Goal: Transaction & Acquisition: Purchase product/service

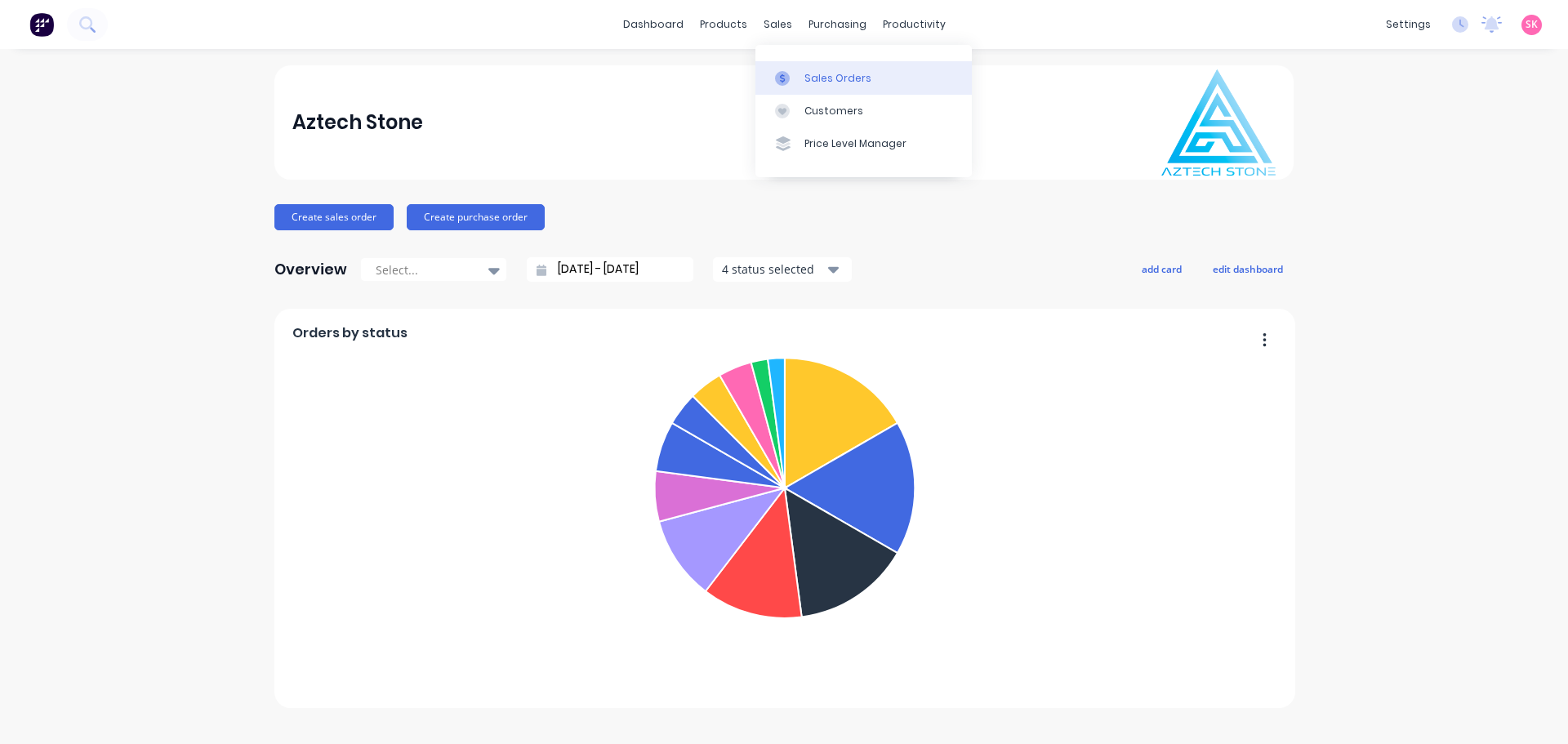
click at [796, 83] on div at bounding box center [788, 78] width 25 height 15
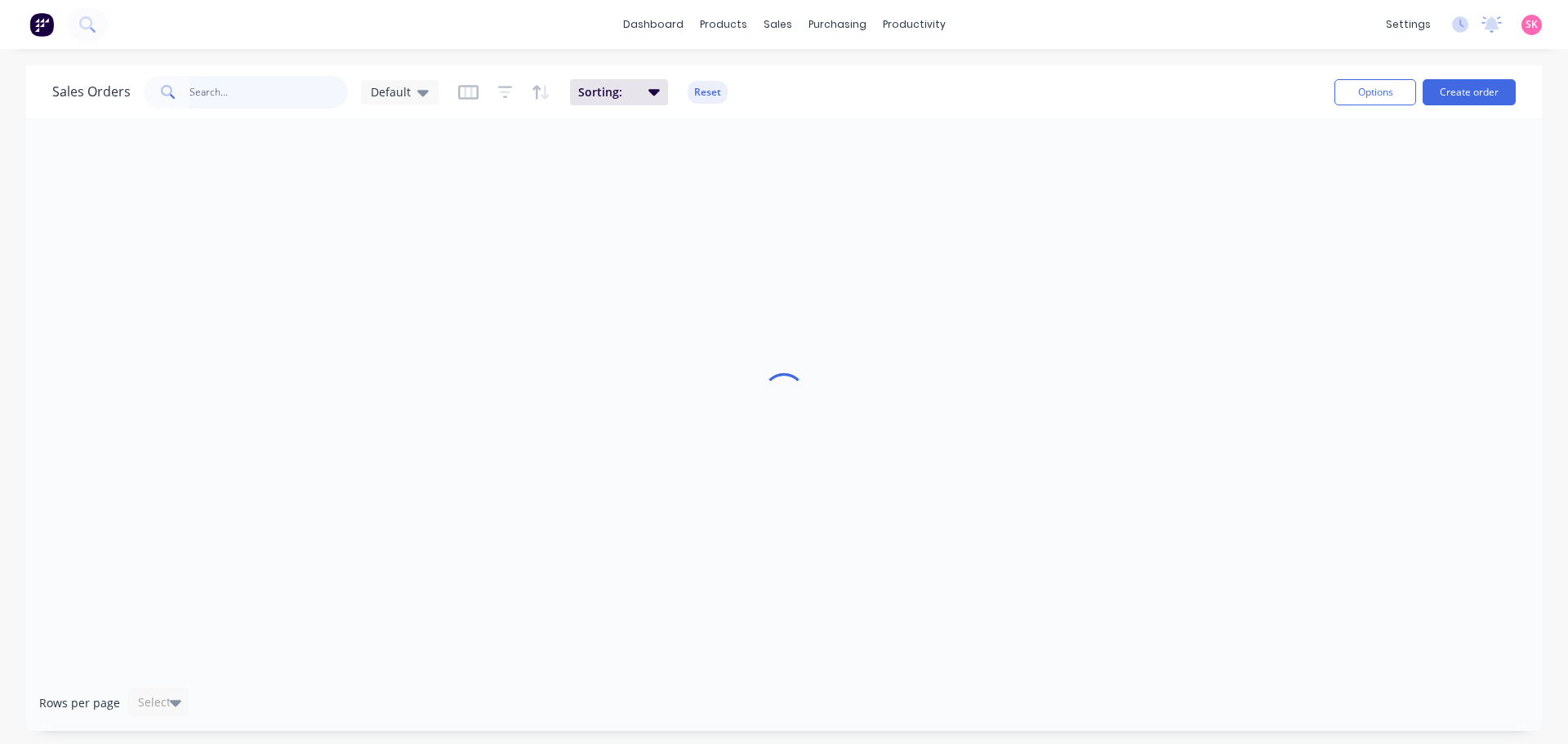
click at [205, 97] on input "text" at bounding box center [269, 92] width 160 height 33
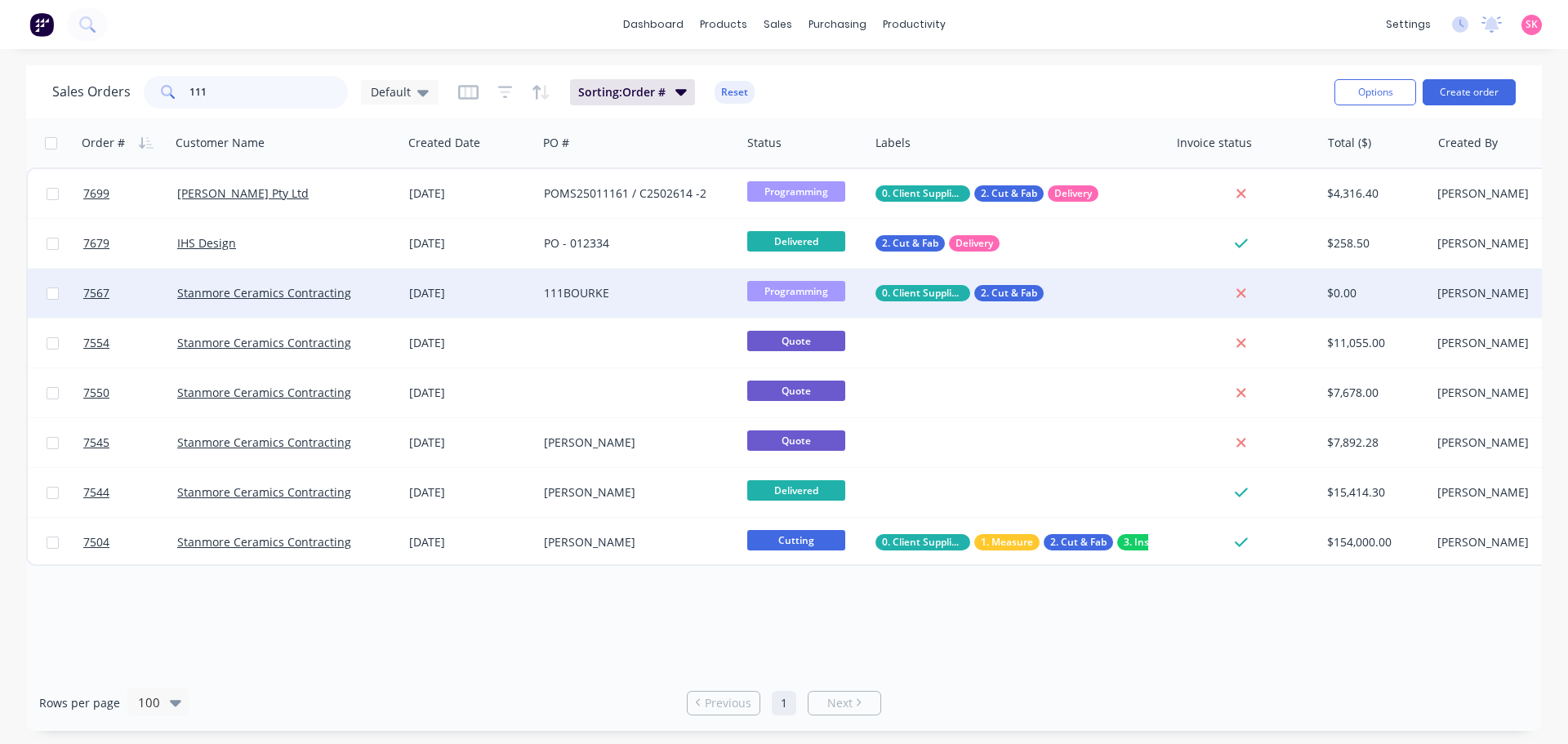
type input "111"
click at [589, 285] on div "111BOURKE" at bounding box center [635, 293] width 182 height 16
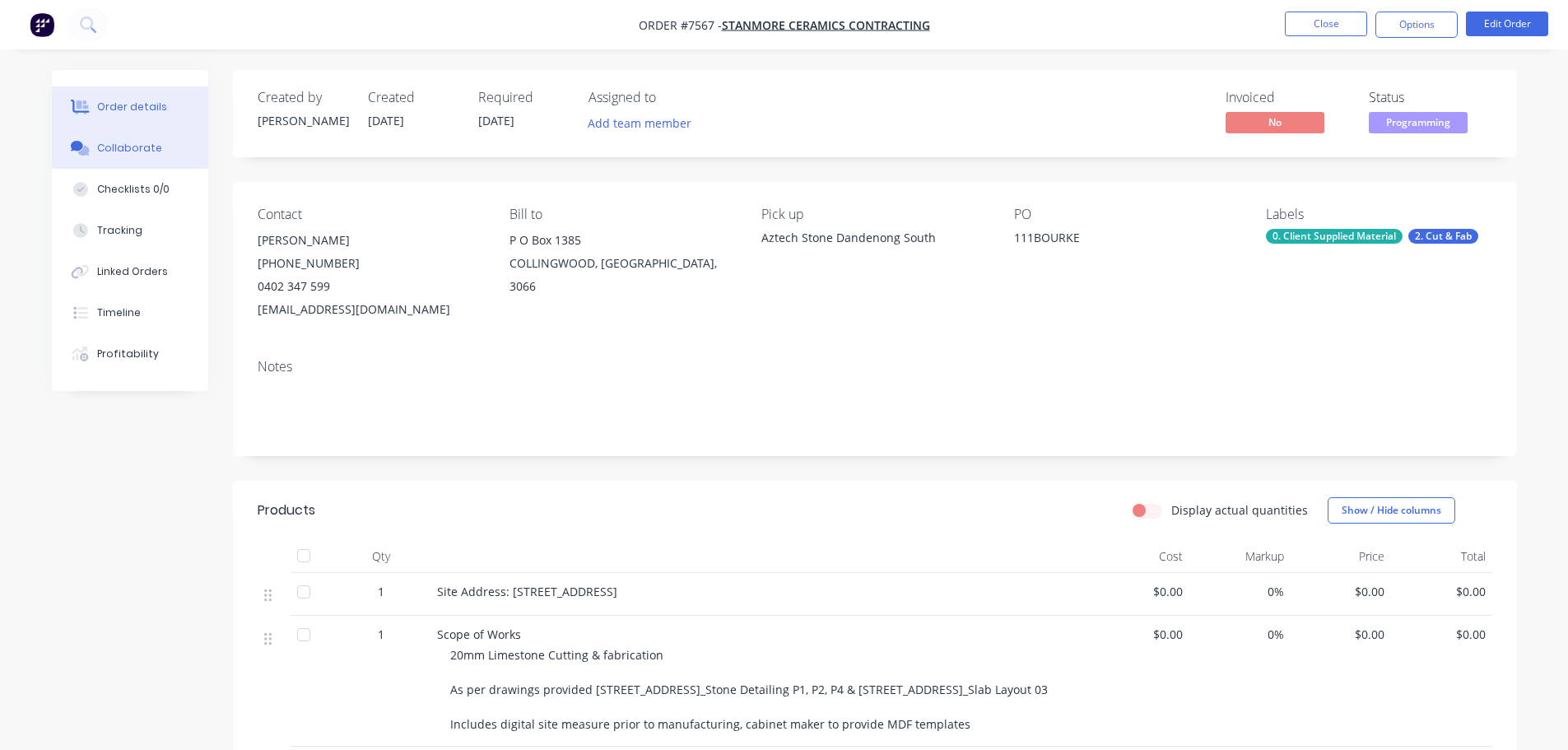
click at [162, 157] on button "Collaborate" at bounding box center [130, 148] width 157 height 41
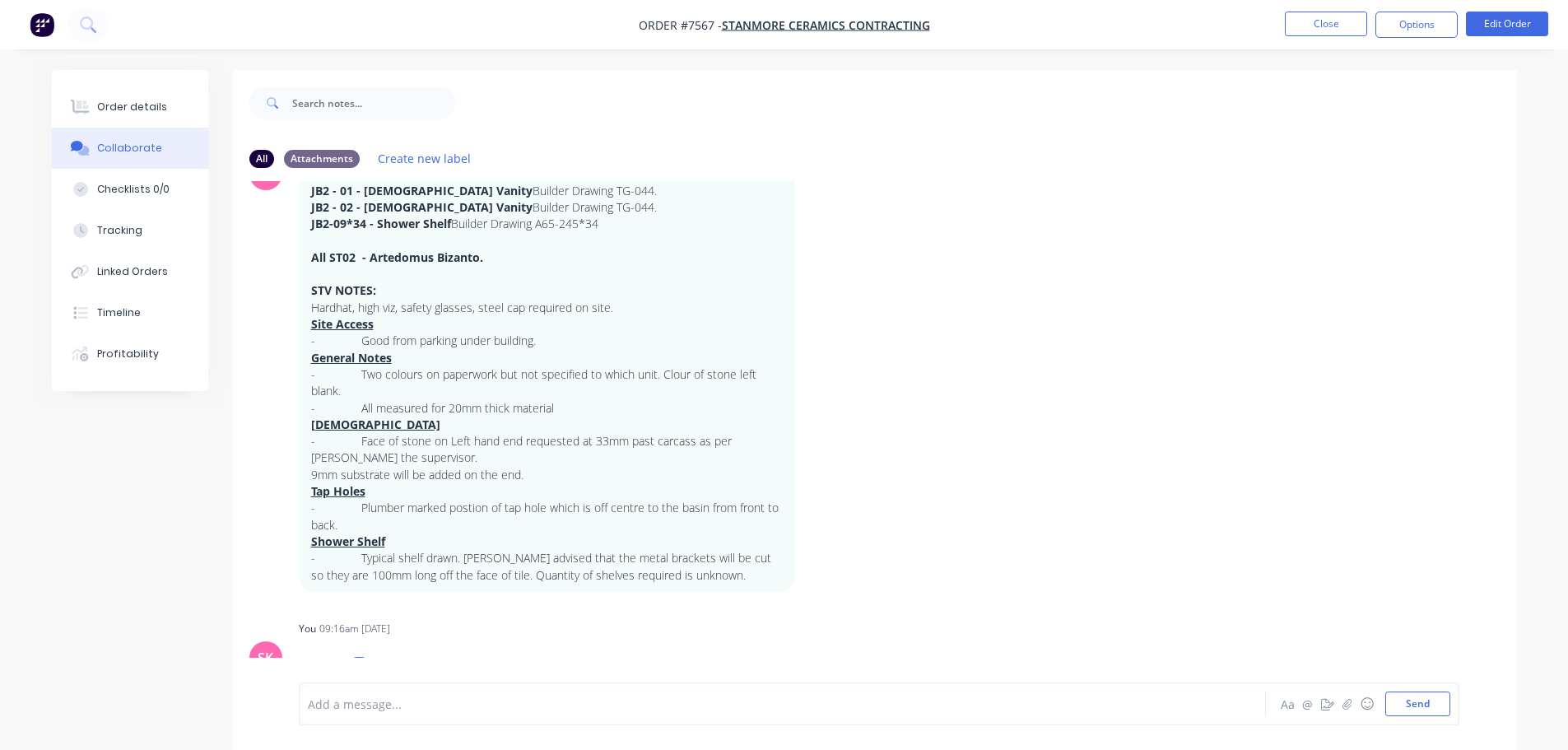
scroll to position [143, 0]
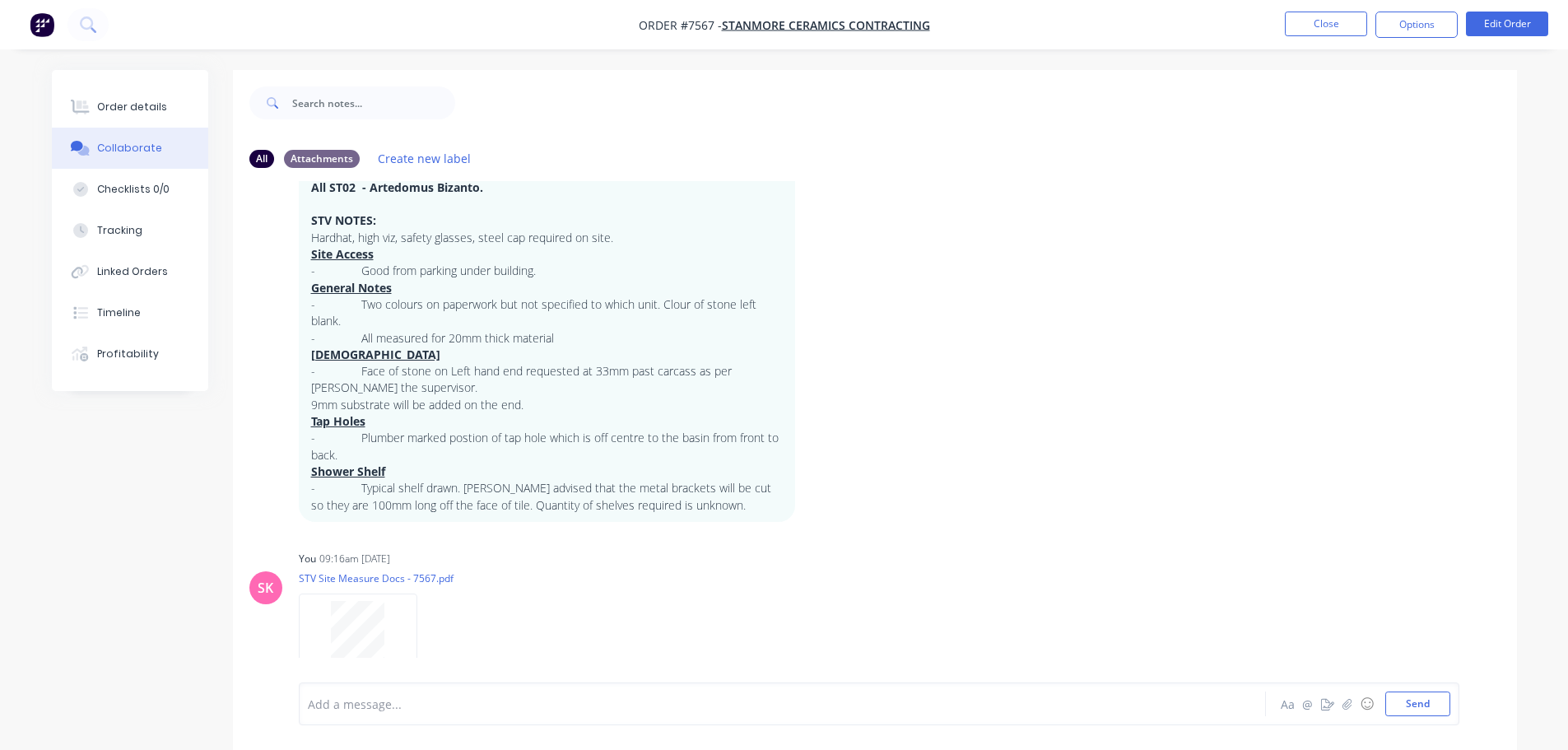
click at [438, 697] on div at bounding box center [736, 704] width 856 height 17
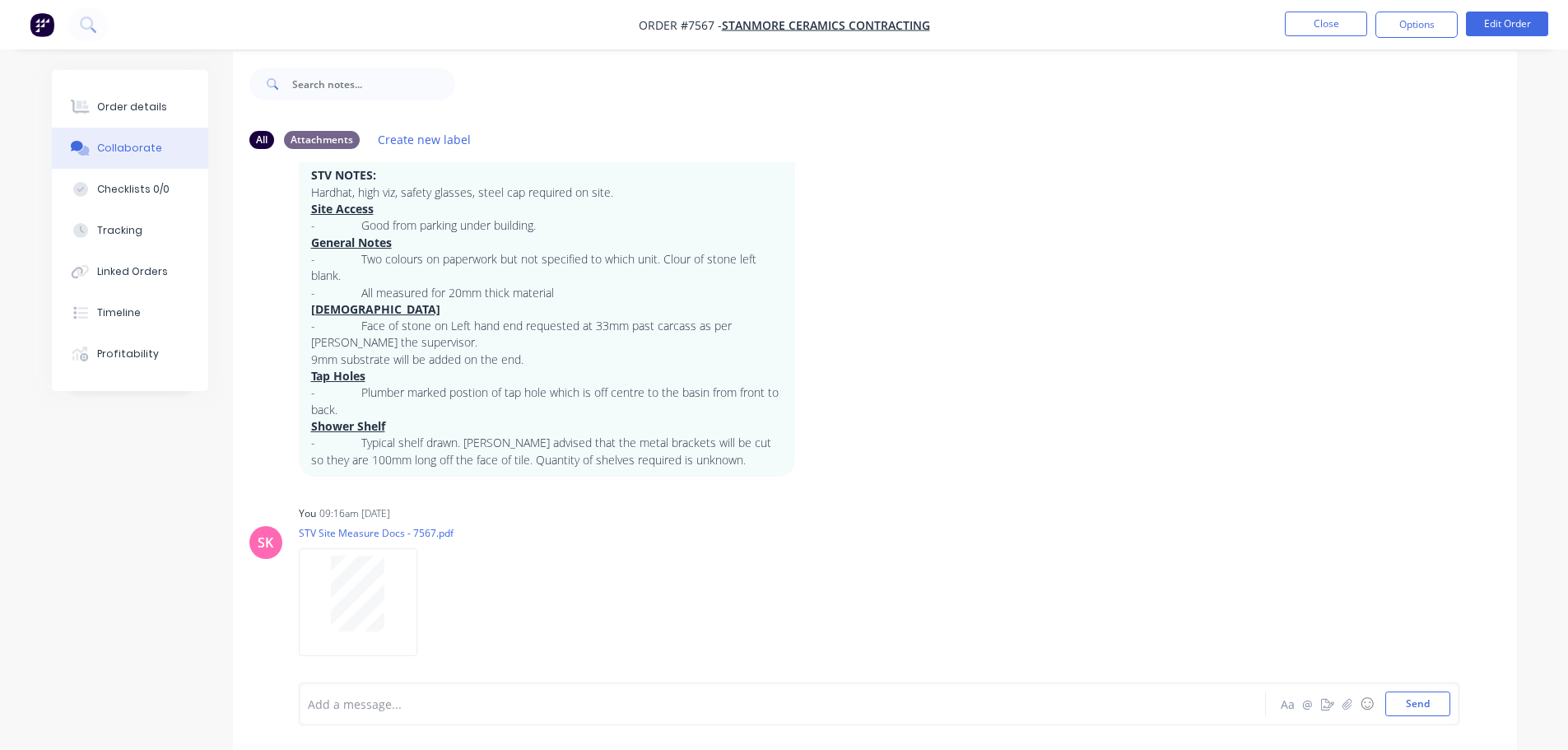
scroll to position [25, 0]
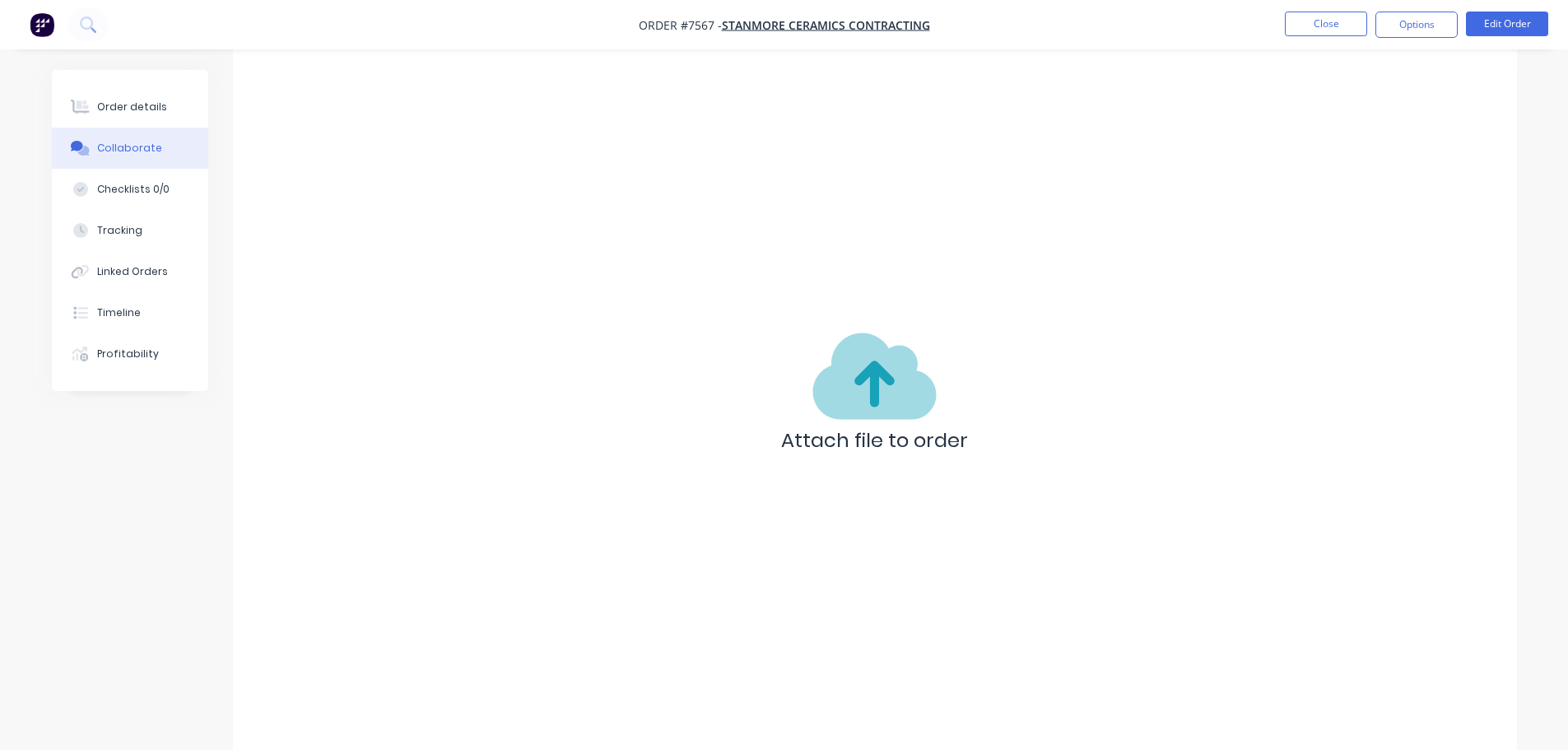
click at [880, 337] on icon at bounding box center [874, 375] width 123 height 99
click at [1314, 22] on button "Close" at bounding box center [1326, 24] width 82 height 25
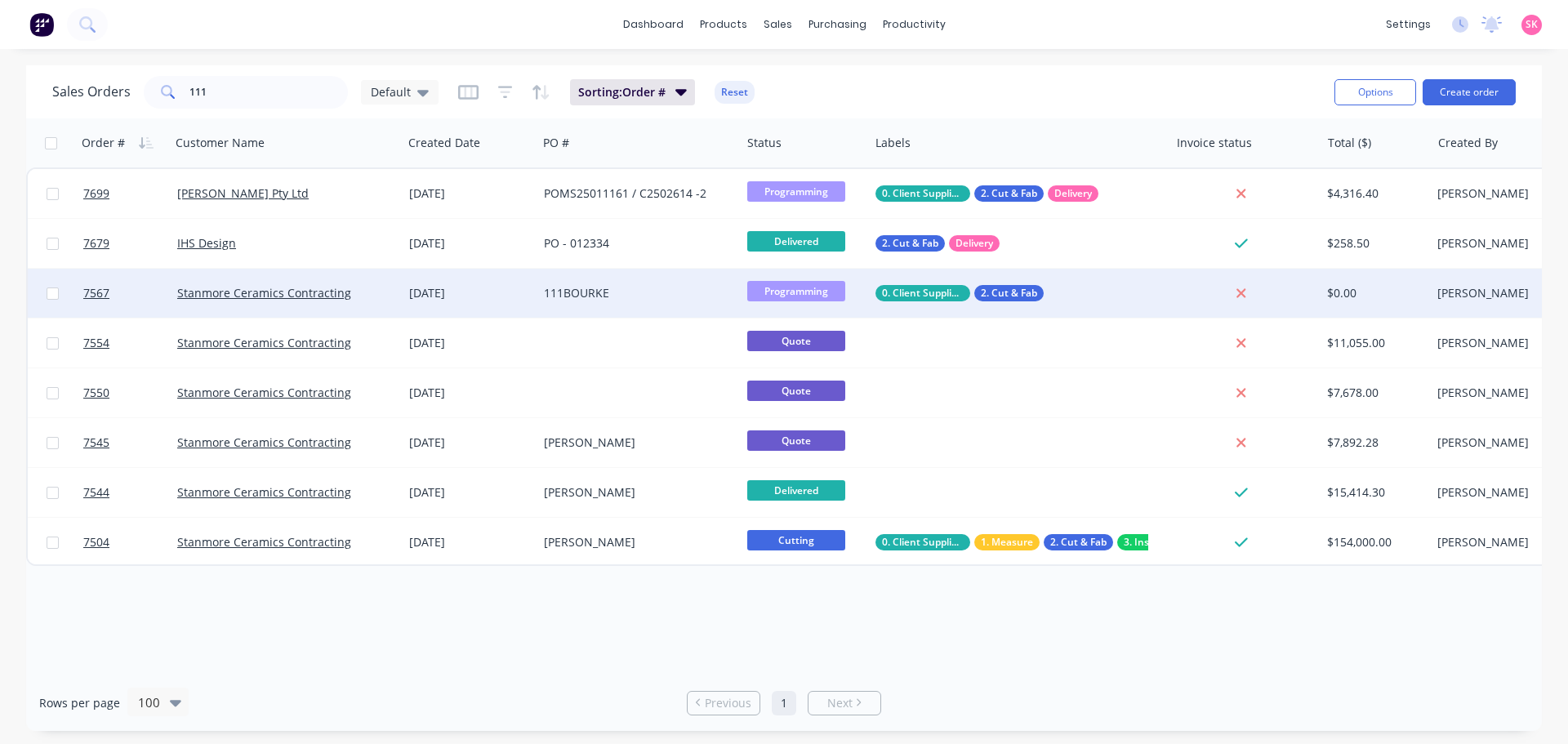
click at [433, 288] on div "18 Jul 2025" at bounding box center [470, 293] width 122 height 16
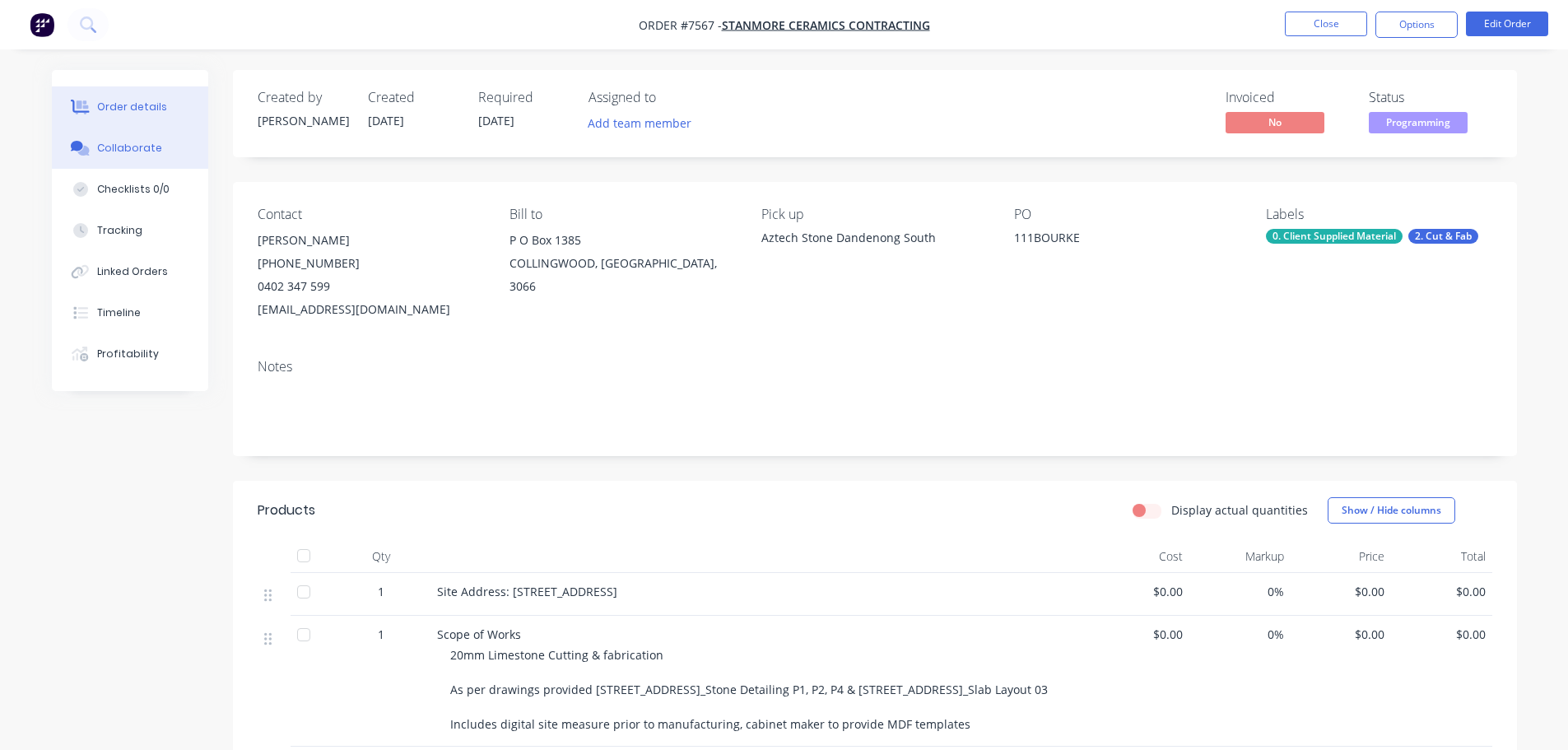
click at [143, 148] on div "Collaborate" at bounding box center [129, 148] width 65 height 15
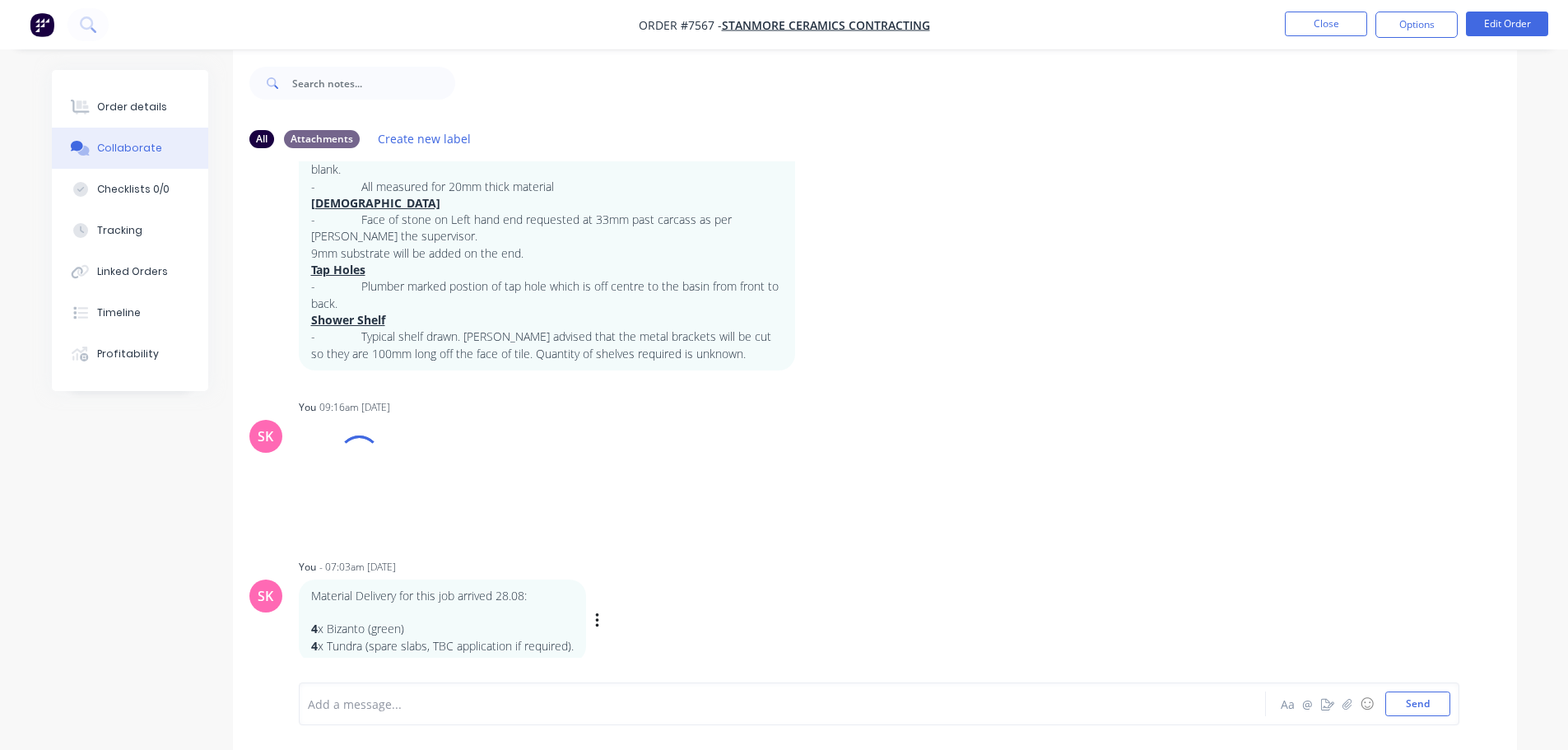
scroll to position [25, 0]
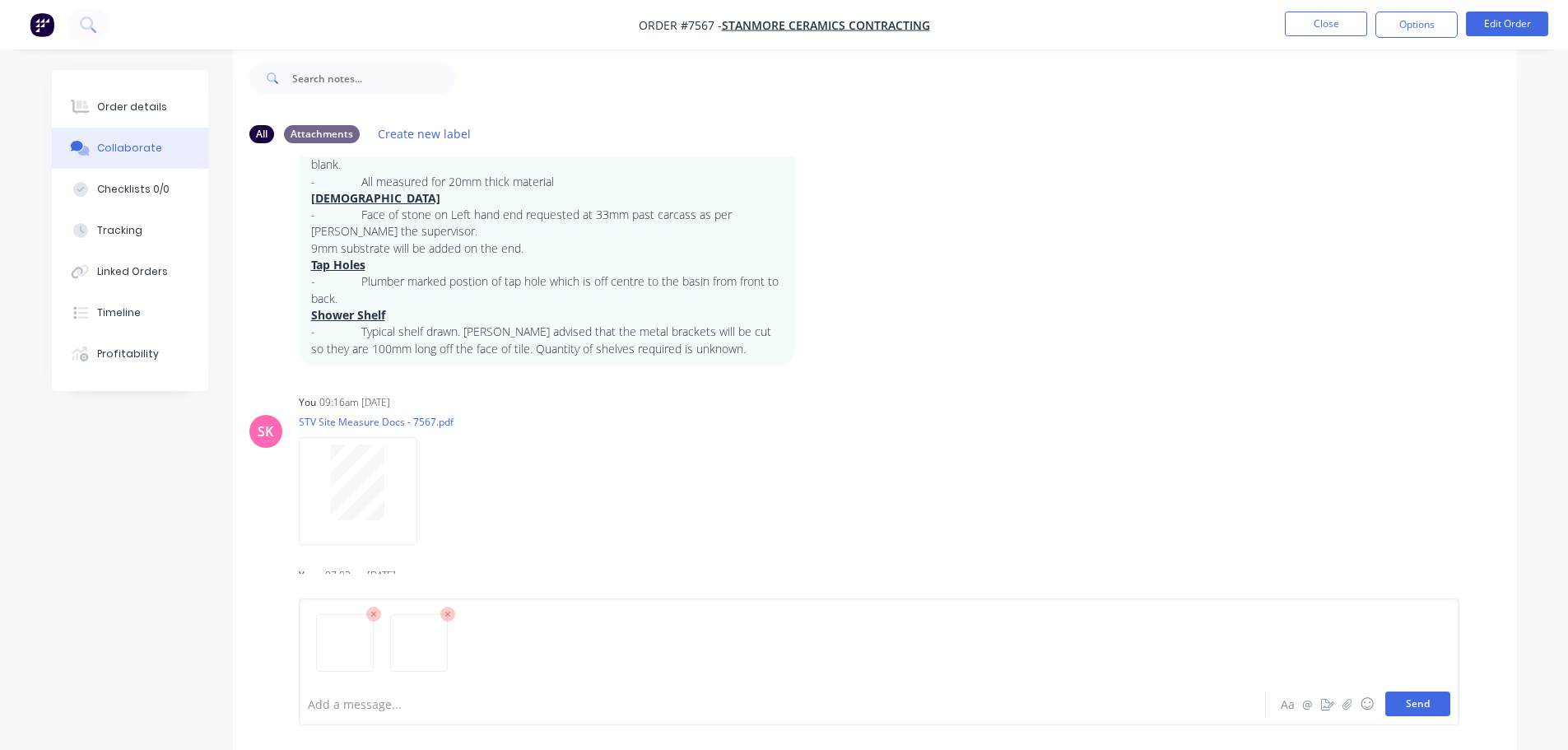
click at [1429, 707] on button "Send" at bounding box center [1418, 704] width 65 height 25
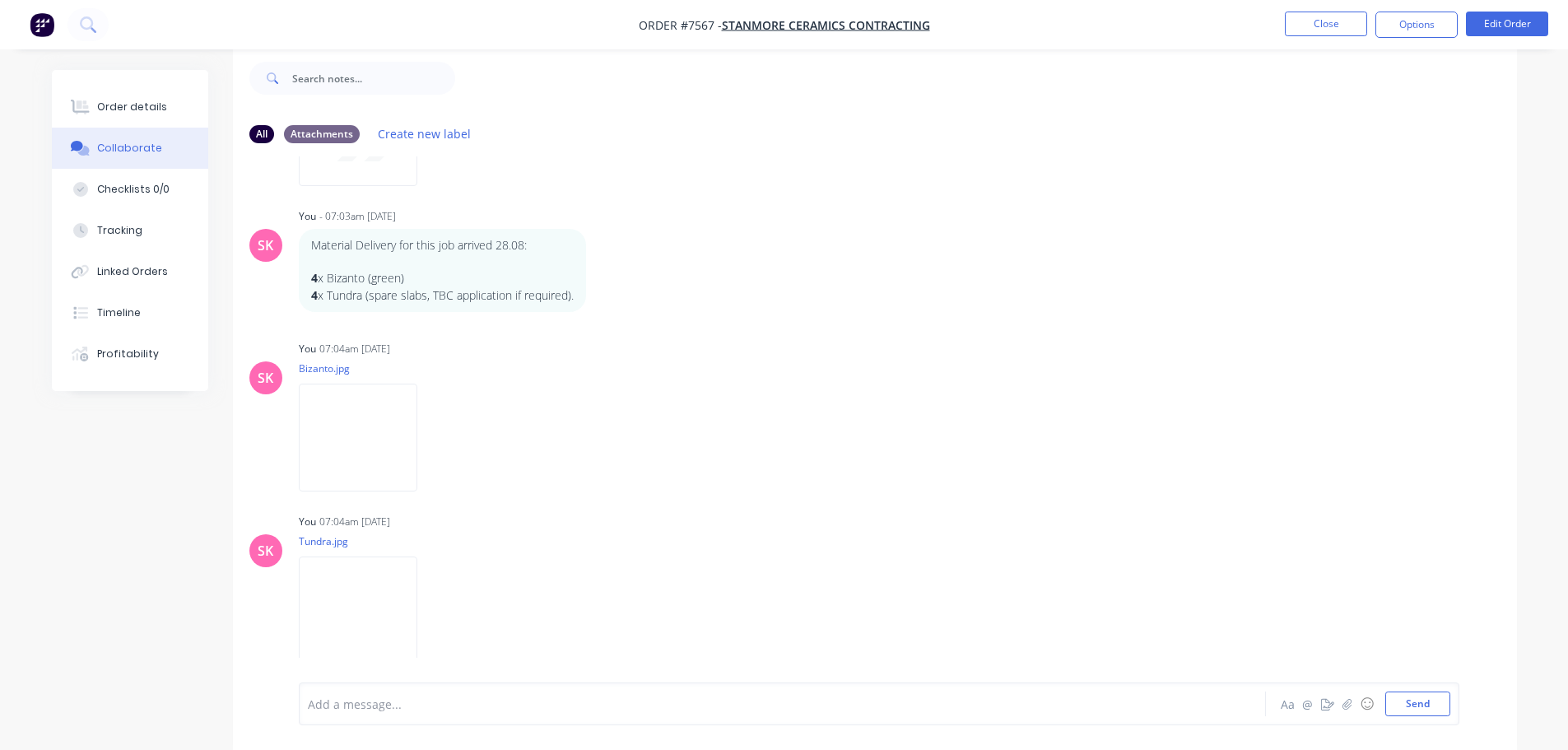
scroll to position [649, 0]
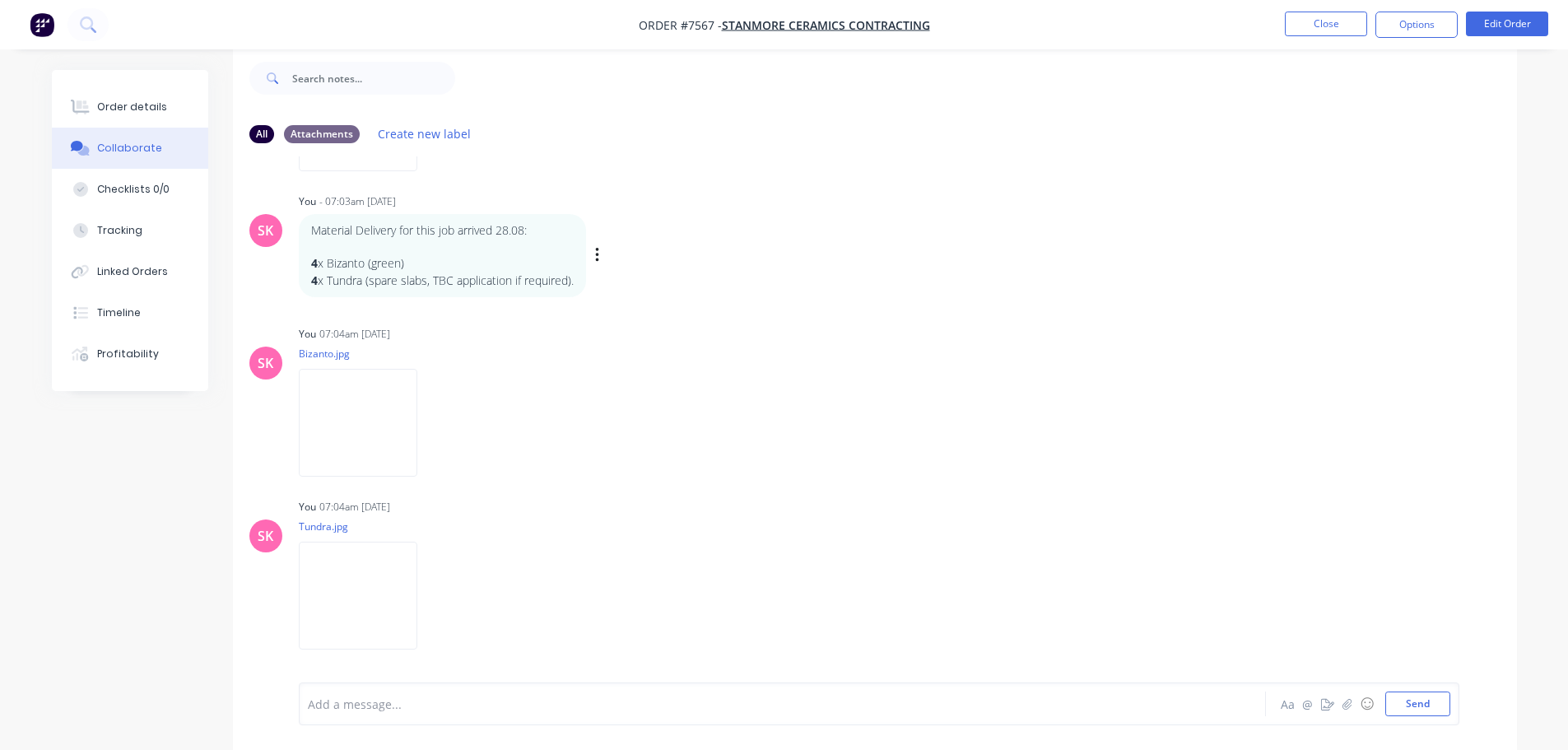
drag, startPoint x: 578, startPoint y: 280, endPoint x: 298, endPoint y: 264, distance: 280.5
click at [302, 264] on div "Material Delivery for this job arrived 28.08: 4 x Bizanto (green) 4 x Tundra (s…" at bounding box center [443, 255] width 288 height 83
copy div "4 x Bizanto (green) 4 x Tundra (spare slabs, TBC application if required)."
click at [1287, 24] on button "Close" at bounding box center [1326, 24] width 82 height 25
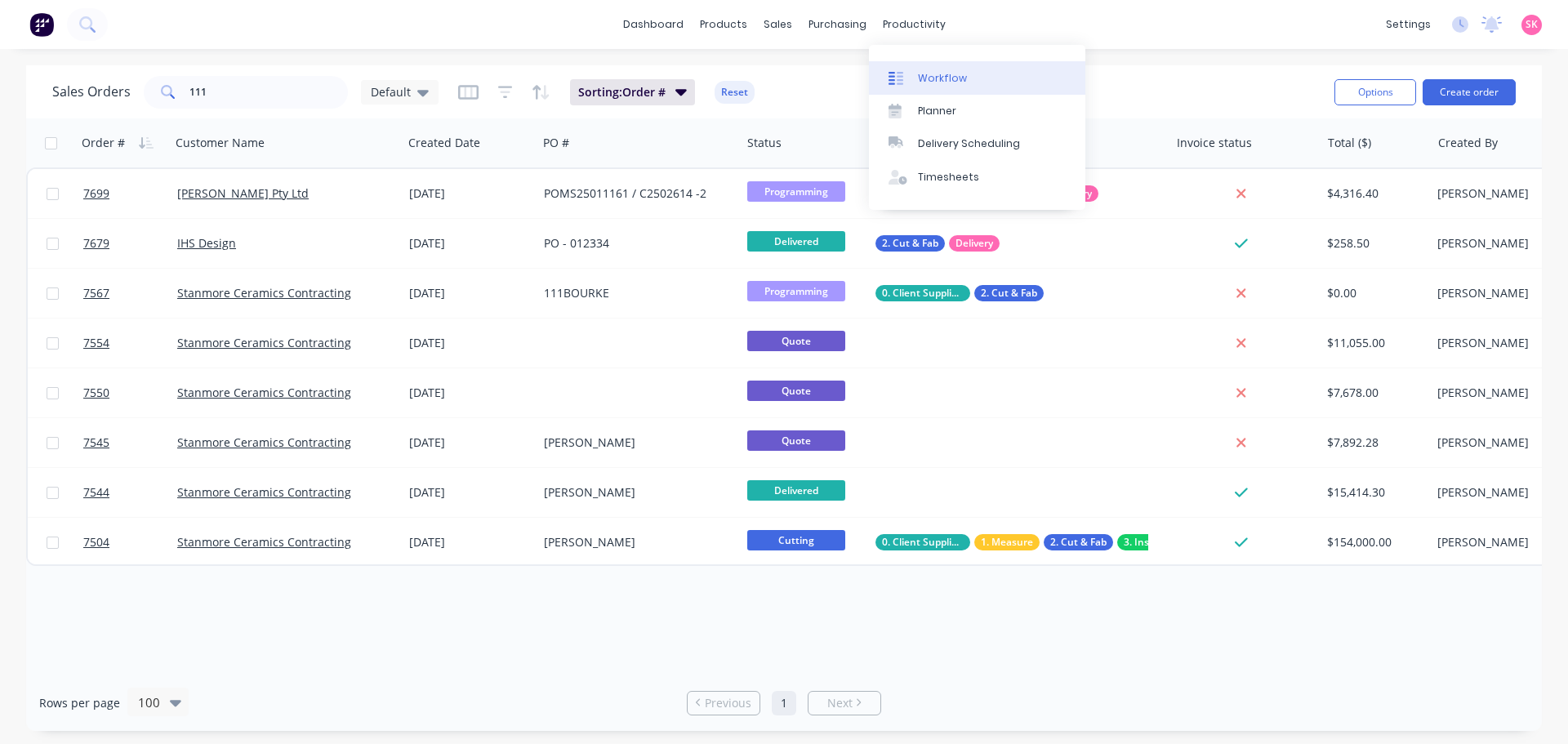
click at [946, 67] on link "Workflow" at bounding box center [977, 77] width 216 height 33
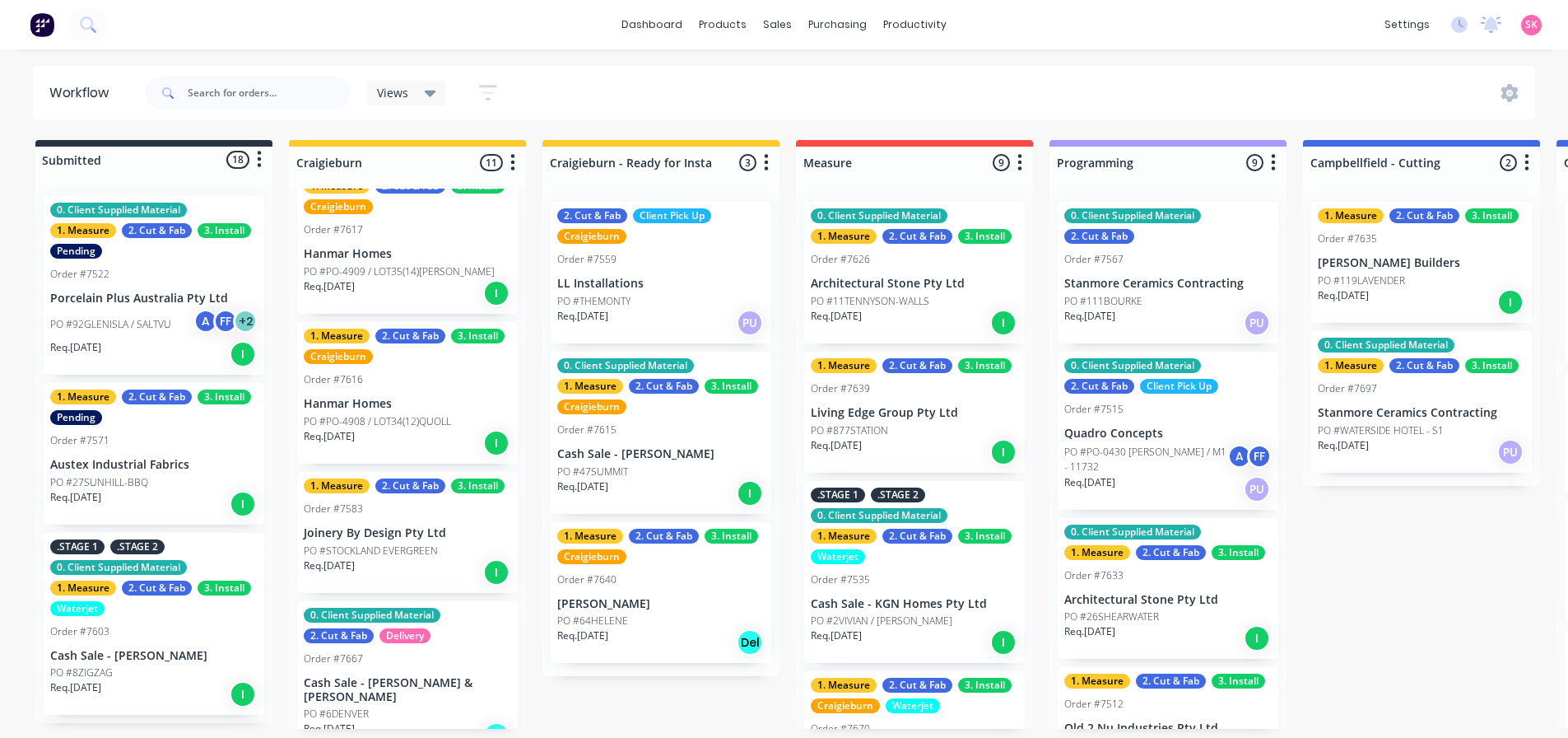
scroll to position [1163, 0]
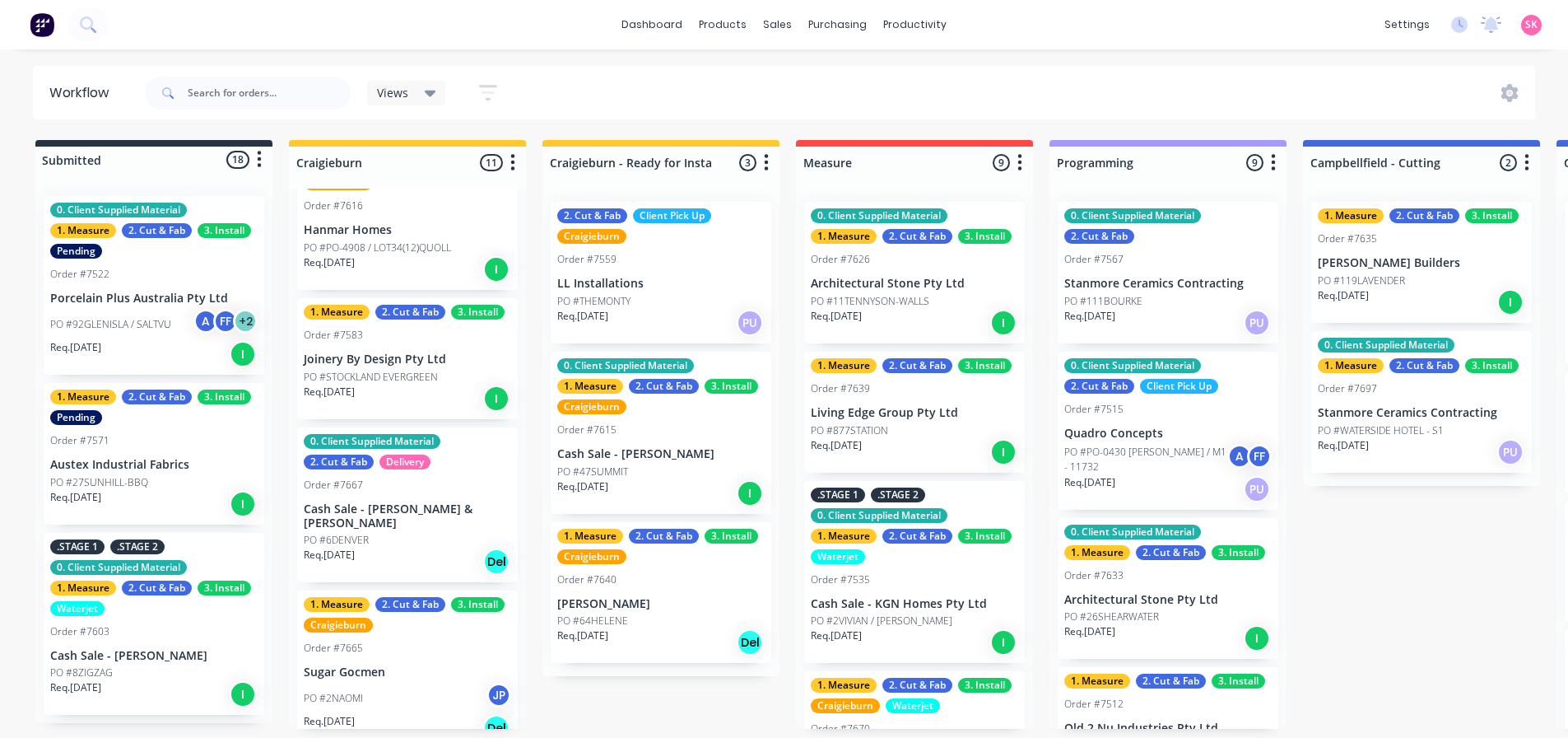
click at [422, 682] on div "PO #2NAOMI JP" at bounding box center [408, 698] width 207 height 32
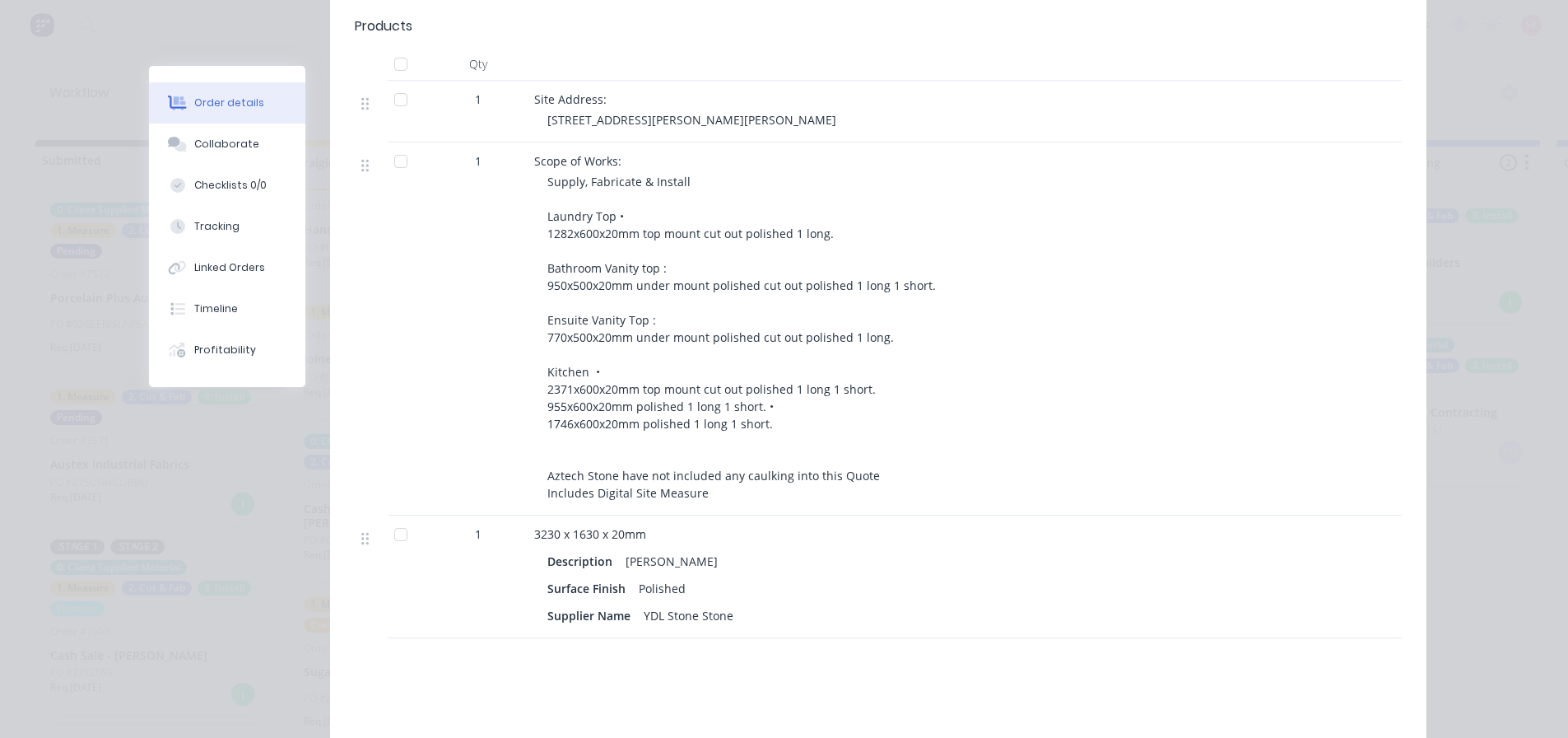
scroll to position [0, 0]
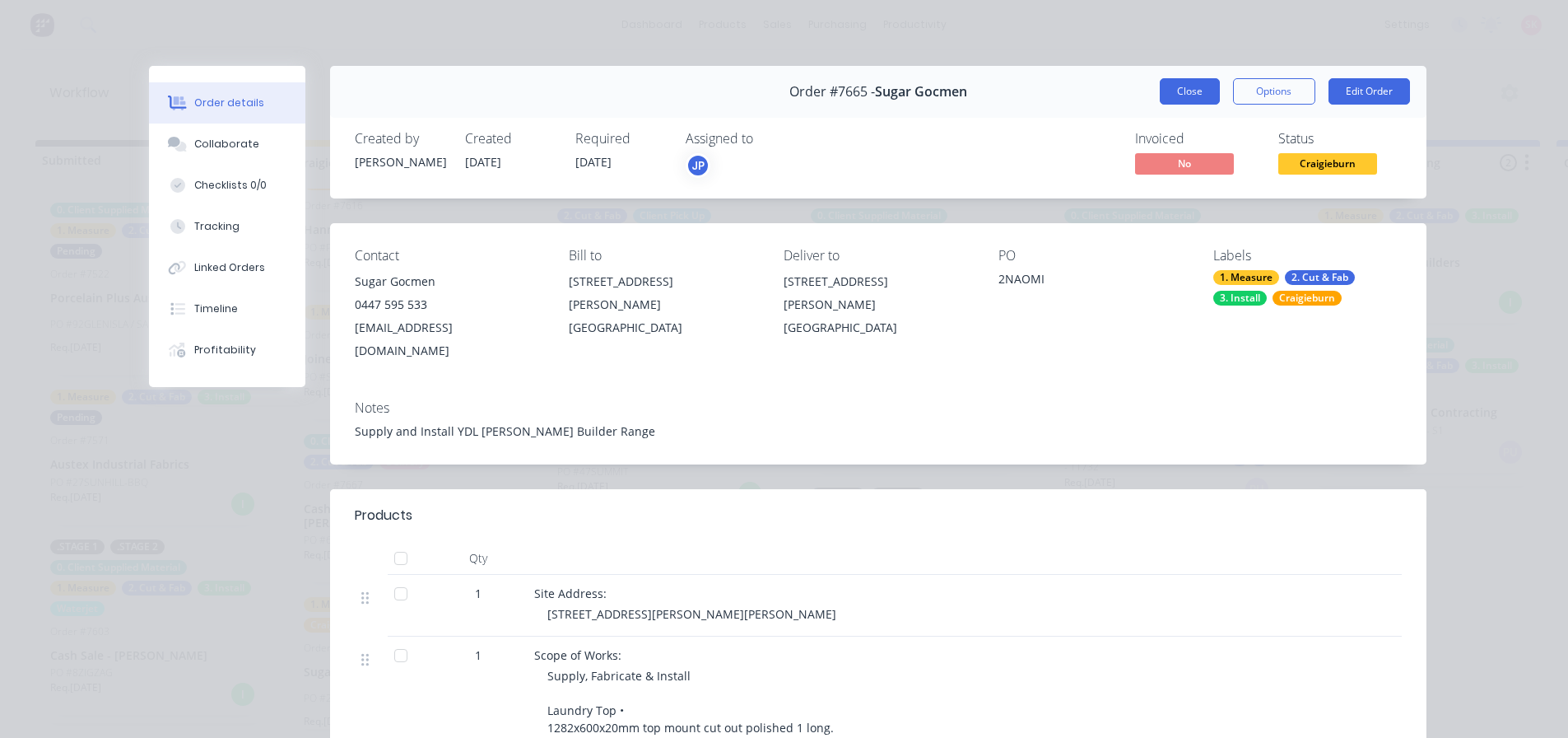
click at [1180, 91] on button "Close" at bounding box center [1190, 91] width 60 height 27
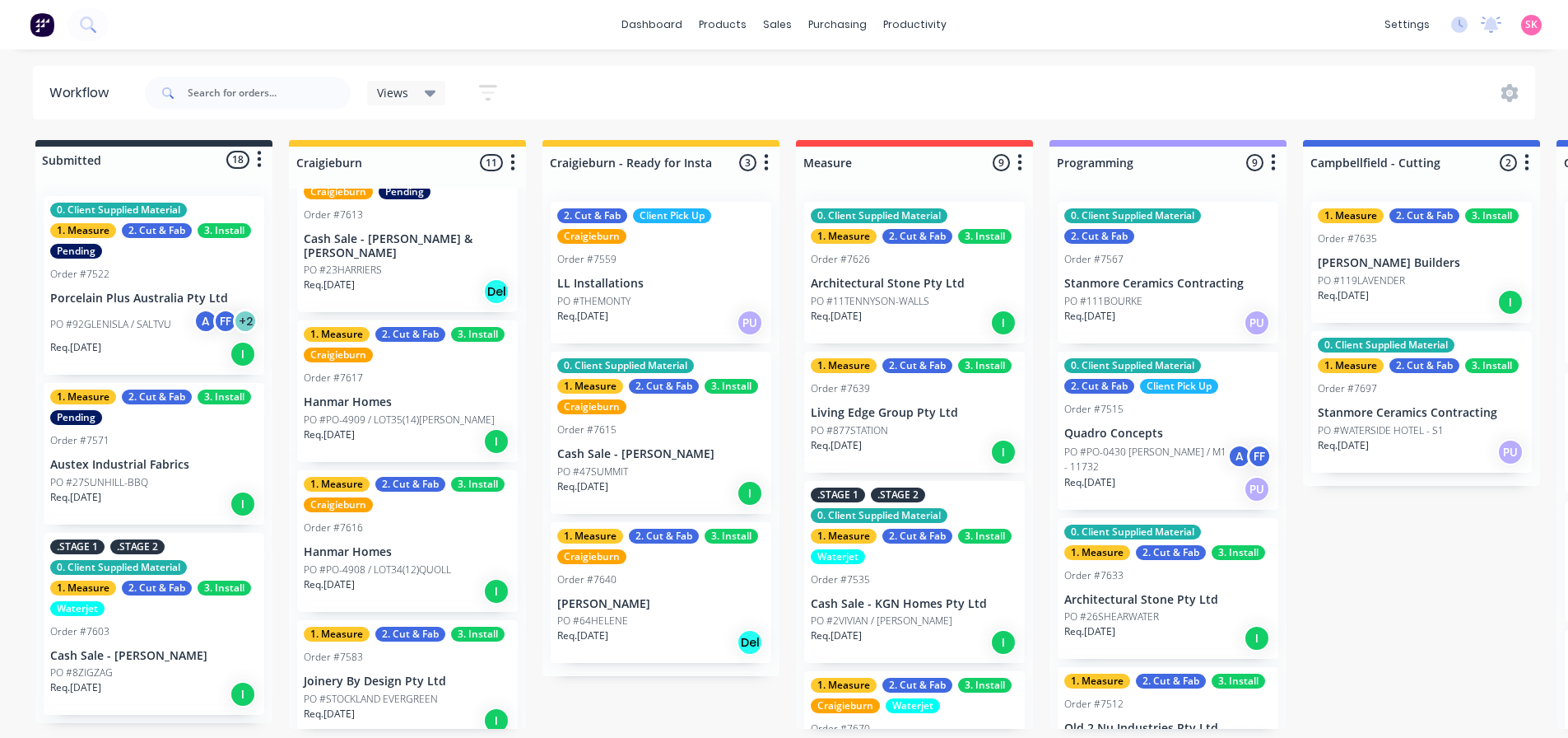
scroll to position [833, 0]
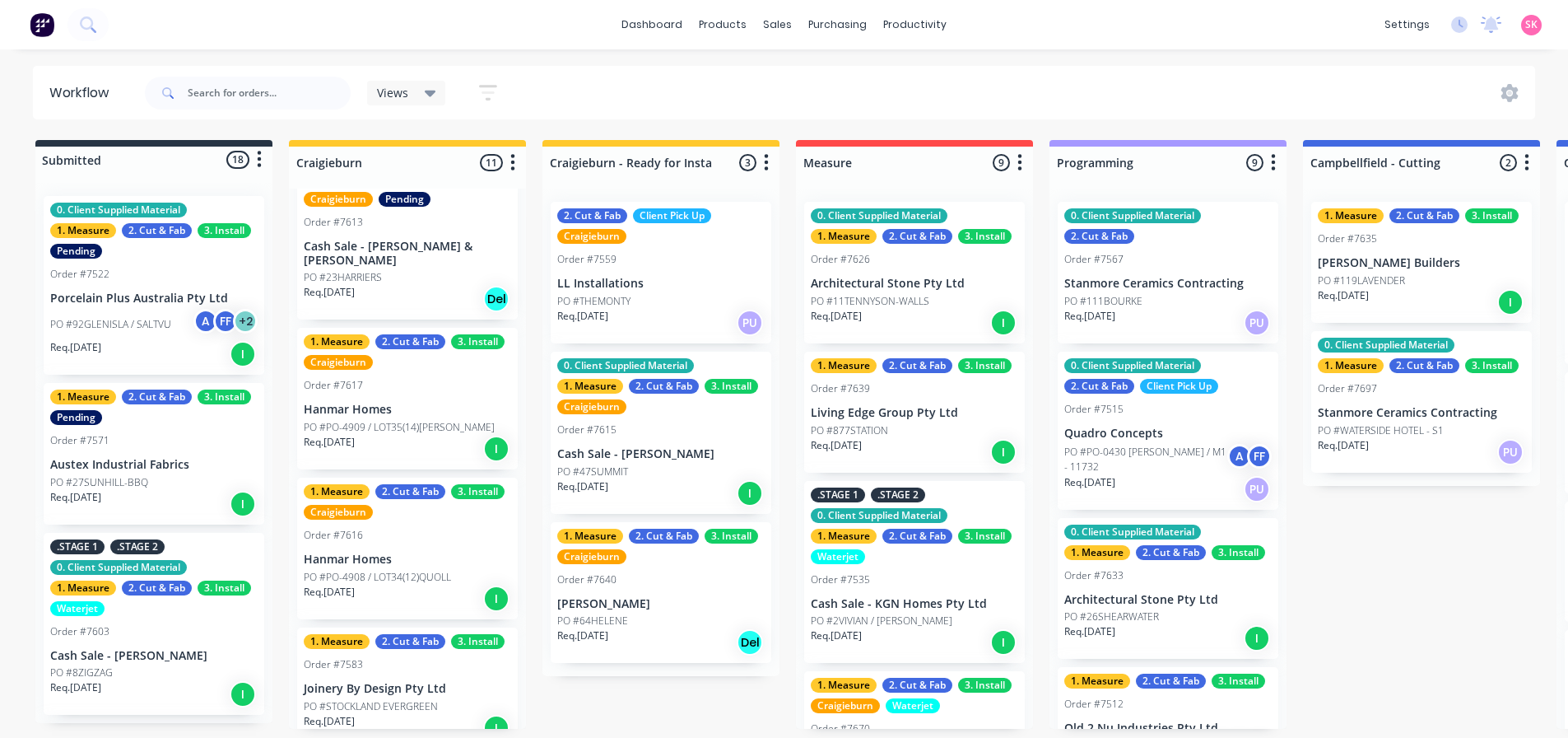
click at [423, 594] on div "Req. 05/08/25 I" at bounding box center [408, 599] width 207 height 28
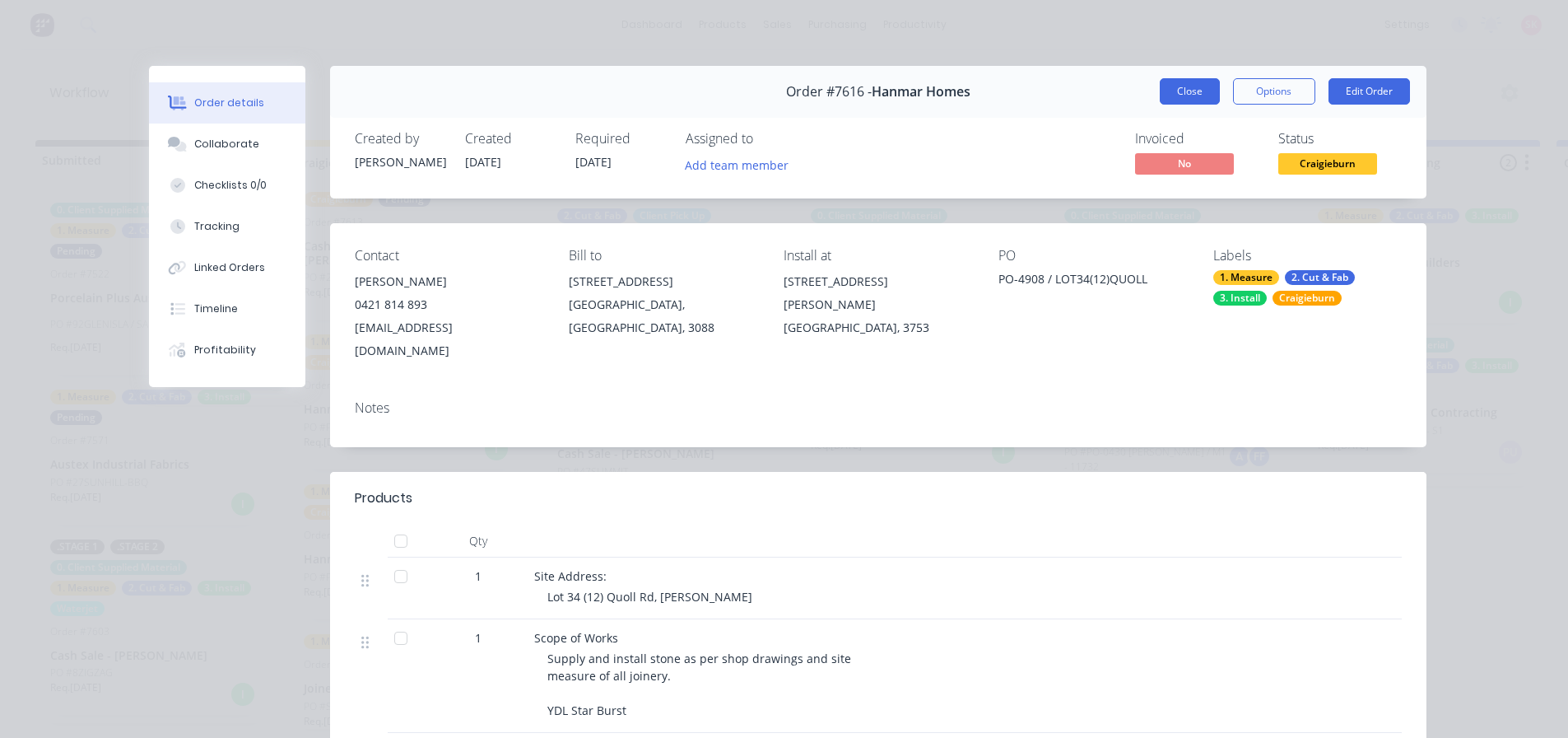
click at [1183, 90] on button "Close" at bounding box center [1190, 91] width 60 height 27
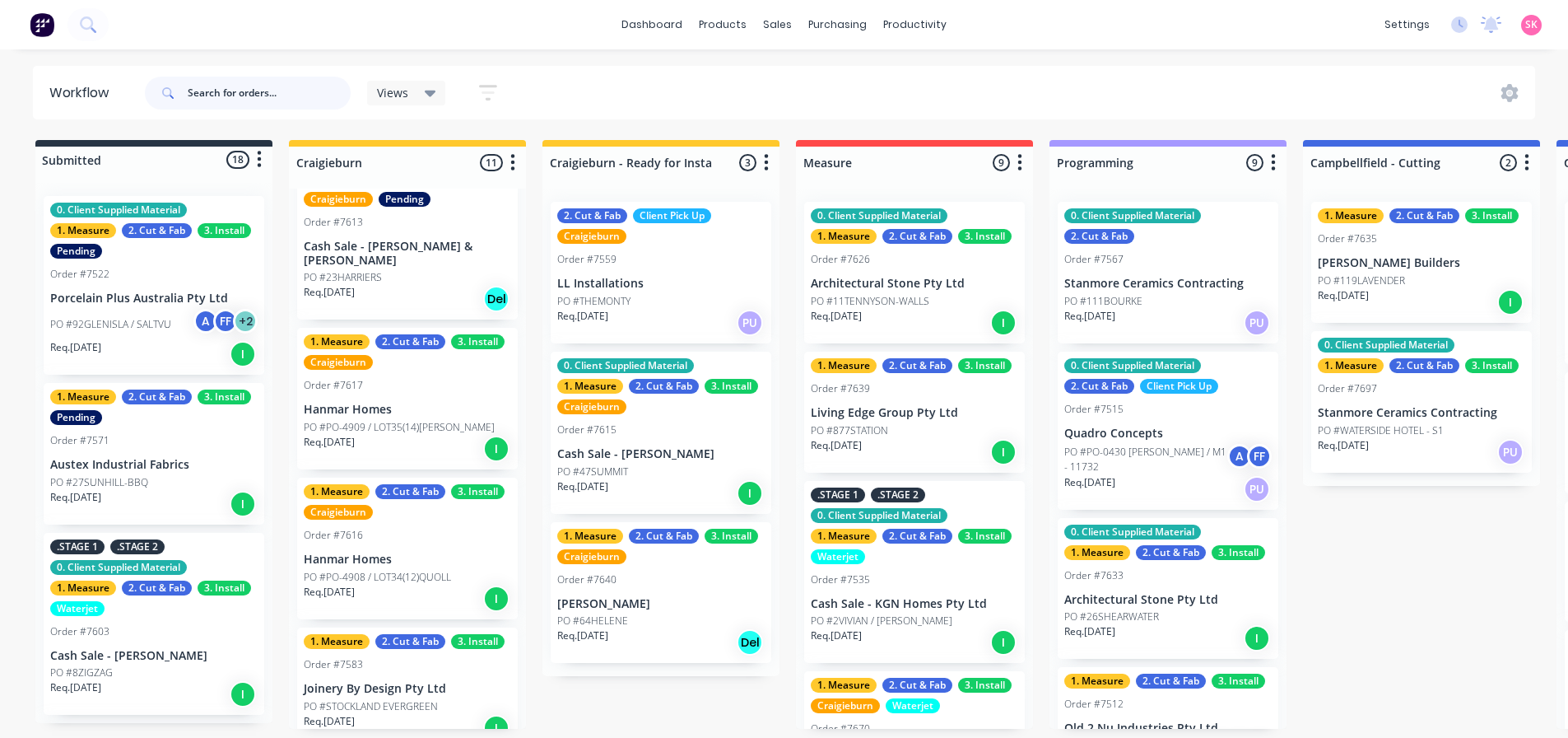
click at [259, 86] on input "text" at bounding box center [269, 93] width 163 height 33
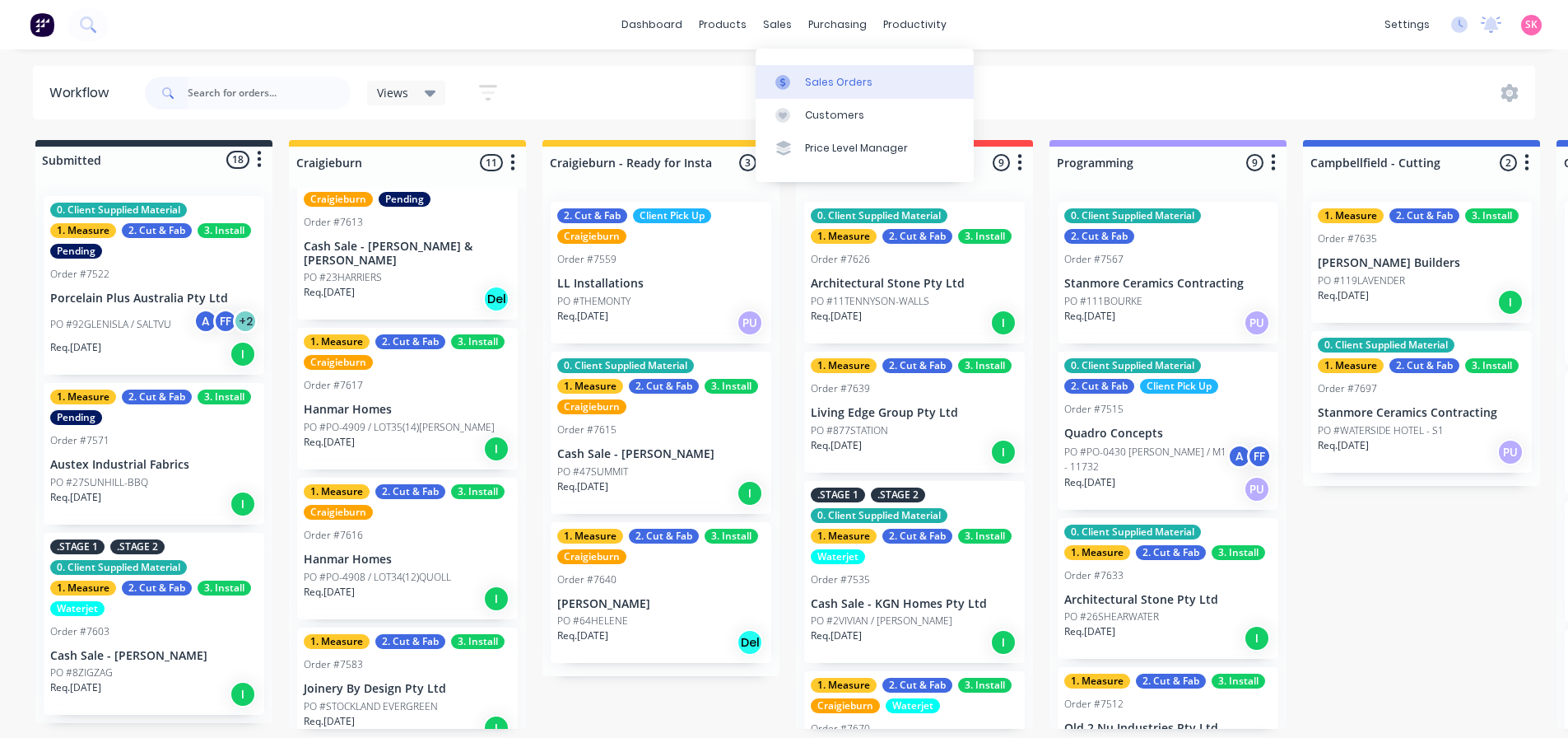
click at [796, 69] on link "Sales Orders" at bounding box center [864, 81] width 218 height 33
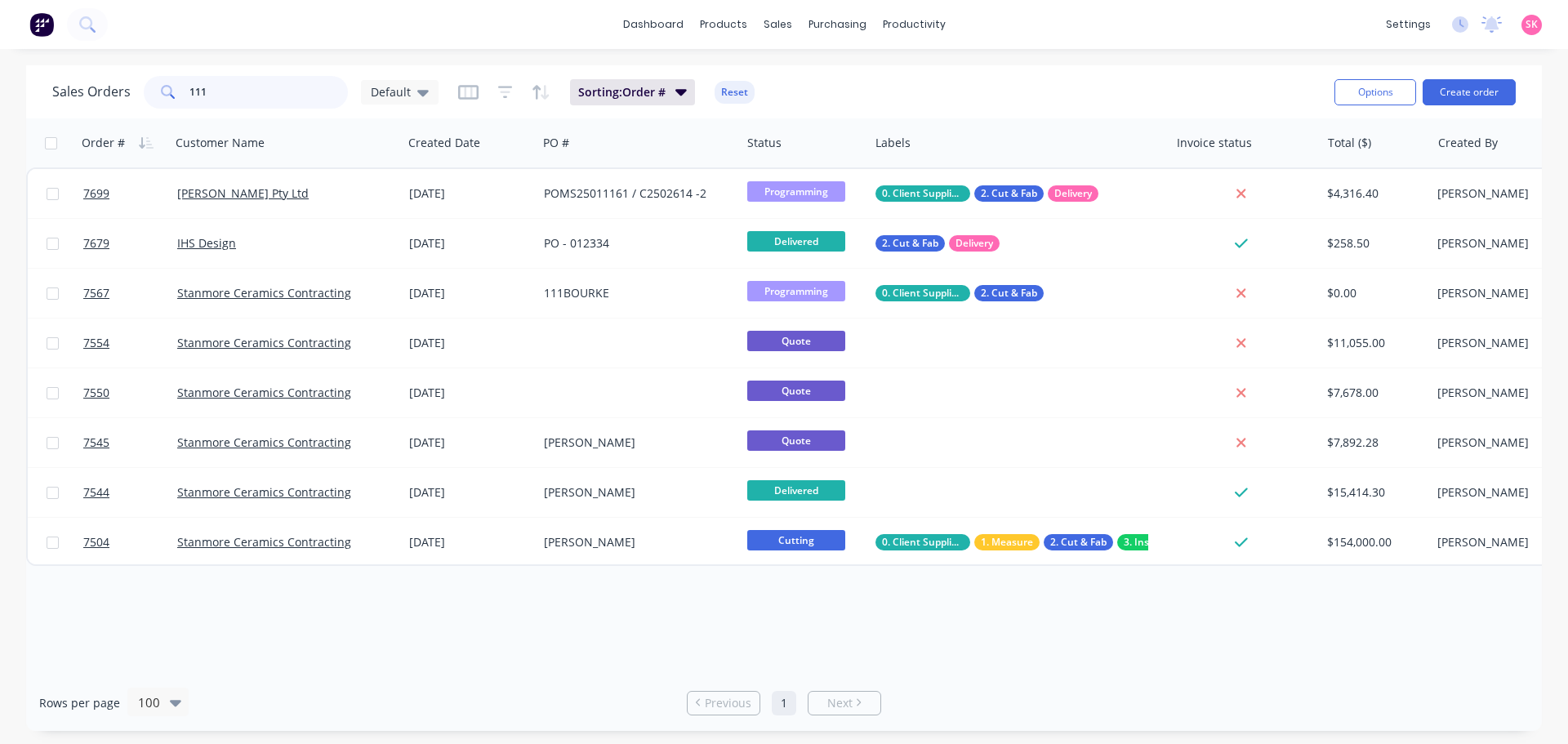
drag, startPoint x: 245, startPoint y: 96, endPoint x: 83, endPoint y: 90, distance: 162.1
click at [109, 95] on div "Sales Orders 111 Default" at bounding box center [246, 92] width 386 height 33
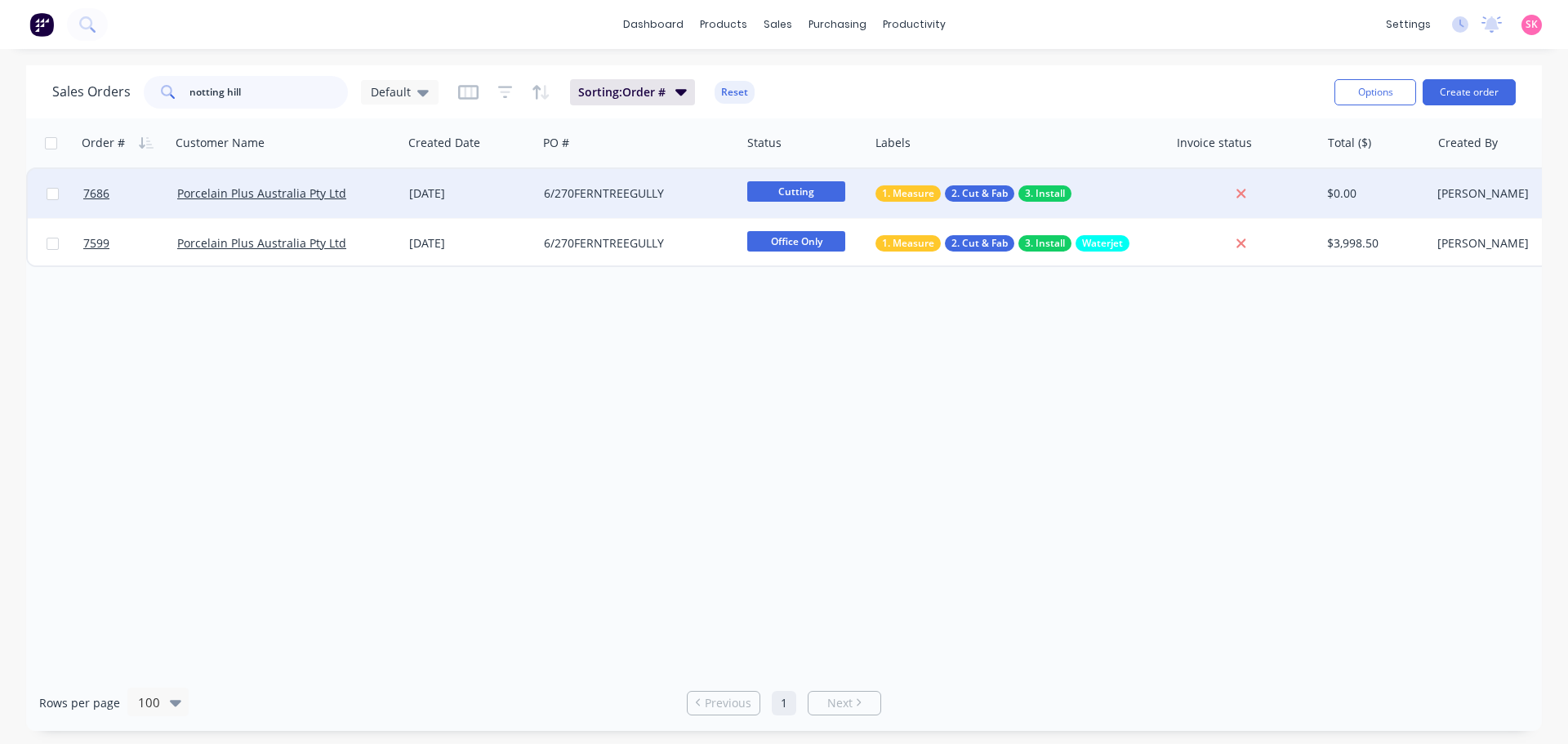
type input "notting hill"
click at [569, 180] on div "6/270FERNTREEGULLY" at bounding box center [639, 194] width 203 height 49
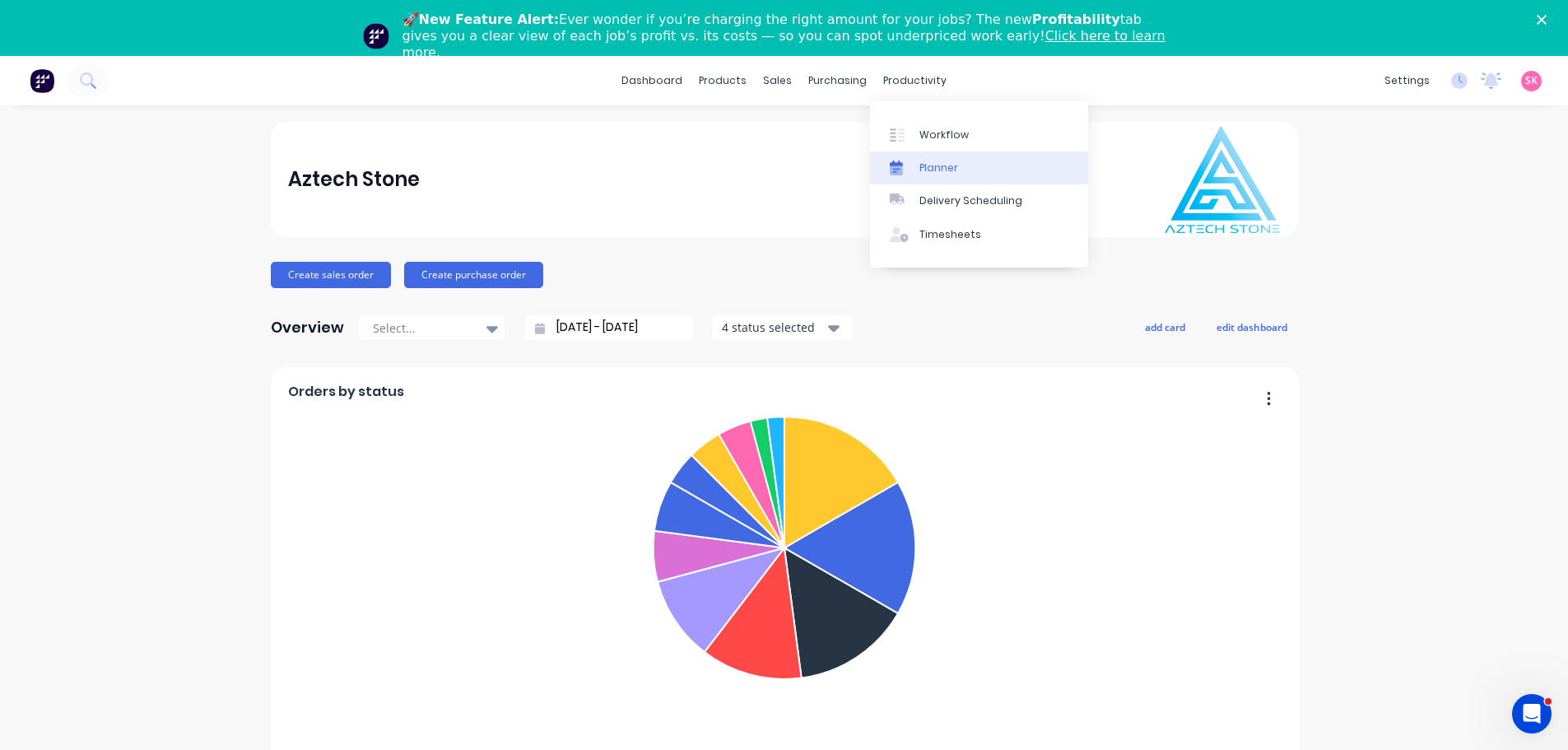
click at [942, 171] on div "Planner" at bounding box center [939, 168] width 39 height 15
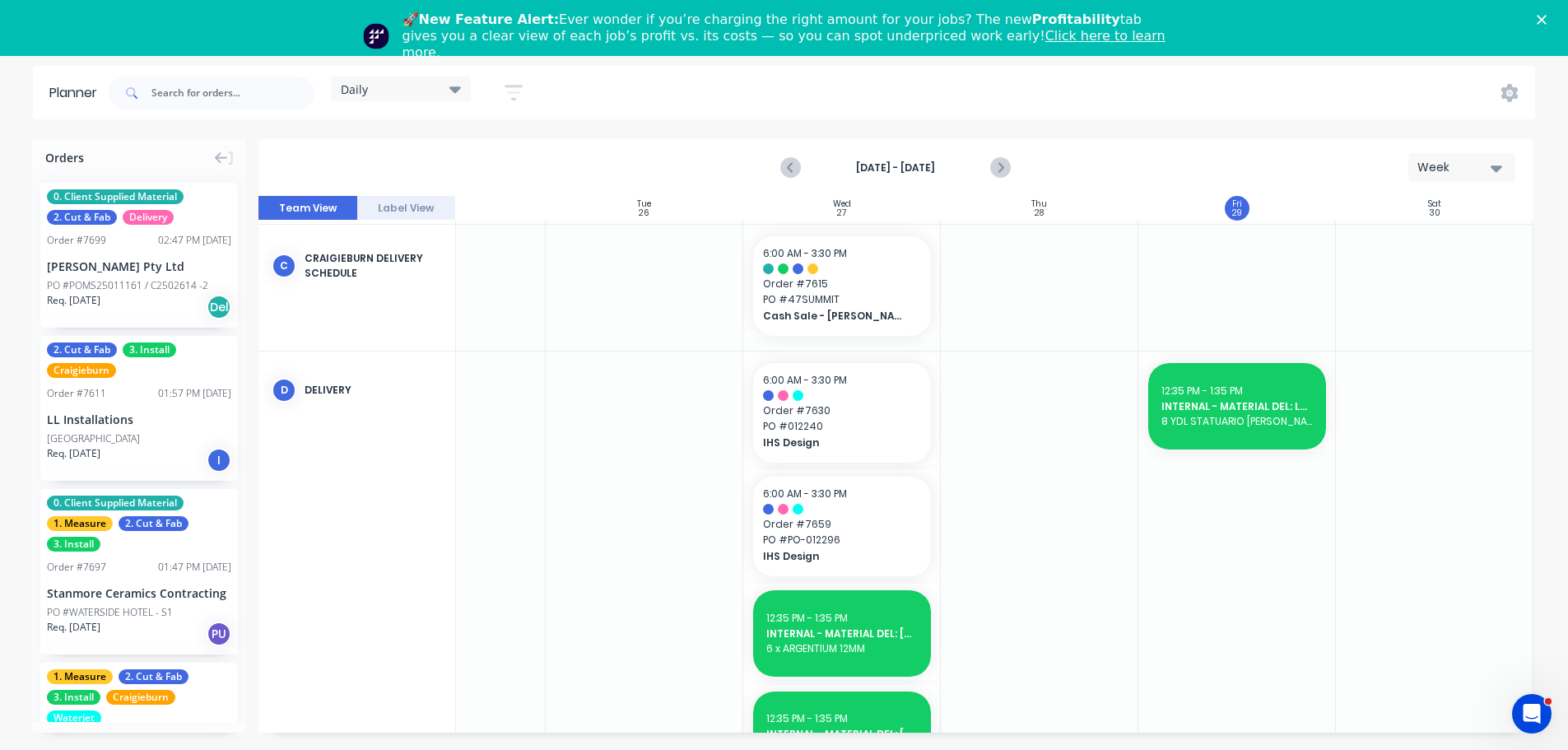
scroll to position [1145, 312]
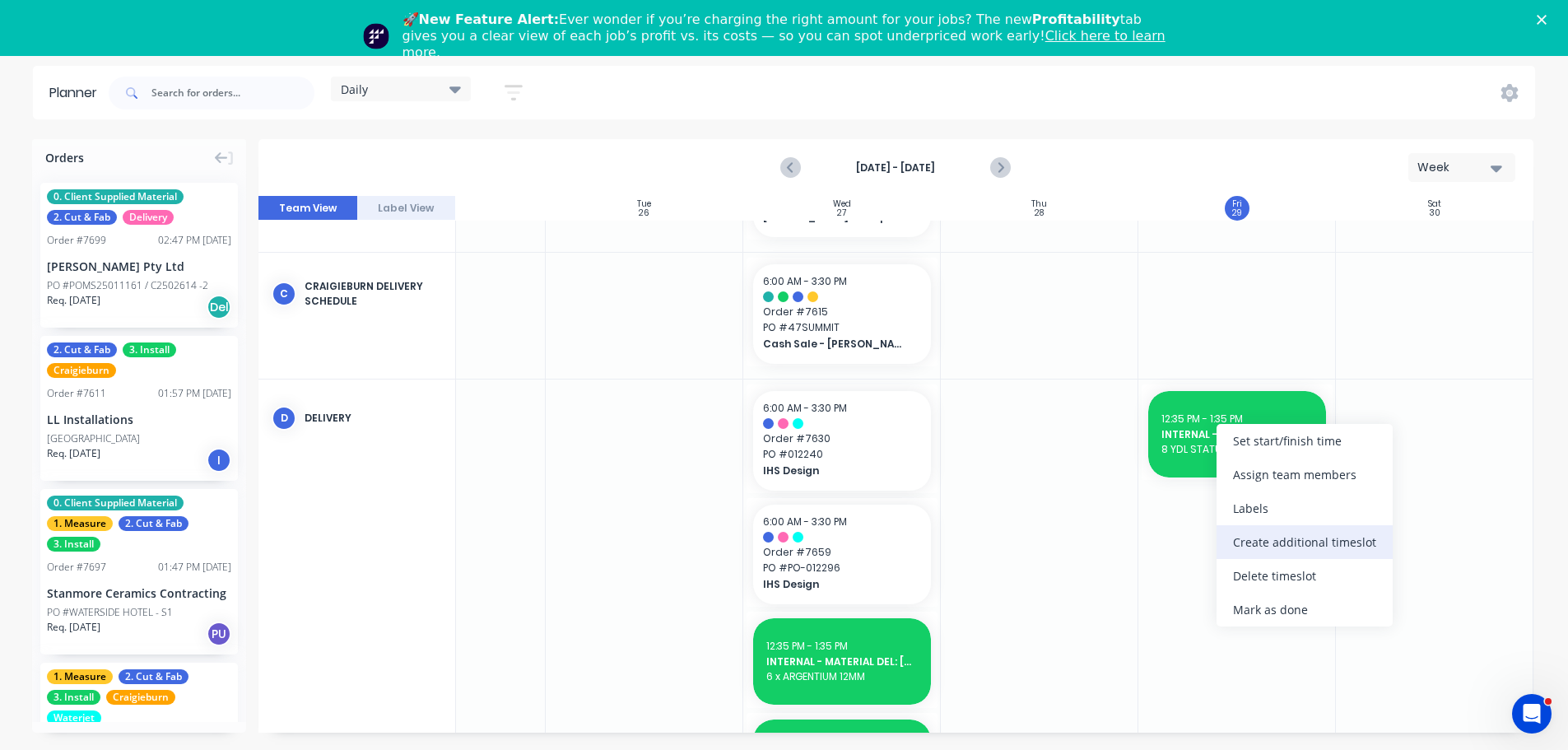
click at [1290, 544] on div "Create additional timeslot" at bounding box center [1304, 542] width 177 height 34
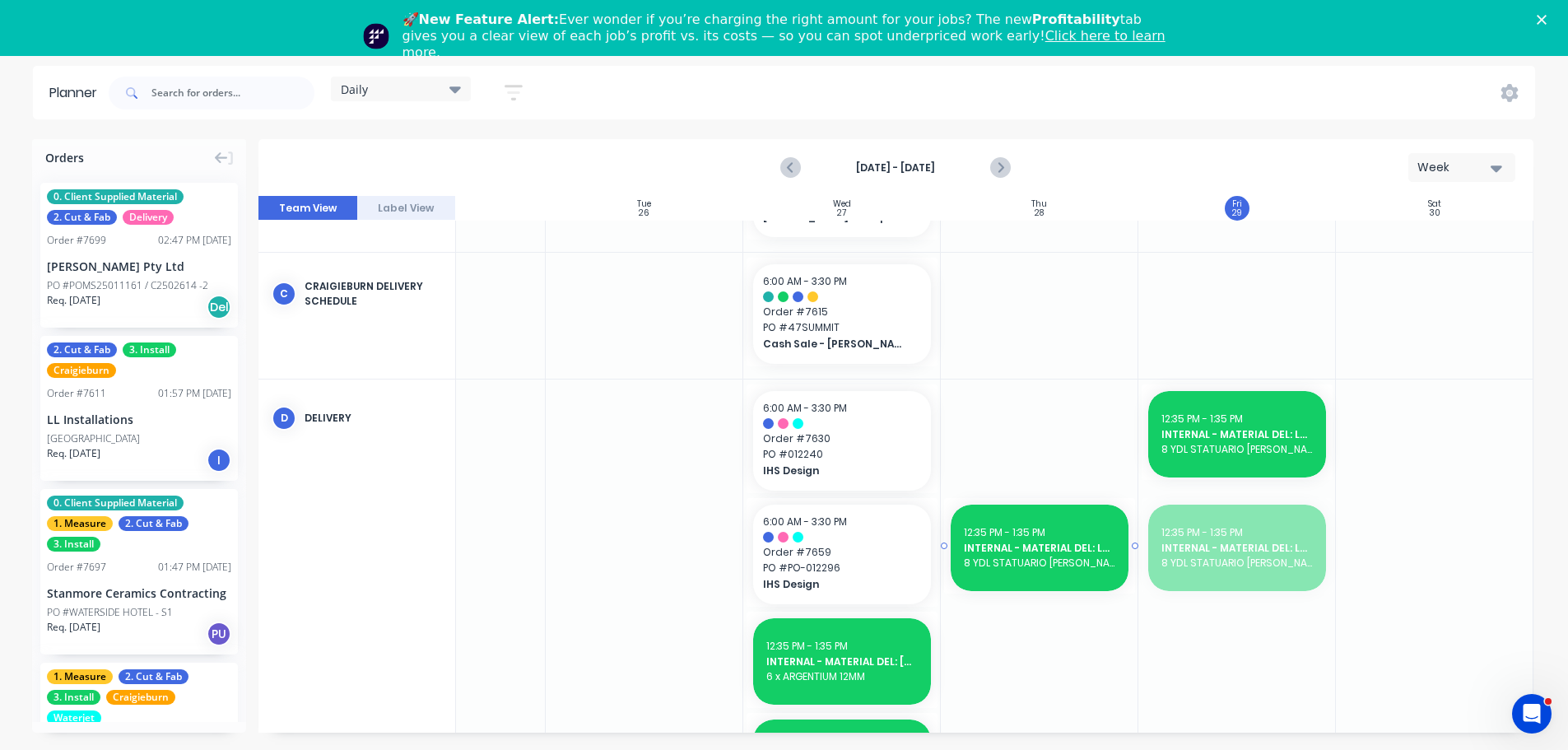
drag, startPoint x: 1232, startPoint y: 550, endPoint x: 1069, endPoint y: 550, distance: 163.0
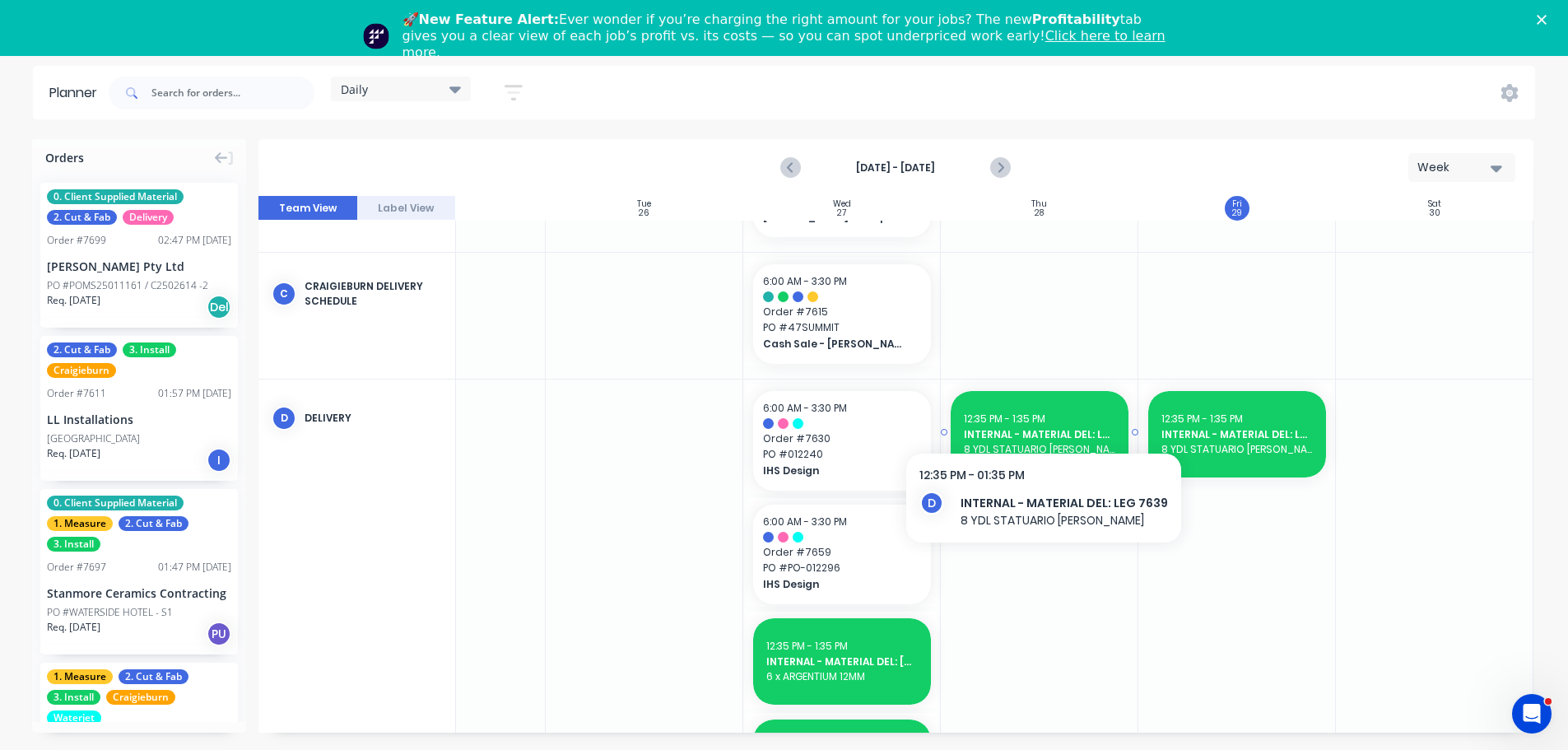
click at [1038, 416] on span "12:35 PM - 1:35 PM" at bounding box center [1004, 419] width 81 height 14
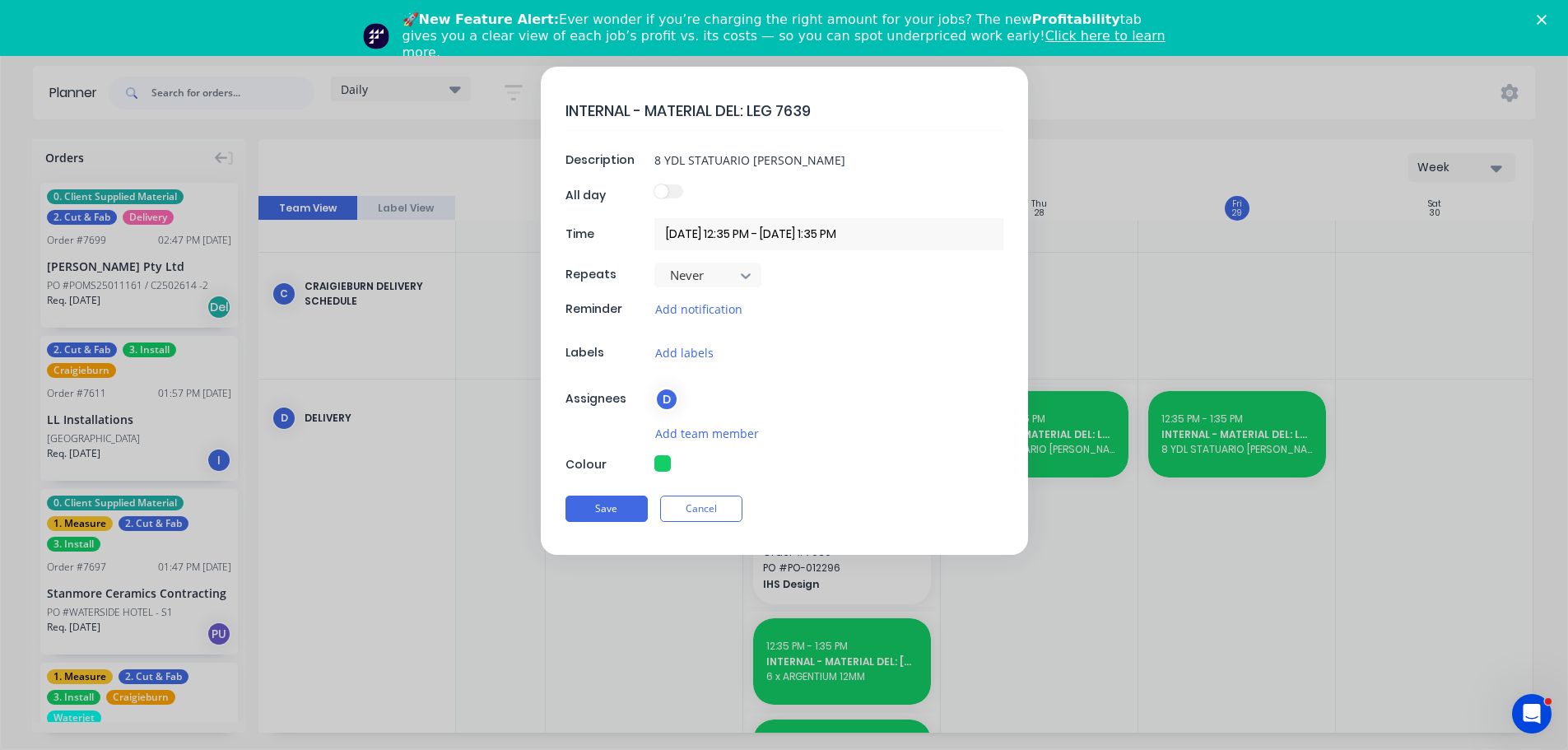
drag, startPoint x: 731, startPoint y: 113, endPoint x: 750, endPoint y: 115, distance: 19.1
click at [750, 115] on textarea "INTERNAL - MATERIAL DEL: LEG 7639" at bounding box center [784, 110] width 438 height 39
type textarea "x"
click at [839, 99] on textarea "INTERNAL - MATERIAL DEL: LEG 7639" at bounding box center [784, 110] width 438 height 39
drag, startPoint x: 724, startPoint y: 104, endPoint x: 747, endPoint y: 115, distance: 25.5
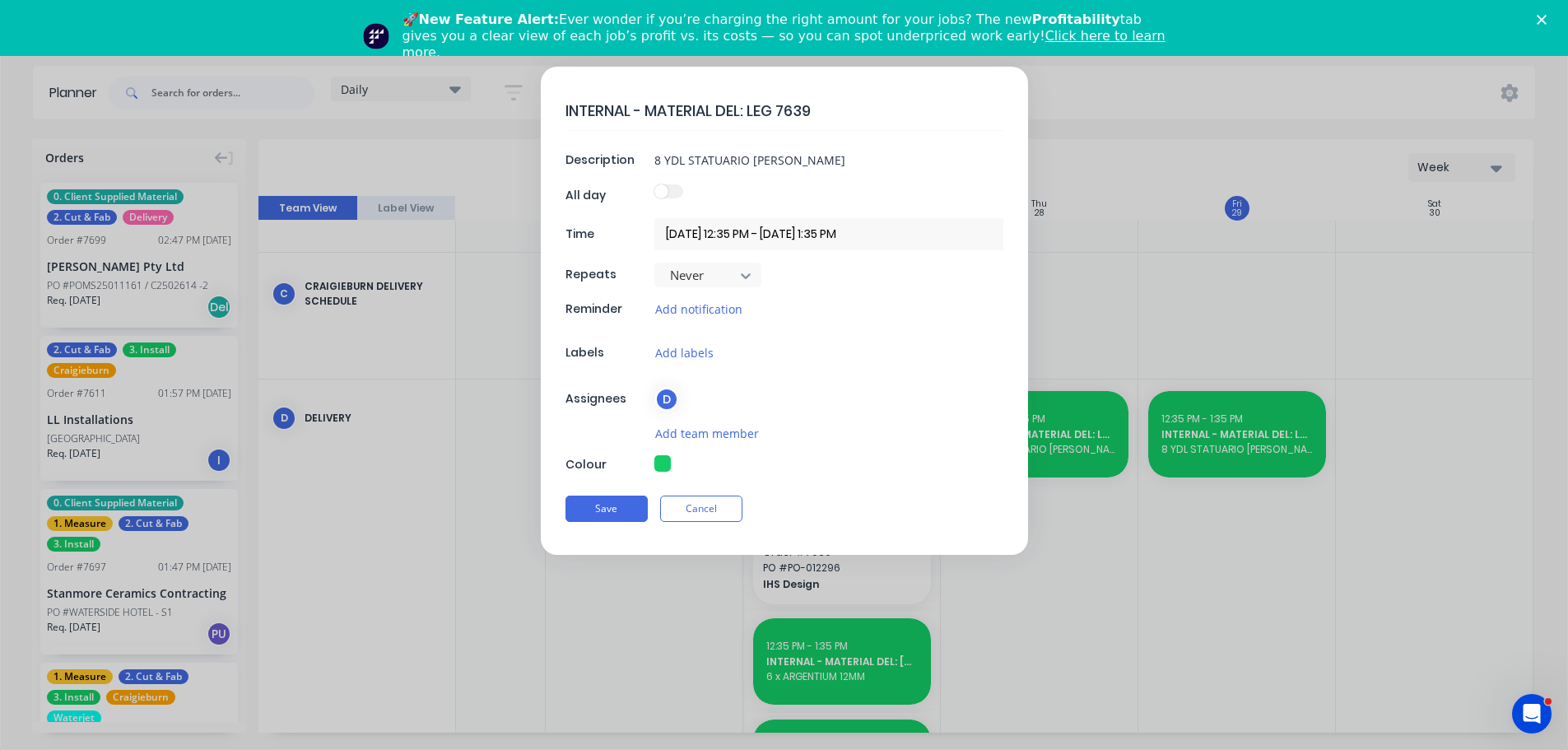
click at [747, 115] on textarea "INTERNAL - MATERIAL DEL: LEG 7639" at bounding box center [784, 110] width 438 height 39
type textarea "INTERNAL - MATERIAL DEL:"
type textarea "x"
type textarea "INTERNAL - MATERIAL DEL: S"
type textarea "x"
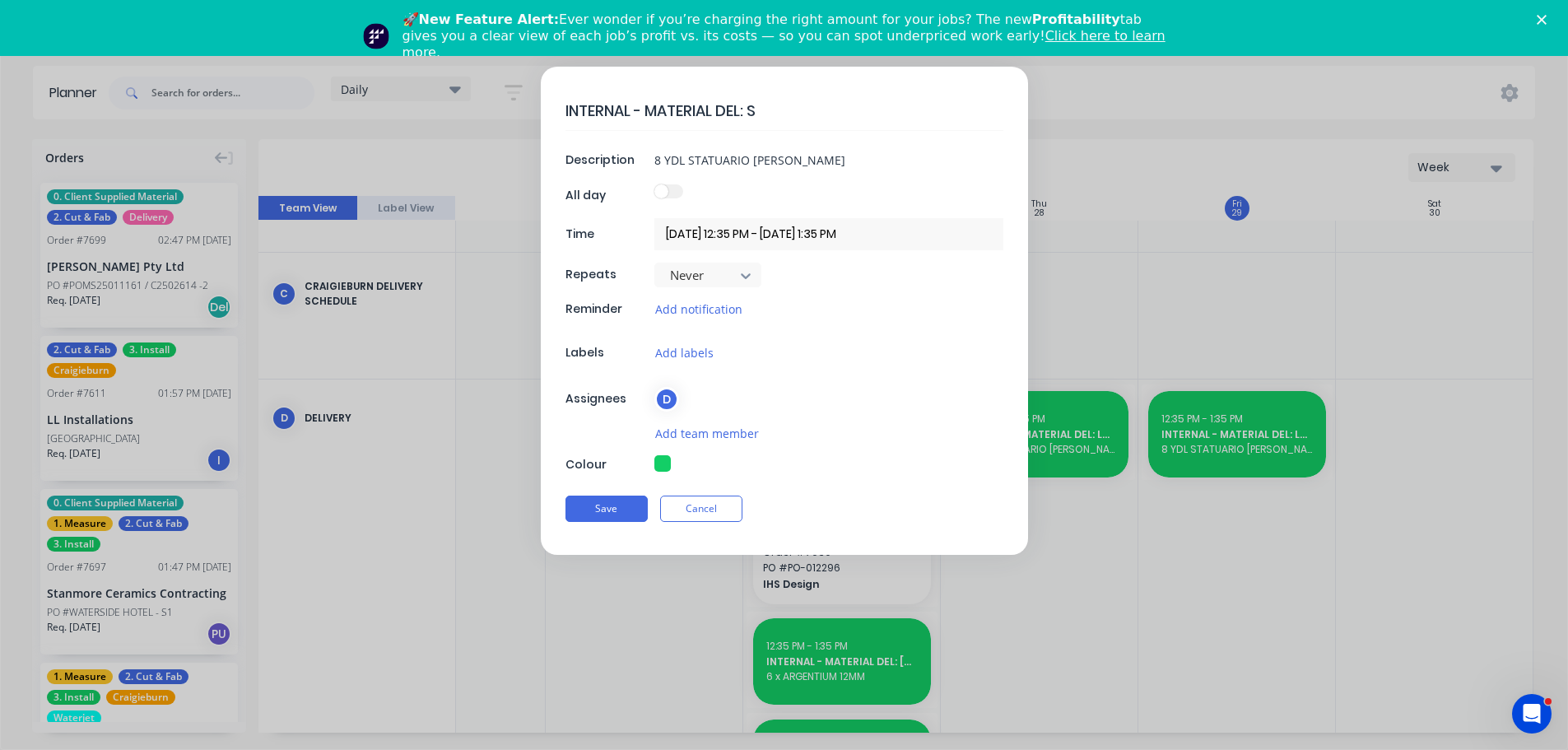
type textarea "INTERNAL - MATERIAL DEL: ST"
type textarea "x"
type textarea "INTERNAL - MATERIAL DEL: STA"
type textarea "x"
type textarea "INTERNAL - MATERIAL DEL: STAN"
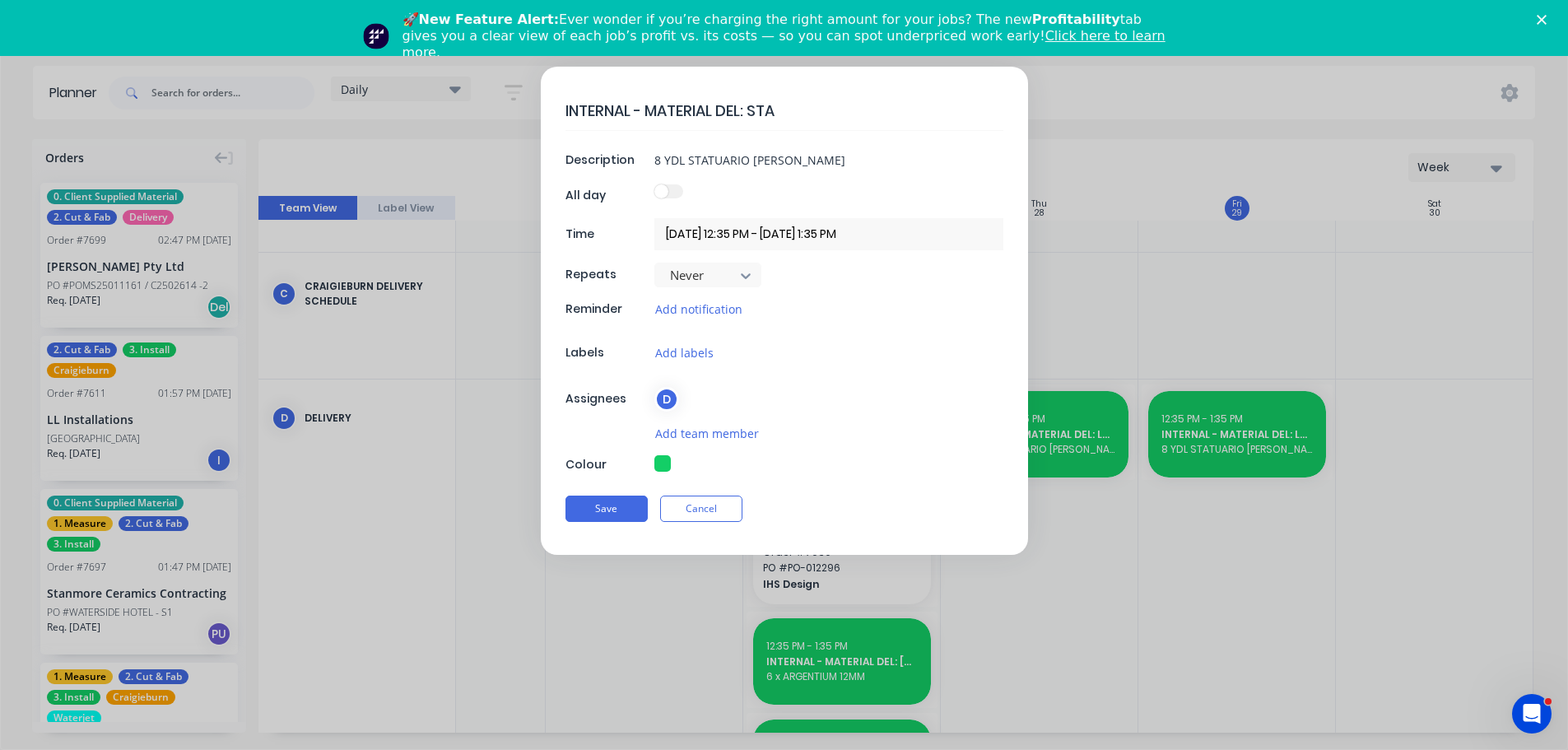
type textarea "x"
type textarea "INTERNAL - MATERIAL DEL: STANM"
type textarea "x"
type textarea "INTERNAL - MATERIAL DEL: STANMO"
type textarea "x"
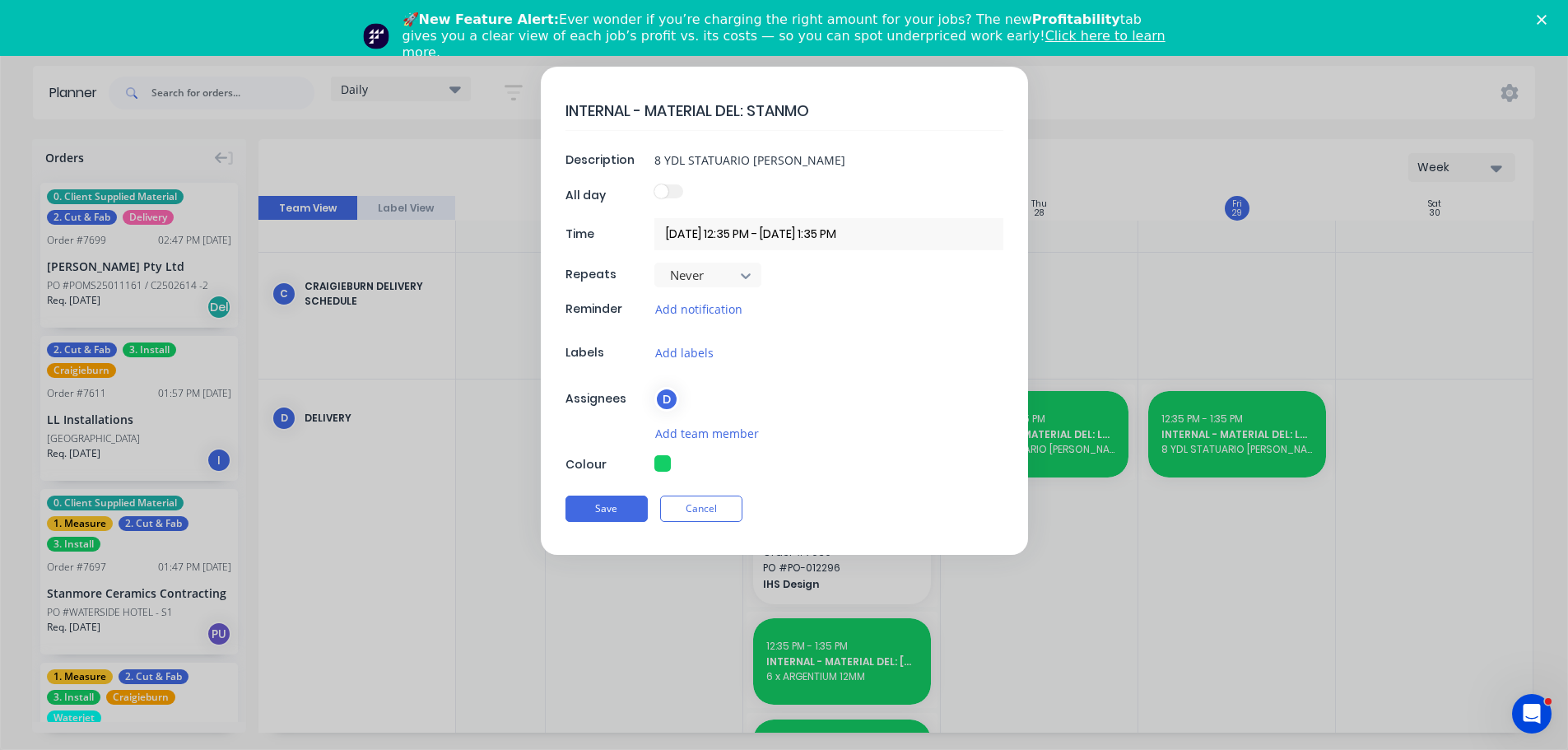
type textarea "INTERNAL - MATERIAL DEL: STANMOR"
type textarea "x"
type textarea "INTERNAL - MATERIAL DEL: STANMORE"
type textarea "x"
type textarea "INTERNAL - MATERIAL DEL: STANMORE"
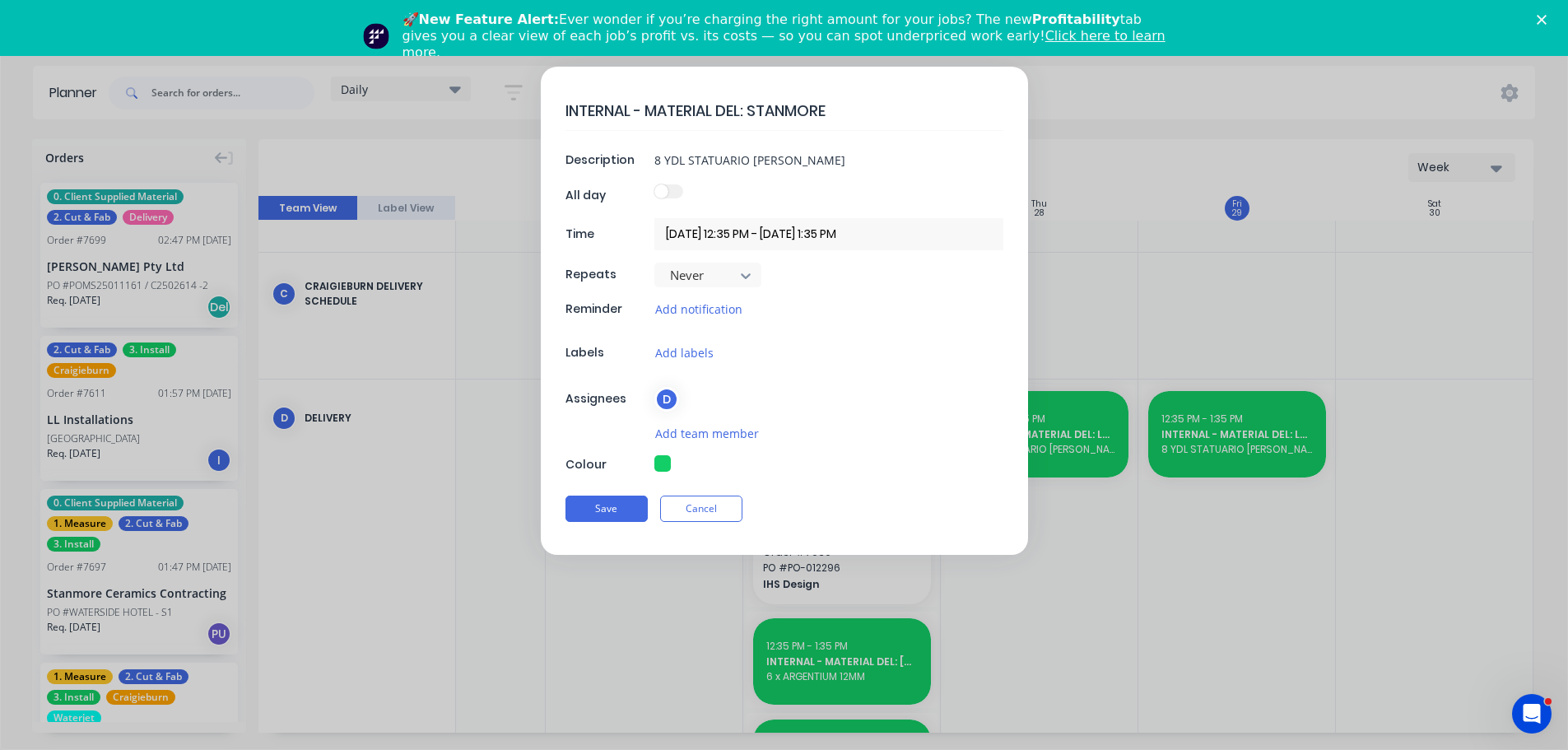
type textarea "x"
type textarea "INTERNAL - MATERIAL DEL: STANMORE 7"
type textarea "x"
type textarea "INTERNAL - MATERIAL DEL: STANMORE 76"
type textarea "x"
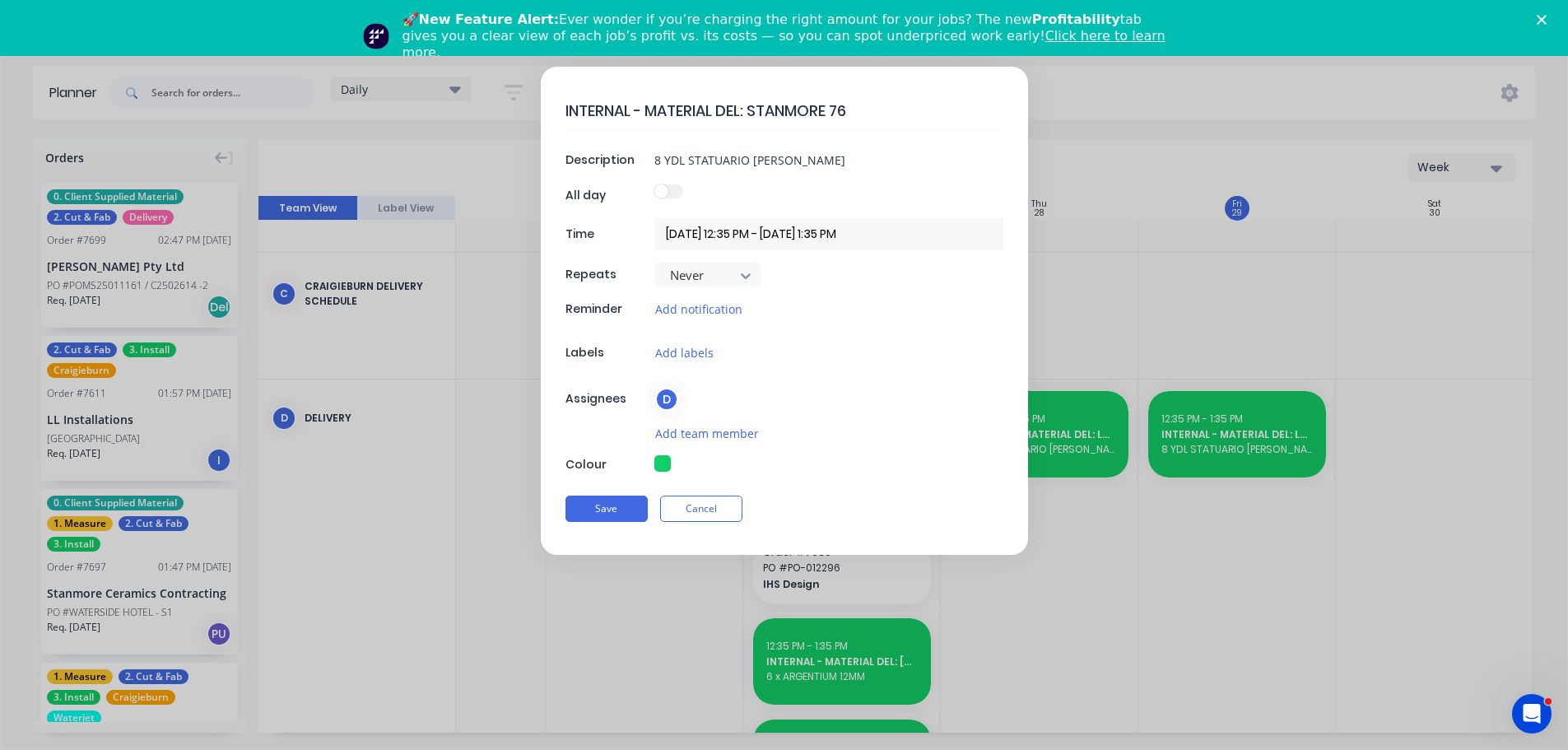
type textarea "INTERNAL - MATERIAL DEL: STANMORE 7"
type textarea "x"
type textarea "INTERNAL - MATERIAL DEL: STANMORE 75"
type textarea "x"
type textarea "INTERNAL - MATERIAL DEL: STANMORE 756"
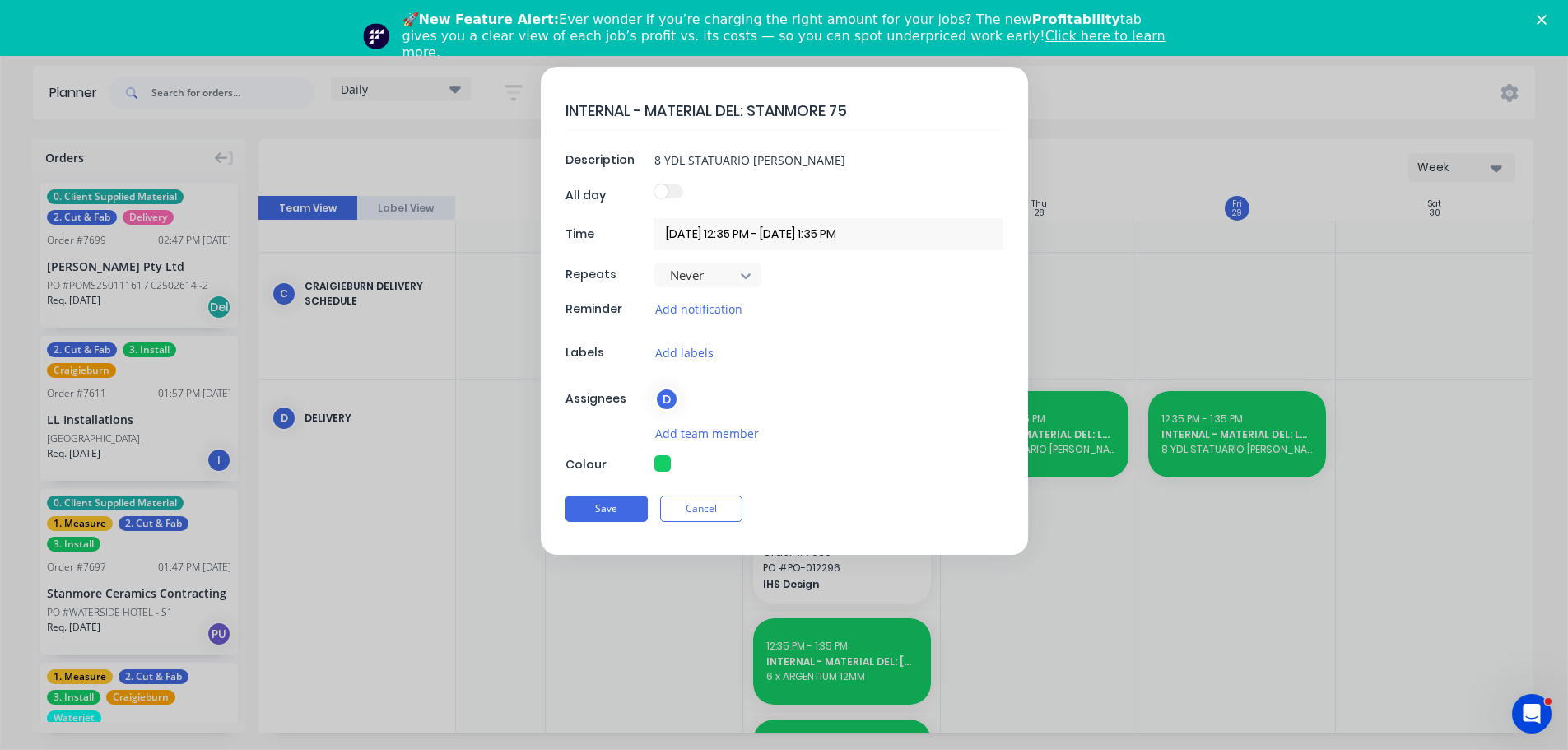
type textarea "x"
type textarea "INTERNAL - MATERIAL DEL: STANMORE 7567"
type textarea "x"
type textarea "INTERNAL - MATERIAL DEL: STANMORE 7567"
type textarea "x"
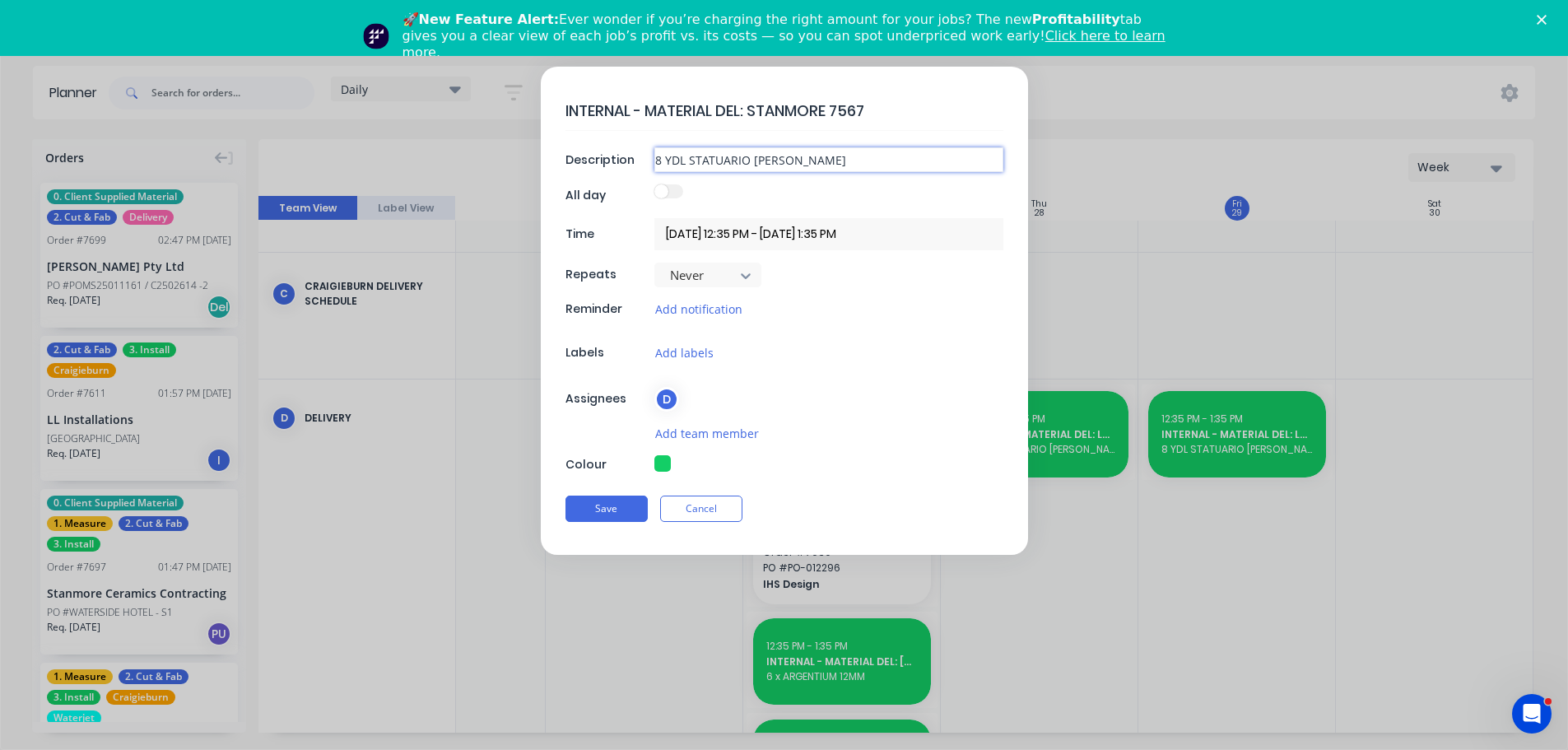
drag, startPoint x: 790, startPoint y: 156, endPoint x: 436, endPoint y: 149, distance: 354.1
click at [438, 150] on form "INTERNAL - MATERIAL DEL: STANMORE 7567 Description 8 YDL STATUARIO ENZO All day…" at bounding box center [784, 310] width 1534 height 488
type textarea "x"
click at [748, 154] on input at bounding box center [829, 160] width 349 height 25
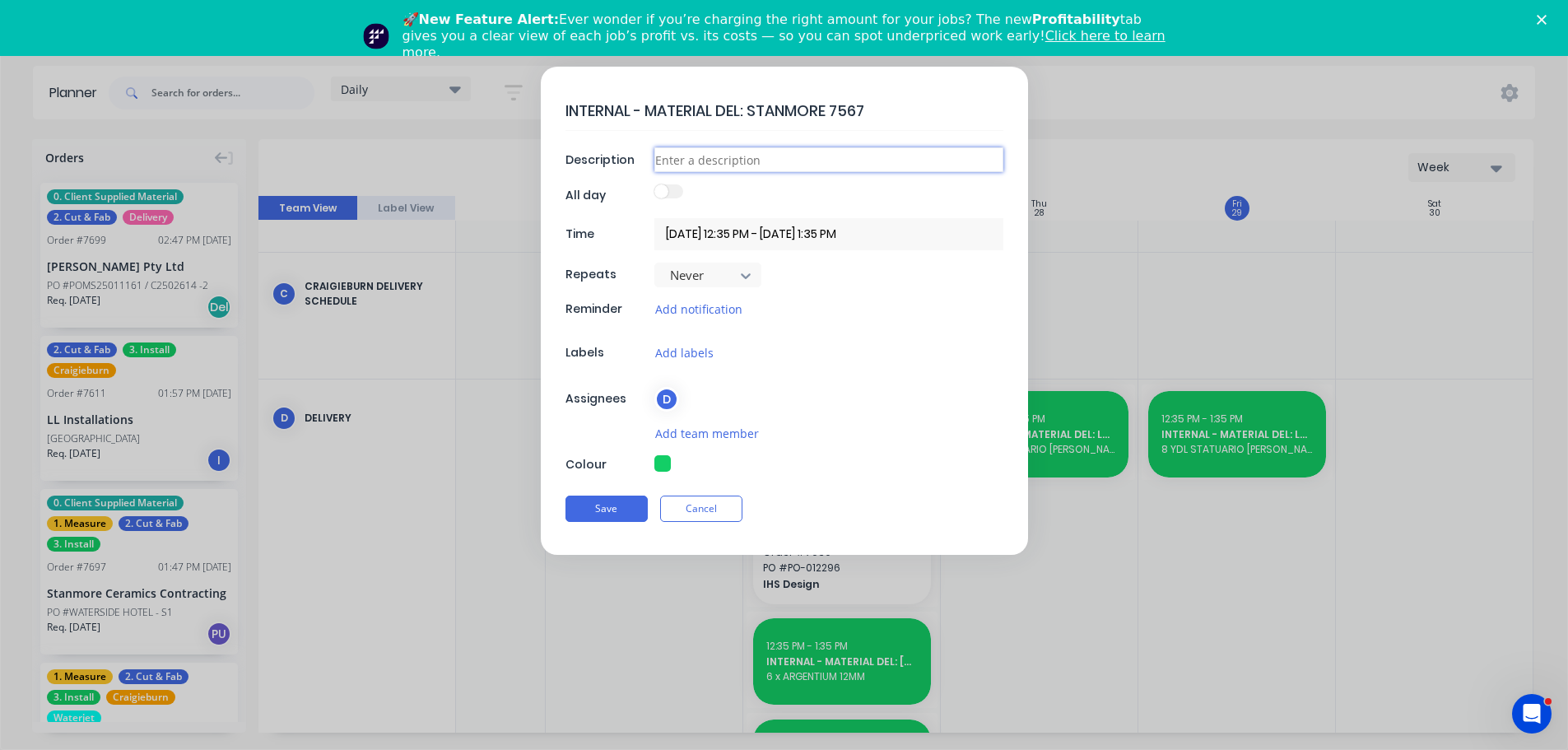
paste input "4 x Bizanto (green) 4 x Tundra (spare slabs, TBC application if required)."
type input "4 x Bizanto (green) 4 x Tundra (spare slabs, TBC application if required)."
type textarea "x"
drag, startPoint x: 781, startPoint y: 162, endPoint x: 1504, endPoint y: 206, distance: 724.3
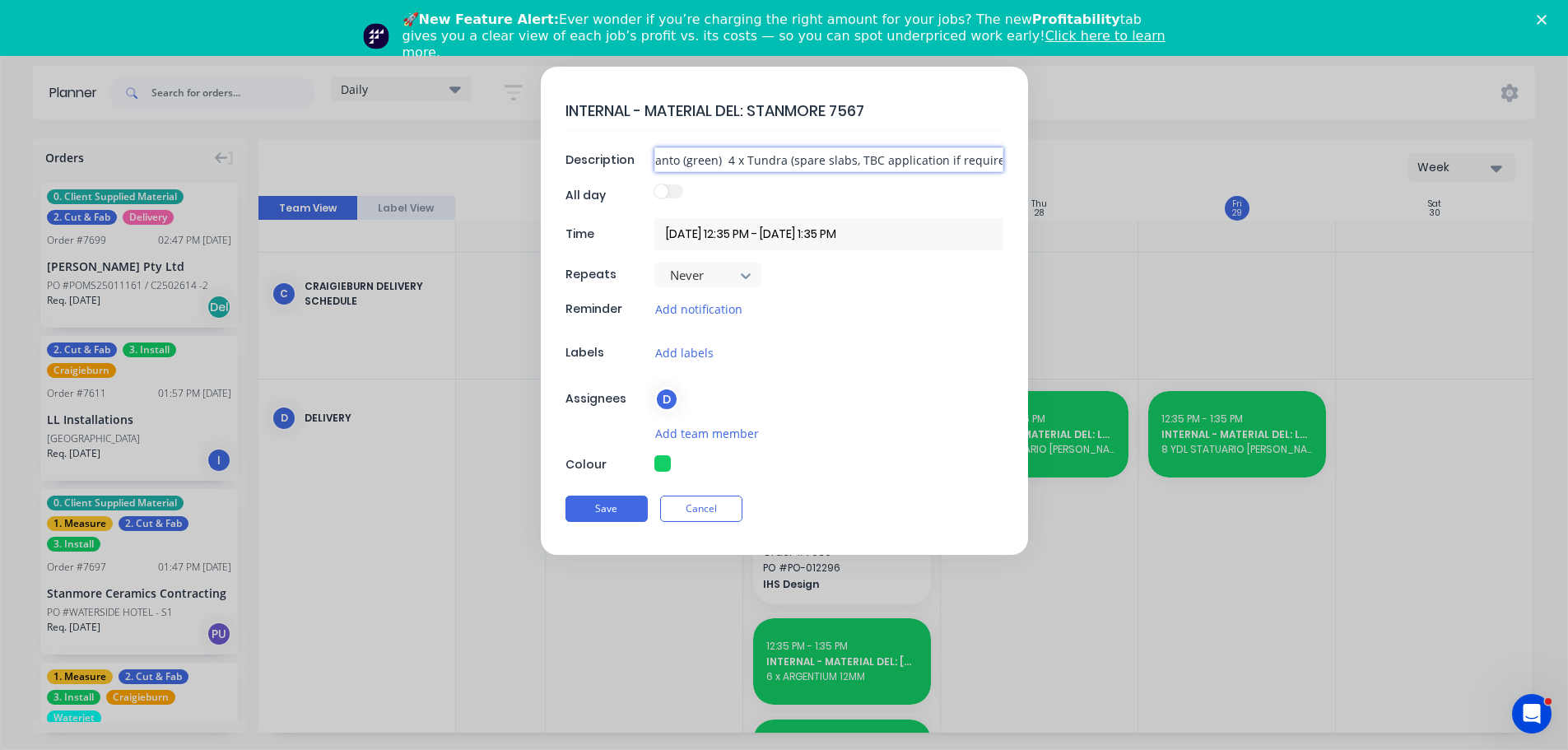
click at [1491, 207] on form "INTERNAL - MATERIAL DEL: STANMORE 7567 Description 4 x Bizanto (green) 4 x Tund…" at bounding box center [784, 310] width 1534 height 488
type input "4 x Bizanto (green) 4 x Tundra"
type textarea "x"
type input "4 x Bizanto (green) 4 x Tundra"
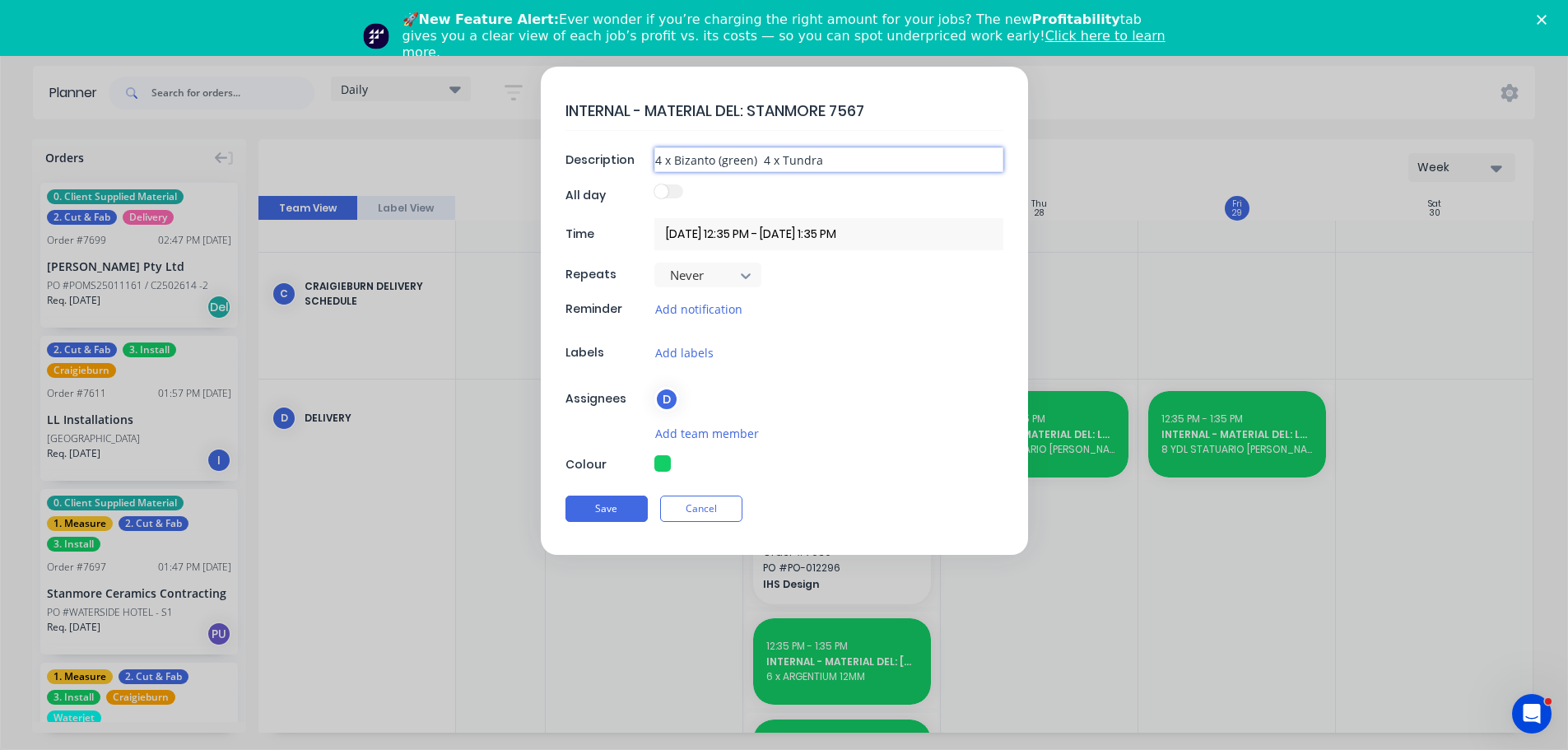
type textarea "x"
type input "4 x Bizanto (green)4 x Tundra"
type textarea "x"
type input "4 x Bizanto (green4 x Tundra"
type textarea "x"
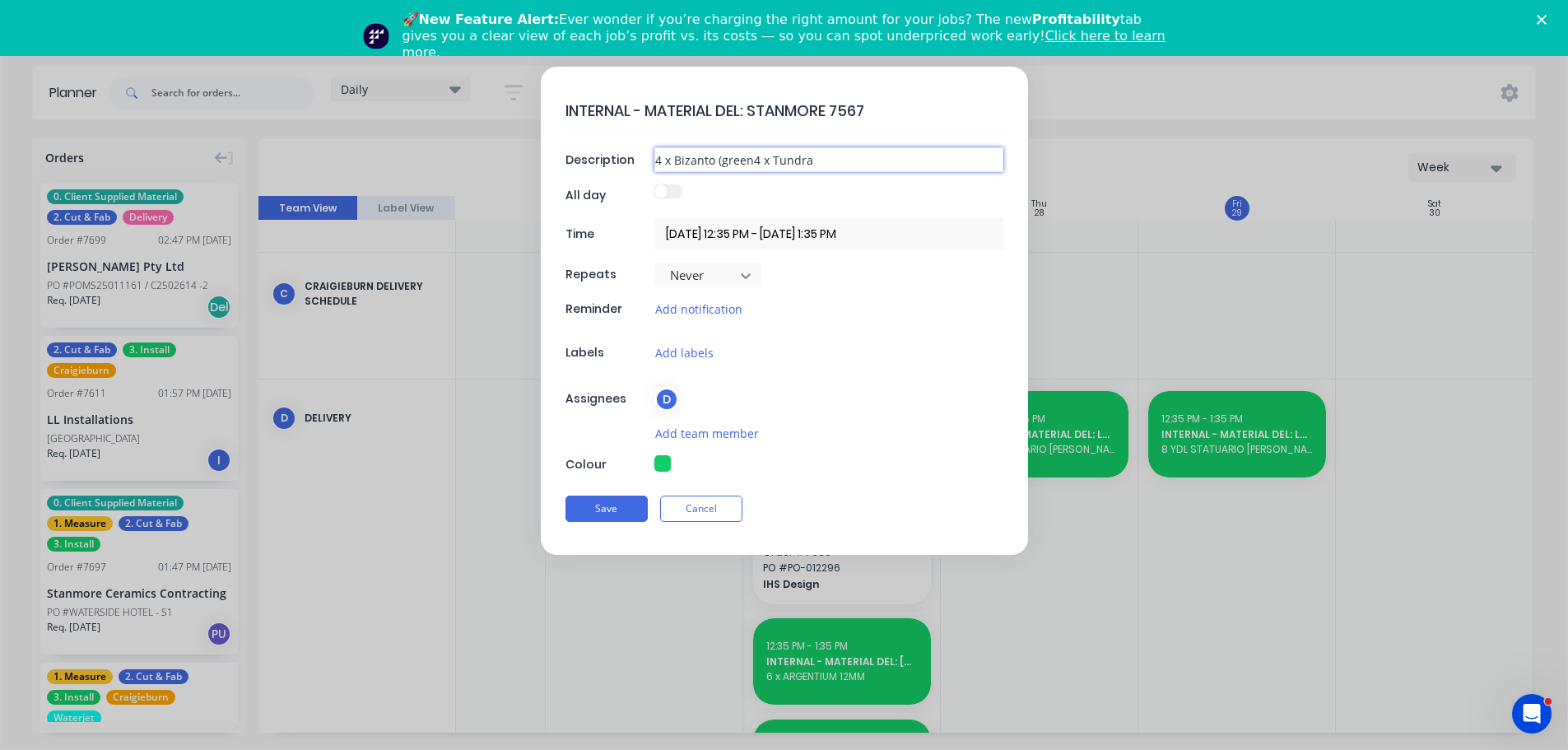
type input "4 x Bizanto (gree4 x Tundra"
type textarea "x"
type input "4 x Bizanto (gre4 x Tundra"
type textarea "x"
type input "4 x Bizanto (gr4 x Tundra"
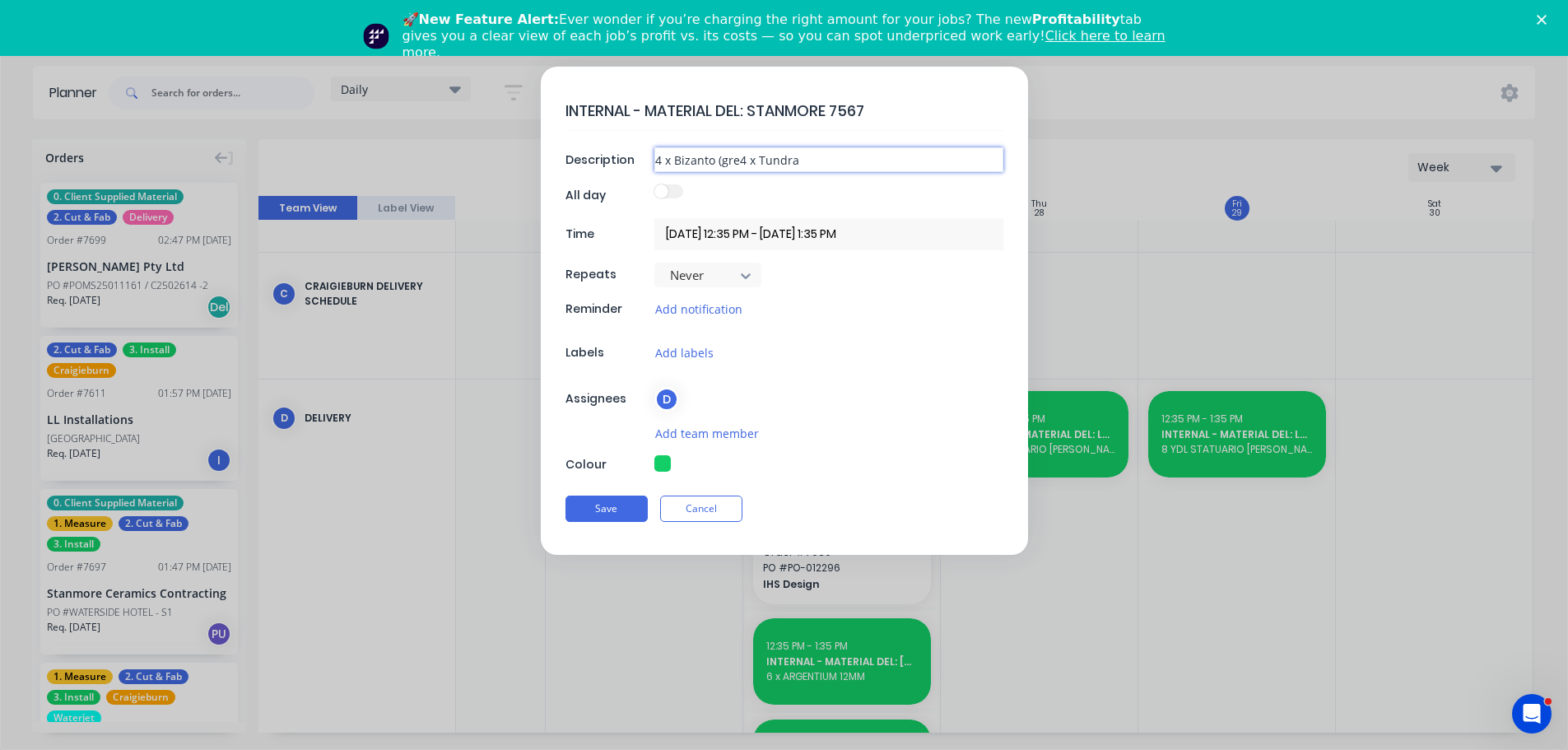
type textarea "x"
type input "4 x Bizanto (g4 x Tundra"
type textarea "x"
type input "4 x Bizanto (4 x Tundra"
type textarea "x"
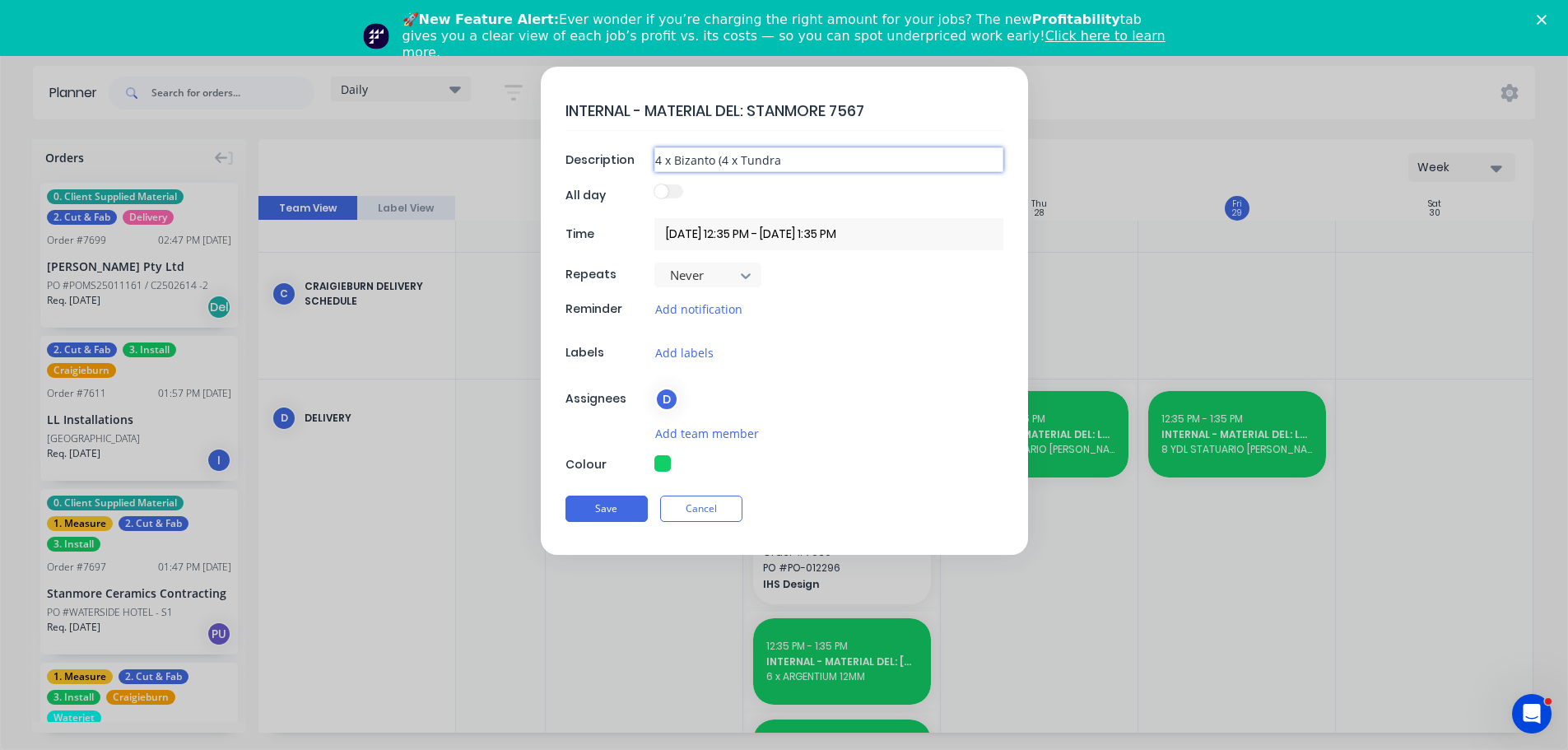
type input "4 x Bizanto 4 x Tundra"
type textarea "x"
type input "4 x Bizanto4 x Tundra"
type textarea "x"
type input "4 x Bizanto/4 x Tundra"
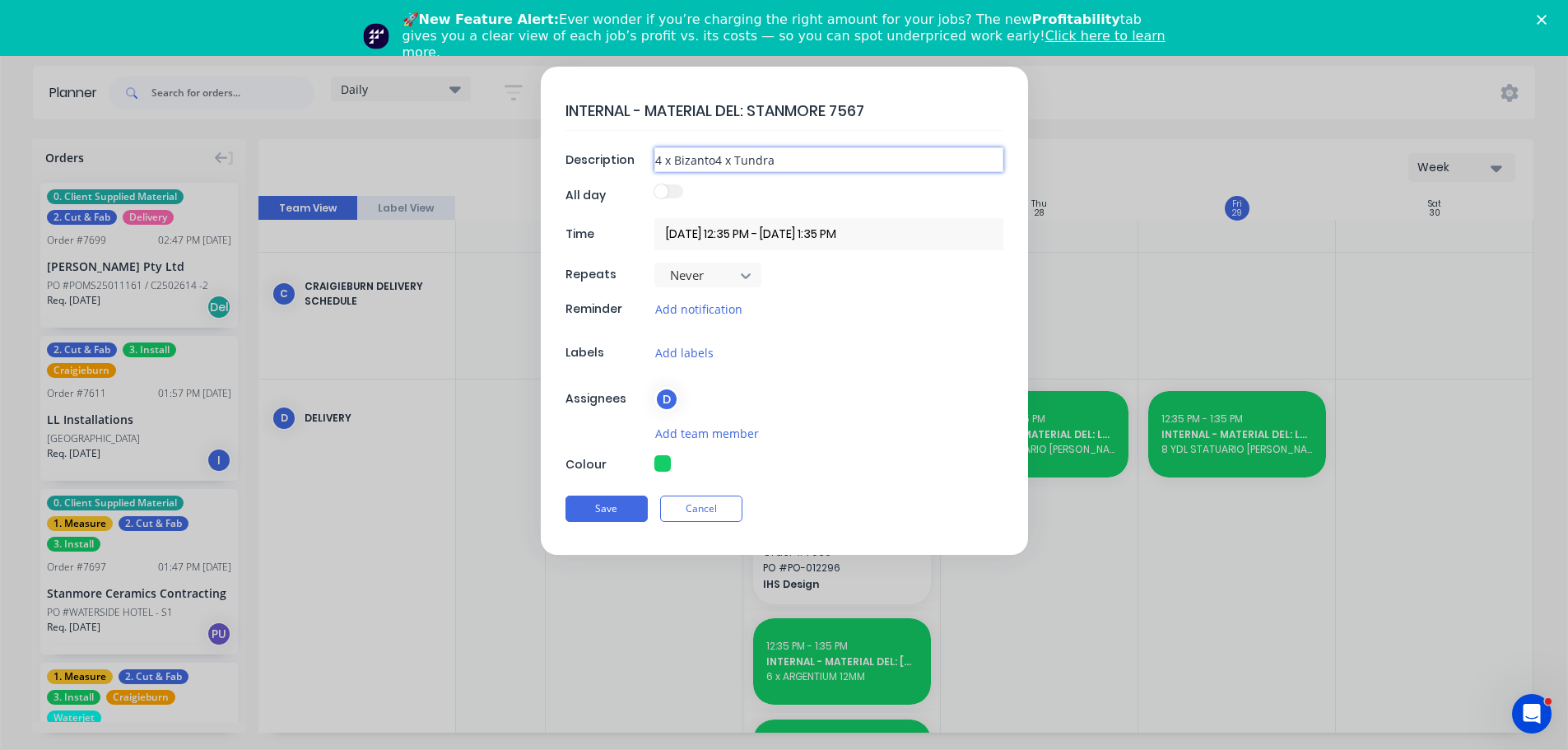
type textarea "x"
type input "4 x Bizanto/ 4 x Tundra"
type textarea "x"
type input "4 x Bizanto / 4 x Tundra"
type textarea "x"
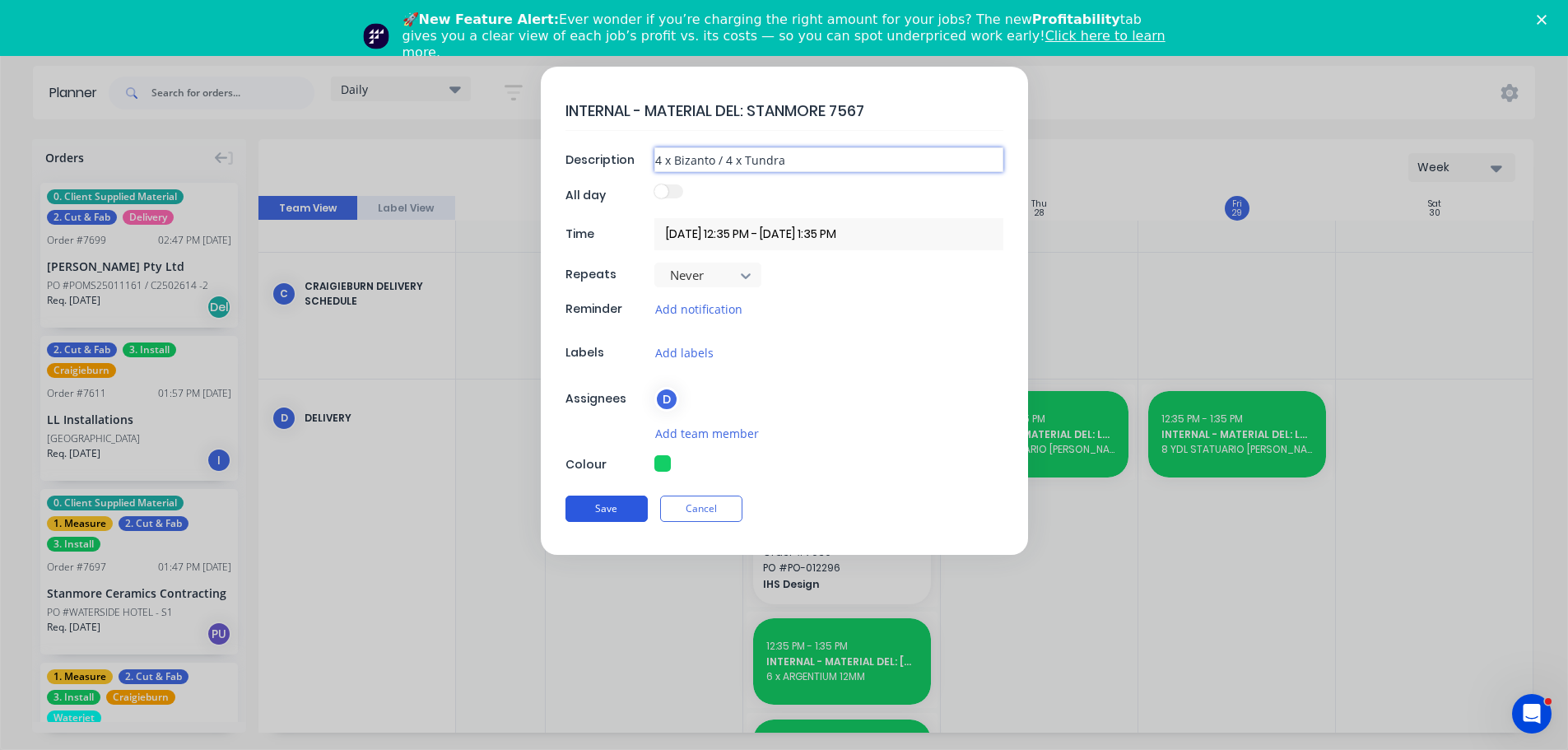
type input "4 x Bizanto / 4 x Tundra"
click at [592, 510] on button "Save" at bounding box center [606, 509] width 82 height 27
type textarea "x"
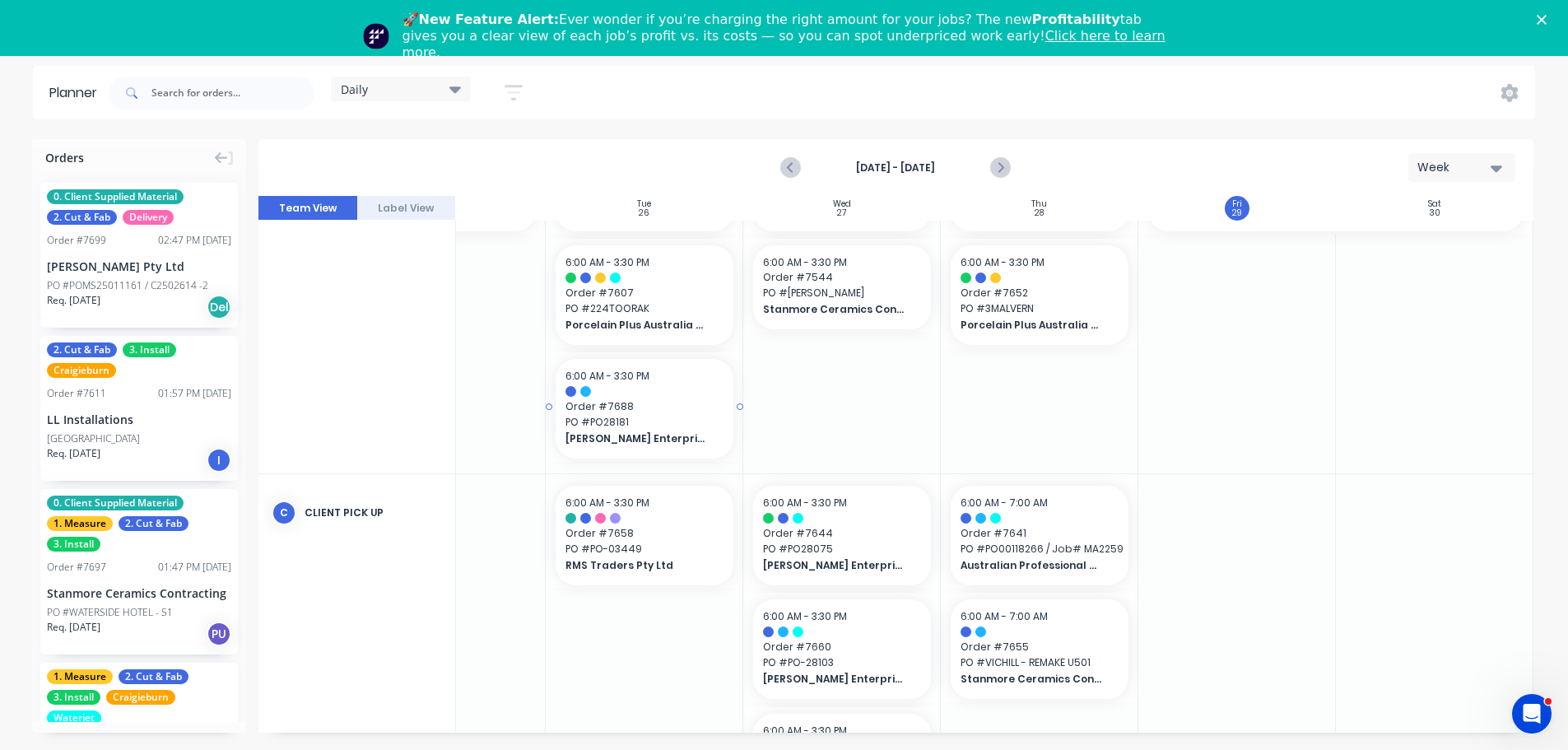
scroll to position [0, 312]
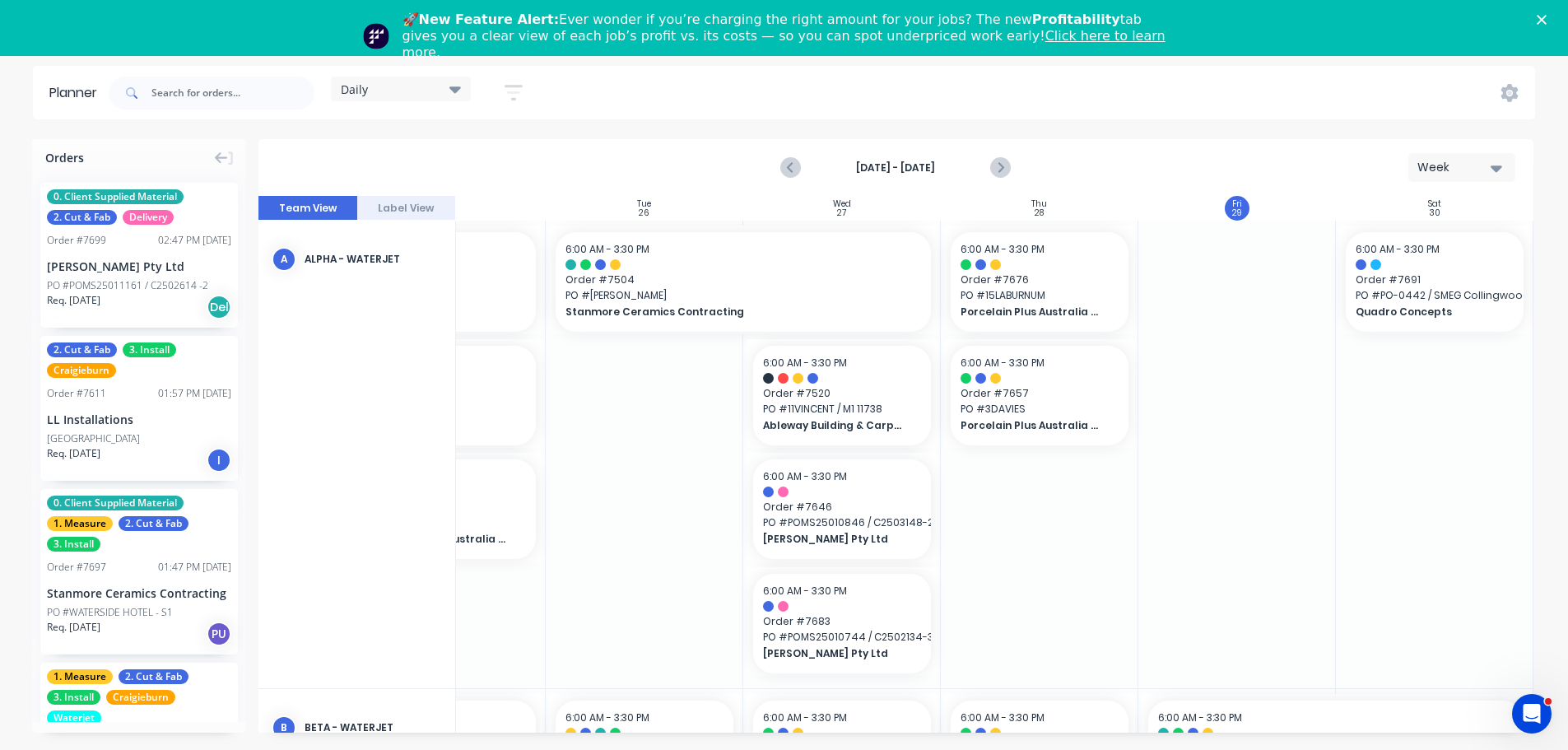
click at [409, 86] on div "Daily" at bounding box center [400, 89] width 120 height 15
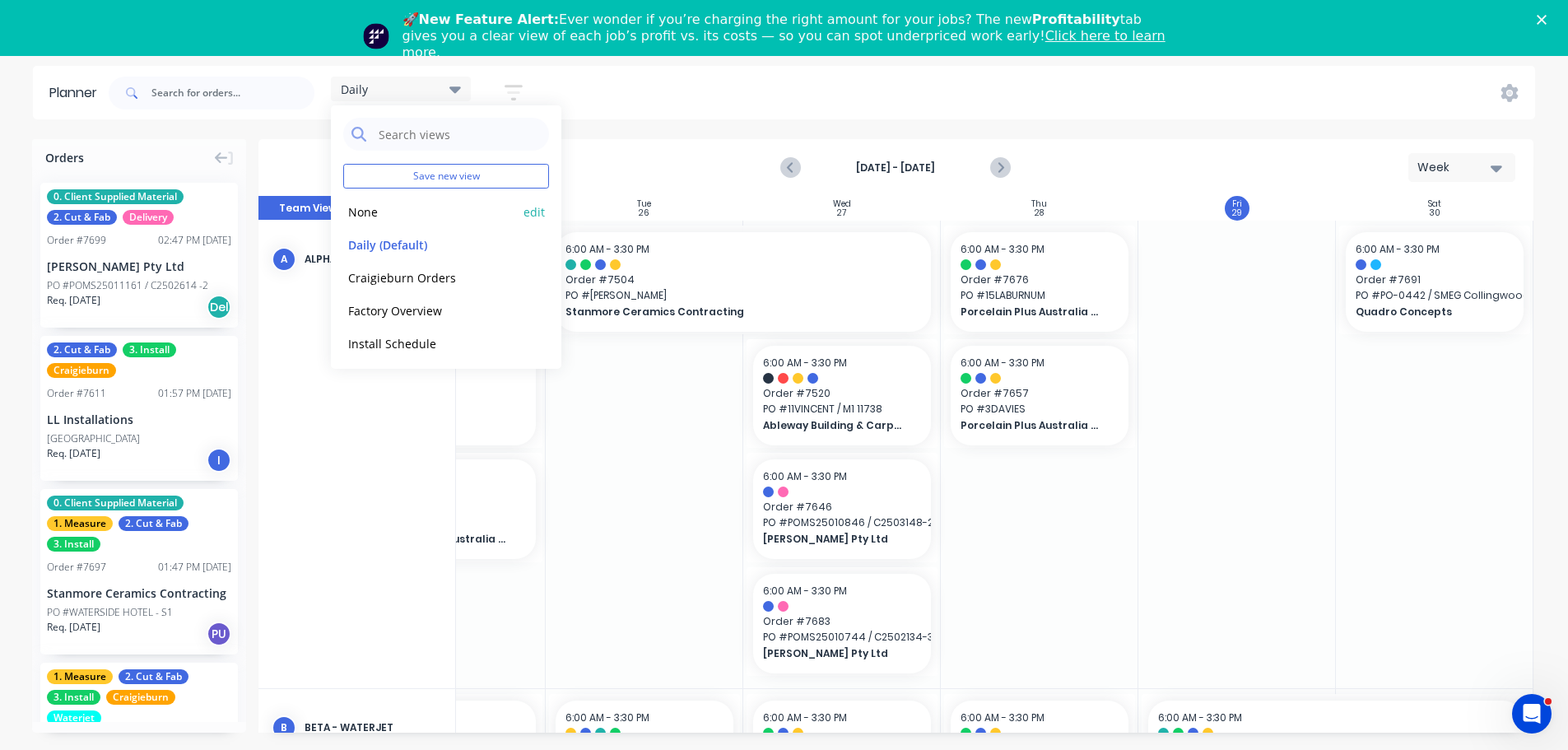
click at [399, 210] on button "None" at bounding box center [431, 210] width 176 height 19
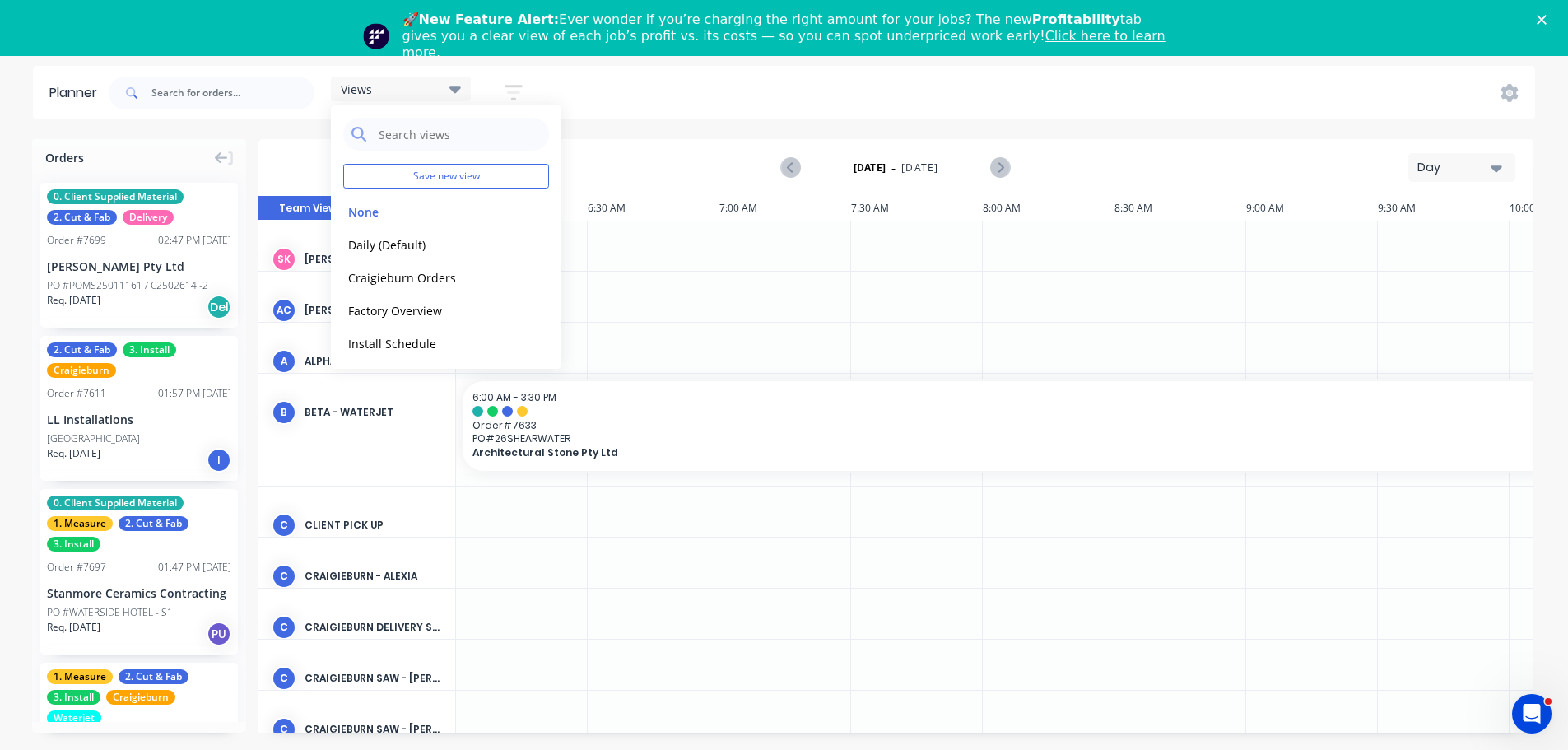
scroll to position [0, 264]
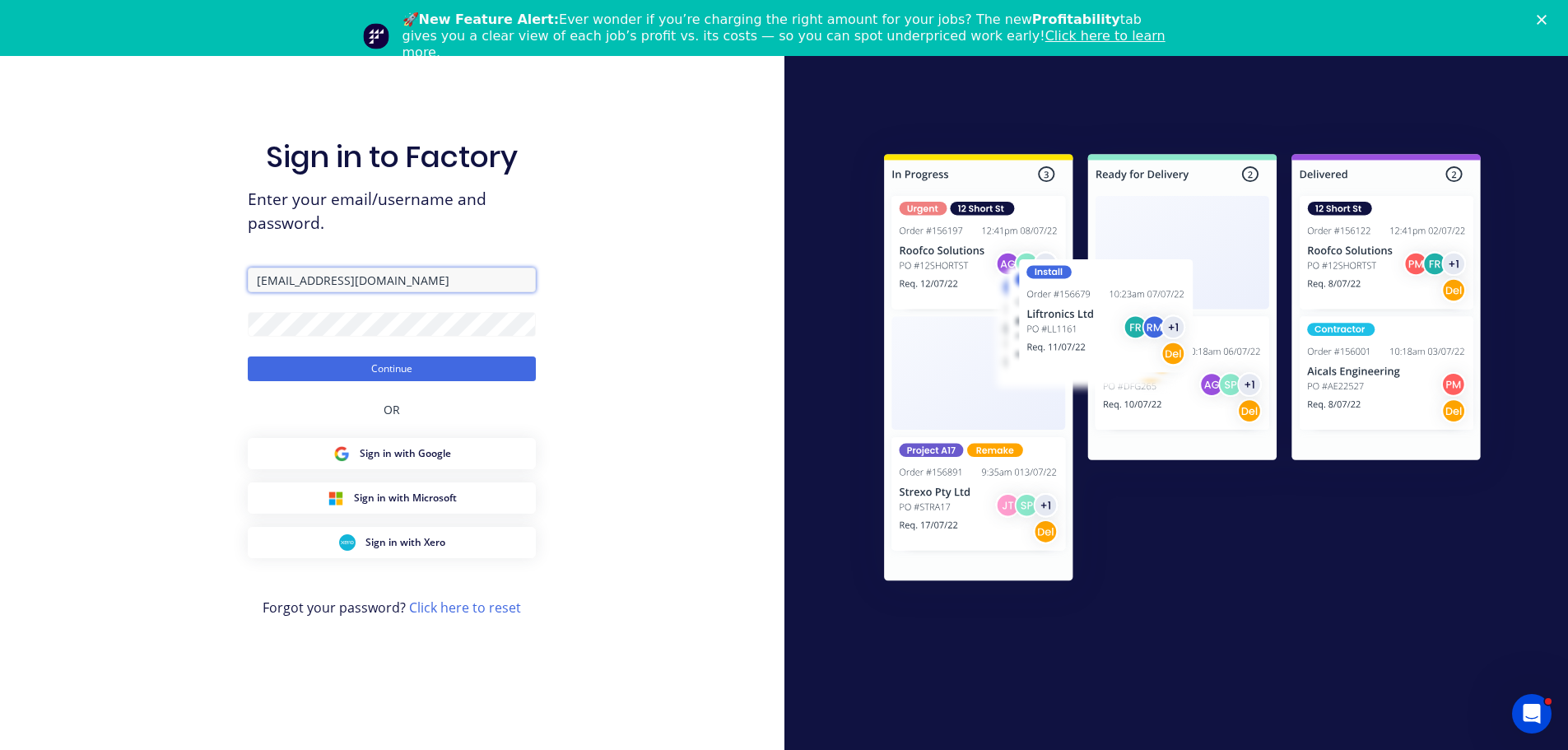
click at [455, 273] on input "programming@aztechcuttingsolutions.com.au" at bounding box center [392, 280] width 288 height 25
type input "office@aztechstone.com.au"
click at [421, 364] on button "Continue" at bounding box center [392, 369] width 288 height 25
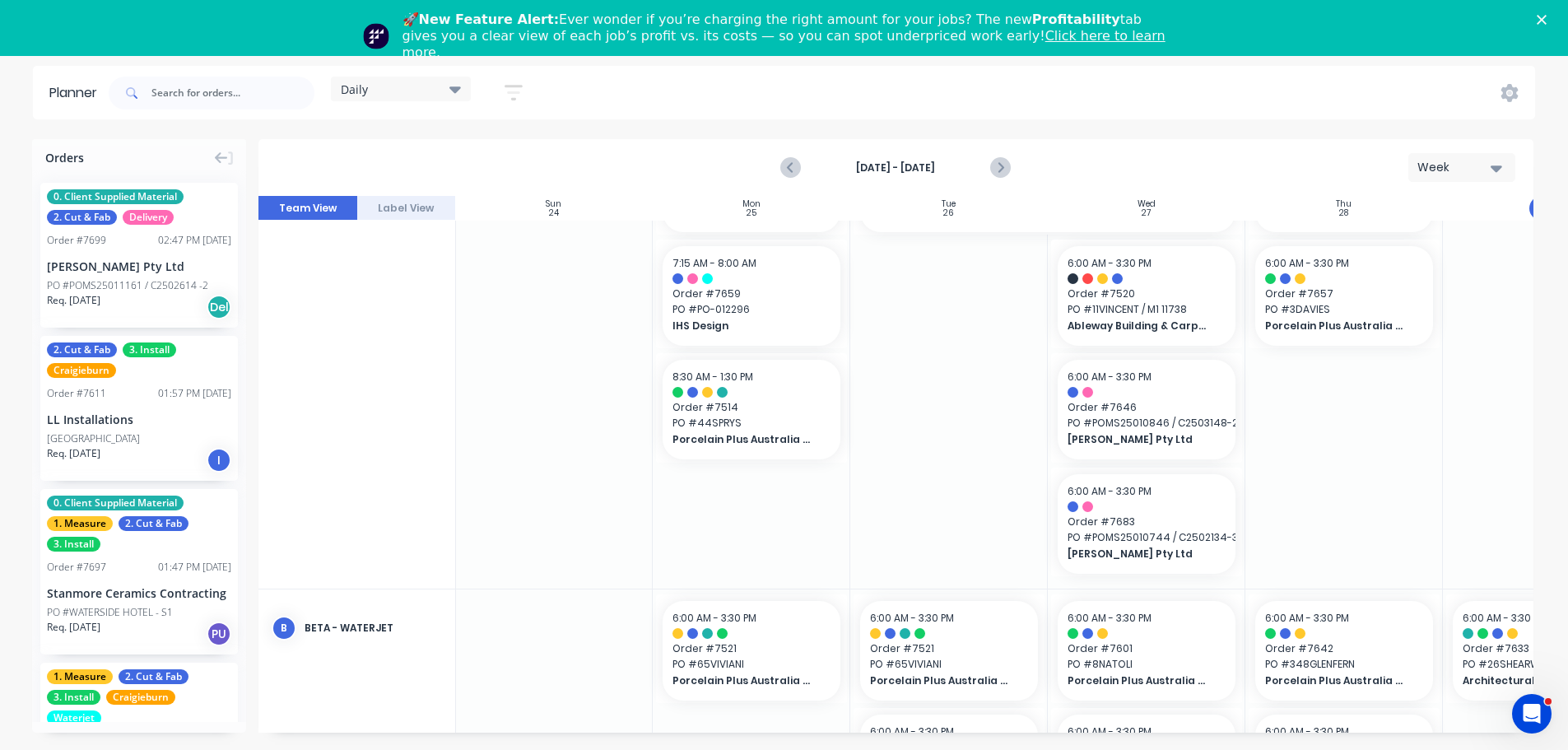
scroll to position [0, 1]
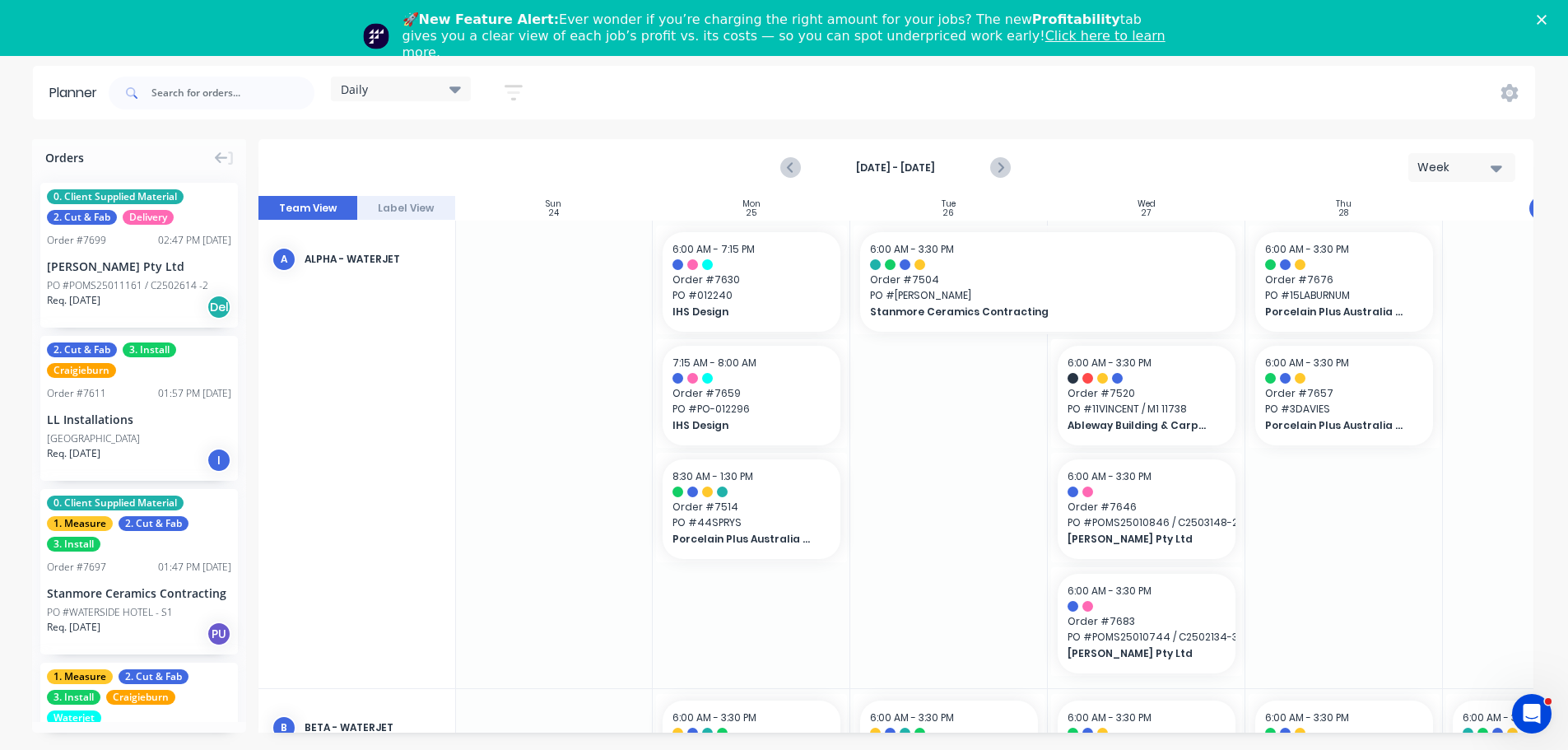
click at [419, 93] on div "Daily" at bounding box center [400, 89] width 120 height 15
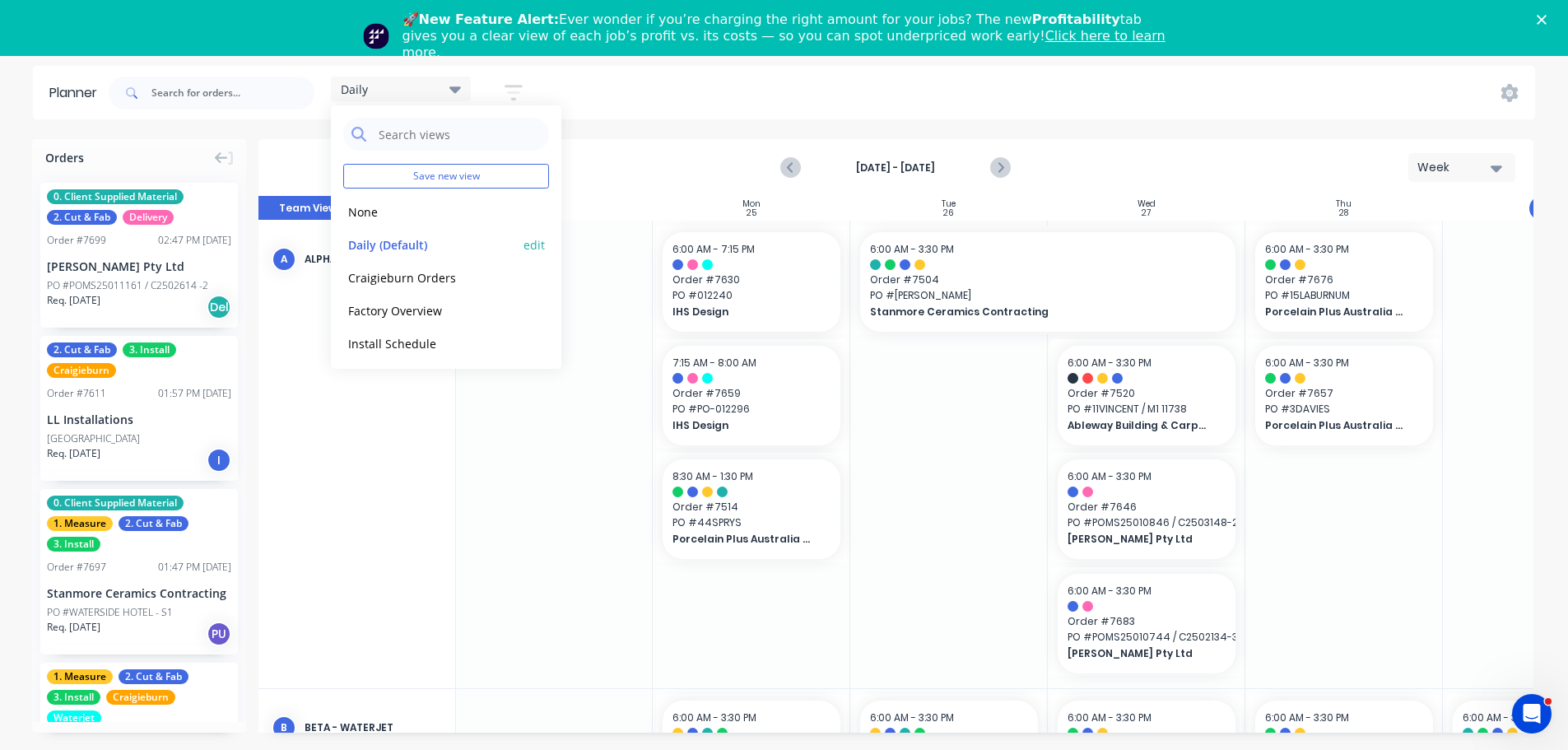
click at [428, 217] on button "None" at bounding box center [431, 210] width 176 height 19
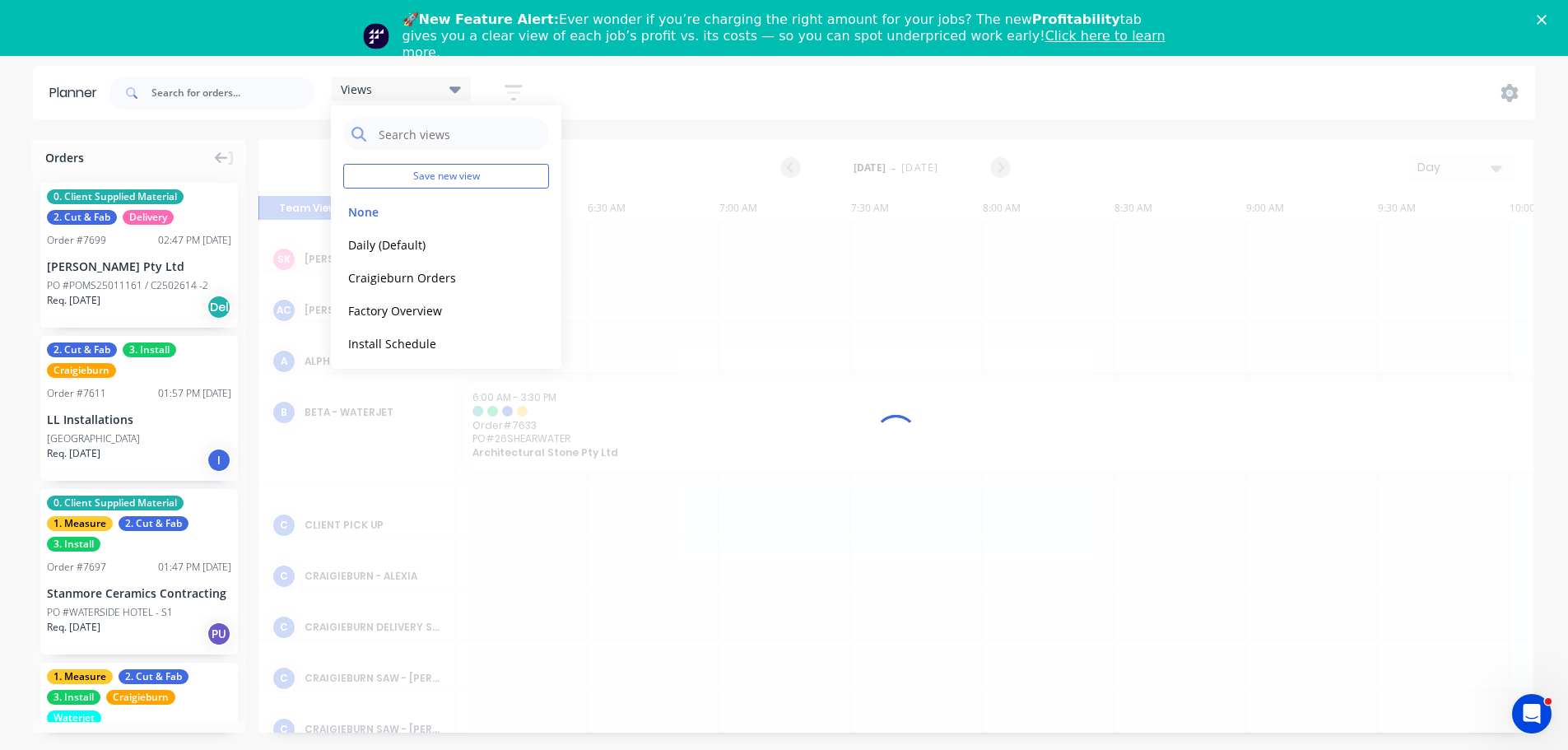
scroll to position [0, 264]
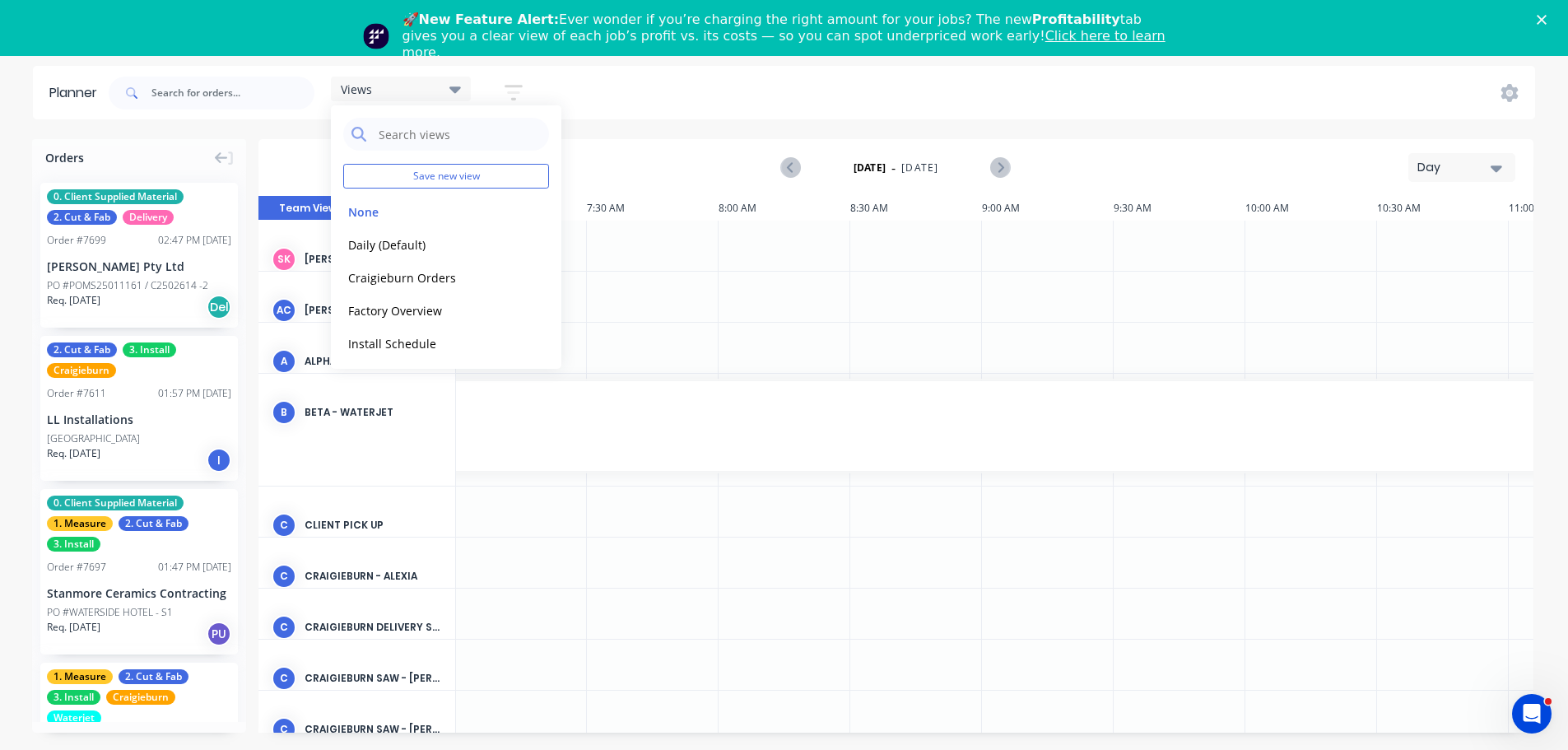
click at [936, 102] on div "Views Save new view None edit Daily (Default) edit Craigieburn Orders edit Fact…" at bounding box center [820, 93] width 1430 height 50
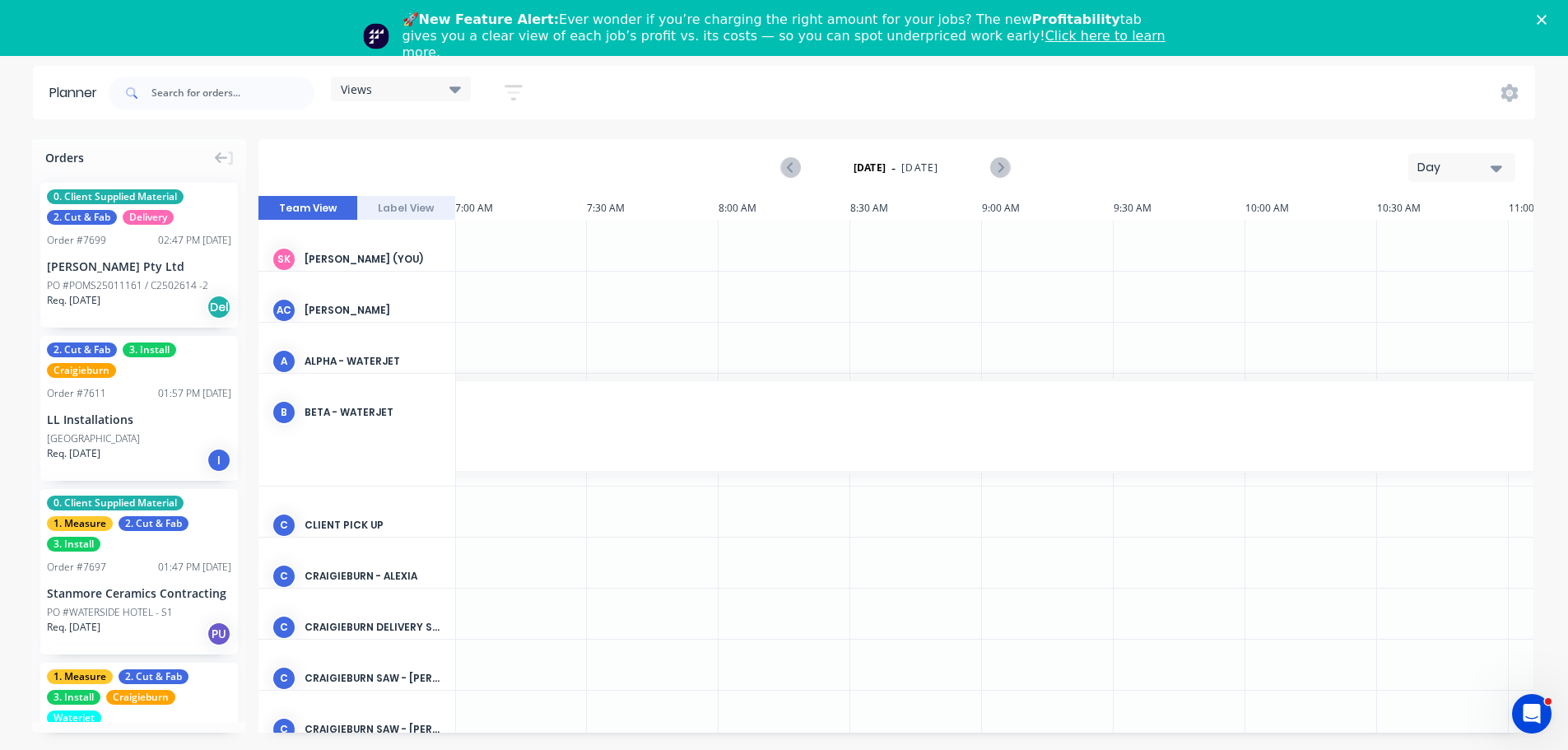
click at [1450, 168] on div "Day" at bounding box center [1454, 167] width 75 height 17
click at [1445, 242] on div "Week" at bounding box center [1432, 244] width 163 height 33
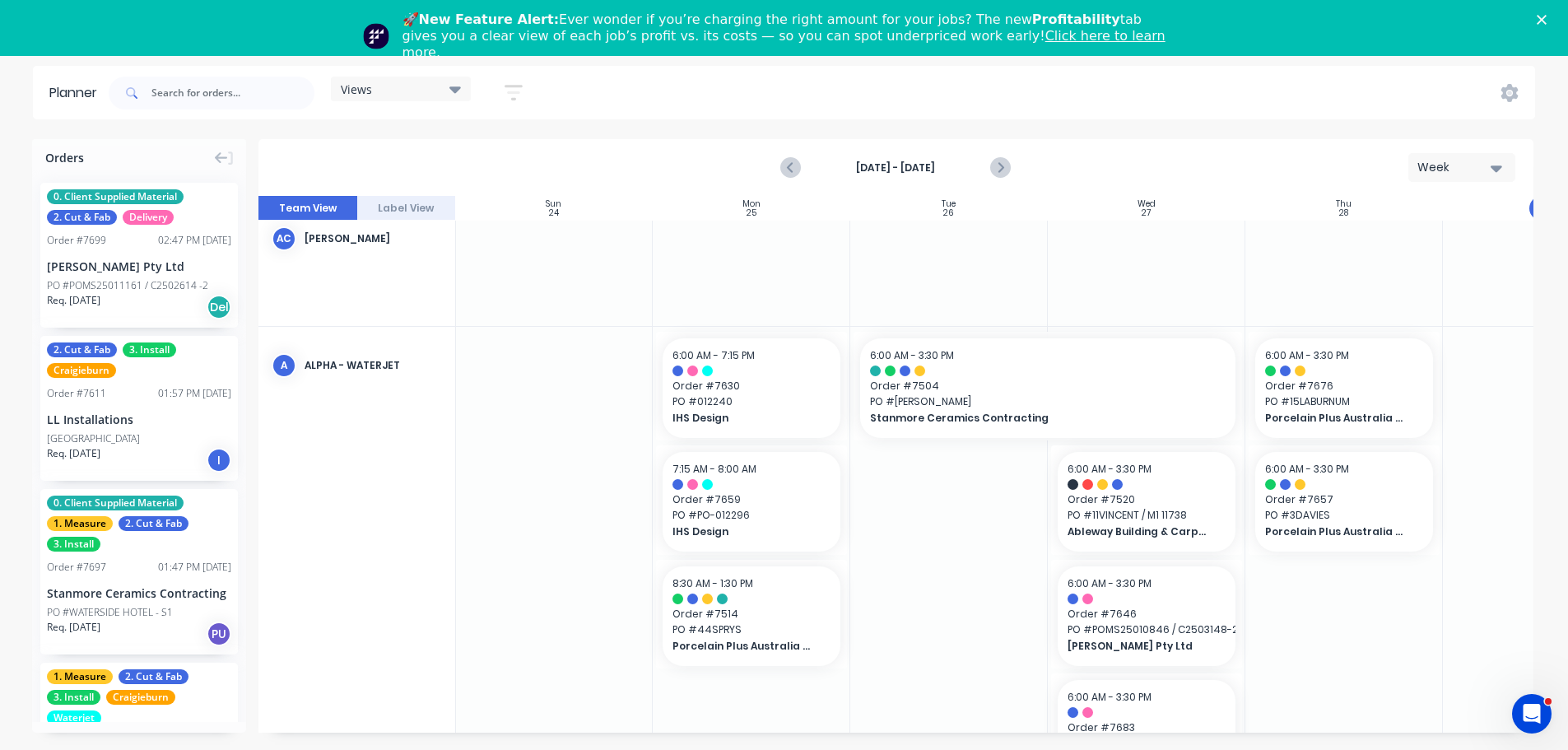
scroll to position [0, 1]
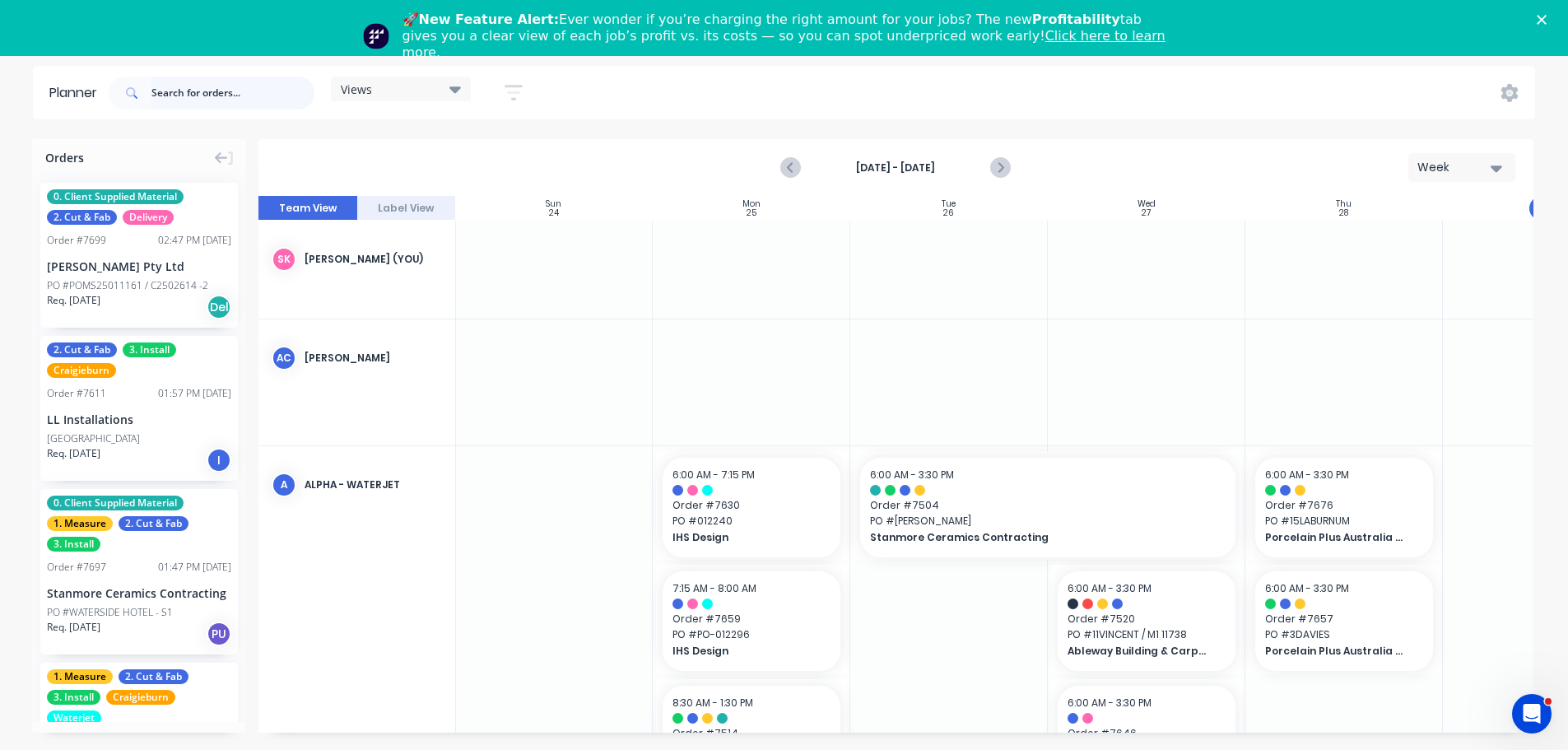
click at [274, 90] on input "text" at bounding box center [233, 93] width 163 height 33
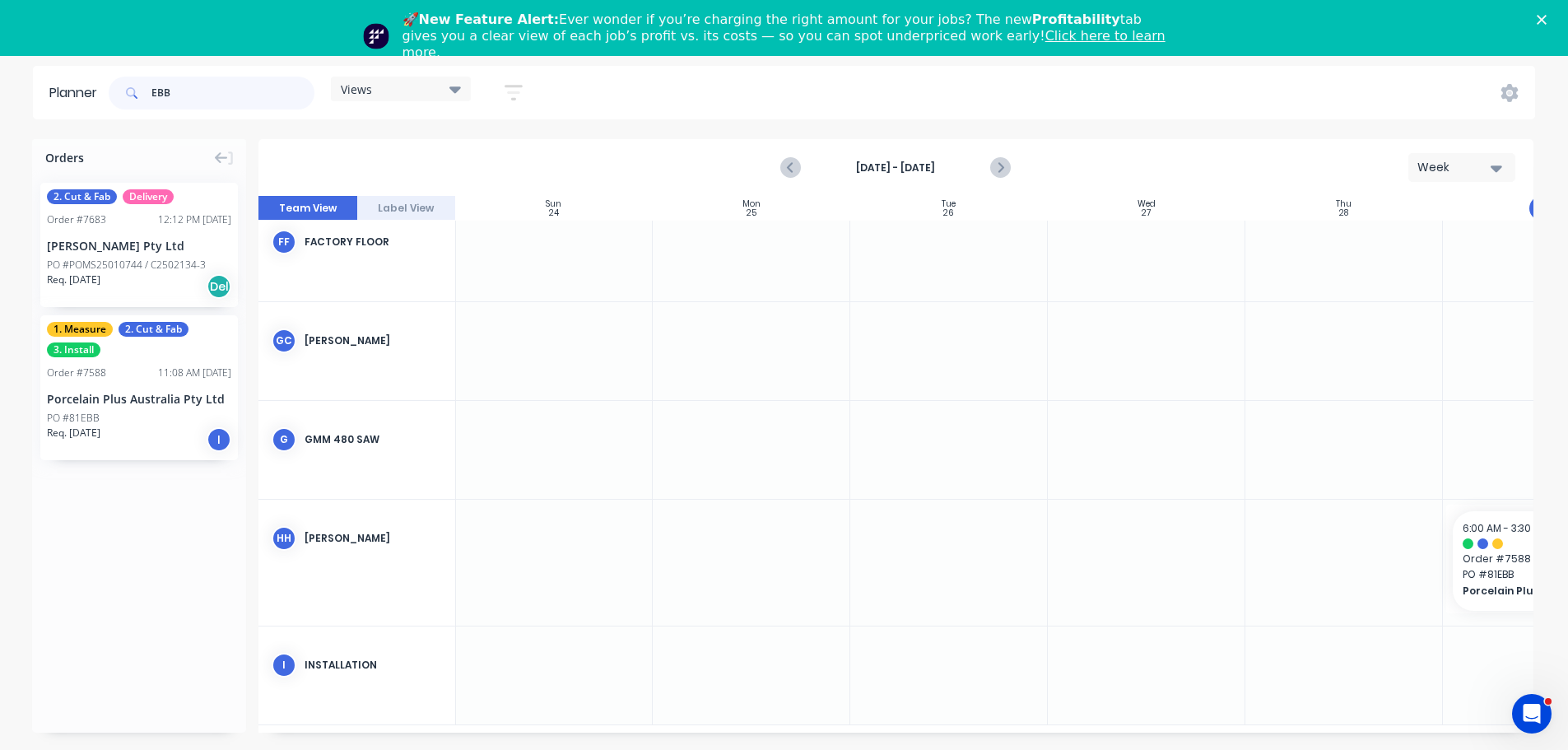
scroll to position [1070, 1]
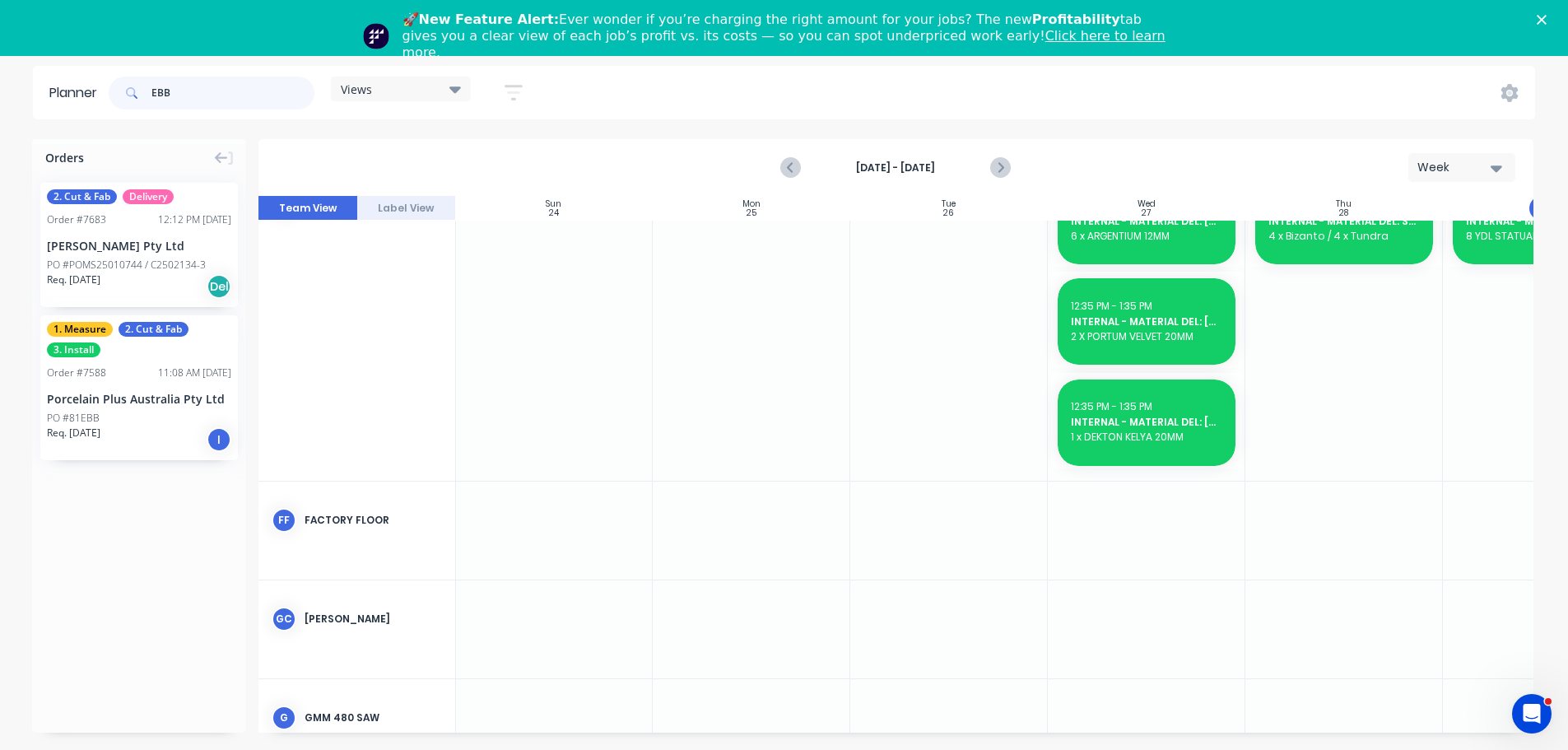
type input "EBB"
click at [1145, 722] on div at bounding box center [1146, 728] width 197 height 98
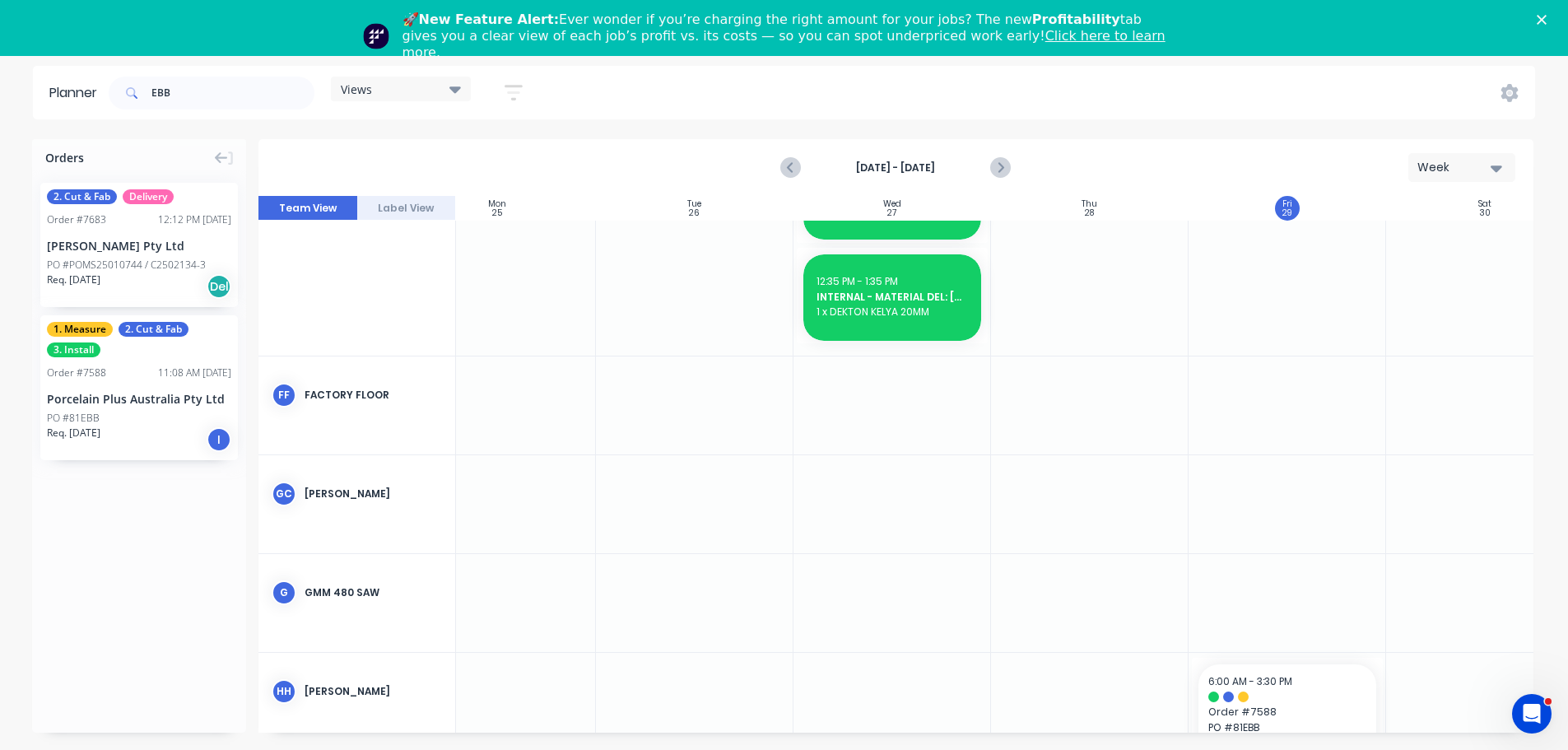
scroll to position [1442, 255]
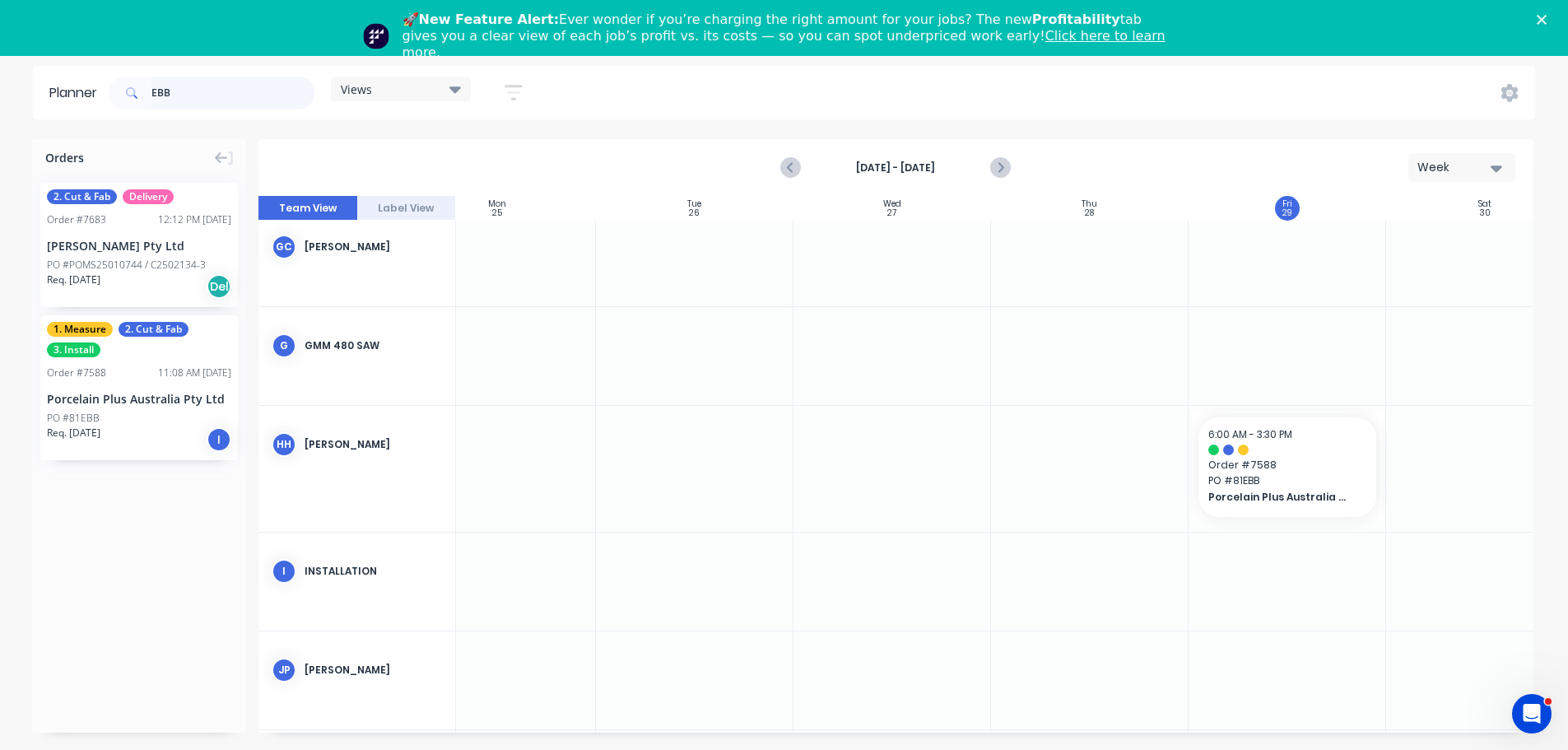
drag, startPoint x: 220, startPoint y: 91, endPoint x: -194, endPoint y: 69, distance: 414.6
click at [0, 69] on html "dashboard products sales purchasing productivity dashboard products Product Cat…" at bounding box center [784, 346] width 1568 height 806
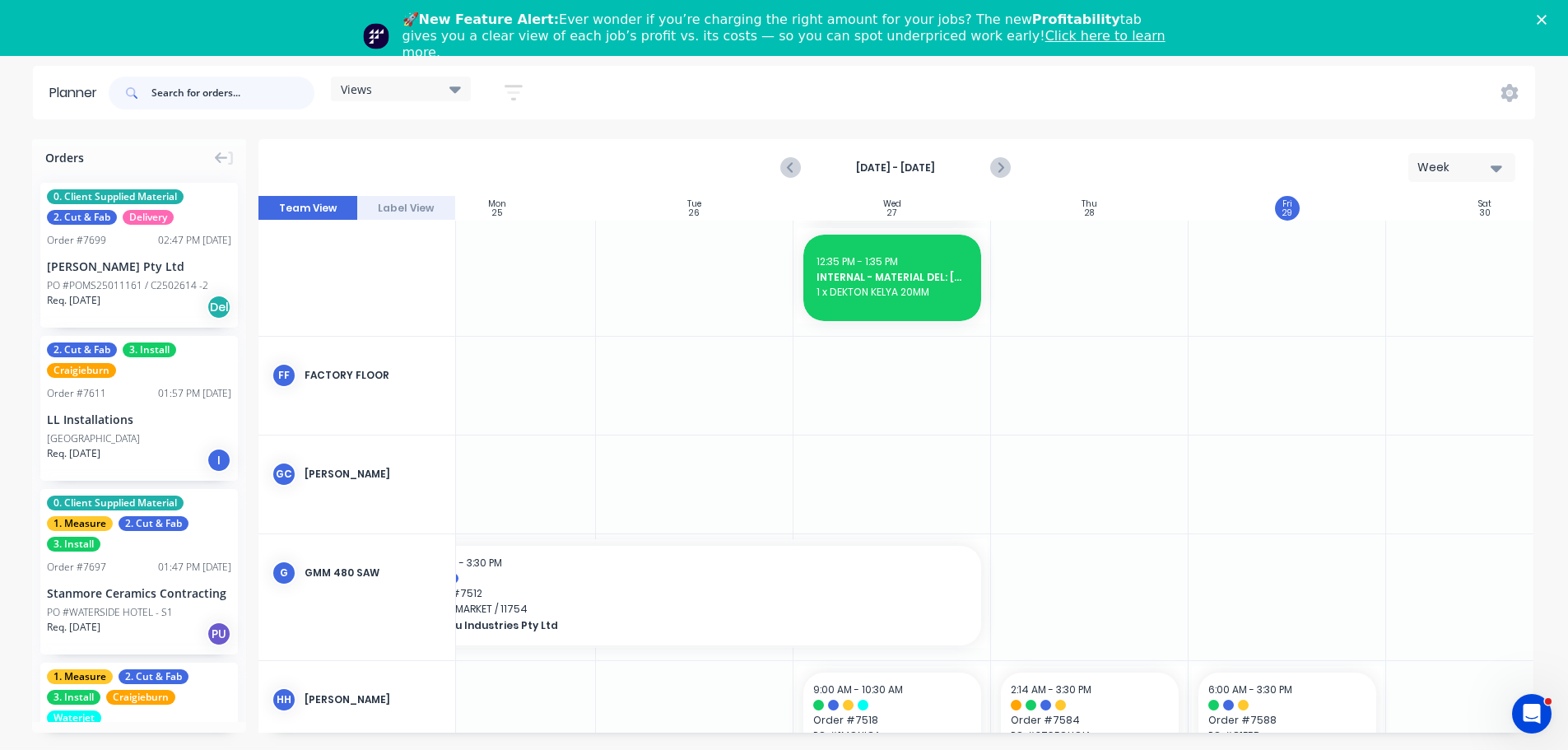
scroll to position [1669, 255]
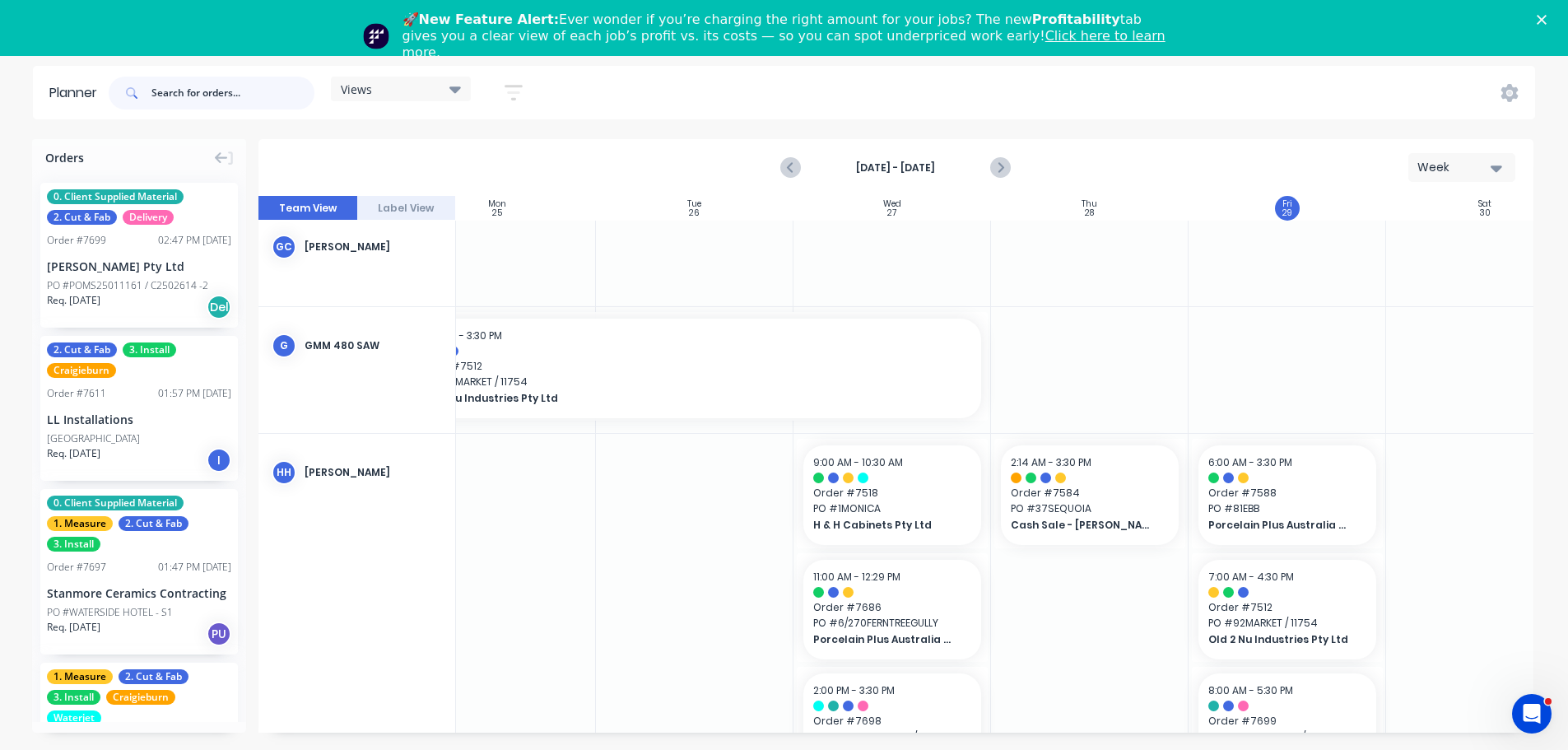
click at [231, 96] on input "text" at bounding box center [233, 93] width 163 height 33
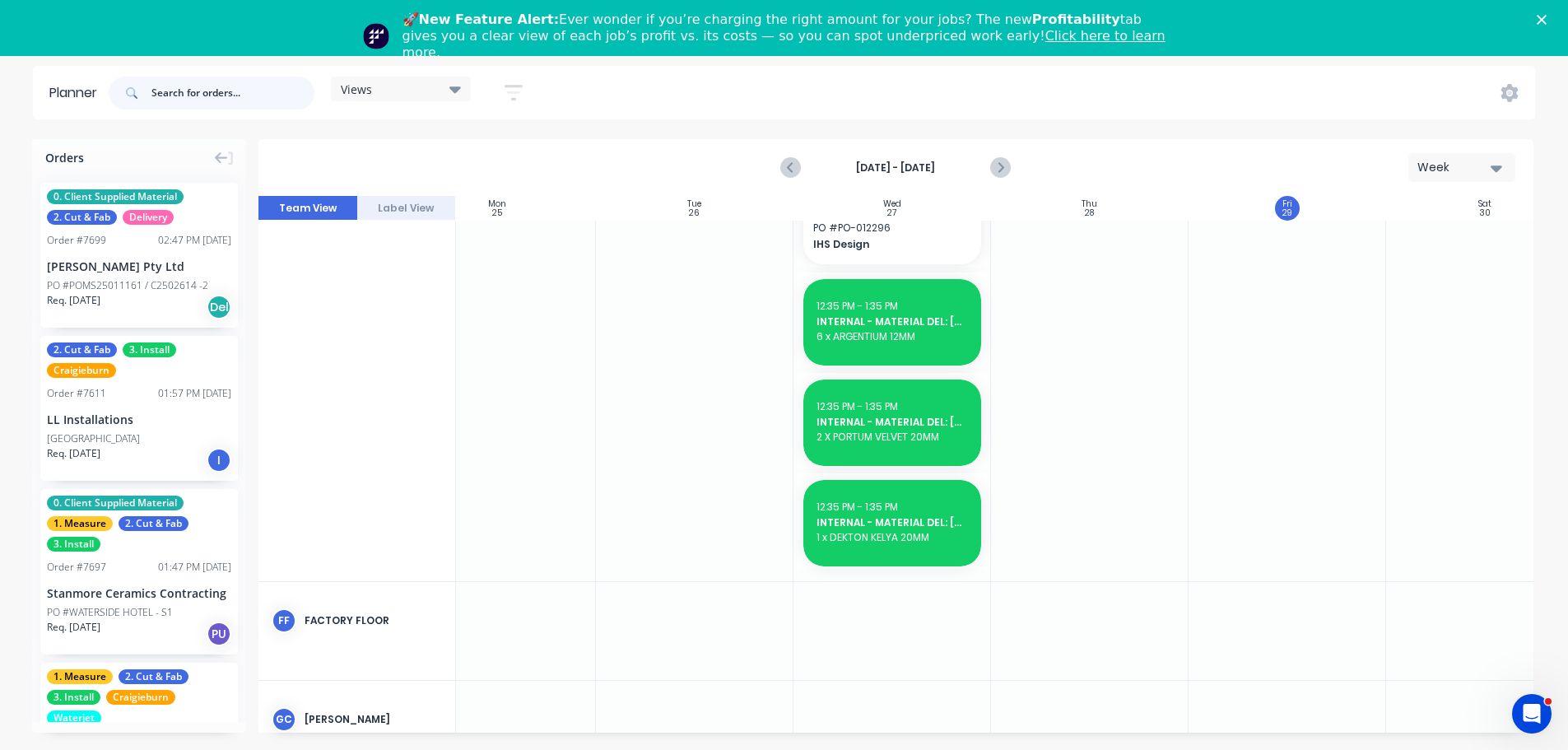
scroll to position [1505, 255]
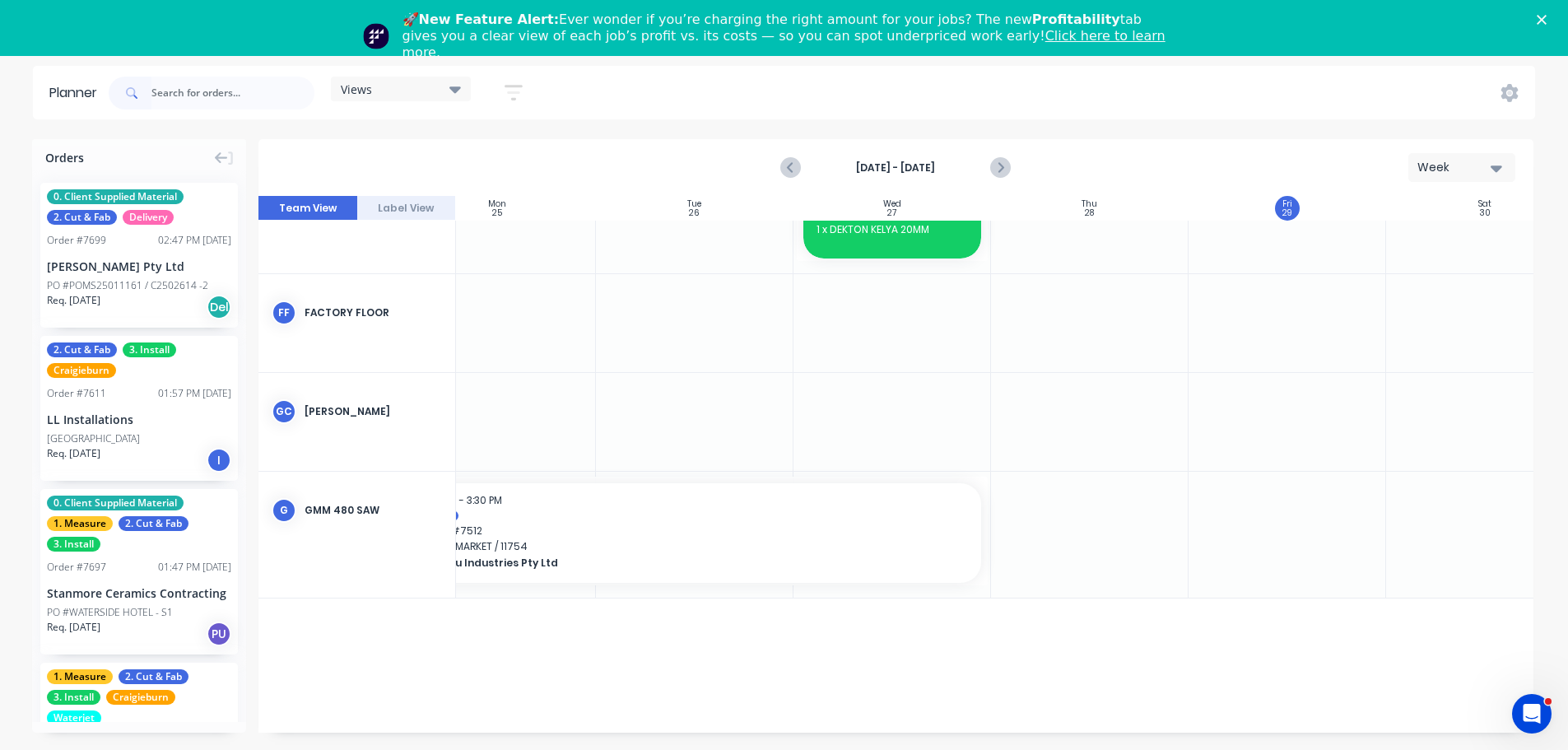
click at [400, 89] on div "Views" at bounding box center [400, 89] width 120 height 15
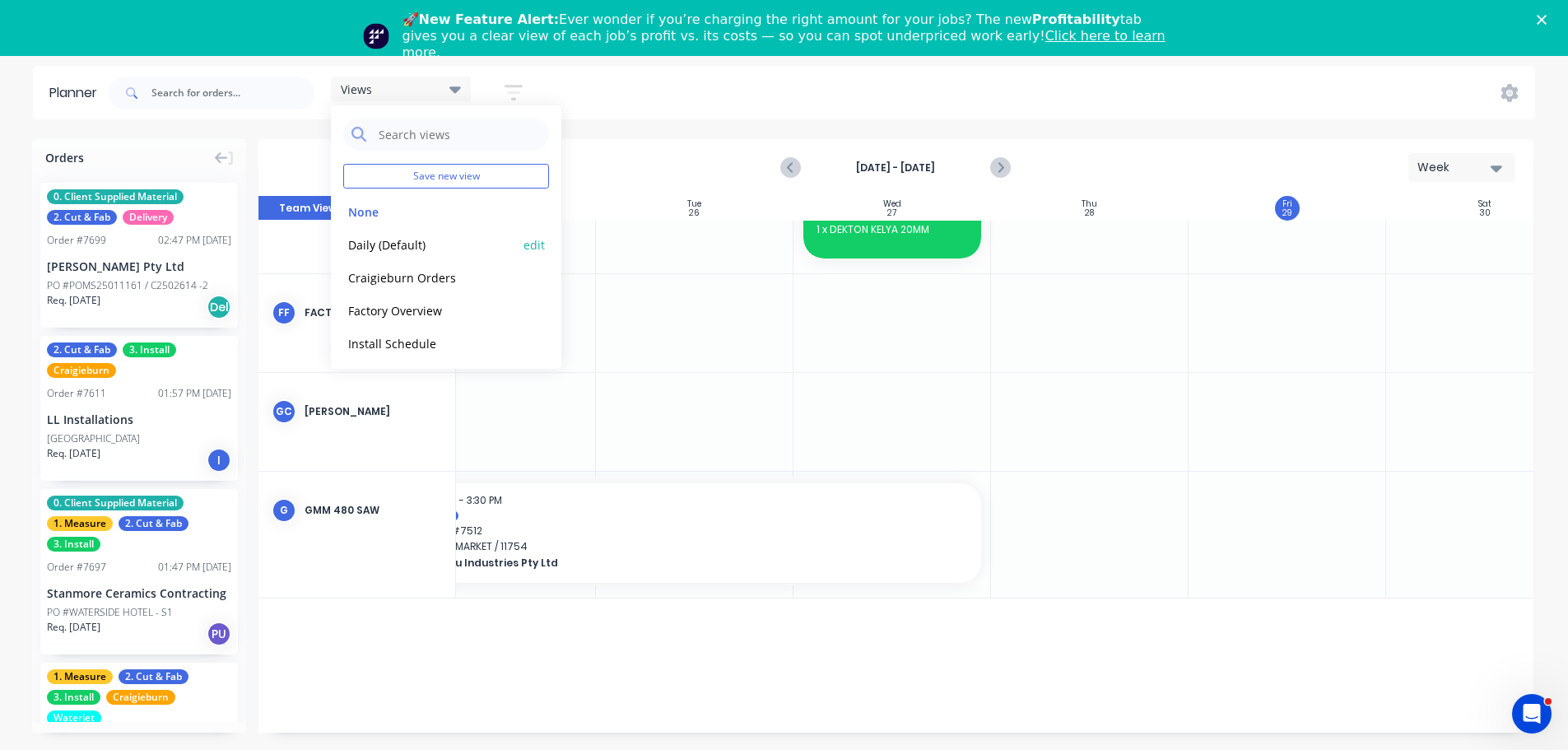
click at [418, 246] on button "Daily (Default)" at bounding box center [431, 244] width 176 height 19
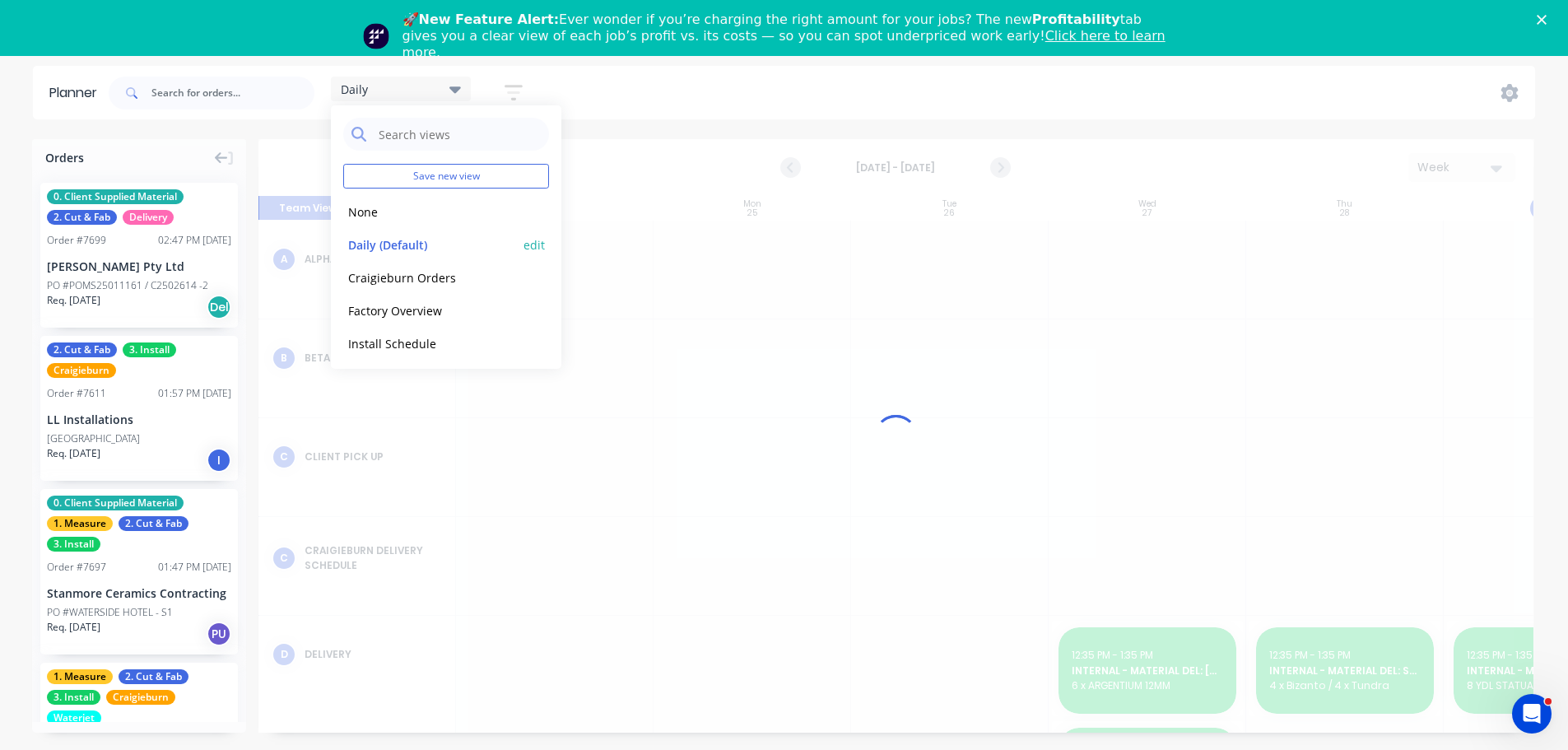
scroll to position [0, 1]
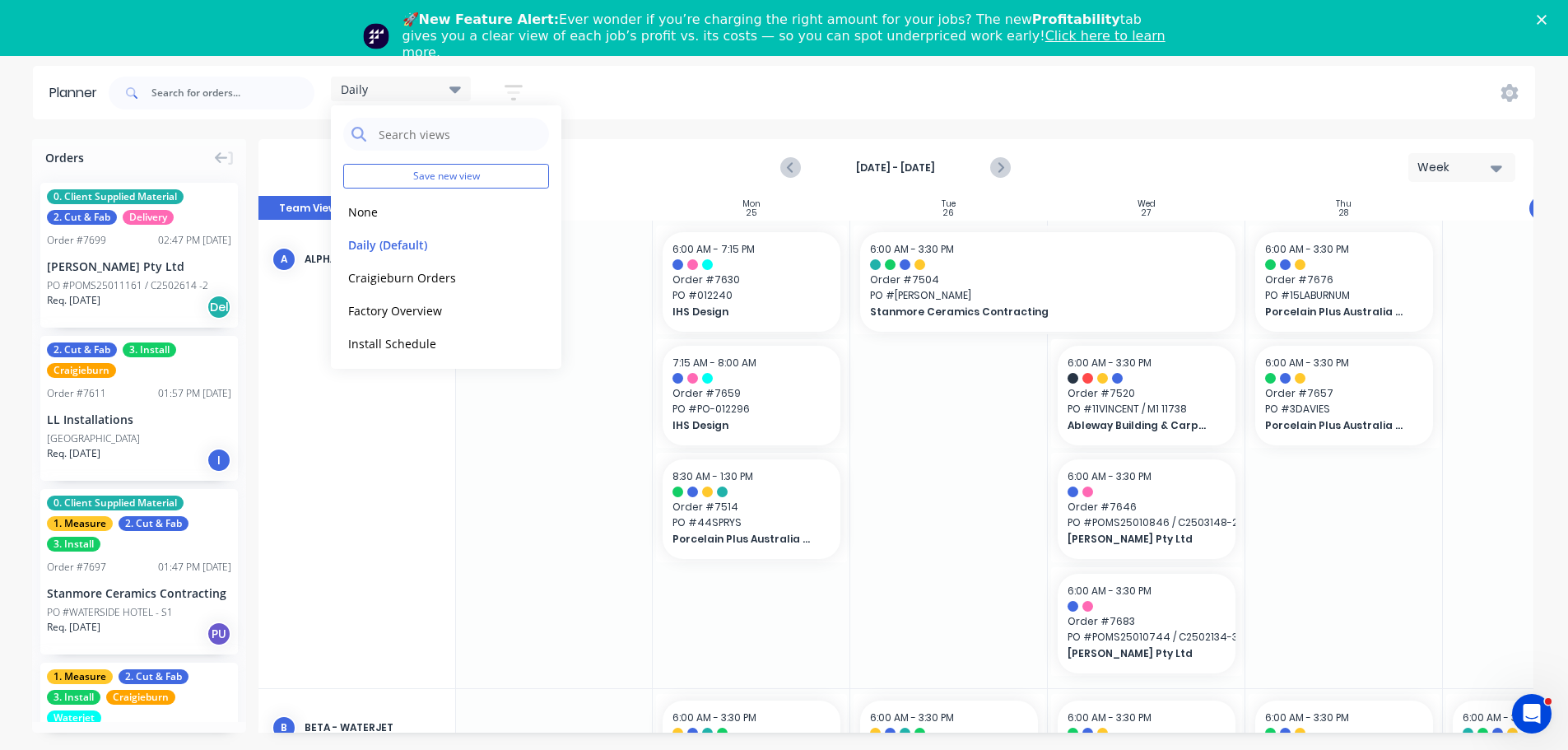
drag, startPoint x: 801, startPoint y: 92, endPoint x: 808, endPoint y: 98, distance: 9.2
click at [801, 94] on div "Daily Save new view None edit Daily (Default) edit Craigieburn Orders edit Fact…" at bounding box center [820, 93] width 1430 height 50
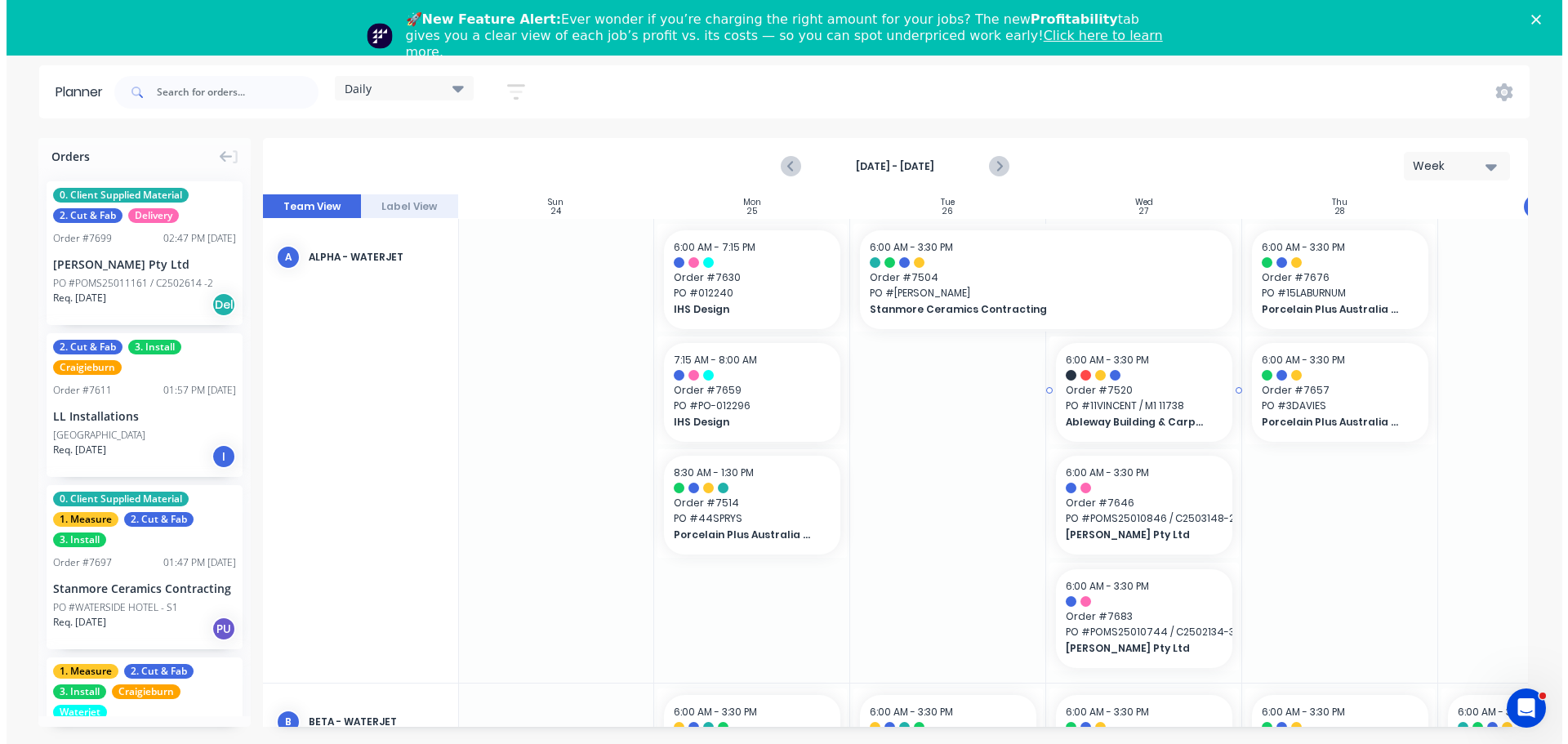
scroll to position [0, 0]
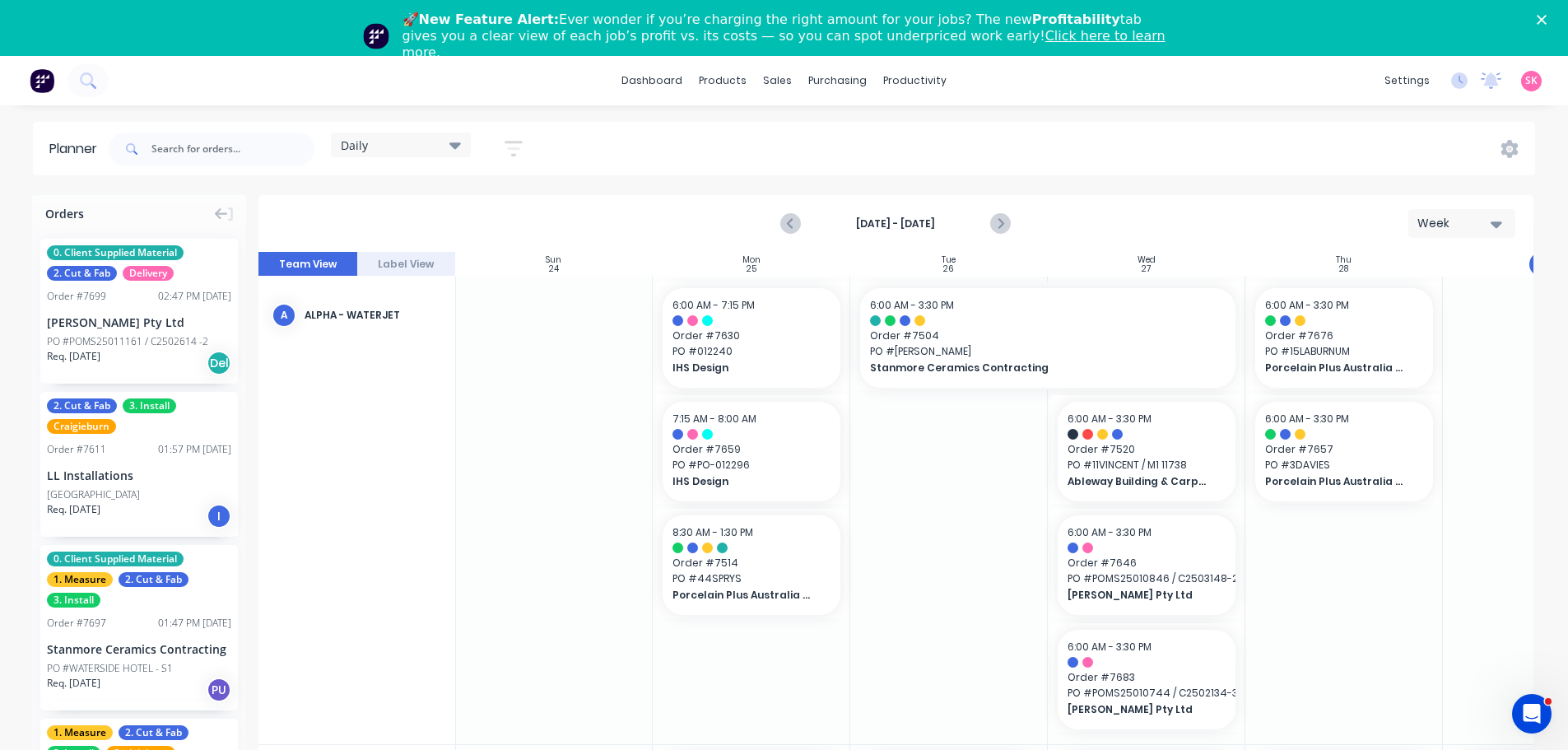
click at [1546, 16] on polygon "Close" at bounding box center [1541, 20] width 10 height 10
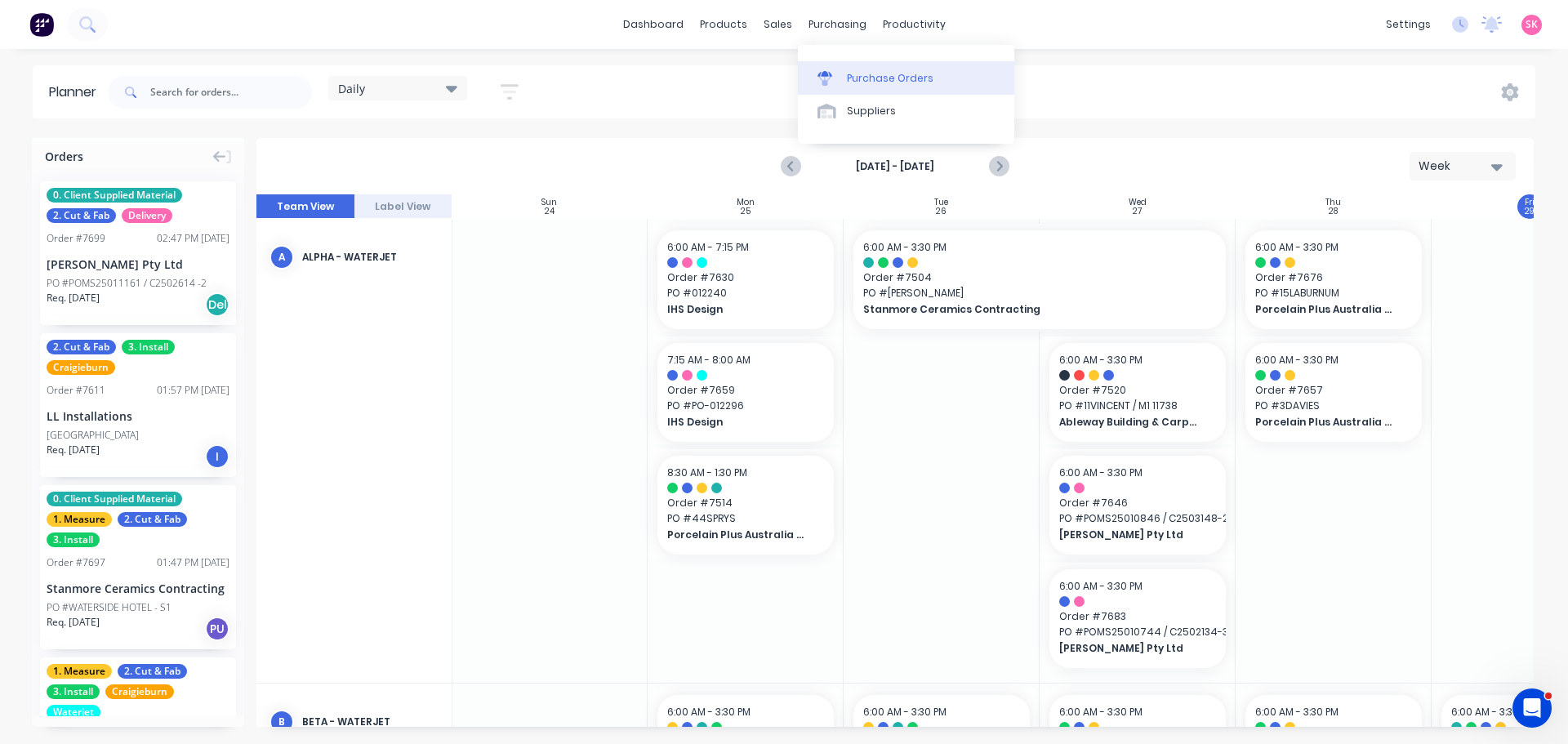
click at [882, 80] on div "Purchase Orders" at bounding box center [890, 78] width 86 height 15
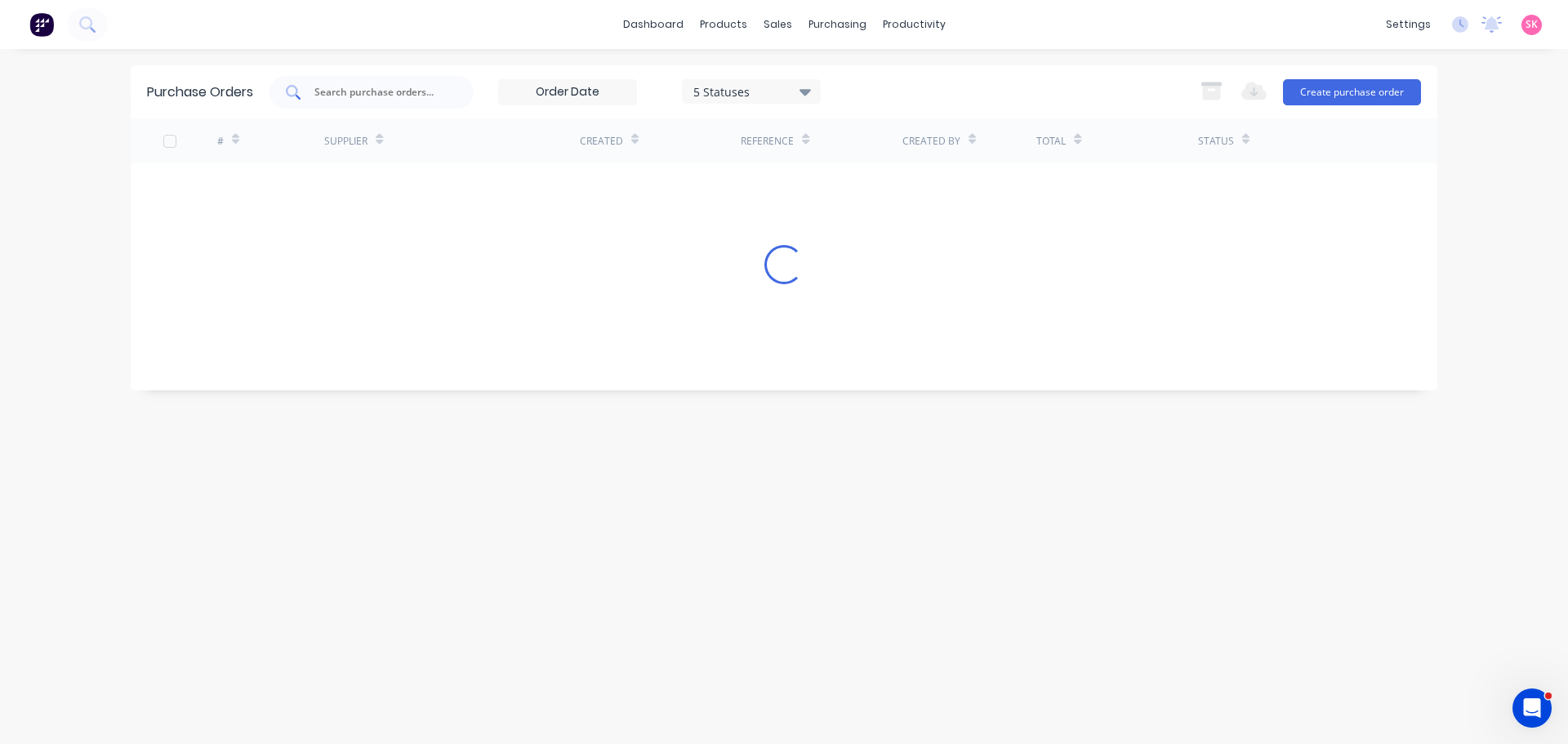
click at [391, 86] on input "text" at bounding box center [380, 92] width 136 height 16
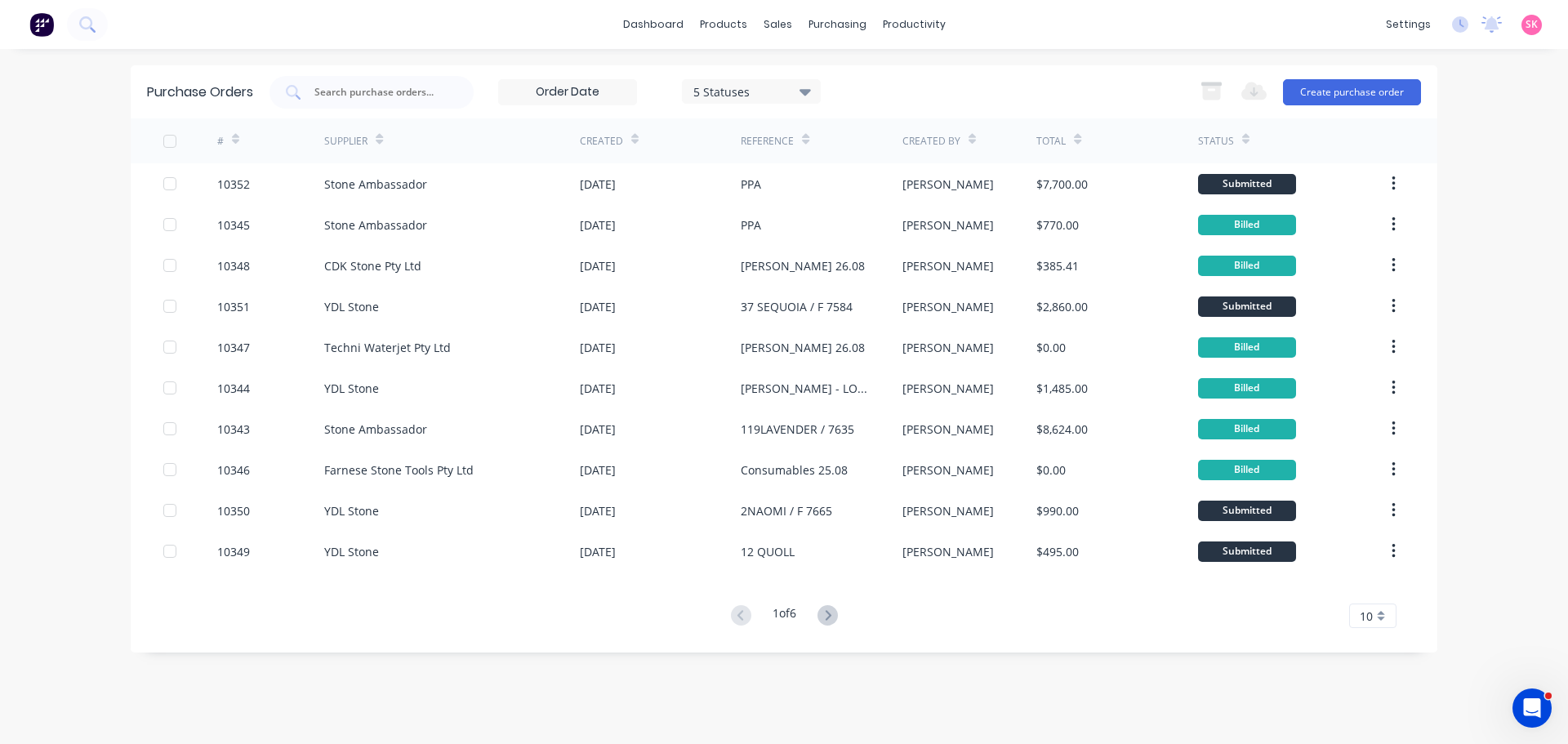
click at [1518, 132] on div "dashboard products sales purchasing productivity dashboard products Product Cat…" at bounding box center [784, 372] width 1568 height 744
click at [1371, 97] on button "Create purchase order" at bounding box center [1352, 92] width 138 height 26
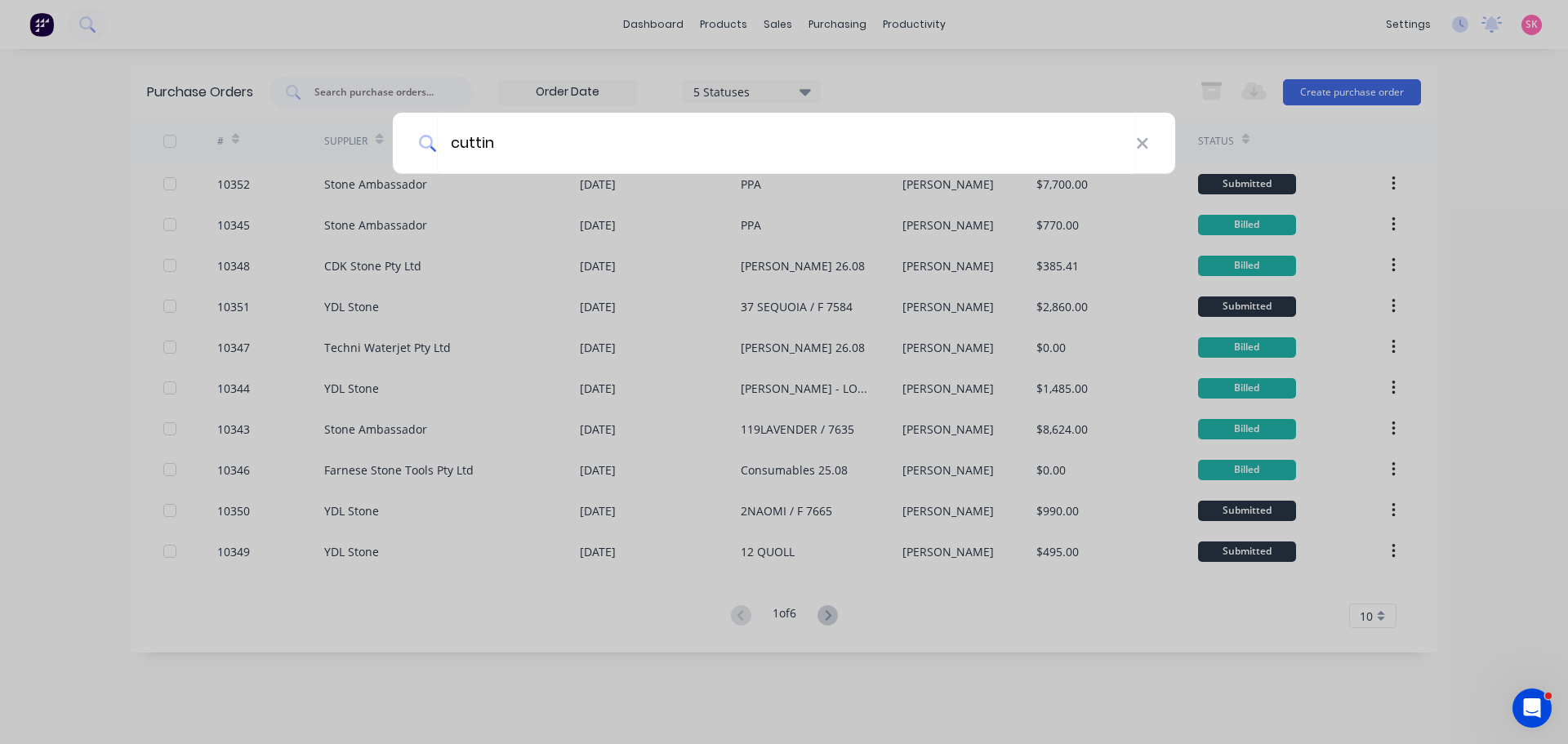
type input "cutting"
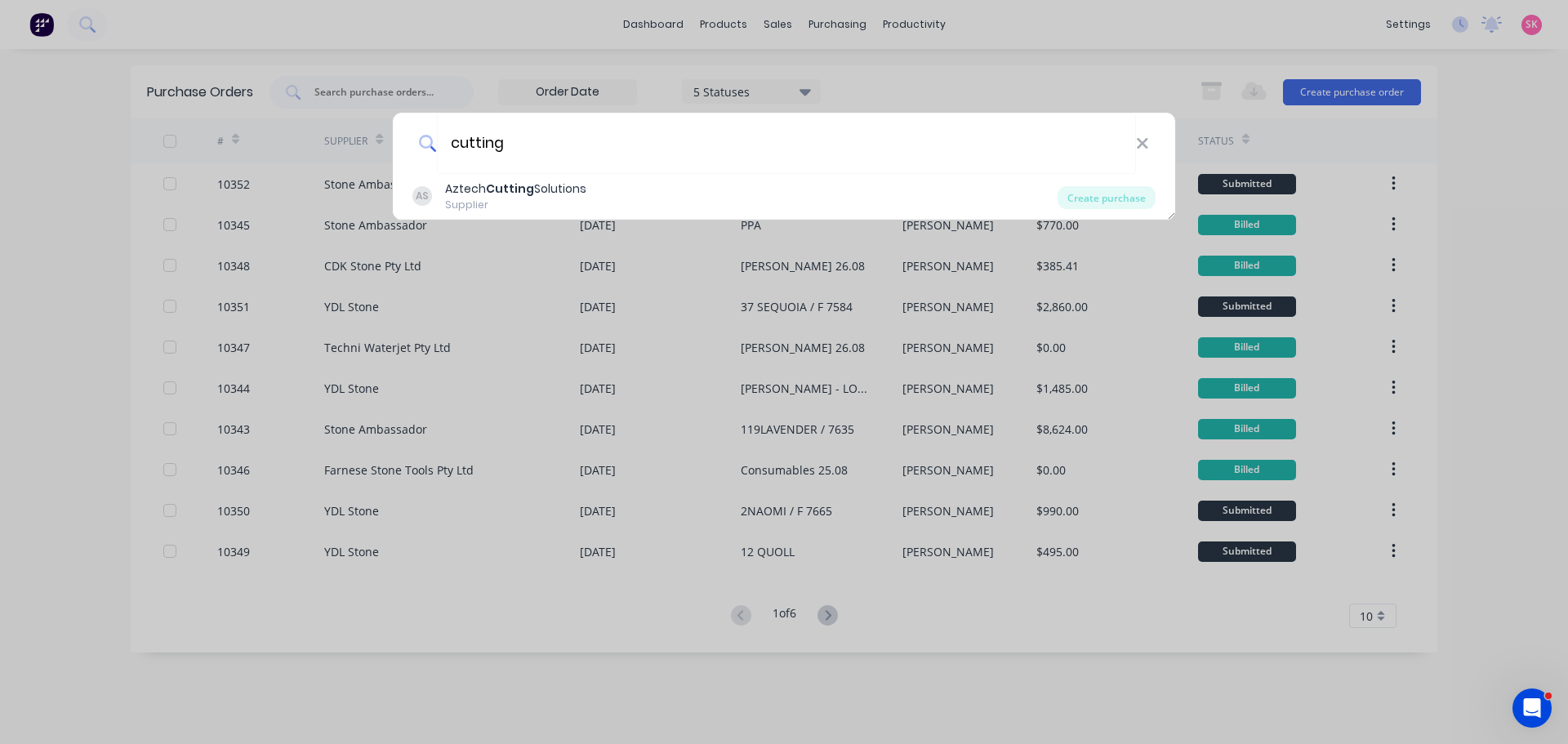
drag, startPoint x: 401, startPoint y: 155, endPoint x: 343, endPoint y: 158, distance: 58.1
click at [343, 158] on div "cutting AS Aztech Cutting Solutions Supplier Create purchase" at bounding box center [784, 372] width 1568 height 744
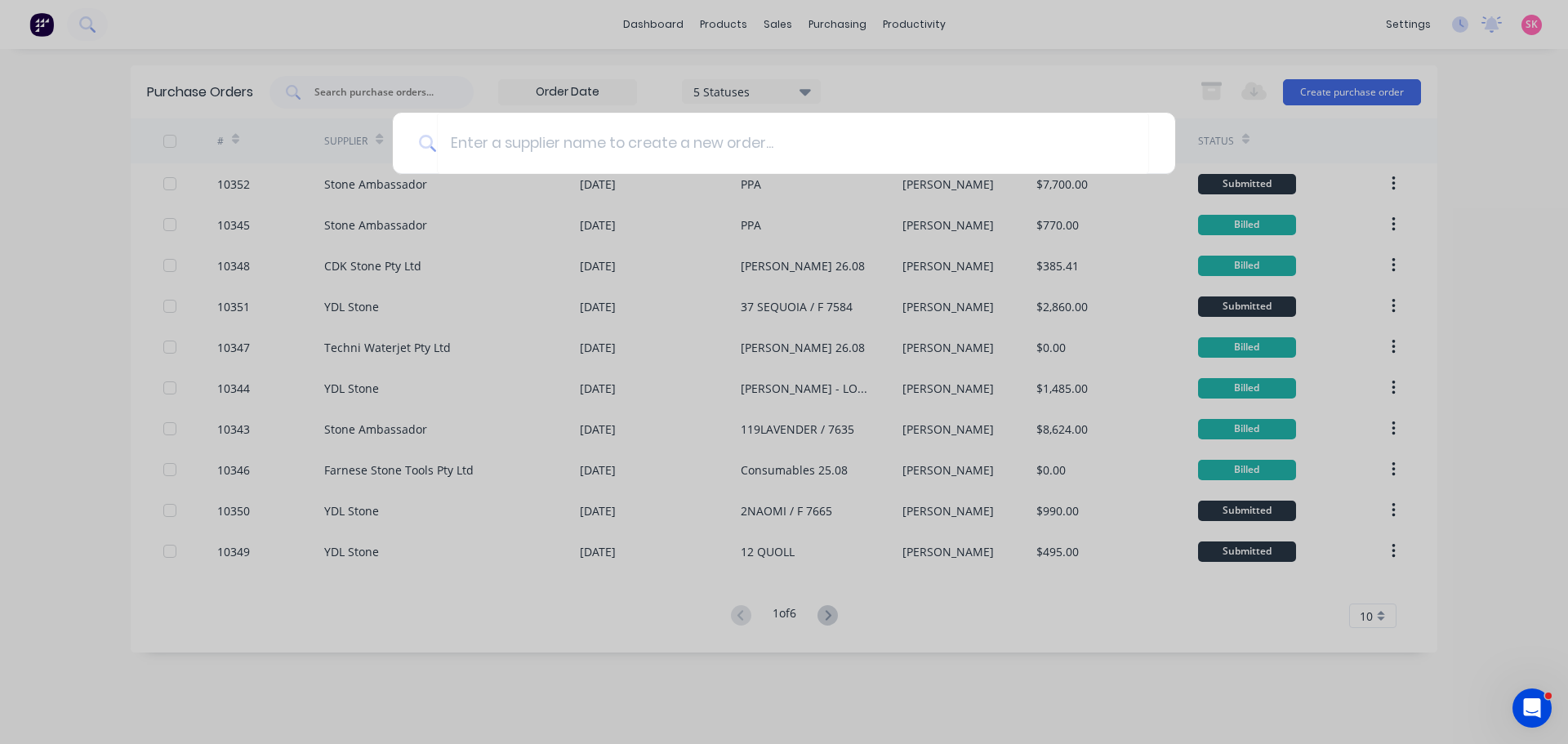
click at [12, 230] on div at bounding box center [784, 372] width 1568 height 744
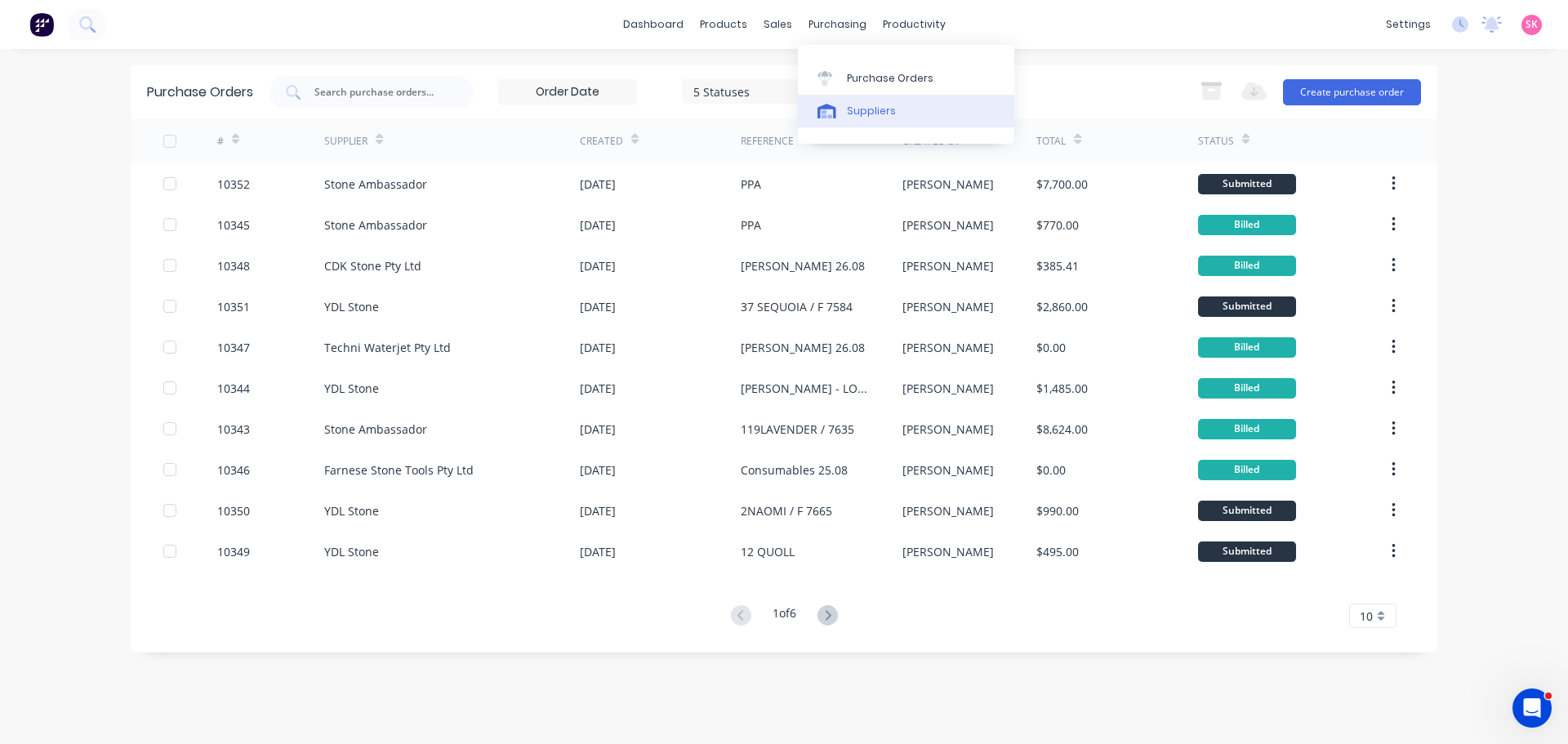
click at [858, 95] on link "Suppliers" at bounding box center [905, 111] width 216 height 33
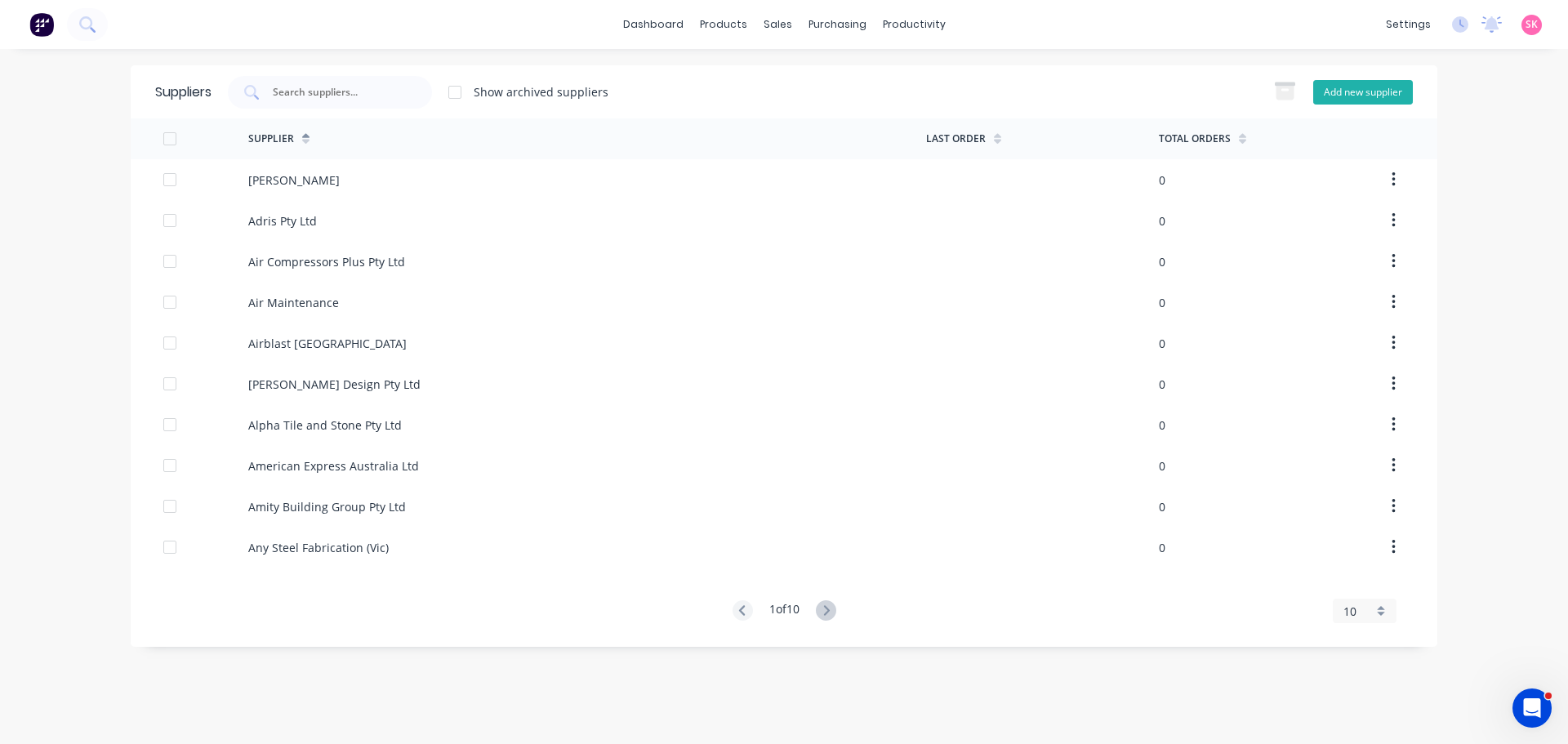
click at [1363, 98] on button "Add new supplier" at bounding box center [1362, 92] width 99 height 25
select select "AU"
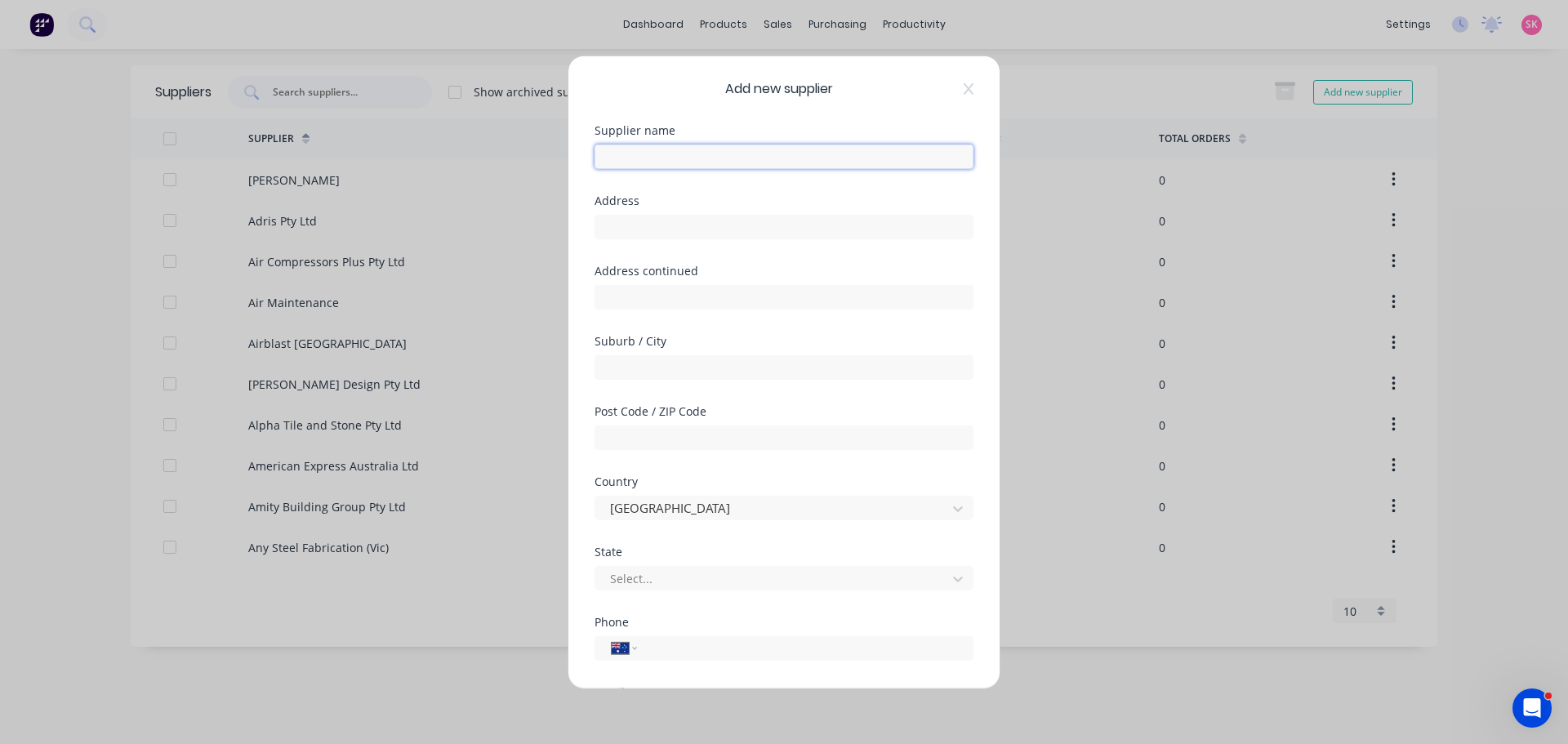
click at [719, 154] on input "text" at bounding box center [784, 156] width 379 height 25
type input "Cutting Edge Stone"
type input "7 Lambeck Drive"
type input "Tullamarine"
type input "3043"
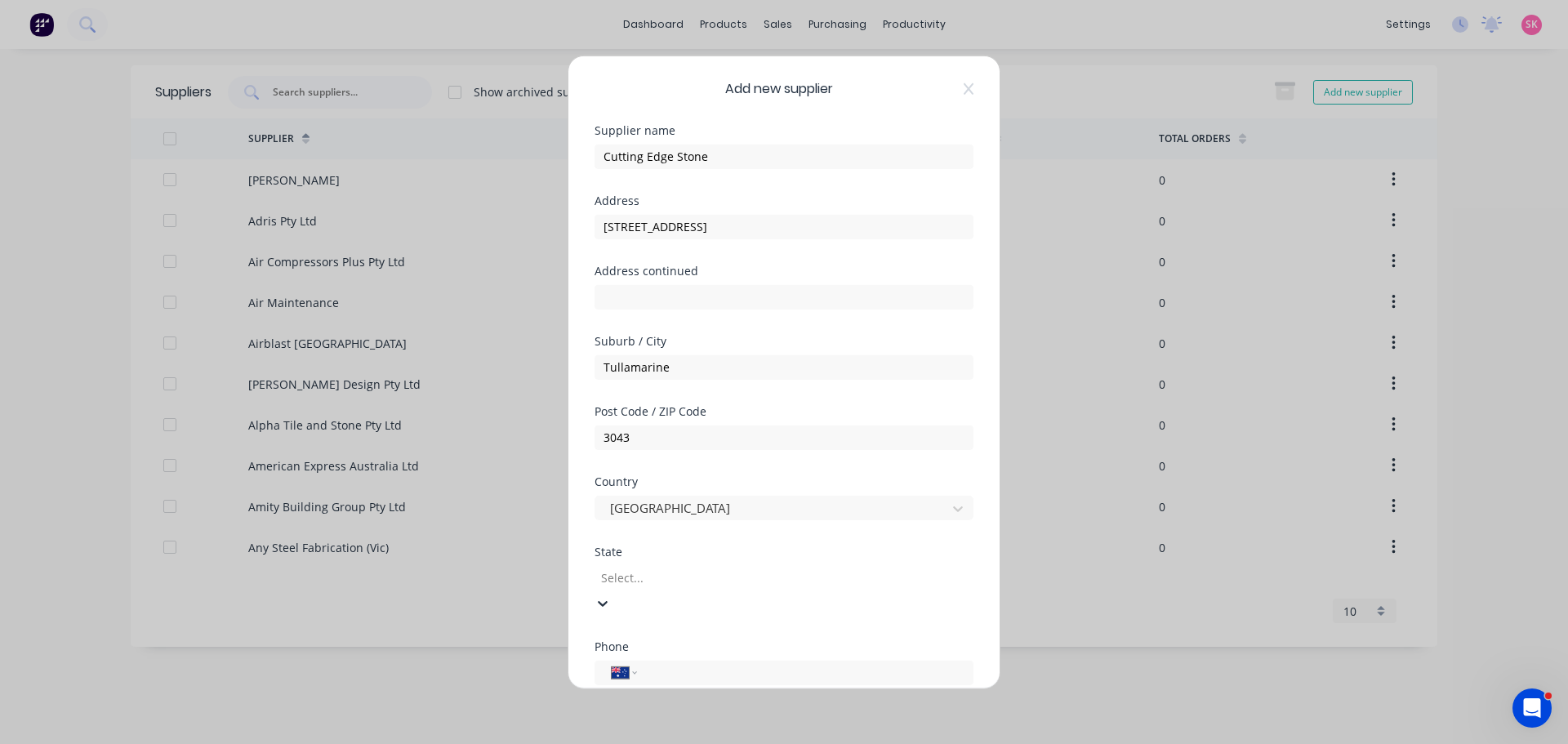
click at [735, 569] on div at bounding box center [717, 577] width 235 height 21
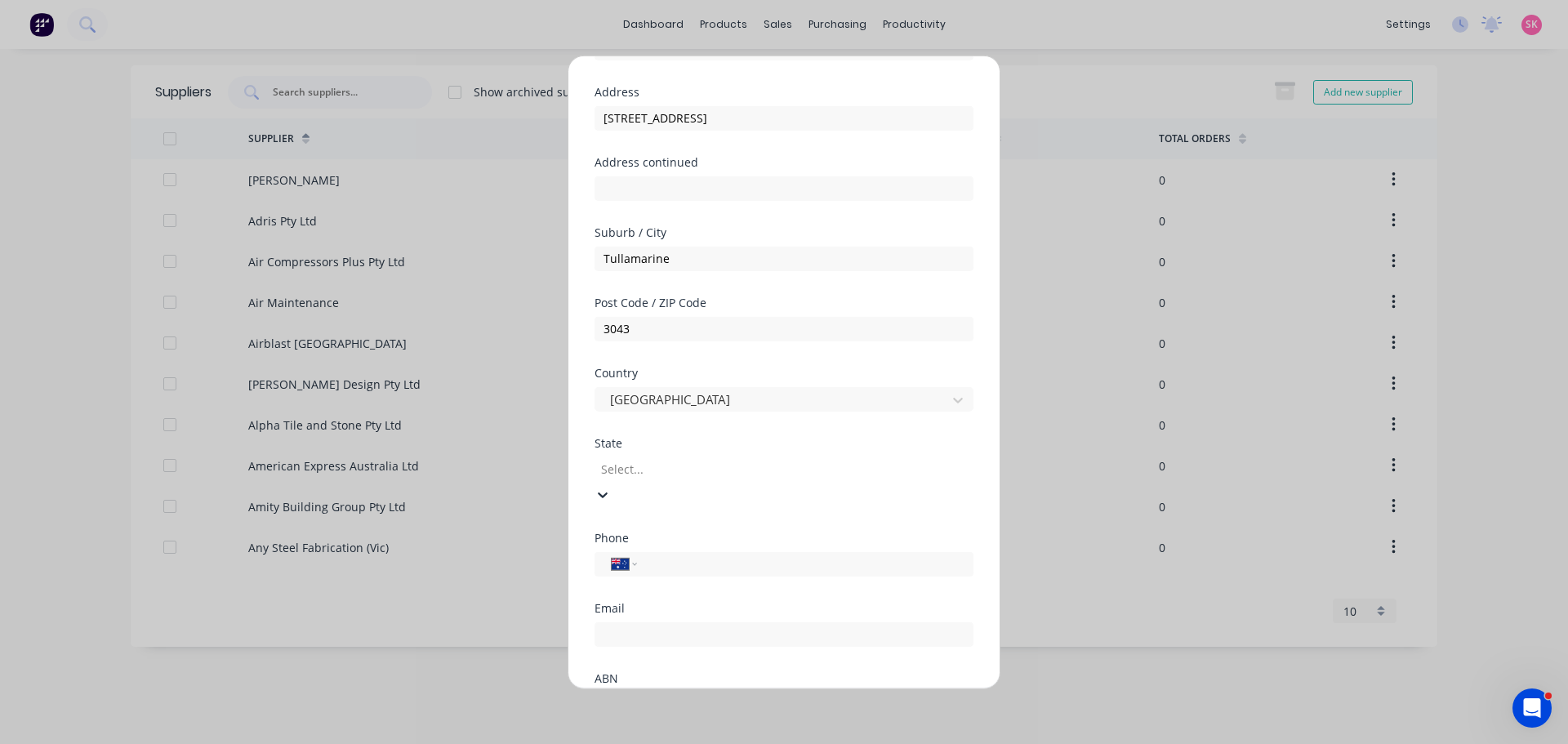
scroll to position [235, 0]
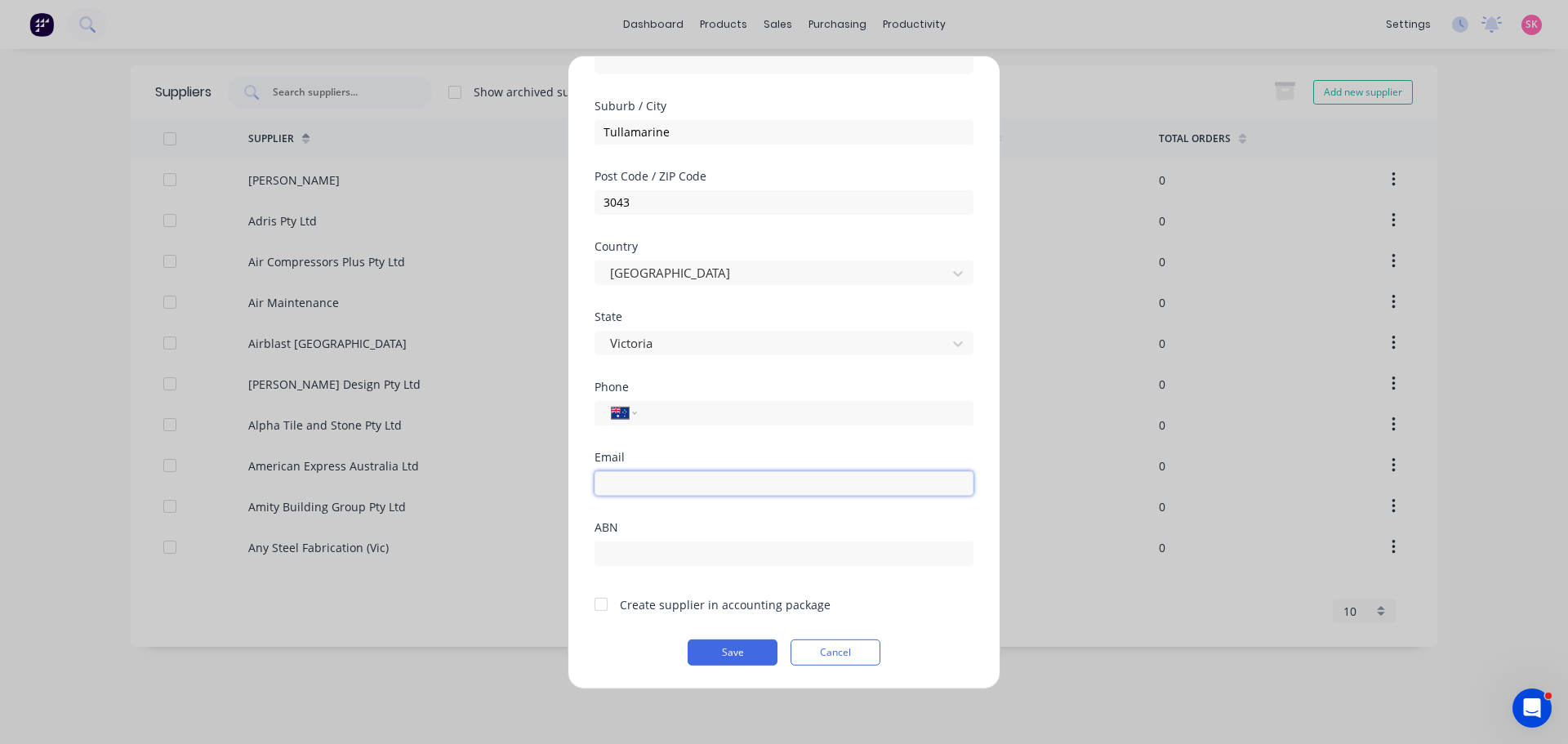
click at [681, 483] on input "email" at bounding box center [784, 483] width 379 height 25
click at [670, 475] on input "email" at bounding box center [784, 483] width 379 height 25
type input "E"
type input "A"
type input "accounts@cuttingedgestone.com.au"
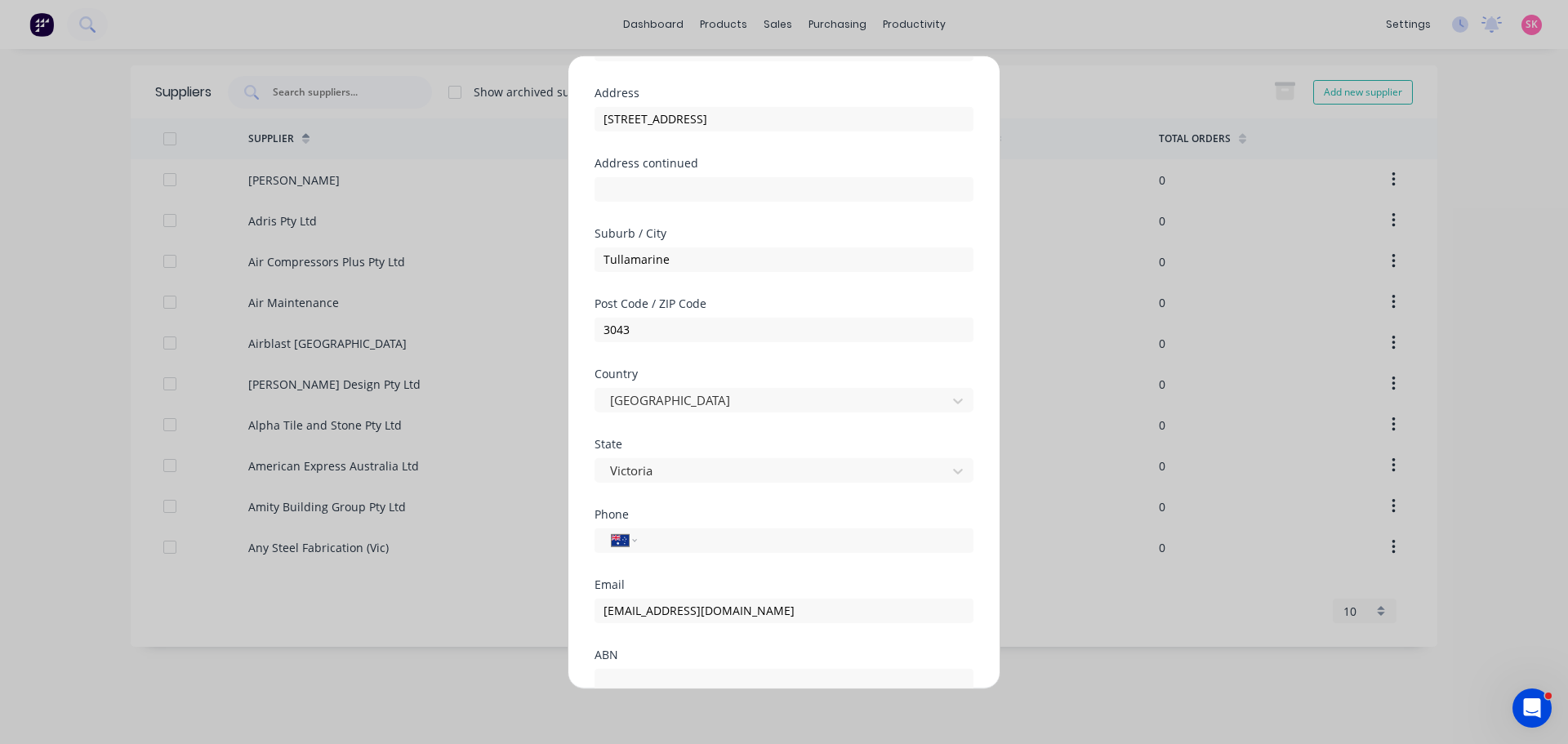
scroll to position [0, 0]
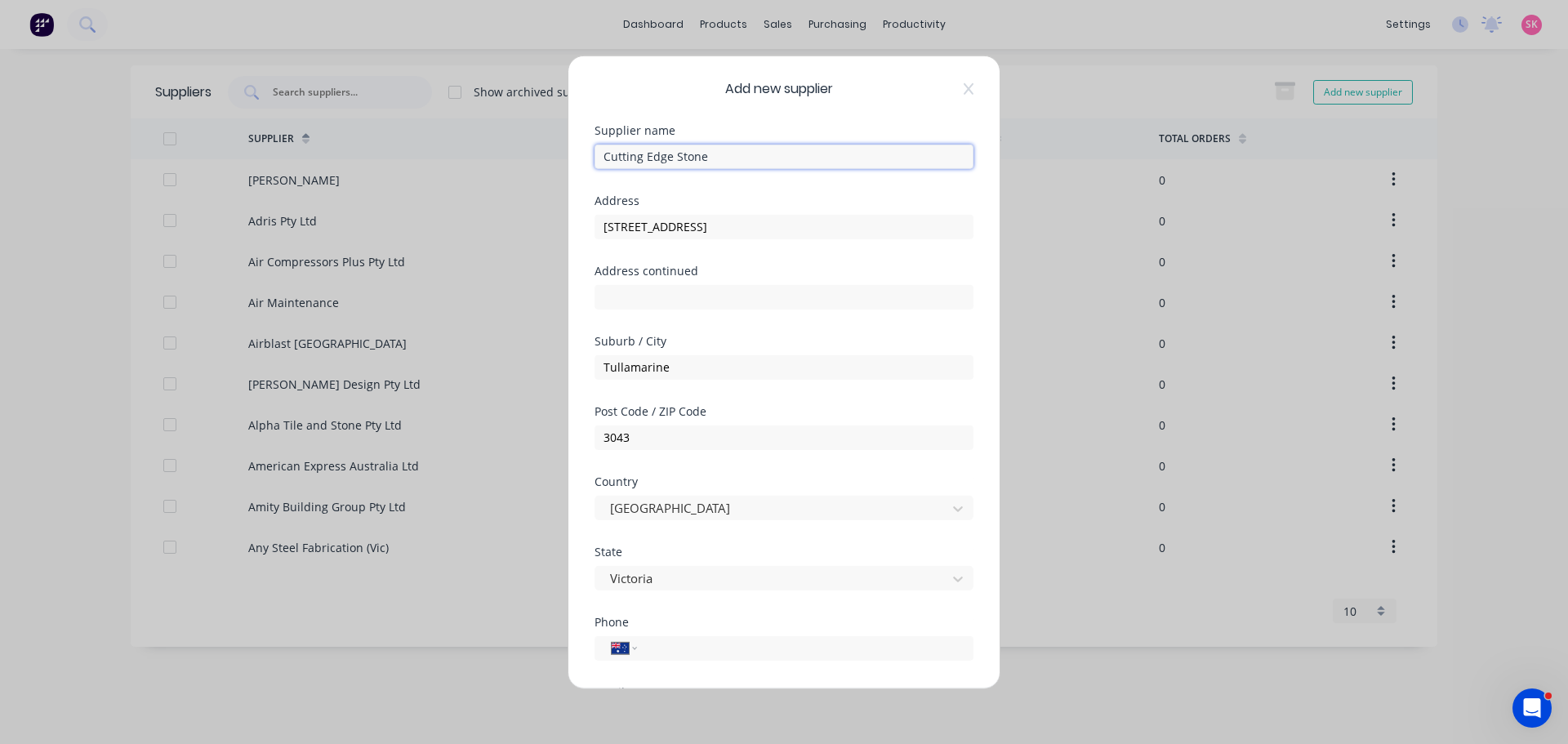
click at [748, 146] on input "Cutting Edge Stone" at bounding box center [784, 156] width 379 height 25
type input "Cutting Edge Stone Pty Ltd"
click at [671, 639] on input "tel" at bounding box center [803, 648] width 308 height 19
click at [748, 647] on input "tel" at bounding box center [803, 648] width 308 height 19
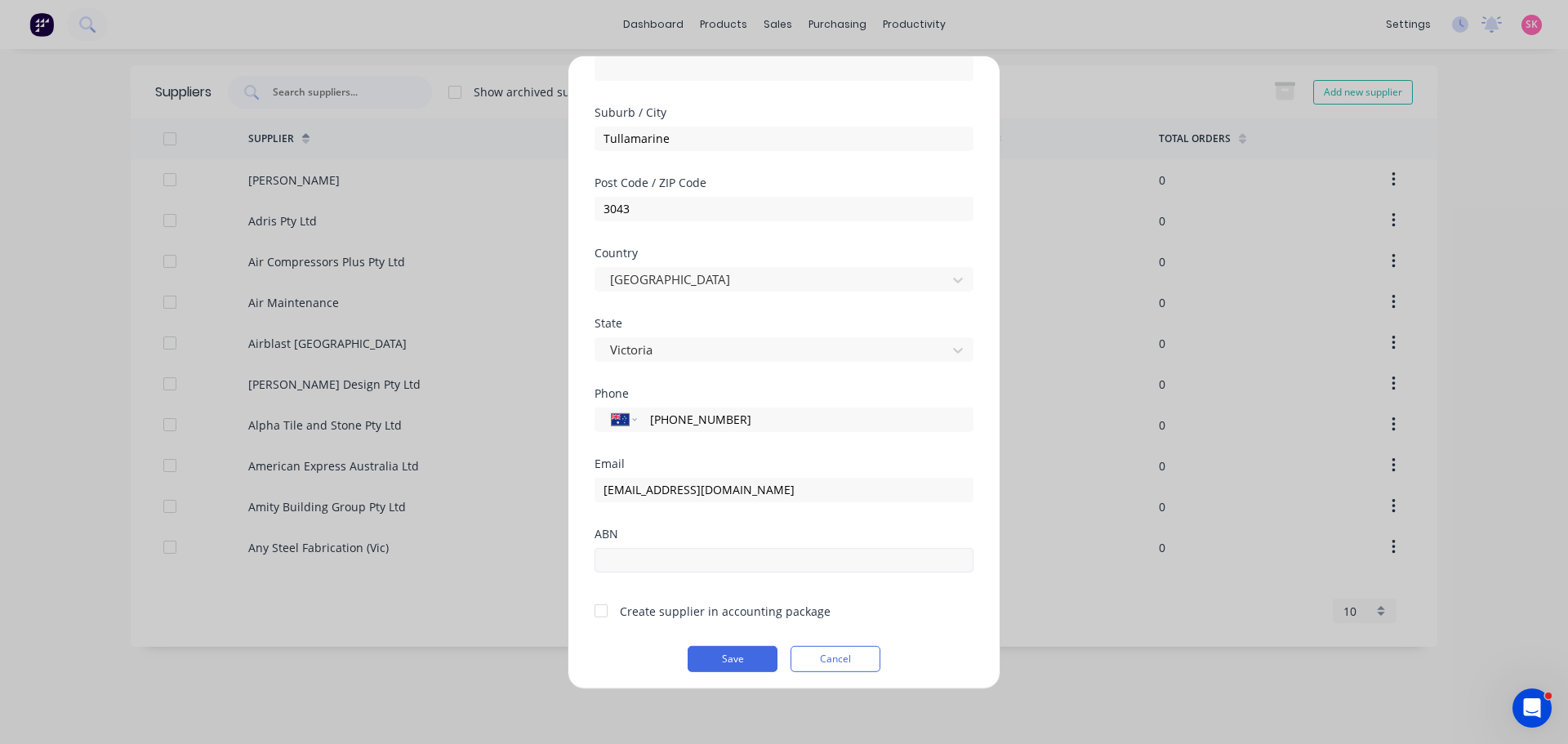
scroll to position [235, 0]
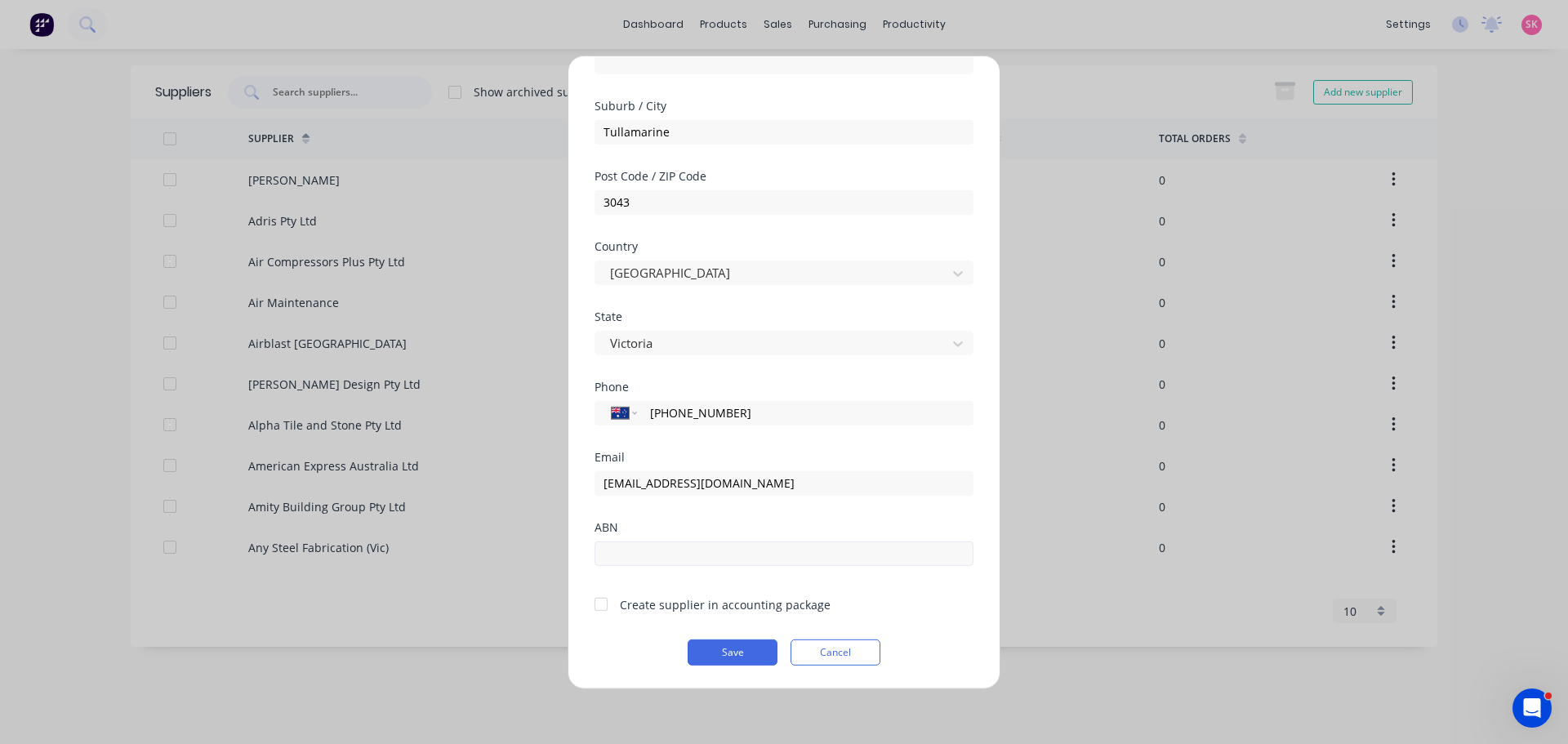
type input "(03) 9338 8440"
click at [678, 565] on input "text" at bounding box center [784, 553] width 379 height 25
click at [691, 551] on input "text" at bounding box center [784, 553] width 379 height 25
type input "17110040296"
click at [607, 605] on div at bounding box center [601, 604] width 33 height 33
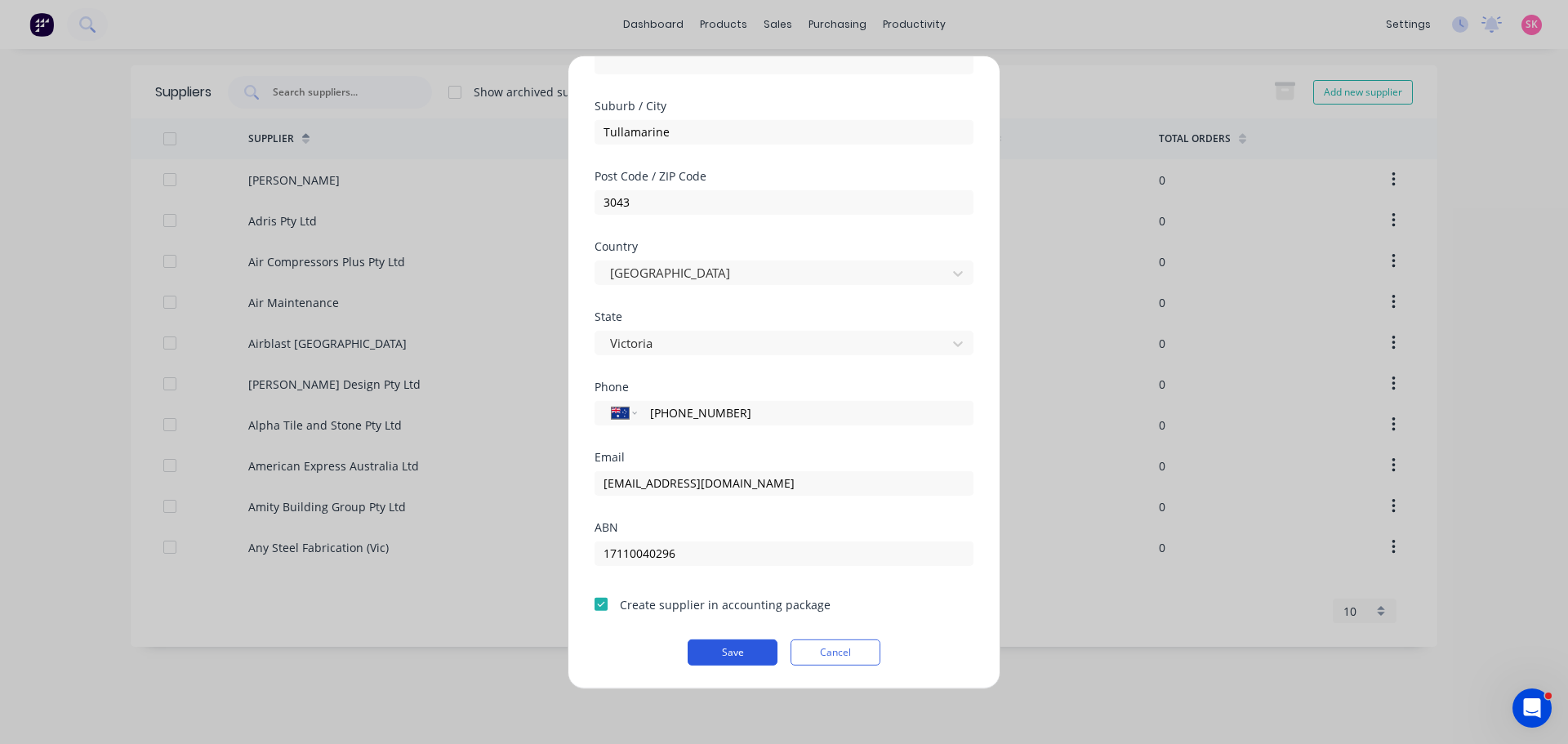
click at [715, 647] on button "Save" at bounding box center [732, 652] width 90 height 26
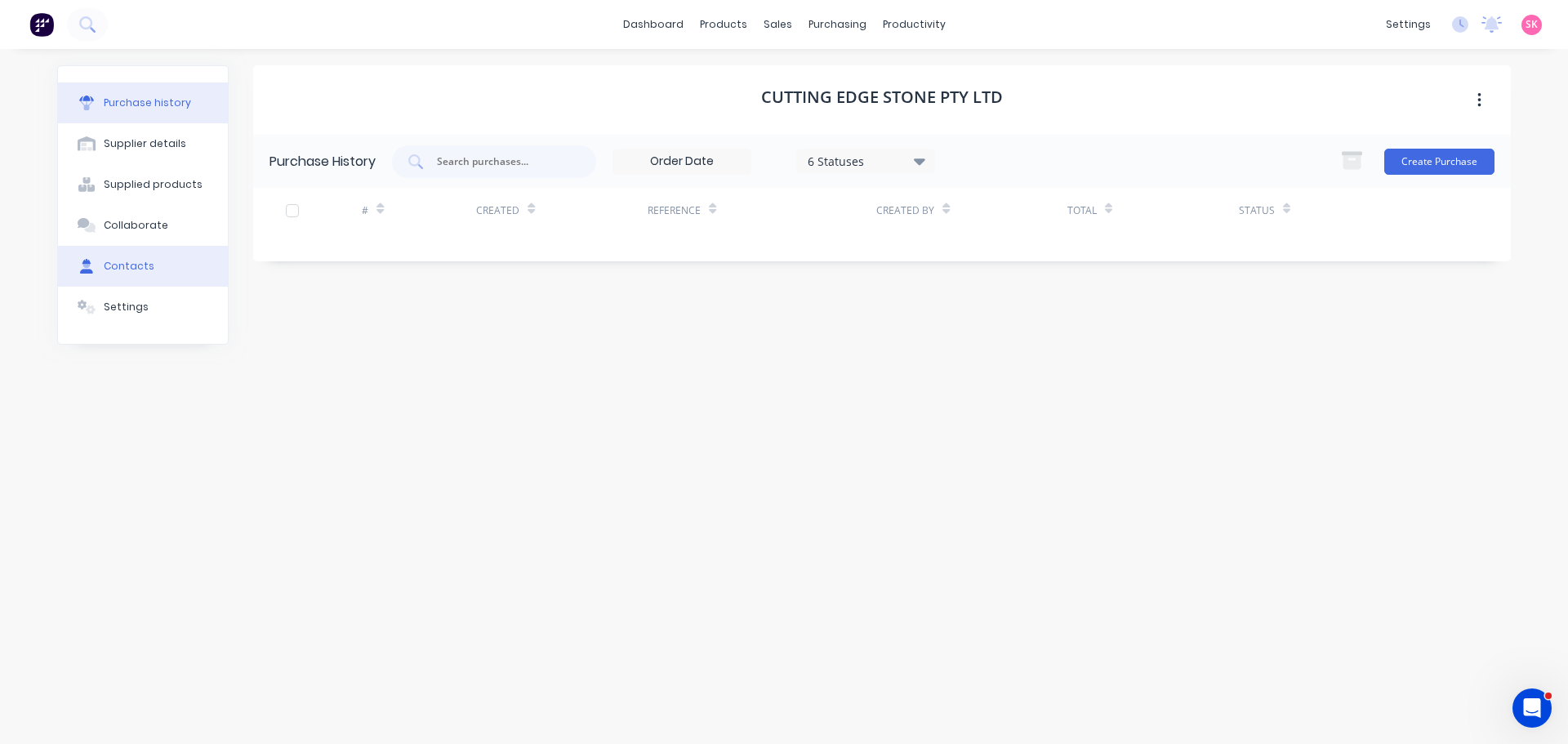
click at [155, 264] on button "Contacts" at bounding box center [143, 266] width 170 height 41
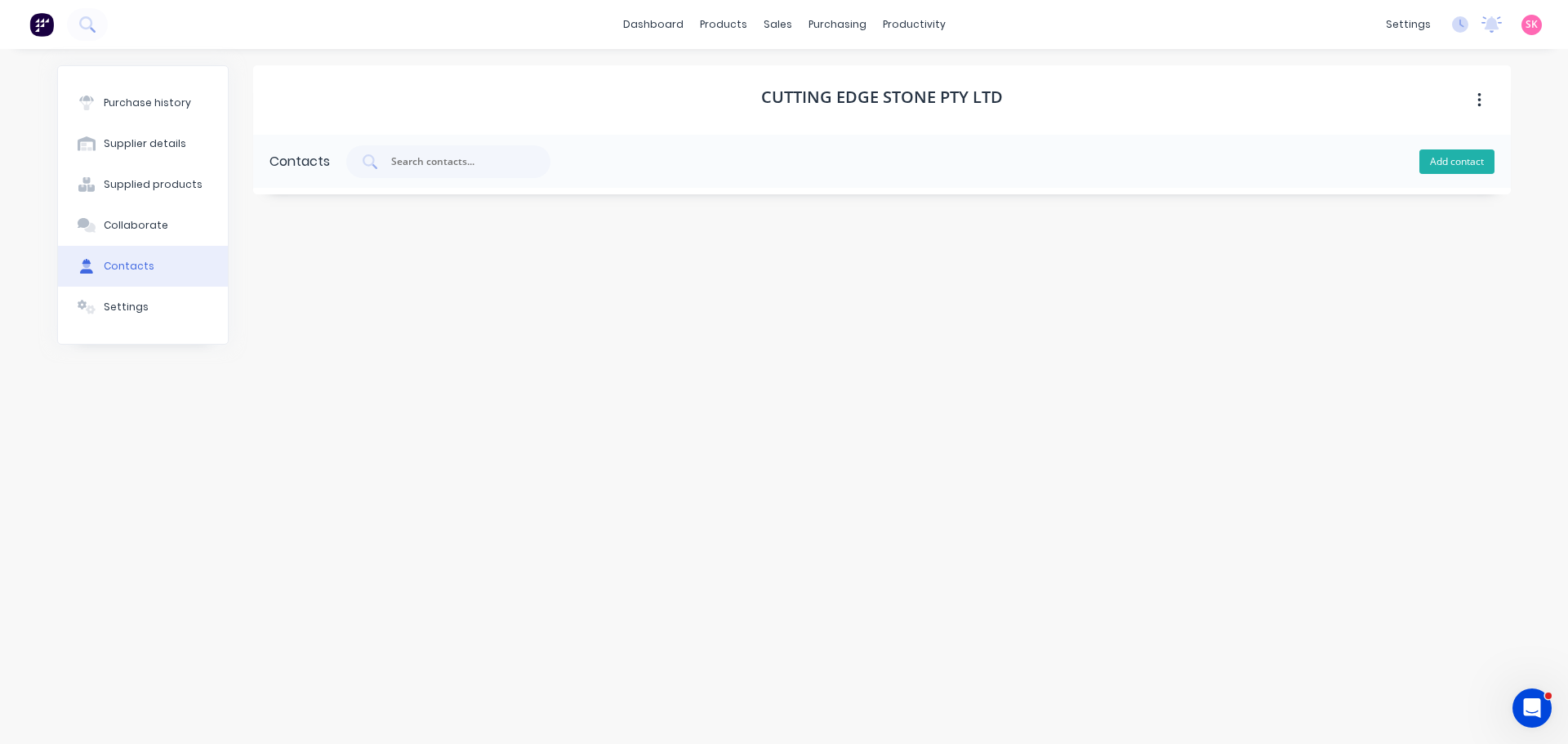
click at [1452, 152] on button "Add contact" at bounding box center [1456, 162] width 75 height 25
select select "AU"
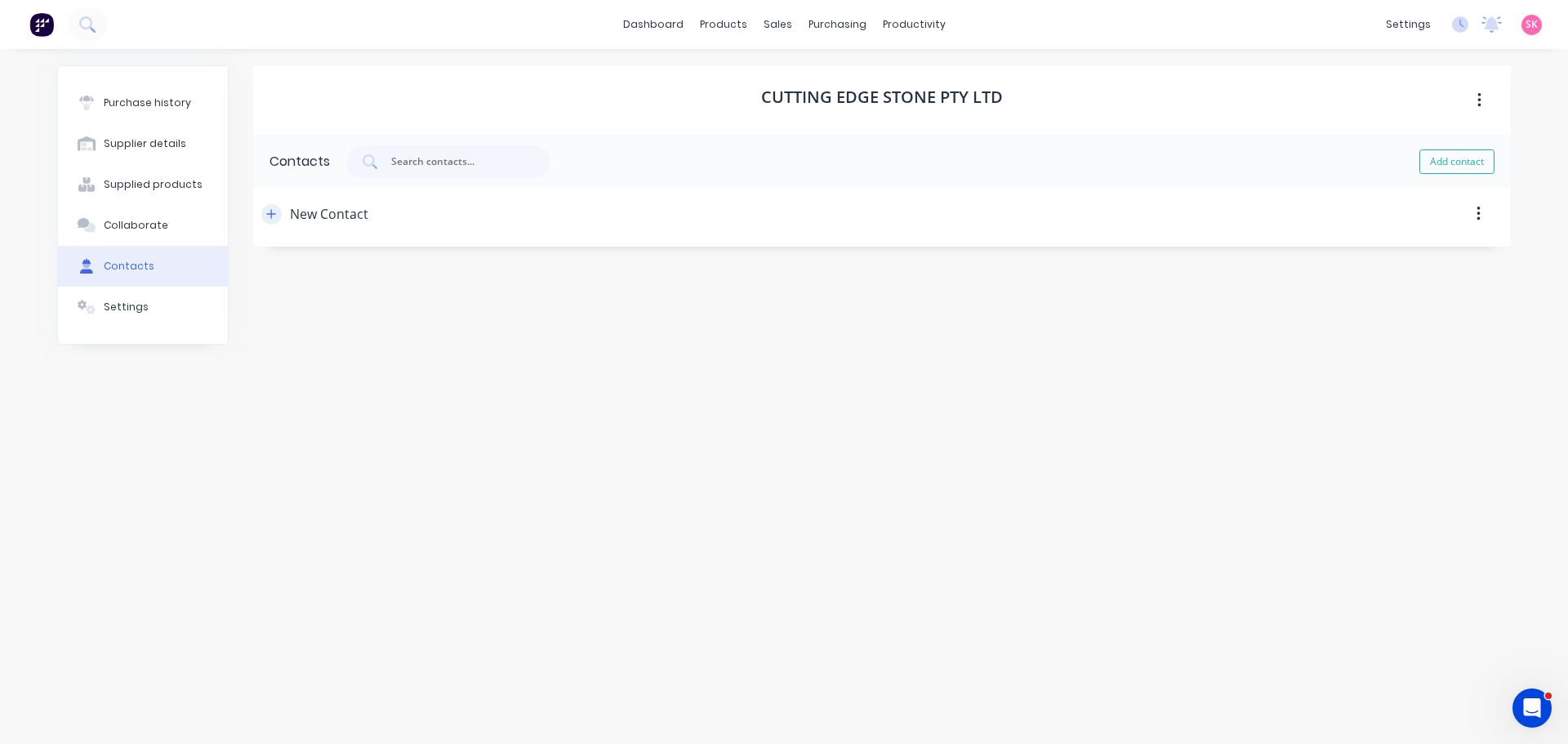
click at [272, 221] on button "button" at bounding box center [271, 214] width 21 height 21
click at [206, 291] on div "Purchase history Supplier details Supplied products Collaborate Contacts Settin…" at bounding box center [784, 388] width 1454 height 646
type input "Accounts"
type input "accounts@cuttingedgestone.com.au"
click at [409, 423] on div "International Afghanistan Åland Islands Albania Algeria American Samoa Andorra …" at bounding box center [392, 412] width 229 height 25
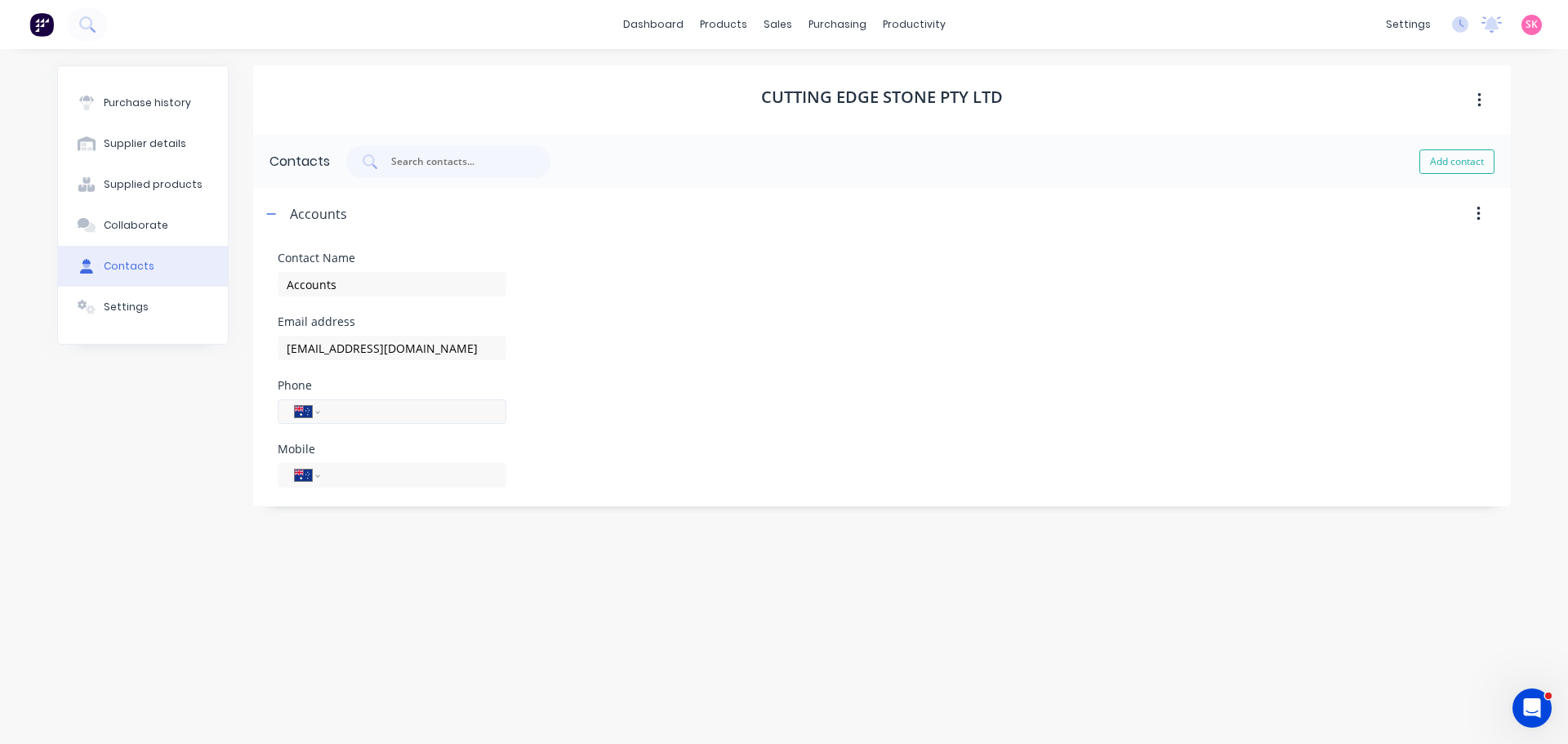
click at [392, 418] on input "tel" at bounding box center [410, 412] width 158 height 19
type input "(03) 9338 8440"
click at [853, 422] on div "Phone International Afghanistan Åland Islands Albania Algeria American Samoa An…" at bounding box center [882, 402] width 1209 height 44
drag, startPoint x: 281, startPoint y: 218, endPoint x: 271, endPoint y: 236, distance: 20.6
click at [280, 217] on button "button" at bounding box center [271, 214] width 21 height 21
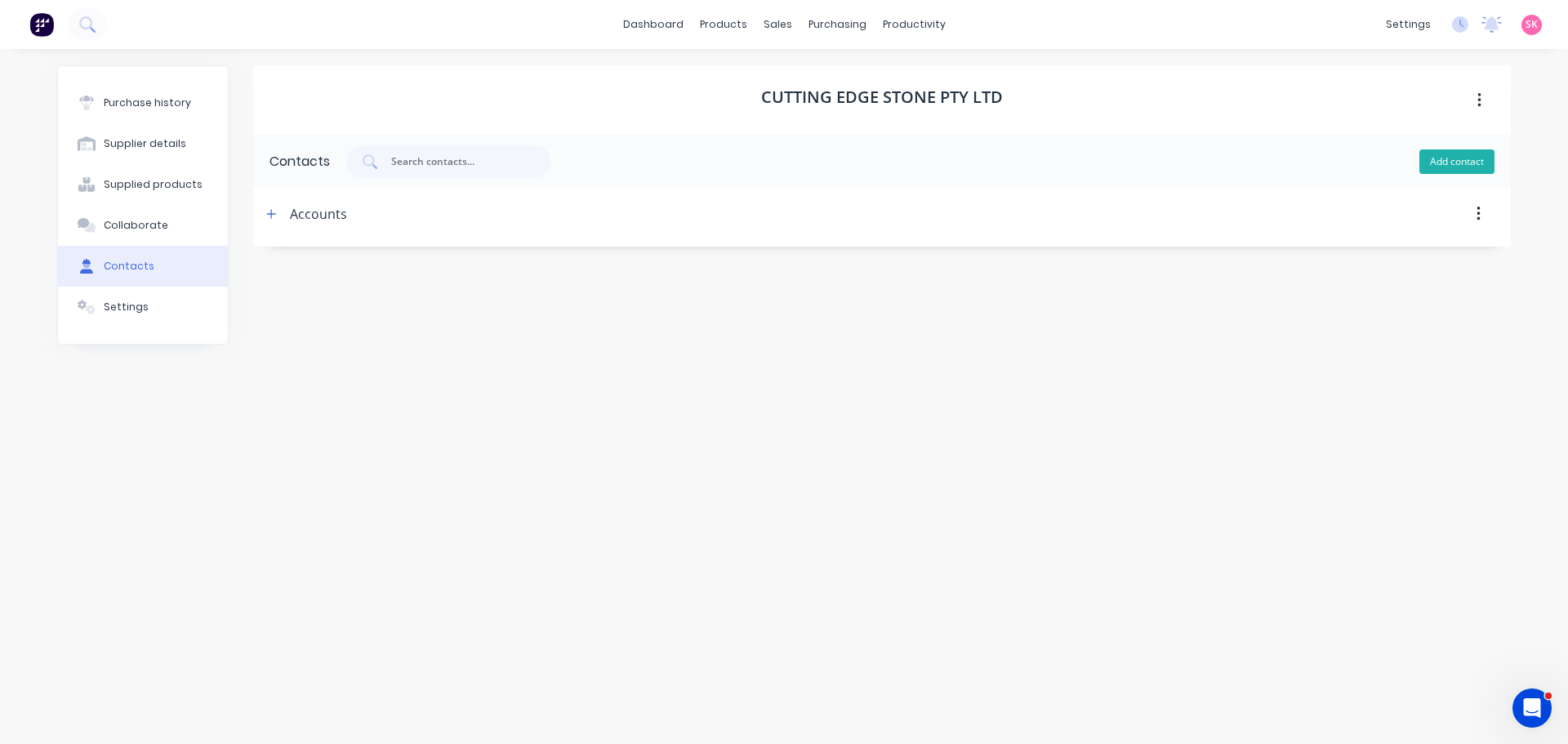
click at [1459, 162] on button "Add contact" at bounding box center [1456, 162] width 75 height 25
click at [250, 274] on div "Purchase history Supplier details Supplied products Collaborate Contacts Settin…" at bounding box center [784, 388] width 1454 height 646
click at [269, 261] on icon "button" at bounding box center [271, 266] width 10 height 12
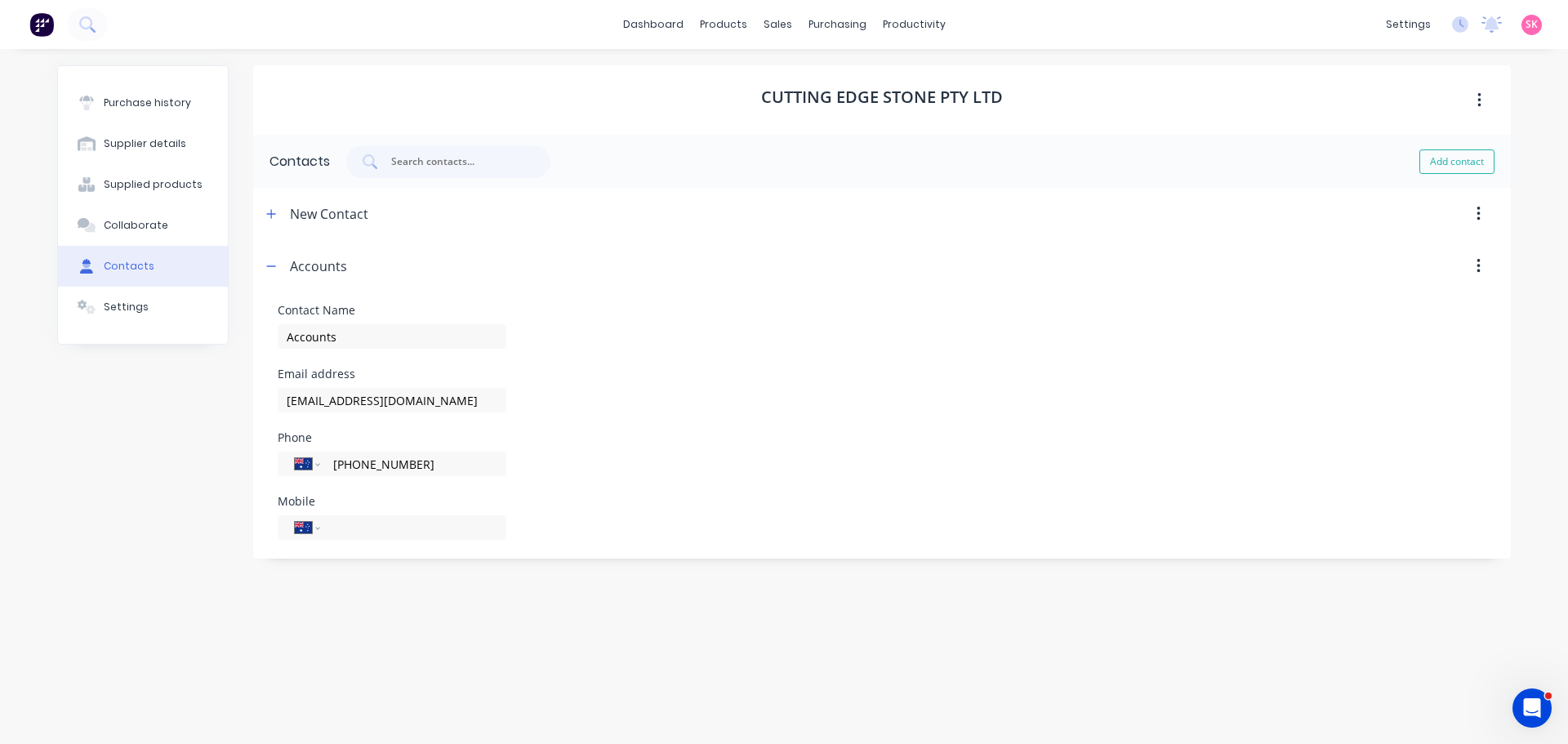
click at [276, 278] on div "Accounts" at bounding box center [304, 266] width 86 height 53
click at [268, 258] on button "button" at bounding box center [271, 266] width 21 height 21
click at [269, 208] on icon "button" at bounding box center [271, 214] width 10 height 12
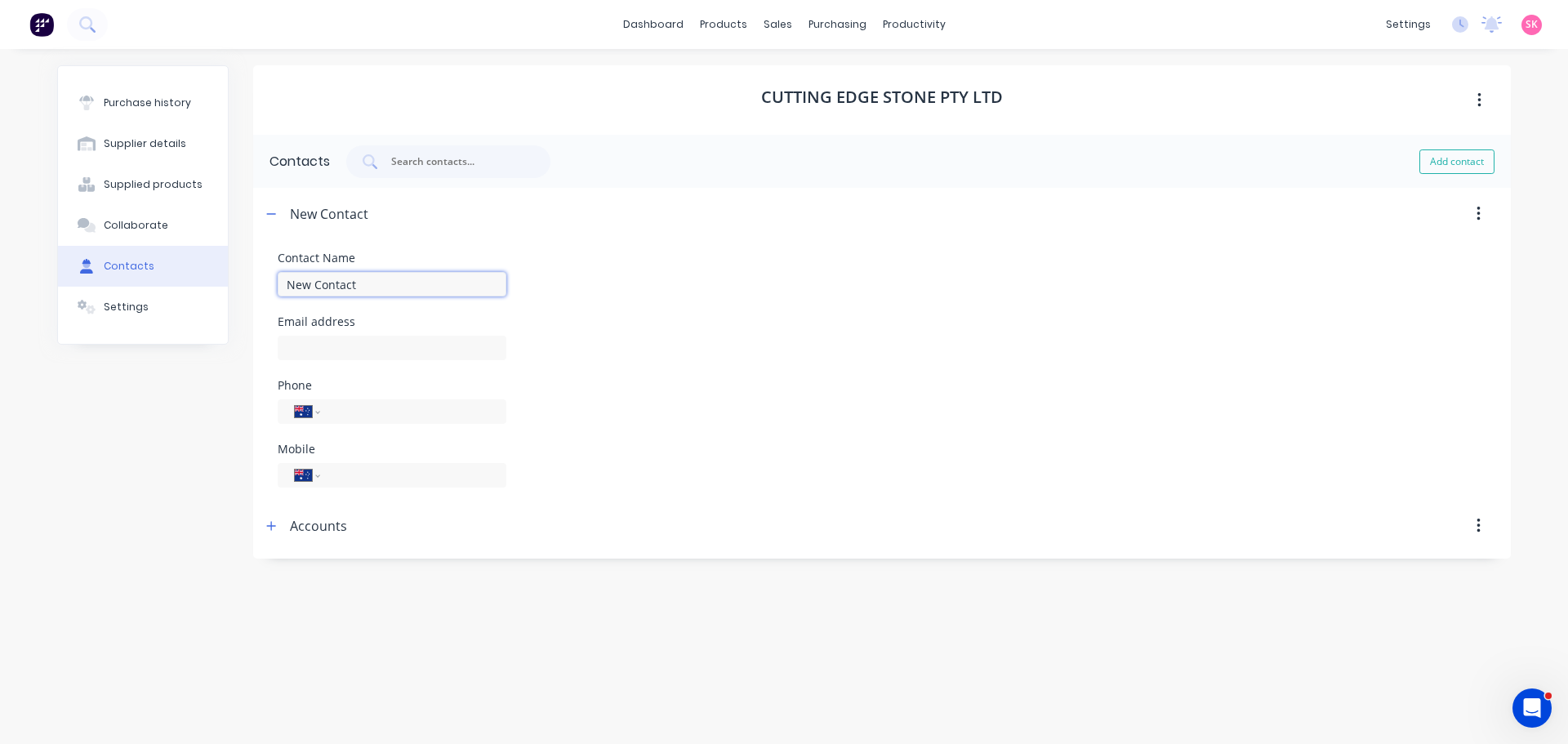
drag, startPoint x: 332, startPoint y: 289, endPoint x: 82, endPoint y: 310, distance: 250.9
click at [252, 291] on div "Purchase history Supplier details Supplied products Collaborate Contacts Settin…" at bounding box center [784, 388] width 1454 height 646
type input "Elie Fakhri"
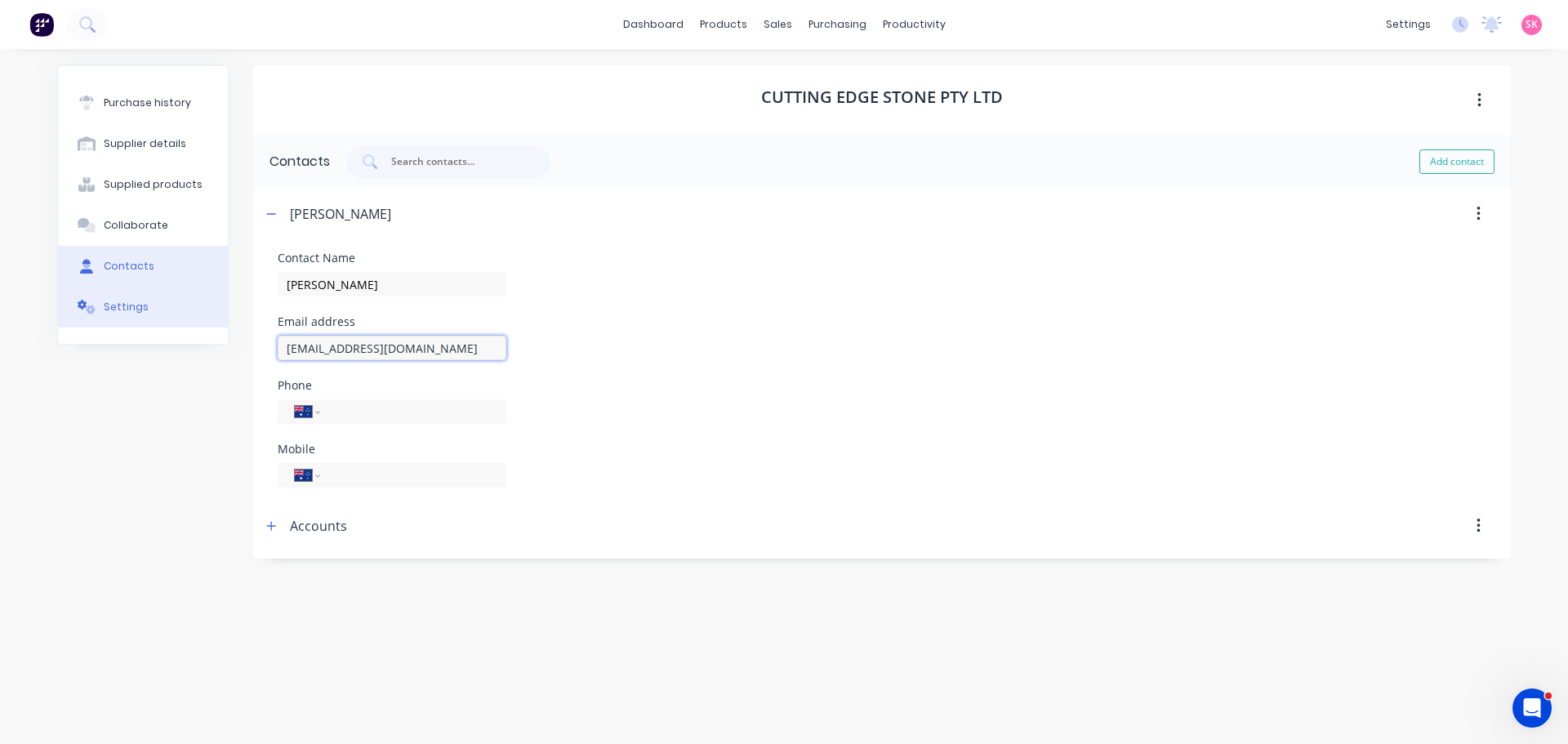
type input "elie@cuttingedgestone.com.au"
click at [386, 403] on input "tel" at bounding box center [410, 412] width 158 height 19
click at [275, 525] on icon "button" at bounding box center [271, 526] width 10 height 12
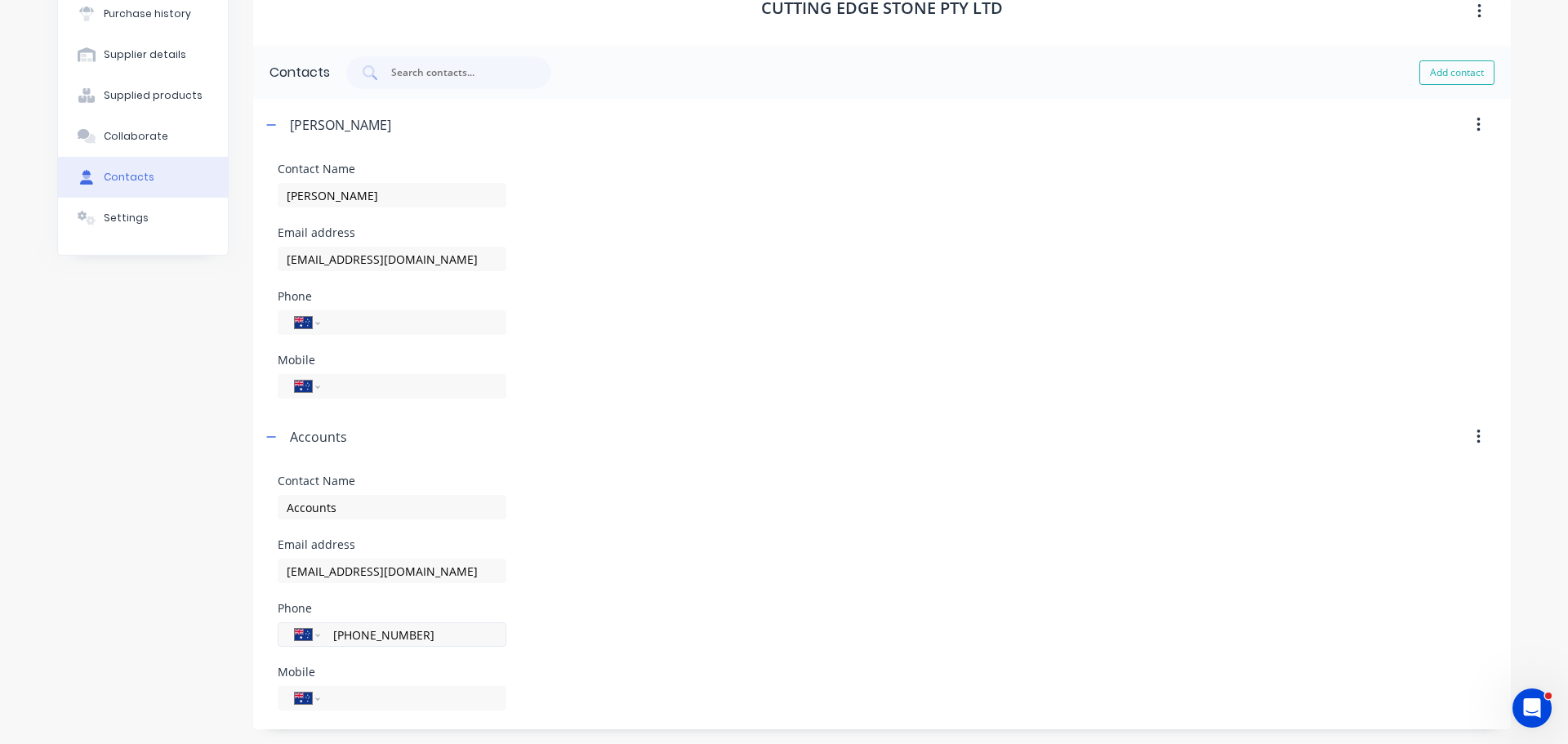
scroll to position [90, 0]
drag, startPoint x: 285, startPoint y: 663, endPoint x: 223, endPoint y: 671, distance: 62.5
click at [230, 671] on div "Purchase history Supplier details Supplied products Collaborate Contacts Settin…" at bounding box center [784, 351] width 1454 height 753
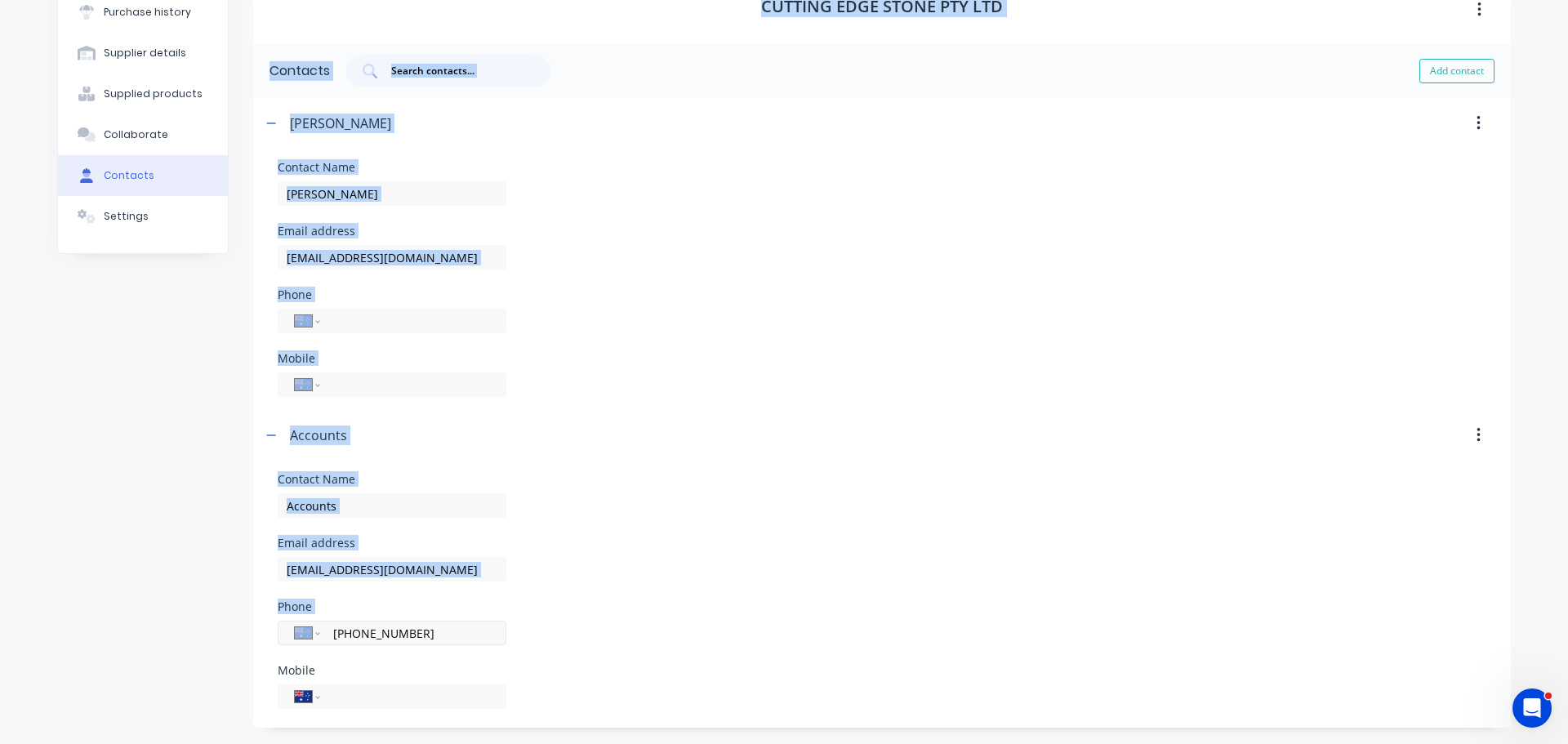
click at [444, 330] on input "(03) 9338 8440" at bounding box center [410, 321] width 158 height 19
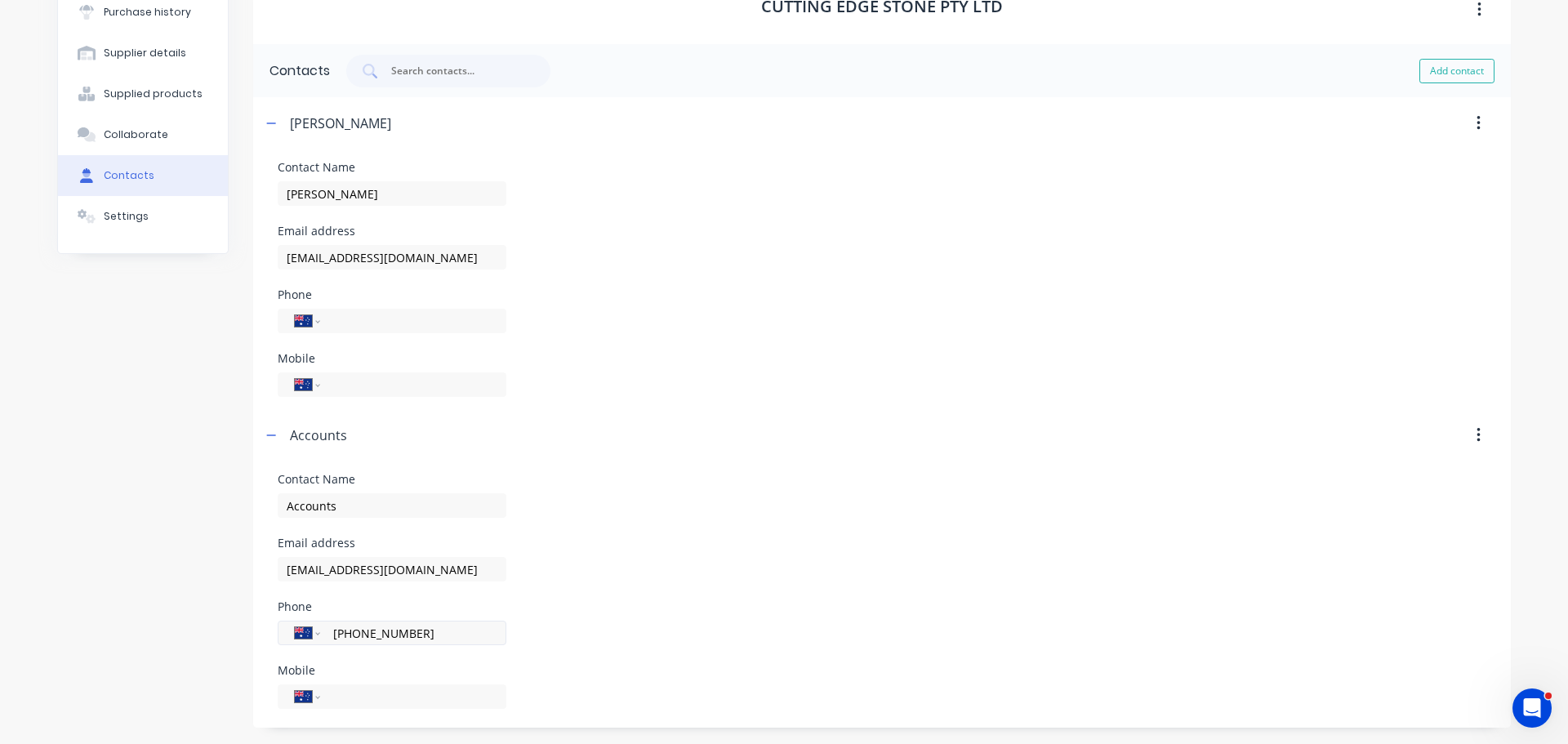
drag, startPoint x: 403, startPoint y: 630, endPoint x: 310, endPoint y: 630, distance: 93.0
click at [310, 630] on div "International Afghanistan Åland Islands Albania Algeria American Samoa Andorra …" at bounding box center [392, 633] width 229 height 25
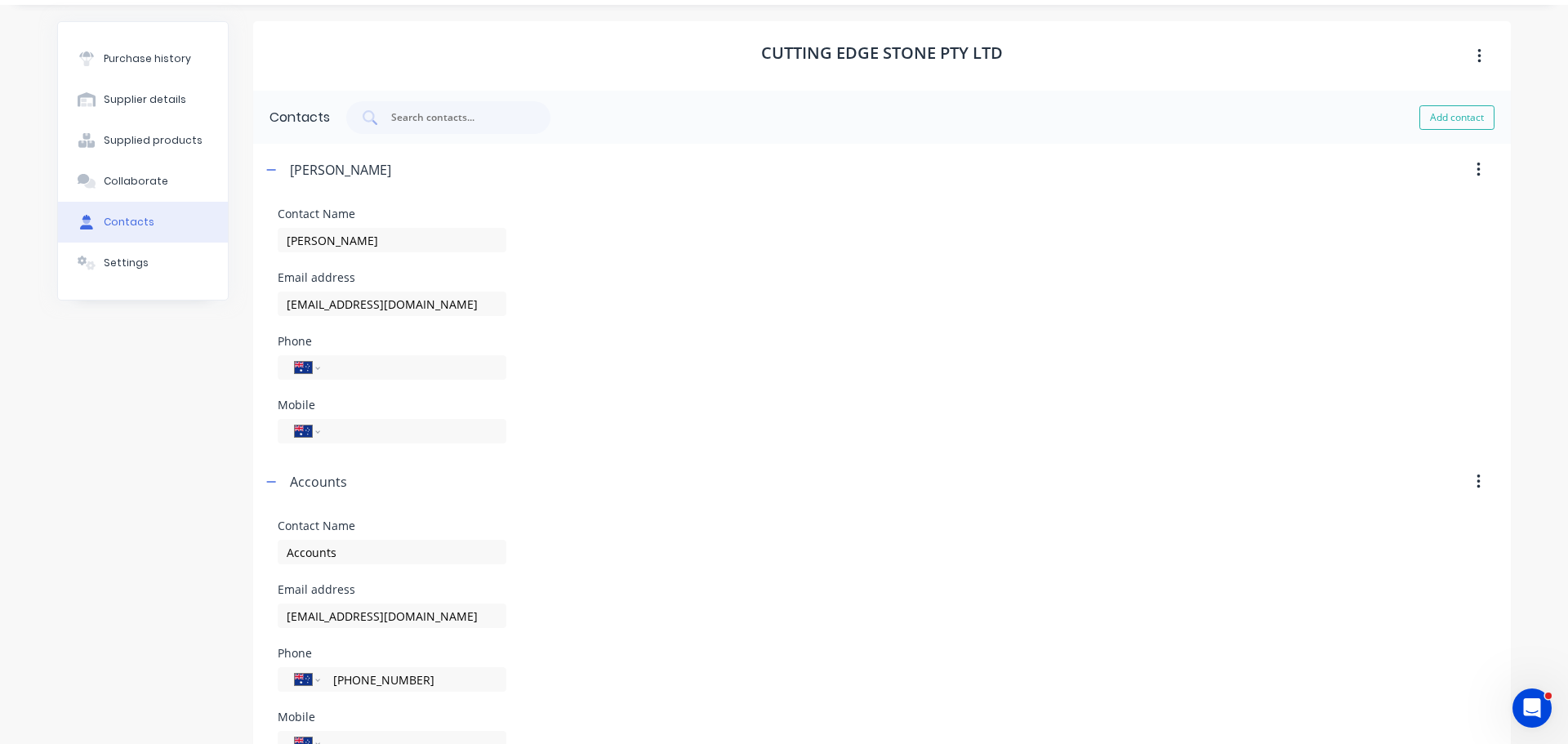
scroll to position [0, 0]
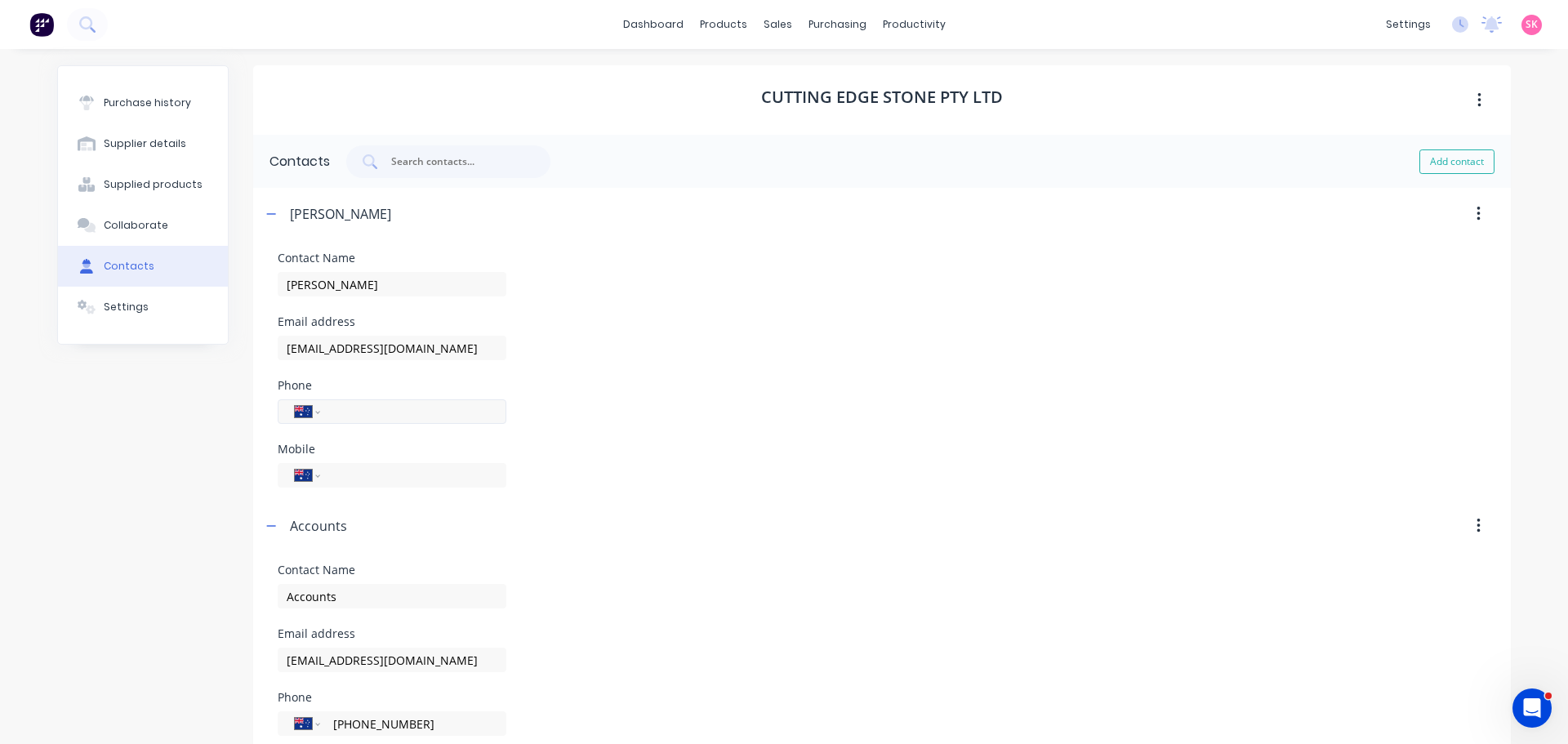
click at [367, 413] on input "tel" at bounding box center [410, 412] width 158 height 19
paste input "(03) 9338 8440"
type input "(03) 9338 8440"
click at [742, 432] on div "Contact Name Elie Fakhri Email address elie@cuttingedgestone.com.au Phone Inter…" at bounding box center [882, 370] width 1209 height 235
click at [261, 201] on div "Elie Fakhri" at bounding box center [326, 214] width 130 height 53
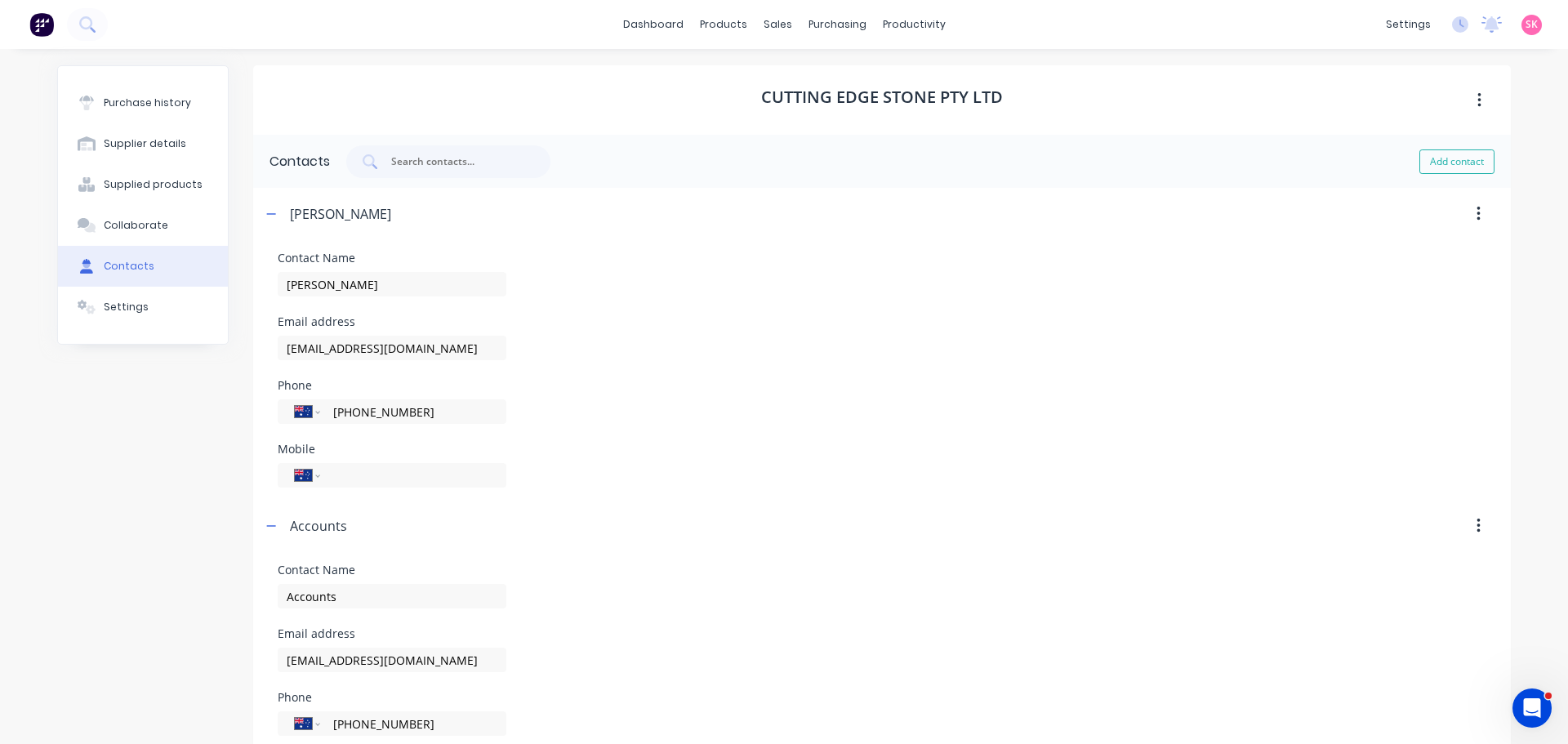
click at [261, 204] on span at bounding box center [271, 214] width 21 height 21
click at [269, 215] on icon "button" at bounding box center [271, 214] width 10 height 12
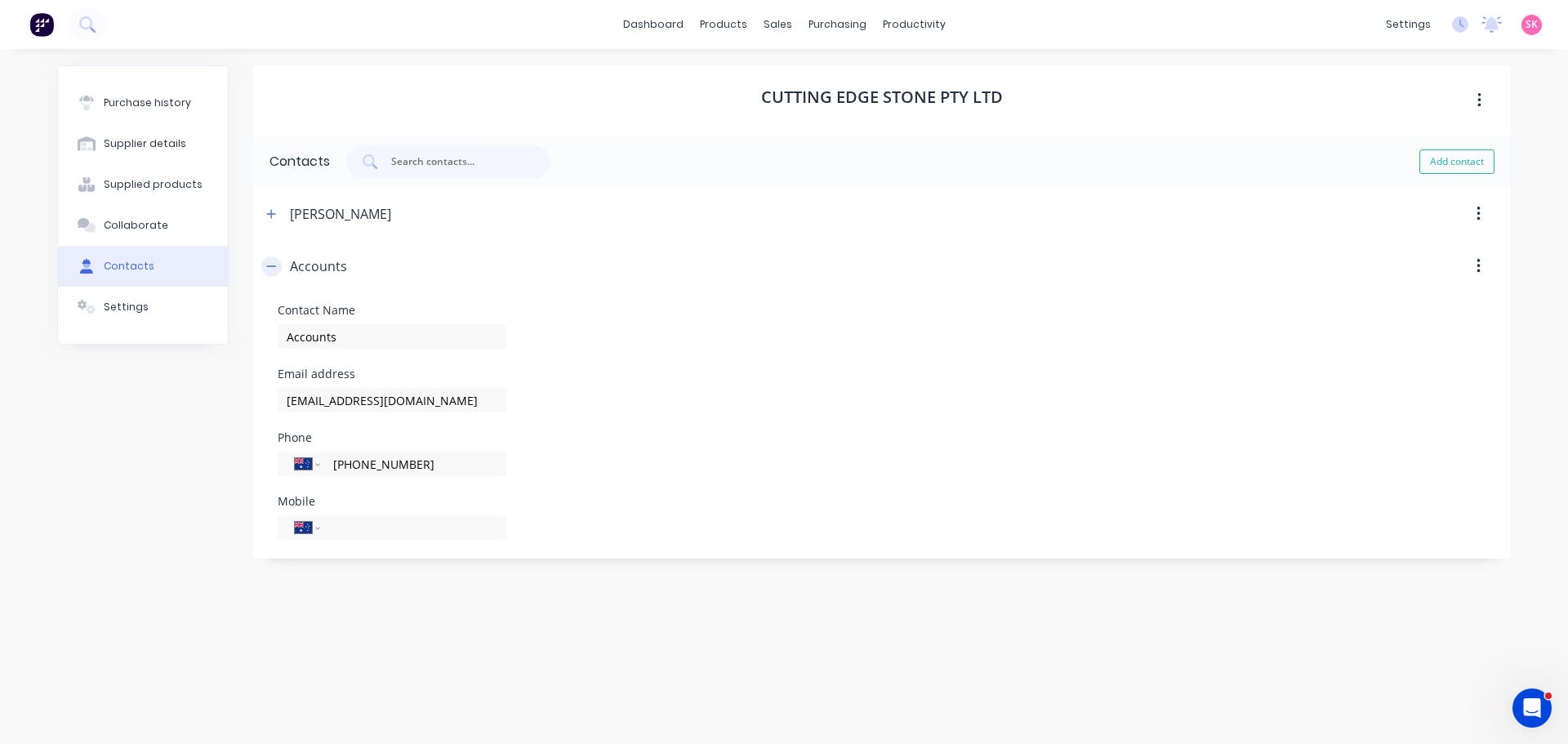
click at [275, 275] on button "button" at bounding box center [271, 266] width 21 height 21
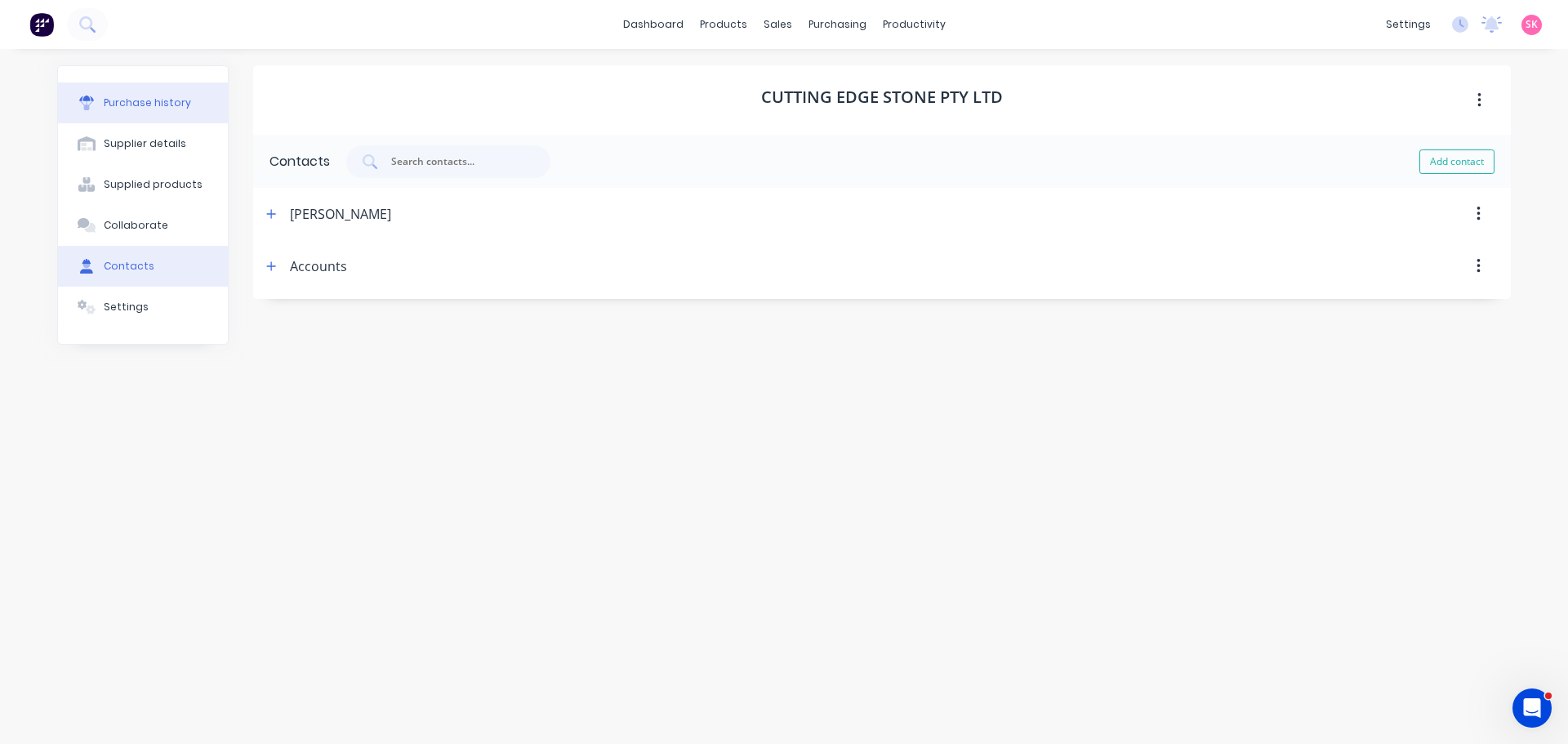
click at [201, 100] on button "Purchase history" at bounding box center [143, 103] width 170 height 41
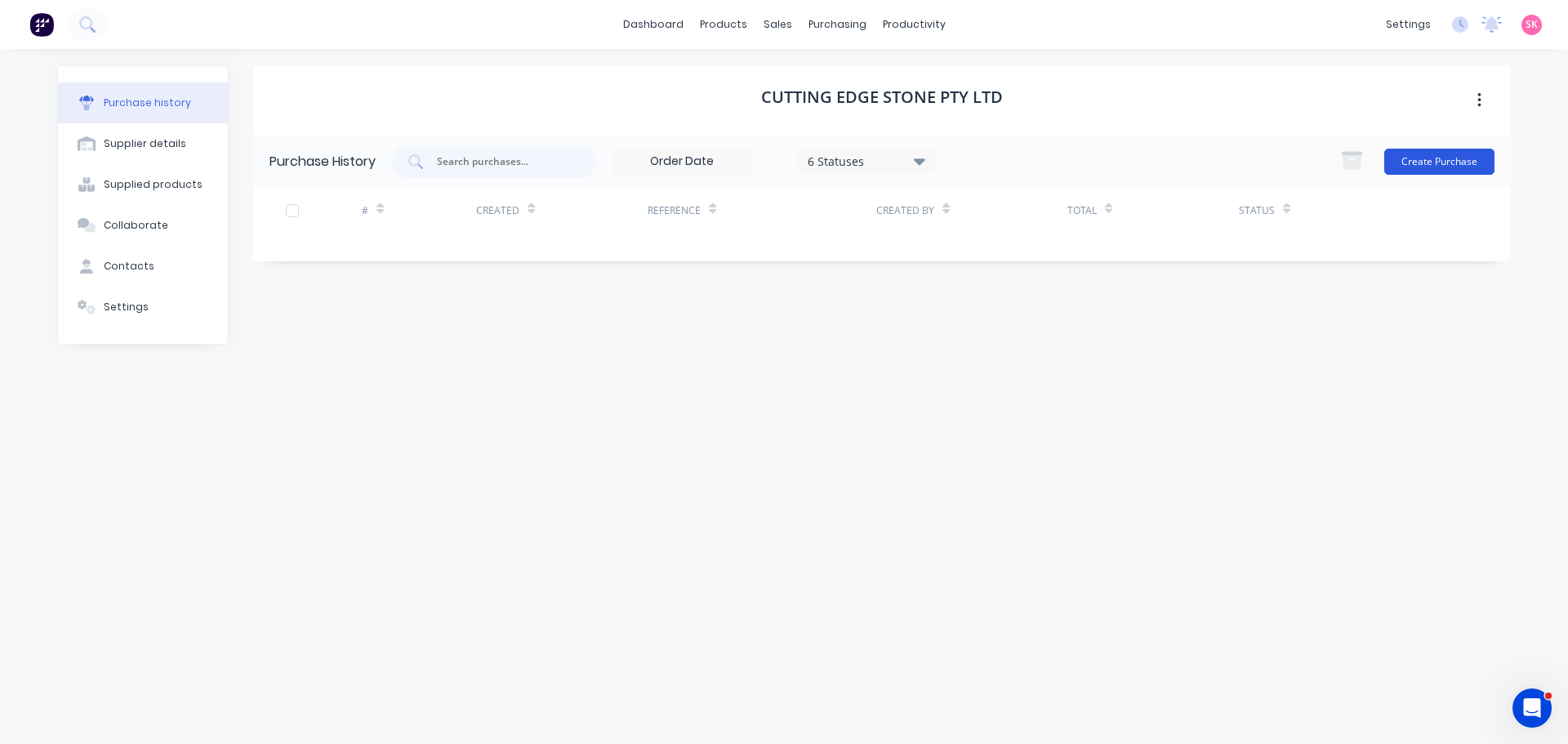
click at [1432, 164] on button "Create Purchase" at bounding box center [1440, 162] width 110 height 26
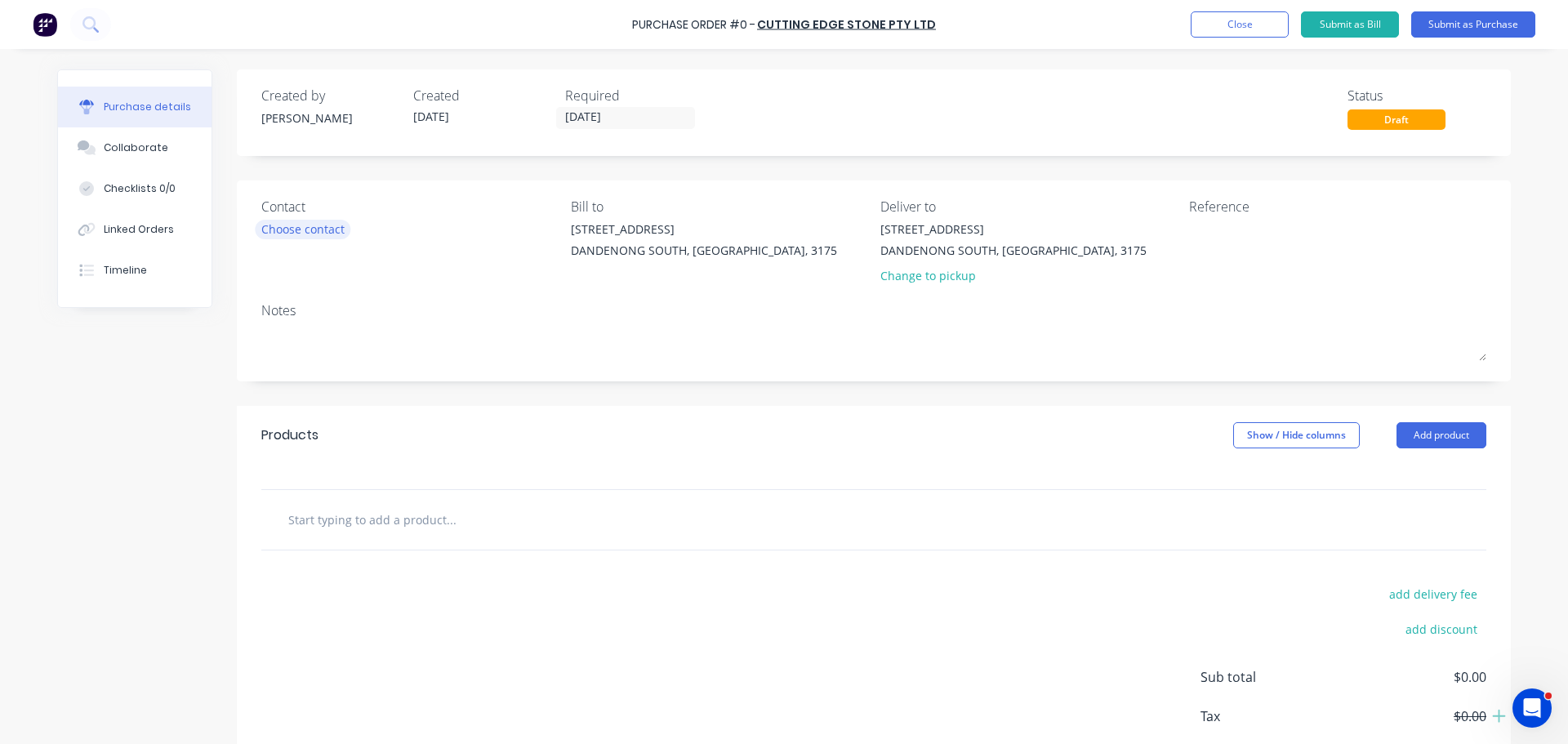
click at [297, 229] on div "Choose contact" at bounding box center [303, 229] width 83 height 17
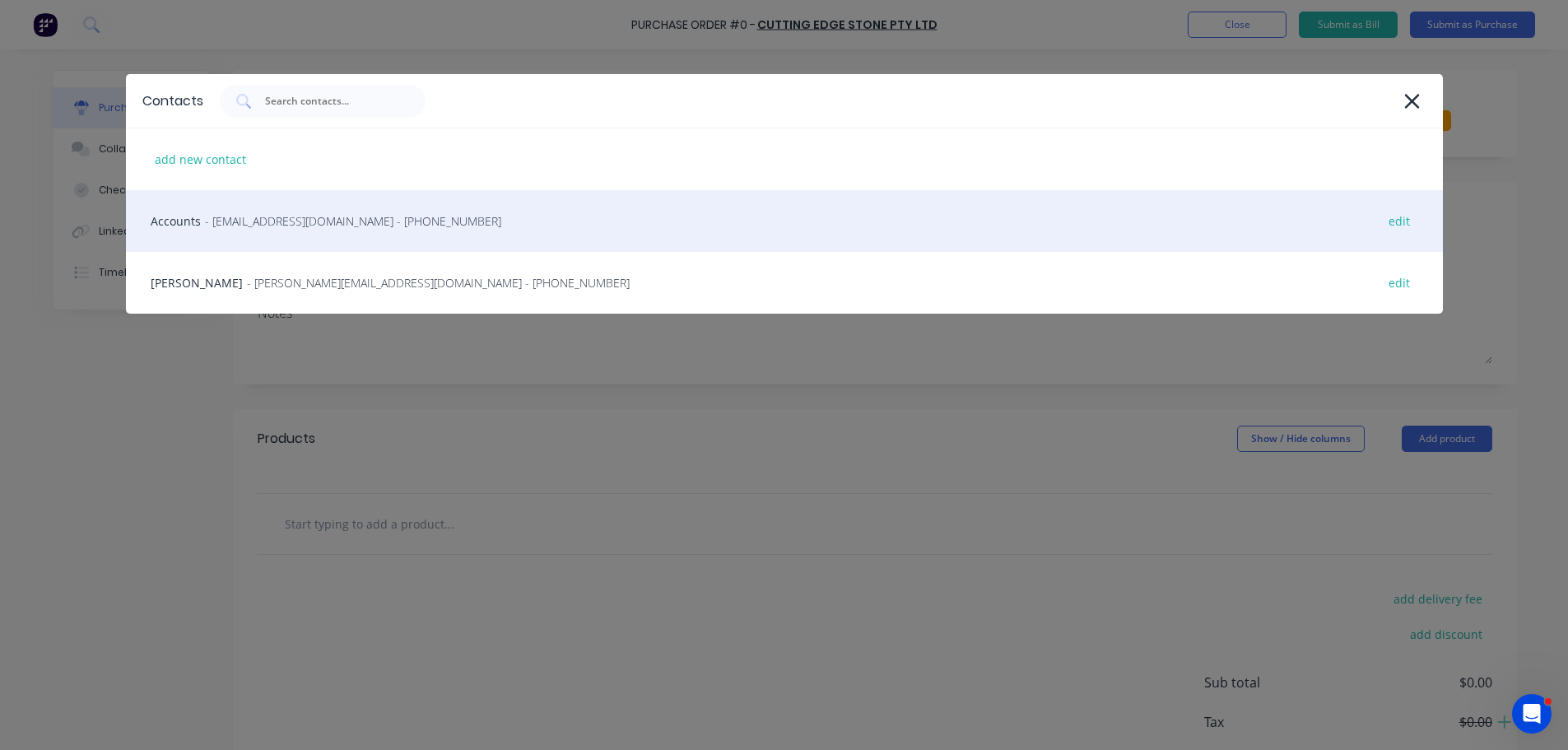
click at [307, 225] on span "- accounts@cuttingedgestone.com.au - (03) 9338 8440" at bounding box center [353, 220] width 297 height 17
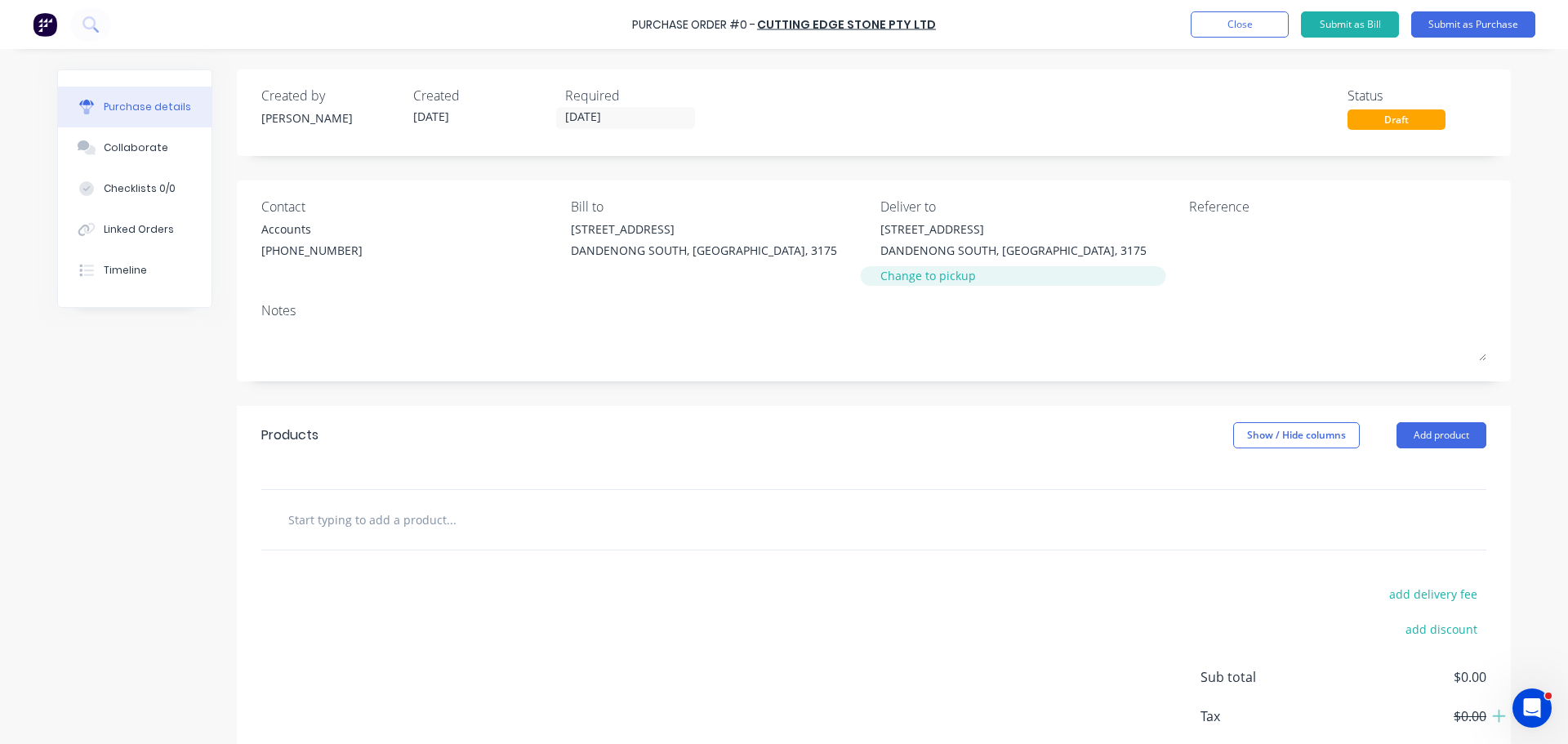
click at [923, 274] on div "Change to pickup" at bounding box center [1014, 275] width 266 height 17
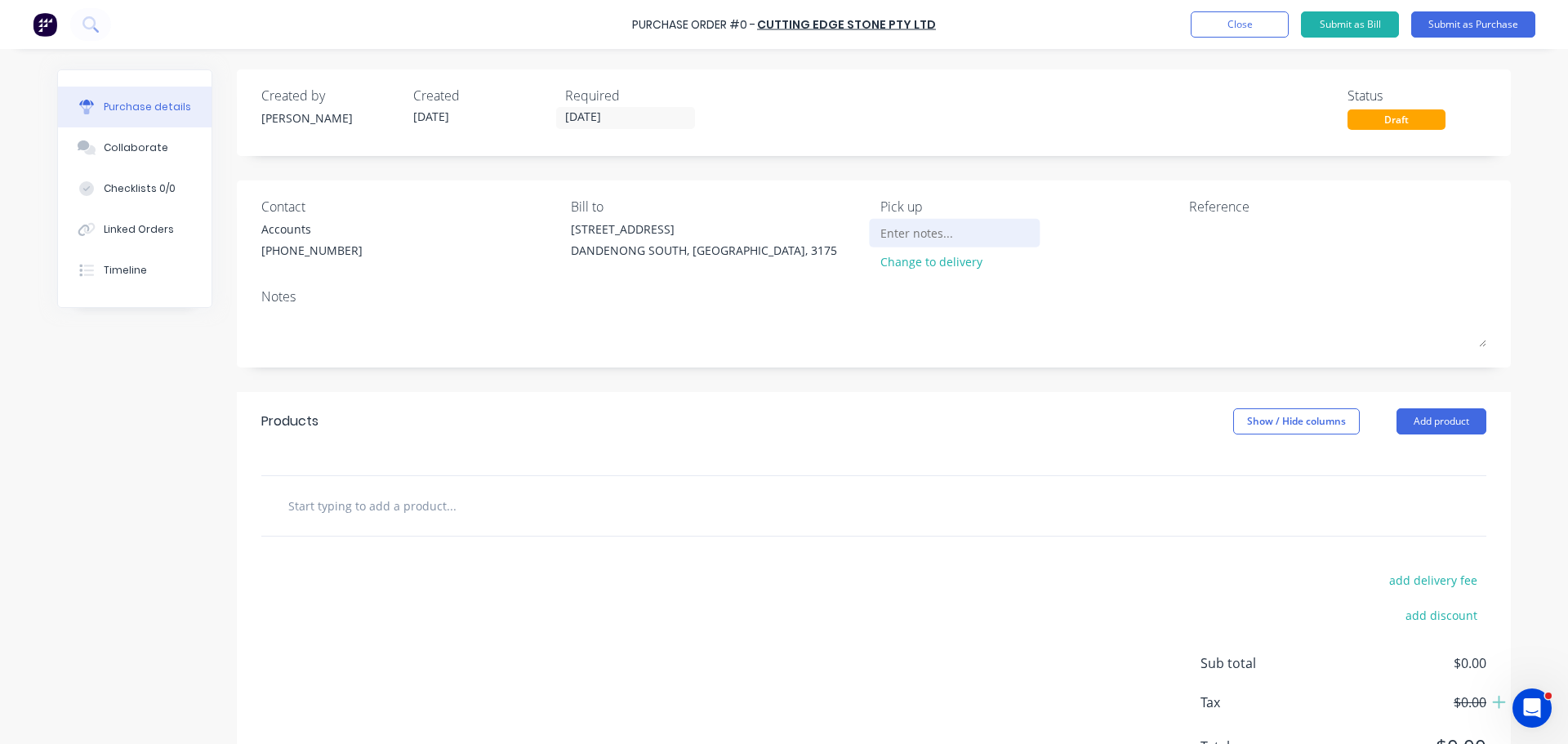
click at [937, 222] on input at bounding box center [955, 233] width 149 height 25
click at [1228, 239] on textarea at bounding box center [1291, 238] width 204 height 37
type textarea "G"
type textarea "Stella Maris Stanmore"
click at [397, 529] on div at bounding box center [874, 506] width 1225 height 60
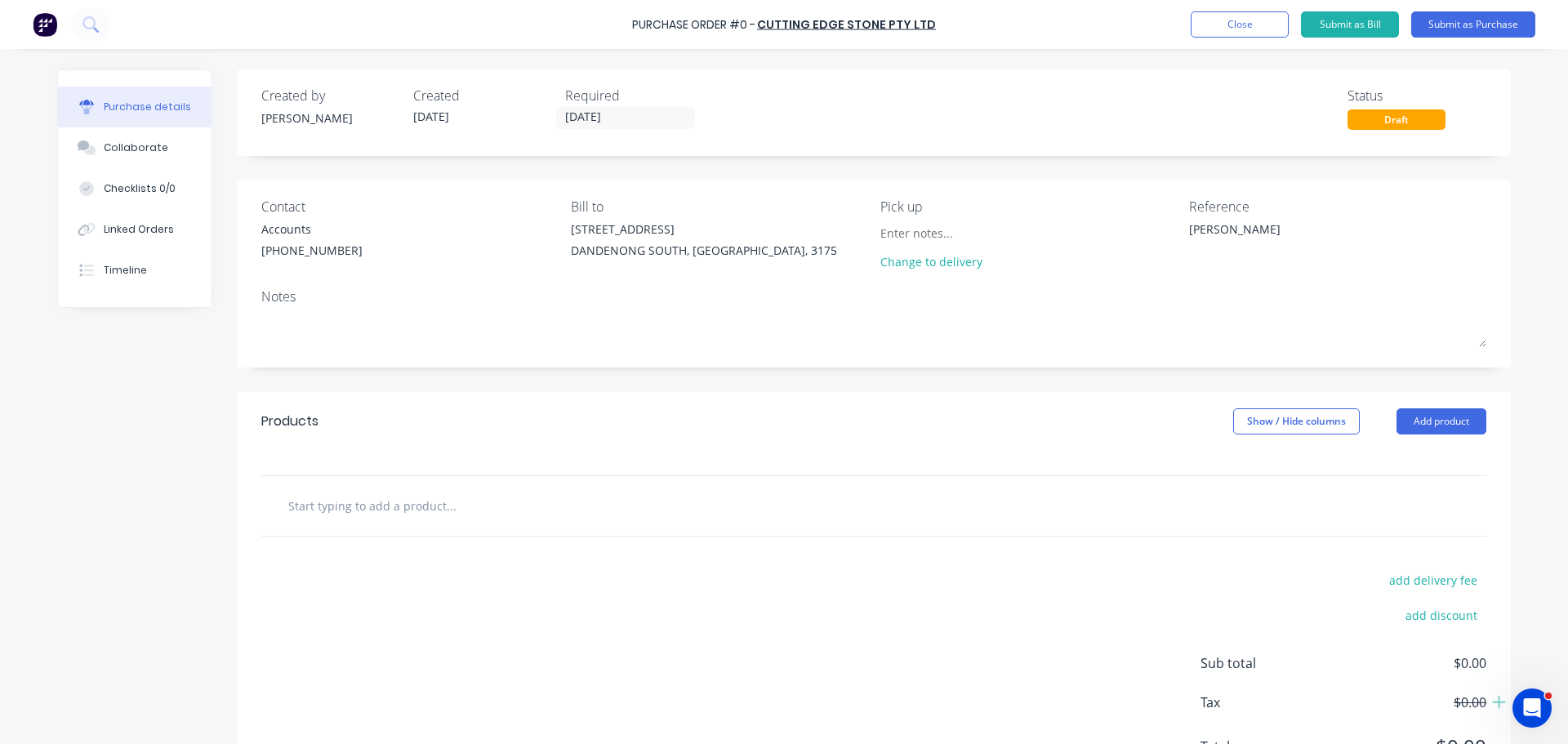
click at [427, 500] on input "text" at bounding box center [451, 506] width 326 height 33
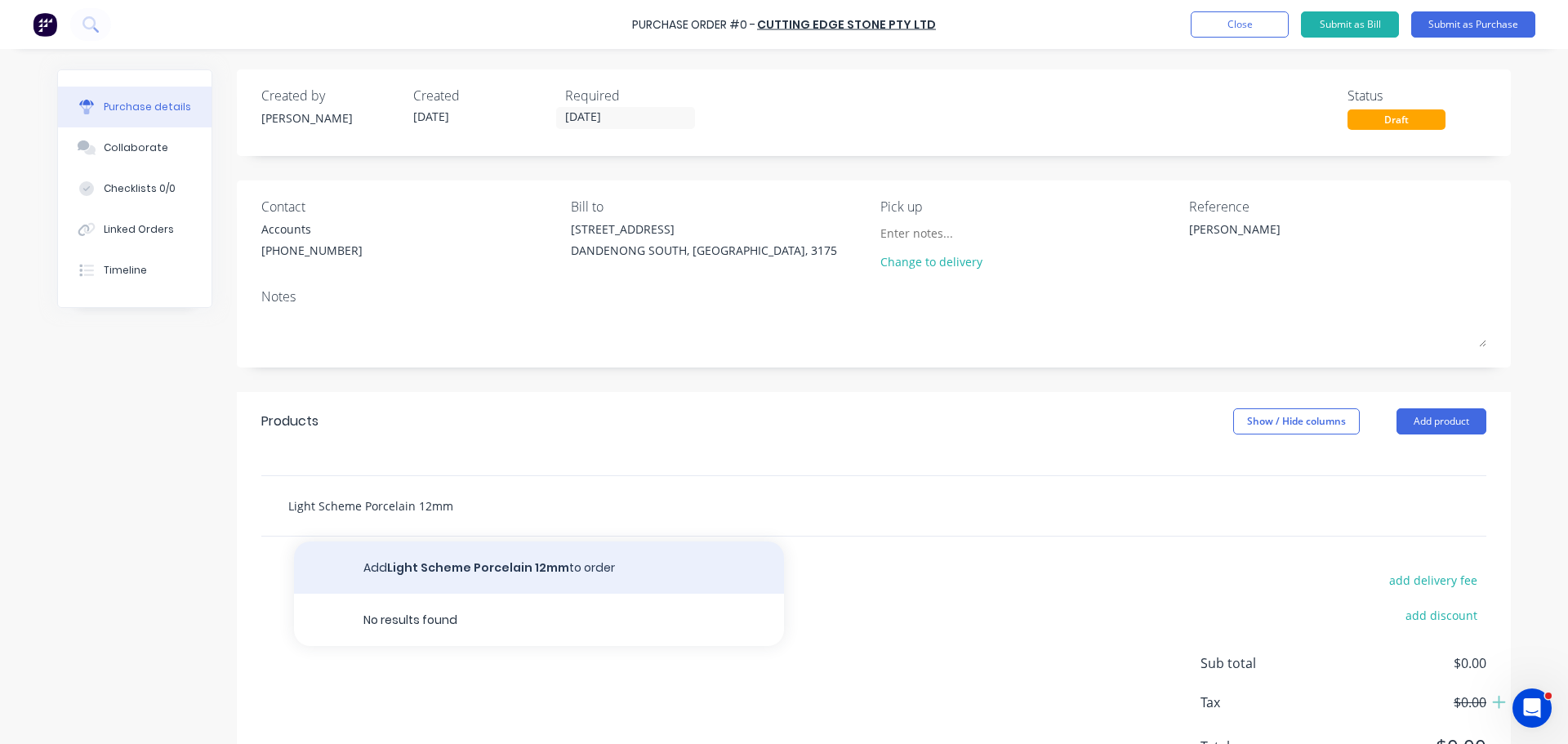
type input "Light Scheme Porcelain 12mm"
click at [478, 568] on button "Add Light Scheme Porcelain 12mm to order" at bounding box center [539, 568] width 490 height 53
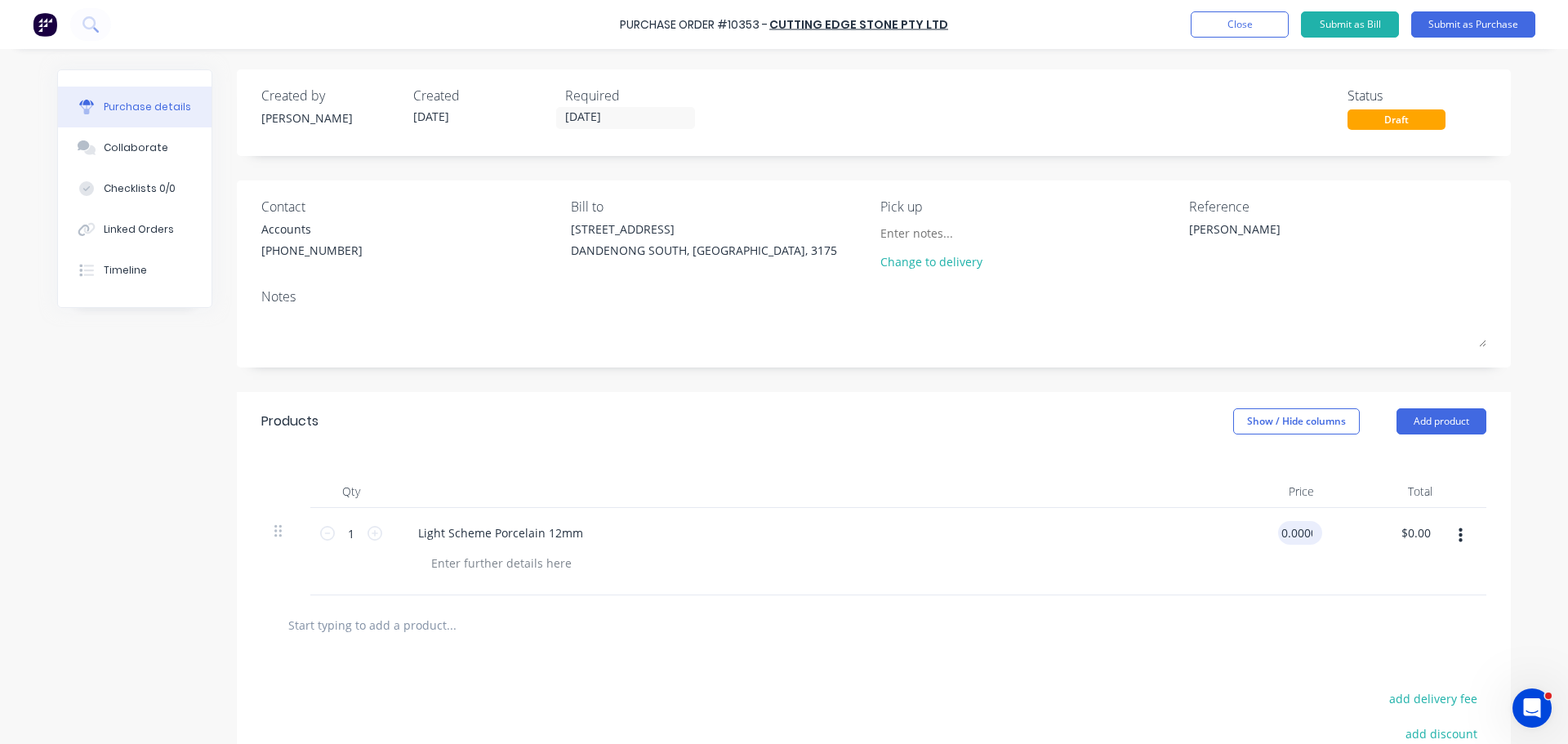
click at [1291, 534] on input "0.0000" at bounding box center [1297, 533] width 38 height 24
click at [1291, 534] on input "0.0000" at bounding box center [1294, 533] width 44 height 24
type input "$950.00"
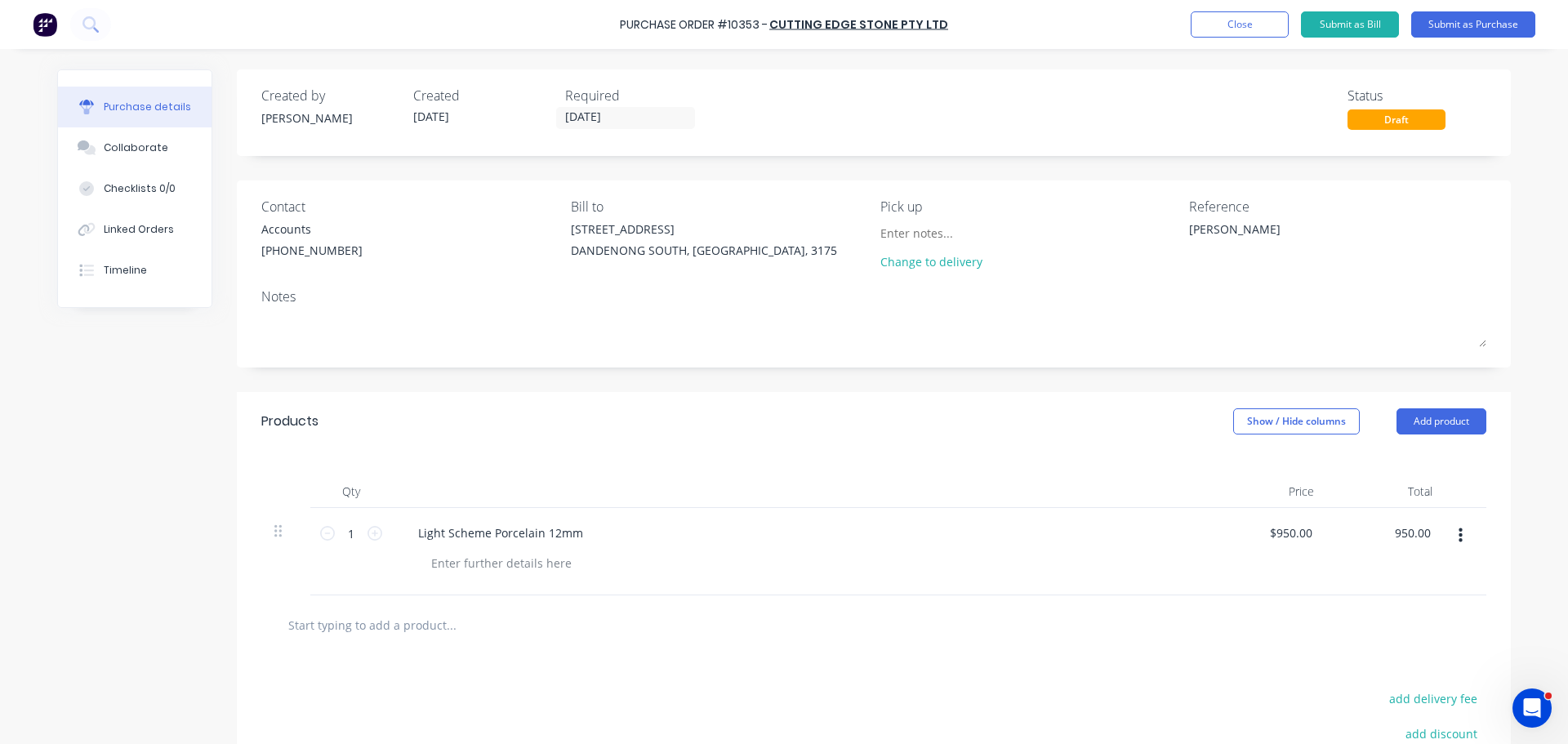
type input "$950.00"
click at [963, 450] on div "Products Show / Hide columns Add product" at bounding box center [874, 422] width 1274 height 59
click at [1459, 23] on button "Submit as Purchase" at bounding box center [1473, 25] width 124 height 26
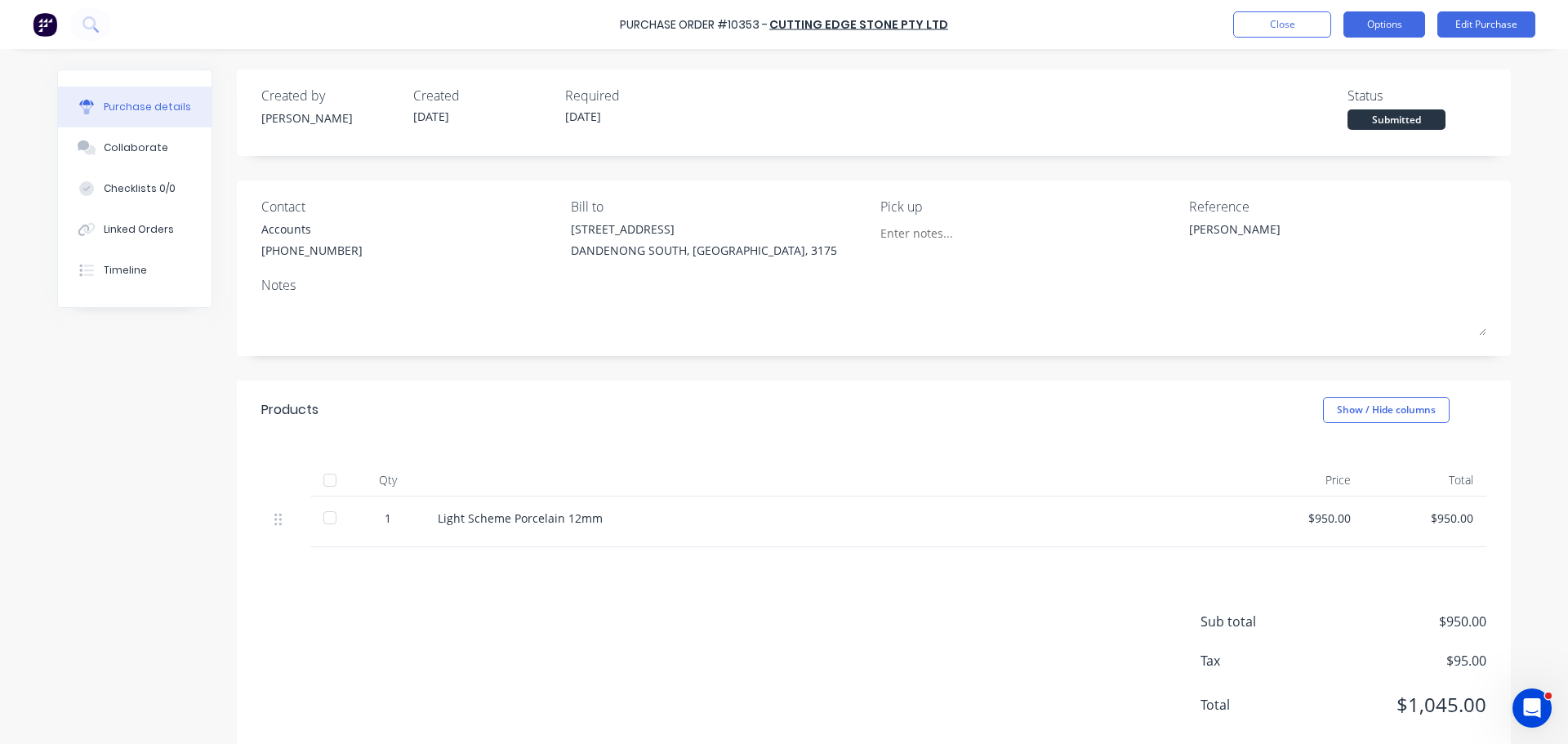
click at [1401, 29] on button "Options" at bounding box center [1384, 25] width 81 height 26
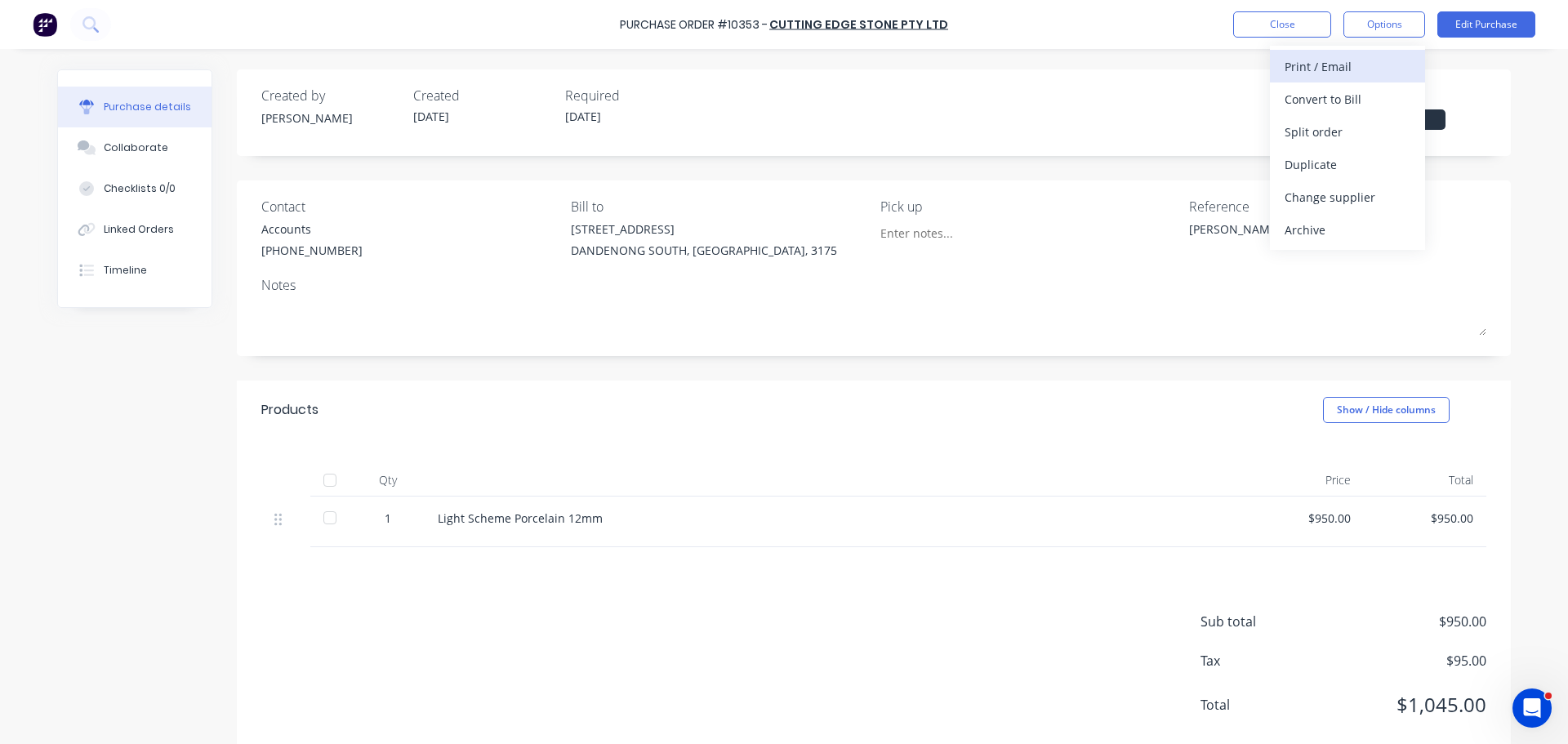
click at [1342, 58] on div "Print / Email" at bounding box center [1347, 67] width 126 height 24
click at [1317, 105] on div "With pricing" at bounding box center [1347, 99] width 126 height 24
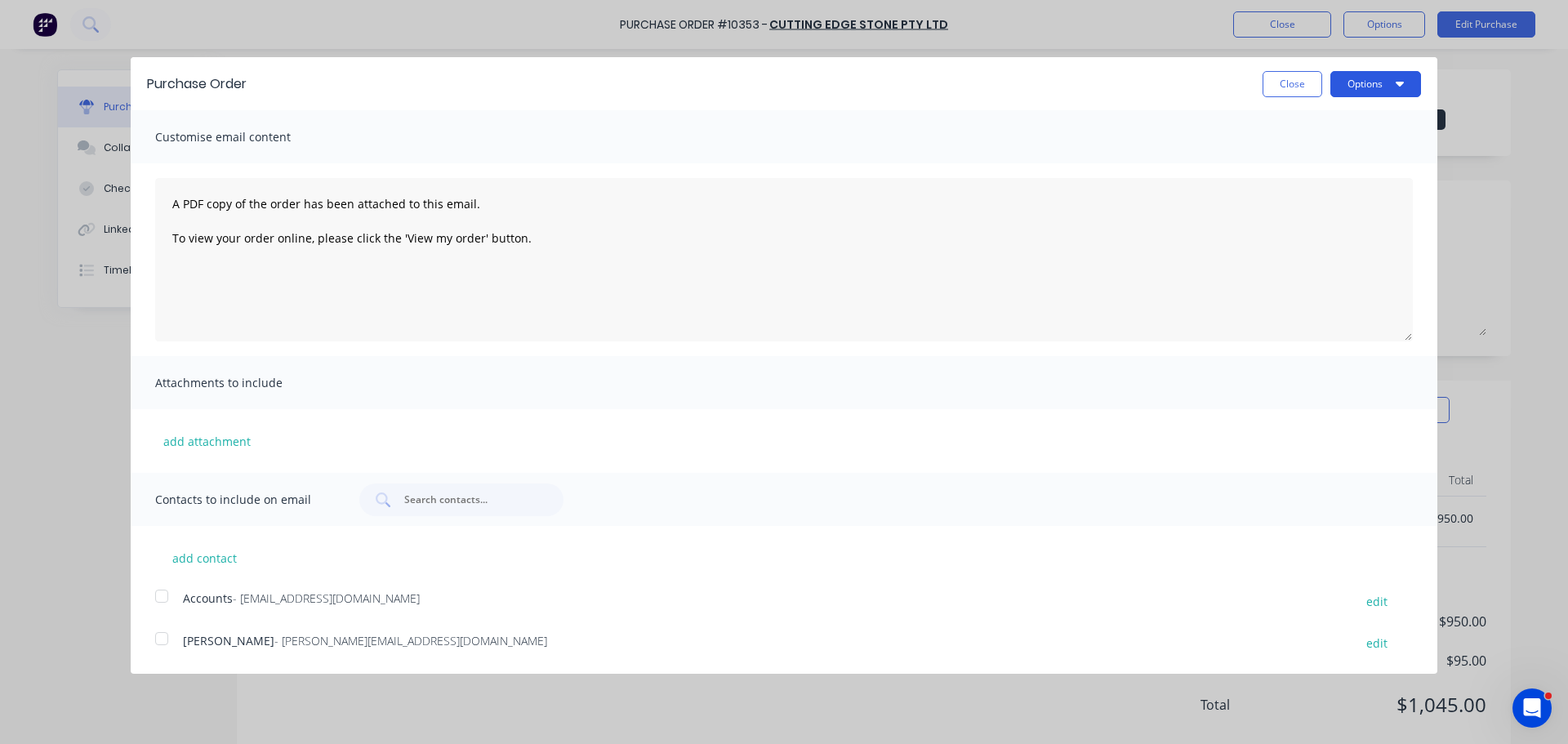
click at [1369, 87] on button "Options" at bounding box center [1376, 84] width 90 height 26
click at [1362, 118] on div "Print" at bounding box center [1343, 125] width 126 height 24
click at [1267, 101] on div "Purchase Order Close Options" at bounding box center [784, 84] width 1307 height 53
click at [1280, 85] on button "Close" at bounding box center [1293, 84] width 60 height 26
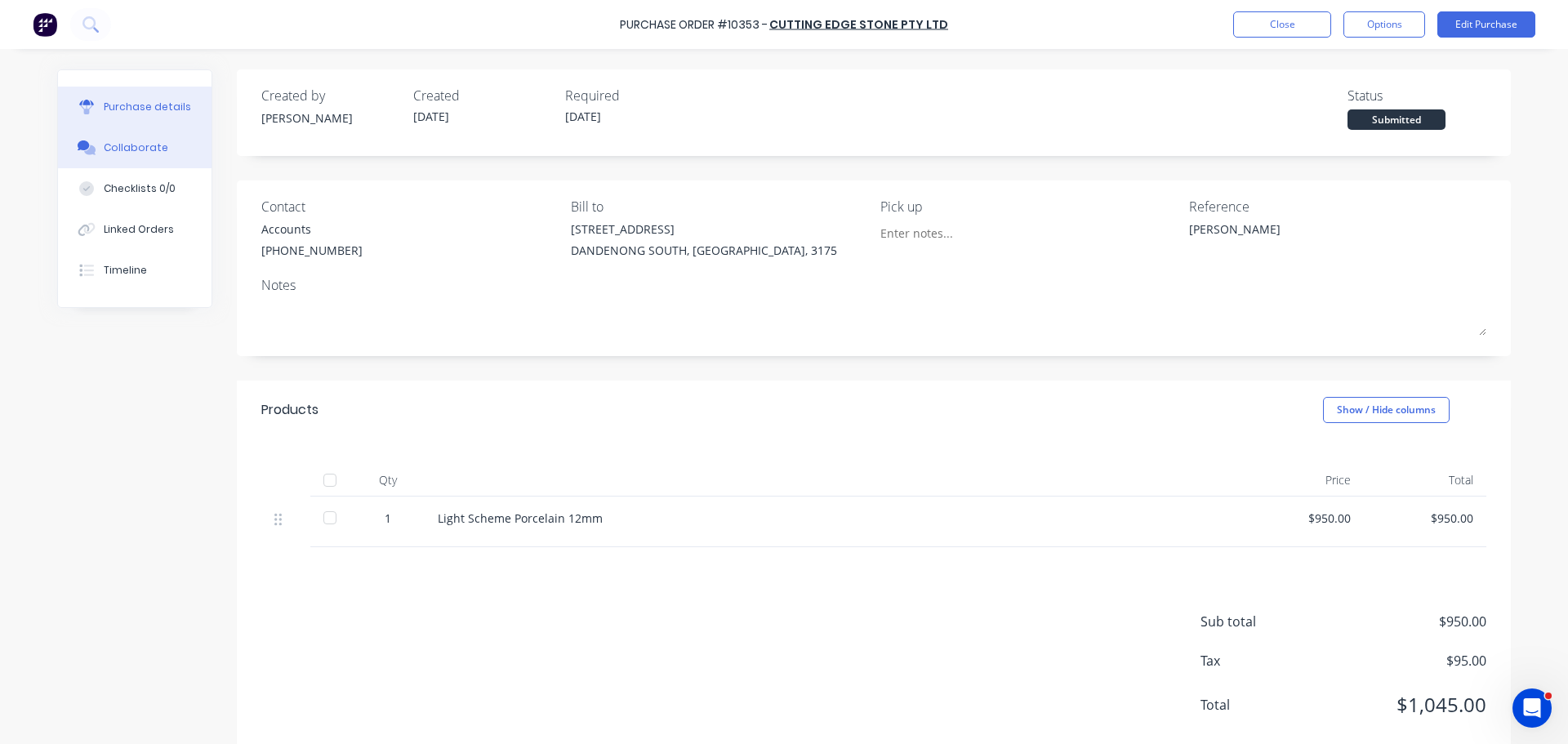
click at [156, 141] on button "Collaborate" at bounding box center [135, 148] width 154 height 41
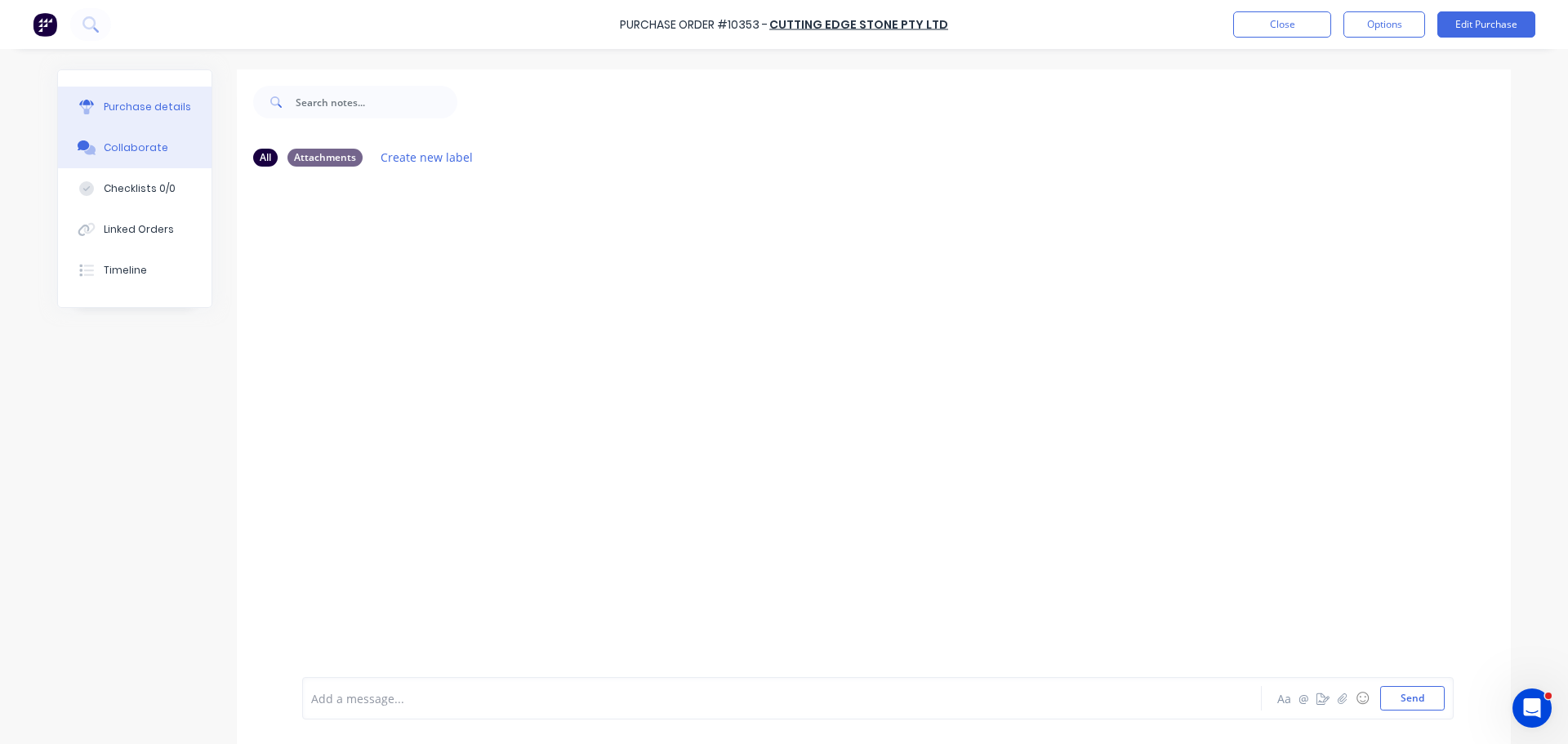
click at [145, 89] on button "Purchase details" at bounding box center [135, 107] width 154 height 41
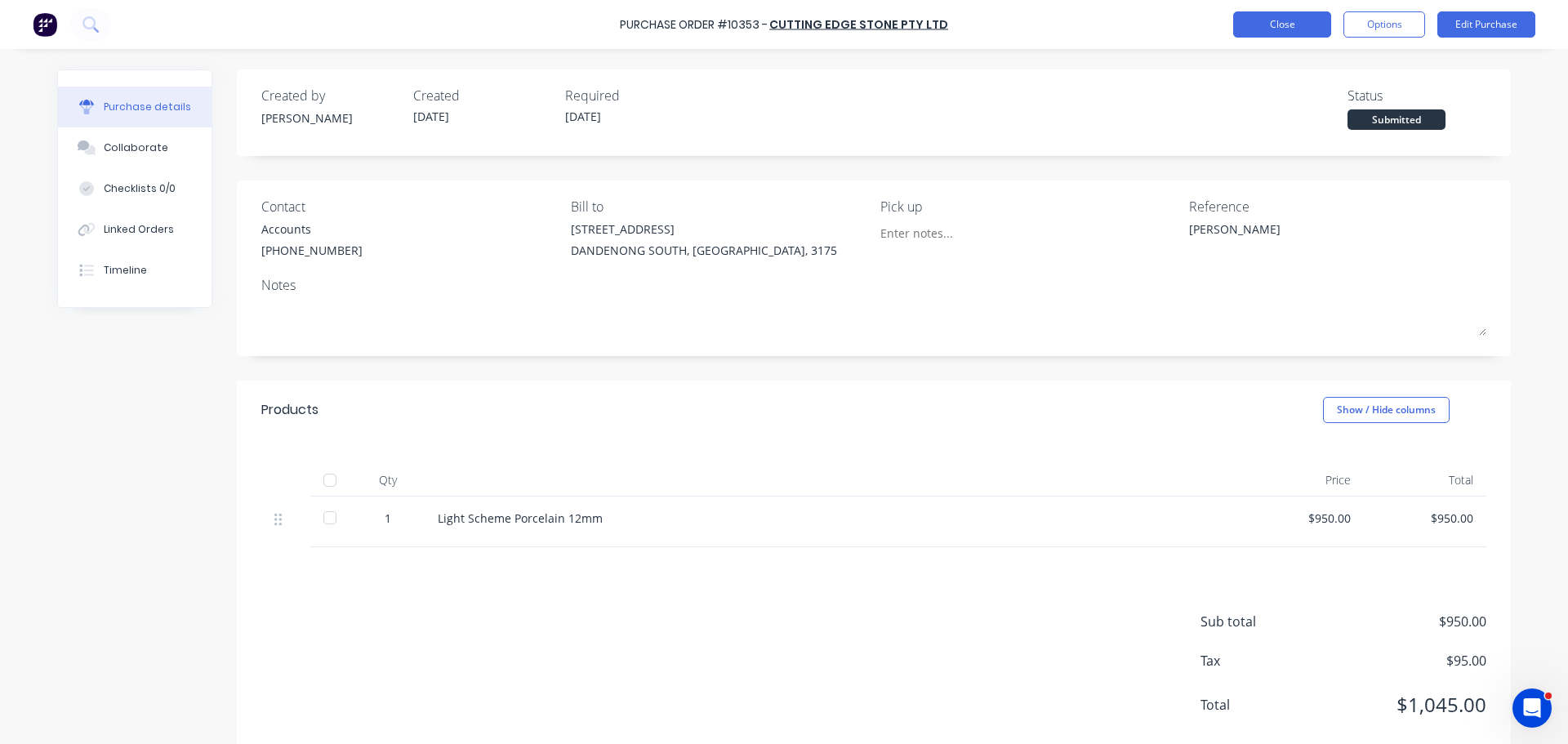
click at [1289, 17] on button "Close" at bounding box center [1282, 25] width 98 height 26
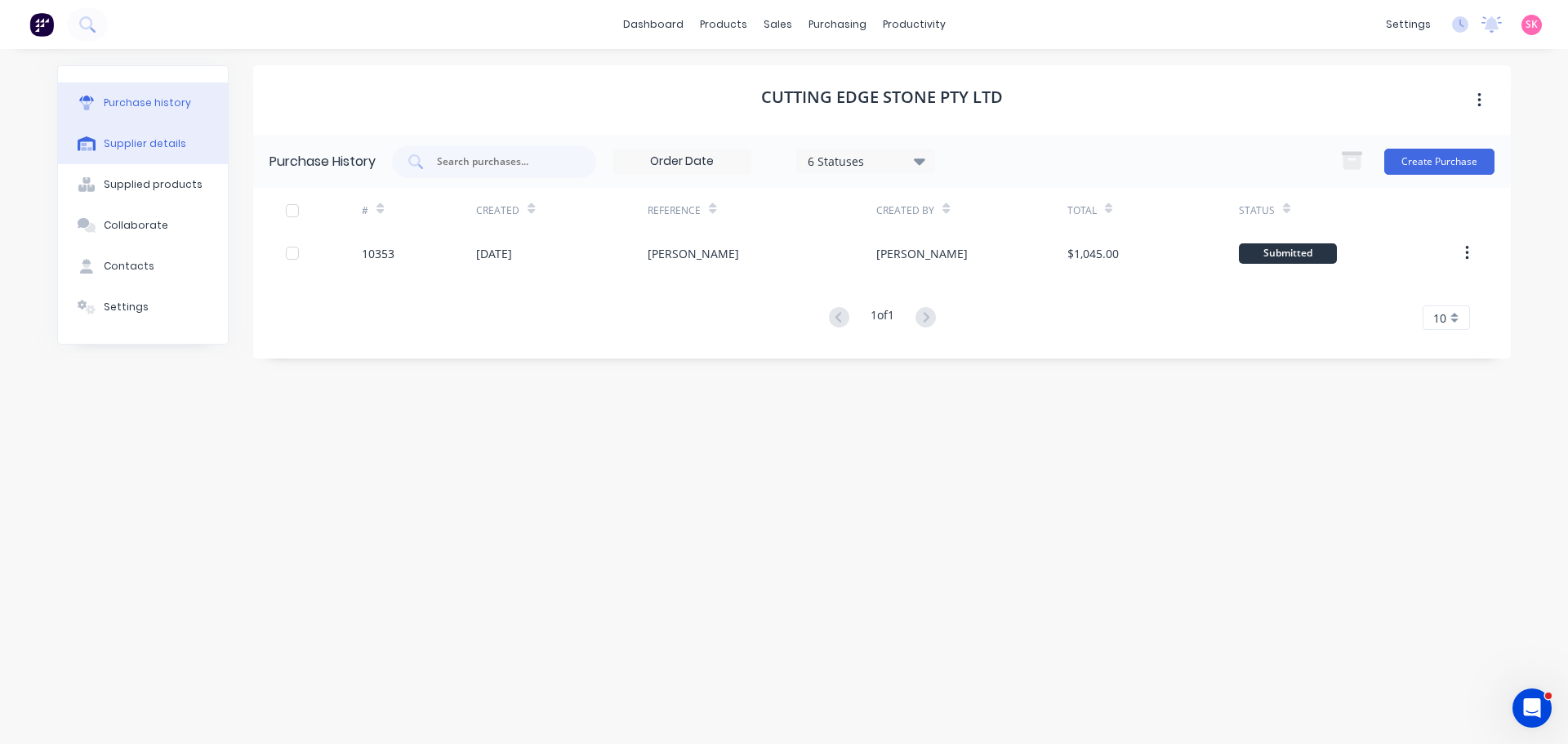
click at [146, 140] on div "Supplier details" at bounding box center [145, 144] width 82 height 15
select select "AU"
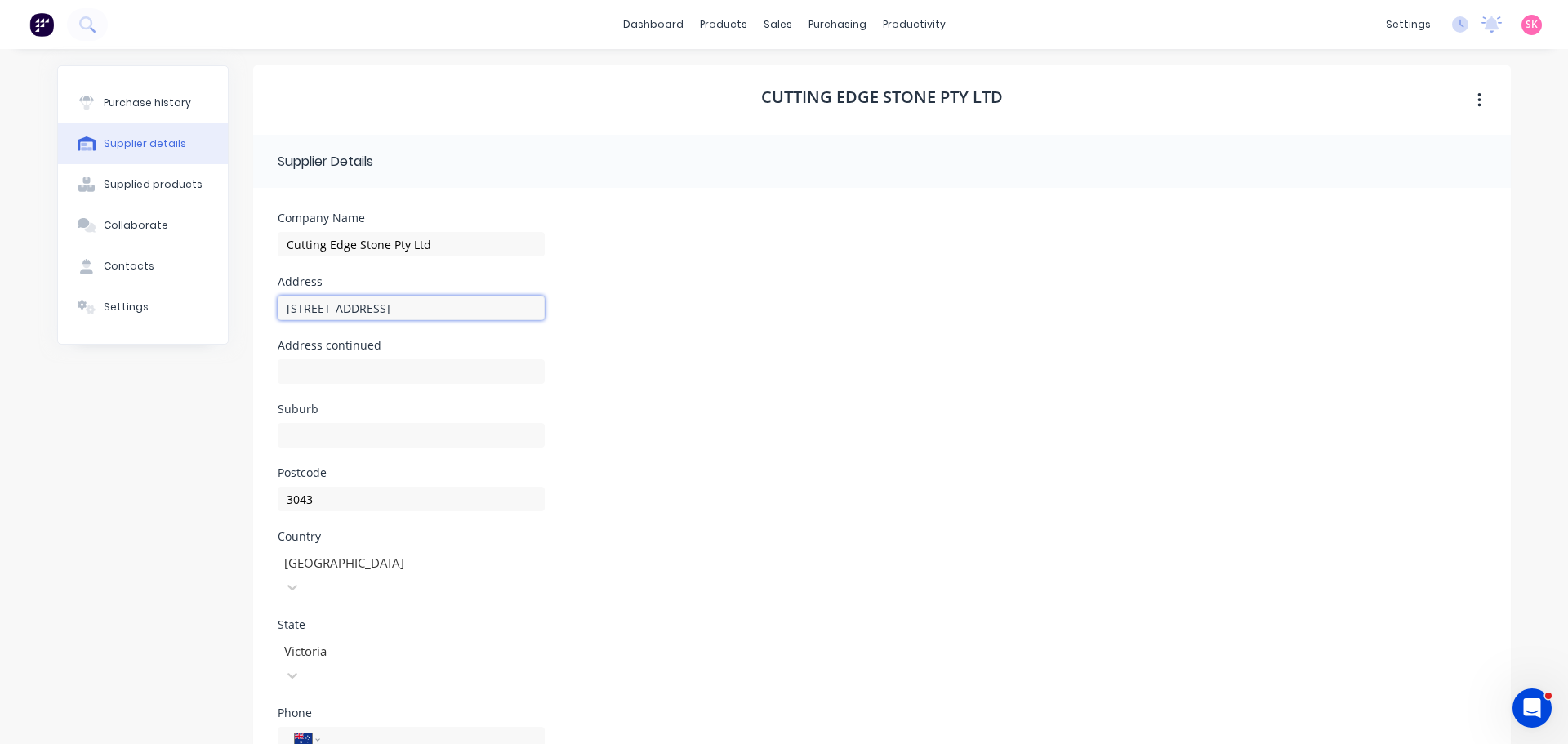
click at [401, 316] on input "7 Lambeck Drive" at bounding box center [411, 308] width 267 height 25
click at [400, 357] on div at bounding box center [411, 379] width 267 height 49
click at [402, 364] on input at bounding box center [411, 372] width 267 height 25
click at [280, 431] on input at bounding box center [411, 436] width 267 height 25
click at [300, 435] on input at bounding box center [411, 436] width 267 height 25
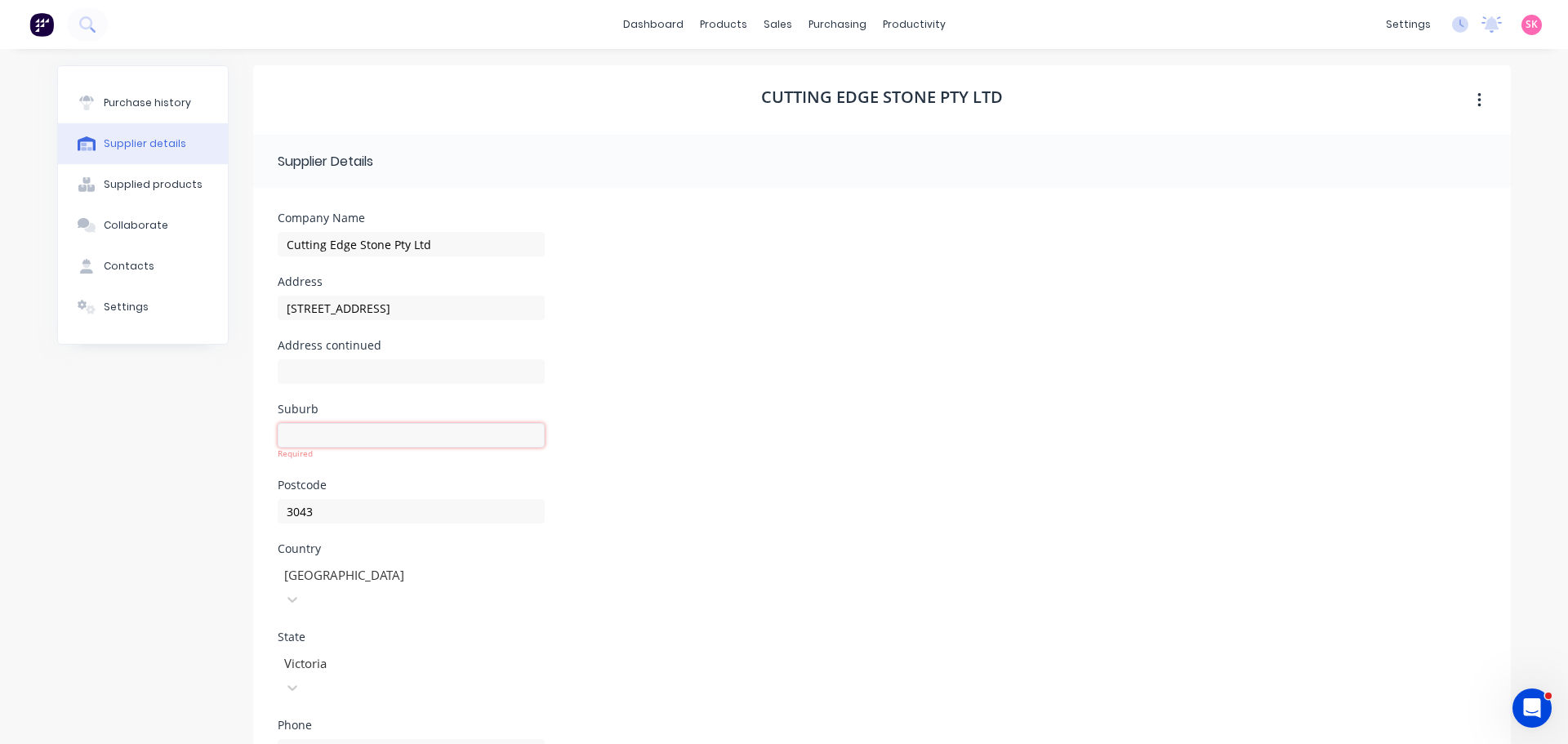
click at [391, 437] on input at bounding box center [411, 436] width 267 height 25
type input "Tullamarine"
click at [397, 505] on input "3043" at bounding box center [411, 511] width 267 height 25
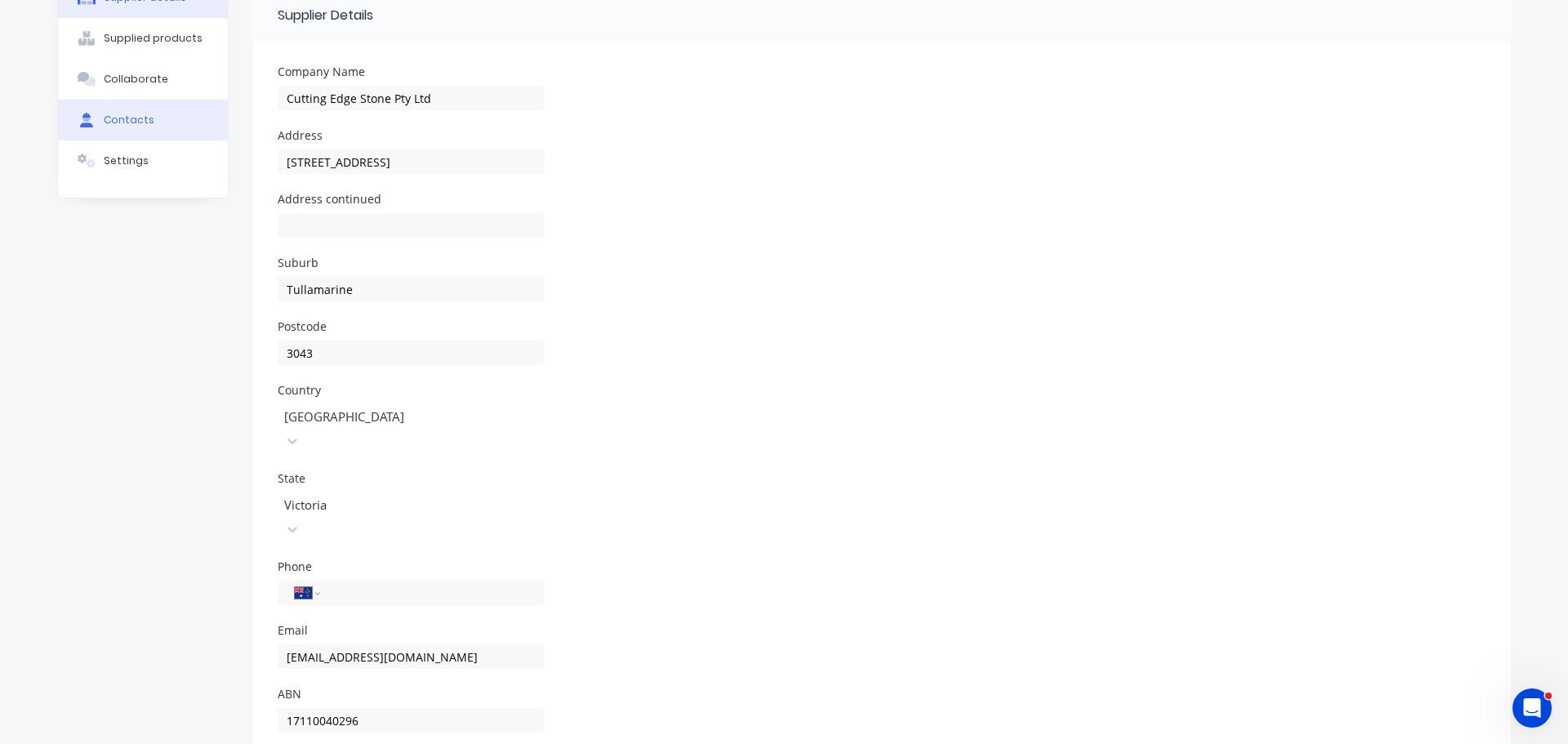
click at [141, 115] on div "Contacts" at bounding box center [129, 120] width 51 height 15
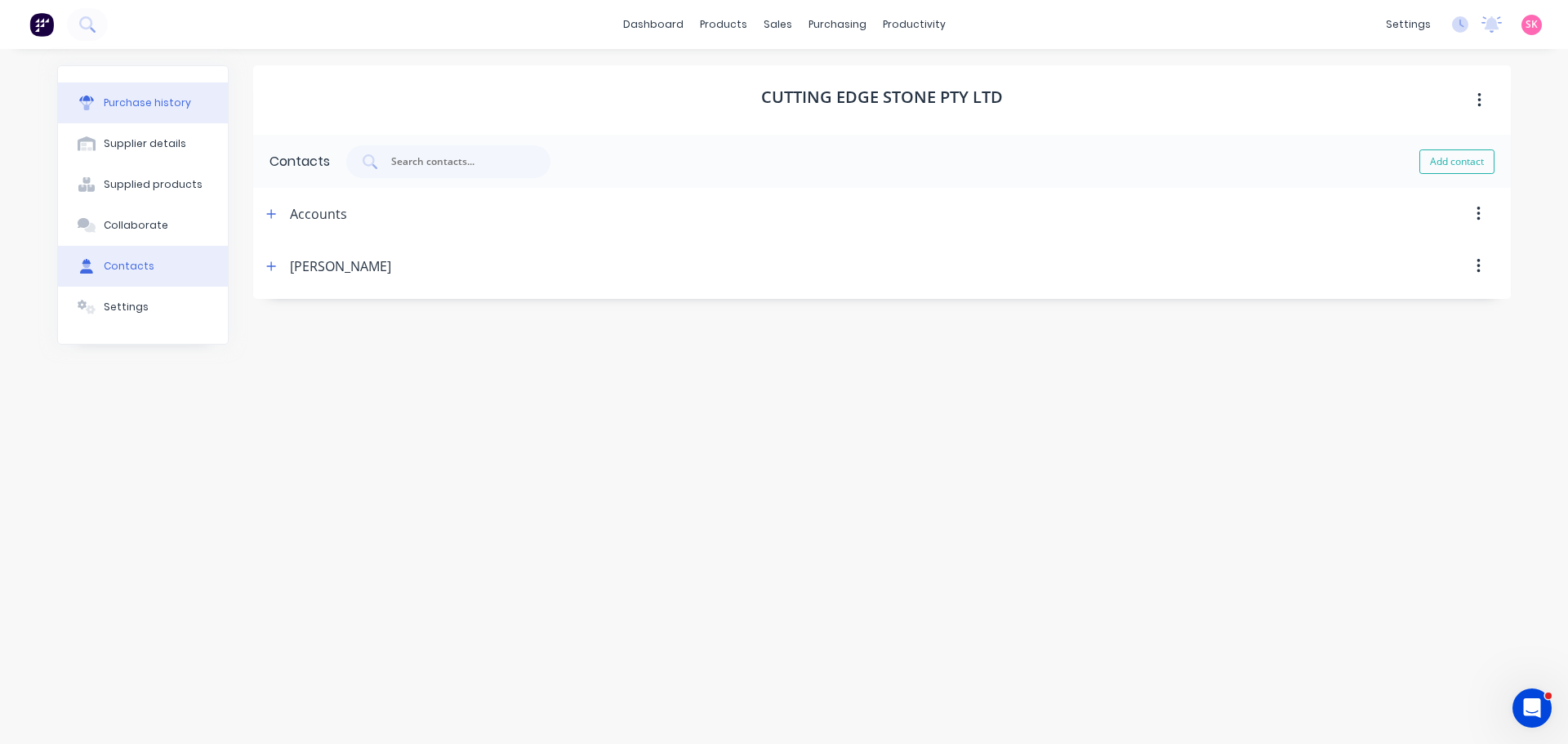
click at [166, 94] on button "Purchase history" at bounding box center [143, 103] width 170 height 41
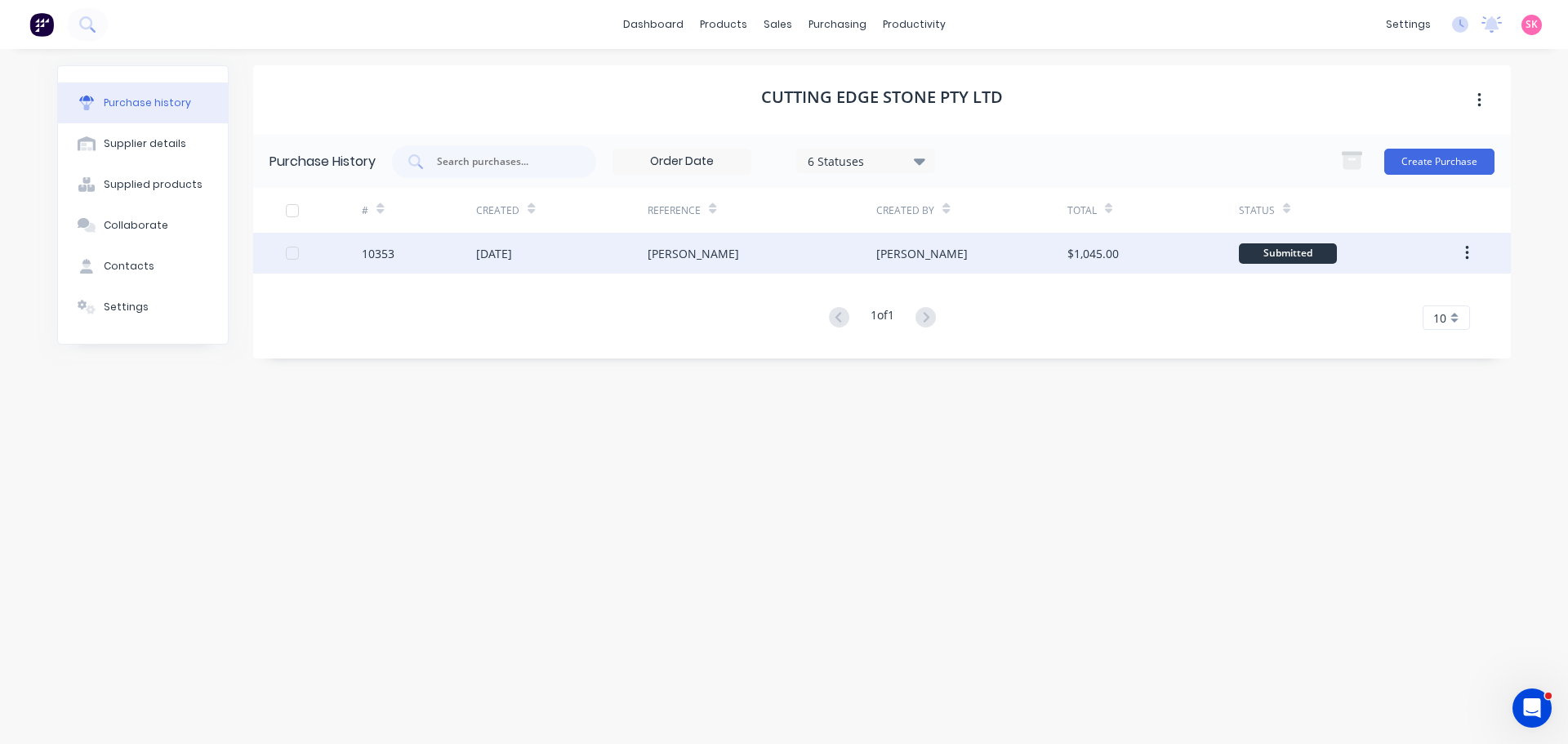
click at [543, 248] on div "29 Aug 2025" at bounding box center [562, 253] width 172 height 41
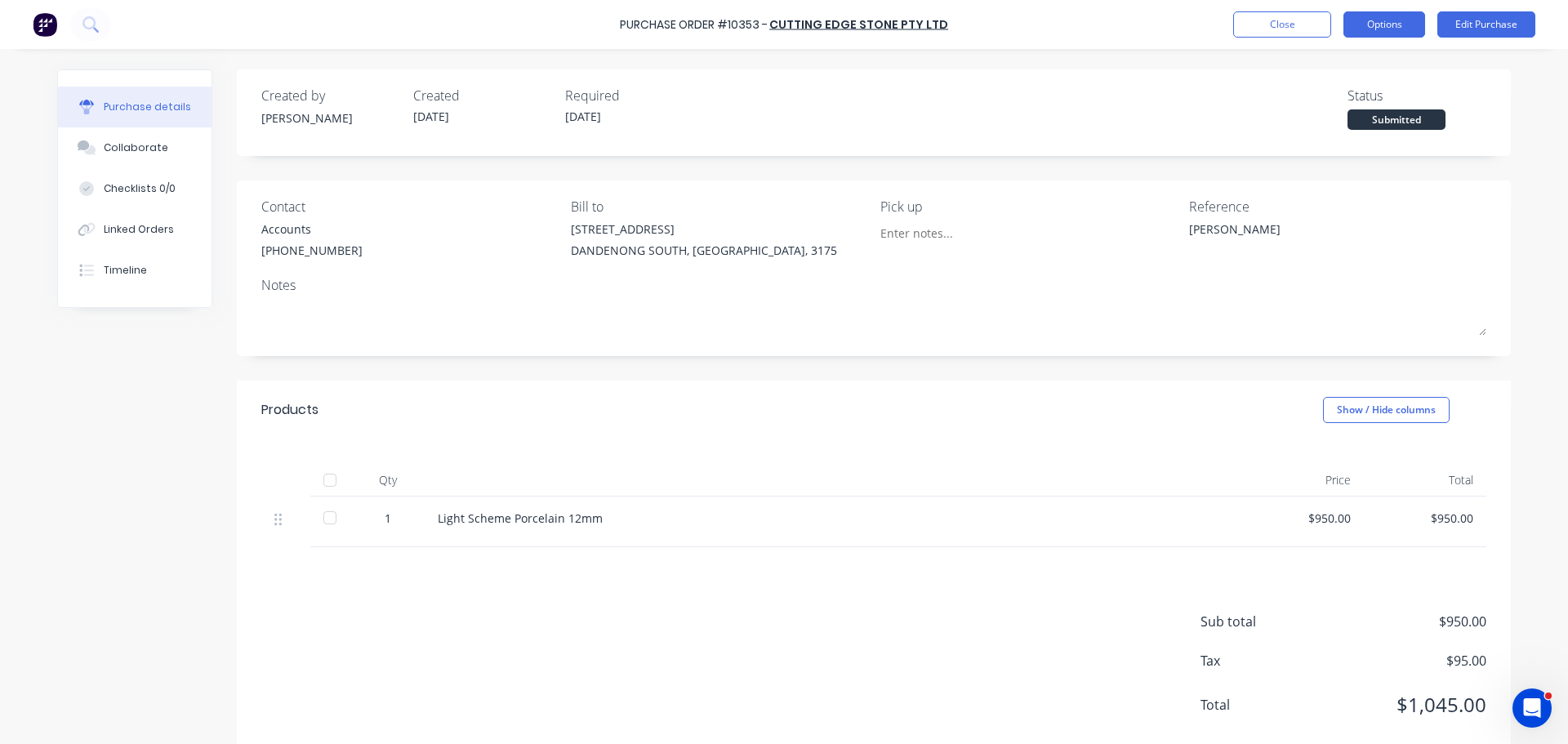
click at [1394, 24] on button "Options" at bounding box center [1384, 25] width 81 height 26
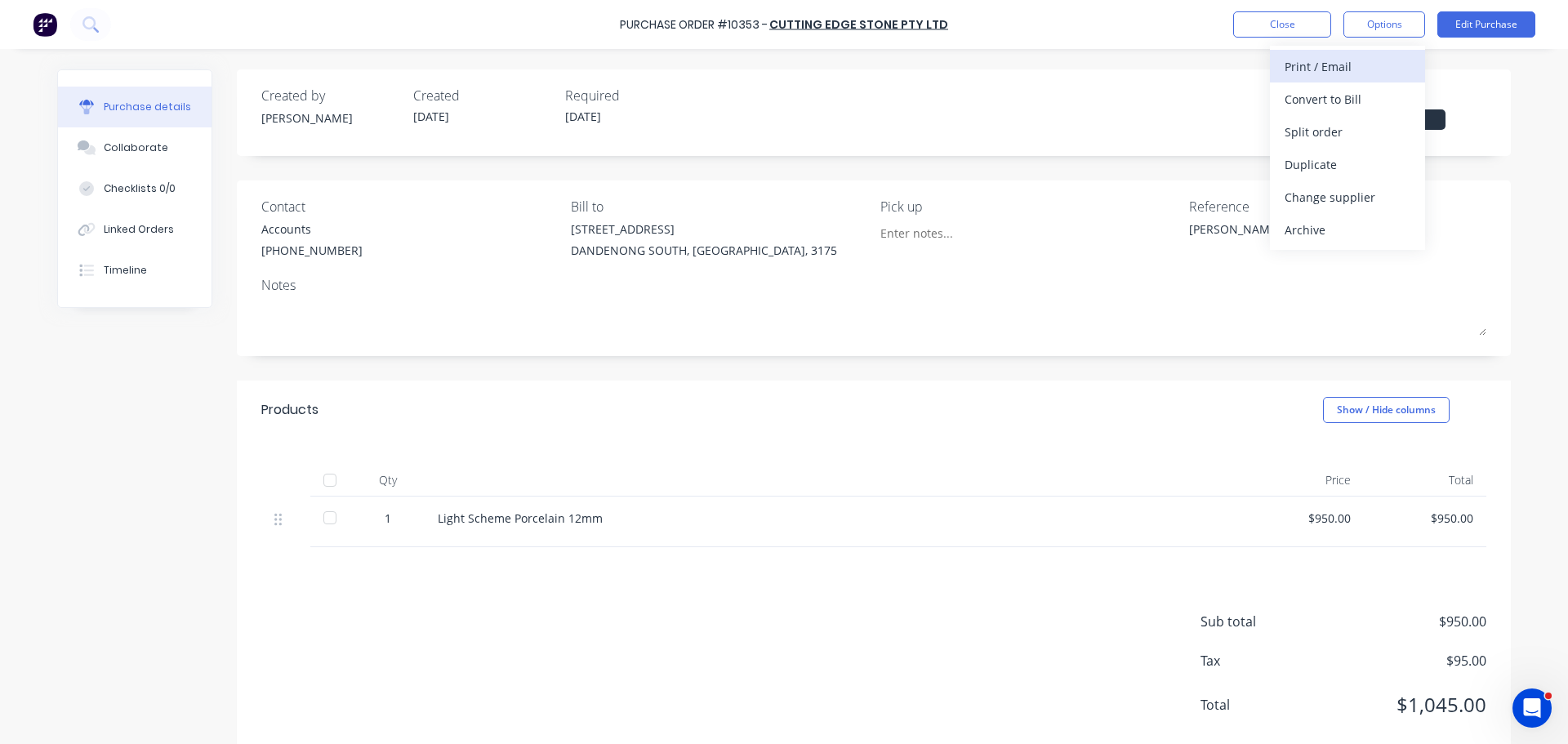
click at [1375, 70] on div "Print / Email" at bounding box center [1347, 67] width 126 height 24
click at [1320, 97] on div "With pricing" at bounding box center [1347, 99] width 126 height 24
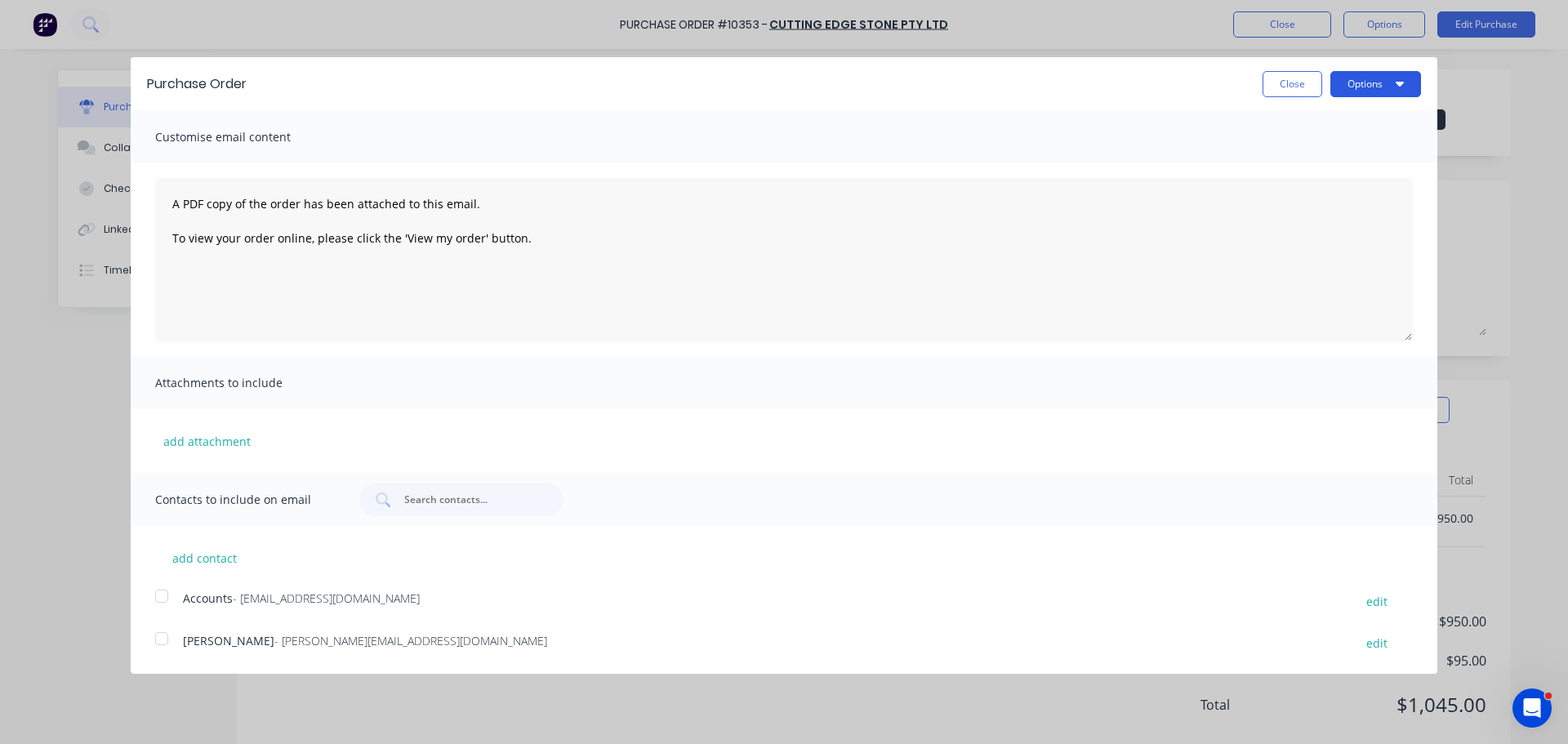
click at [1374, 85] on button "Options" at bounding box center [1376, 84] width 90 height 26
click at [1348, 121] on div "Print" at bounding box center [1343, 125] width 126 height 24
click at [1313, 81] on button "Close" at bounding box center [1293, 84] width 60 height 26
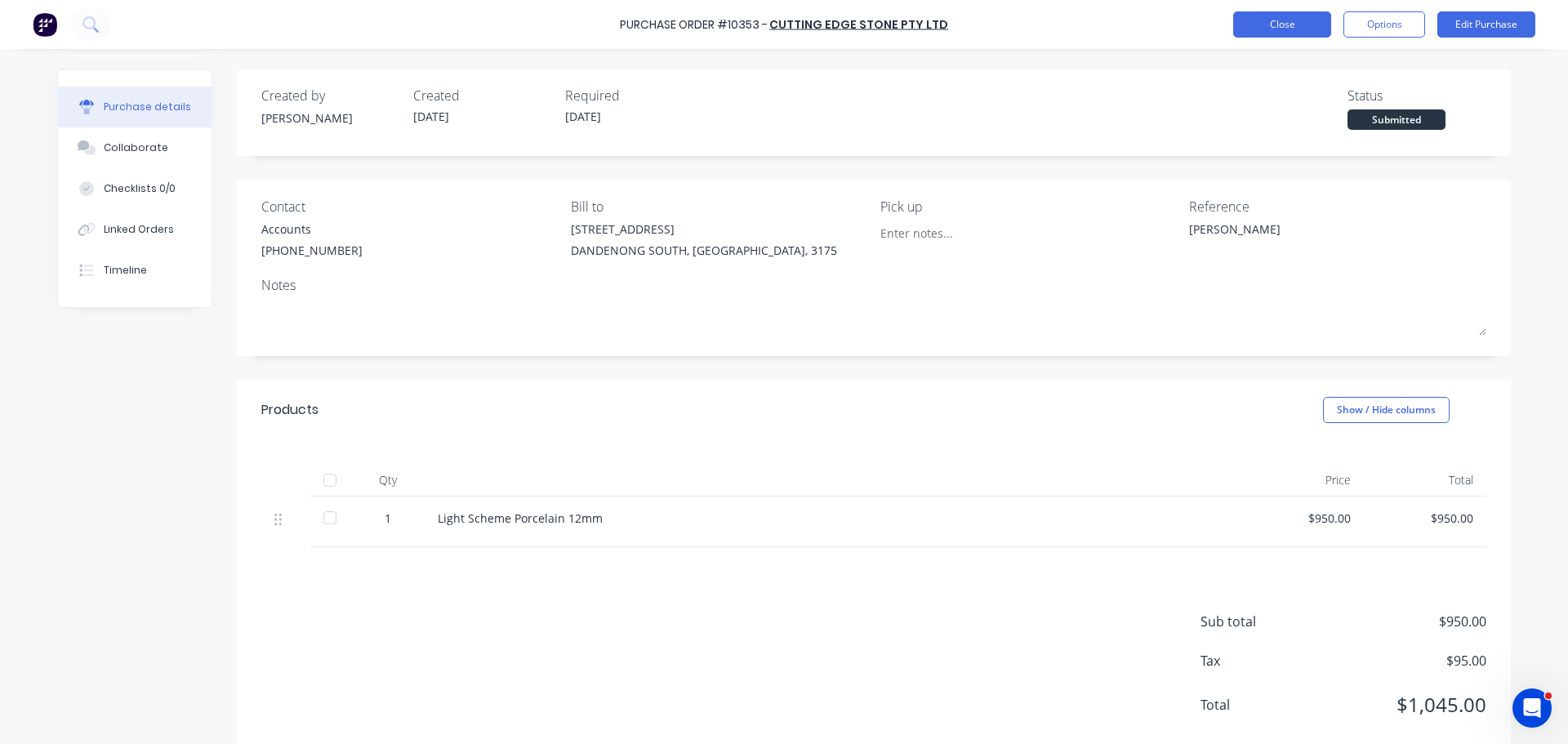
click at [1274, 18] on button "Close" at bounding box center [1282, 25] width 98 height 26
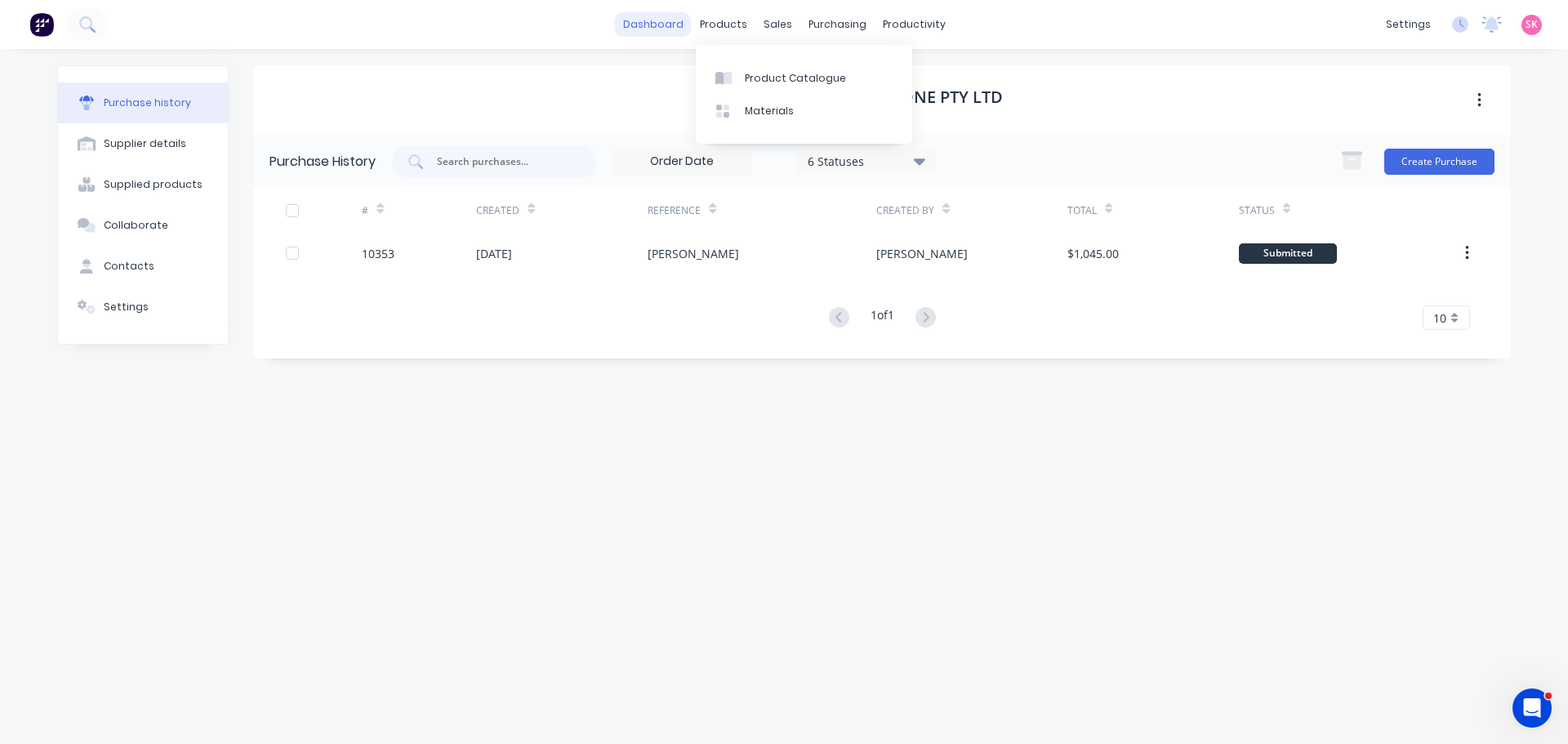
click at [663, 21] on link "dashboard" at bounding box center [653, 25] width 76 height 25
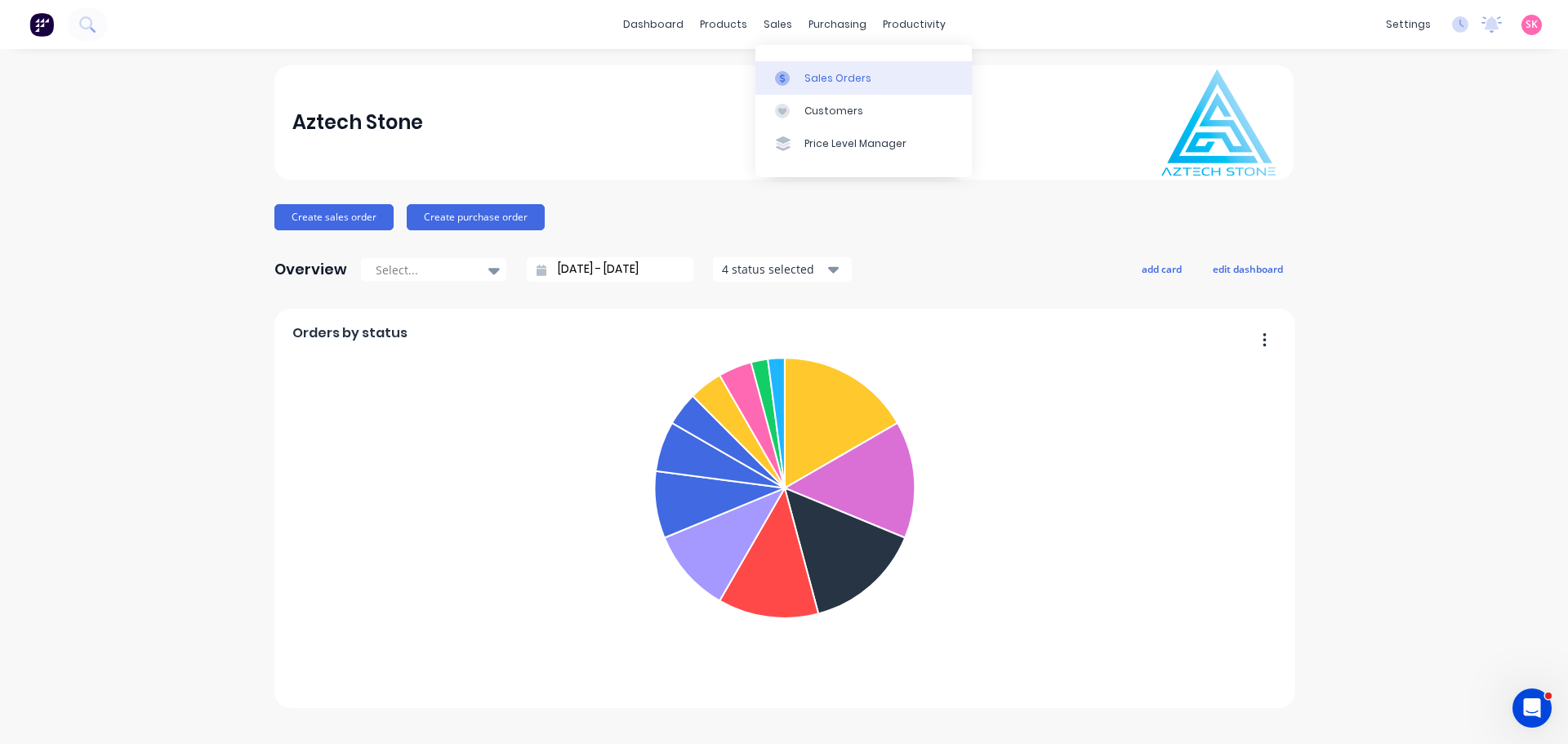
click at [789, 69] on link "Sales Orders" at bounding box center [863, 77] width 216 height 33
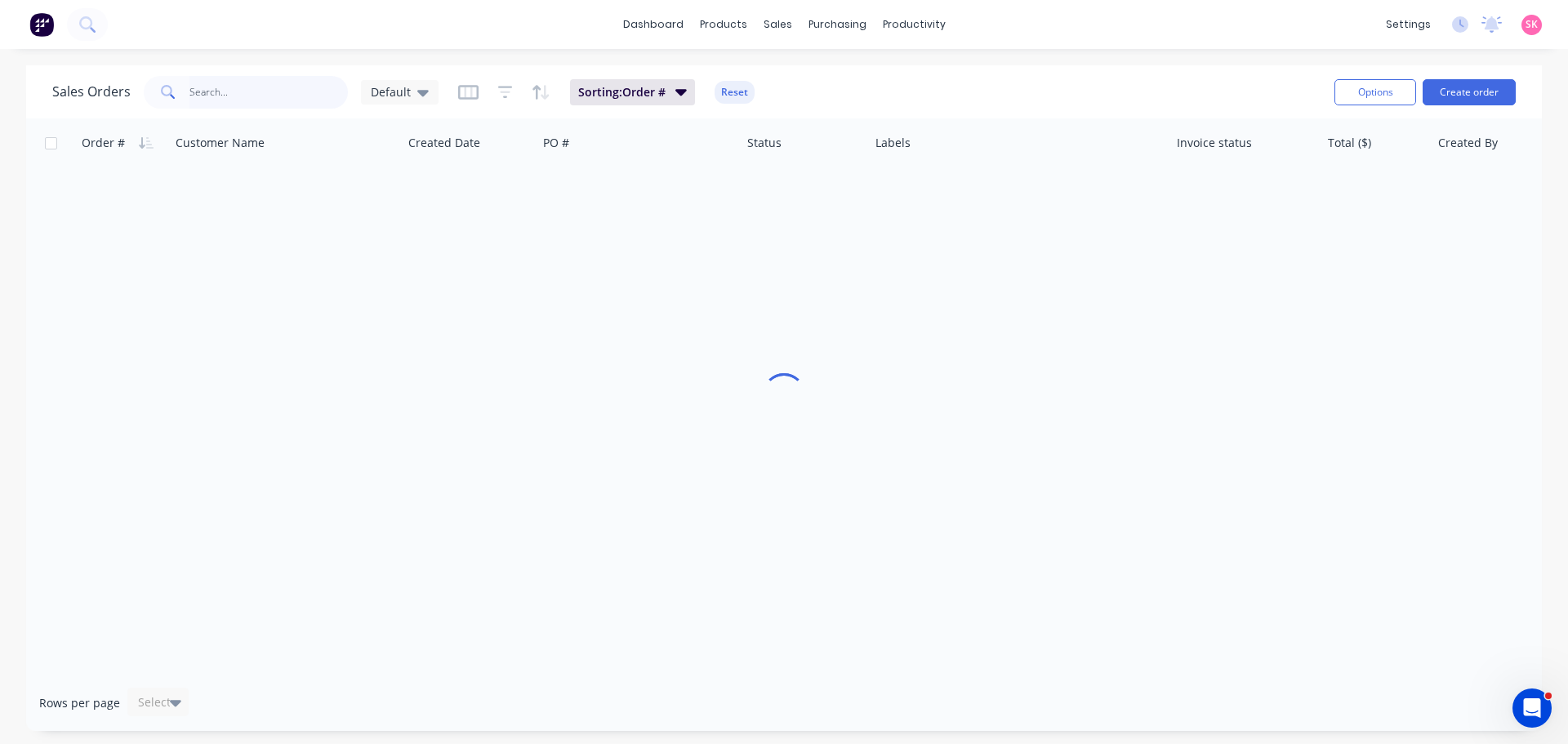
click at [252, 81] on input "text" at bounding box center [269, 92] width 160 height 33
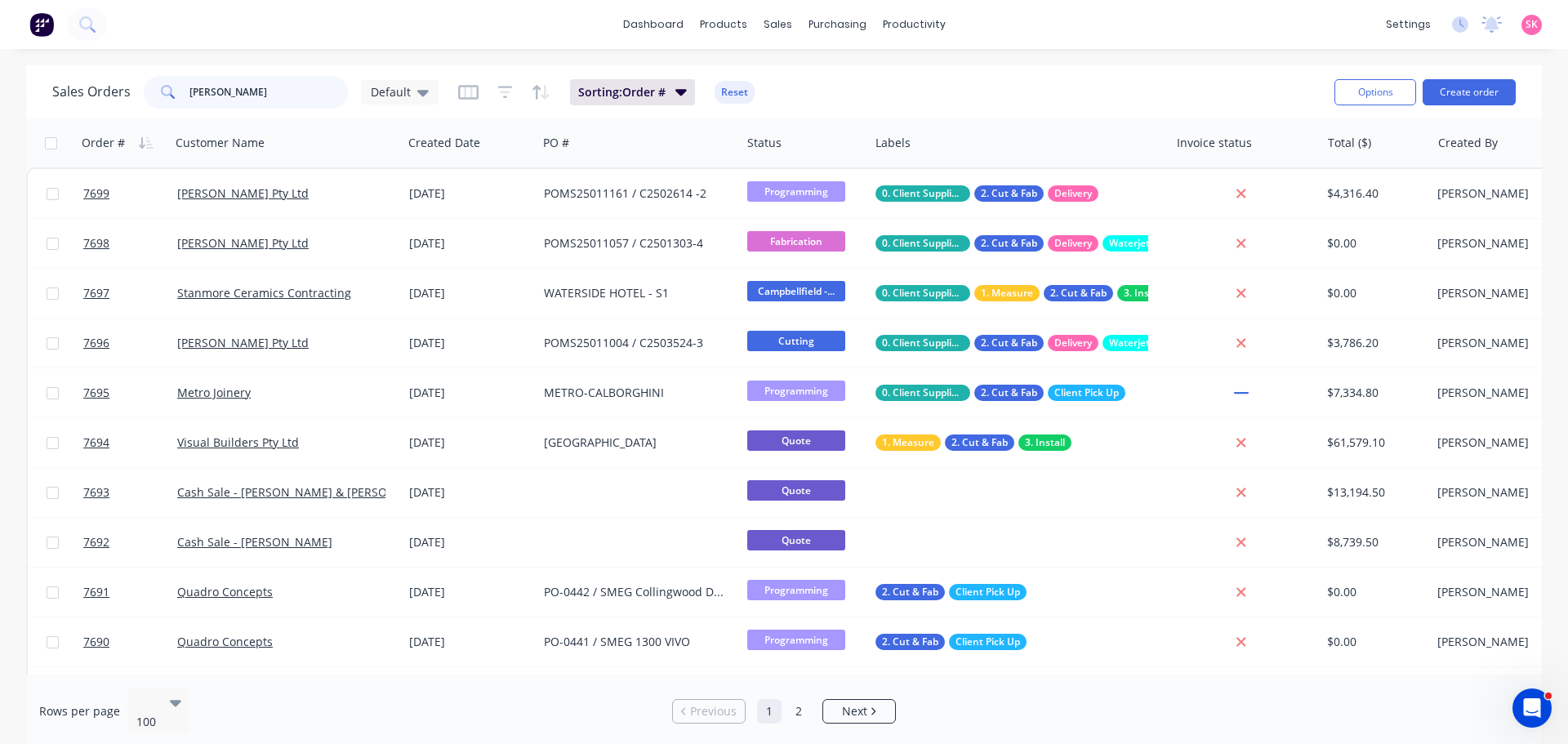
type input "naomi"
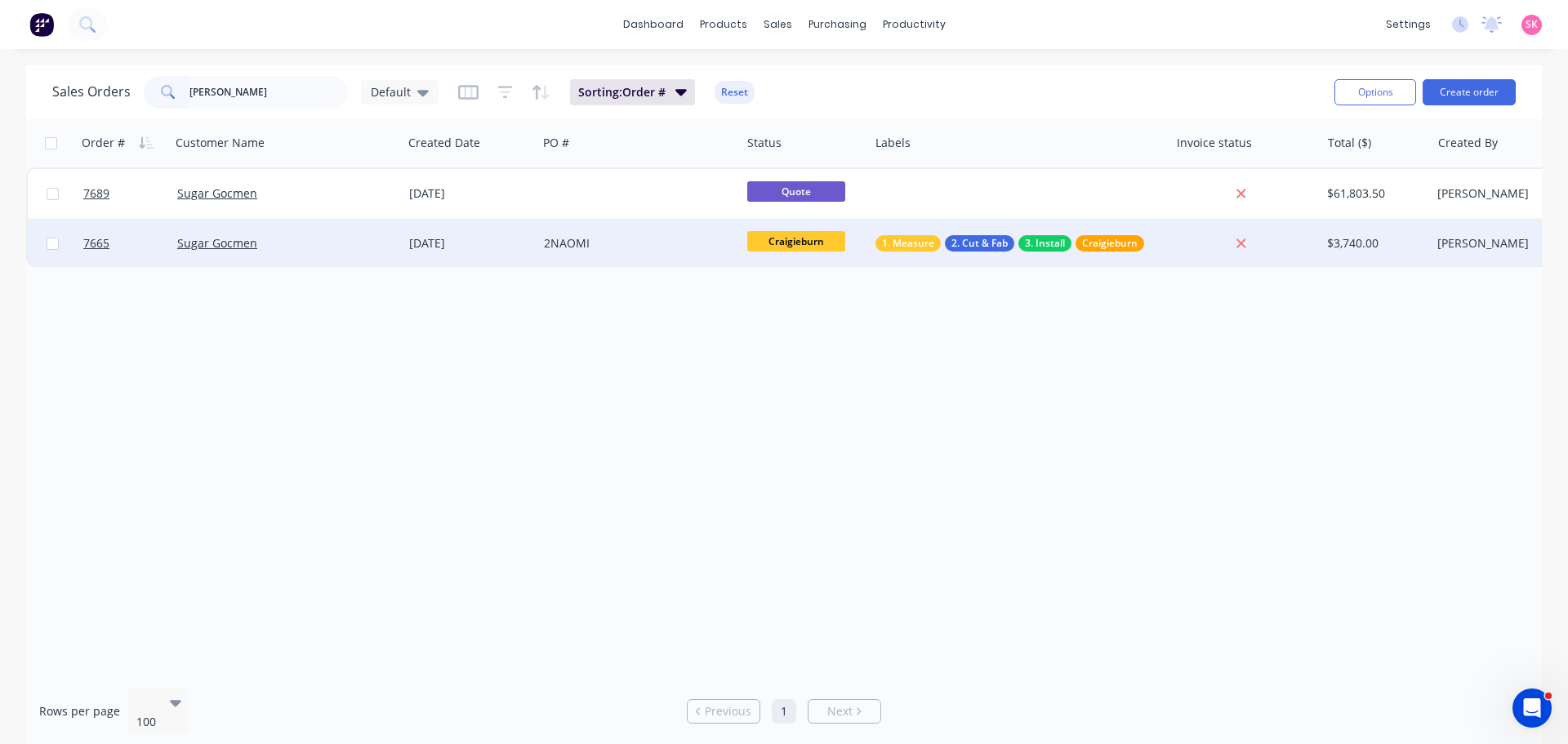
click at [659, 243] on div "2NAOMI" at bounding box center [635, 243] width 182 height 16
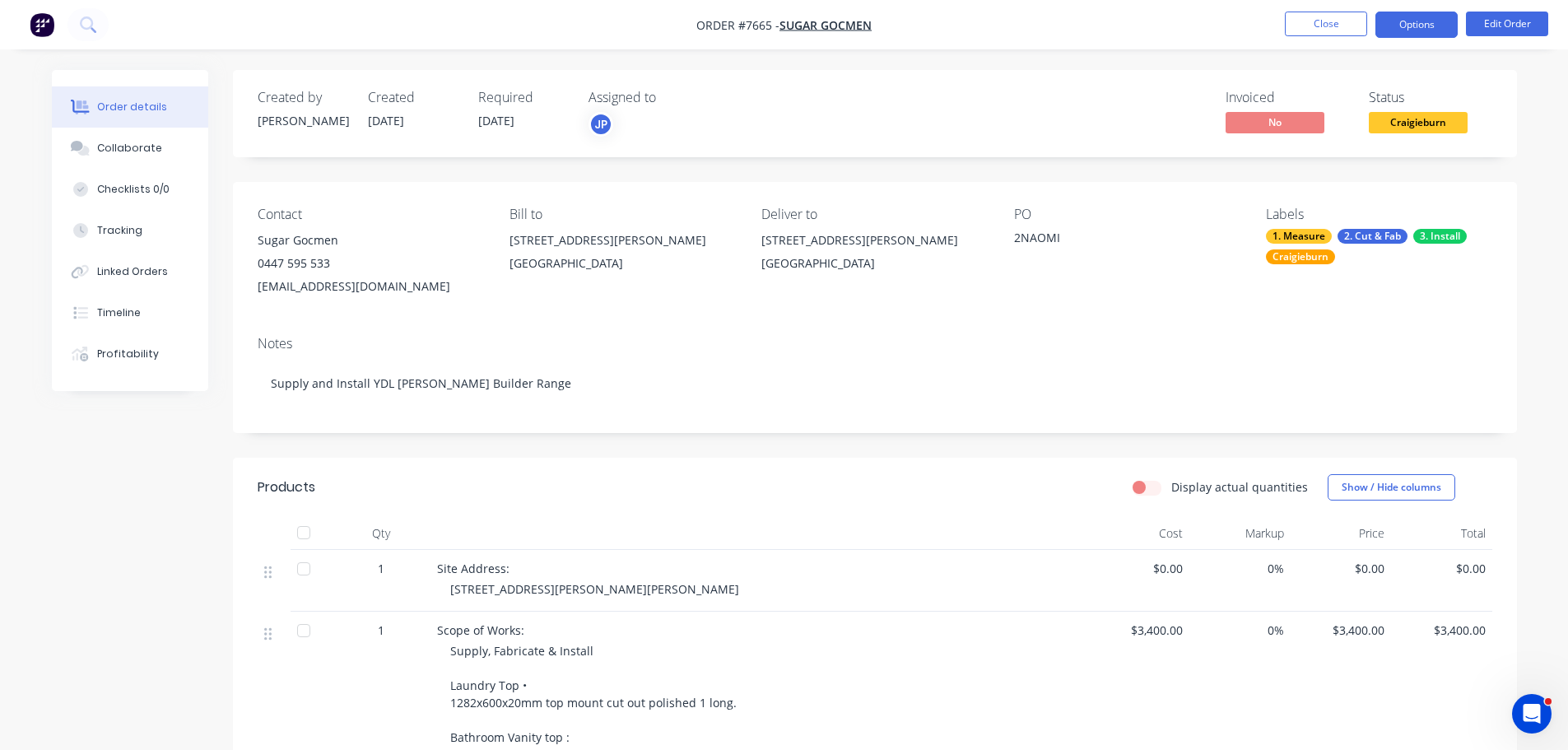
click at [1425, 14] on button "Options" at bounding box center [1416, 25] width 82 height 27
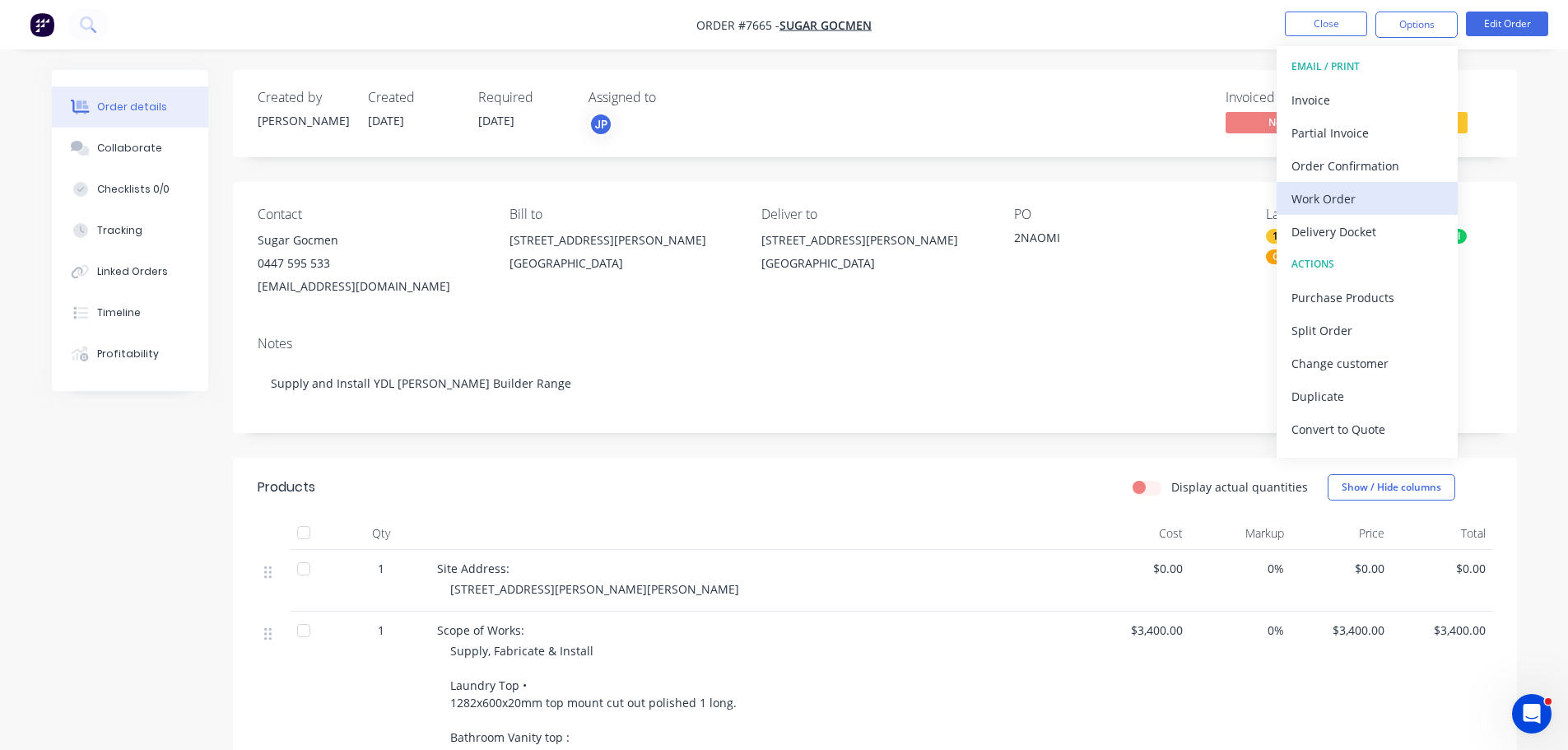
click at [1387, 200] on div "Work Order" at bounding box center [1367, 198] width 152 height 24
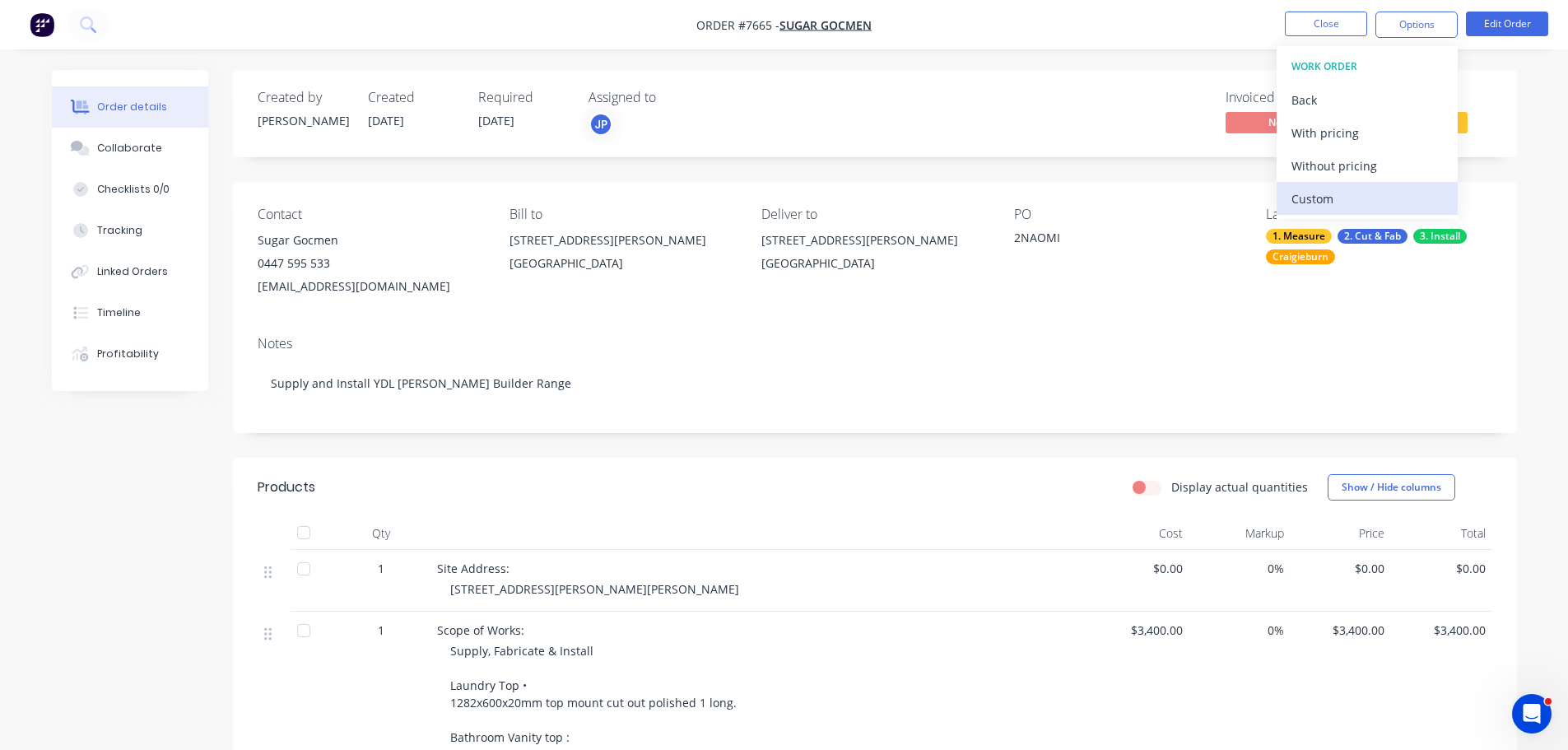
click at [1399, 197] on div "Custom" at bounding box center [1367, 198] width 152 height 24
click at [1389, 172] on div "Without pricing" at bounding box center [1367, 166] width 152 height 24
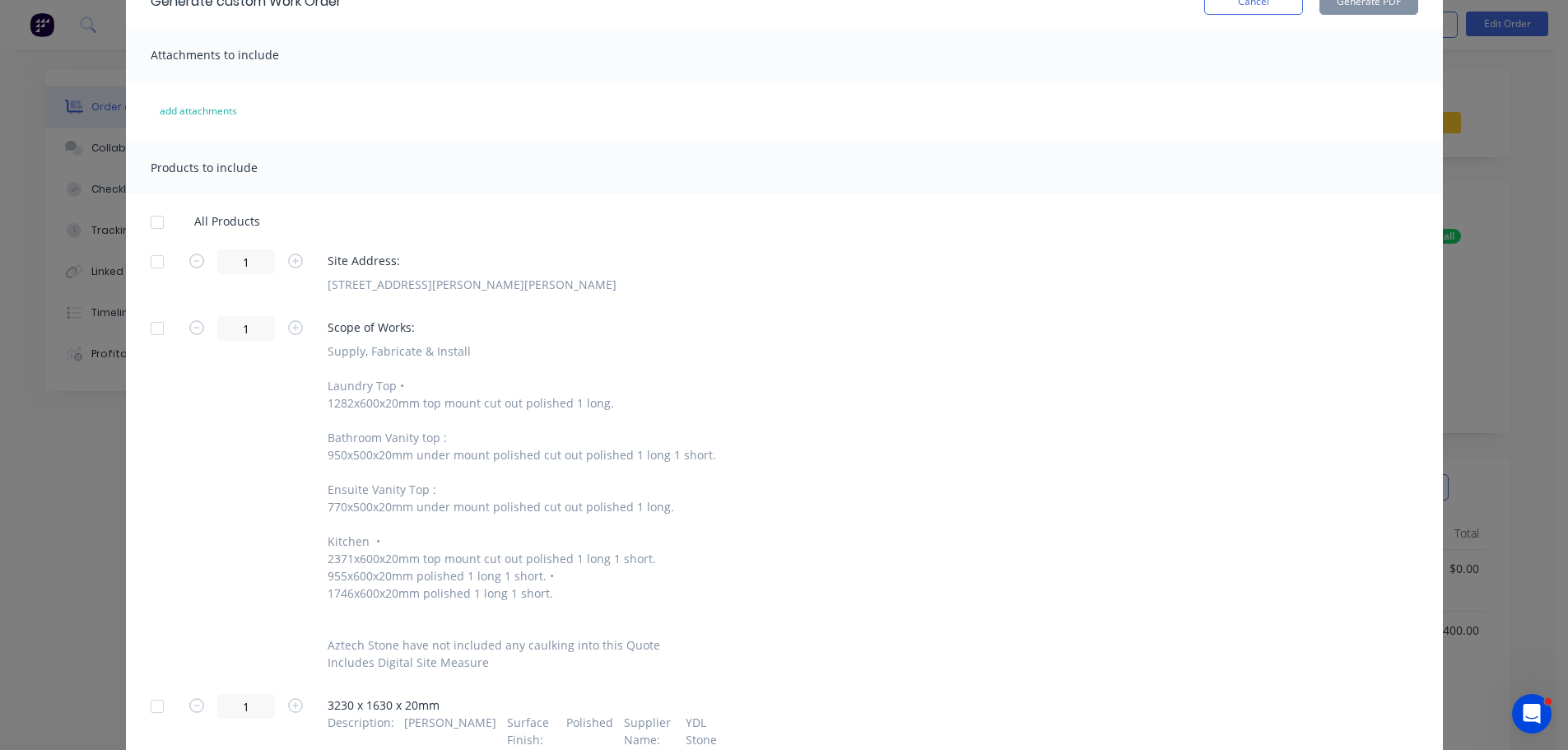
scroll to position [162, 0]
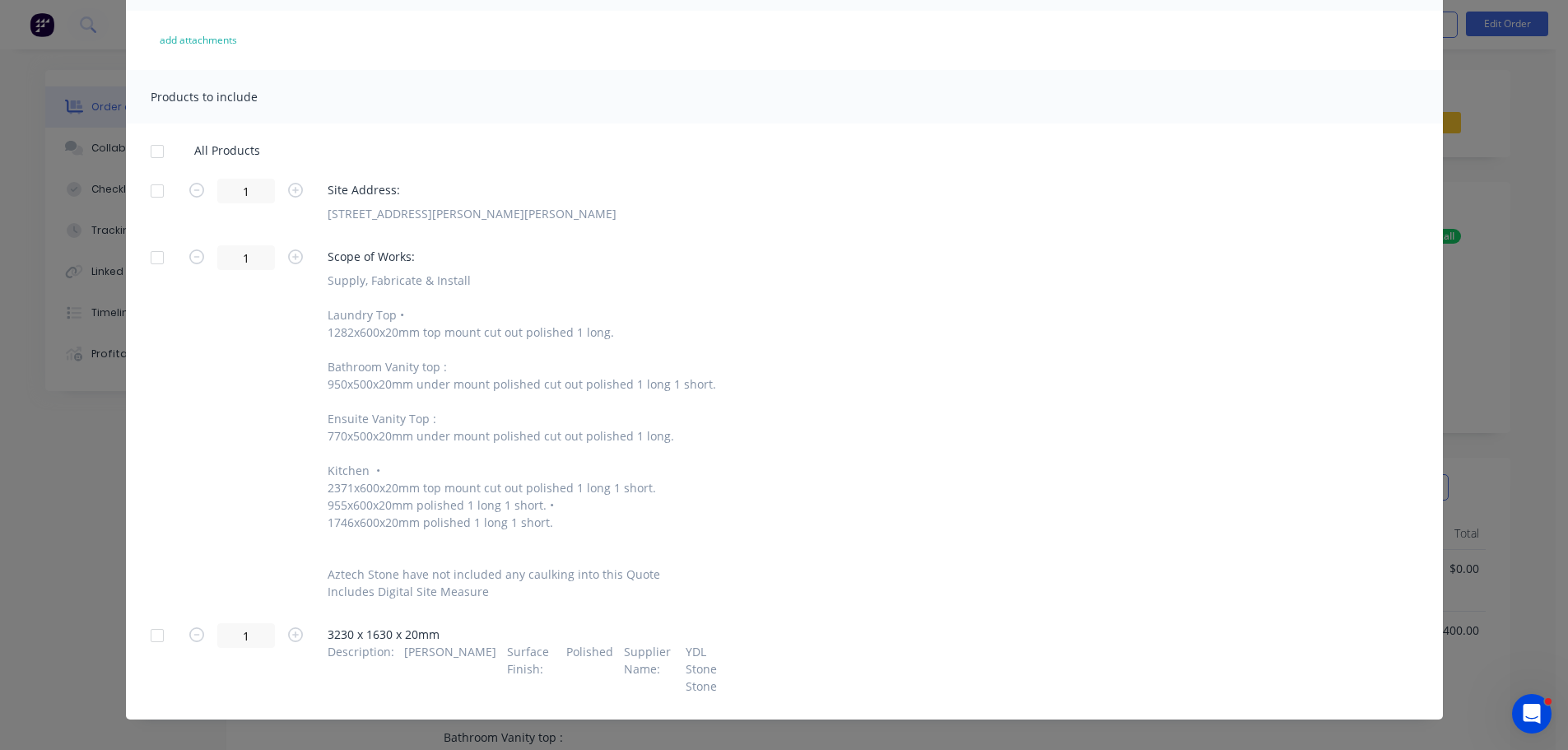
click at [156, 187] on div at bounding box center [157, 191] width 33 height 33
click at [157, 641] on div at bounding box center [157, 636] width 33 height 33
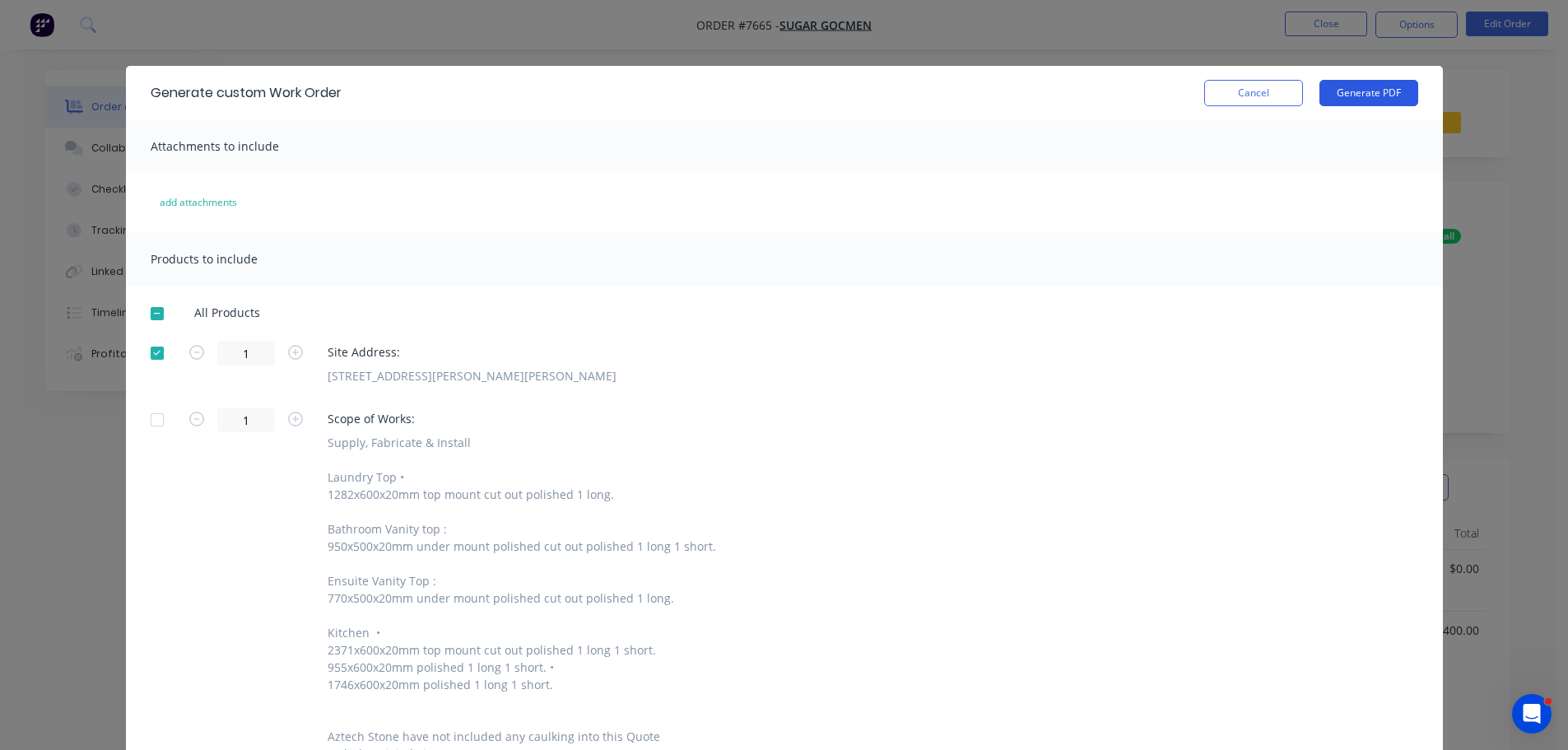
click at [1389, 88] on button "Generate PDF" at bounding box center [1368, 93] width 99 height 27
click at [1241, 89] on button "Cancel" at bounding box center [1253, 93] width 99 height 27
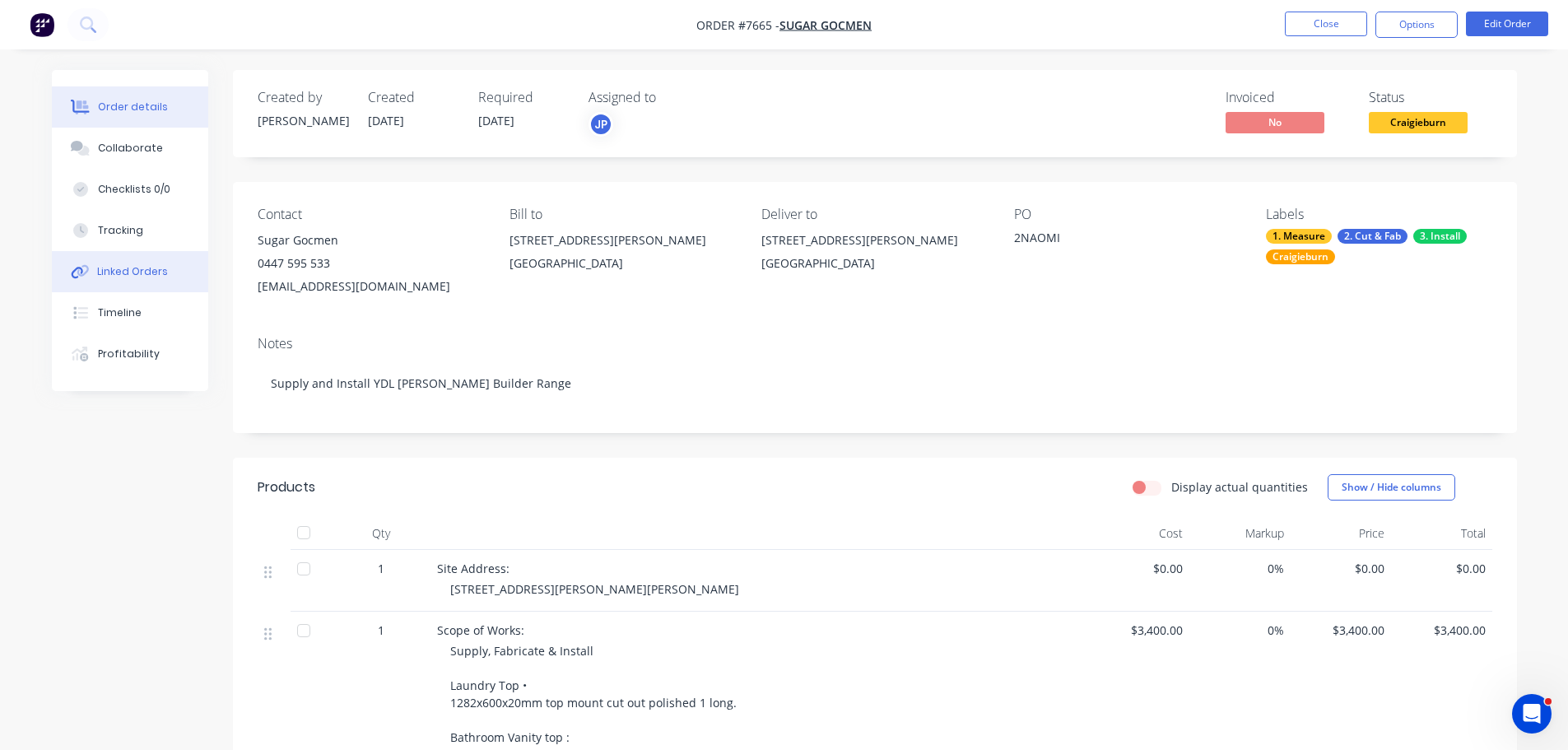
click at [116, 268] on div "Linked Orders" at bounding box center [132, 272] width 70 height 15
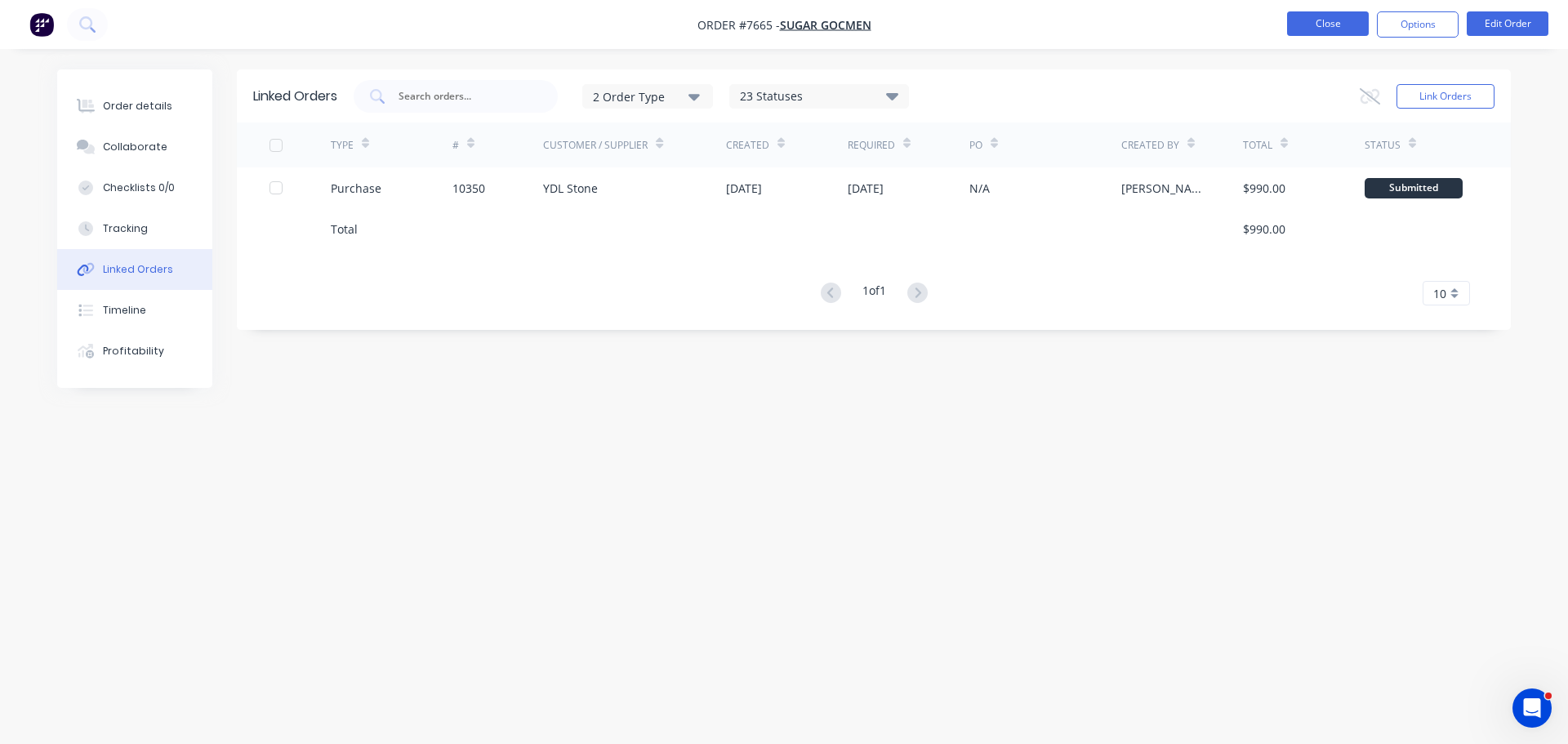
click at [1326, 21] on button "Close" at bounding box center [1327, 24] width 81 height 25
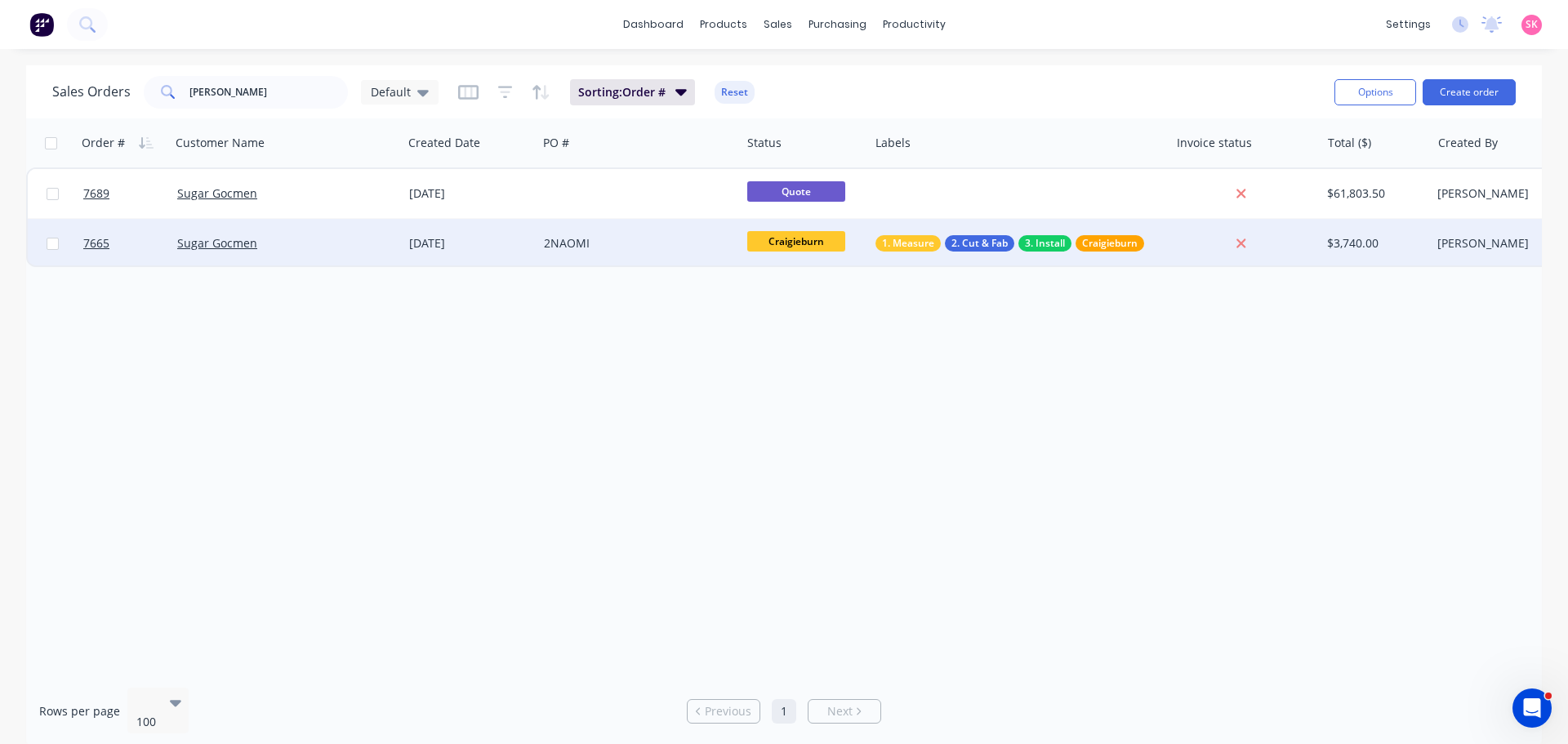
click at [710, 248] on div "2NAOMI" at bounding box center [635, 243] width 182 height 16
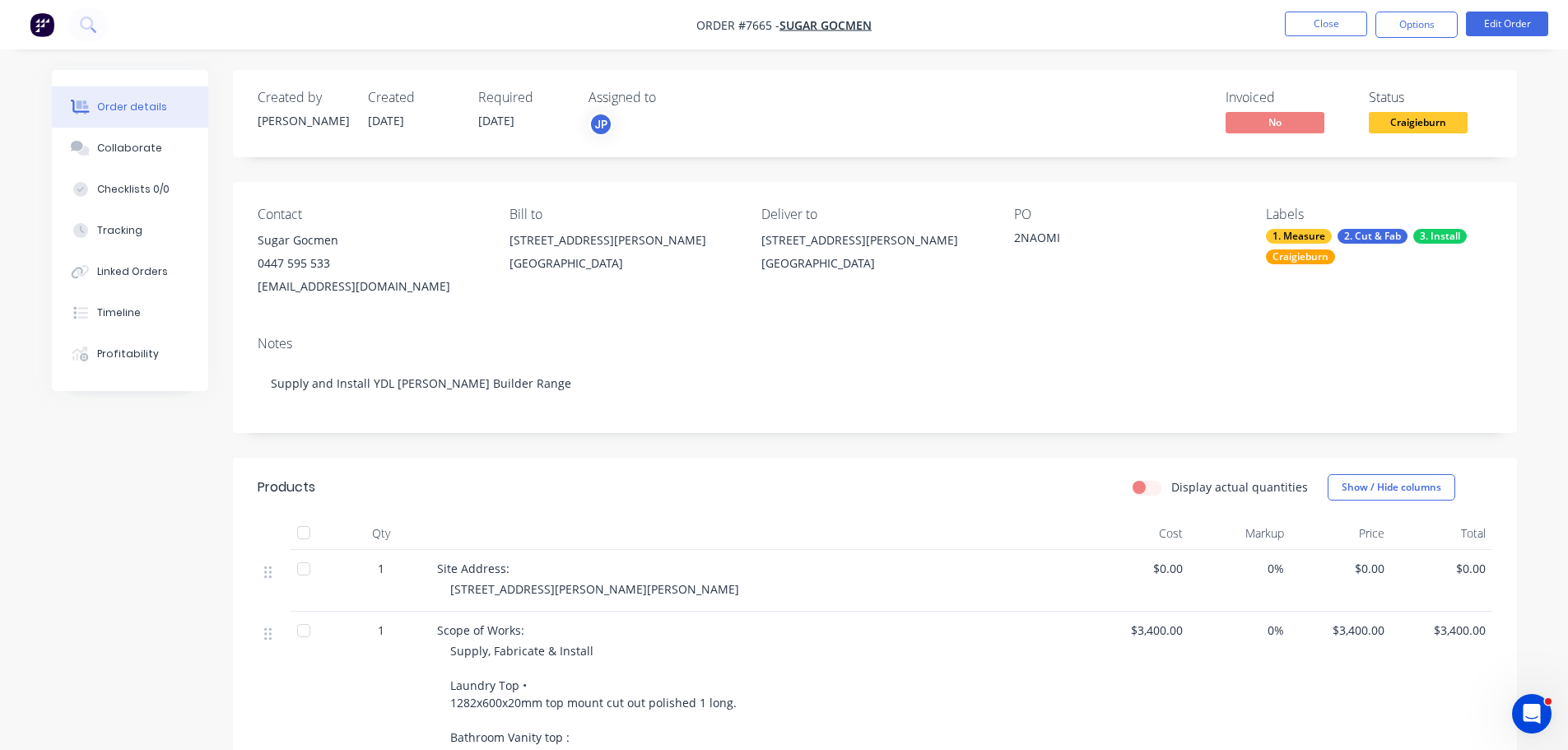
click at [1400, 121] on span "Craigieburn" at bounding box center [1418, 122] width 99 height 21
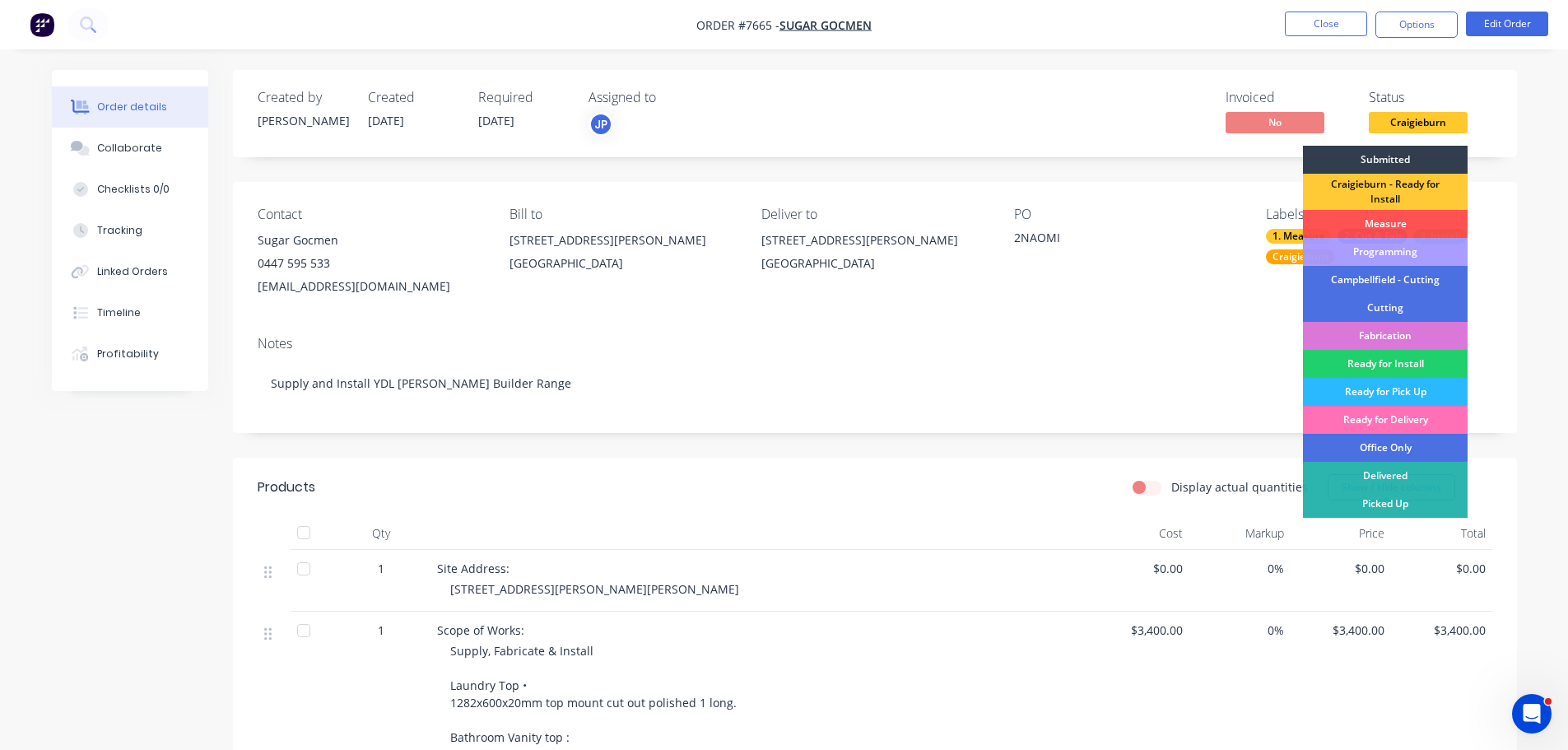
click at [1406, 254] on div "Programming" at bounding box center [1385, 252] width 165 height 28
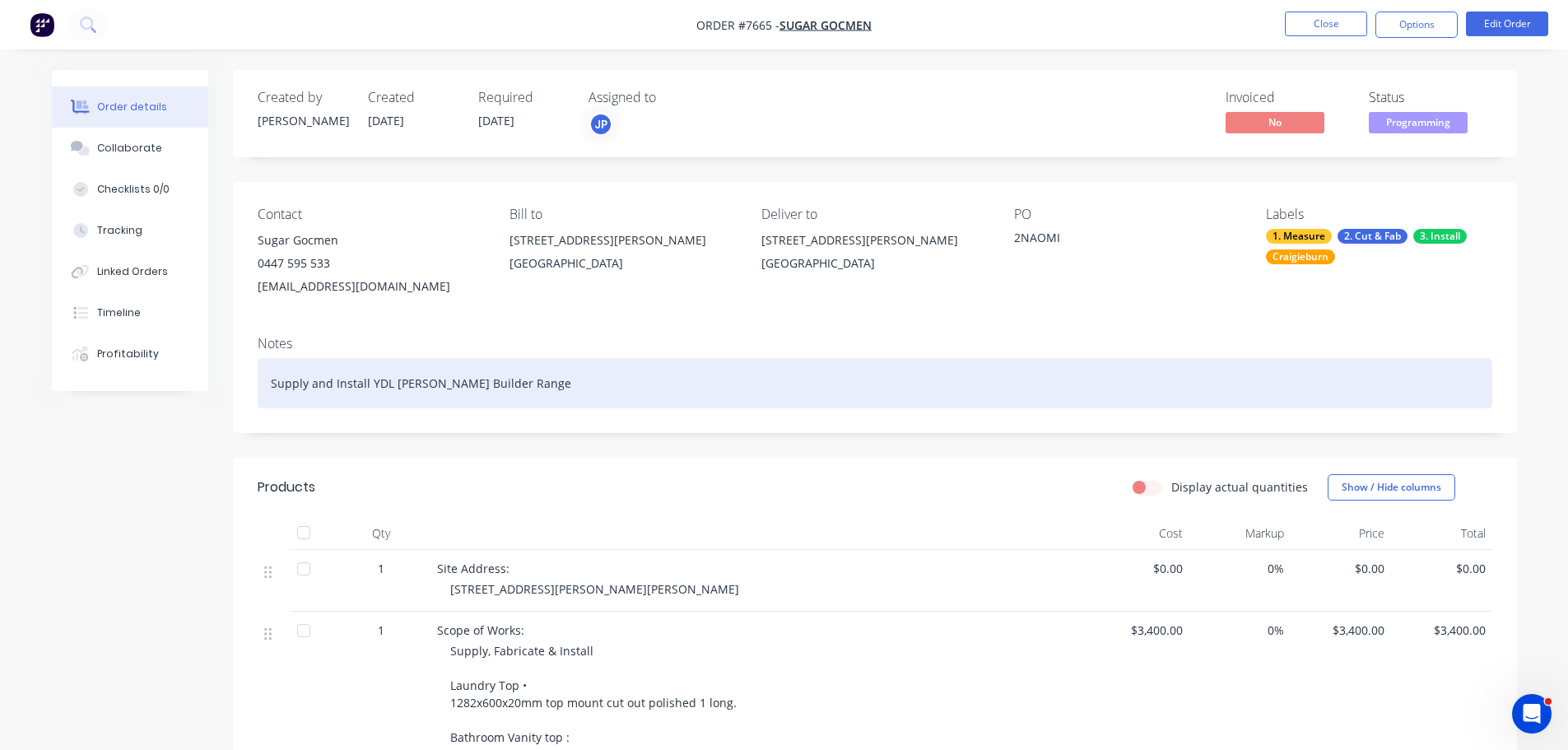
click at [572, 388] on div "Supply and Install YDL Stone Jasmine Builder Range" at bounding box center [875, 383] width 1235 height 51
drag, startPoint x: 635, startPoint y: 379, endPoint x: 65, endPoint y: 407, distance: 570.7
click at [122, 415] on div "Created by Jim Created 27/08/25 Required 17/09/25 Assigned to JP Invoiced No St…" at bounding box center [785, 734] width 1465 height 1330
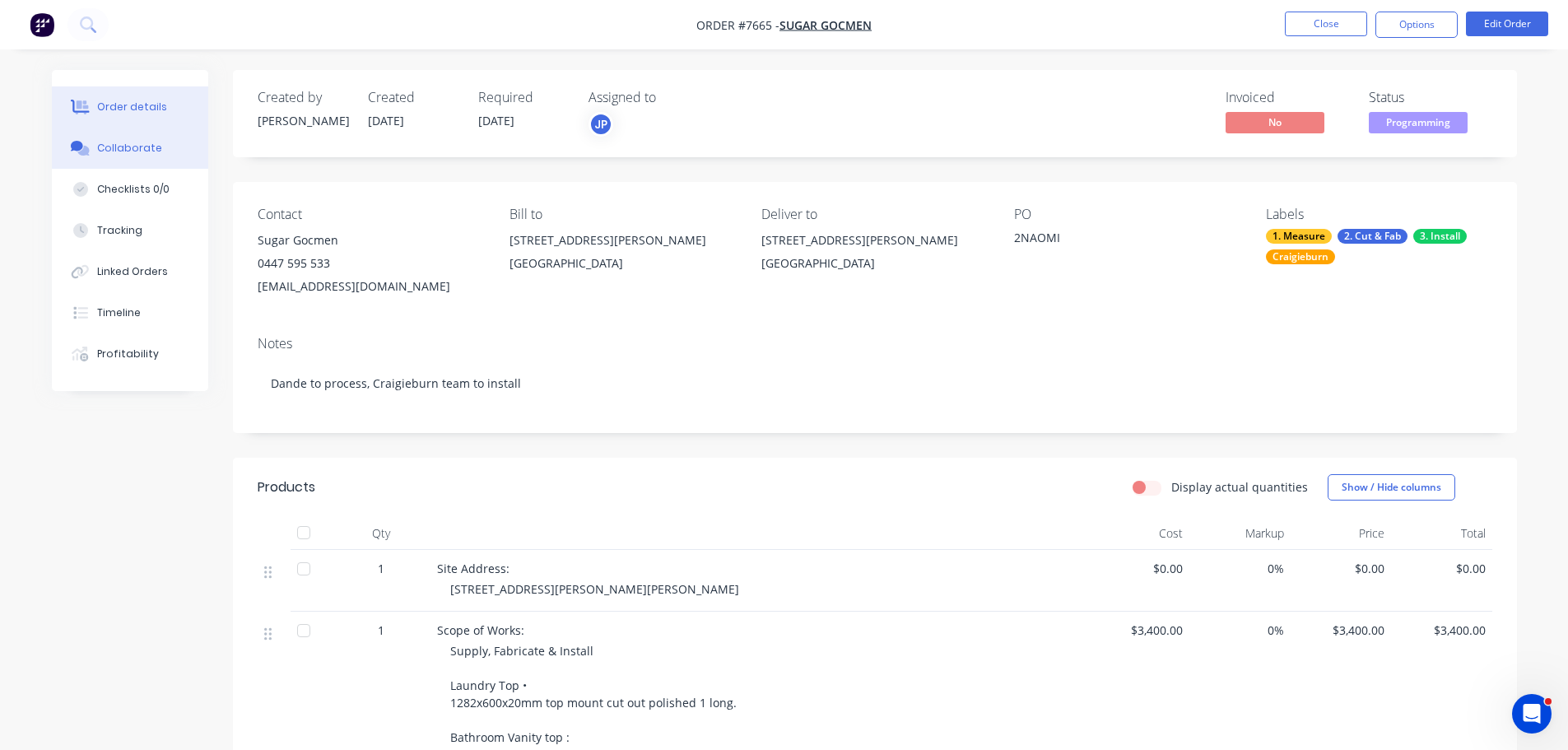
click at [184, 148] on button "Collaborate" at bounding box center [130, 148] width 157 height 41
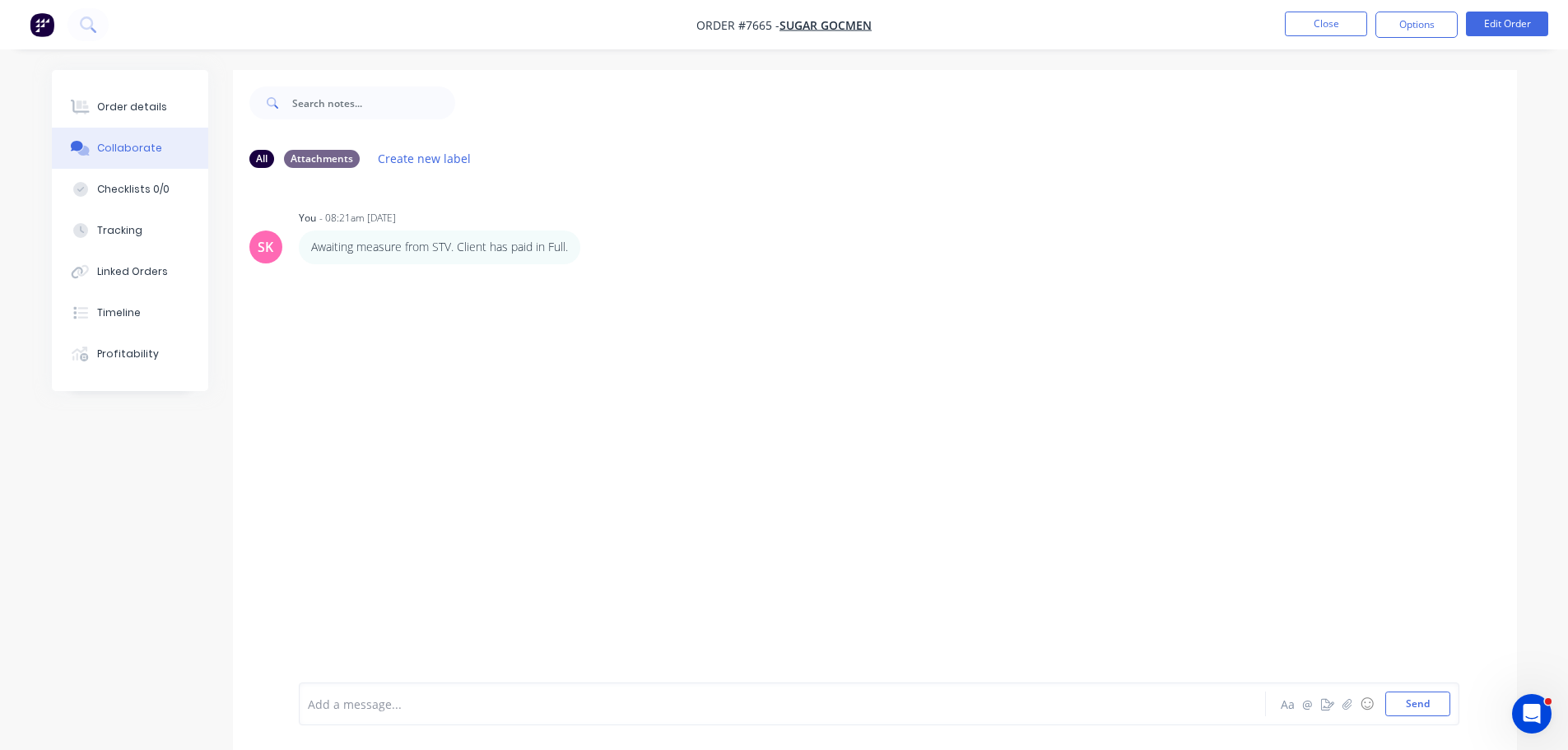
click at [502, 690] on div "Add a message... Aa @ ☺ Send" at bounding box center [879, 704] width 1161 height 43
click at [419, 706] on div at bounding box center [736, 704] width 856 height 17
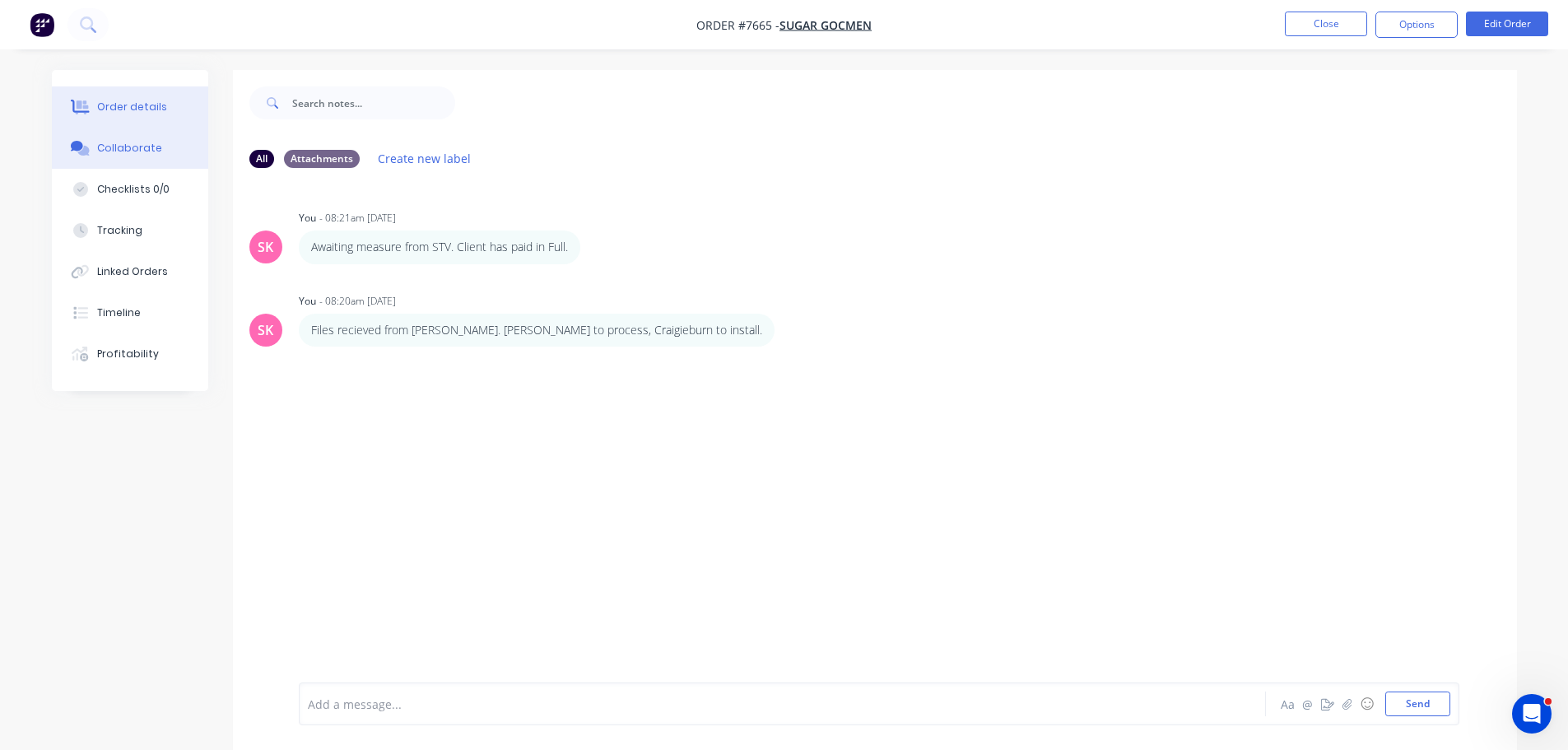
click at [133, 113] on div "Order details" at bounding box center [132, 107] width 70 height 15
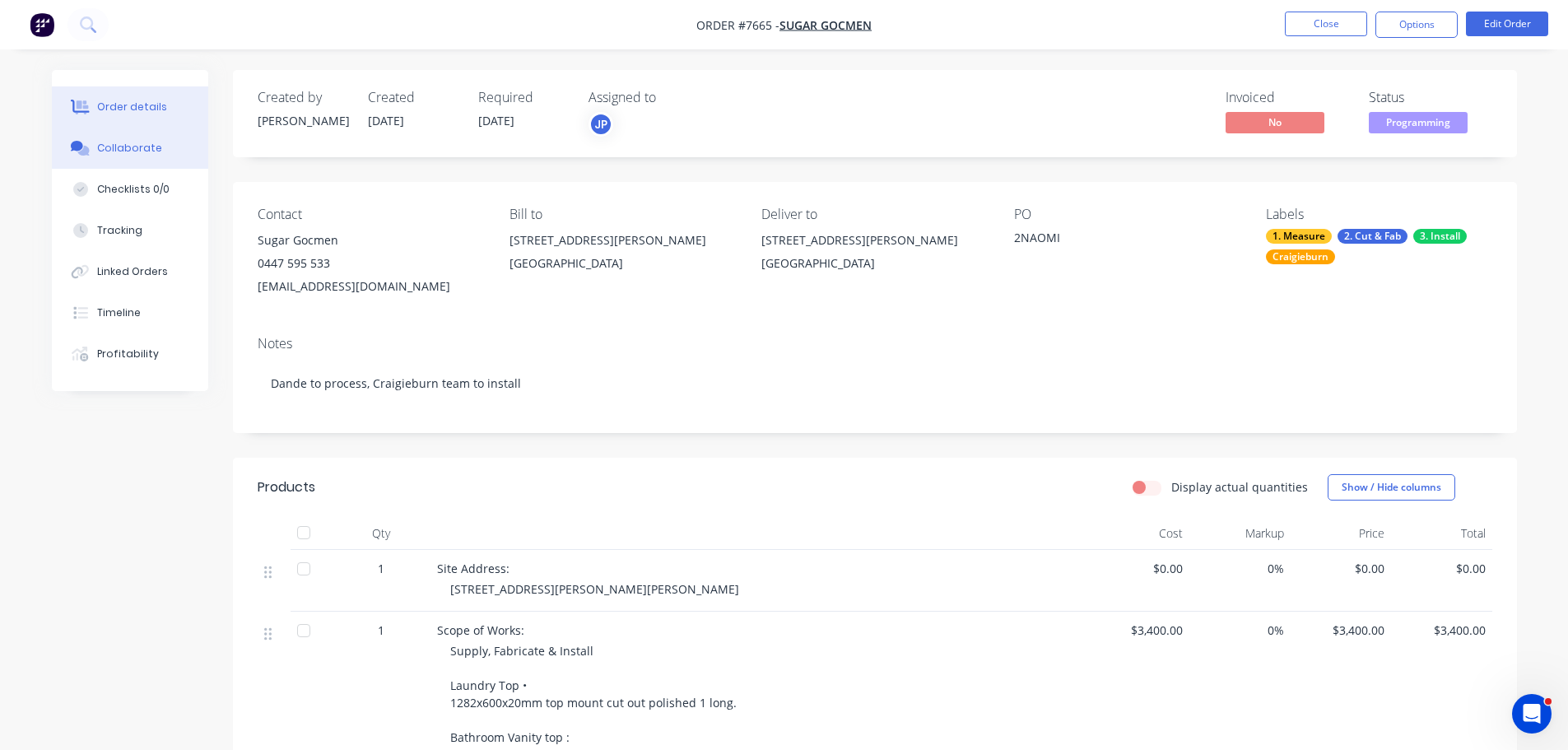
click at [166, 146] on button "Collaborate" at bounding box center [130, 148] width 157 height 41
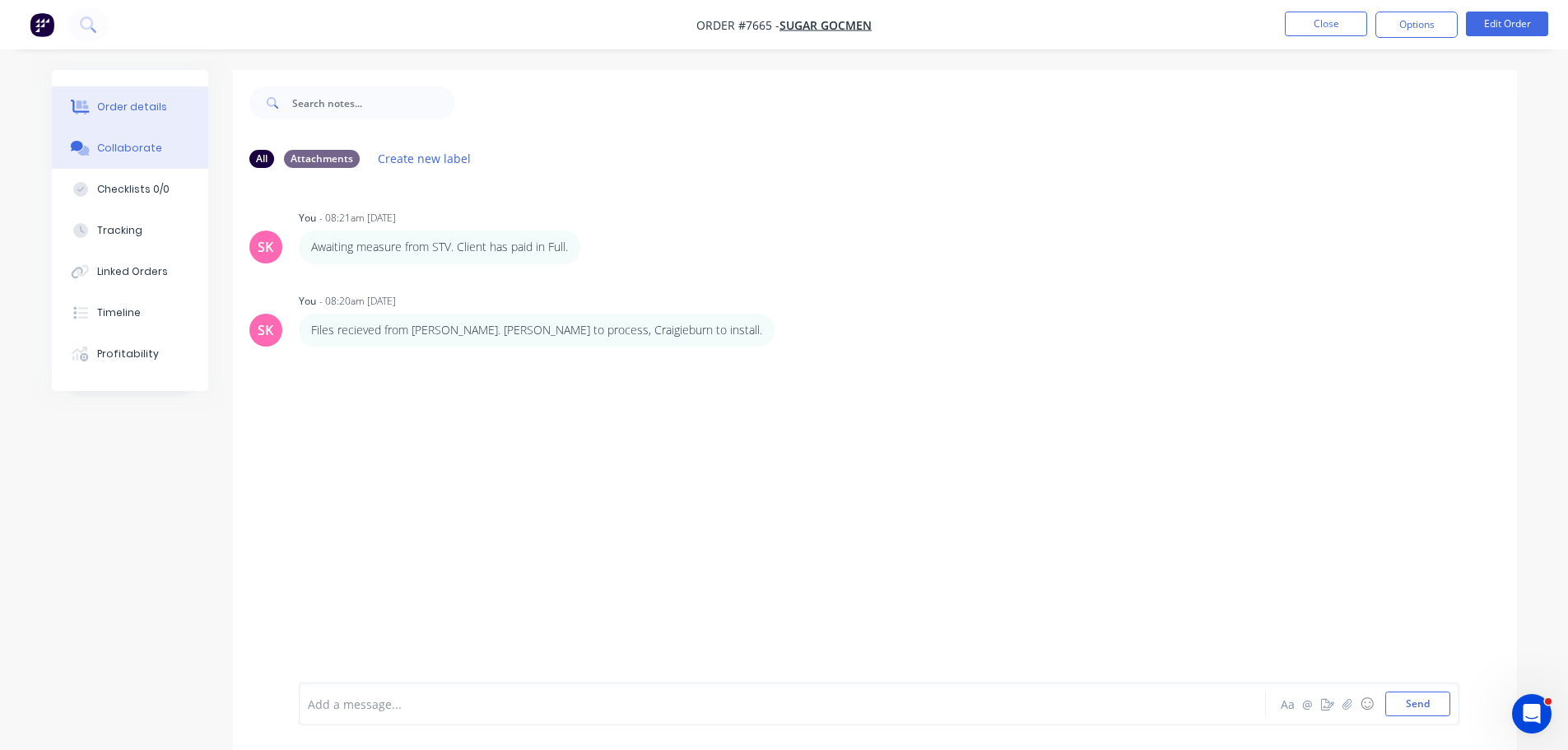
click at [148, 120] on button "Order details" at bounding box center [130, 107] width 157 height 41
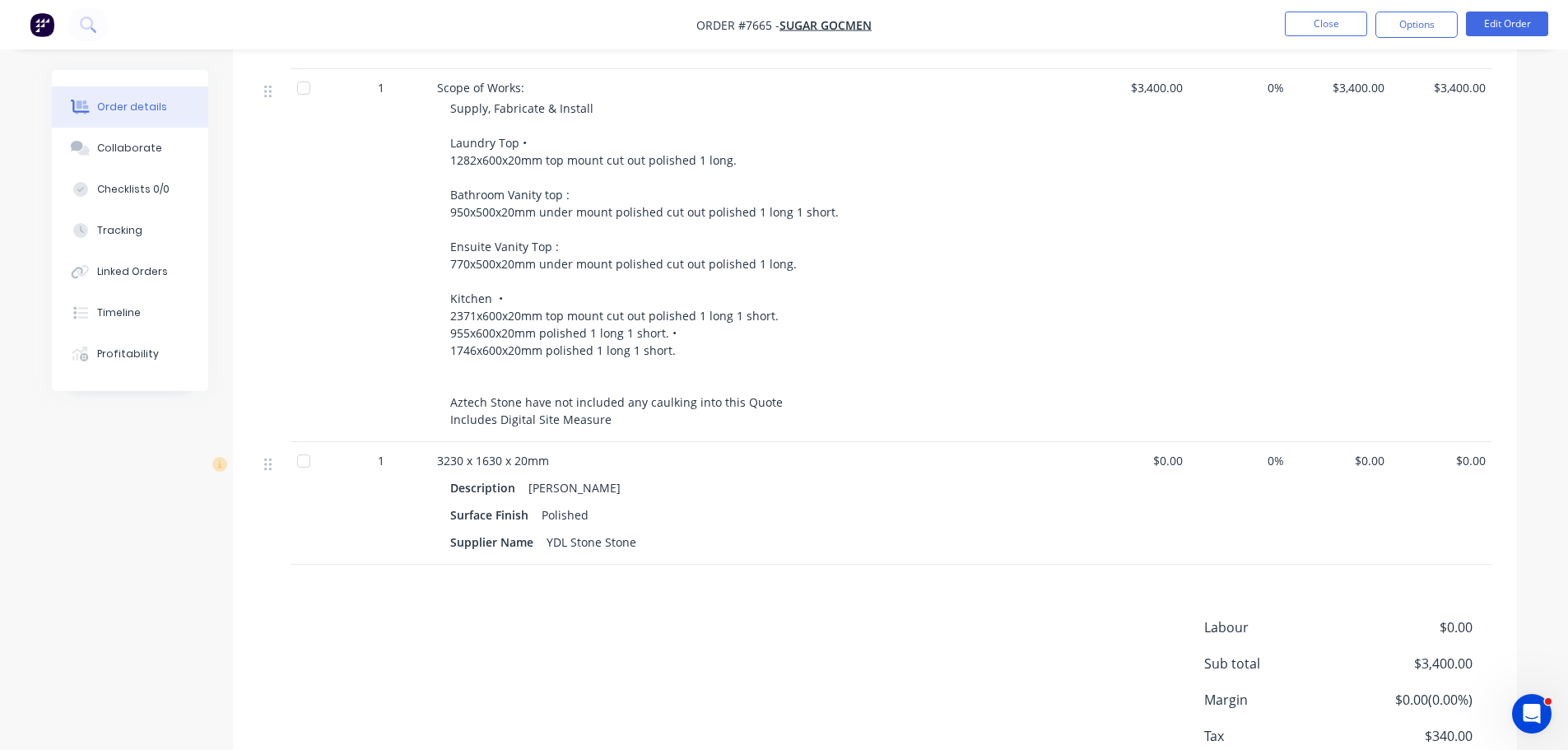
scroll to position [651, 0]
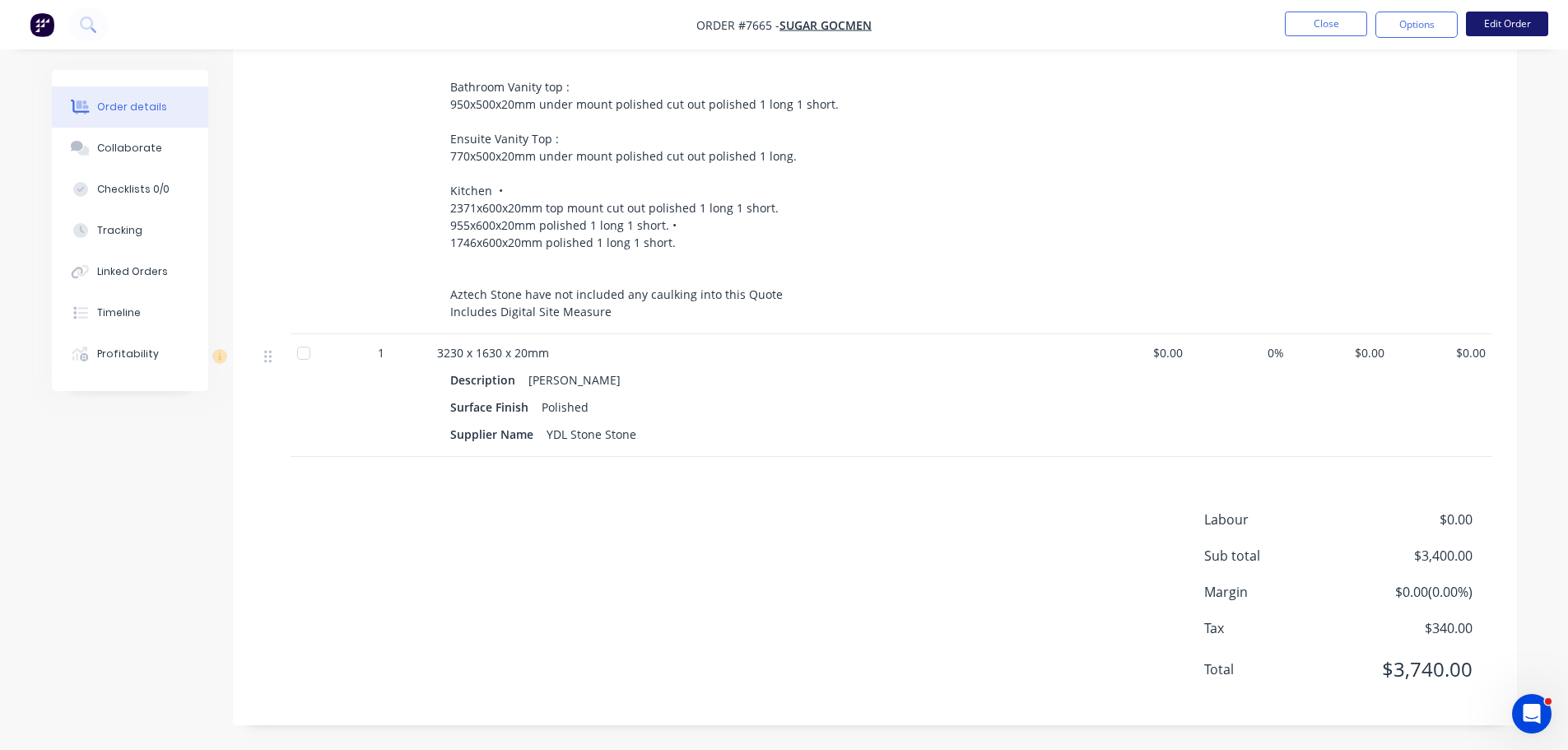
click at [1494, 20] on button "Edit Order" at bounding box center [1507, 24] width 82 height 25
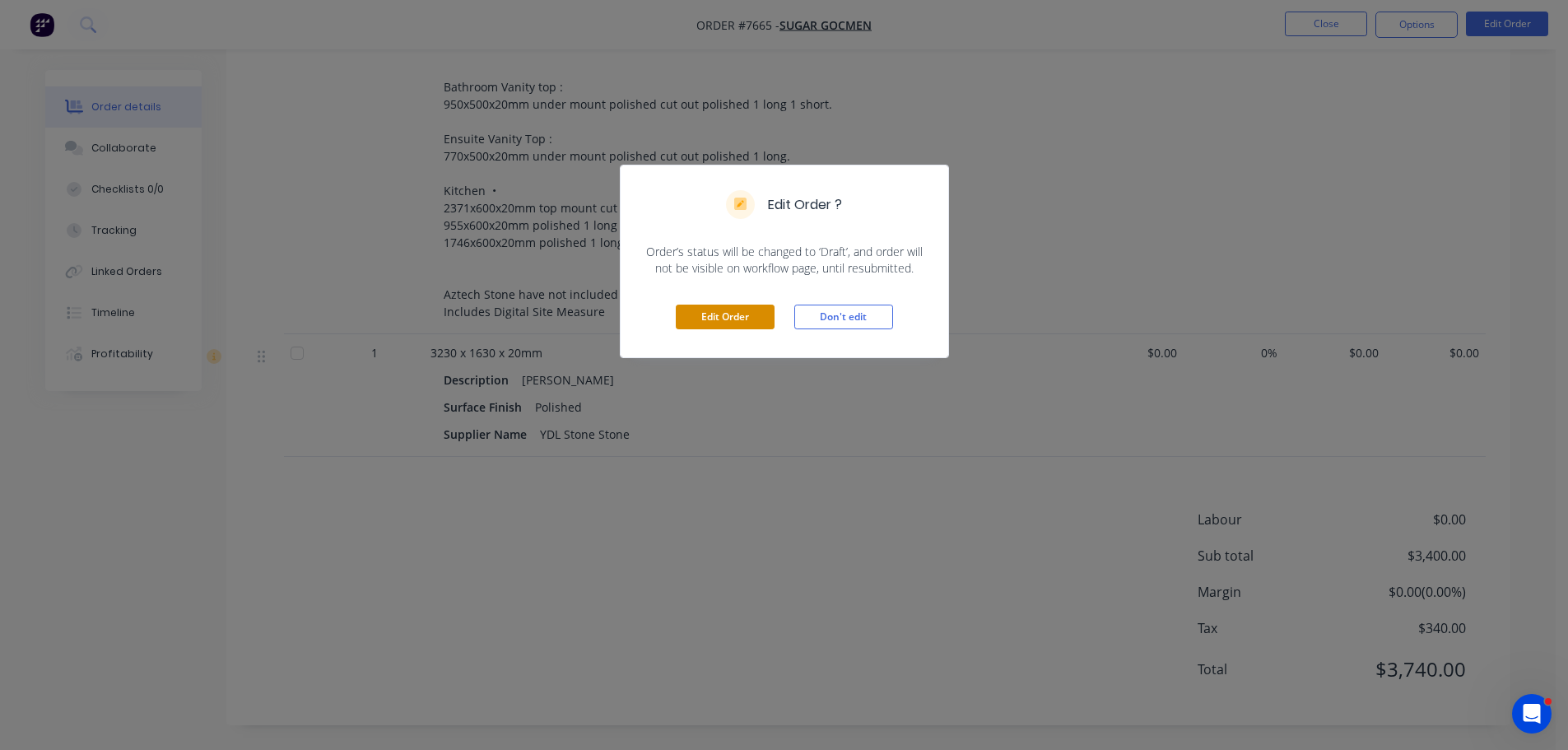
click at [739, 316] on button "Edit Order" at bounding box center [724, 317] width 99 height 25
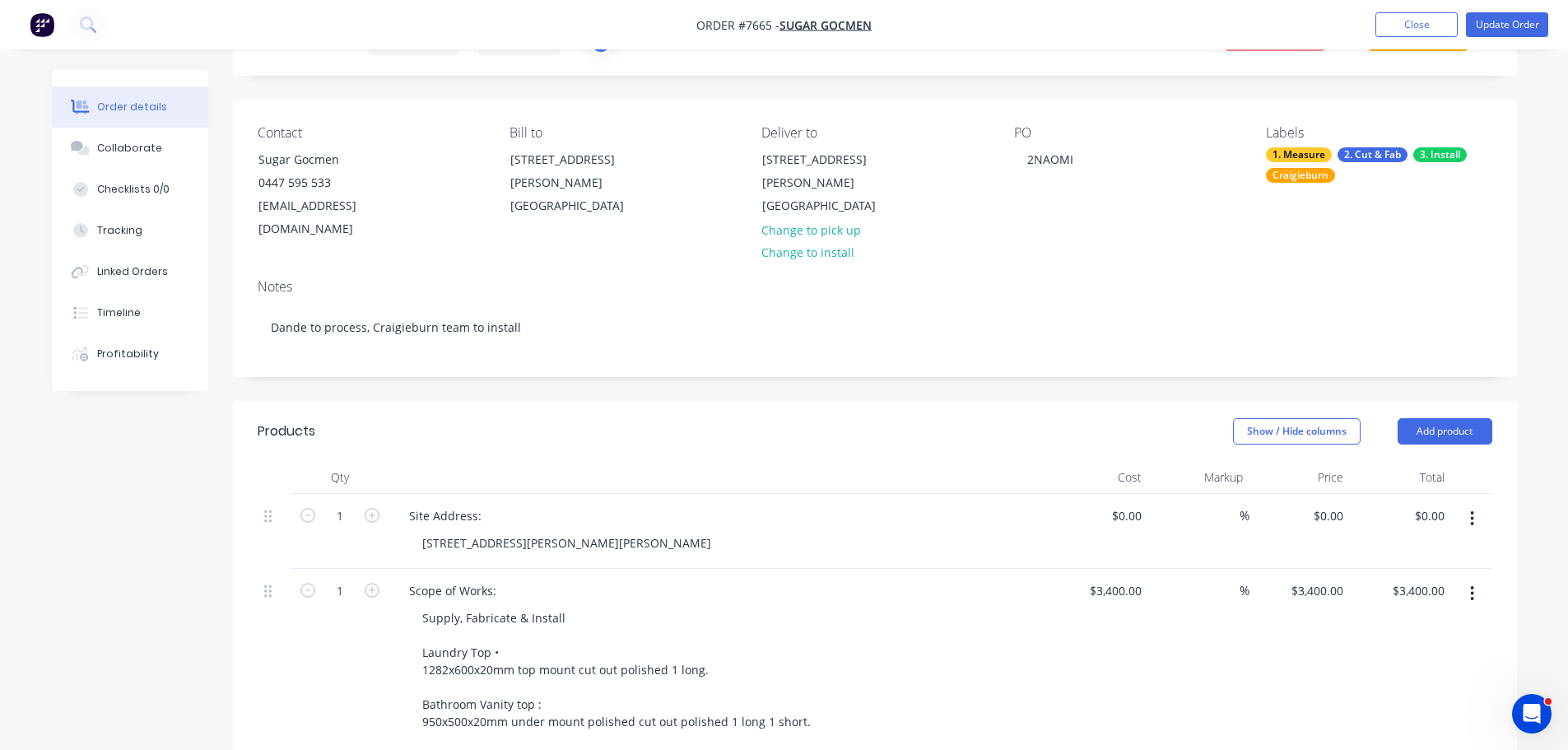
scroll to position [494, 0]
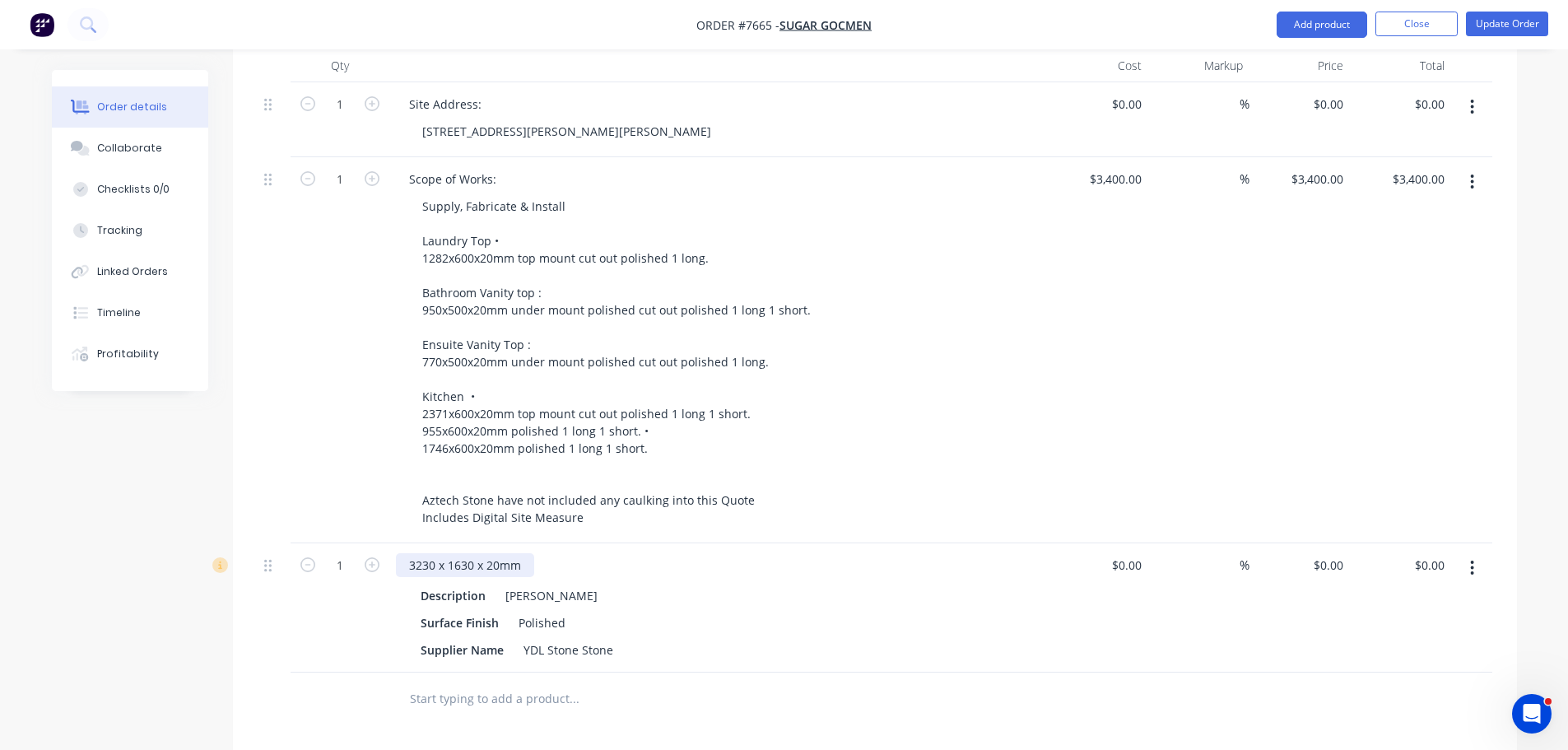
drag, startPoint x: 377, startPoint y: 538, endPoint x: 525, endPoint y: 547, distance: 148.3
click at [377, 557] on icon "button" at bounding box center [372, 564] width 15 height 15
type input "2"
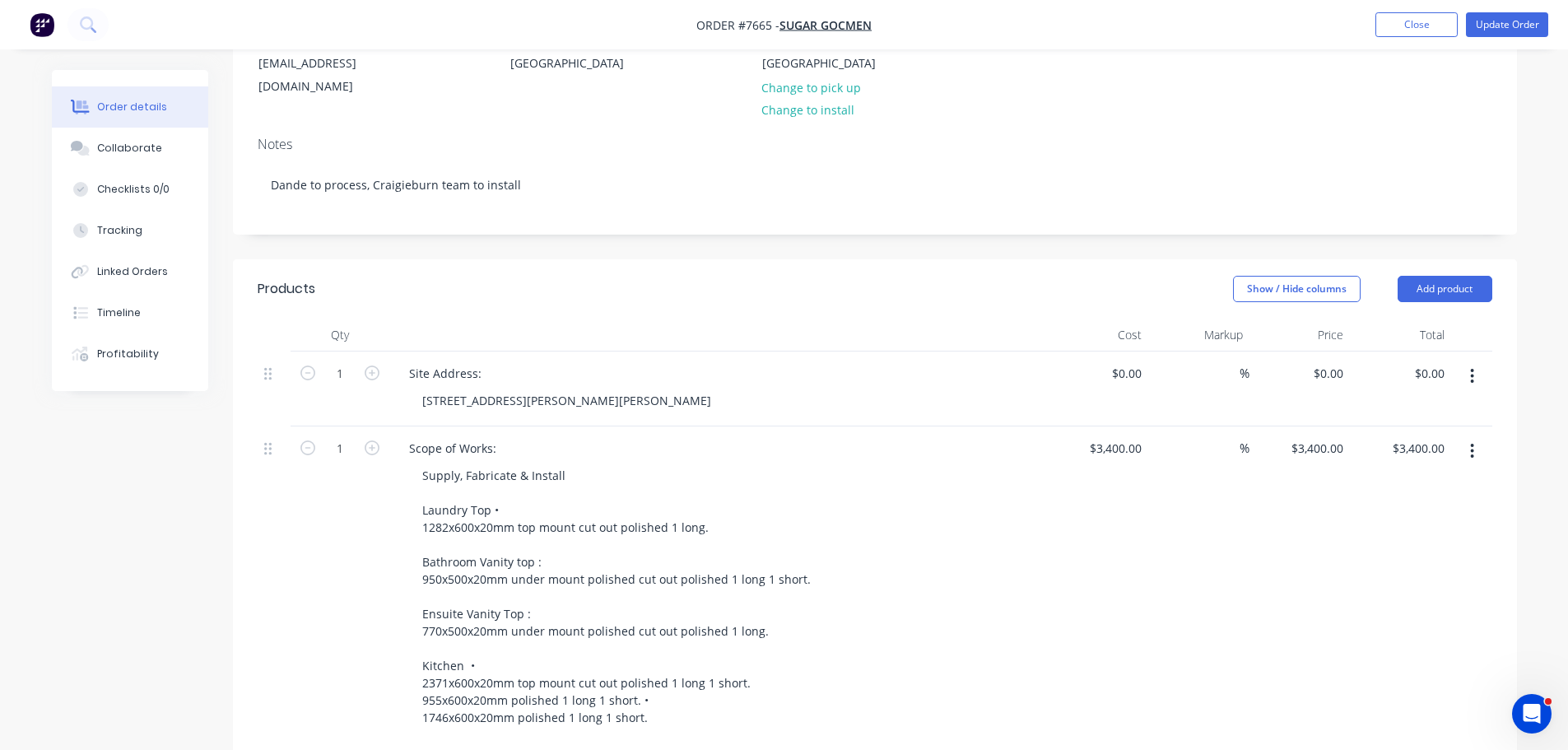
scroll to position [82, 0]
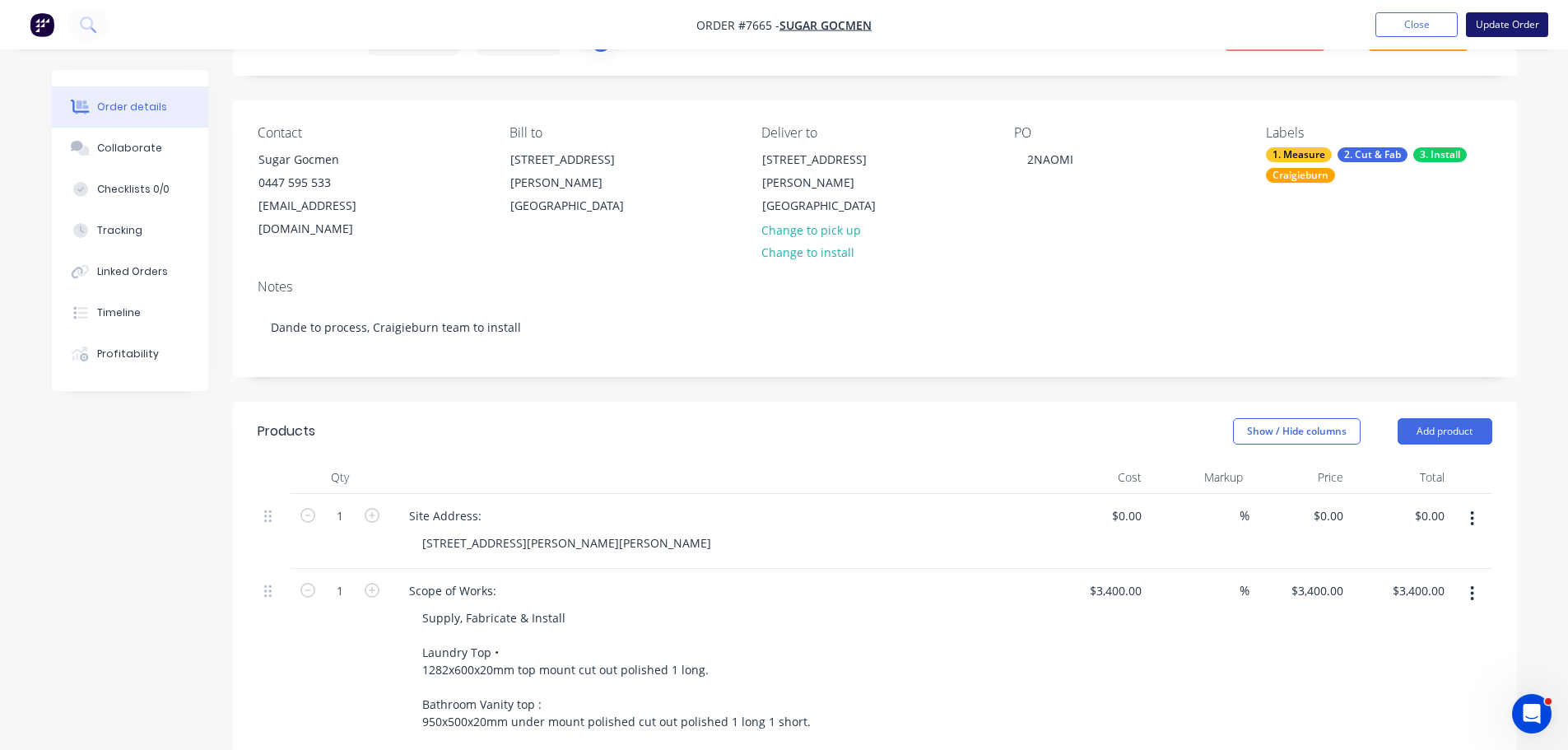
click at [1497, 22] on button "Update Order" at bounding box center [1507, 25] width 82 height 25
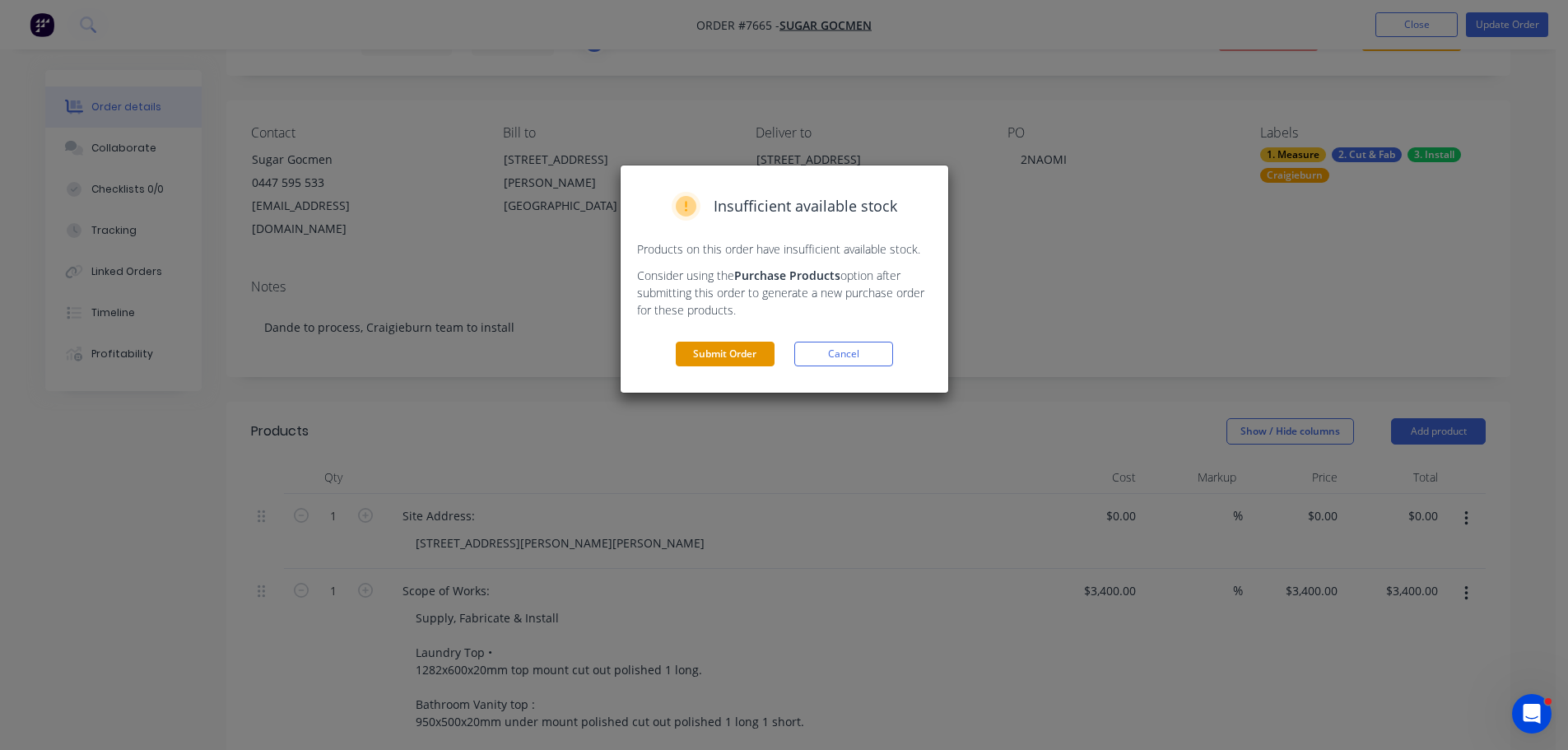
click at [714, 362] on button "Submit Order" at bounding box center [724, 354] width 99 height 25
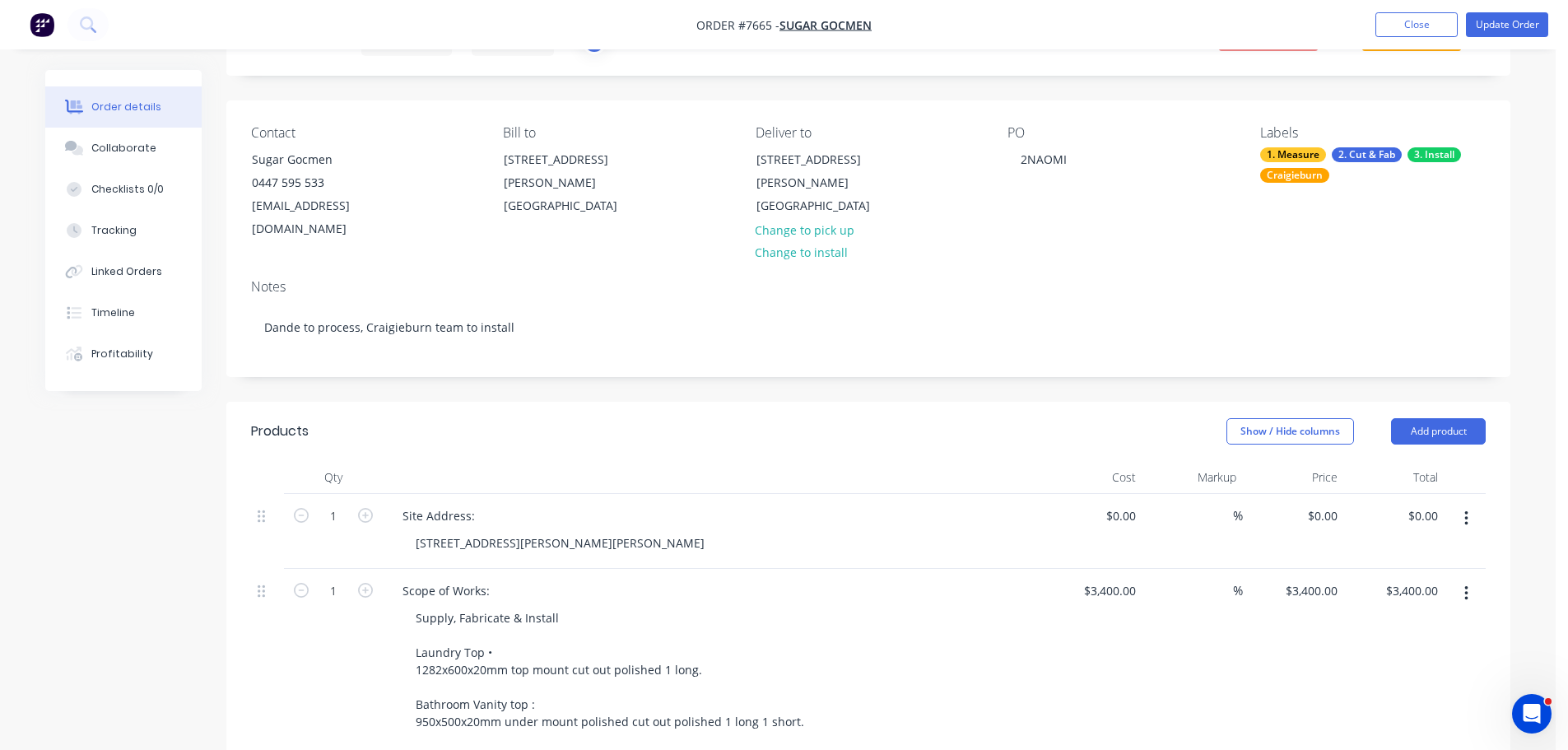
scroll to position [0, 0]
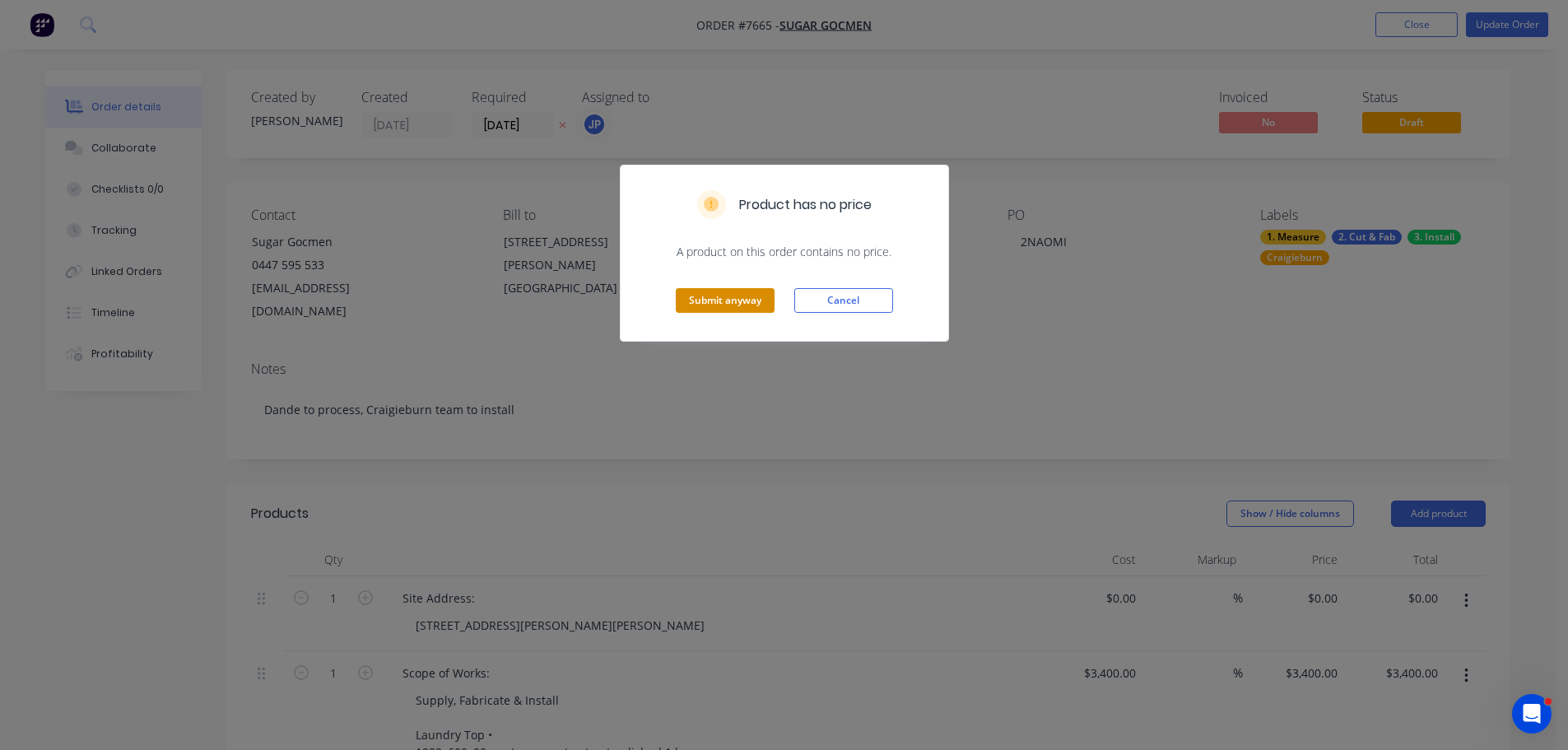
click at [742, 305] on button "Submit anyway" at bounding box center [724, 301] width 99 height 25
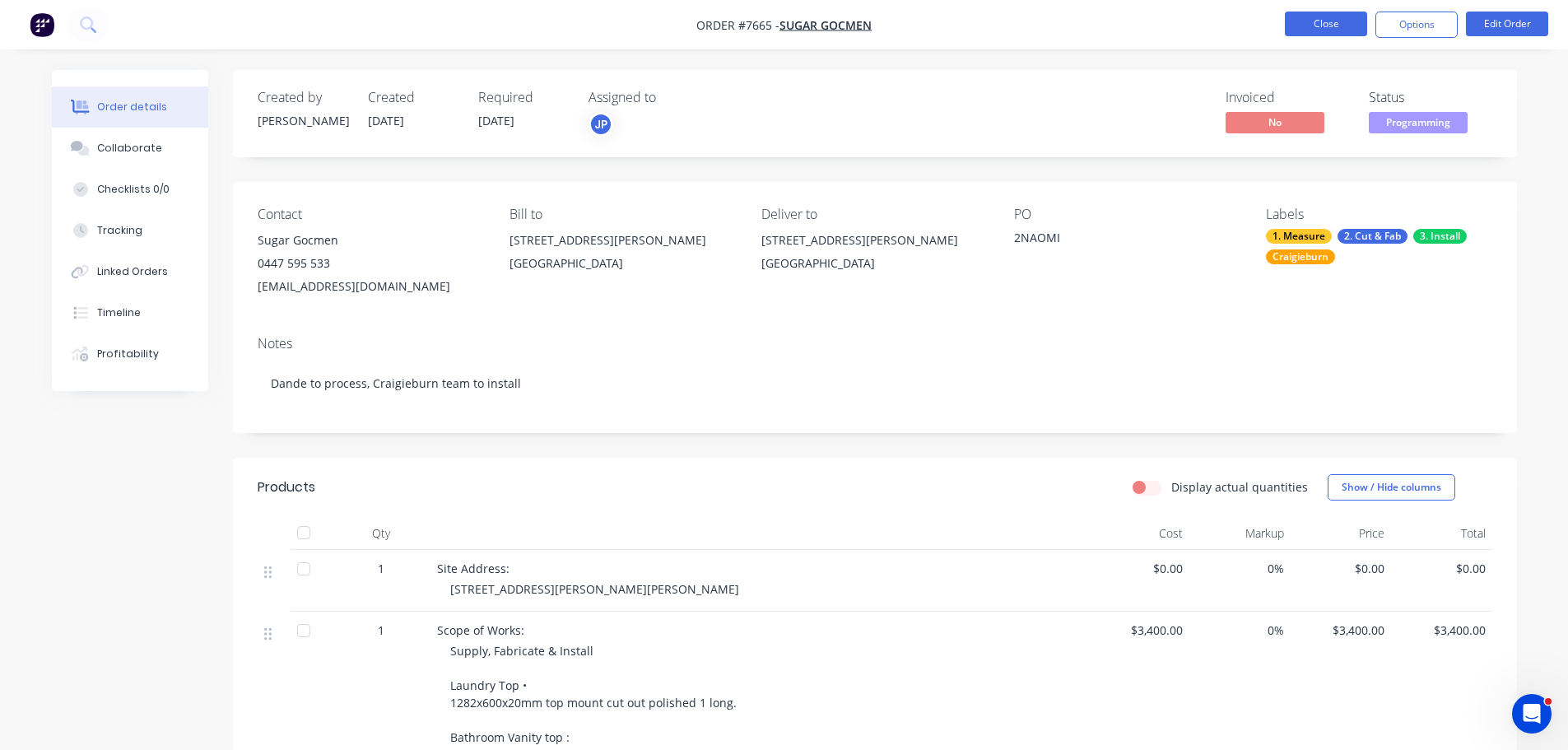
click at [1322, 21] on button "Close" at bounding box center [1326, 24] width 82 height 25
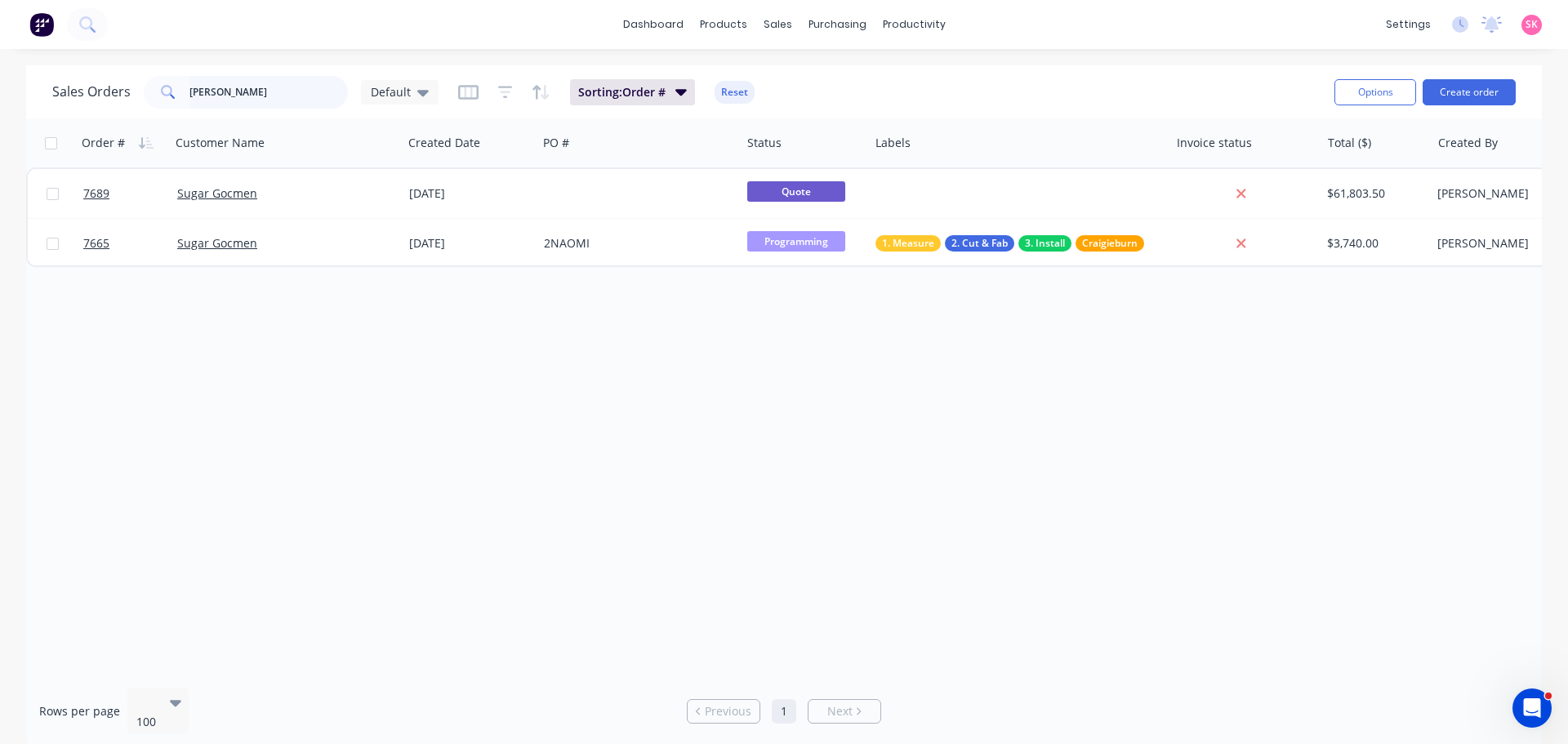
drag, startPoint x: 231, startPoint y: 100, endPoint x: -12, endPoint y: 99, distance: 243.0
click at [0, 99] on html "dashboard products sales purchasing productivity dashboard products Product Cat…" at bounding box center [784, 372] width 1568 height 744
type input "m"
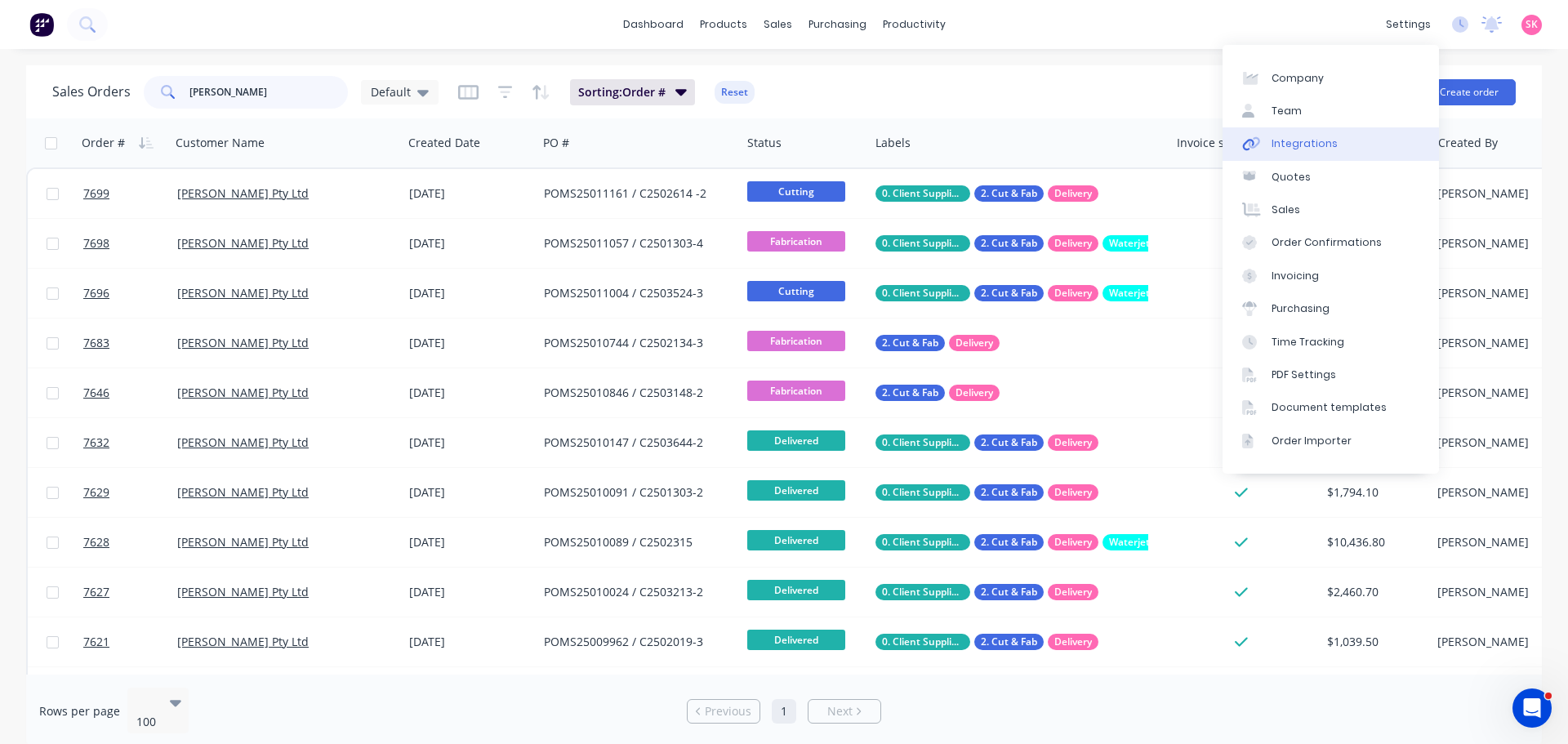
type input "marbut"
click at [1368, 145] on link "Integrations" at bounding box center [1330, 144] width 216 height 33
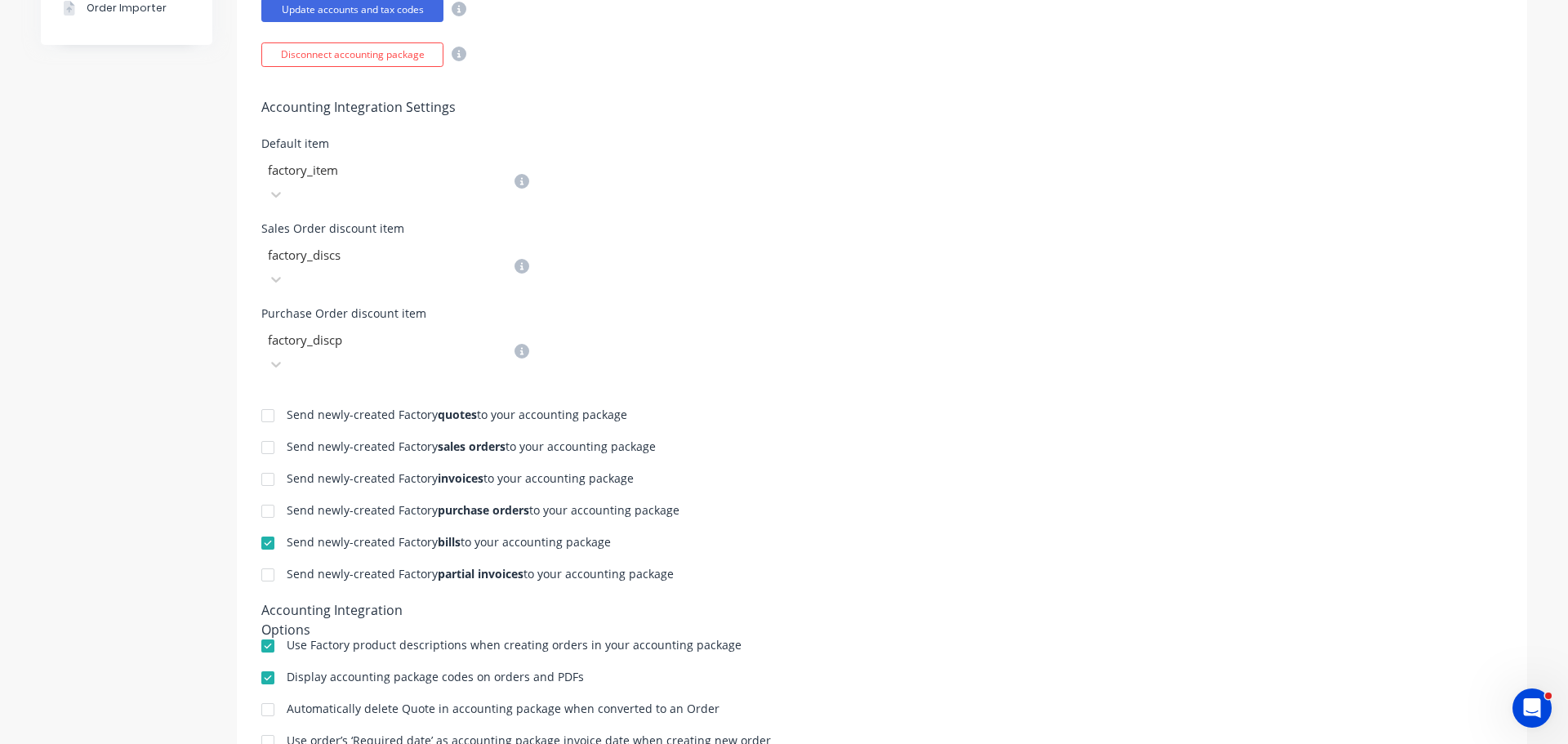
scroll to position [637, 0]
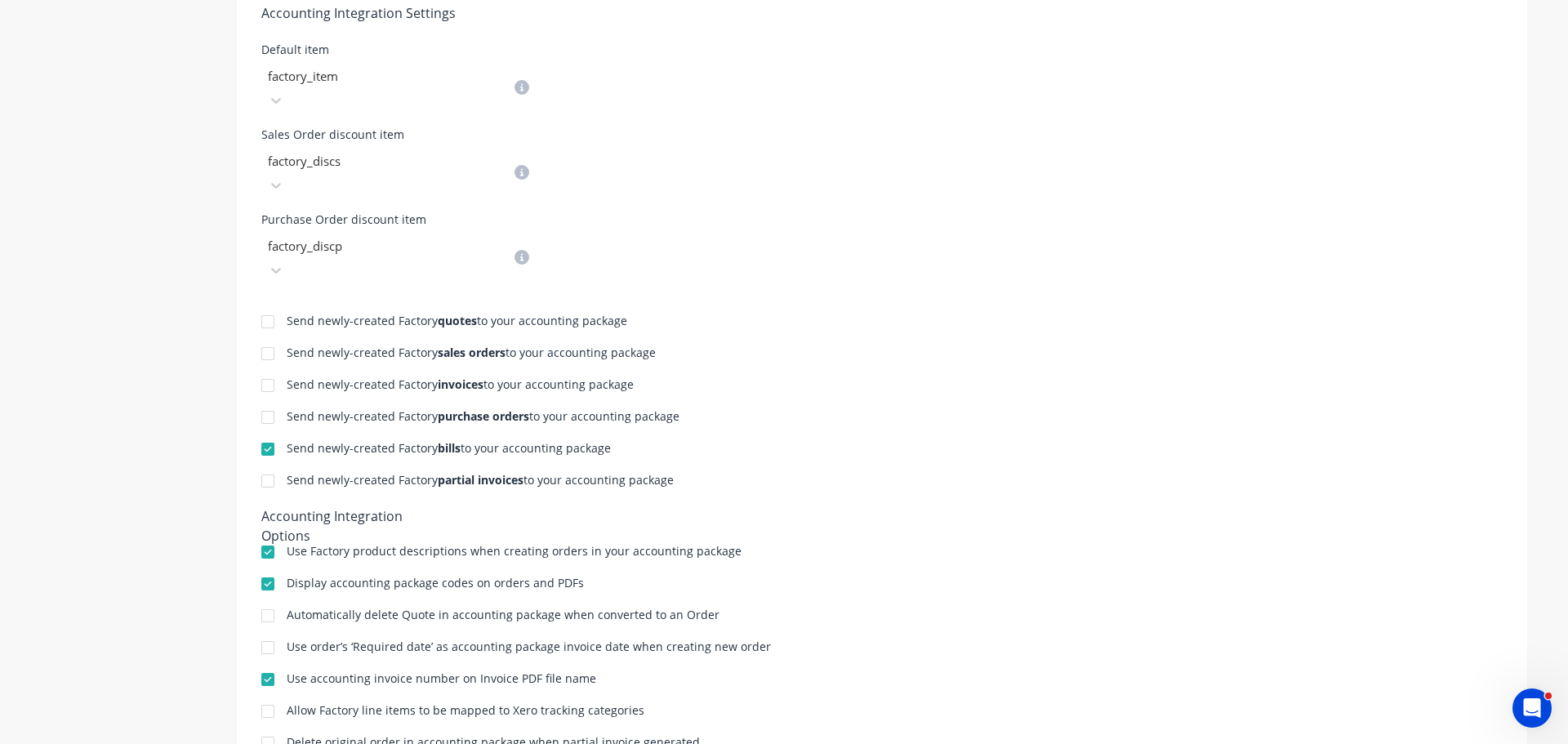
drag, startPoint x: 264, startPoint y: 307, endPoint x: 306, endPoint y: 326, distance: 46.1
click at [265, 369] on div at bounding box center [268, 386] width 33 height 33
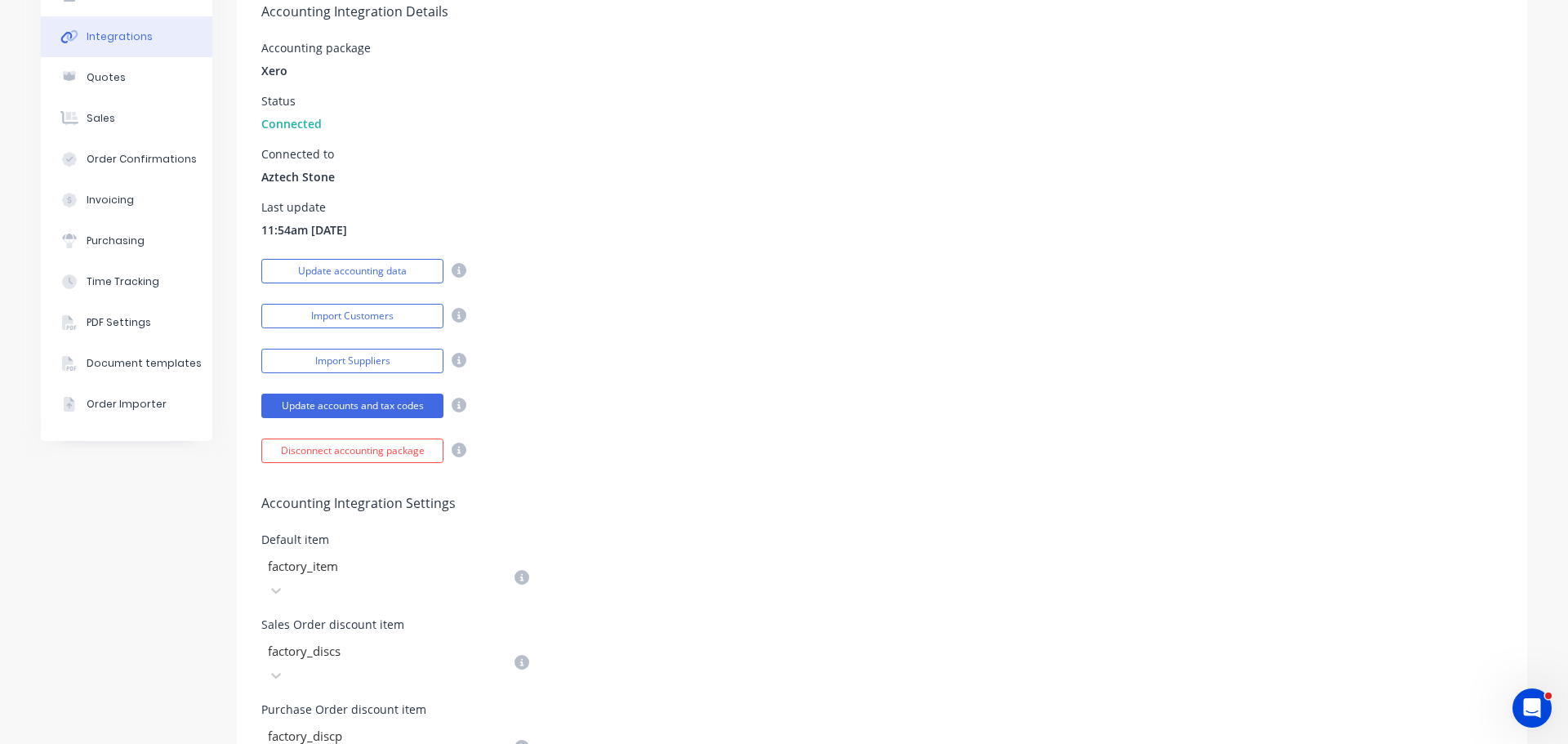
scroll to position [0, 0]
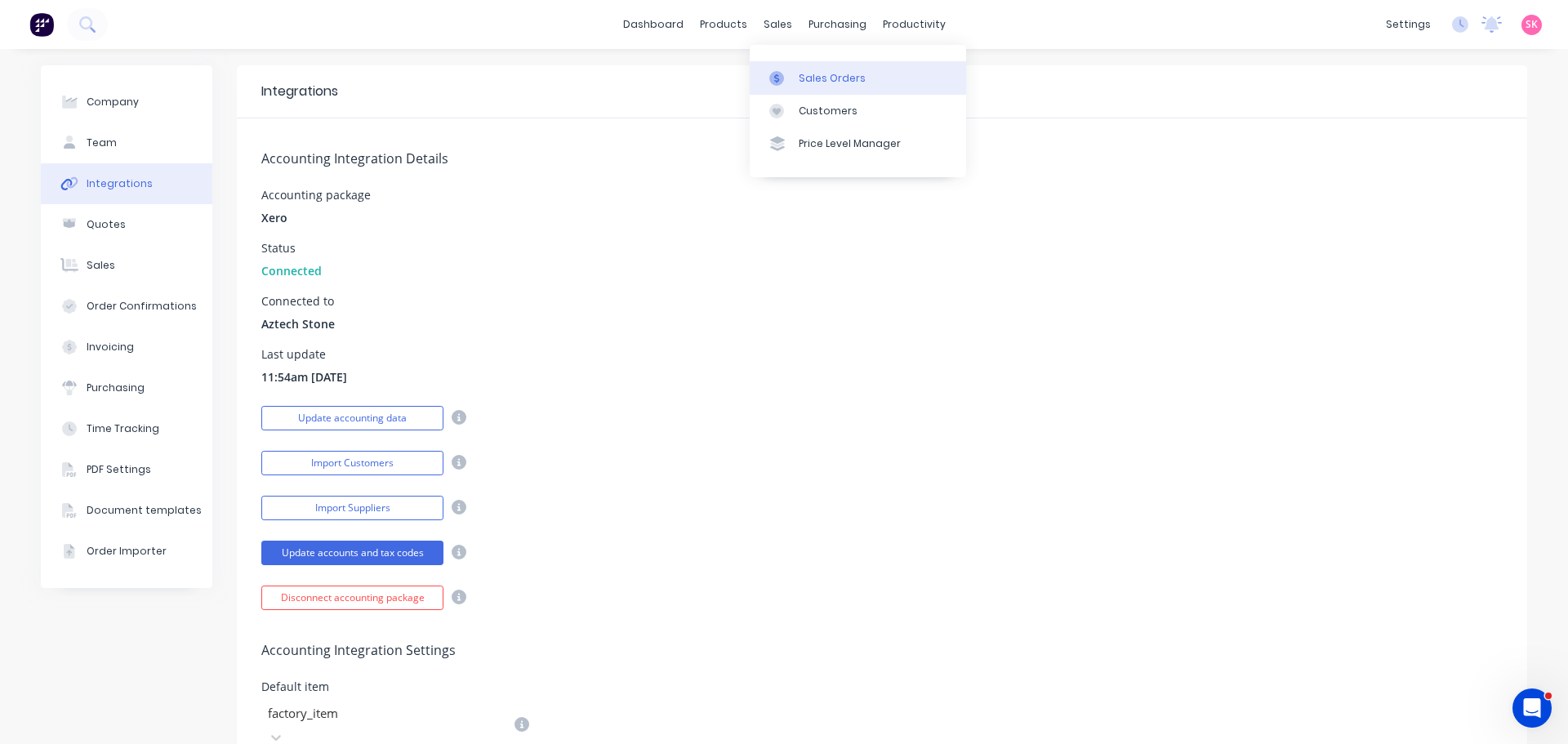
click at [772, 69] on link "Sales Orders" at bounding box center [858, 77] width 216 height 33
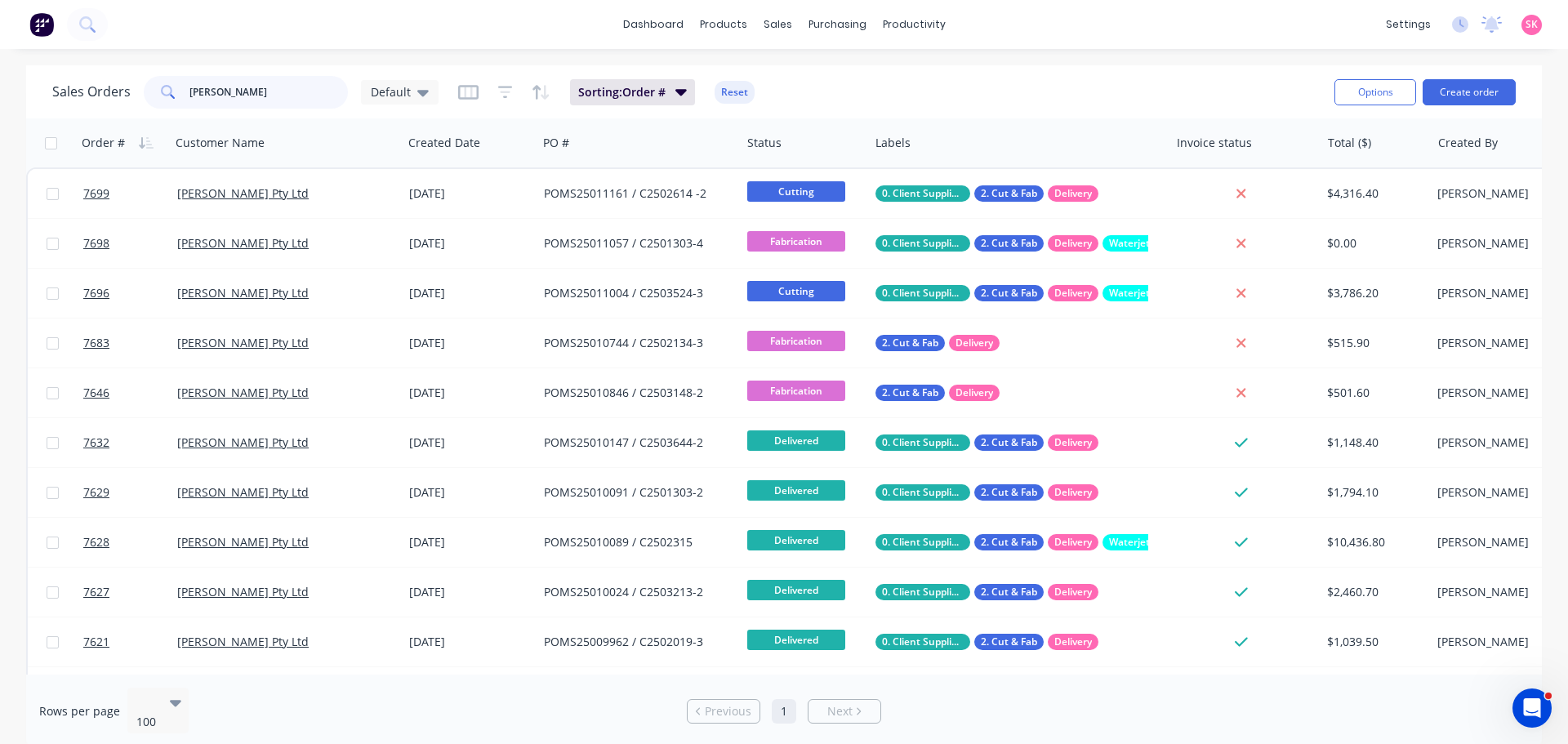
click at [238, 88] on input "marbut" at bounding box center [269, 92] width 160 height 33
drag, startPoint x: 201, startPoint y: 95, endPoint x: 95, endPoint y: 95, distance: 106.0
click at [95, 95] on div "Sales Orders marbut Default" at bounding box center [246, 92] width 386 height 33
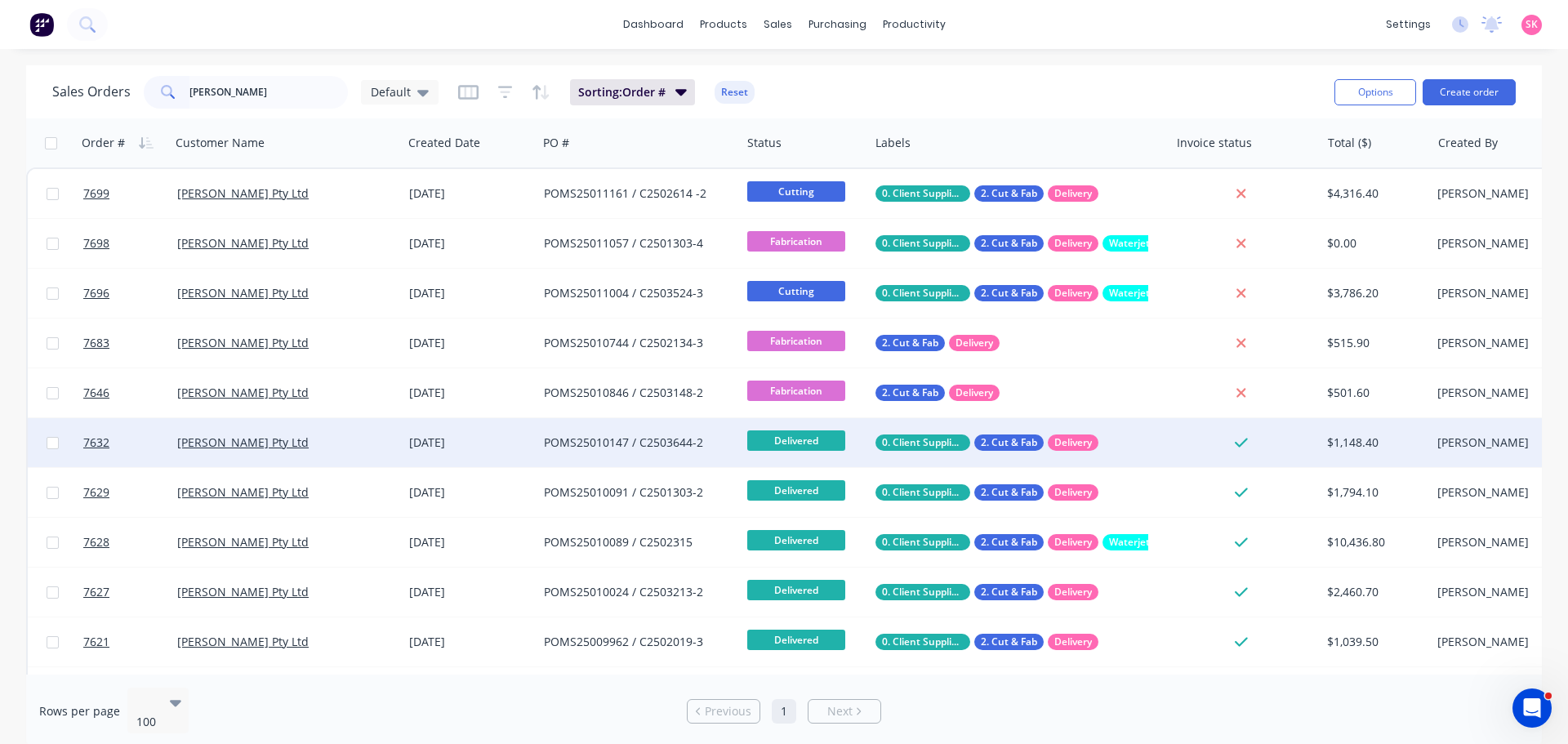
click at [720, 444] on div "POMS25010147 / C2503644-2" at bounding box center [635, 442] width 182 height 16
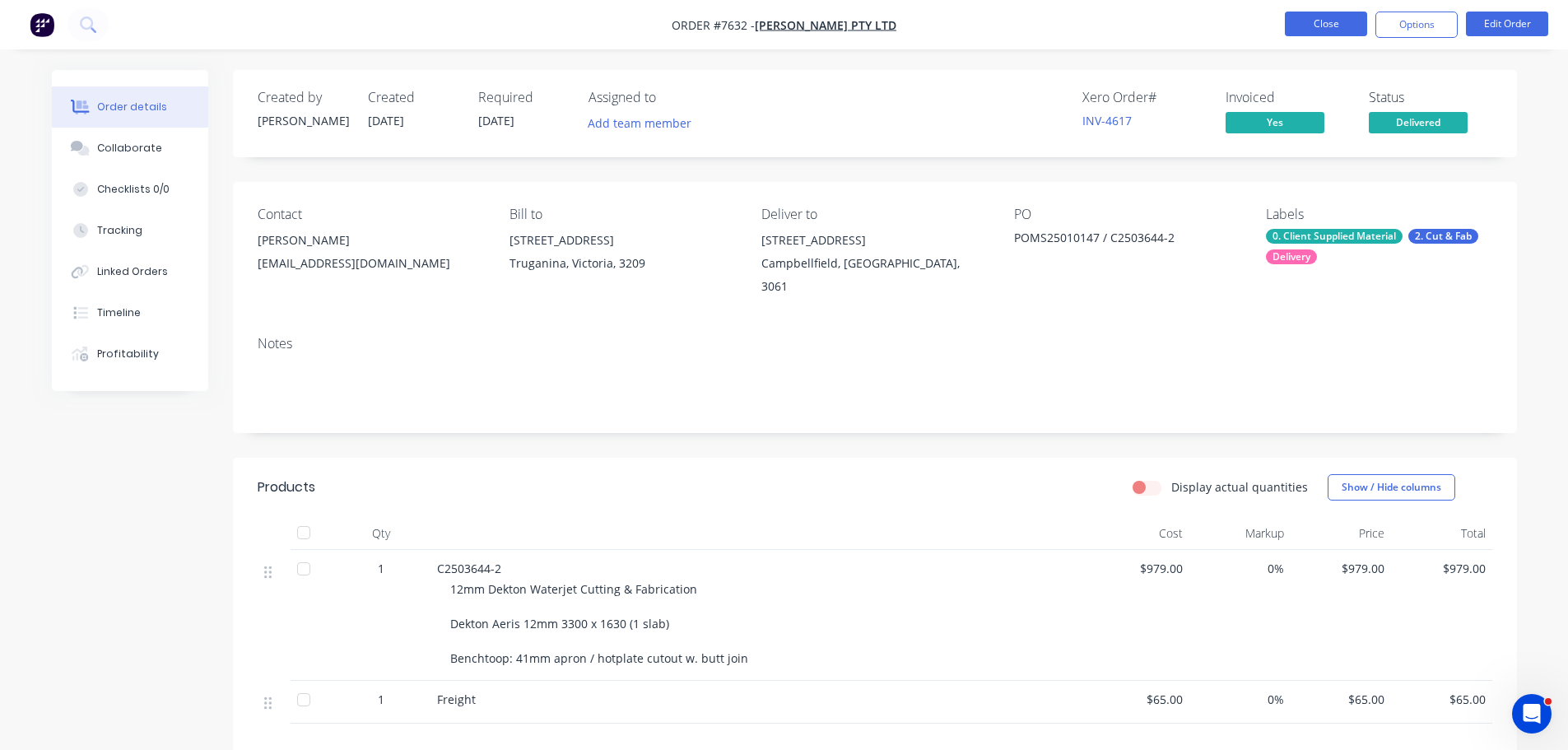
click at [1308, 28] on button "Close" at bounding box center [1326, 24] width 82 height 25
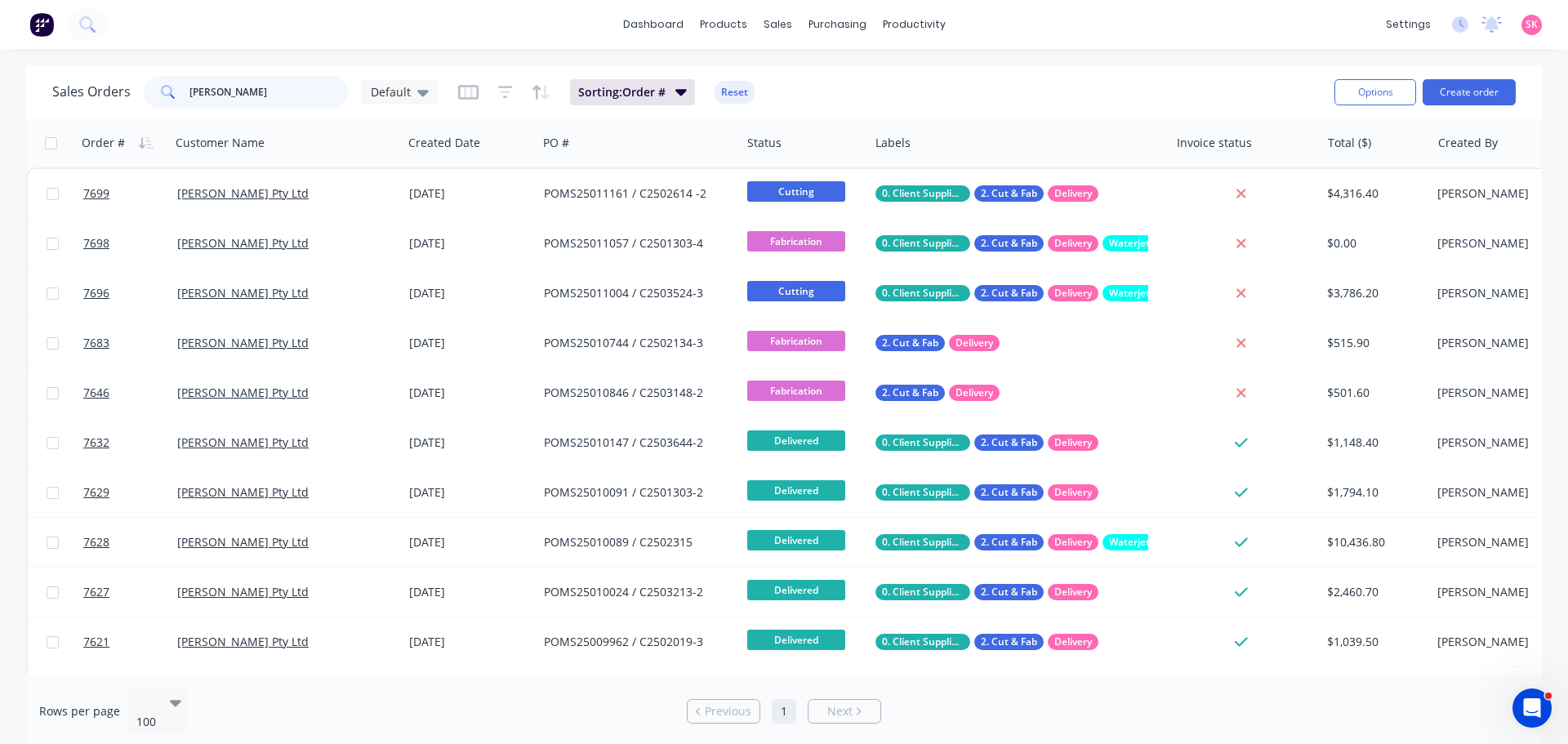
drag, startPoint x: 246, startPoint y: 85, endPoint x: 150, endPoint y: 90, distance: 96.1
click at [150, 90] on div "marbut" at bounding box center [246, 92] width 204 height 33
click at [275, 85] on input "marbut" at bounding box center [269, 92] width 160 height 33
drag, startPoint x: 253, startPoint y: 91, endPoint x: 101, endPoint y: 95, distance: 152.1
click at [108, 92] on div "Sales Orders marbut Default" at bounding box center [246, 92] width 386 height 33
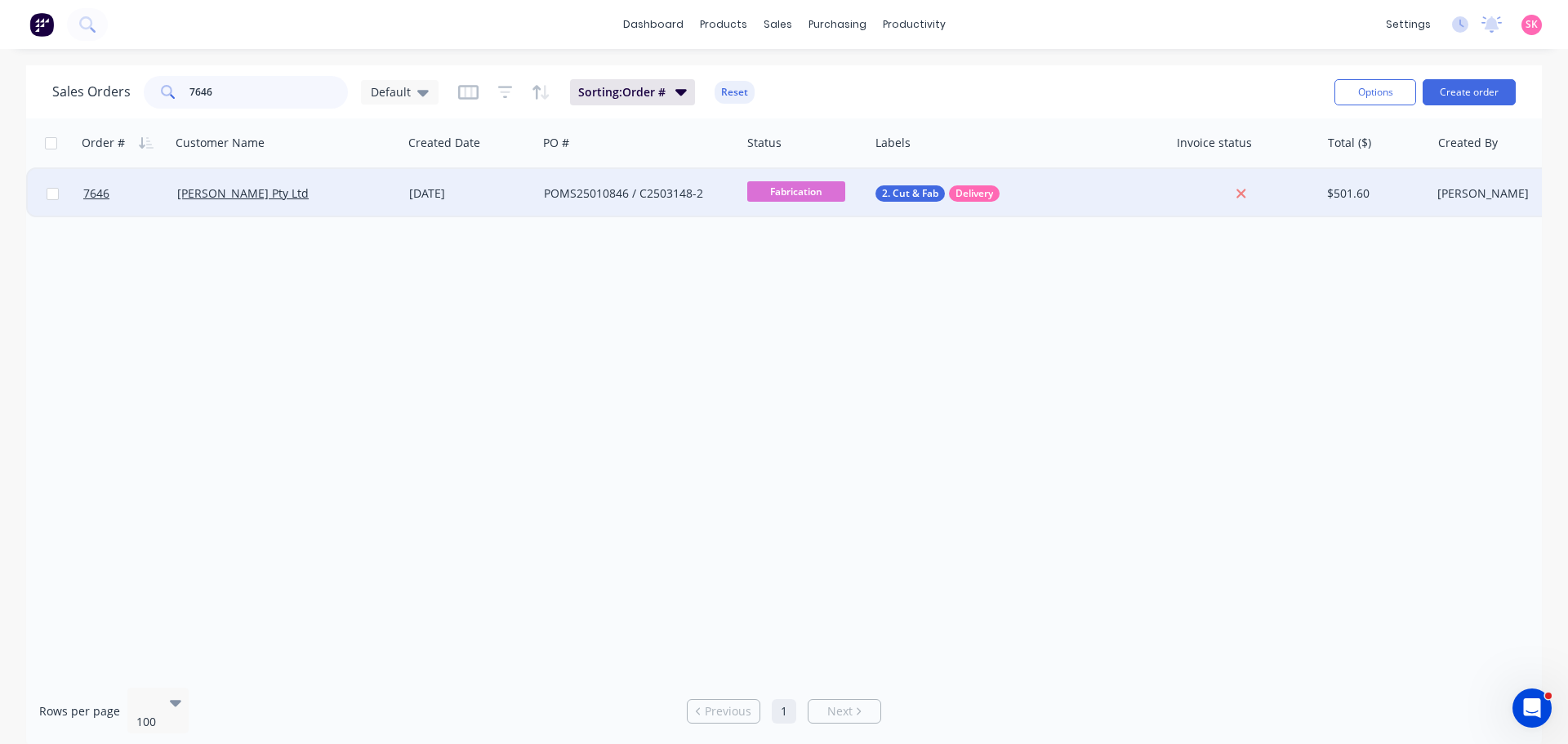
type input "7646"
click at [372, 195] on div "[PERSON_NAME] Pty Ltd" at bounding box center [281, 193] width 208 height 16
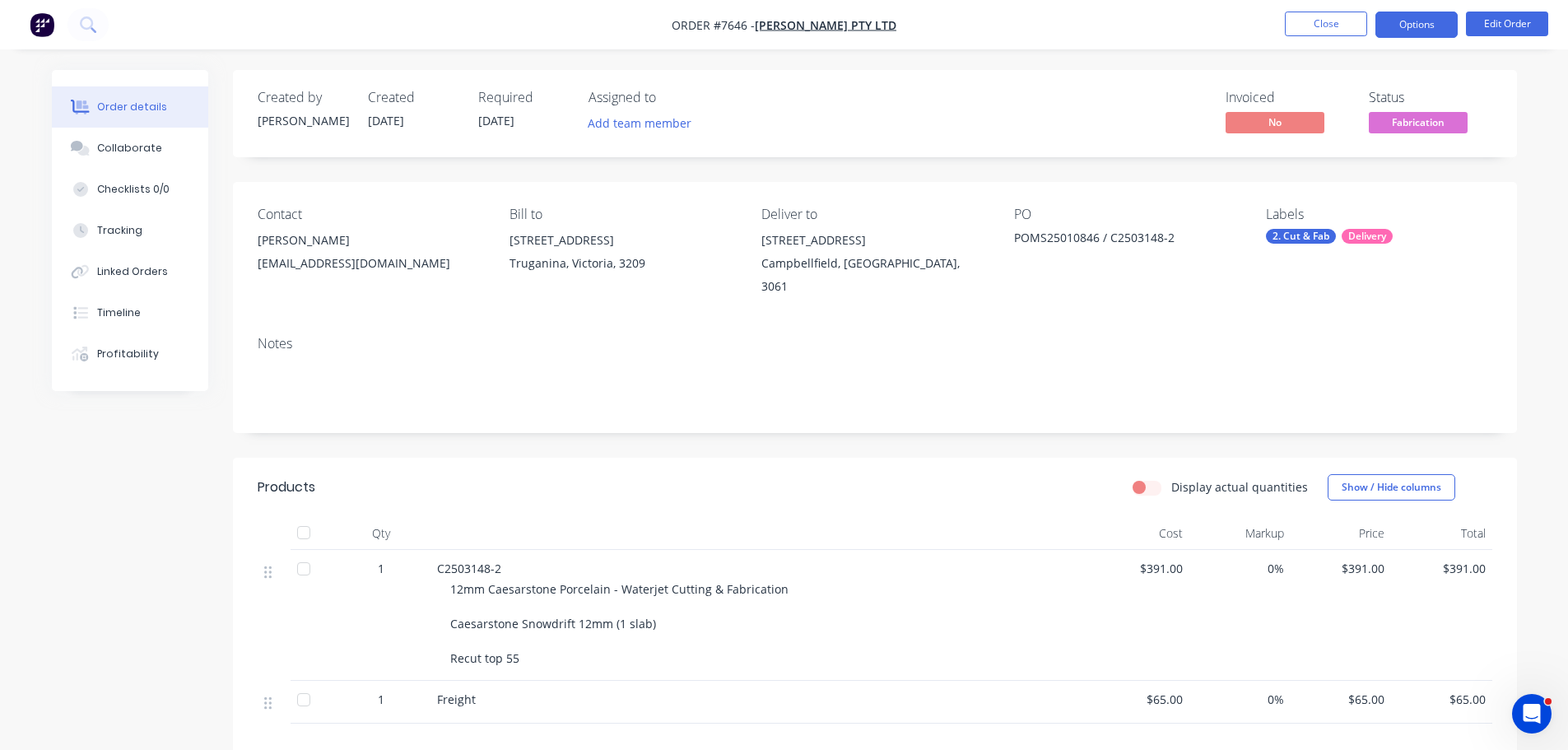
click at [1420, 24] on button "Options" at bounding box center [1416, 25] width 82 height 27
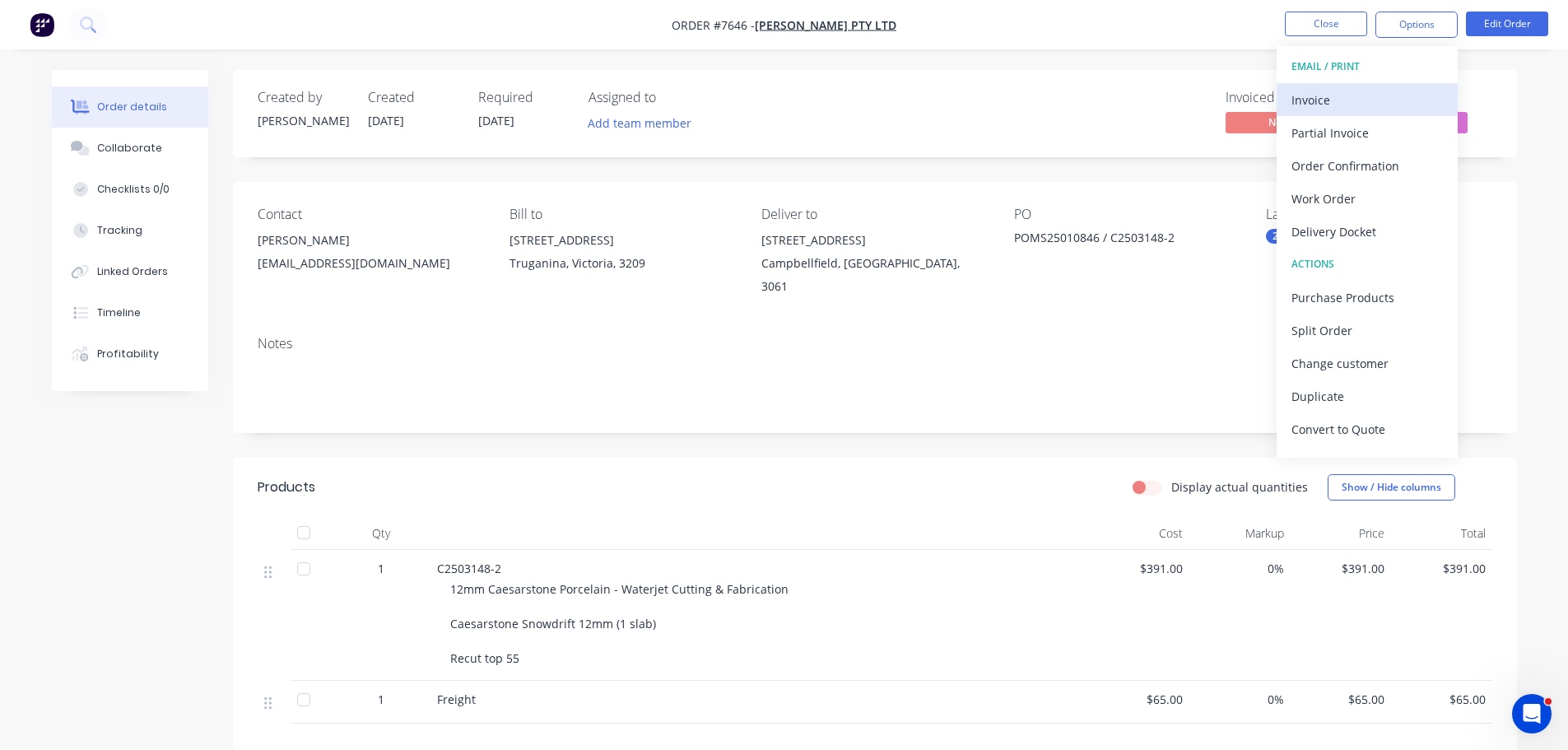
click at [1393, 98] on div "Invoice" at bounding box center [1367, 99] width 152 height 24
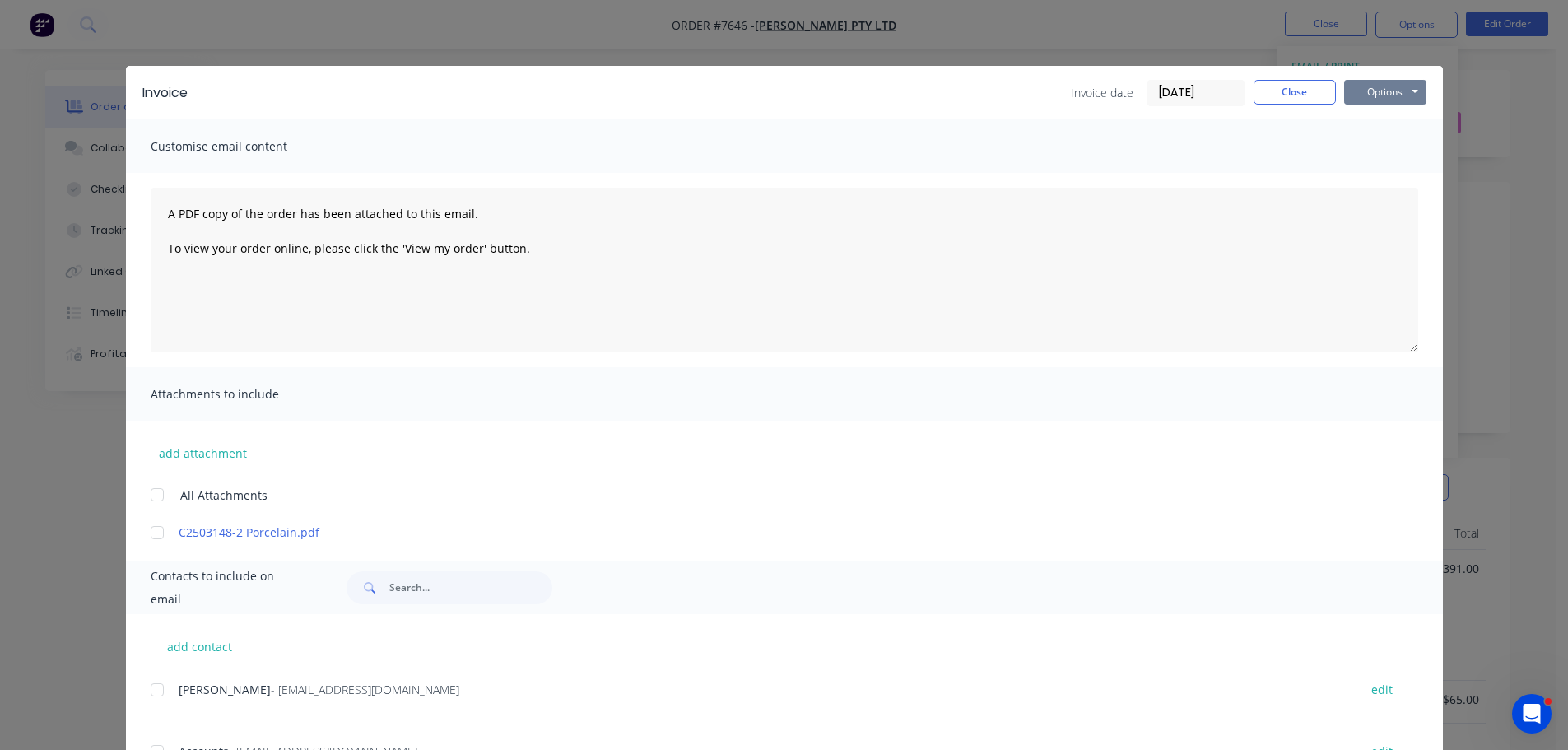
click at [1372, 92] on button "Options" at bounding box center [1385, 92] width 82 height 25
click at [1374, 147] on button "Print" at bounding box center [1396, 148] width 105 height 27
click at [1316, 90] on button "Close" at bounding box center [1295, 92] width 82 height 25
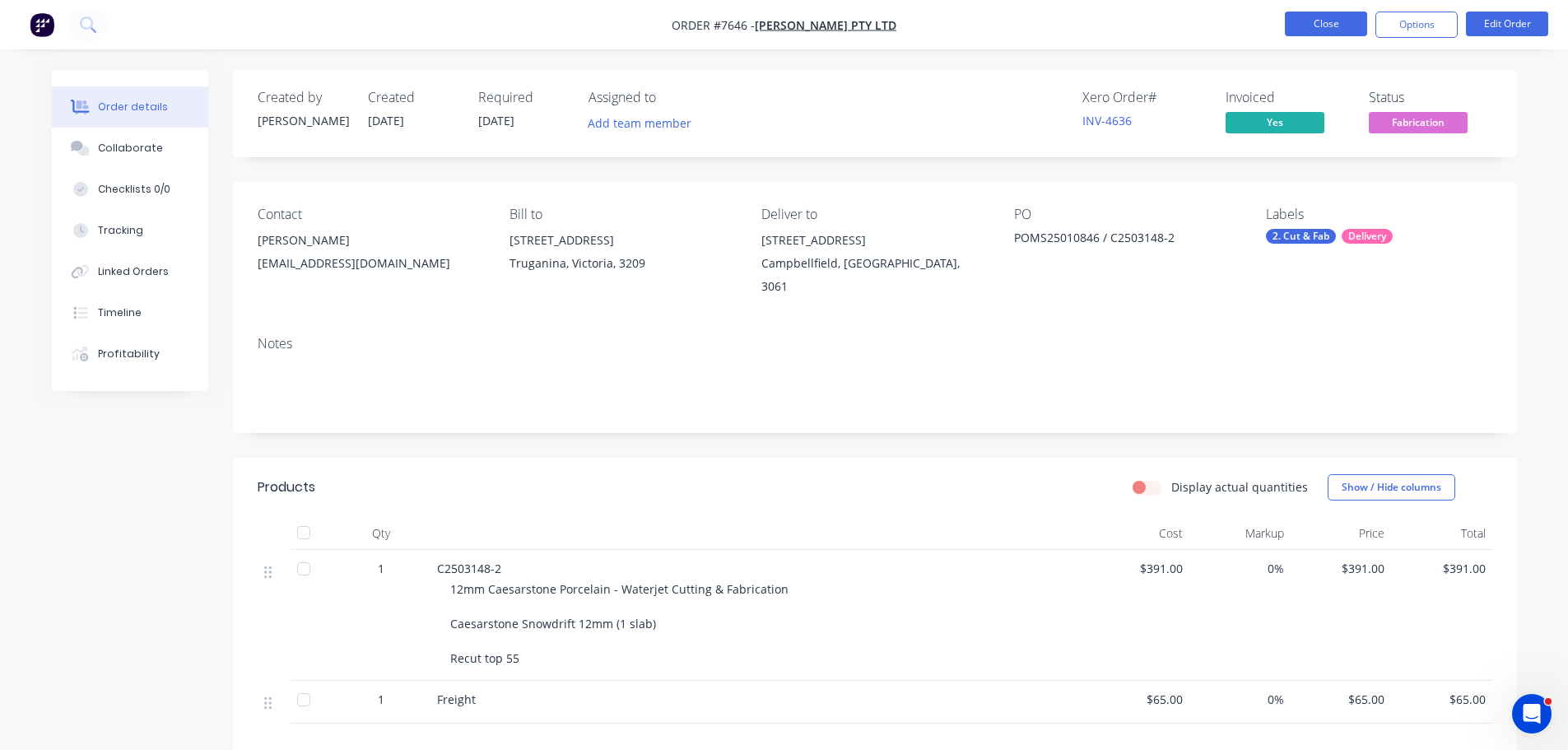
click at [1332, 24] on button "Close" at bounding box center [1326, 24] width 82 height 25
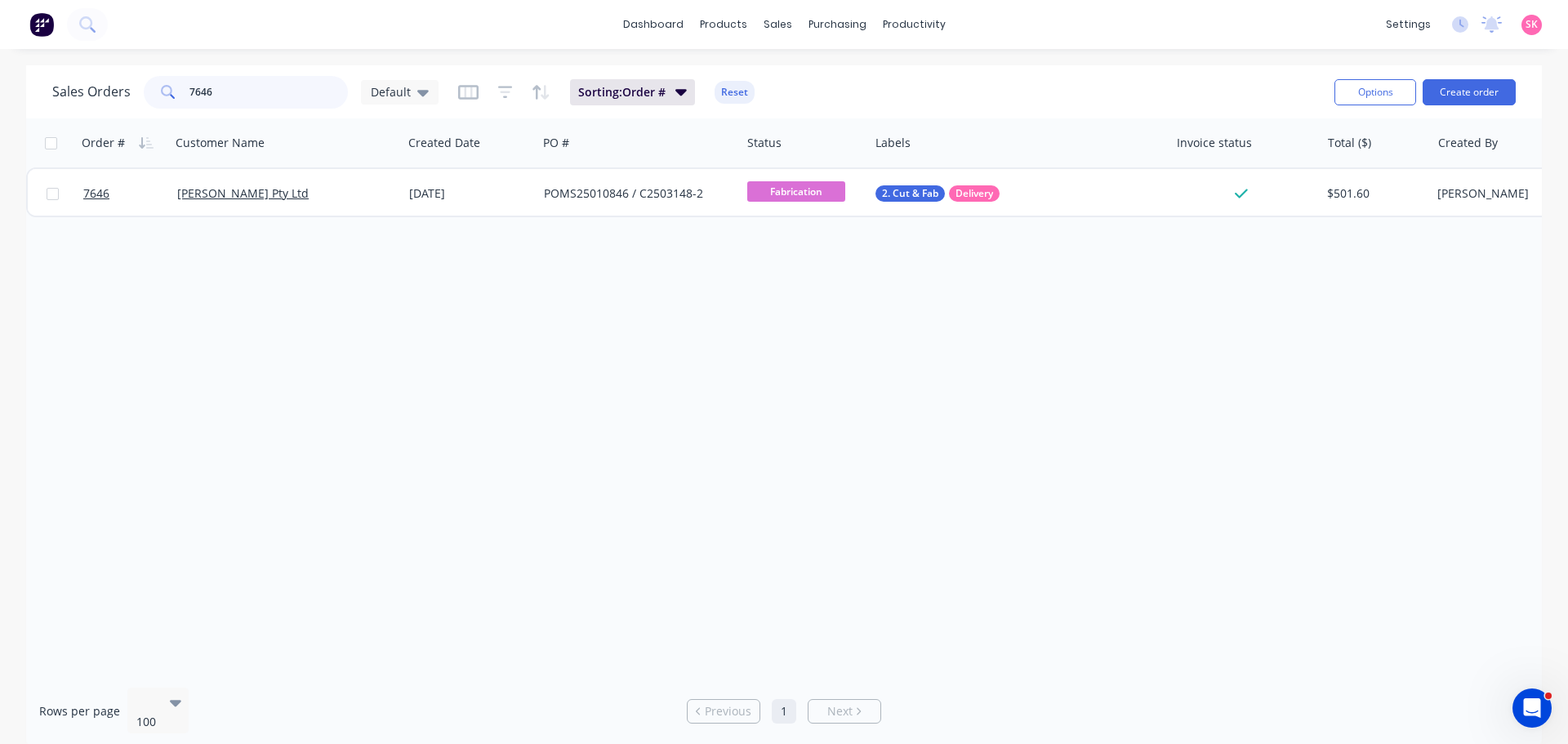
drag, startPoint x: 228, startPoint y: 84, endPoint x: 107, endPoint y: 90, distance: 121.1
click at [113, 90] on div "Sales Orders 7646 Default" at bounding box center [246, 92] width 386 height 33
type input "7683"
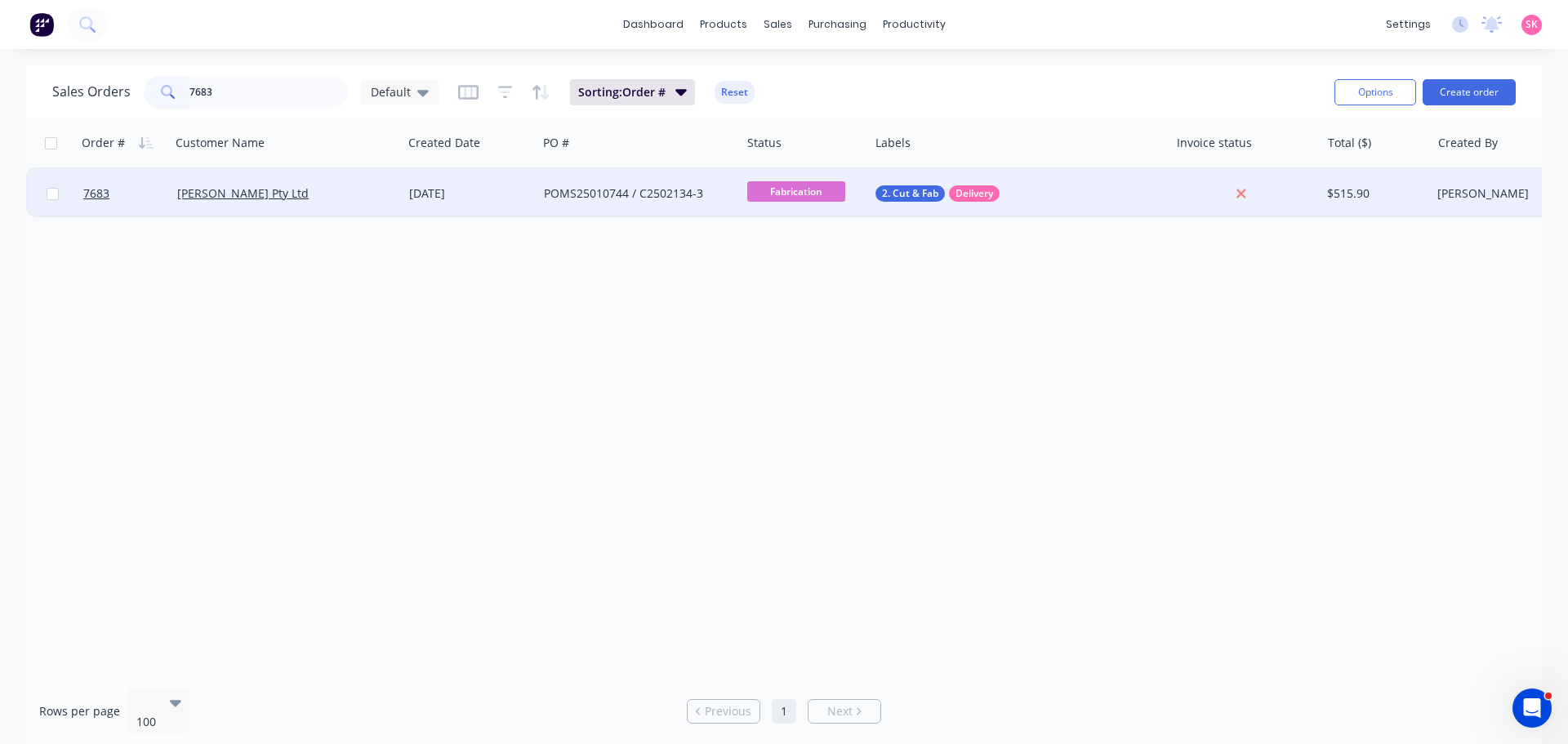
click at [650, 201] on div "POMS25010744 / C2502134-3" at bounding box center [639, 194] width 203 height 49
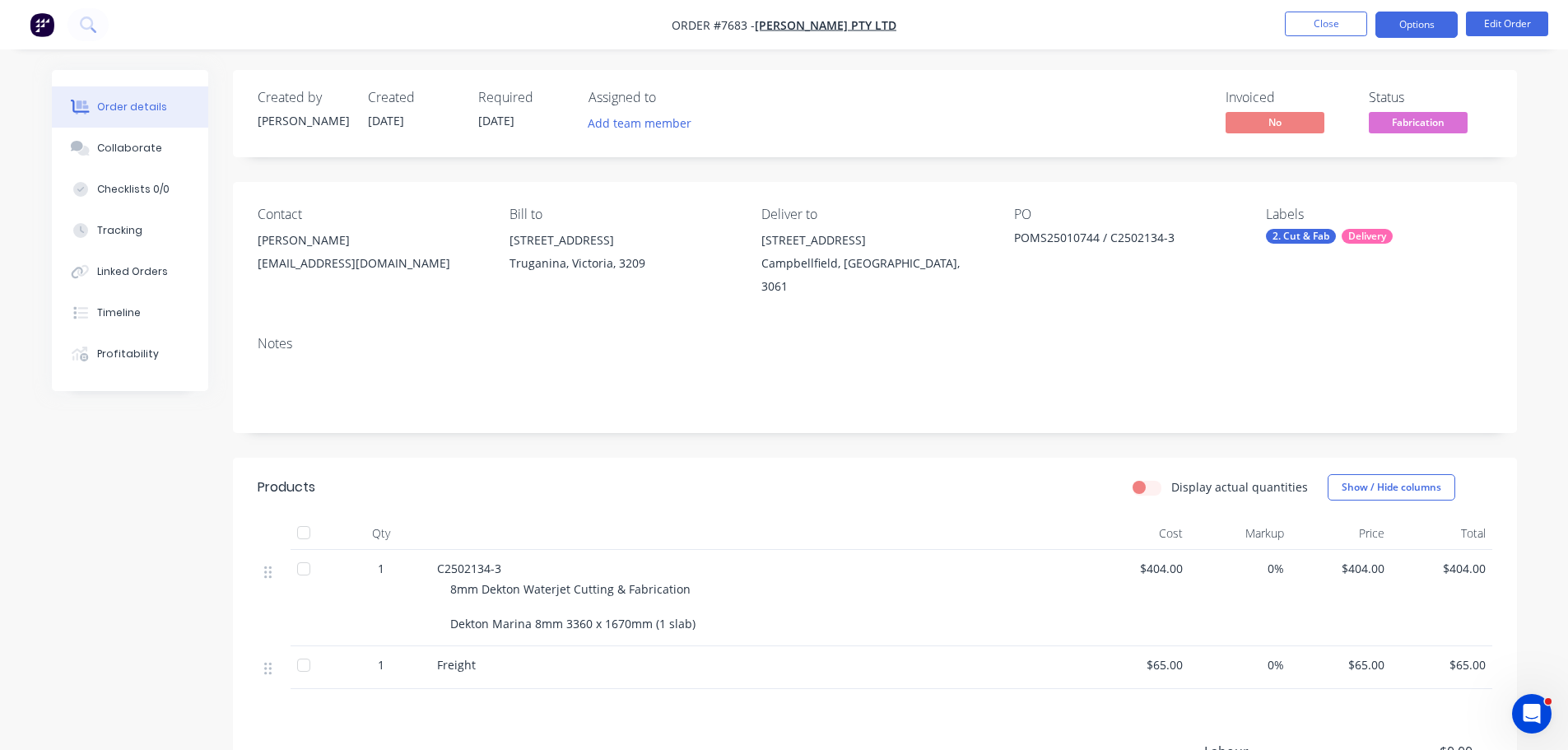
click at [1420, 23] on button "Options" at bounding box center [1416, 25] width 82 height 27
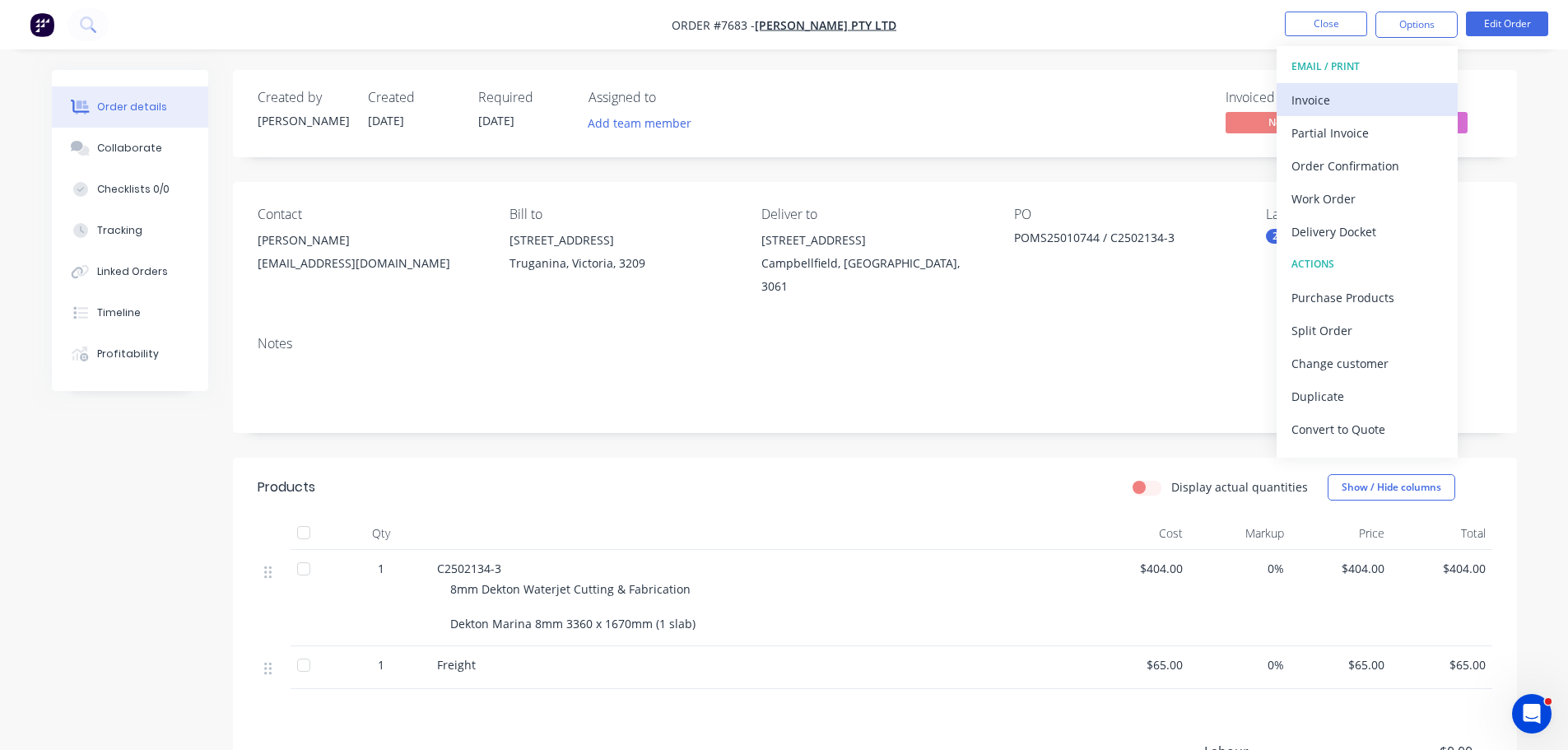
click at [1397, 104] on div "Invoice" at bounding box center [1367, 99] width 152 height 24
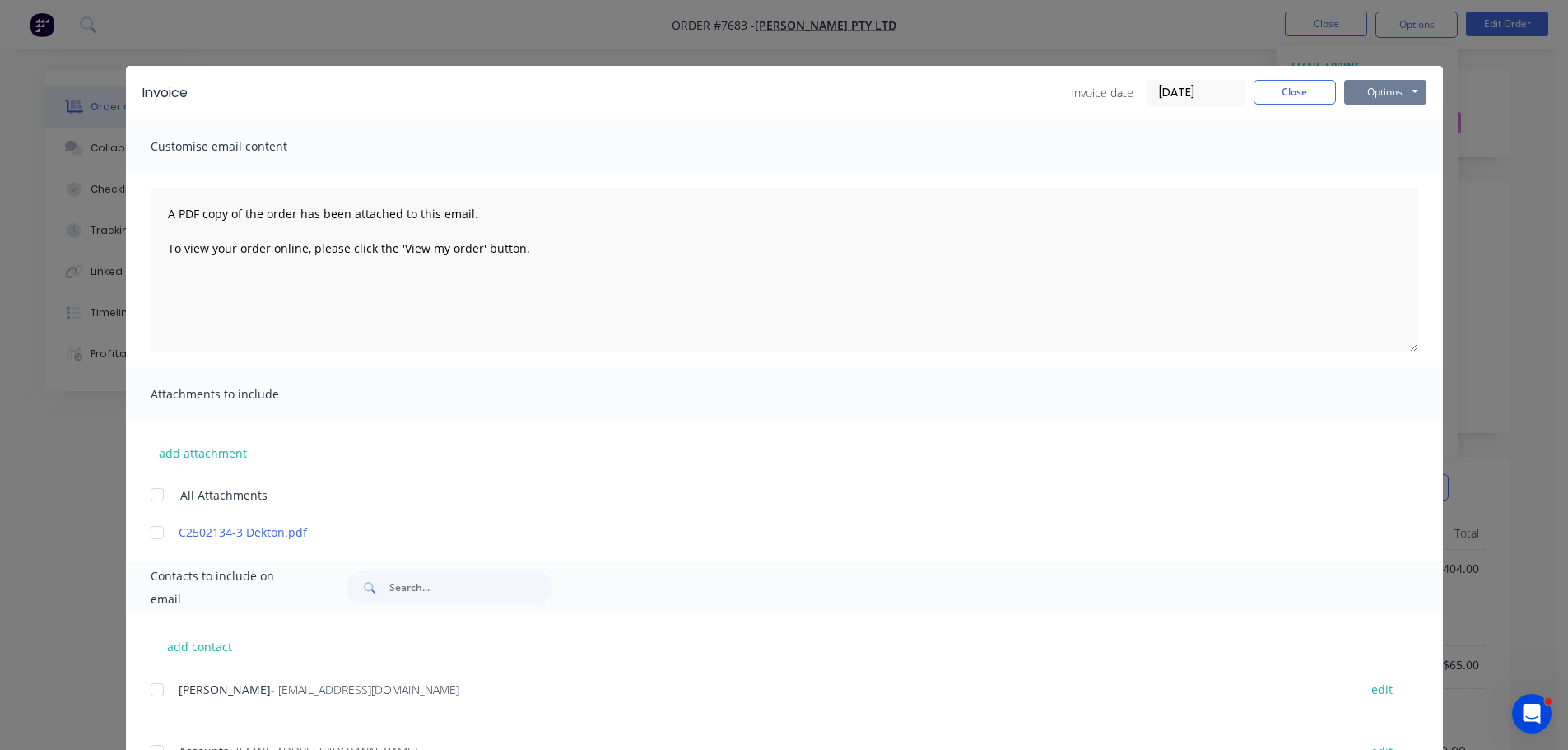
click at [1353, 90] on button "Options" at bounding box center [1385, 92] width 82 height 25
click at [1381, 138] on button "Print" at bounding box center [1396, 148] width 105 height 27
click at [1290, 95] on button "Close" at bounding box center [1295, 92] width 82 height 25
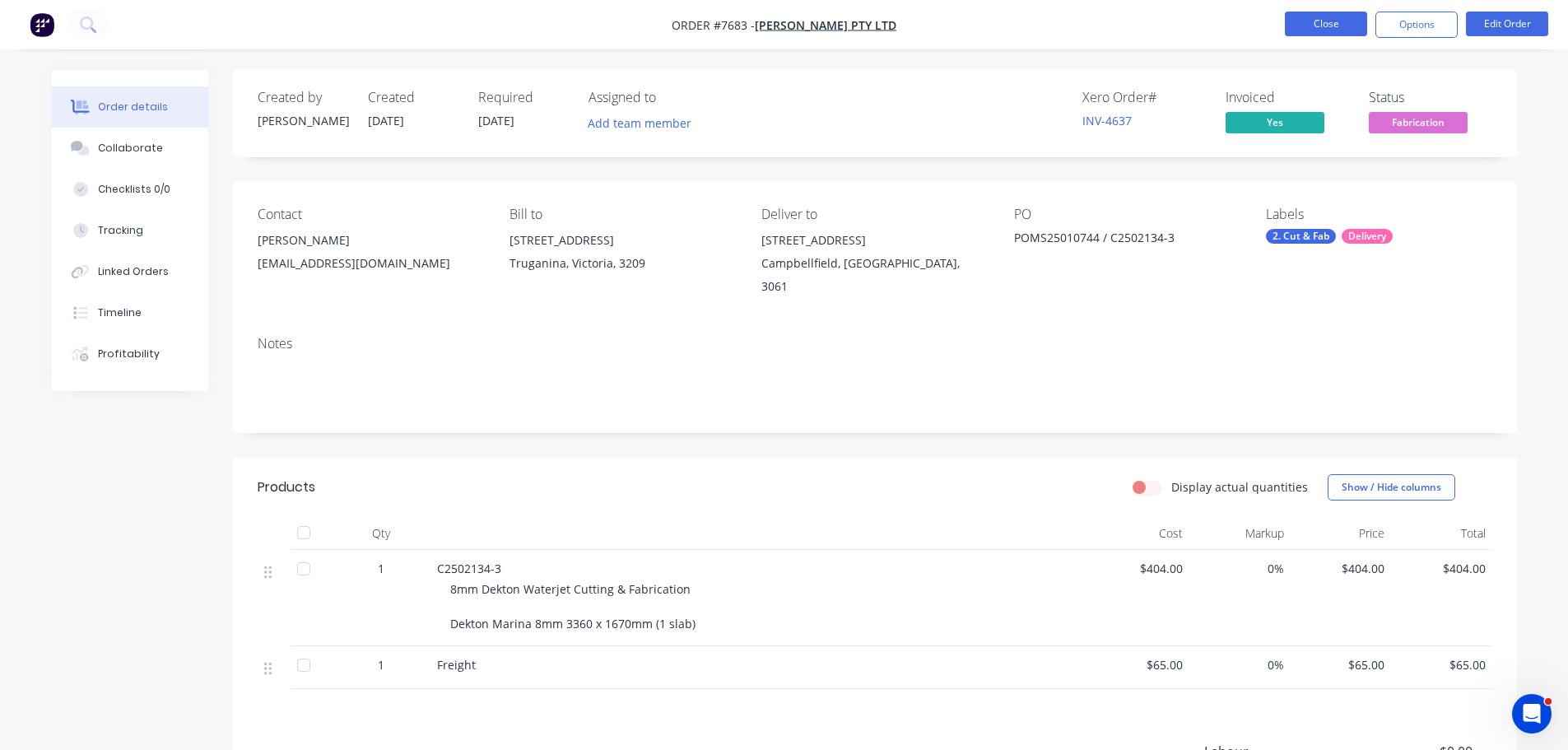
click at [1326, 22] on button "Close" at bounding box center [1326, 24] width 82 height 25
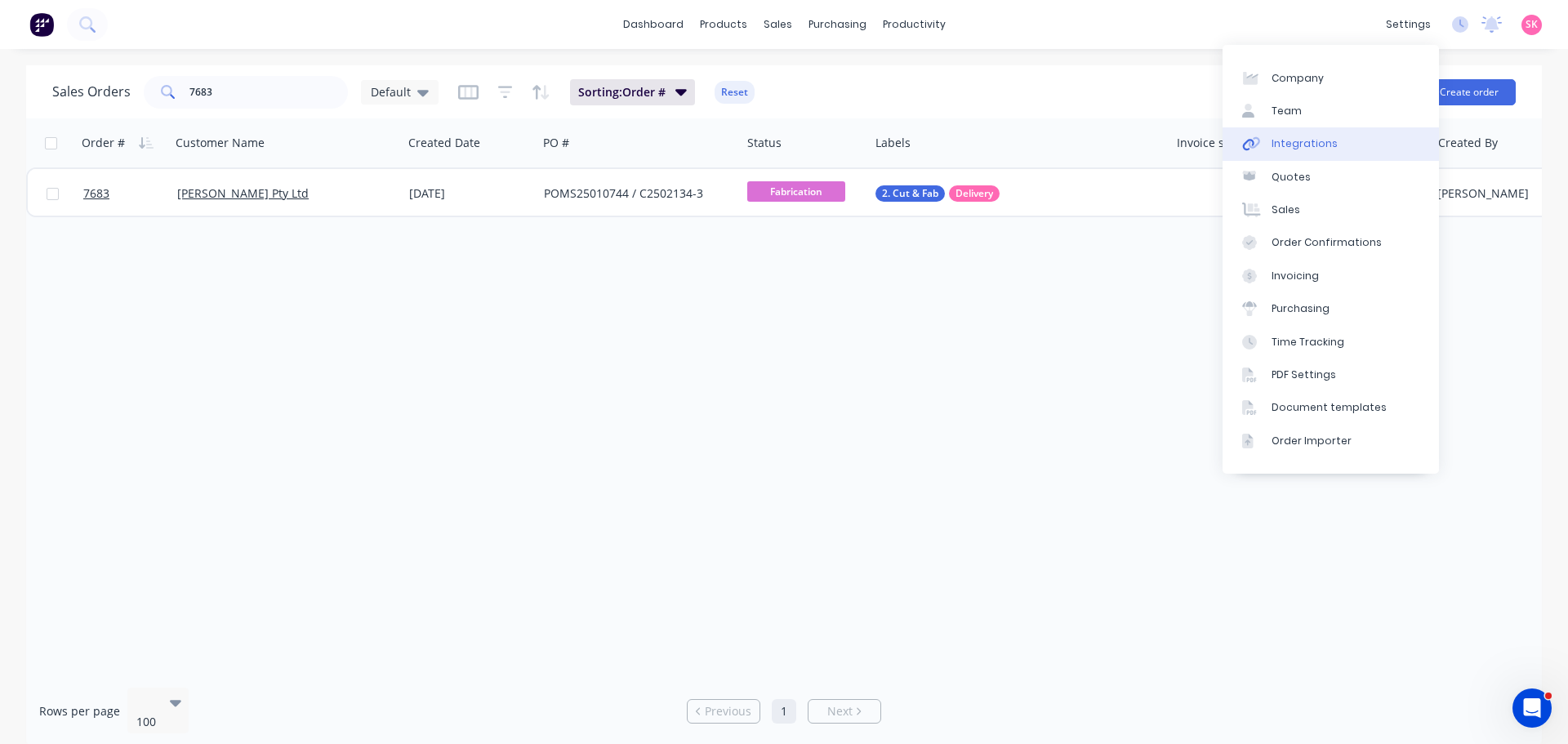
click at [1372, 136] on link "Integrations" at bounding box center [1330, 144] width 216 height 33
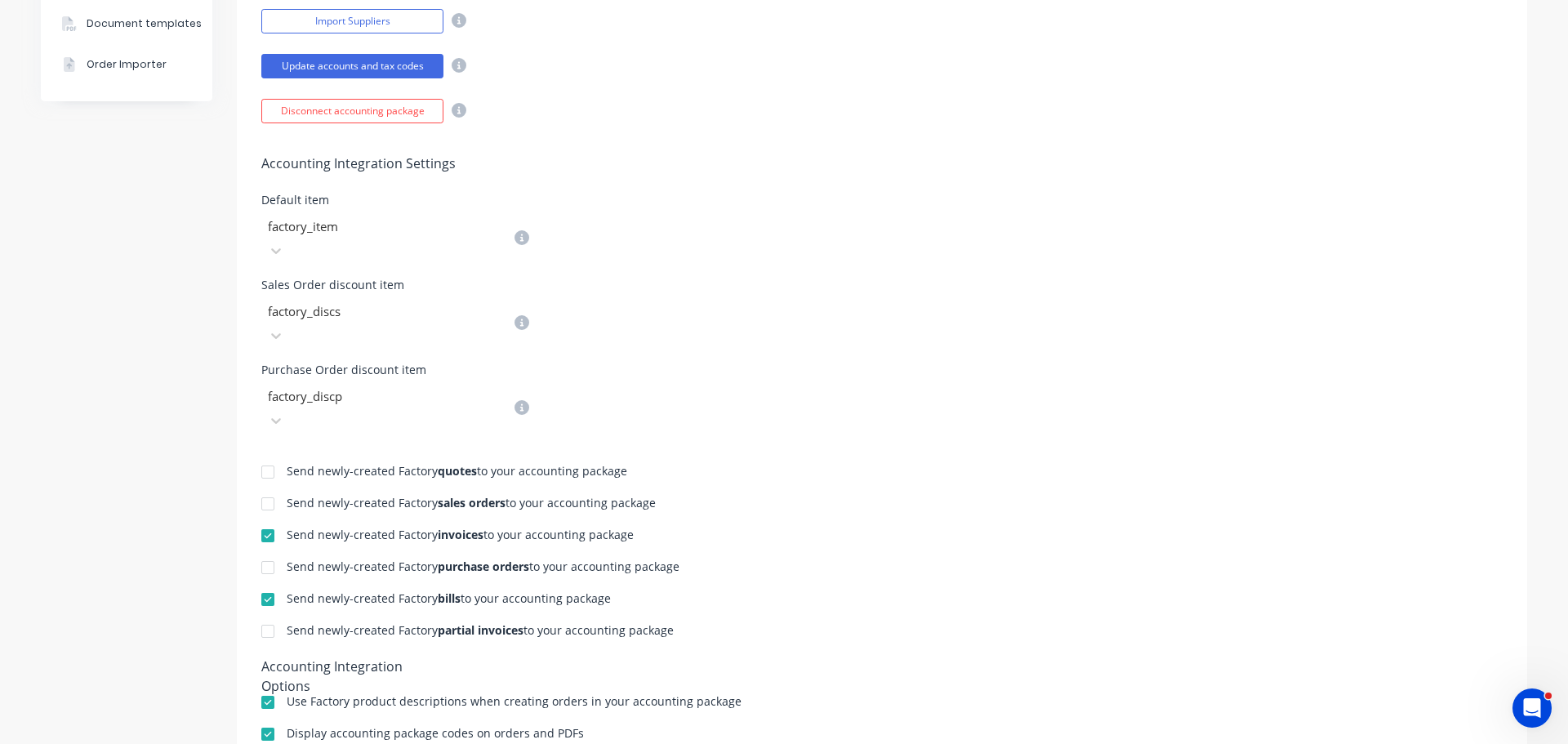
scroll to position [637, 0]
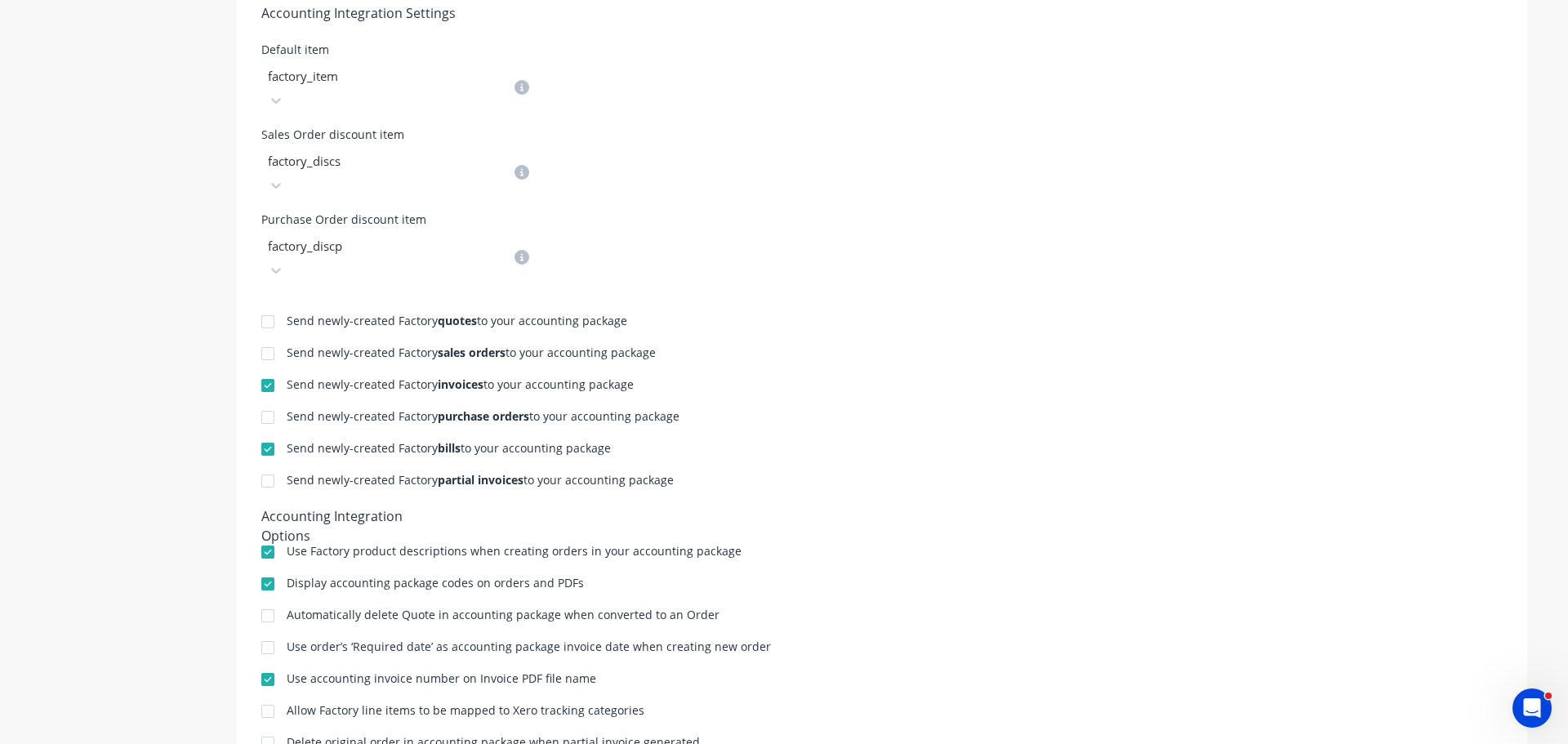
click at [261, 369] on div at bounding box center [268, 386] width 33 height 33
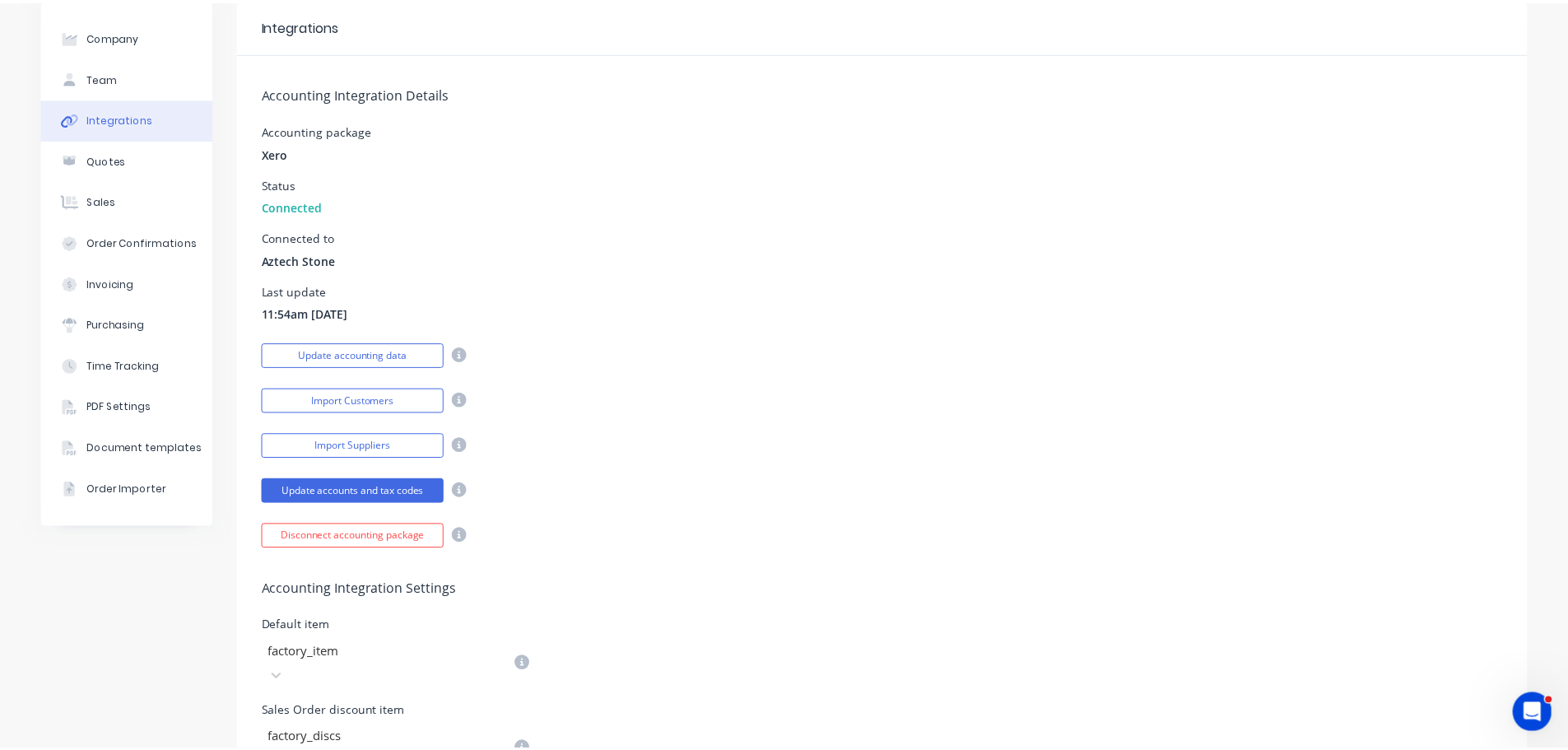
scroll to position [0, 0]
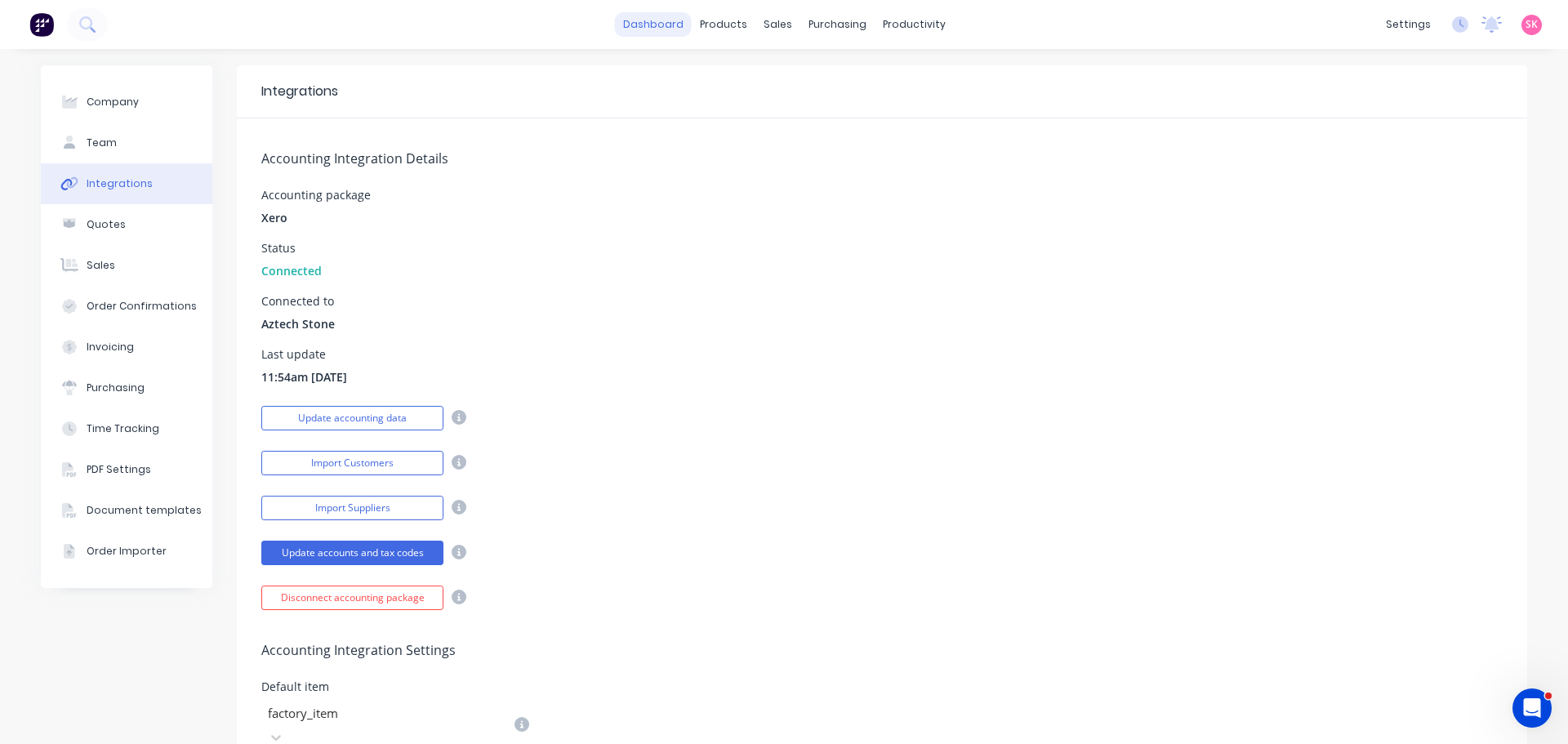
click at [654, 21] on link "dashboard" at bounding box center [653, 25] width 76 height 25
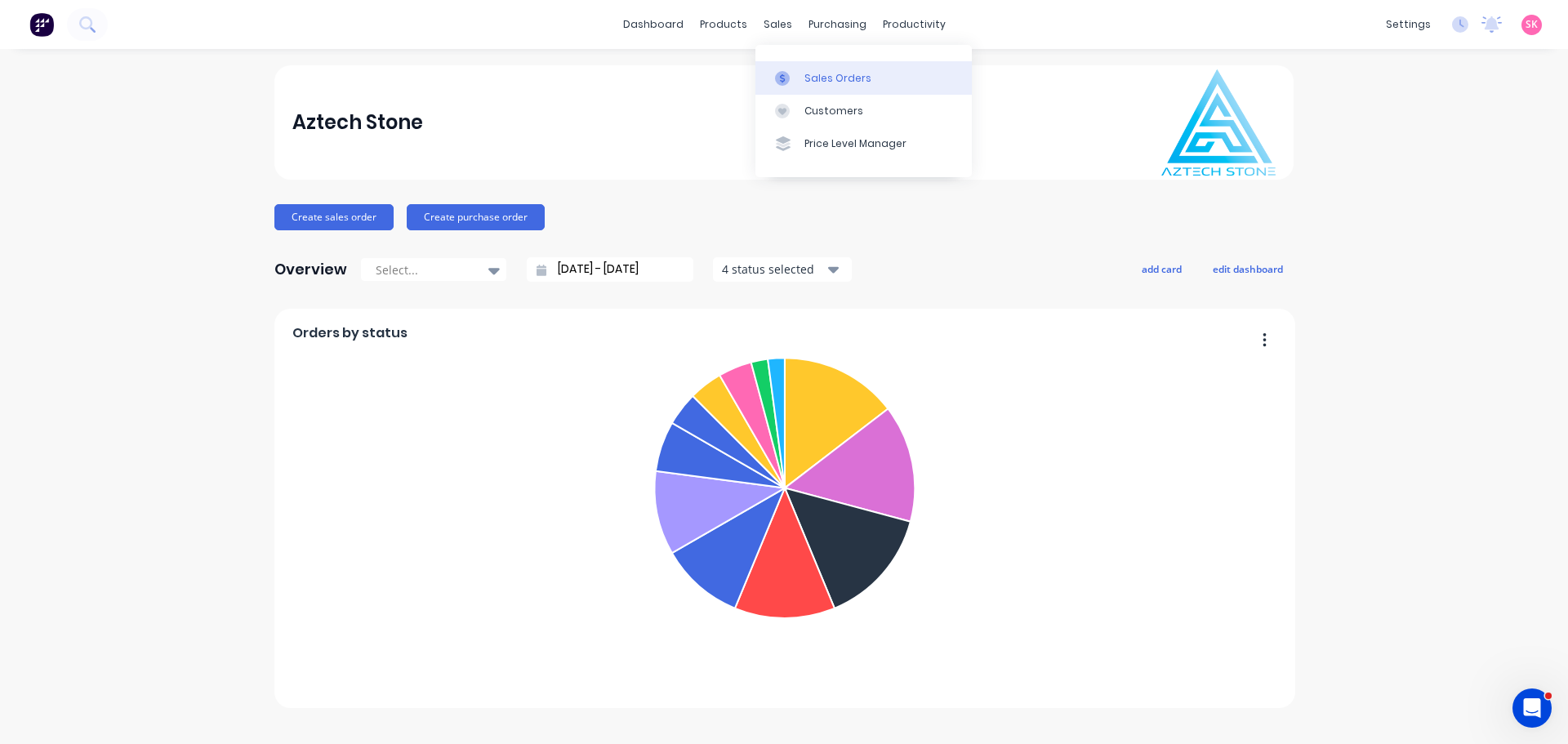
click at [793, 84] on div at bounding box center [788, 78] width 25 height 15
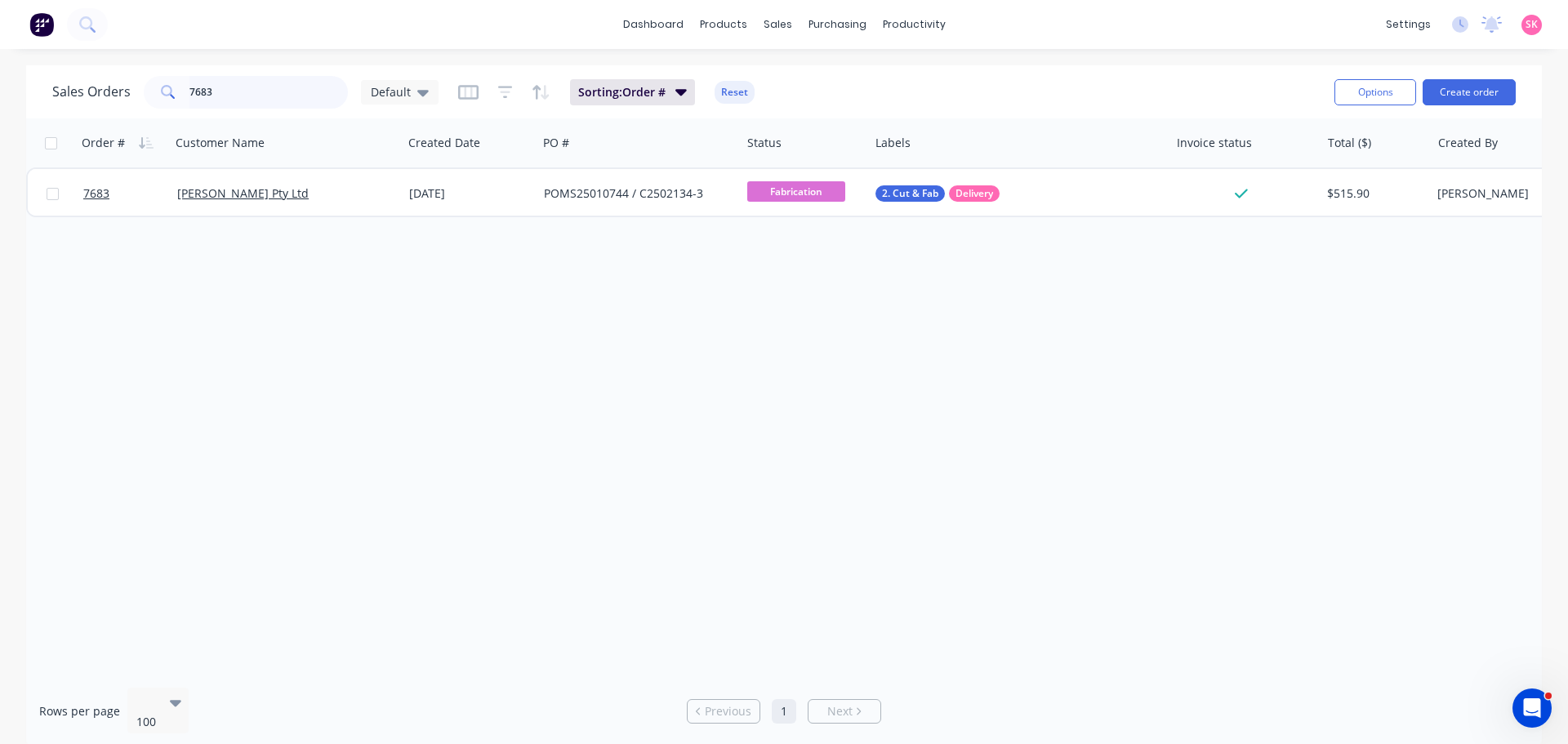
drag, startPoint x: 193, startPoint y: 91, endPoint x: 11, endPoint y: 93, distance: 182.0
click at [52, 91] on div "Sales Orders 7683 Default Sorting: Order # Reset Options Create order" at bounding box center [784, 91] width 1516 height 53
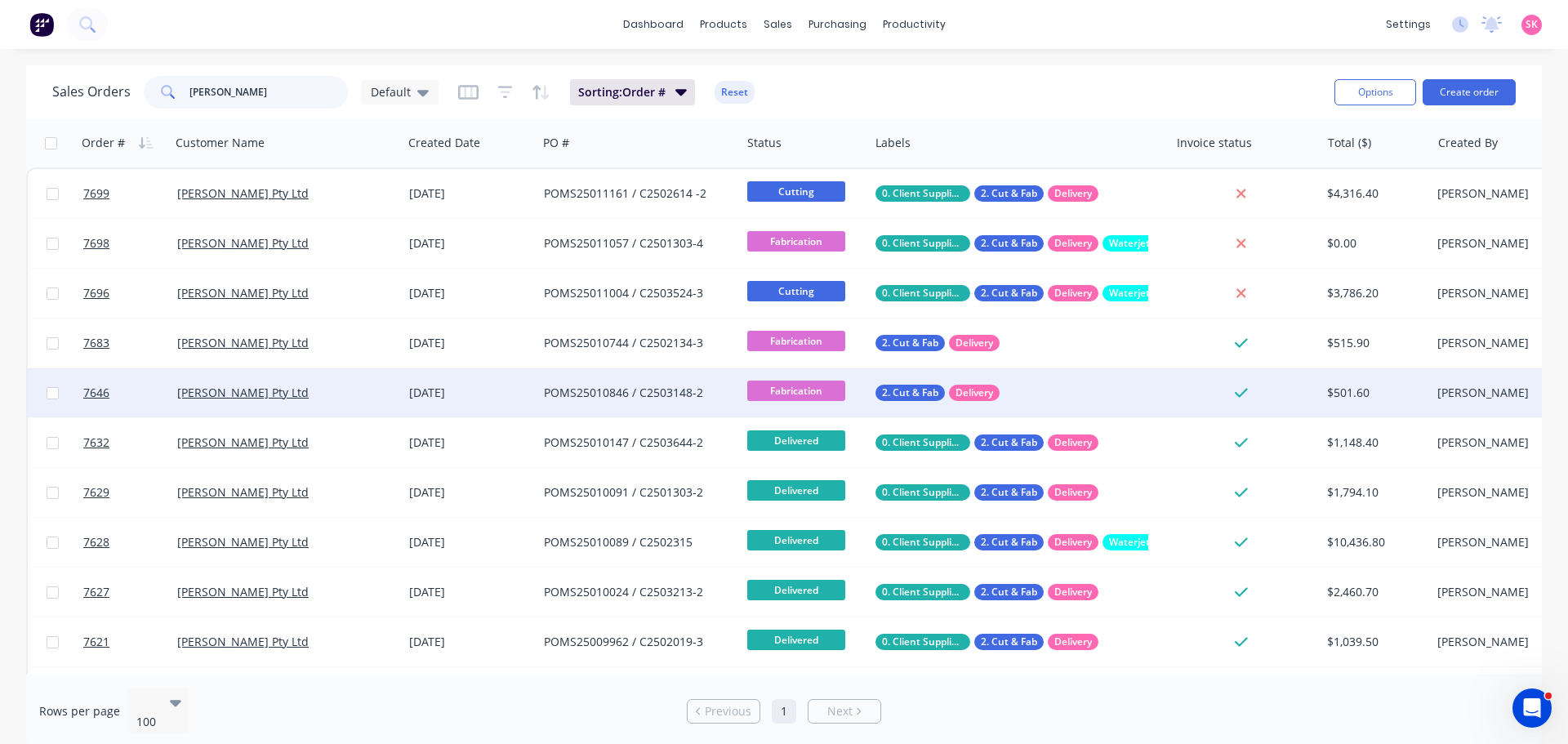
type input "marbut"
click at [603, 388] on div "POMS25010846 / C2503148-2" at bounding box center [635, 393] width 182 height 16
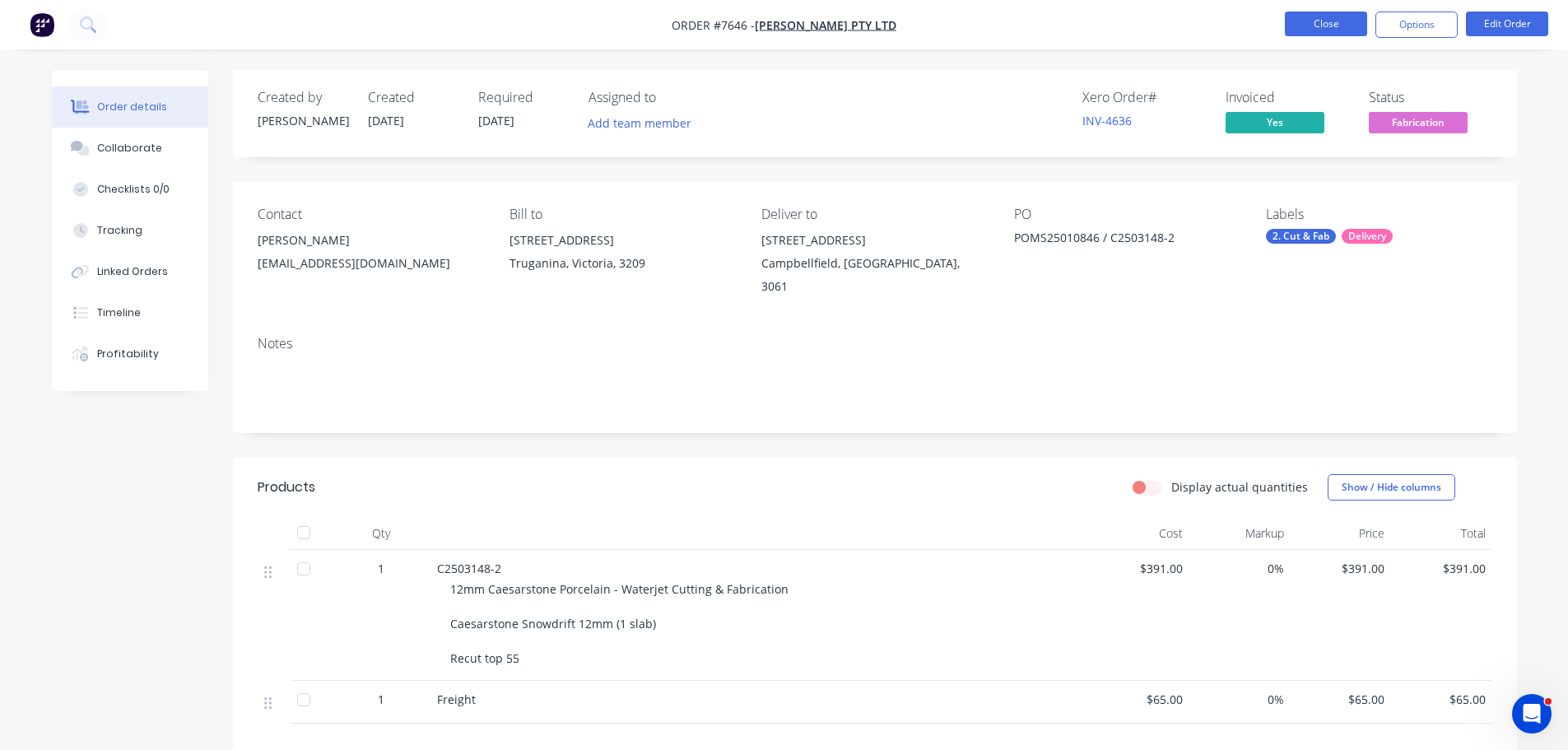
click at [1345, 18] on button "Close" at bounding box center [1326, 24] width 82 height 25
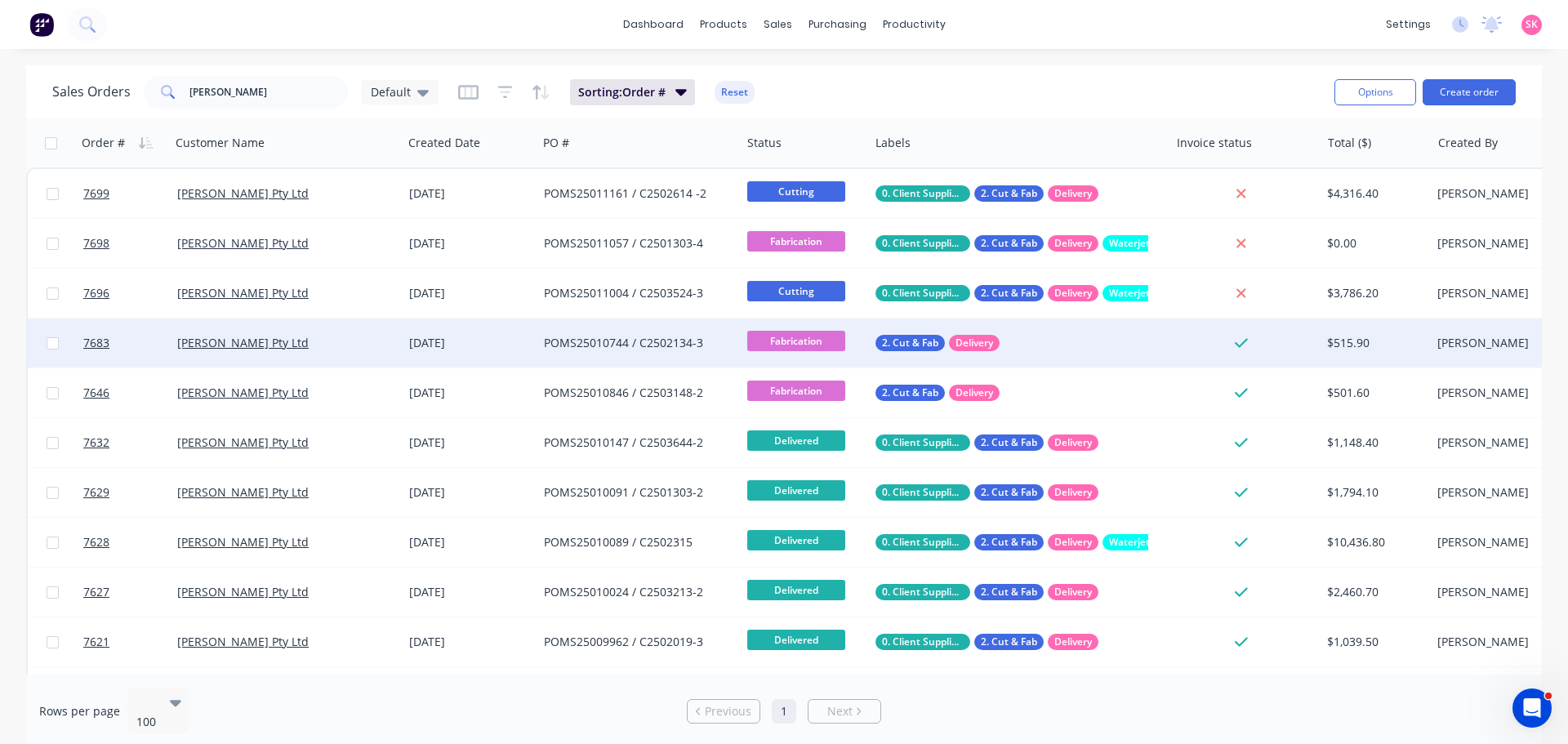
click at [594, 344] on div "POMS25010744 / C2502134-3" at bounding box center [635, 343] width 182 height 16
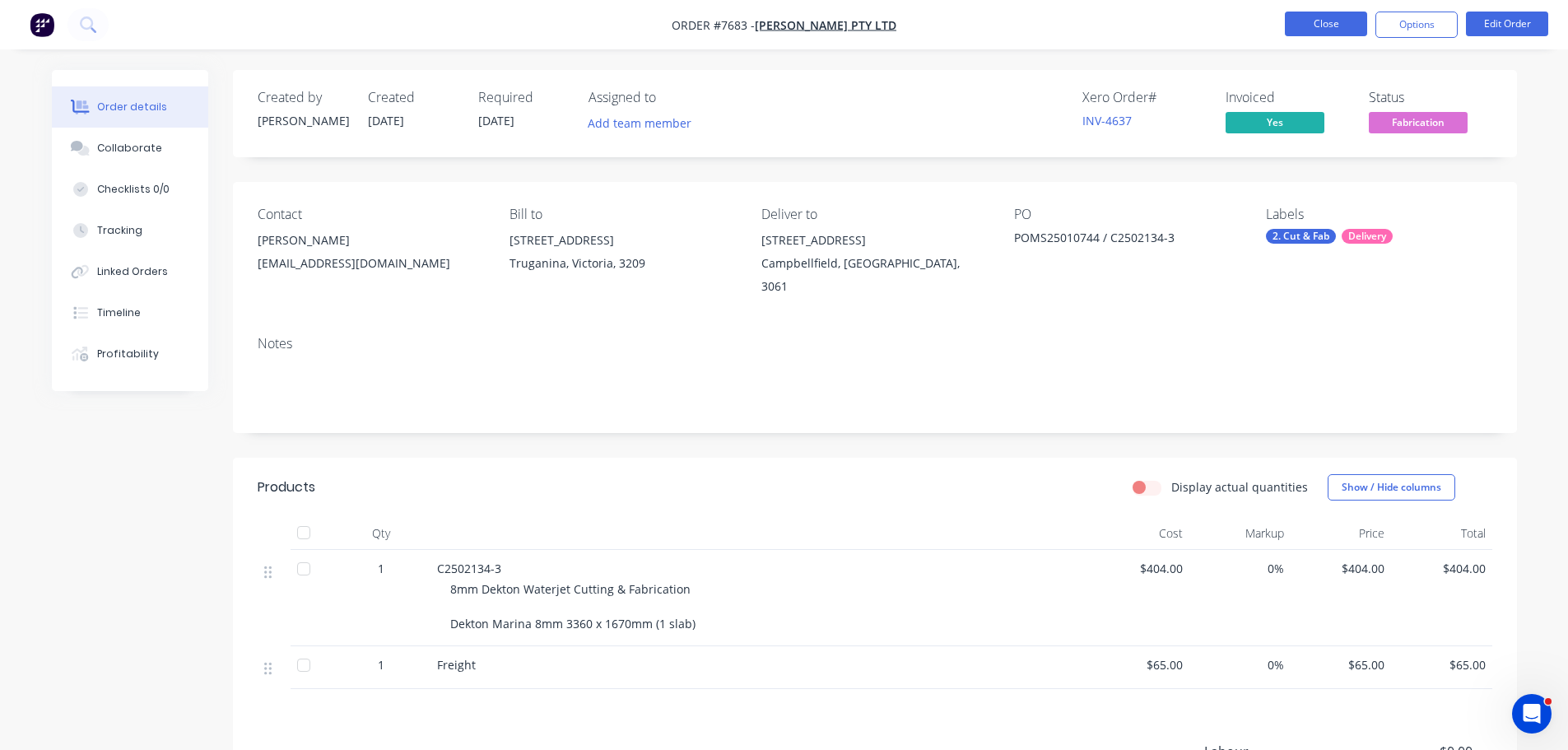
click at [1329, 25] on button "Close" at bounding box center [1326, 24] width 82 height 25
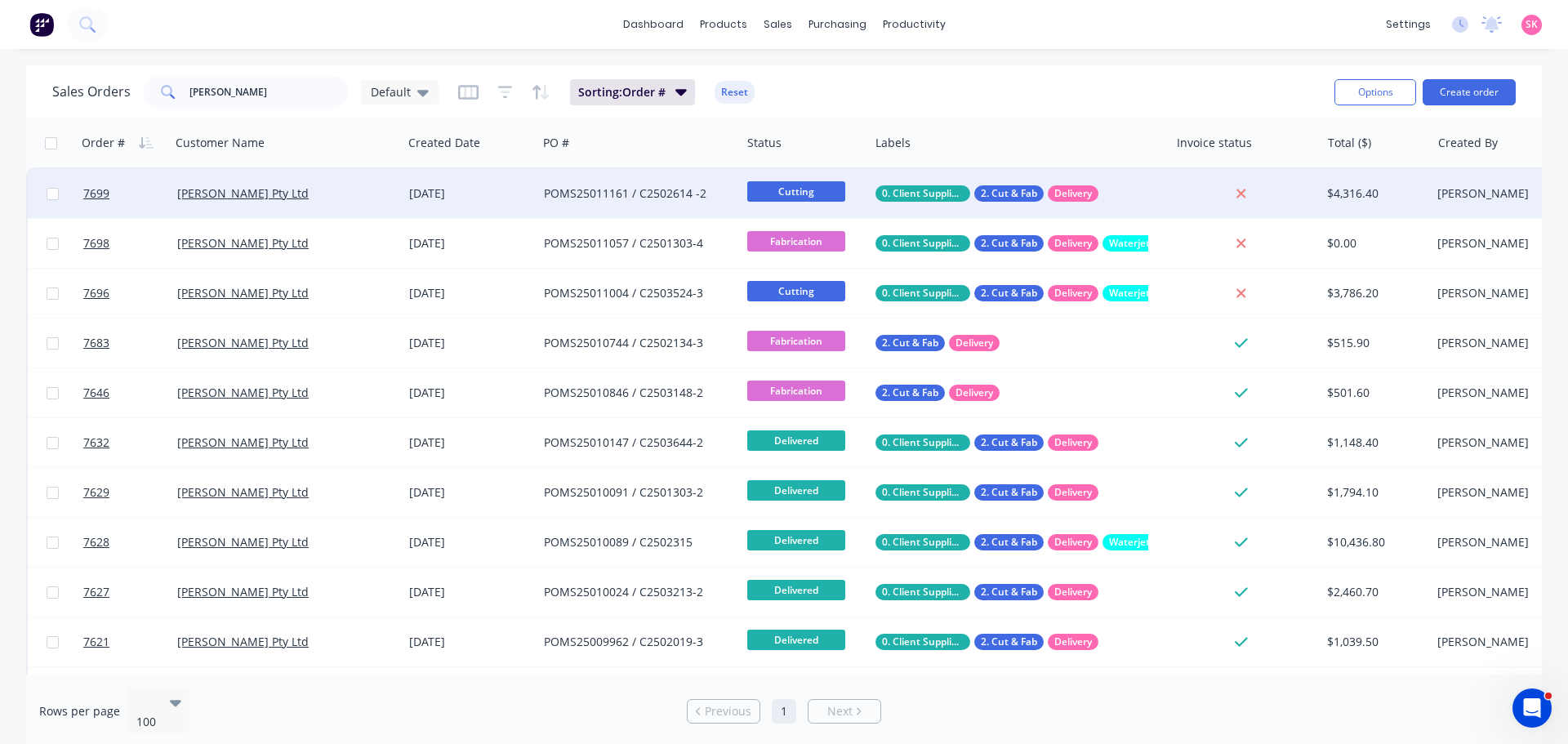
click at [649, 207] on div "POMS25011161 / C2502614 -2" at bounding box center [639, 194] width 203 height 49
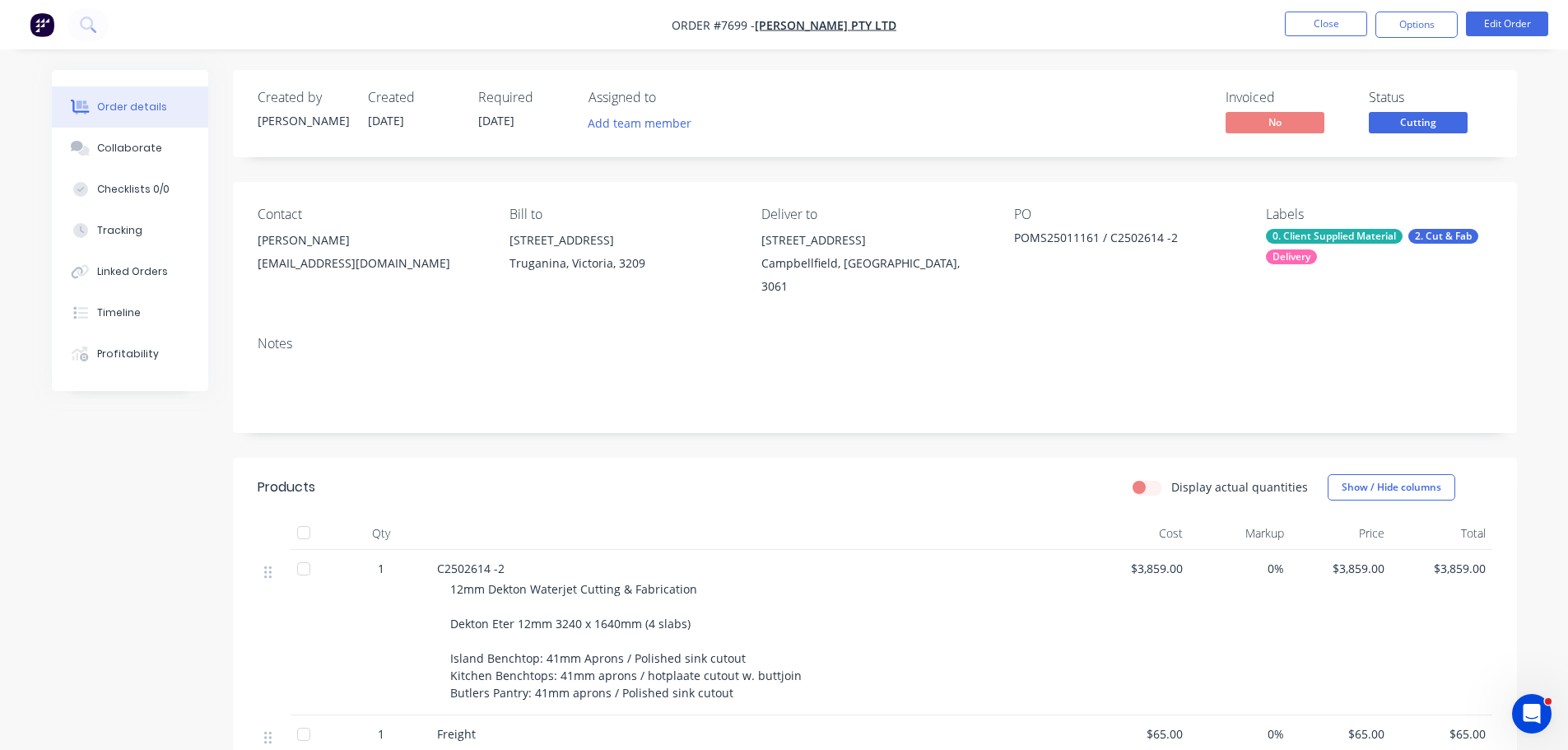
click at [1335, 11] on nav "Order #7699 - Marbut Stone Pty Ltd Close Options Edit Order" at bounding box center [784, 25] width 1568 height 50
click at [1319, 30] on button "Close" at bounding box center [1326, 24] width 82 height 25
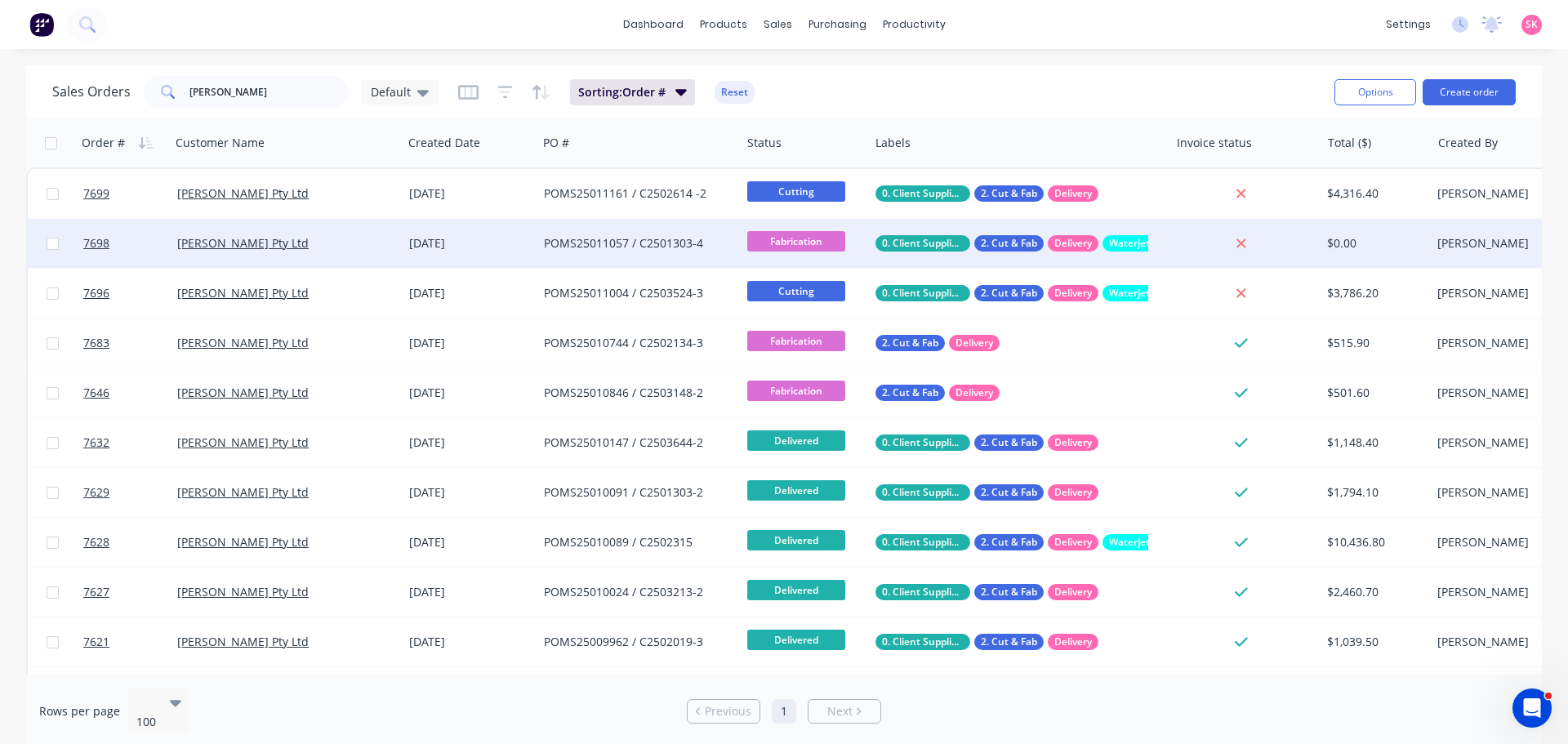
click at [706, 249] on div "POMS25011057 / C2501303-4" at bounding box center [635, 243] width 182 height 16
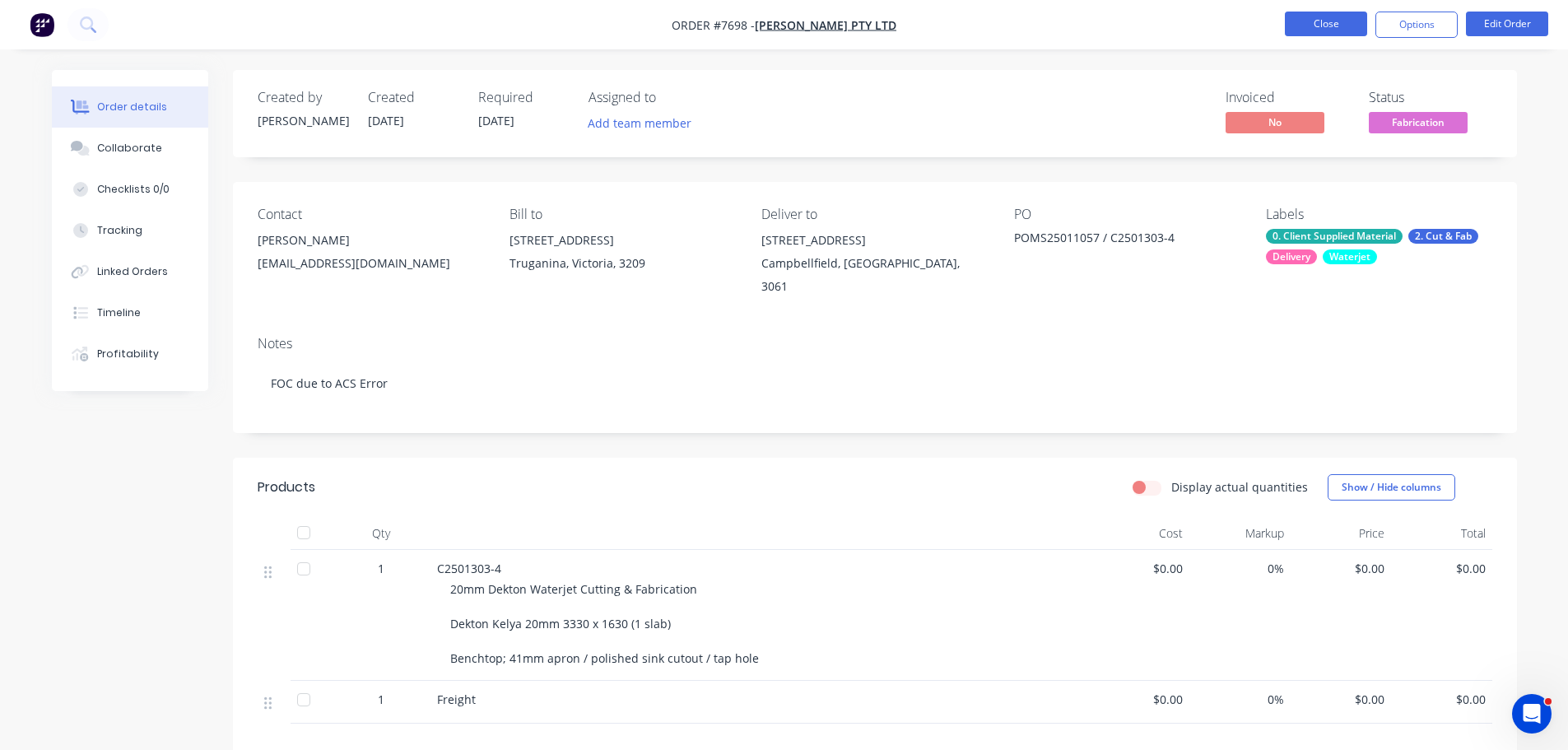
click at [1295, 27] on button "Close" at bounding box center [1326, 24] width 82 height 25
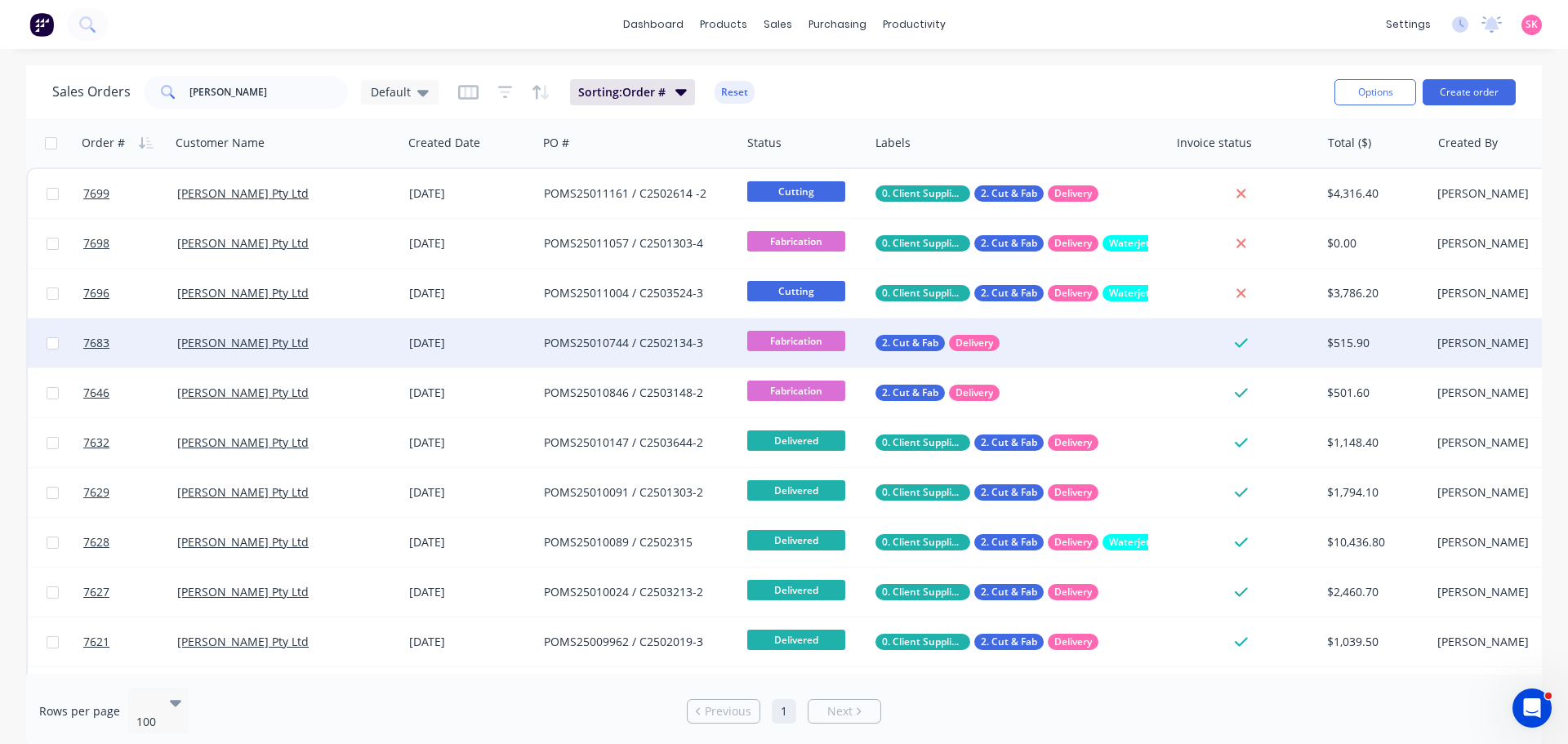
click at [635, 346] on div "POMS25010744 / C2502134-3" at bounding box center [635, 343] width 182 height 16
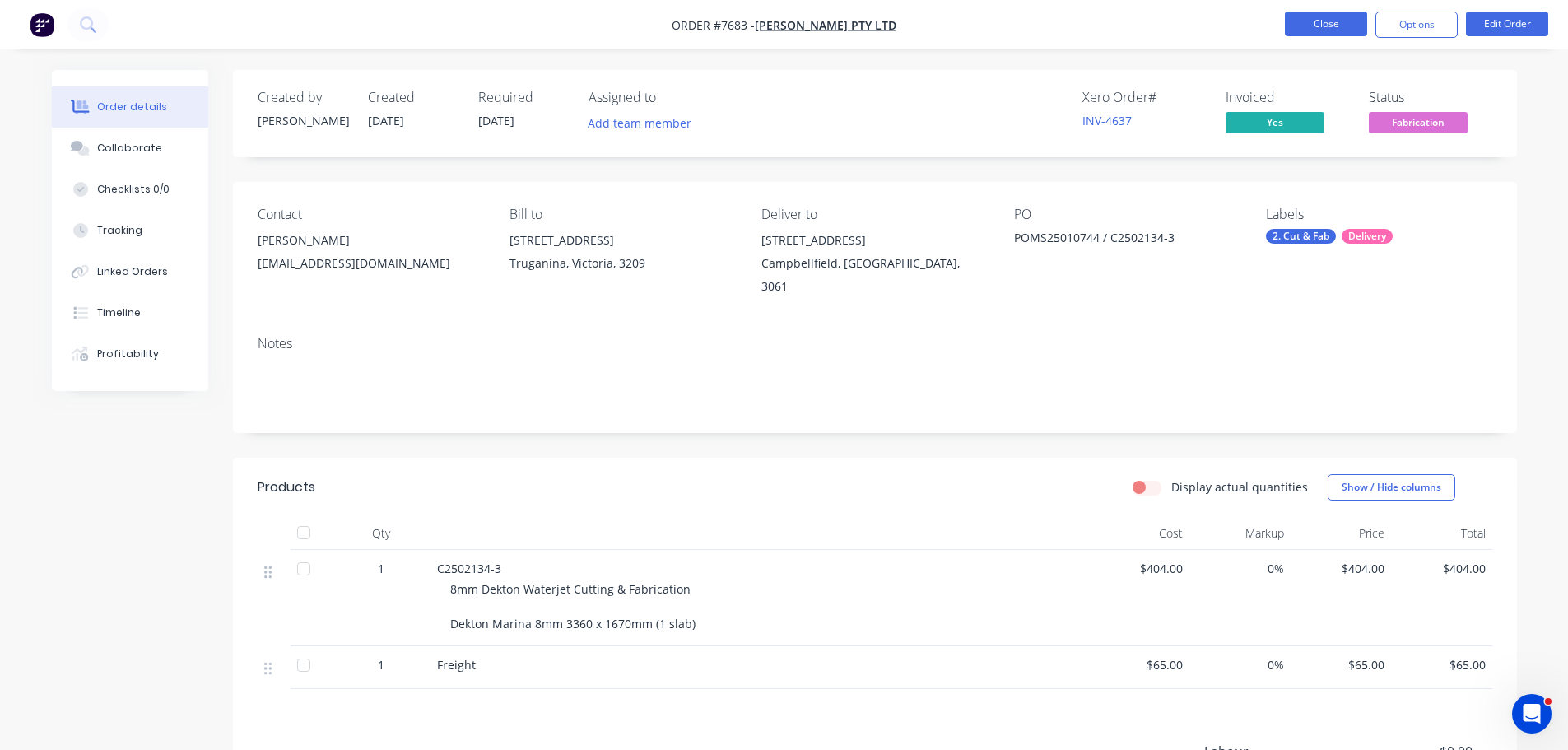
click at [1299, 24] on button "Close" at bounding box center [1326, 24] width 82 height 25
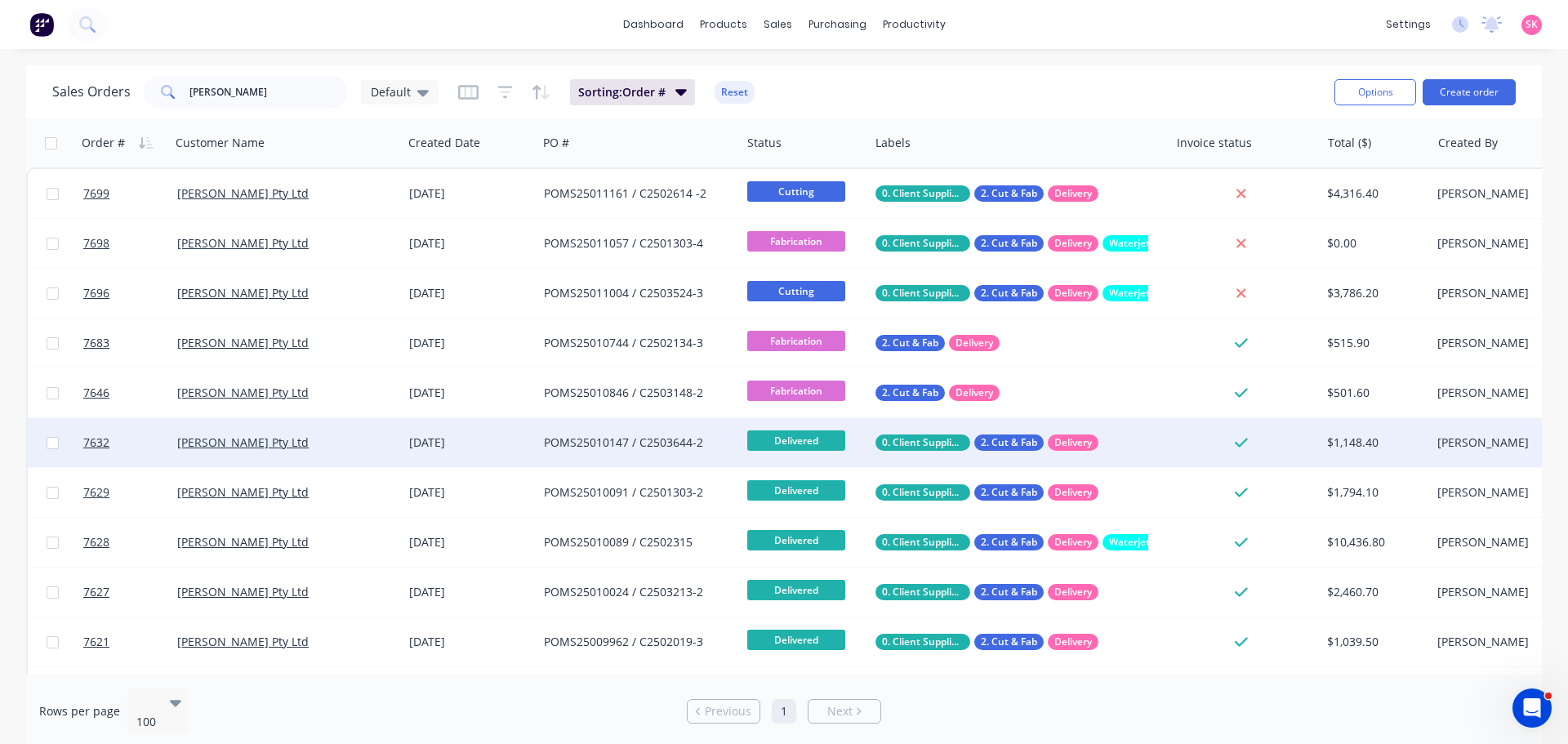
click at [333, 441] on div "[PERSON_NAME] Pty Ltd" at bounding box center [281, 442] width 208 height 16
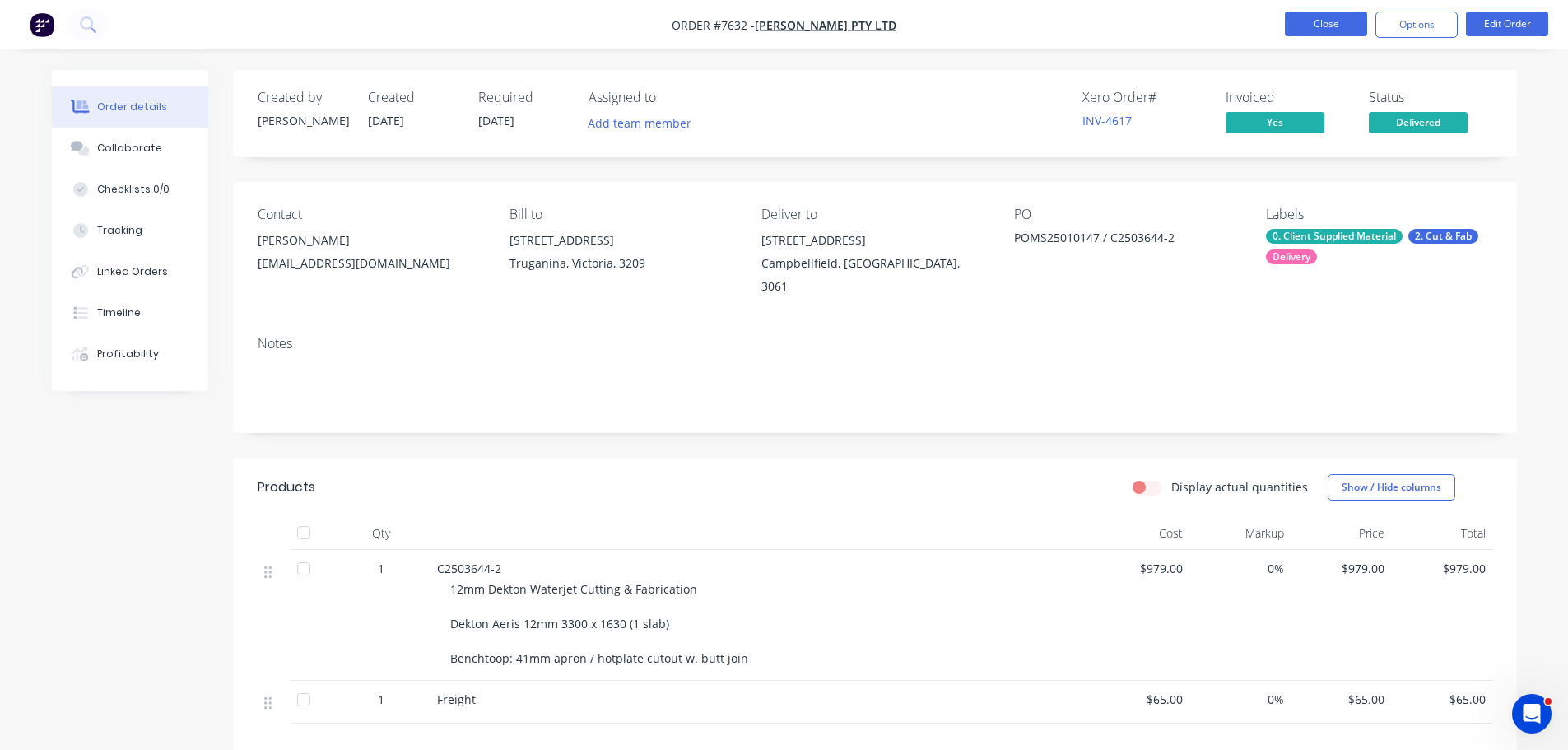
click at [1310, 22] on button "Close" at bounding box center [1326, 24] width 82 height 25
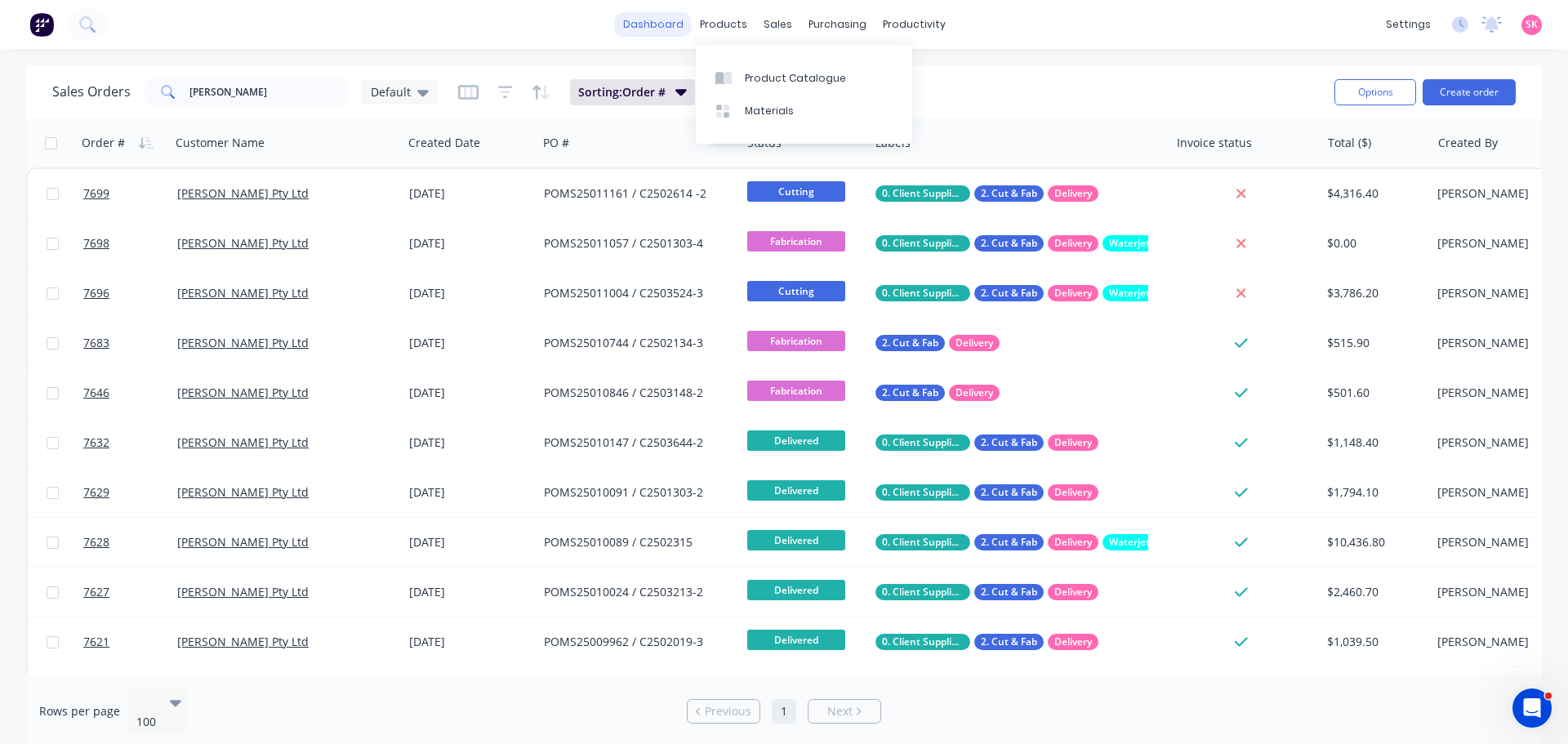
click at [673, 31] on link "dashboard" at bounding box center [653, 25] width 76 height 25
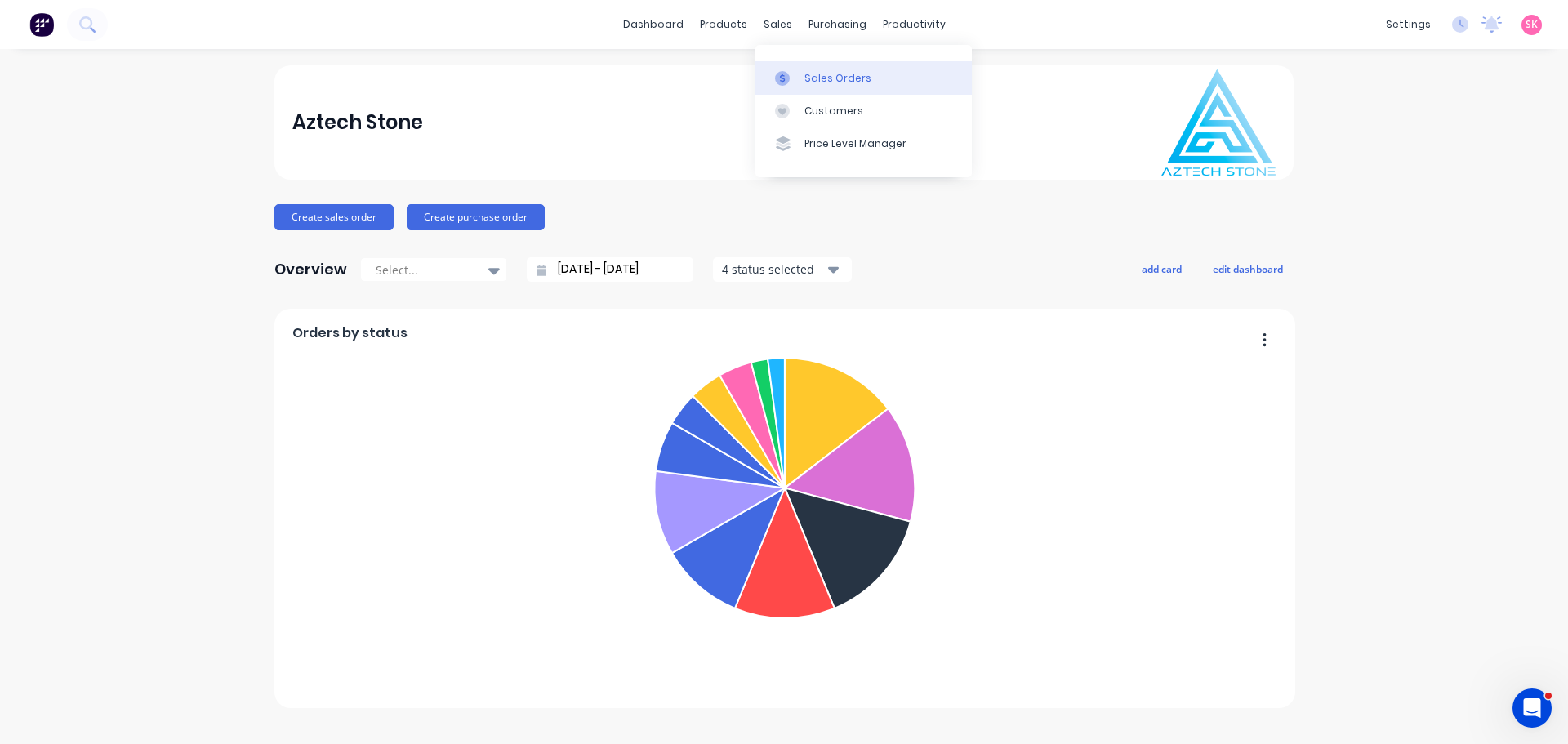
click at [784, 85] on link "Sales Orders" at bounding box center [863, 77] width 216 height 33
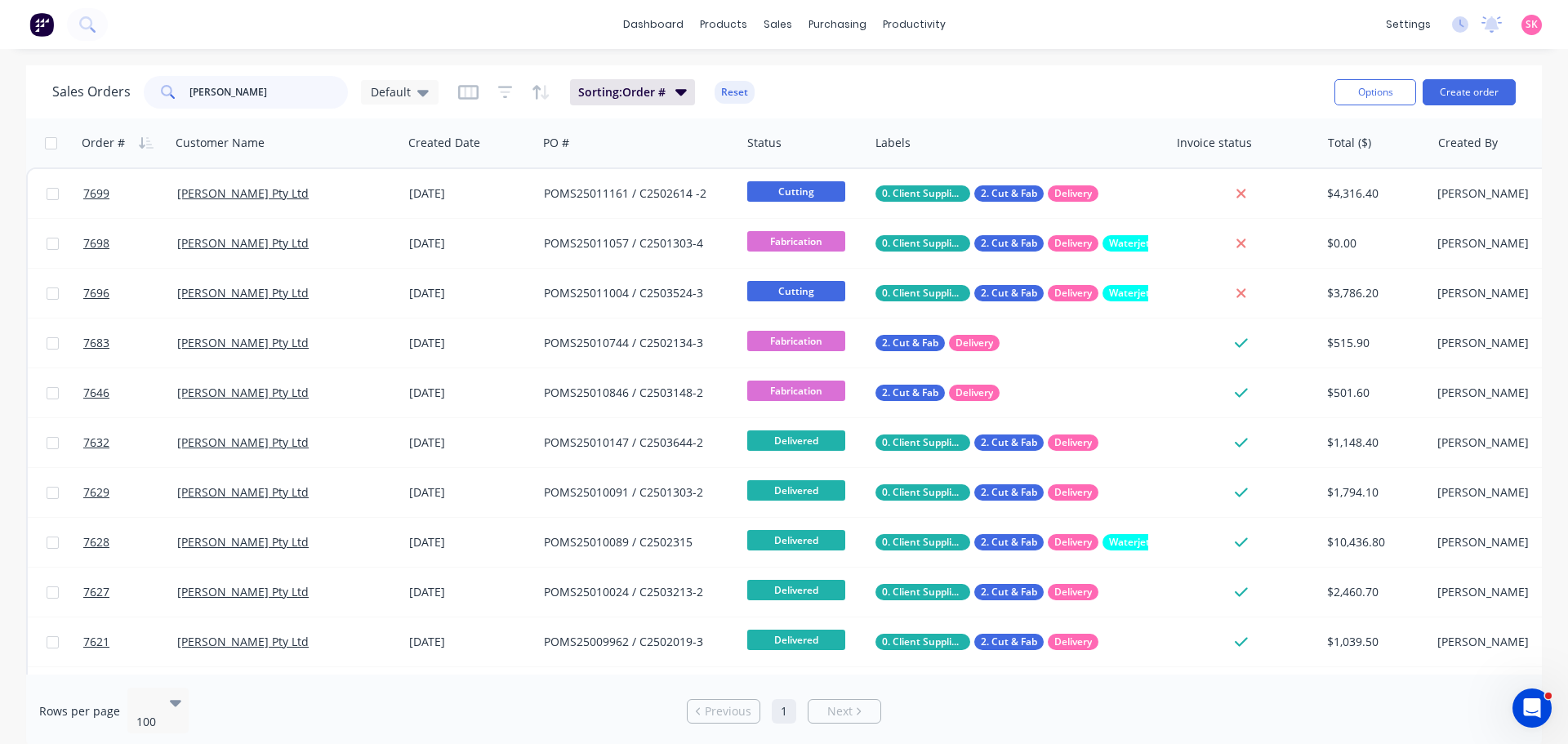
drag, startPoint x: 261, startPoint y: 95, endPoint x: 61, endPoint y: 91, distance: 200.0
click at [71, 93] on div "Sales Orders marbut Default" at bounding box center [246, 92] width 386 height 33
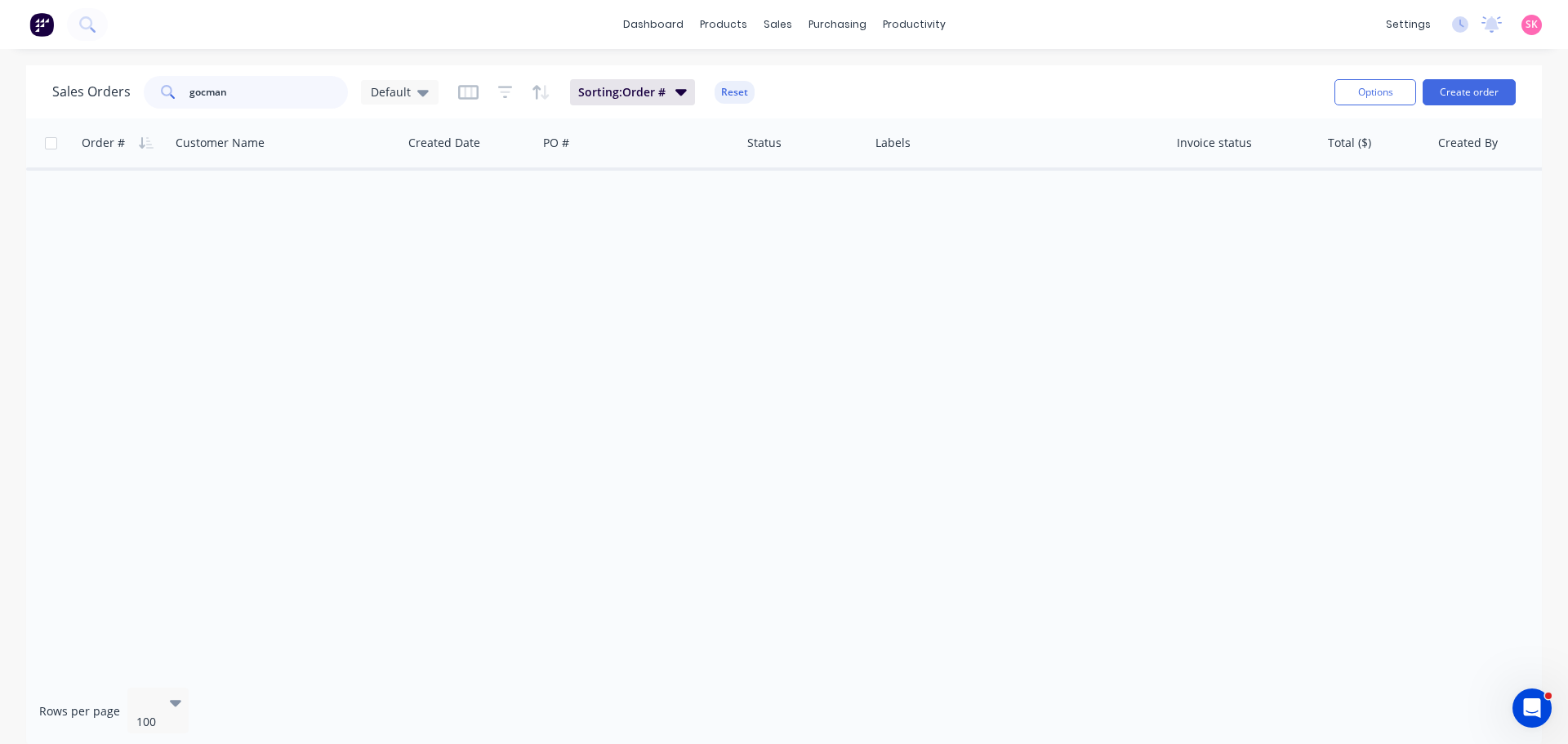
click at [257, 91] on input "gocman" at bounding box center [269, 92] width 160 height 33
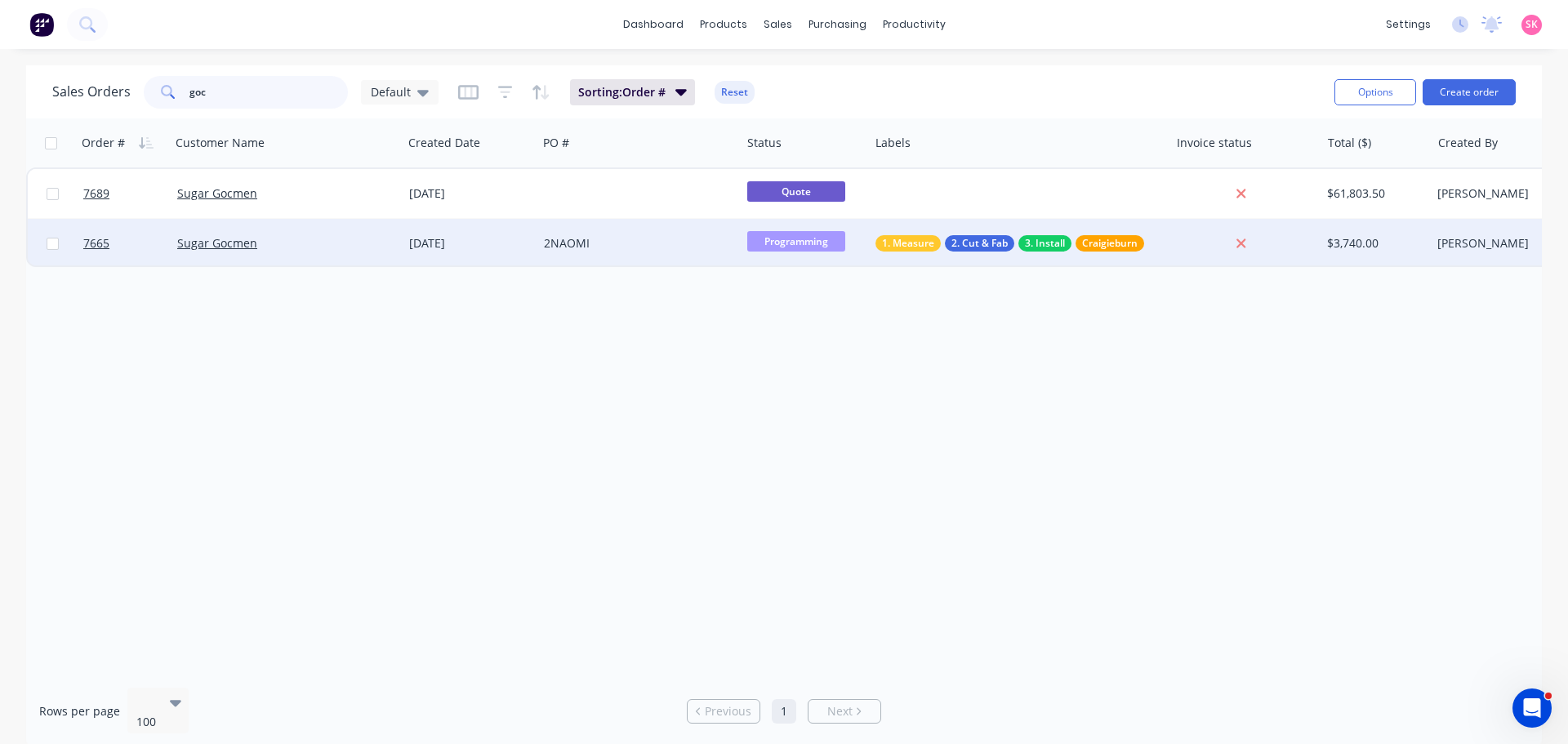
type input "goc"
click at [622, 242] on div "2NAOMI" at bounding box center [635, 243] width 182 height 16
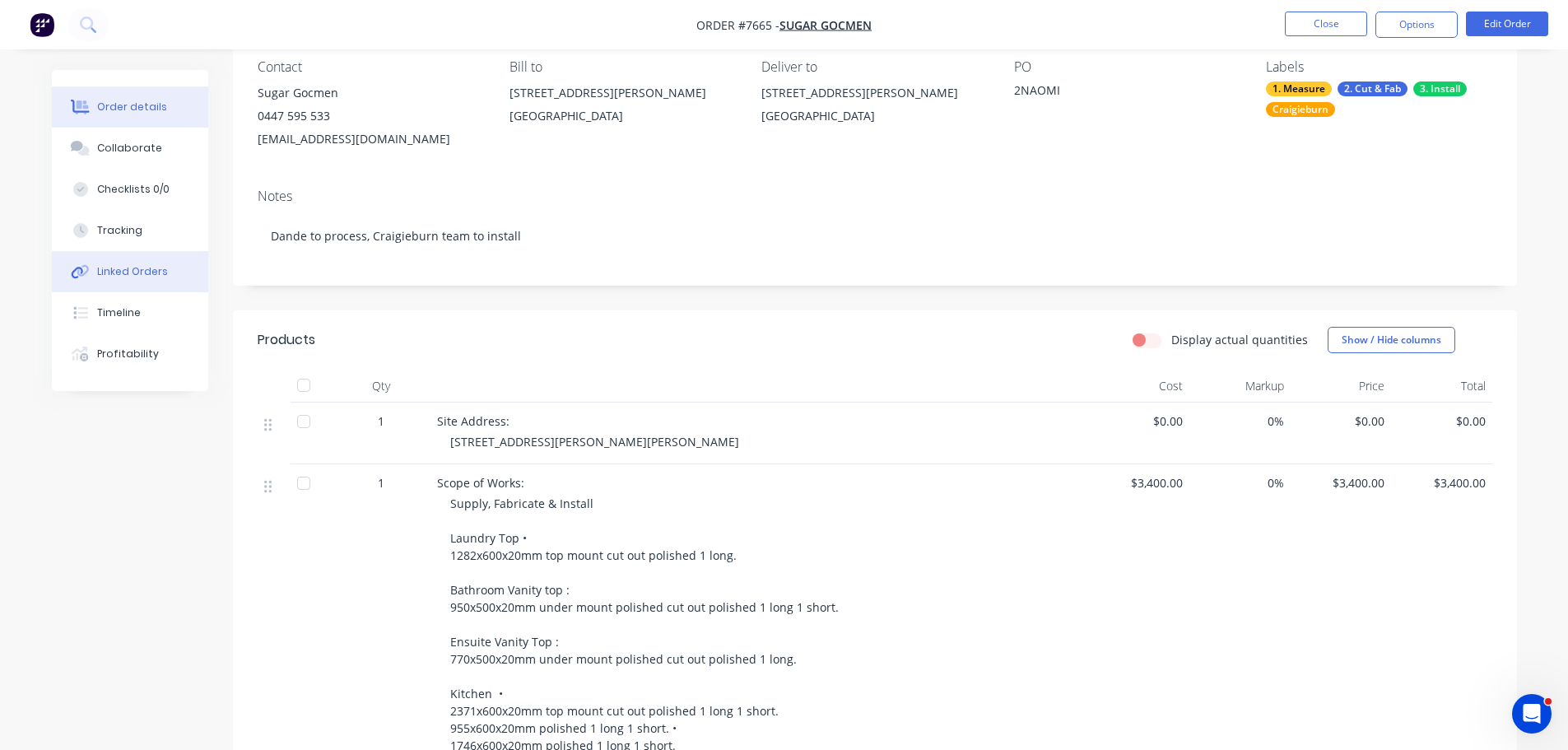
scroll to position [165, 0]
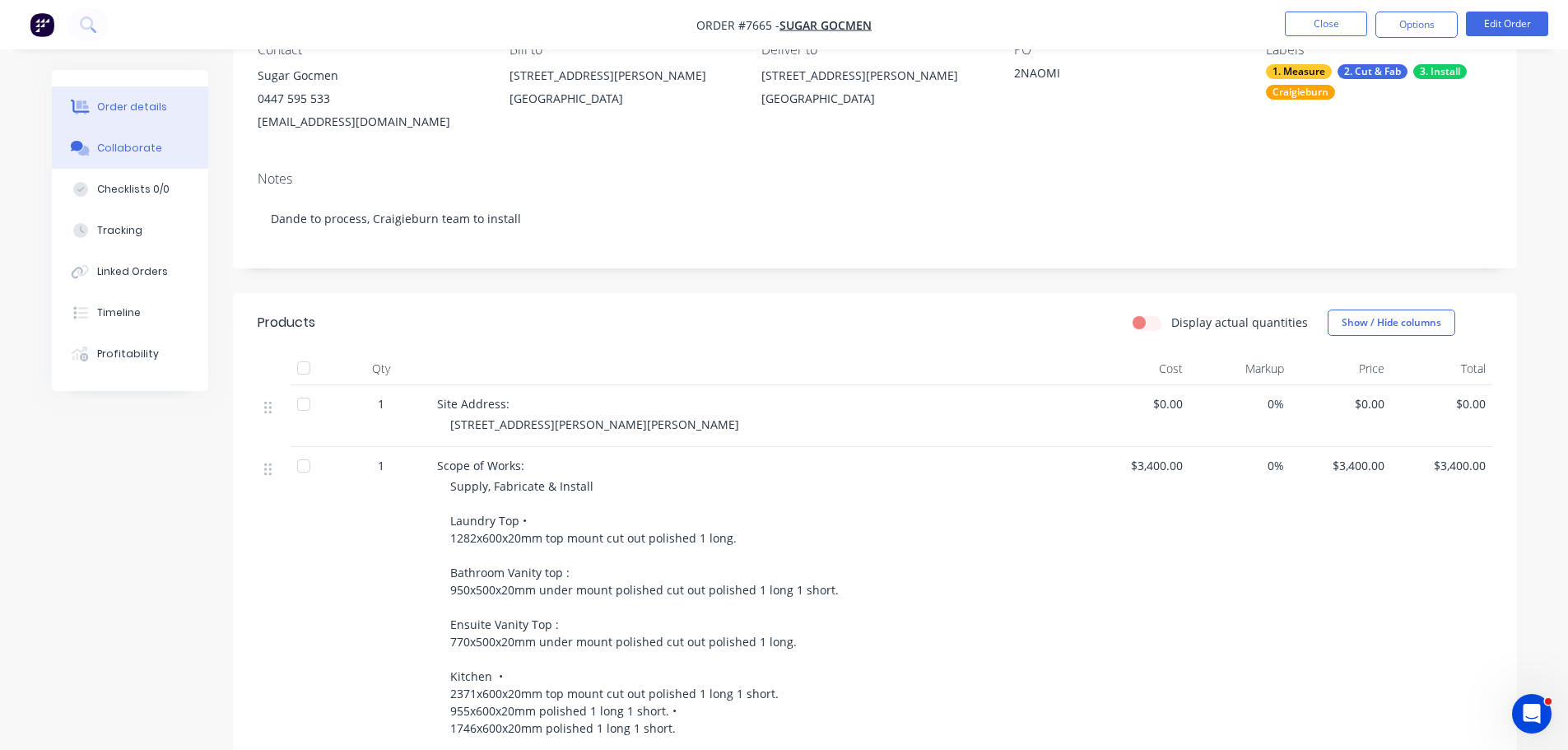
click at [131, 162] on button "Collaborate" at bounding box center [130, 148] width 157 height 41
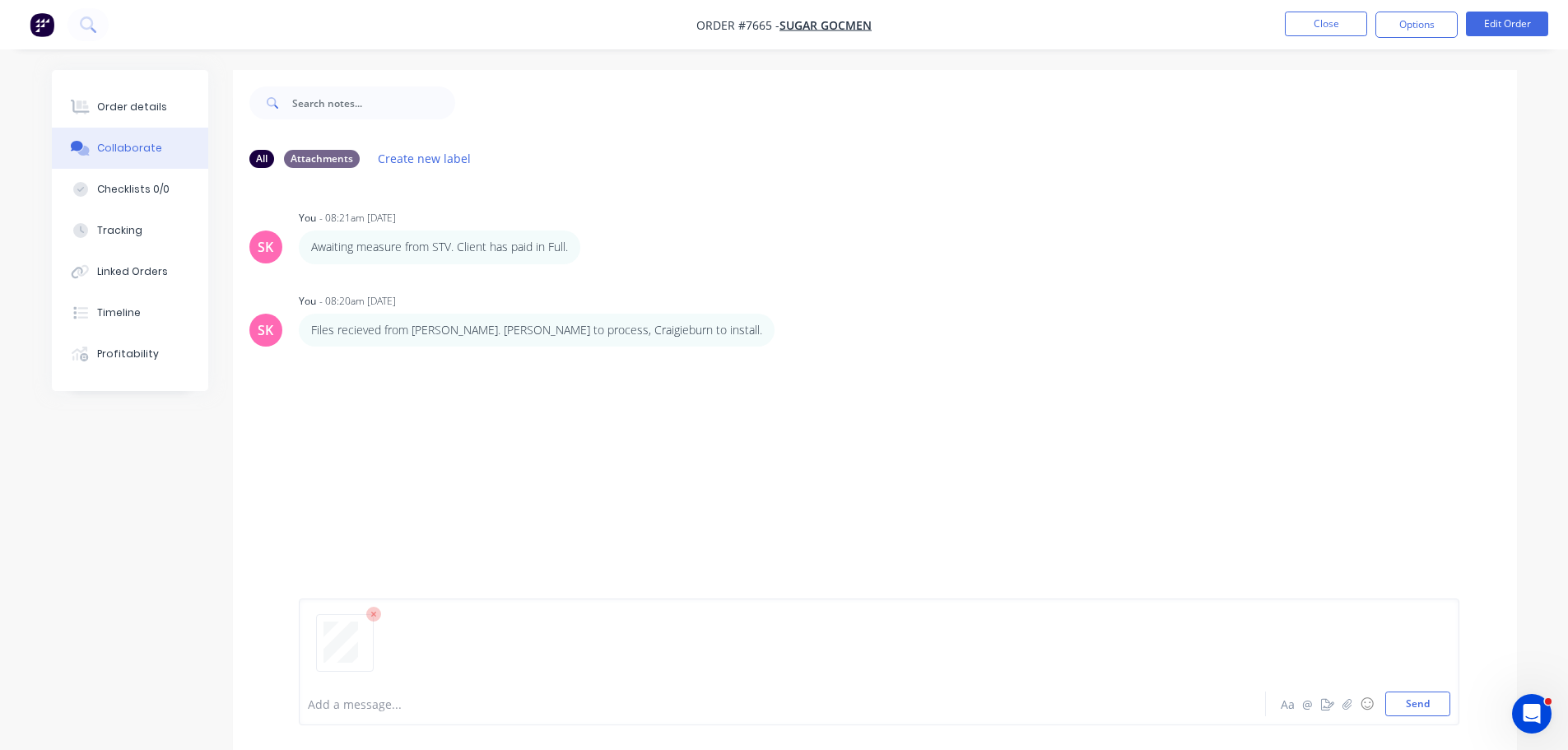
click at [52, 128] on button "Collaborate" at bounding box center [130, 148] width 157 height 41
click at [1429, 699] on button "Send" at bounding box center [1418, 704] width 65 height 25
click at [166, 116] on button "Order details" at bounding box center [130, 107] width 157 height 41
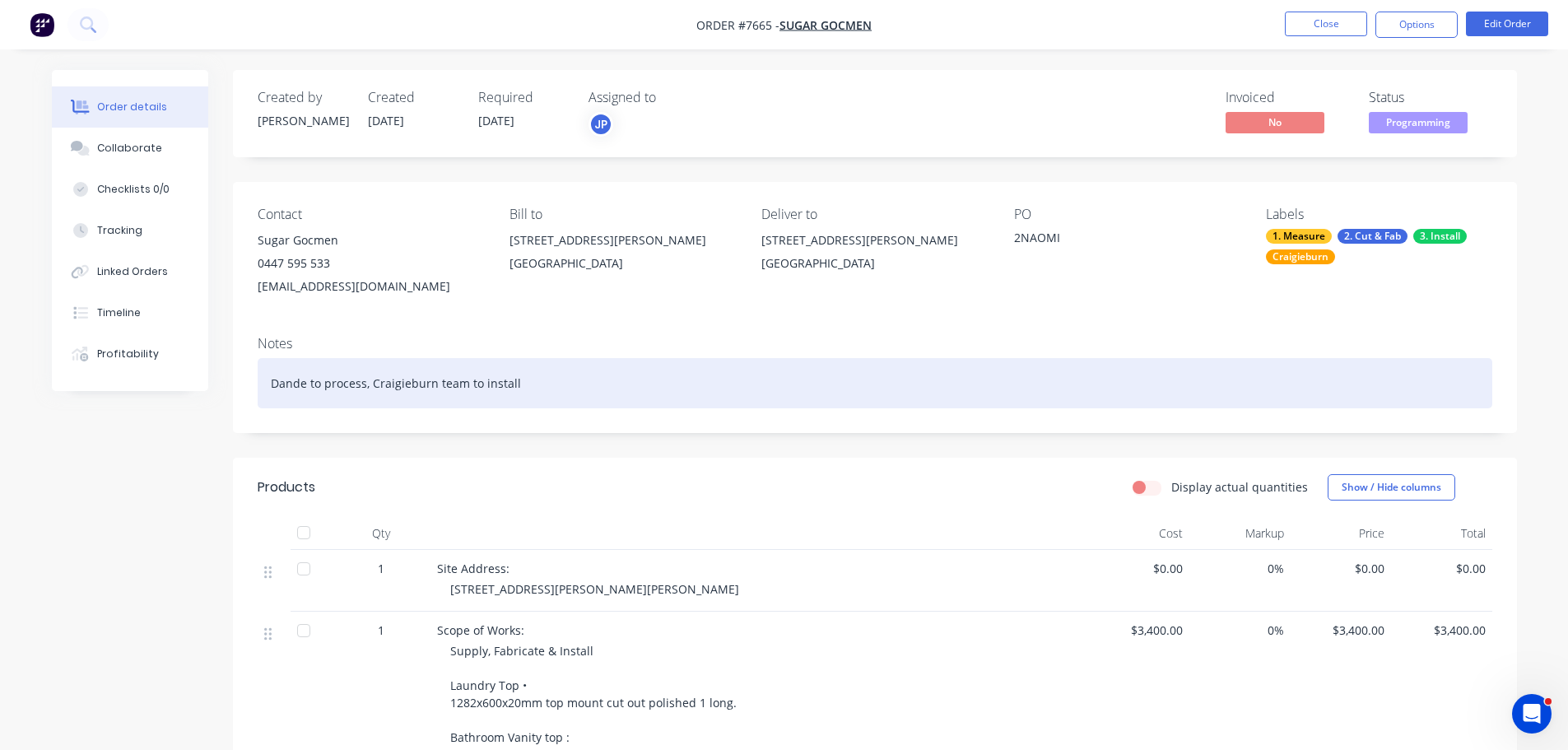
click at [431, 386] on div "Dande to process, Craigieburn team to install" at bounding box center [875, 383] width 1235 height 51
drag, startPoint x: 434, startPoint y: 384, endPoint x: 374, endPoint y: 385, distance: 60.0
click at [374, 385] on div "Dande to process, Craigieburn team to install" at bounding box center [875, 383] width 1235 height 51
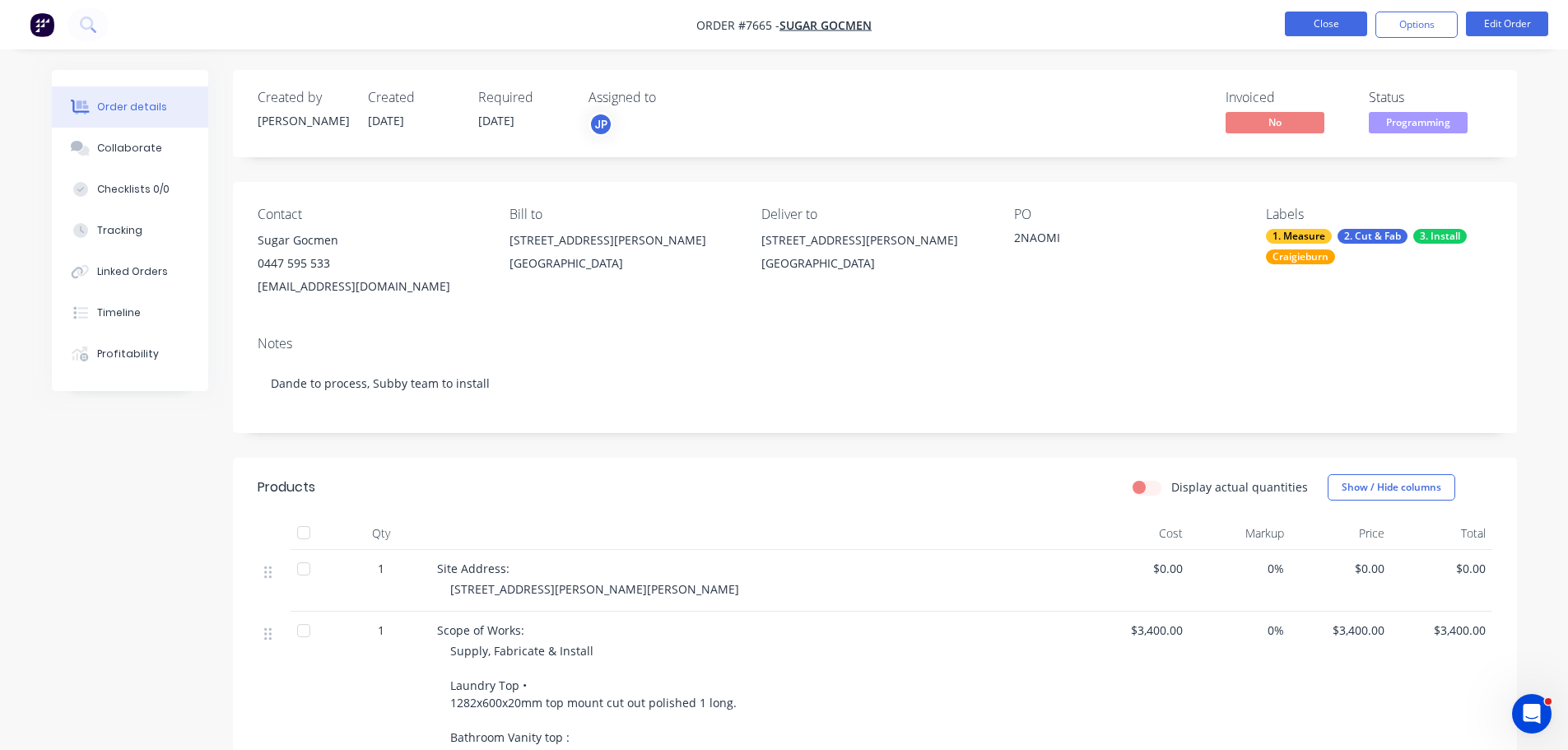
click at [1300, 30] on button "Close" at bounding box center [1326, 24] width 82 height 25
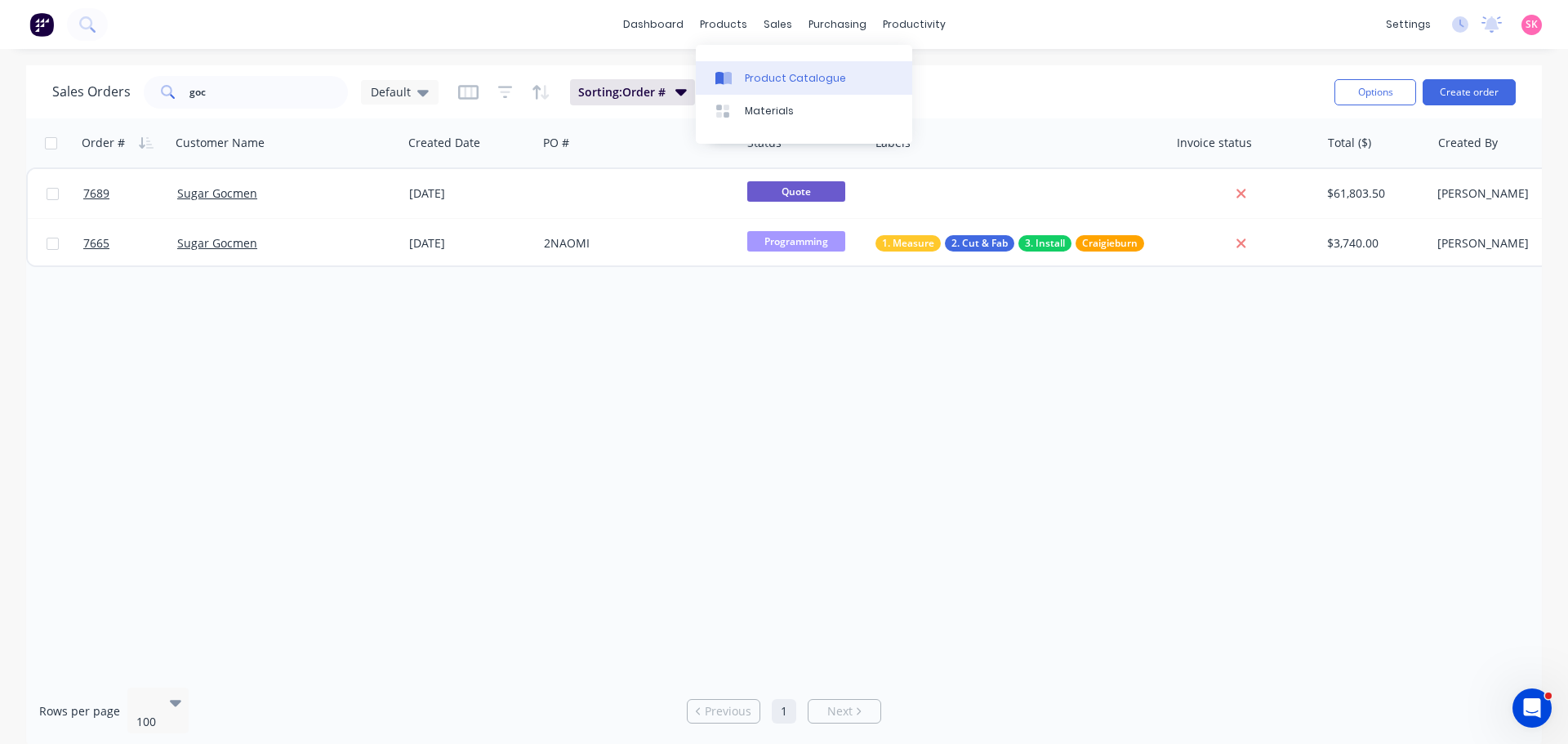
click at [743, 73] on link "Product Catalogue" at bounding box center [803, 77] width 216 height 33
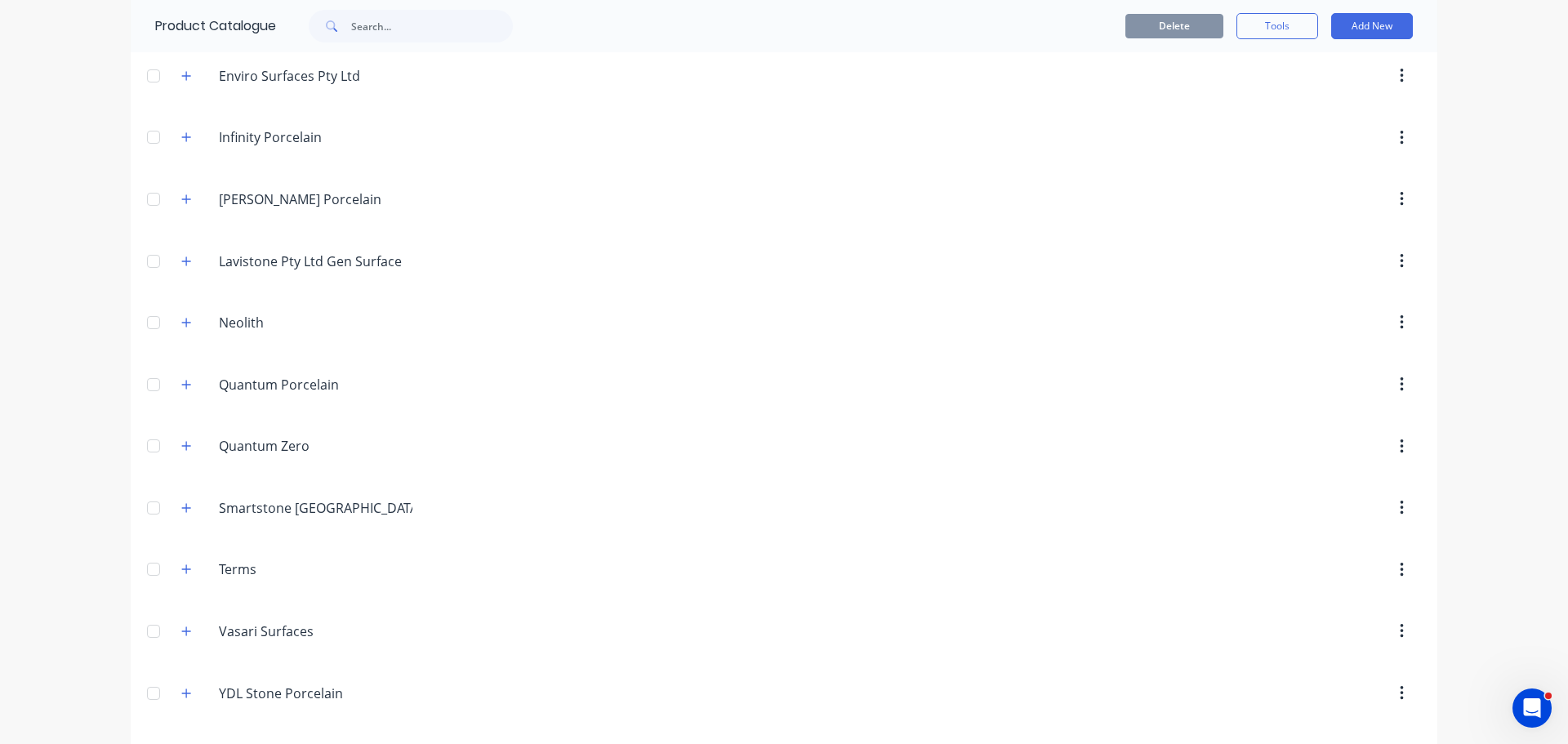
scroll to position [863, 0]
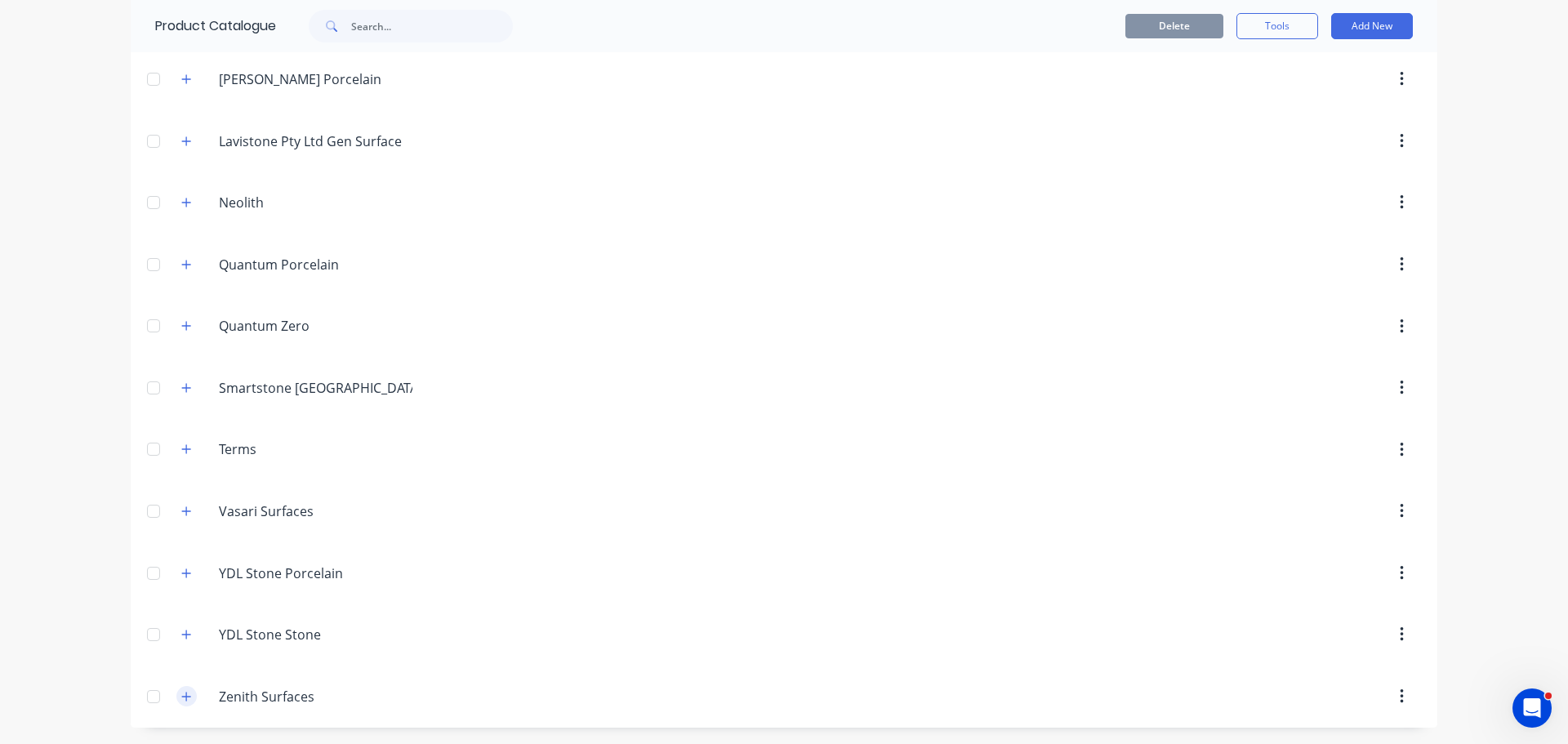
click at [185, 705] on button "button" at bounding box center [187, 695] width 21 height 21
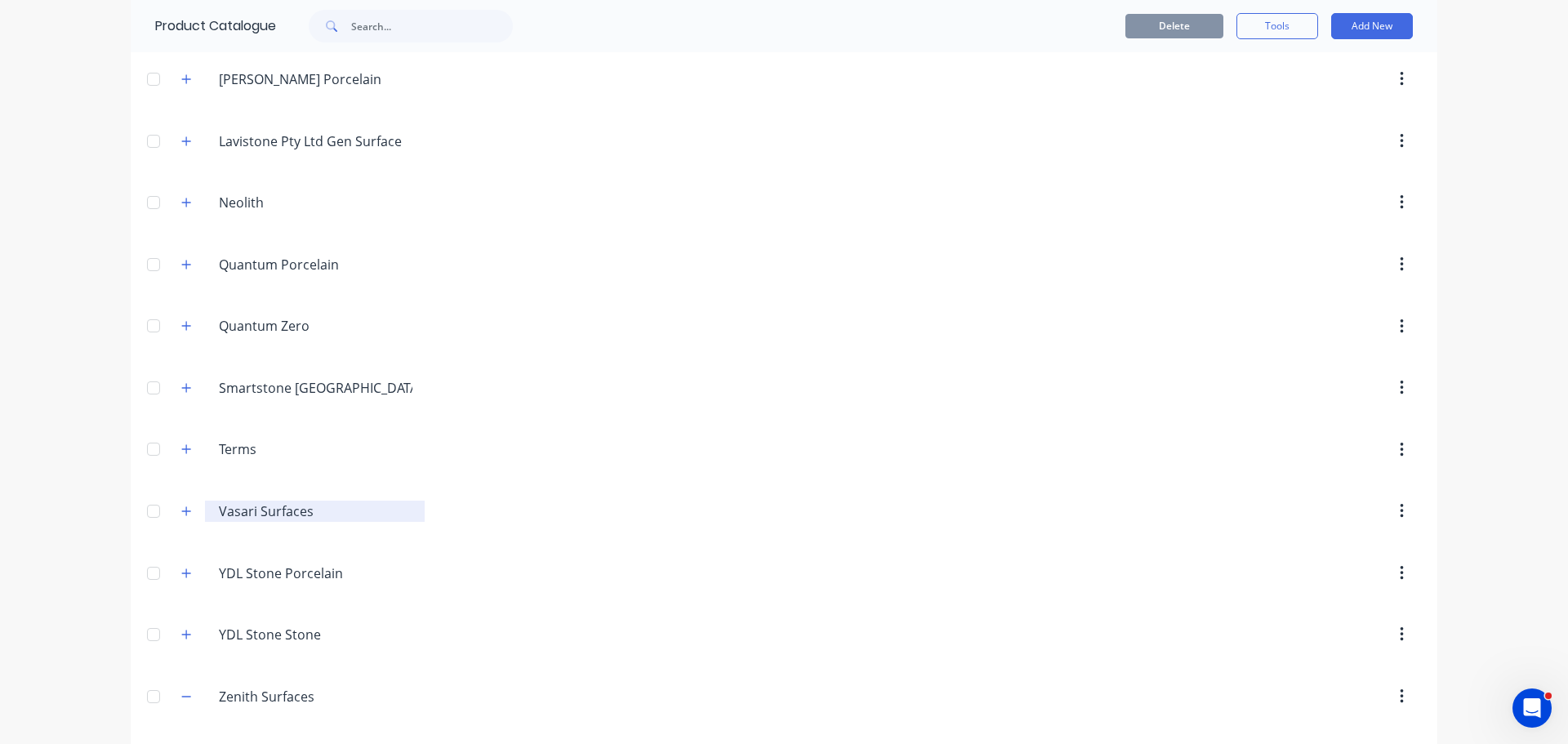
scroll to position [921, 0]
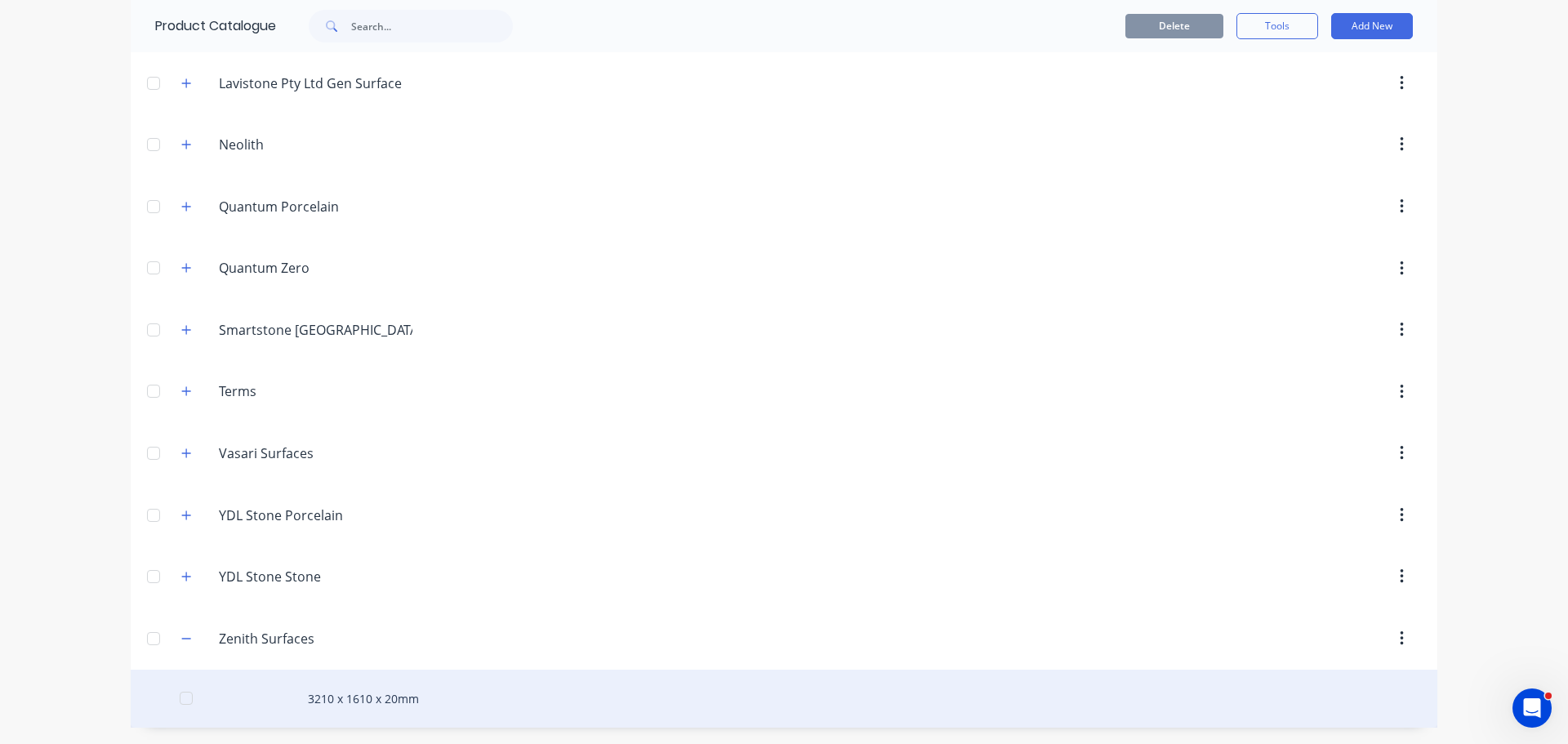
click at [359, 703] on div "3210 x 1610 x 20mm" at bounding box center [784, 699] width 1307 height 58
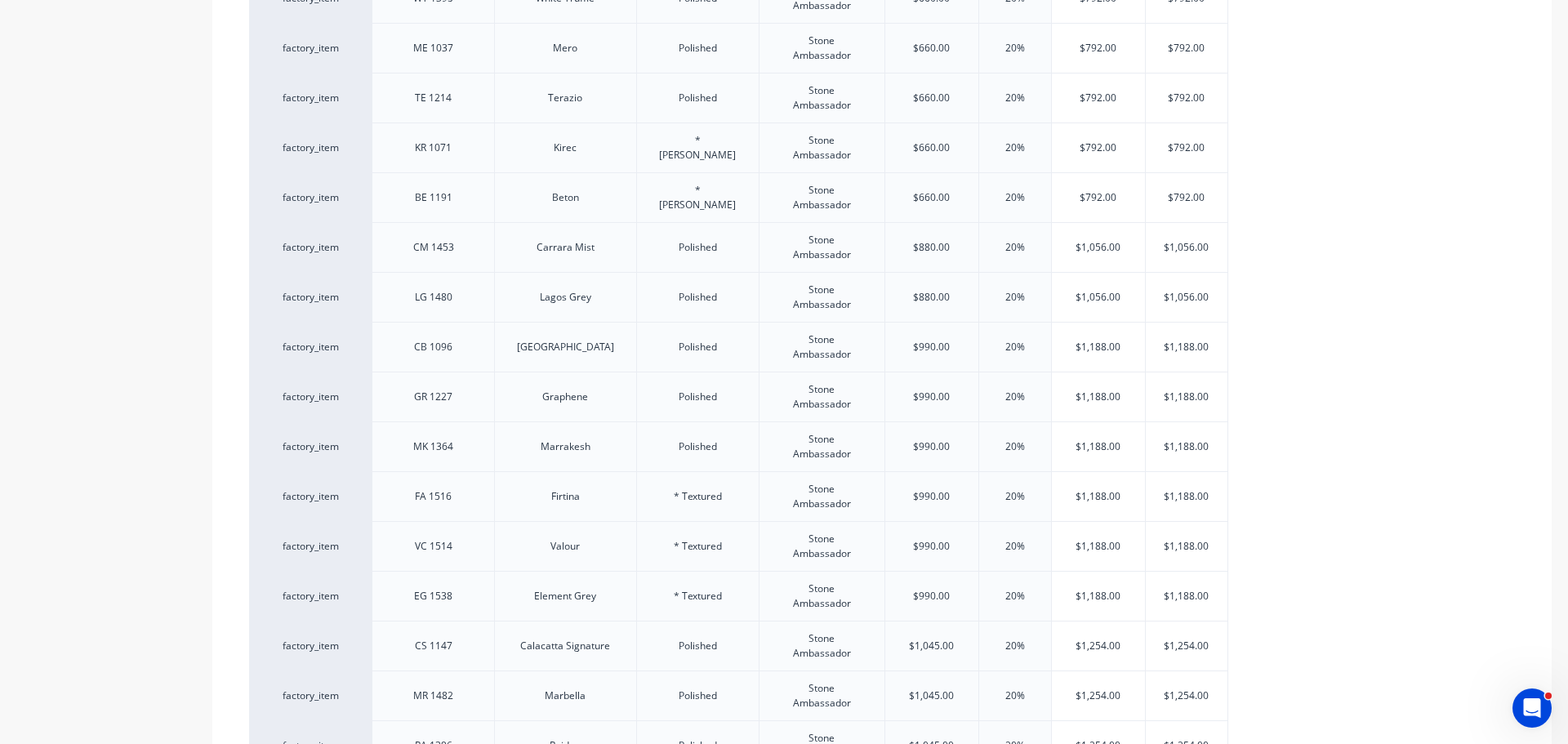
scroll to position [1551, 0]
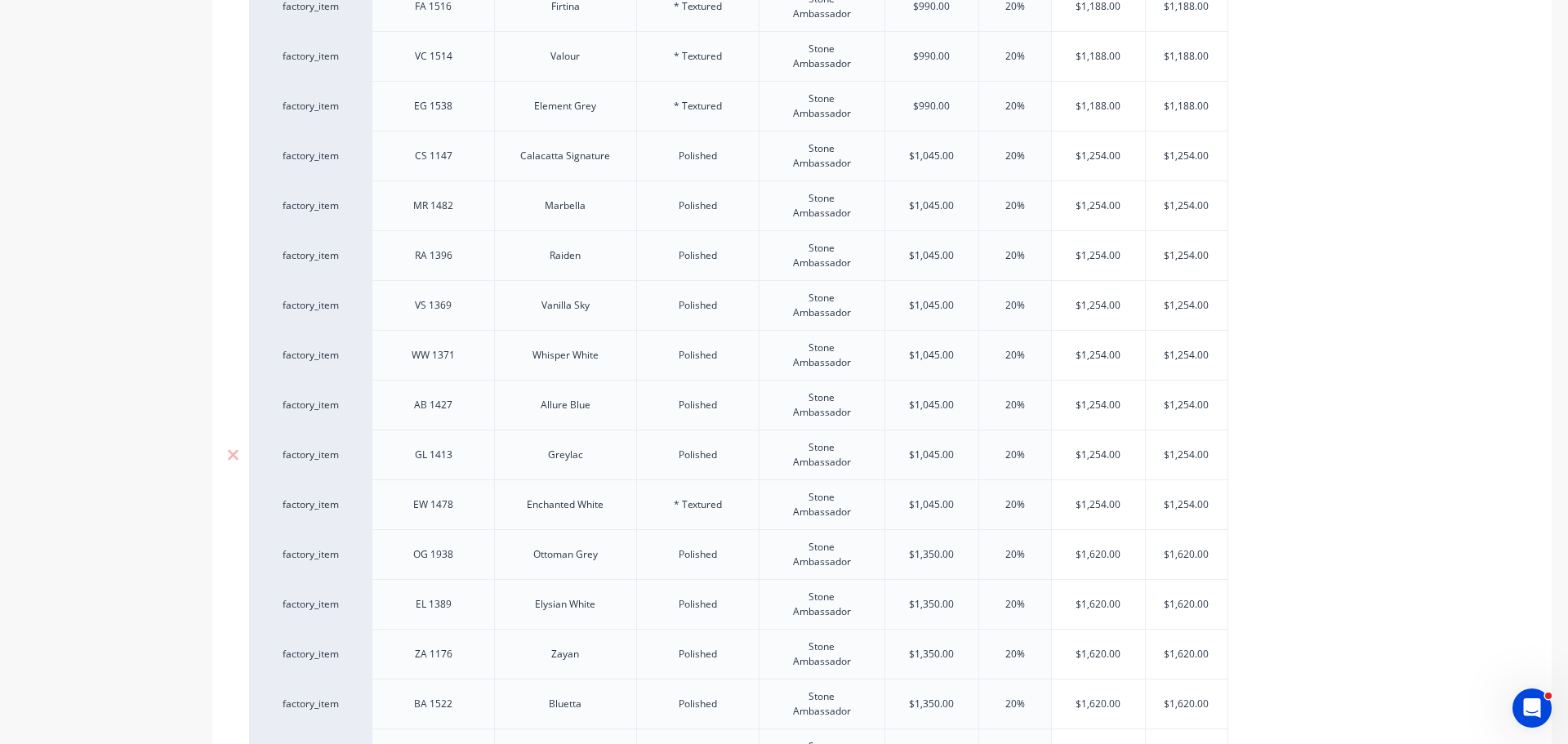
type input "$1,254.00"
drag, startPoint x: 1200, startPoint y: 451, endPoint x: 427, endPoint y: 468, distance: 773.2
click at [427, 468] on div "factory_item GL 1413 Greylac Polished Stone Ambassador $1,045.00 20% $1,254.00 …" at bounding box center [738, 454] width 979 height 50
click at [1216, 540] on div "$1,620.00" at bounding box center [1186, 555] width 81 height 41
type input "$1,620.00"
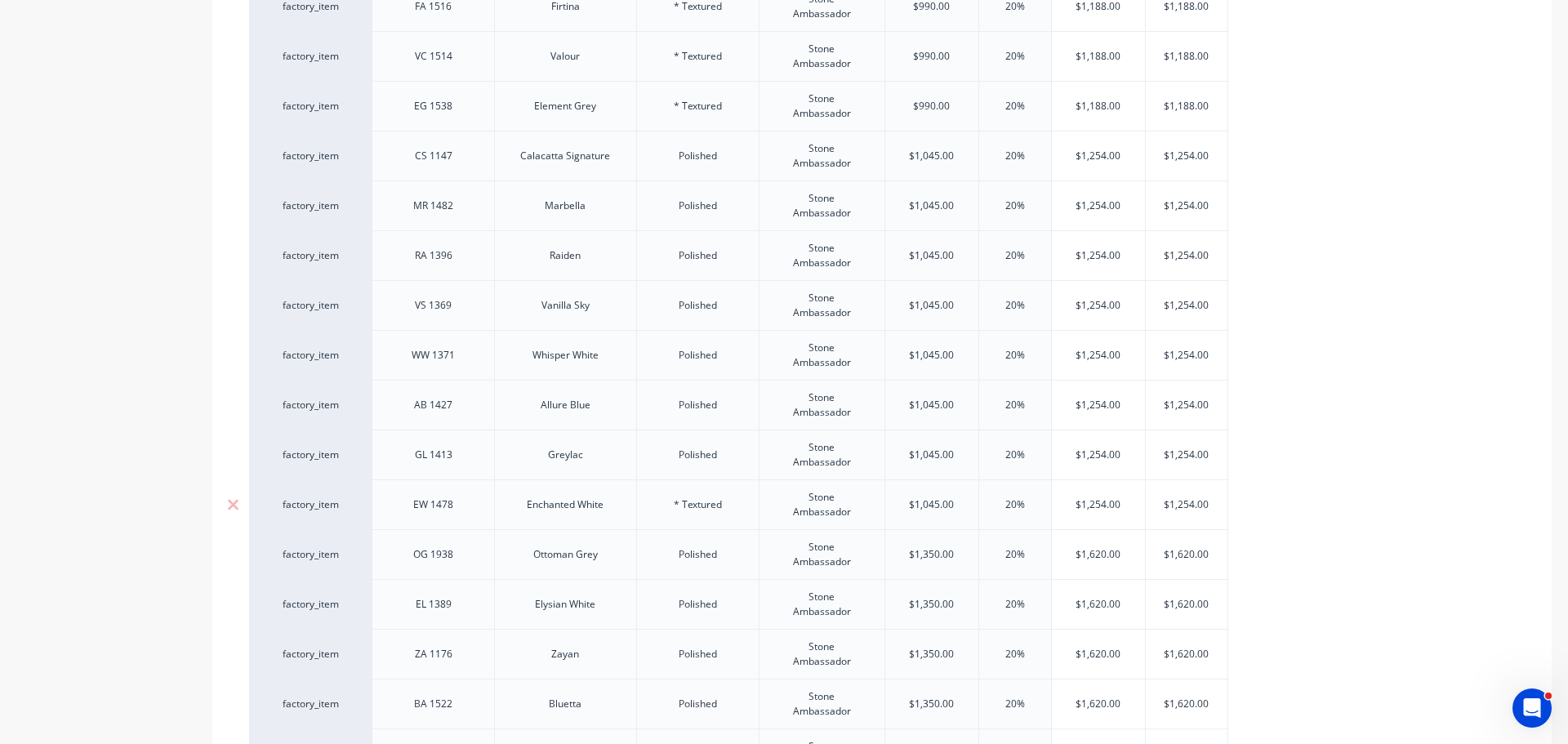
drag, startPoint x: 1212, startPoint y: 549, endPoint x: 398, endPoint y: 496, distance: 815.7
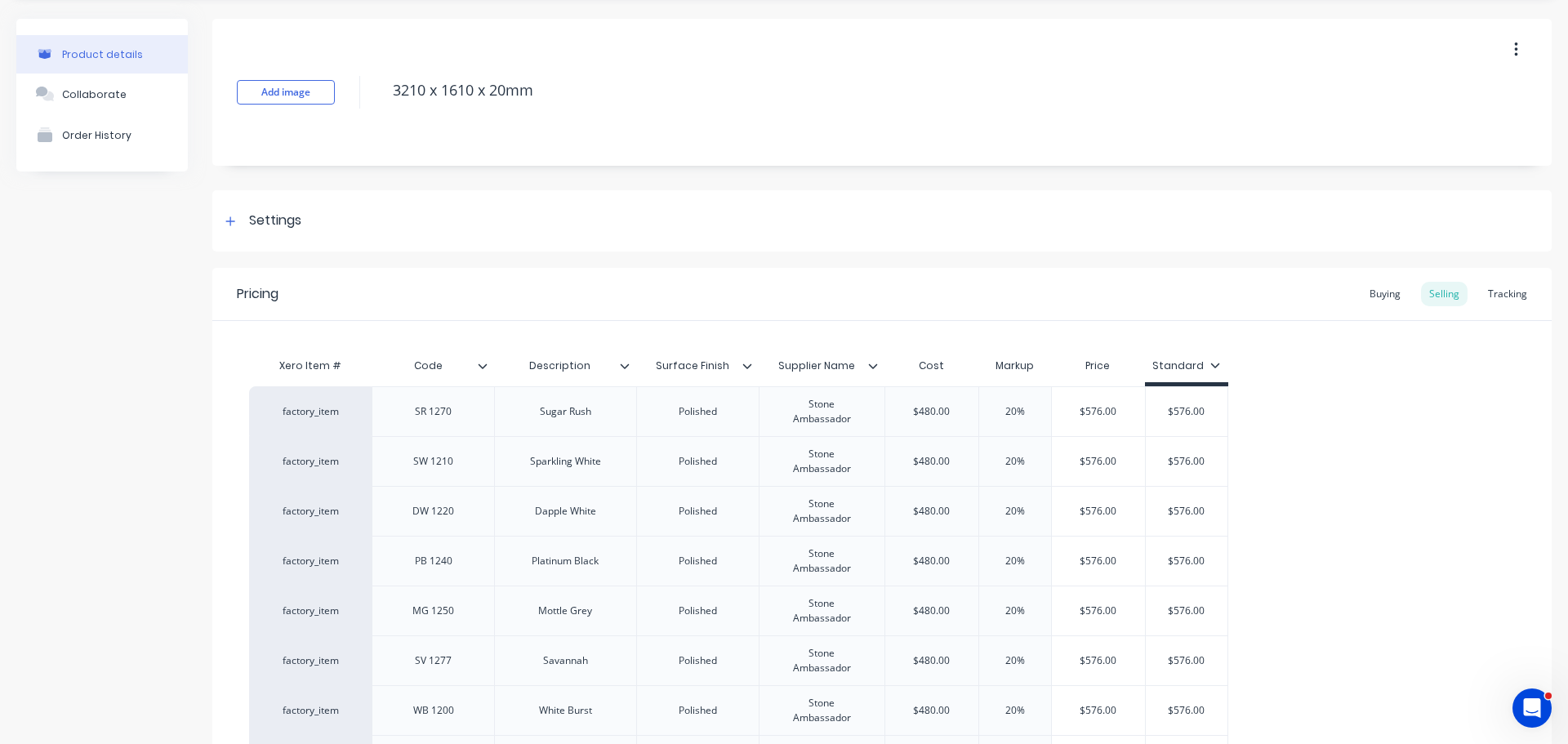
scroll to position [0, 0]
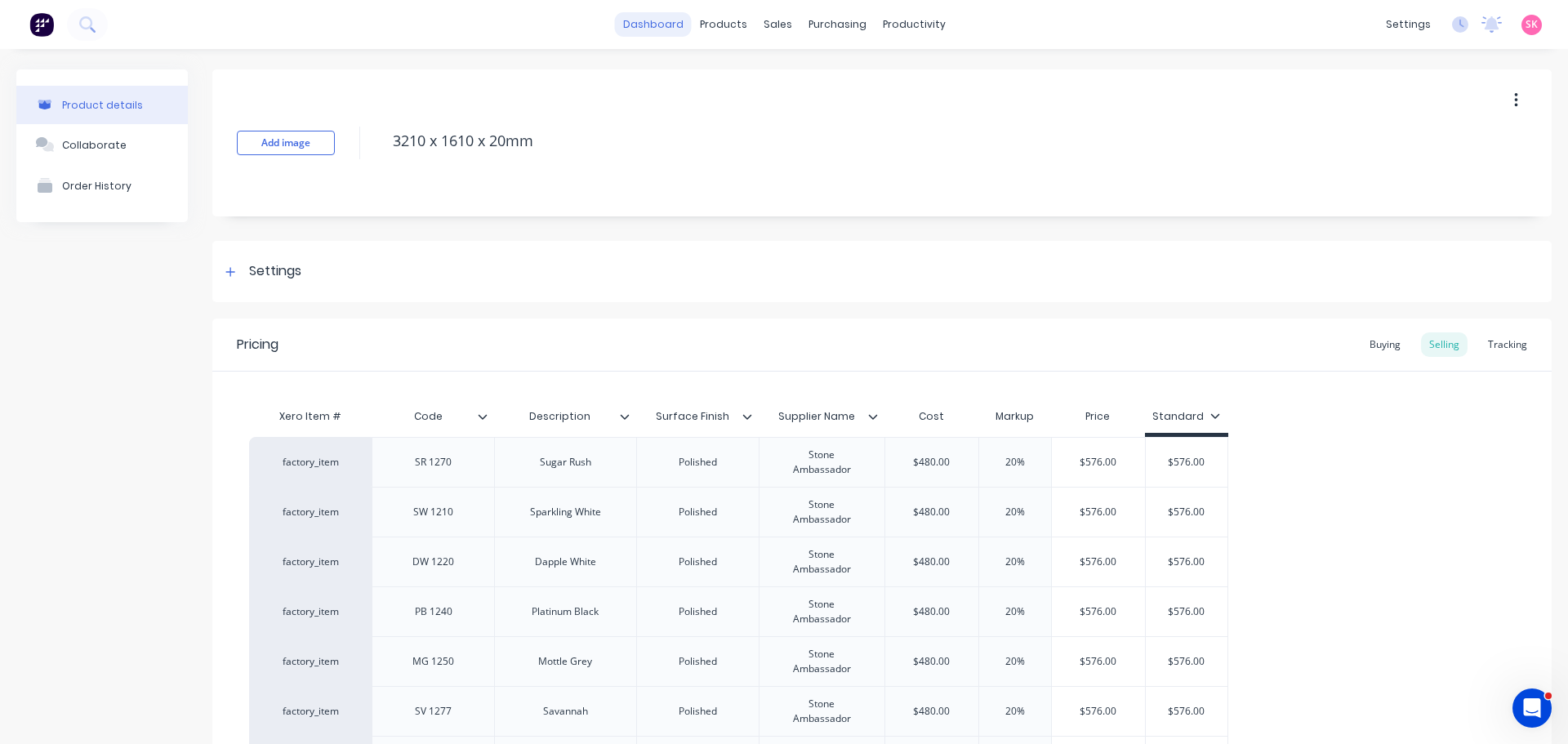
click at [632, 25] on link "dashboard" at bounding box center [653, 25] width 76 height 25
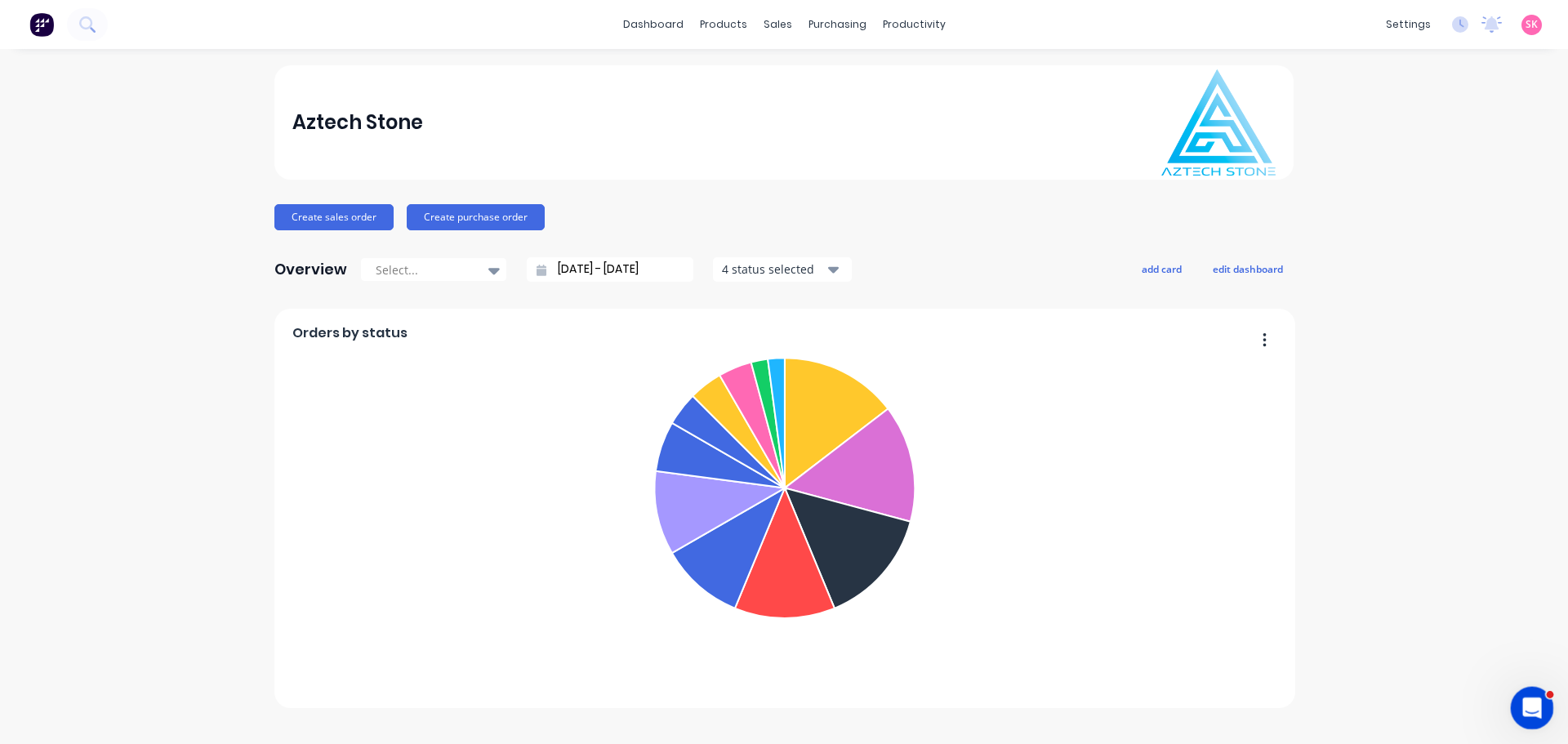
click at [1533, 719] on icon "Open Intercom Messenger" at bounding box center [1530, 705] width 27 height 27
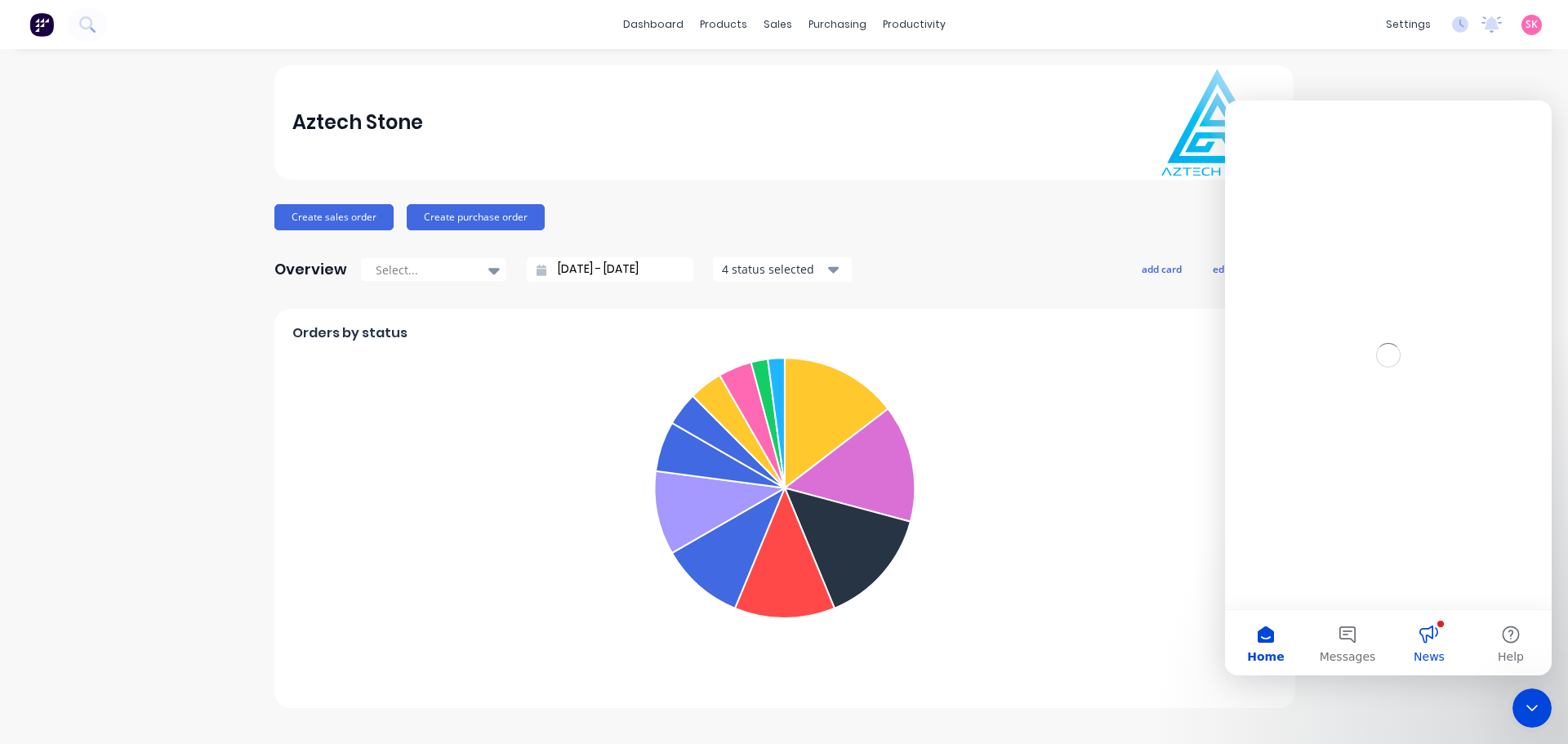
click at [1445, 644] on button "News" at bounding box center [1429, 642] width 81 height 65
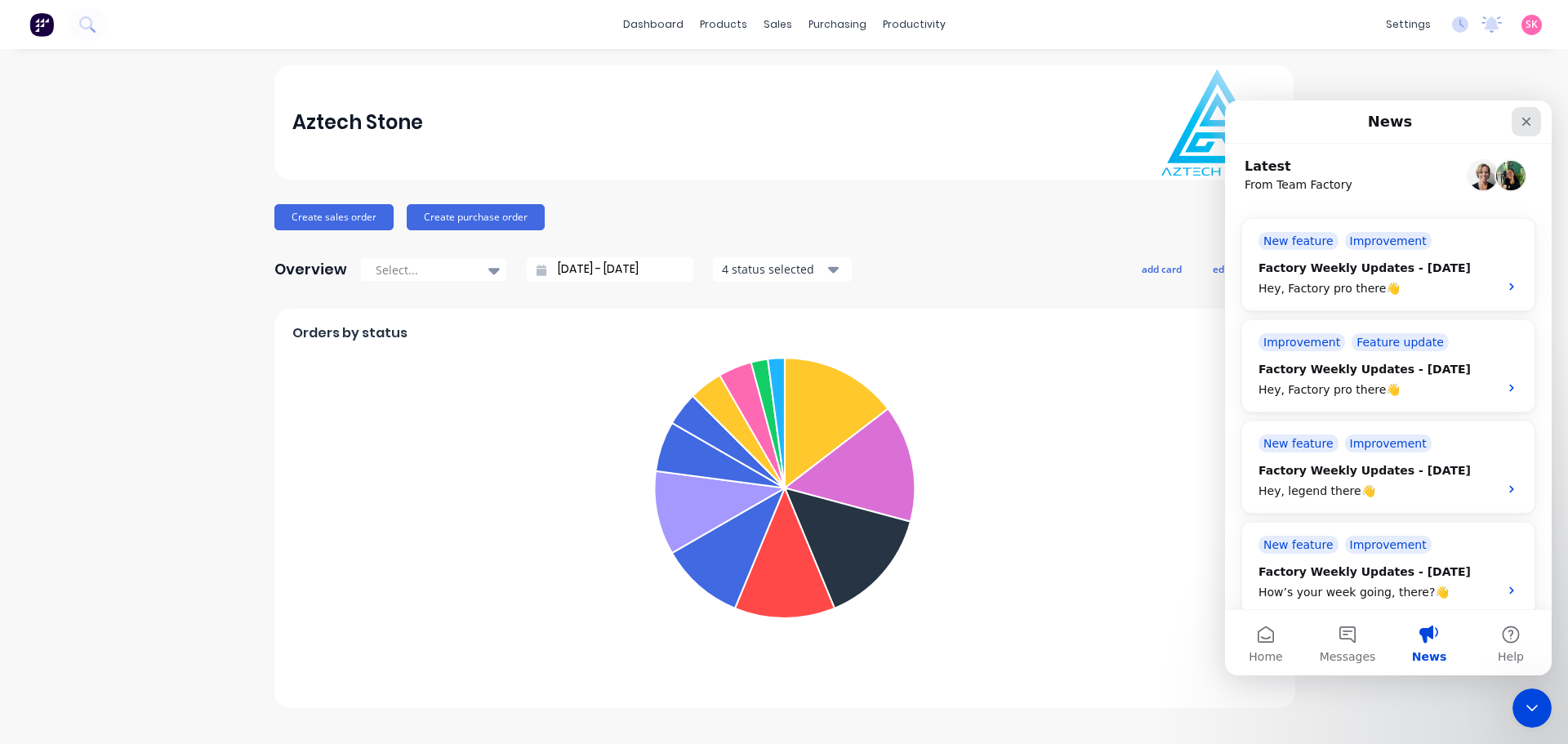
click at [1523, 129] on div "Close" at bounding box center [1527, 122] width 30 height 30
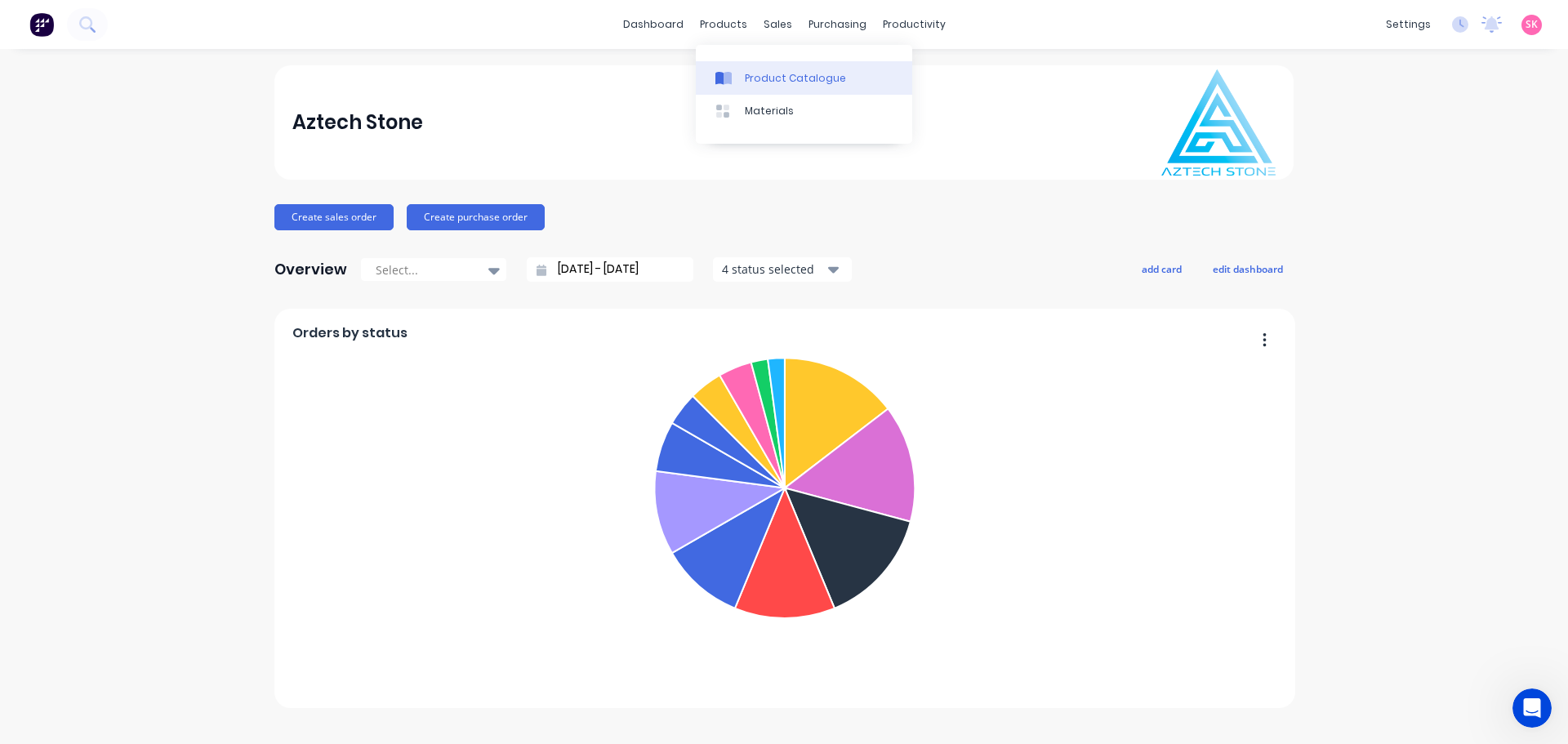
click at [768, 68] on link "Product Catalogue" at bounding box center [803, 77] width 216 height 33
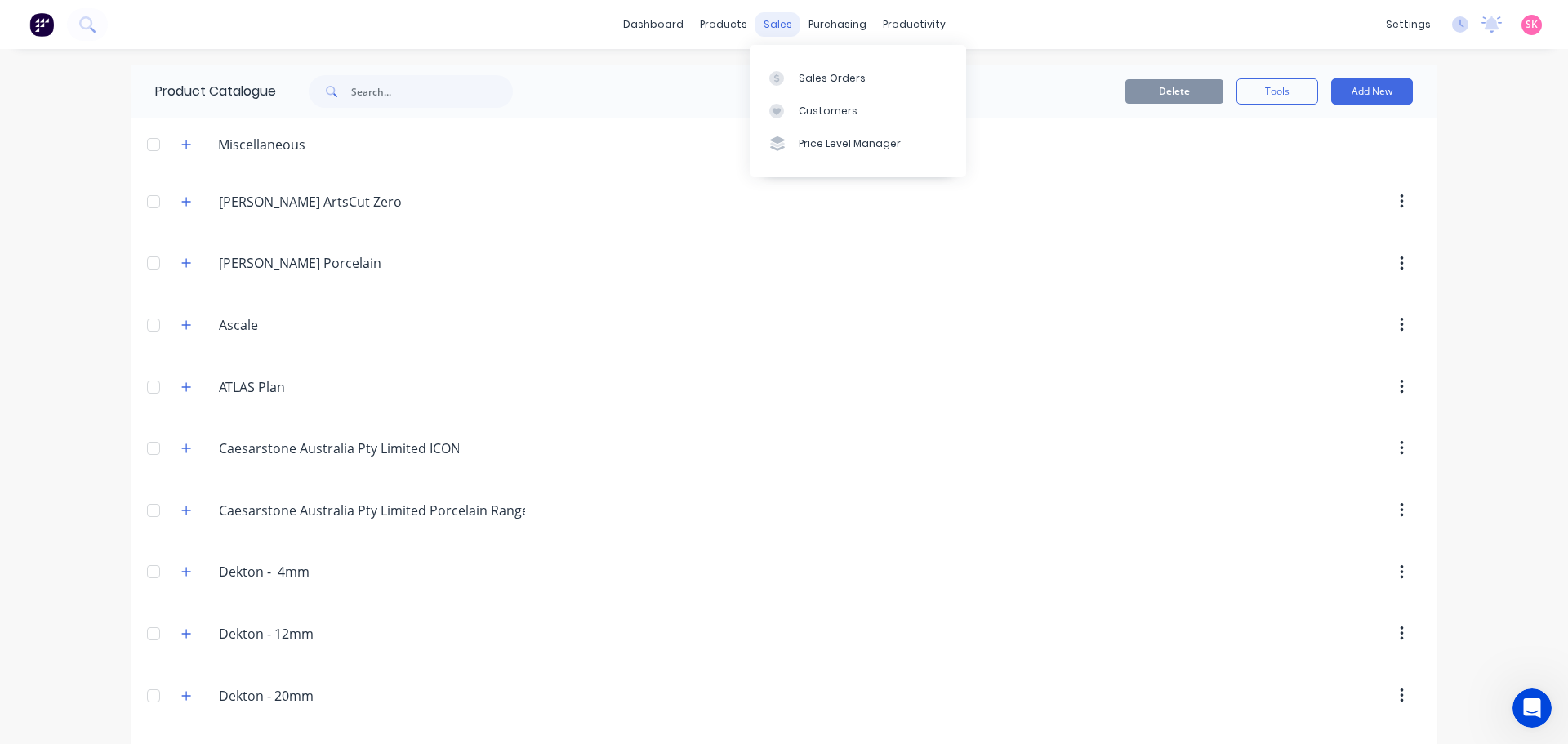
click at [769, 25] on div "sales" at bounding box center [778, 25] width 45 height 25
click at [798, 67] on link "Sales Orders" at bounding box center [858, 77] width 216 height 33
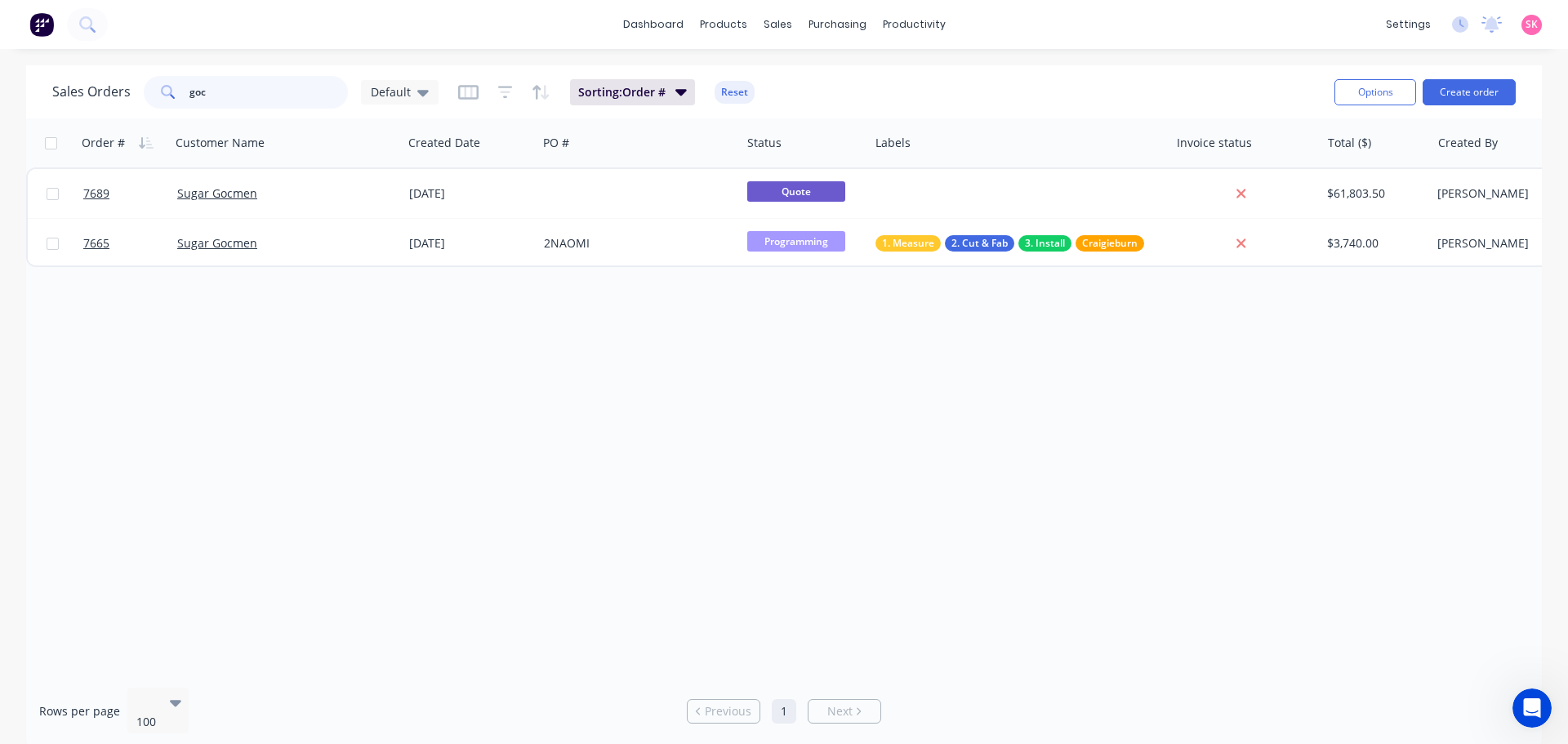
drag, startPoint x: 251, startPoint y: 90, endPoint x: -67, endPoint y: 99, distance: 318.1
click at [0, 99] on html "dashboard products sales purchasing productivity dashboard products Product Cat…" at bounding box center [784, 372] width 1568 height 744
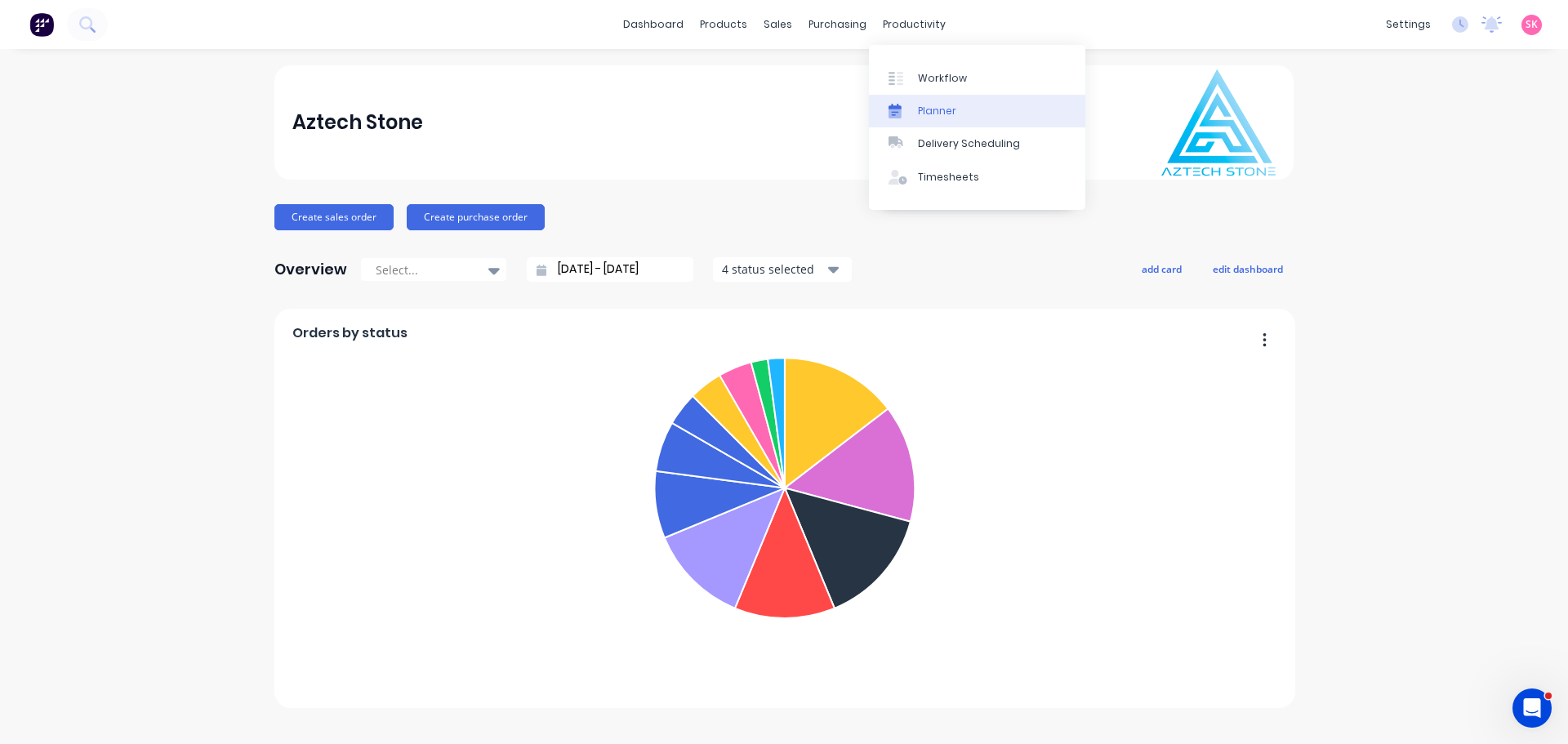
click at [928, 113] on div "Planner" at bounding box center [937, 111] width 39 height 15
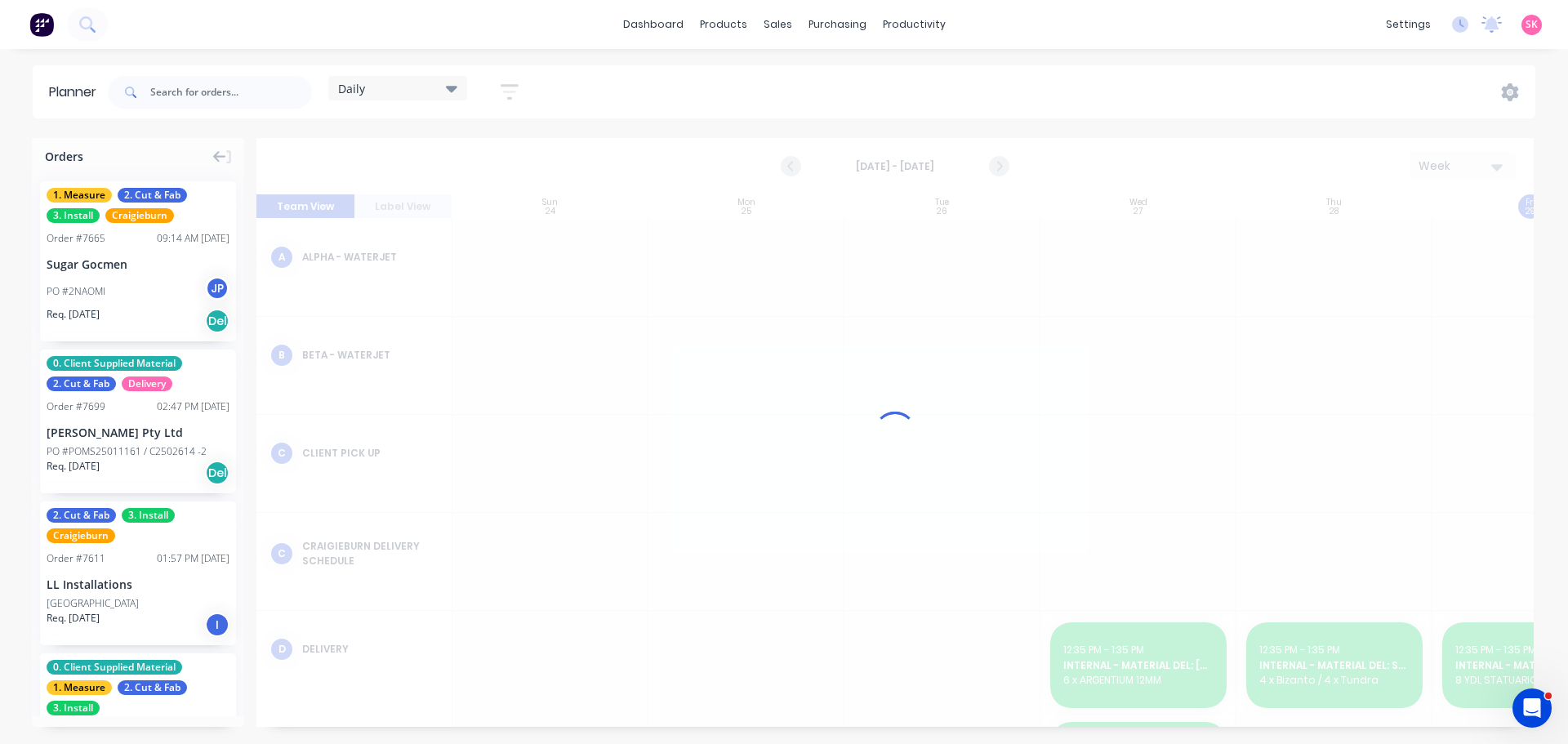
scroll to position [0, 1]
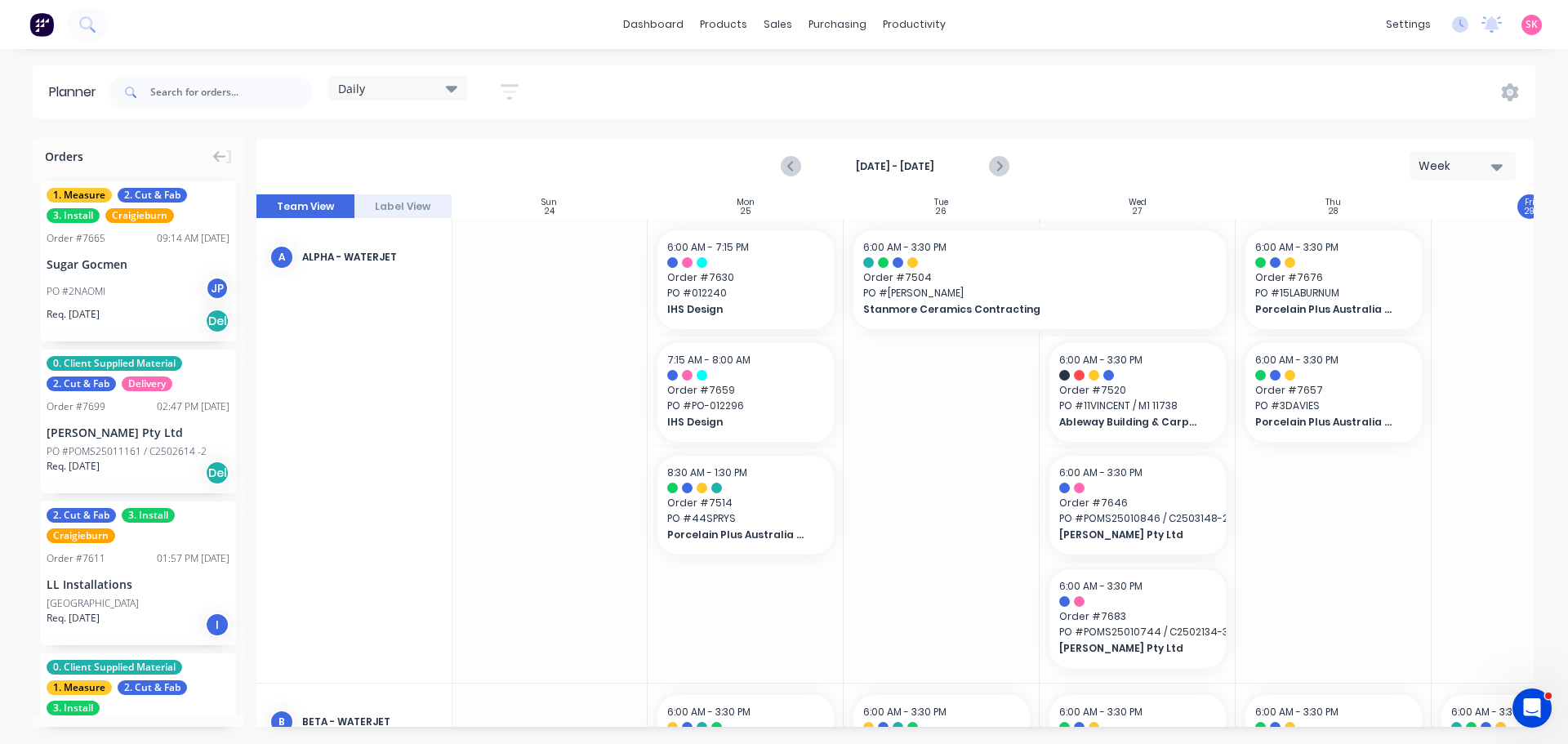
click at [438, 95] on div "Daily" at bounding box center [397, 88] width 139 height 25
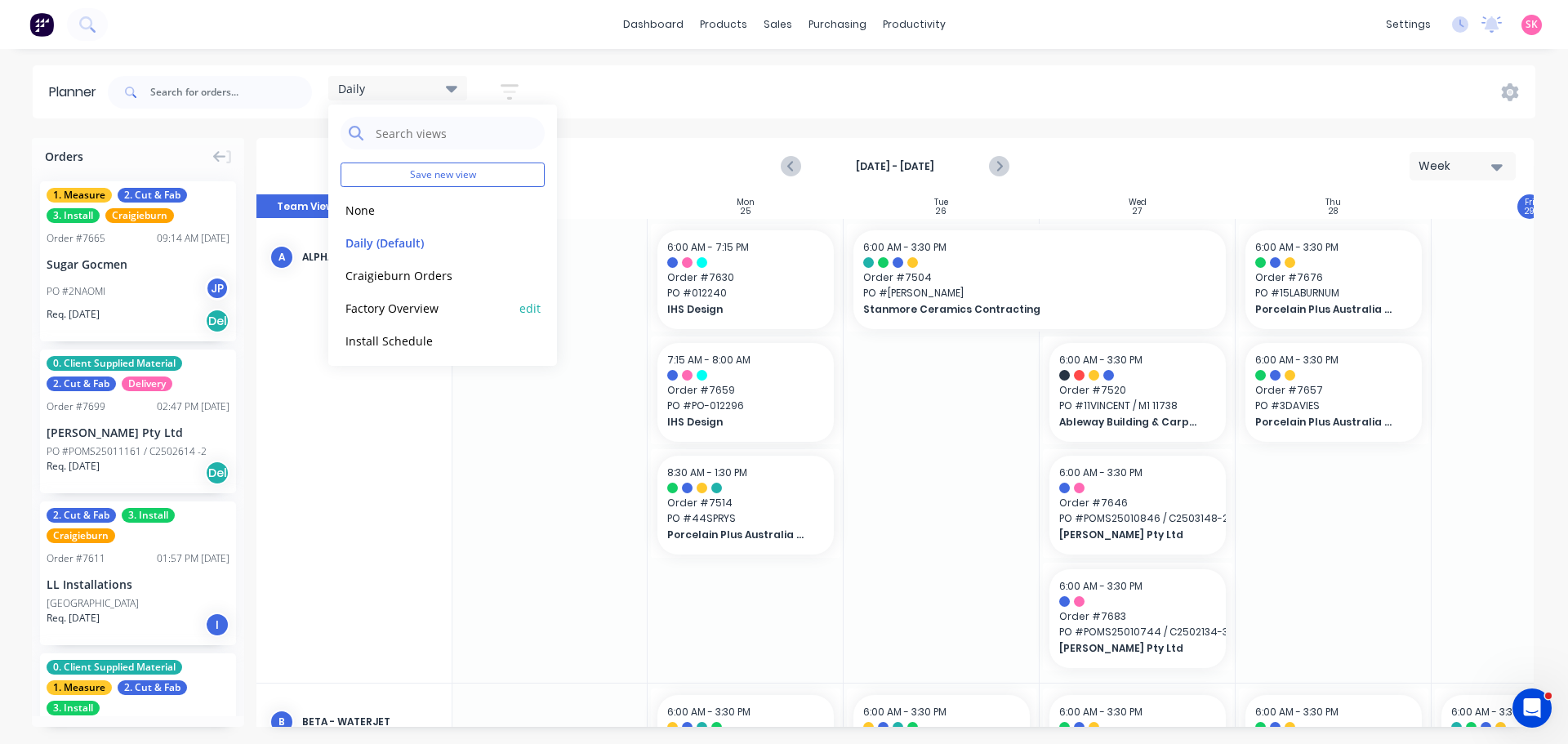
scroll to position [68, 0]
click at [429, 304] on button "Programming" at bounding box center [428, 304] width 174 height 19
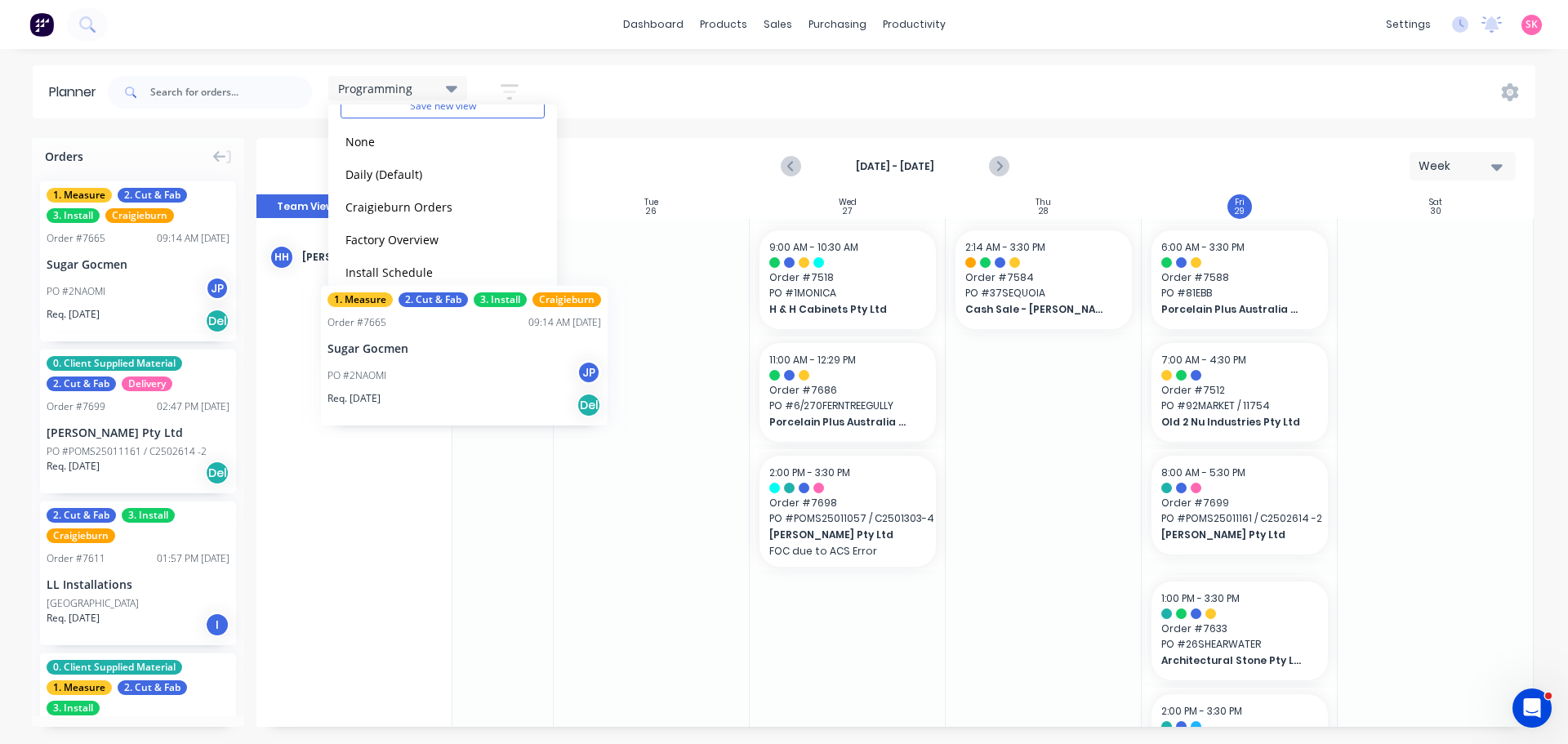
scroll to position [0, 294]
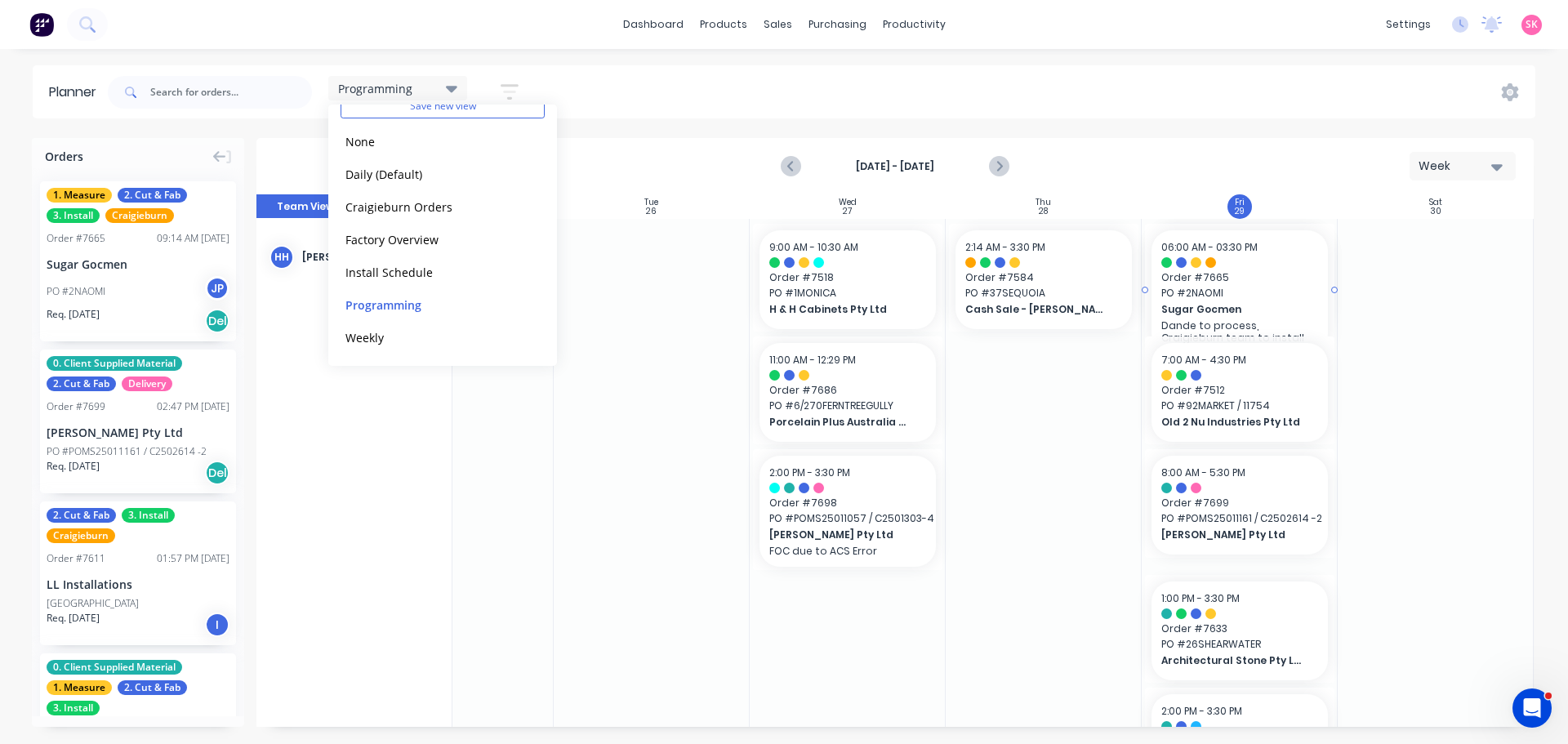
drag, startPoint x: 109, startPoint y: 274, endPoint x: 1213, endPoint y: 323, distance: 1105.1
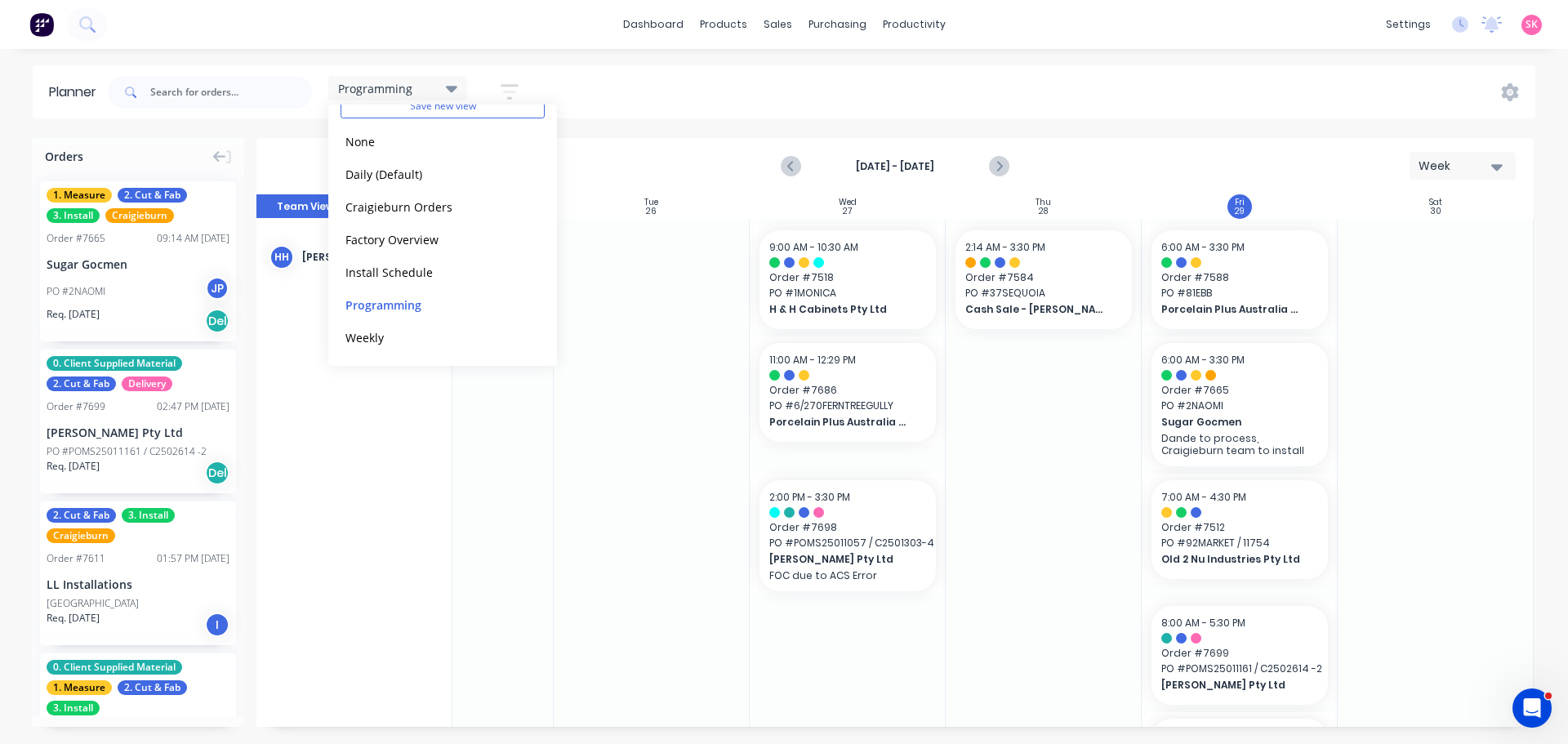
click at [576, 90] on div "Programming Save new view None edit Daily (Default) edit Craigieburn Orders edi…" at bounding box center [820, 92] width 1431 height 49
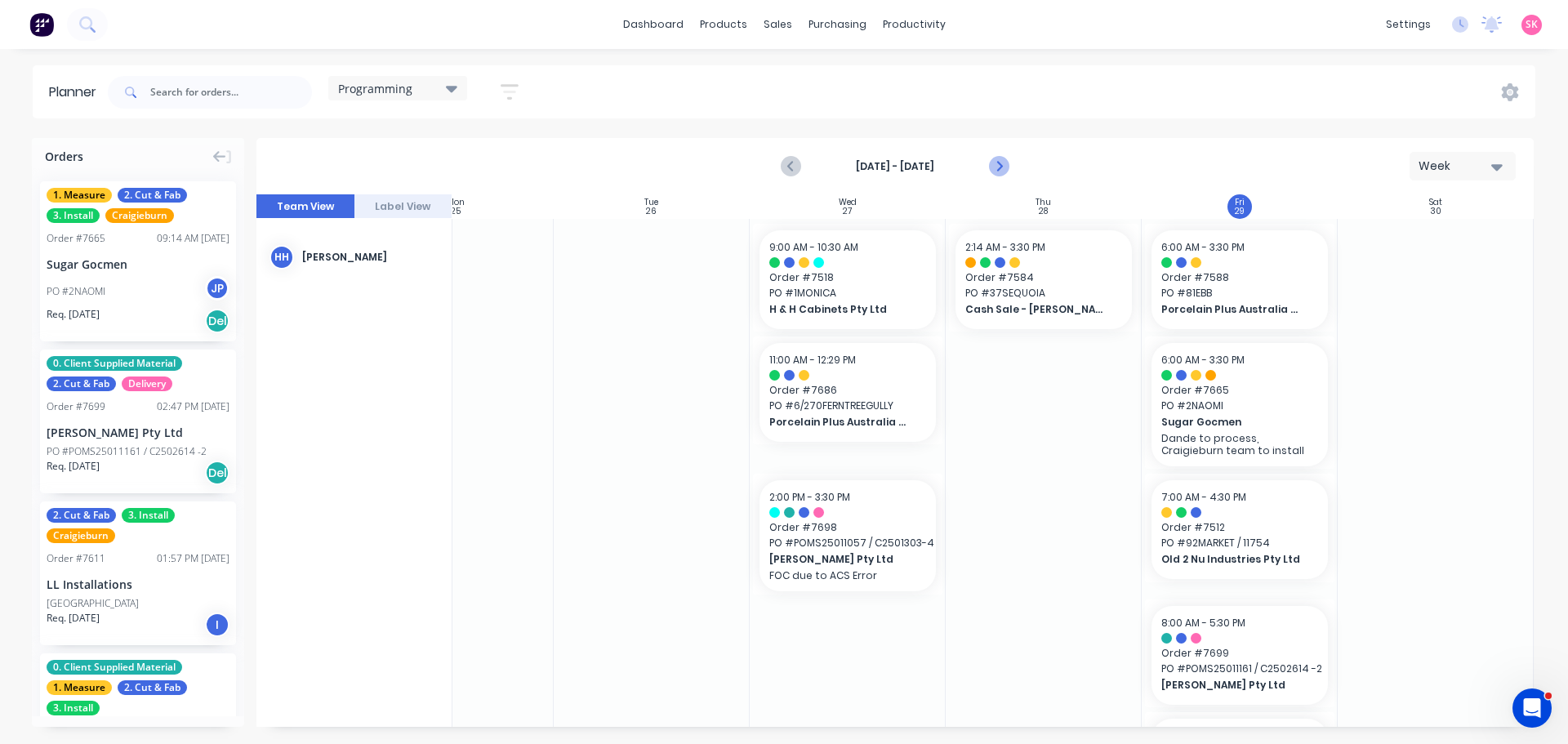
click at [990, 166] on icon "Next page" at bounding box center [998, 167] width 20 height 20
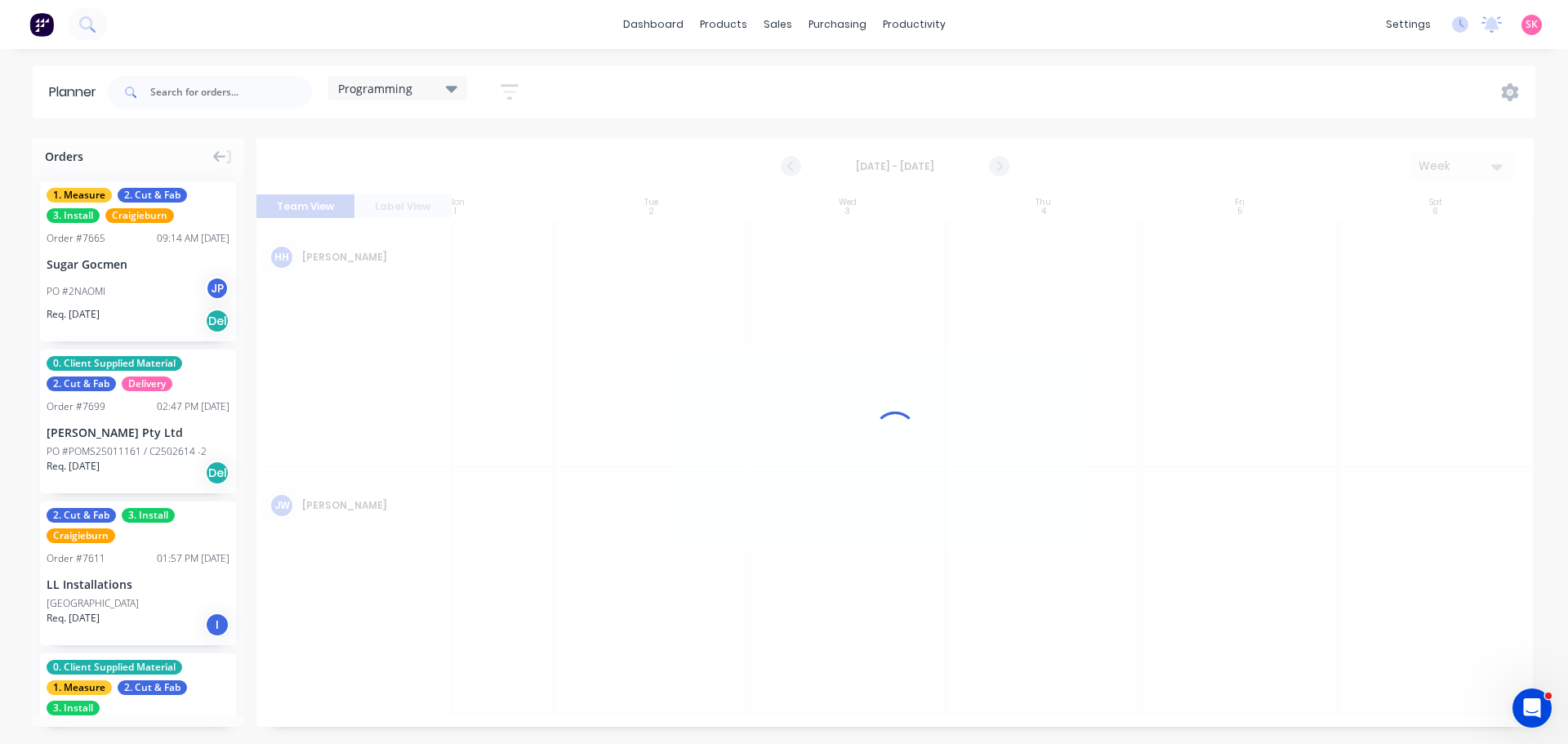
scroll to position [0, 291]
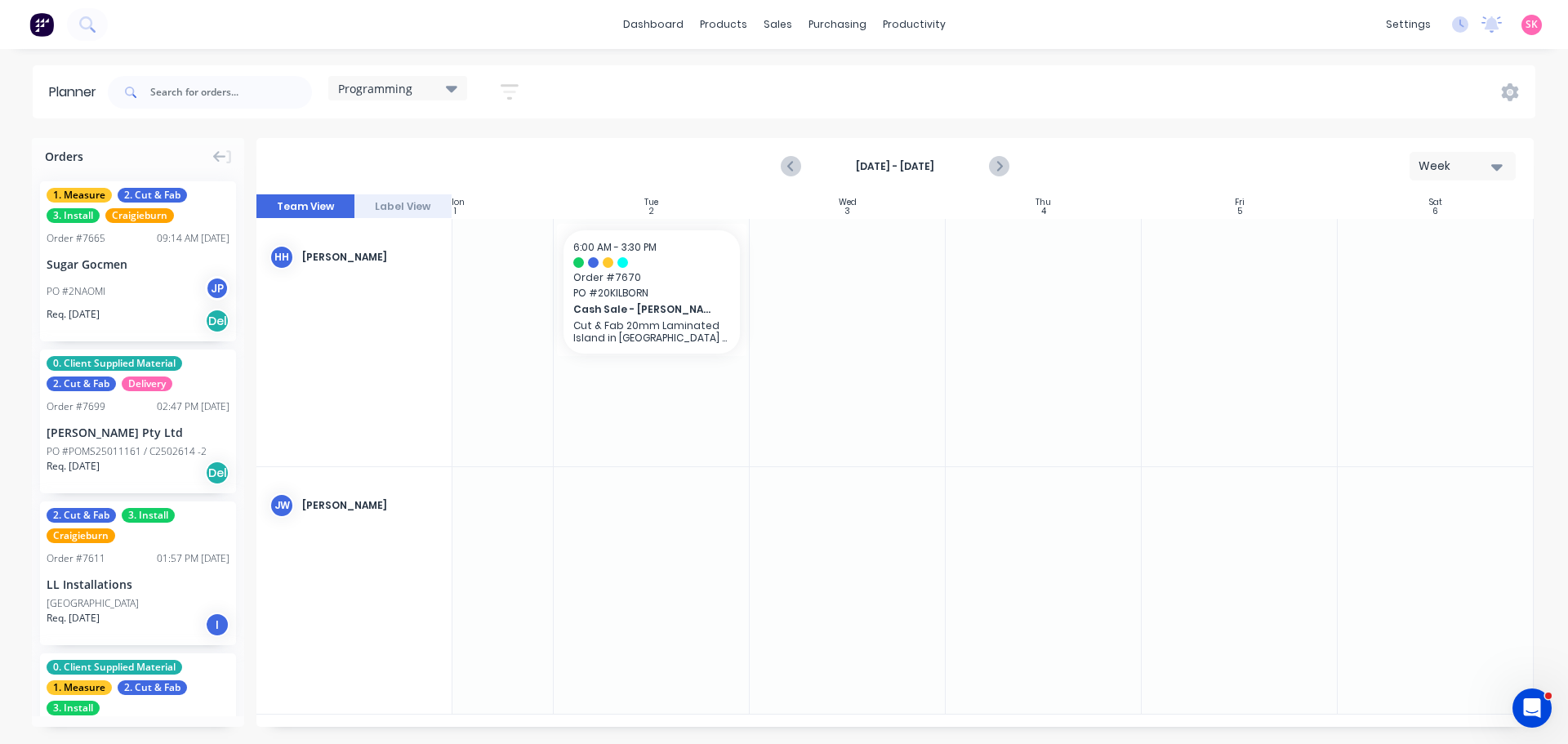
click at [423, 81] on div "Programming" at bounding box center [397, 88] width 119 height 15
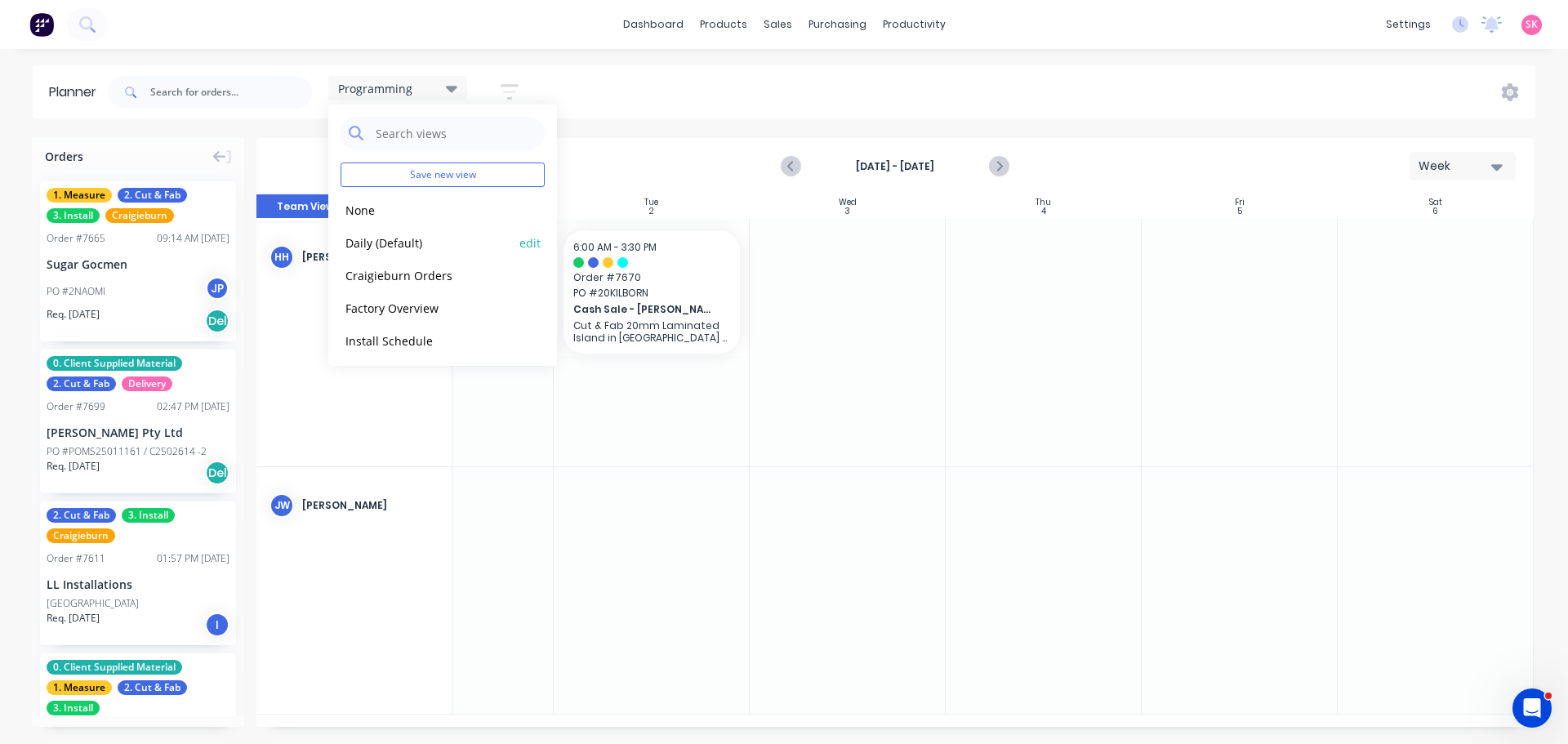
click at [422, 244] on button "Daily (Default)" at bounding box center [428, 242] width 174 height 19
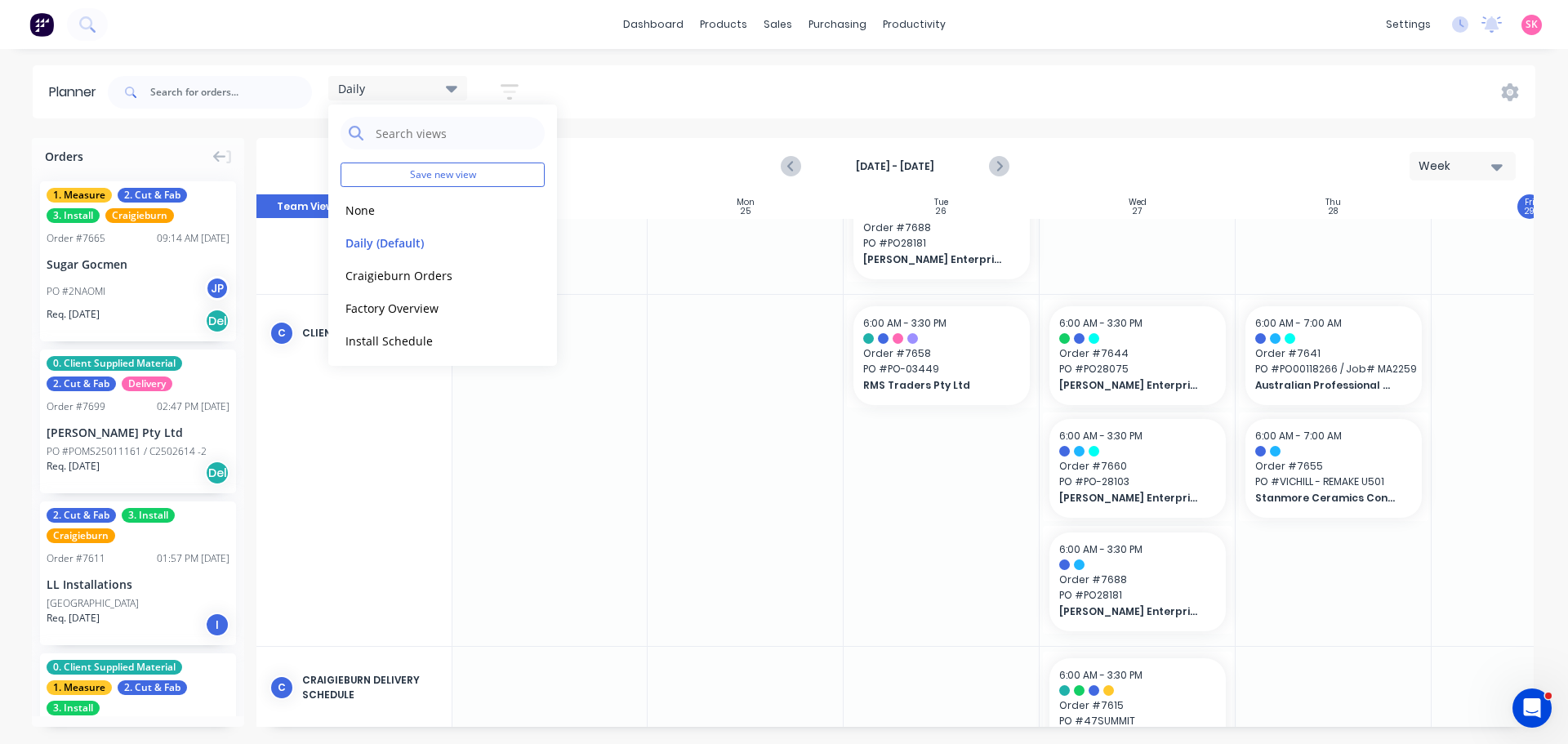
scroll to position [1061, 1]
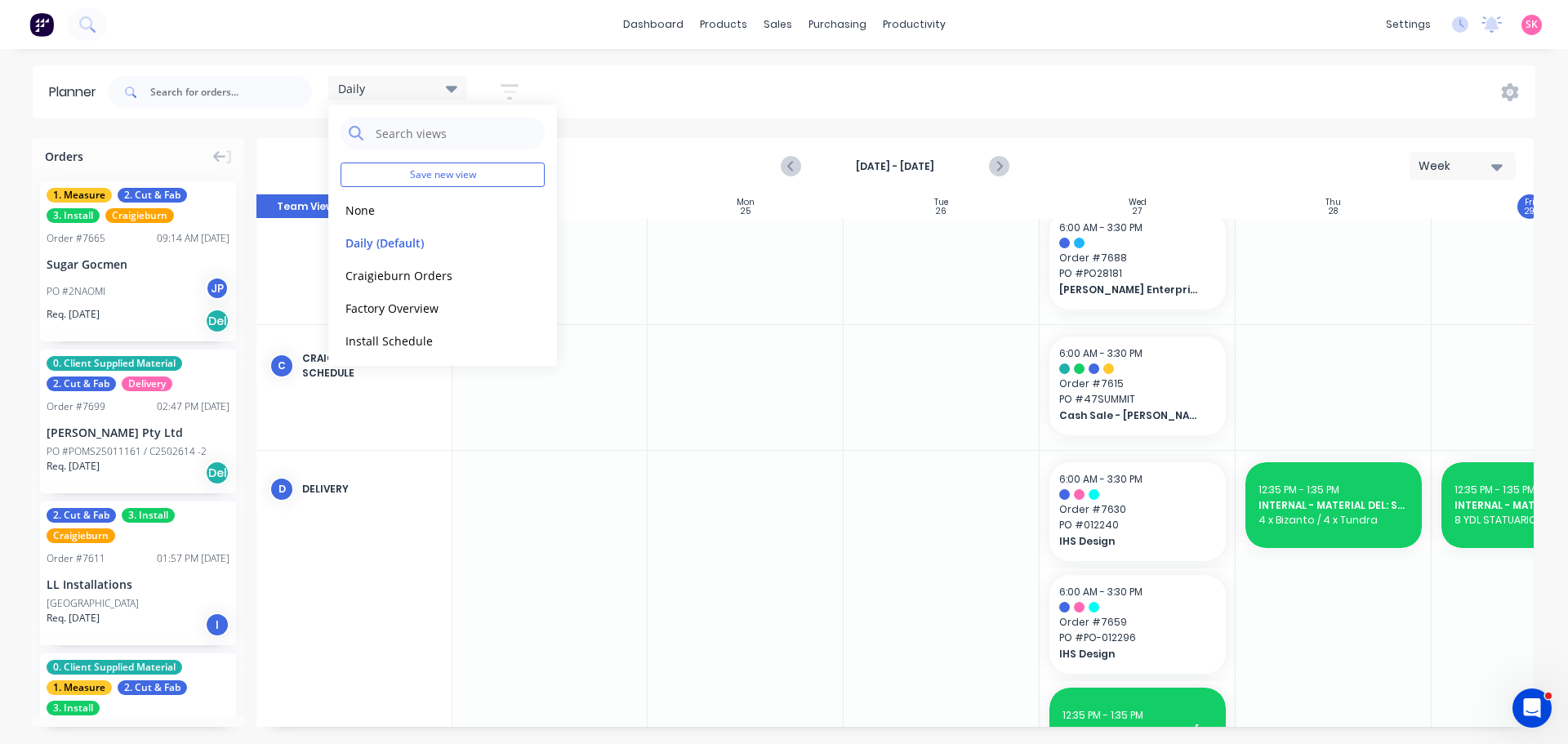
click at [470, 81] on div "Daily Save new view None edit Daily (Default) edit Craigieburn Orders edit Fact…" at bounding box center [432, 91] width 207 height 32
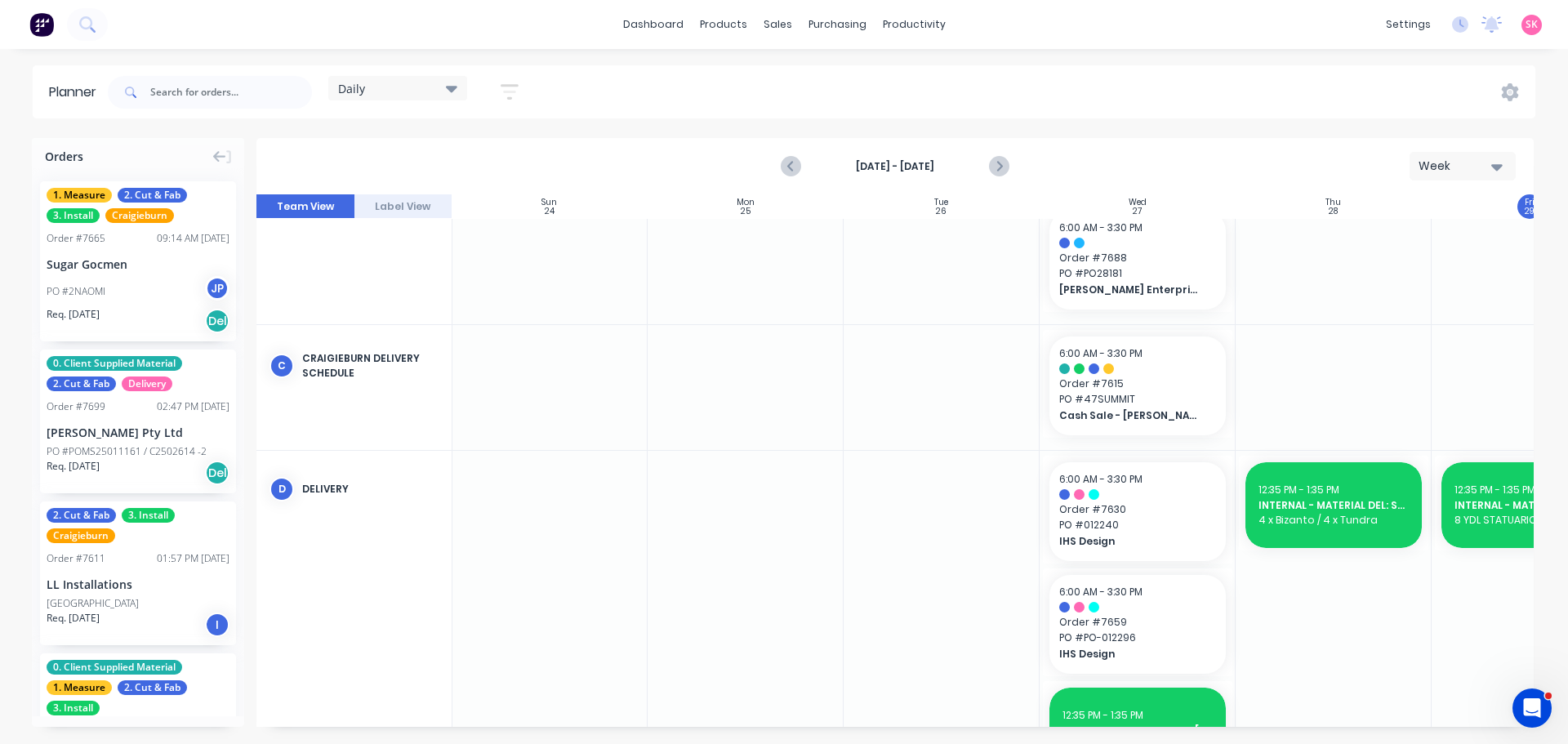
click at [444, 85] on div "Daily" at bounding box center [397, 88] width 119 height 15
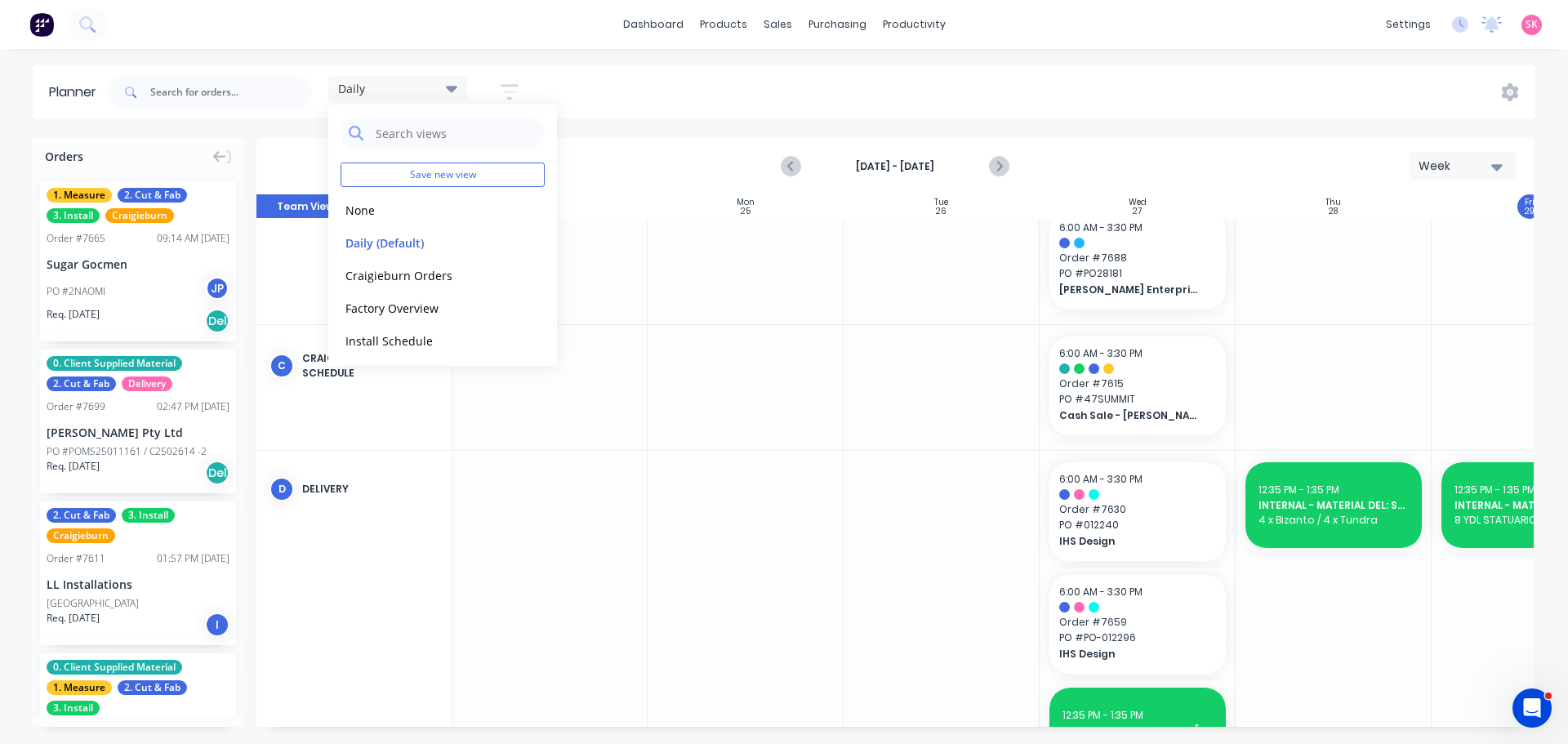
click at [444, 85] on div "Daily" at bounding box center [397, 88] width 119 height 15
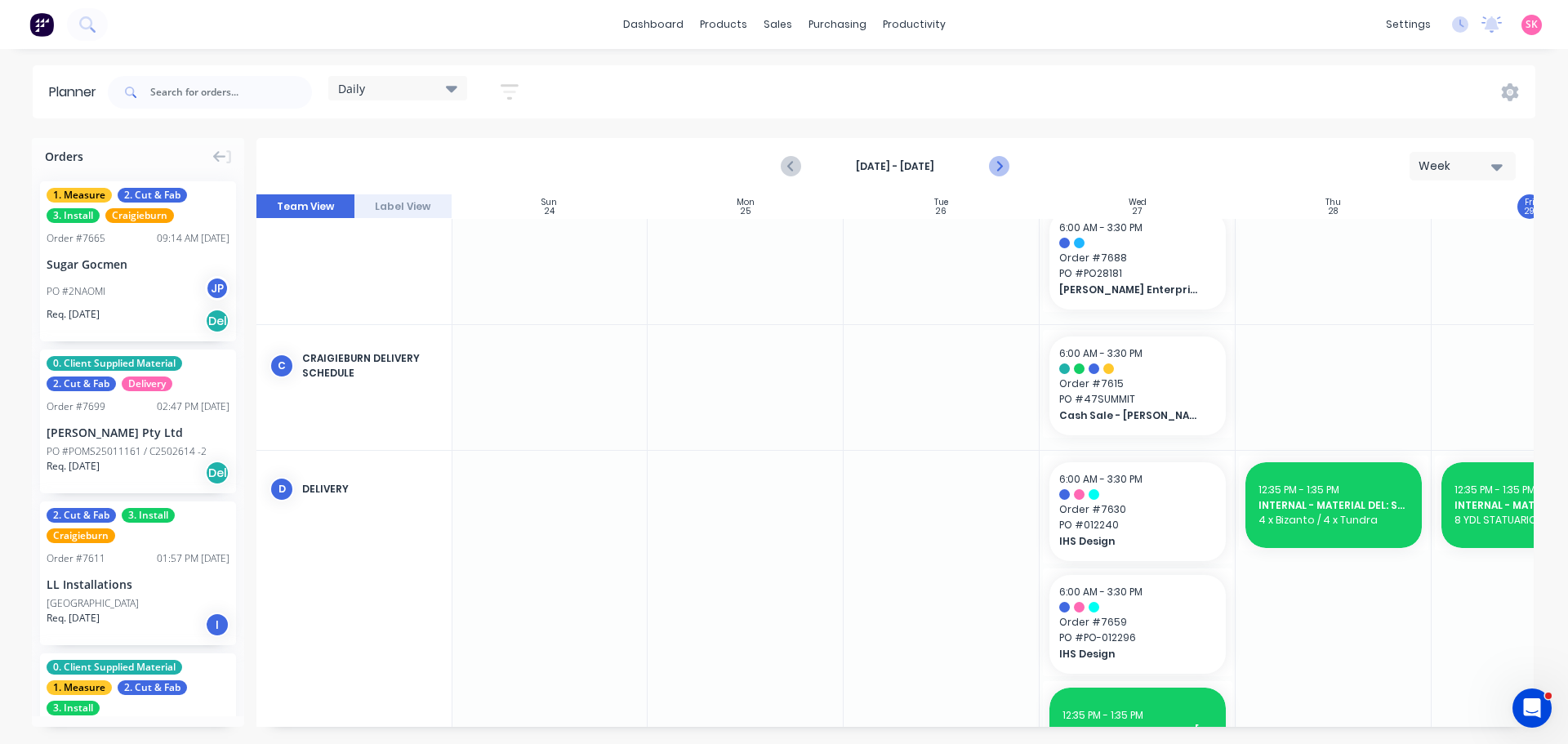
click at [1001, 157] on icon "Next page" at bounding box center [998, 167] width 20 height 20
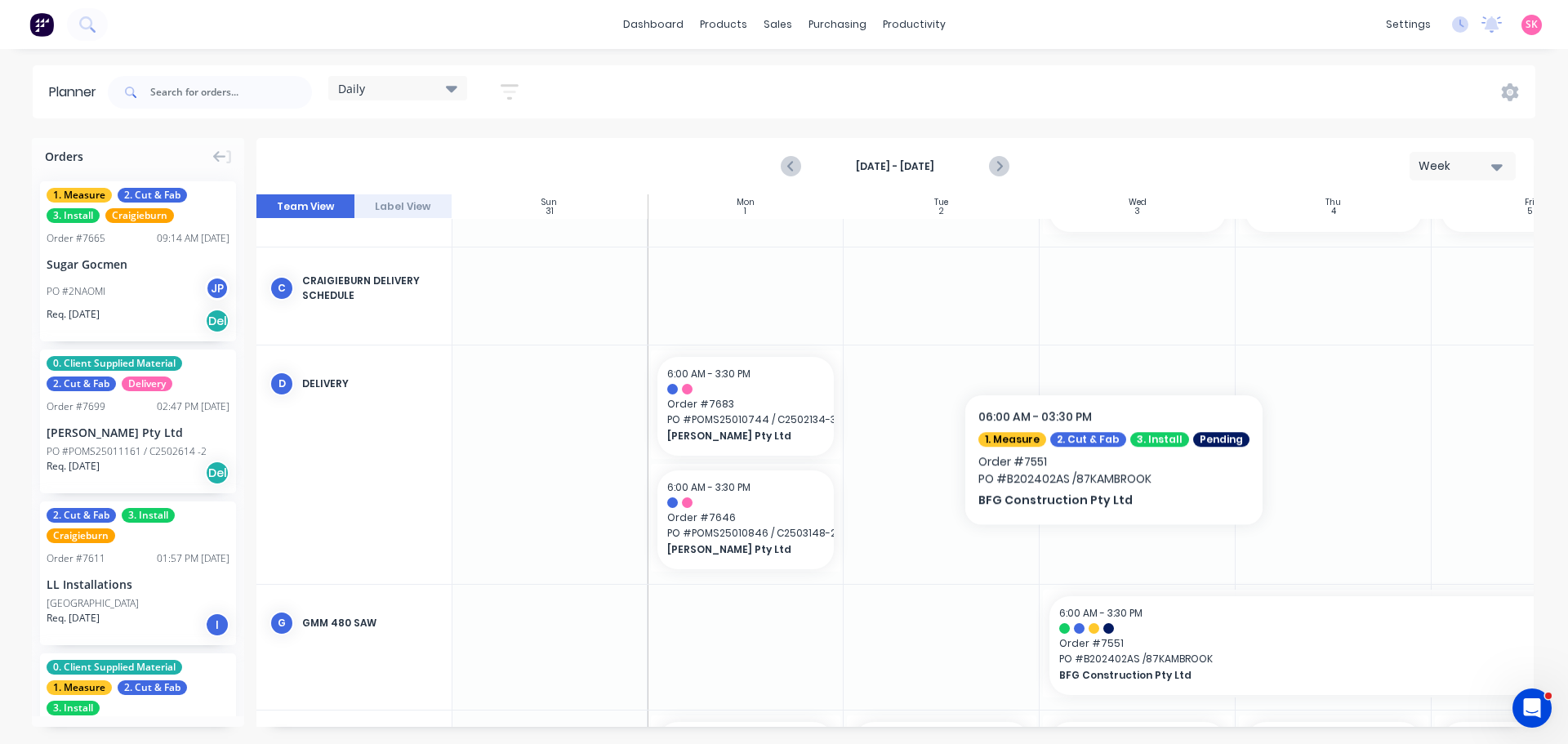
scroll to position [256, 1]
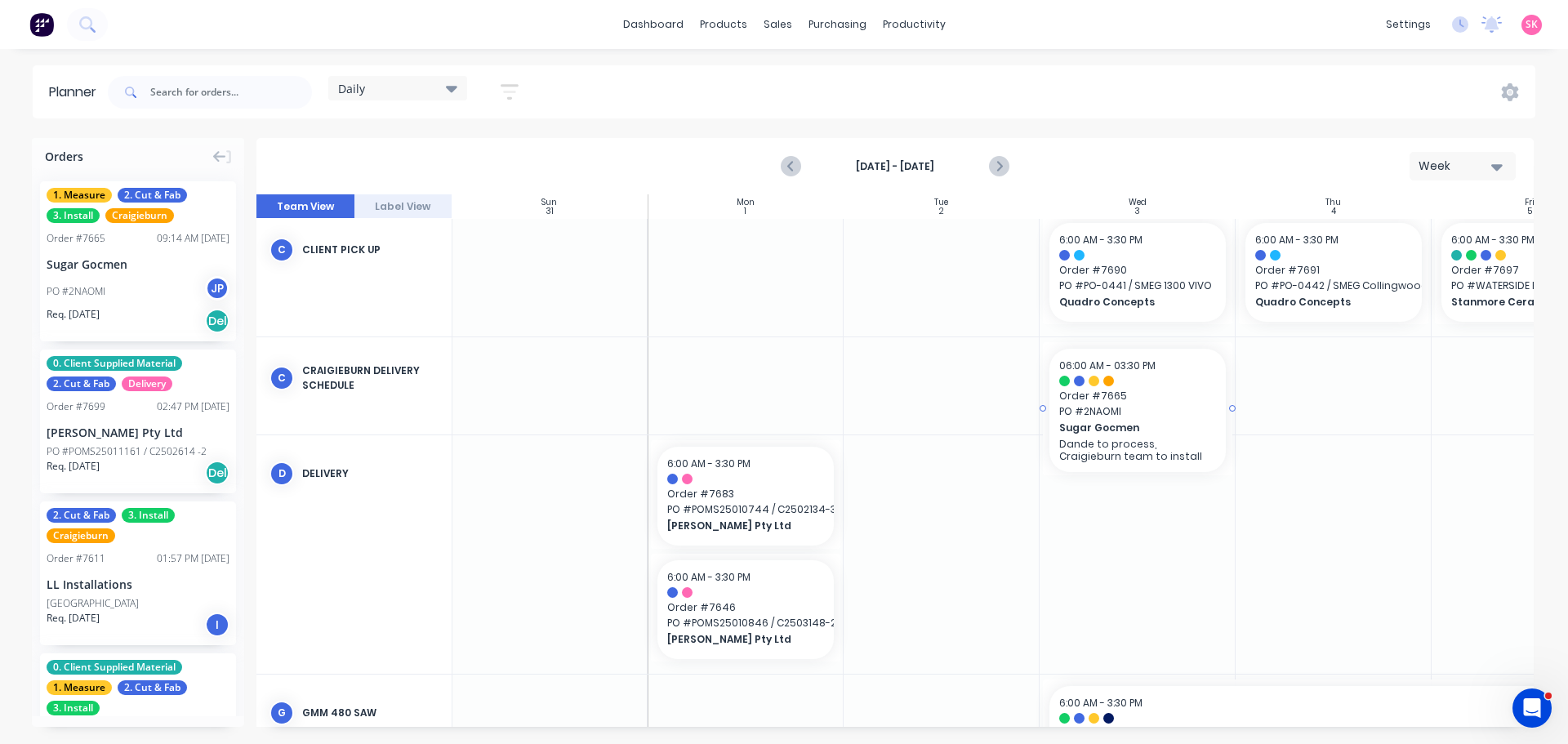
drag, startPoint x: 121, startPoint y: 289, endPoint x: 1071, endPoint y: 408, distance: 957.4
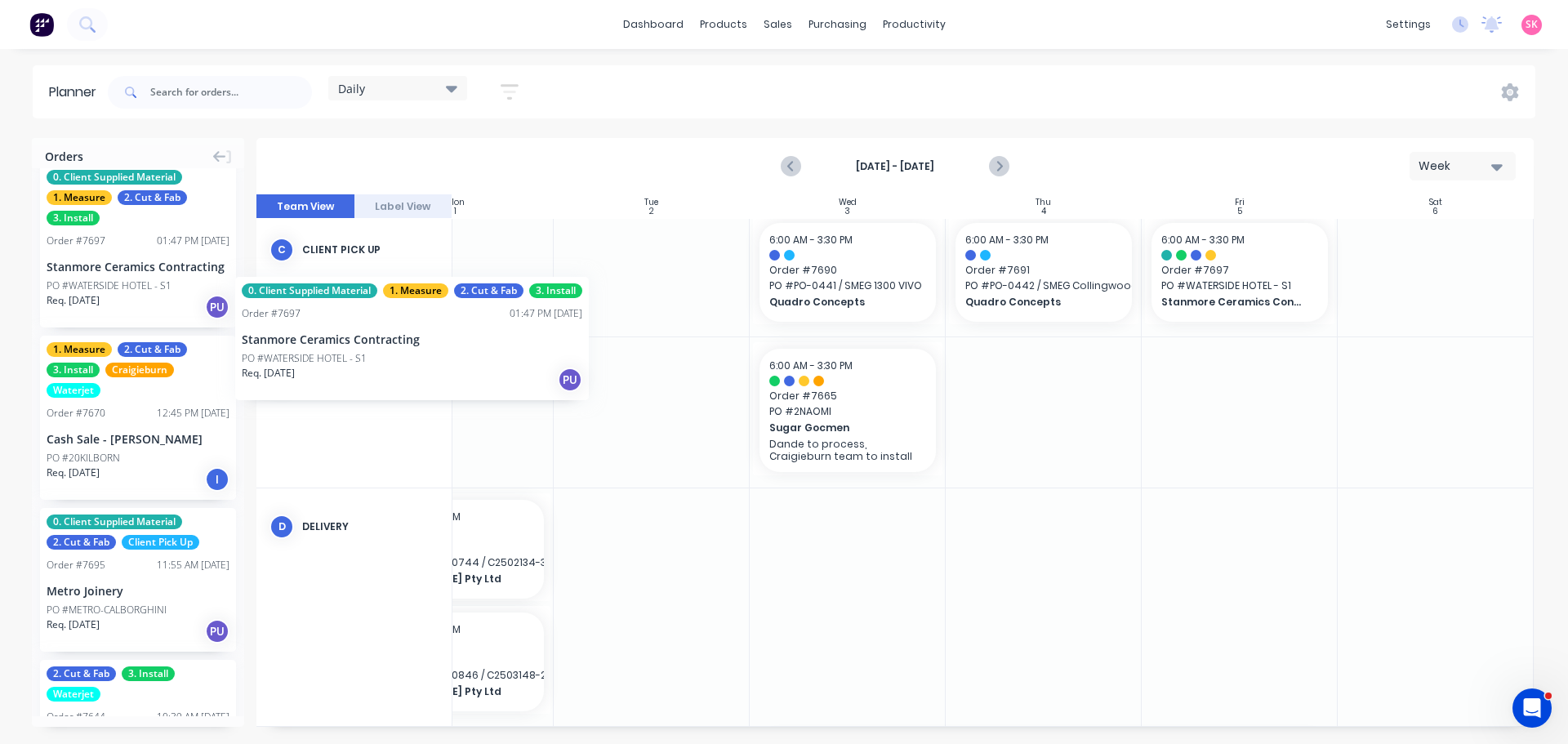
scroll to position [256, 289]
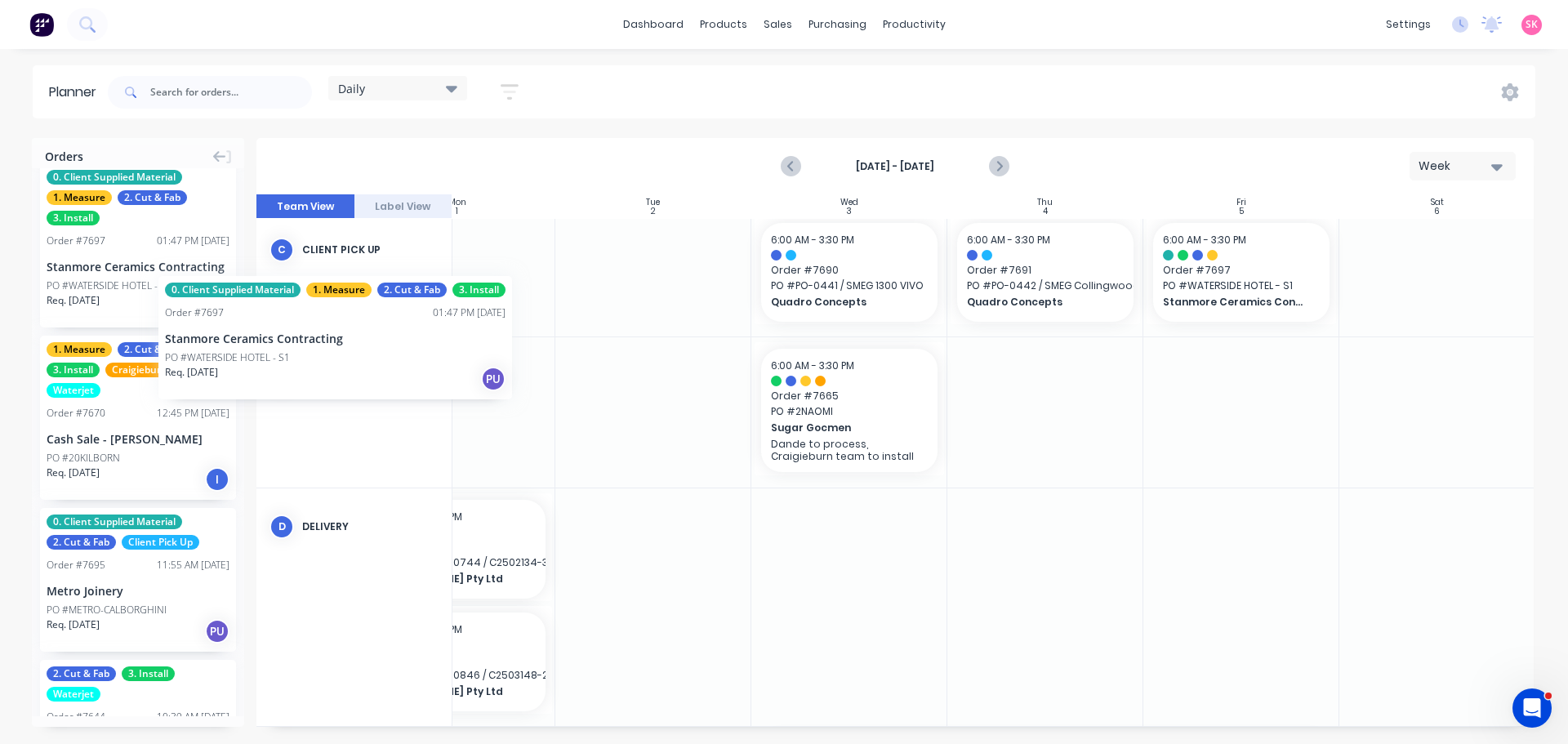
drag, startPoint x: 106, startPoint y: 252, endPoint x: 123, endPoint y: 259, distance: 18.4
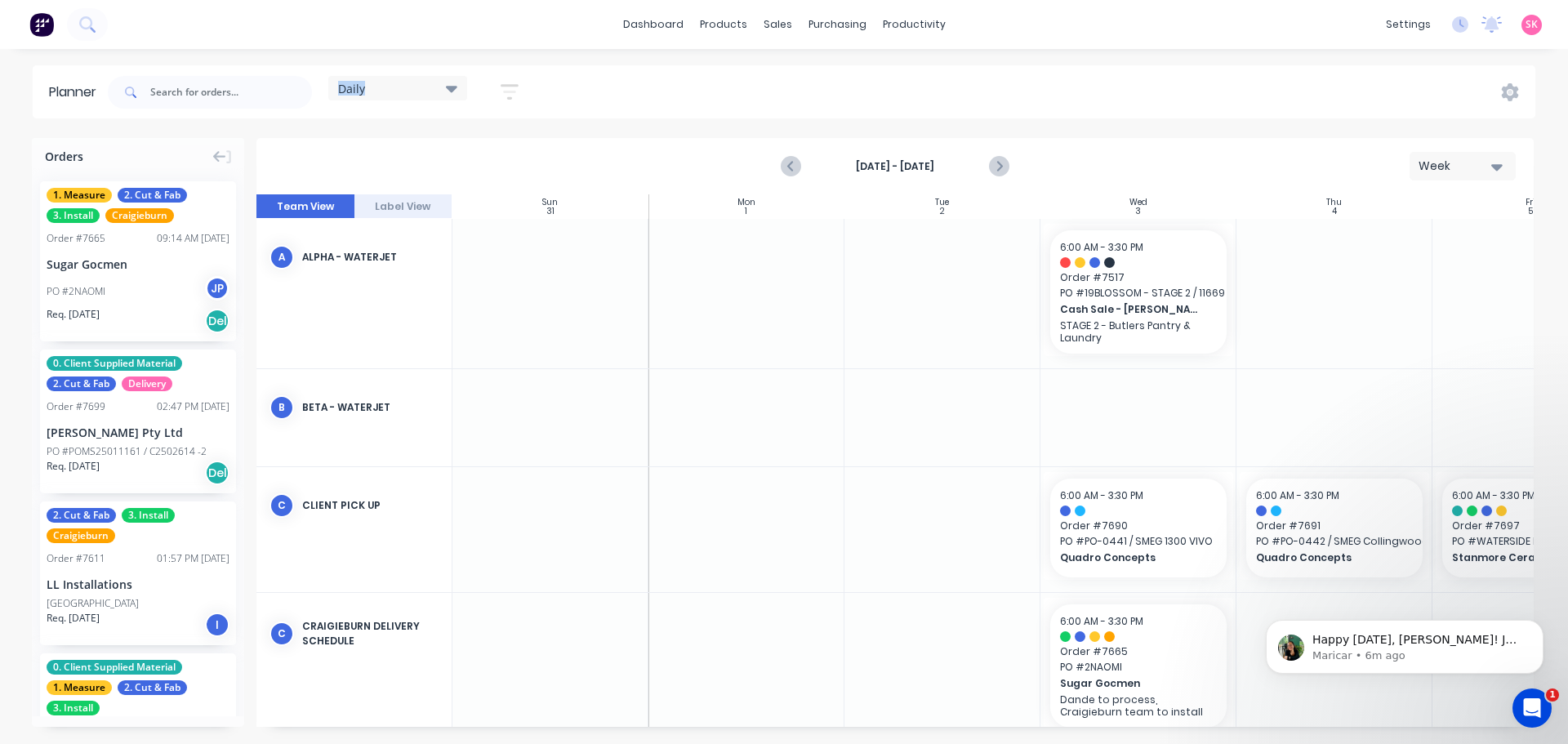
scroll to position [256, 289]
